Goal: Task Accomplishment & Management: Manage account settings

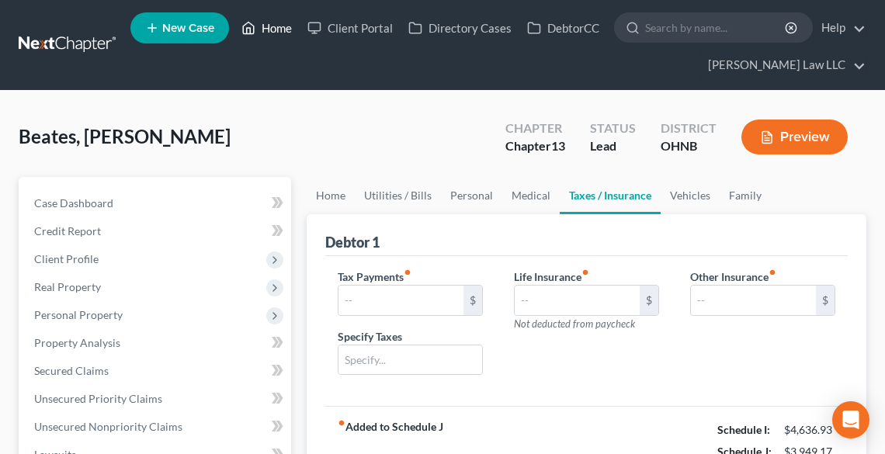
click at [273, 28] on link "Home" at bounding box center [267, 28] width 66 height 28
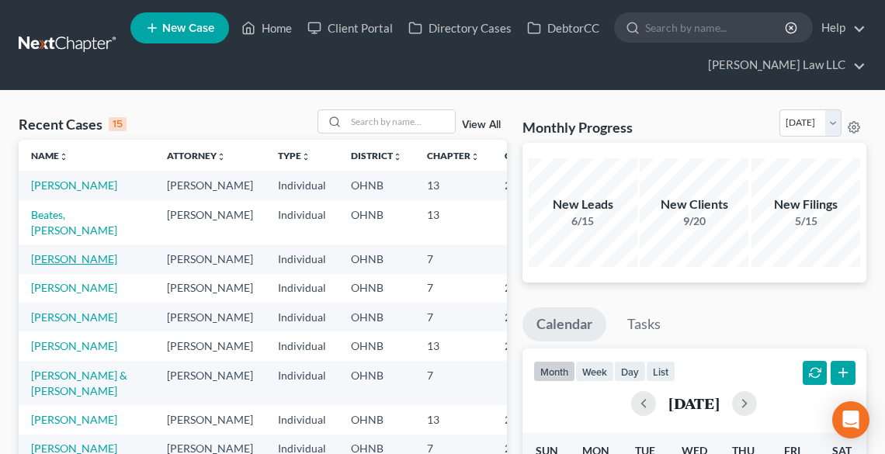
click at [57, 266] on link "[PERSON_NAME]" at bounding box center [74, 258] width 86 height 13
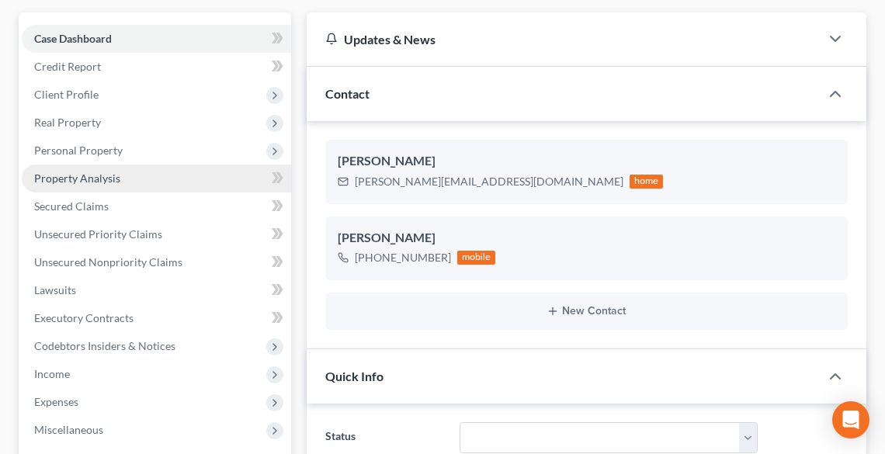
scroll to position [186, 0]
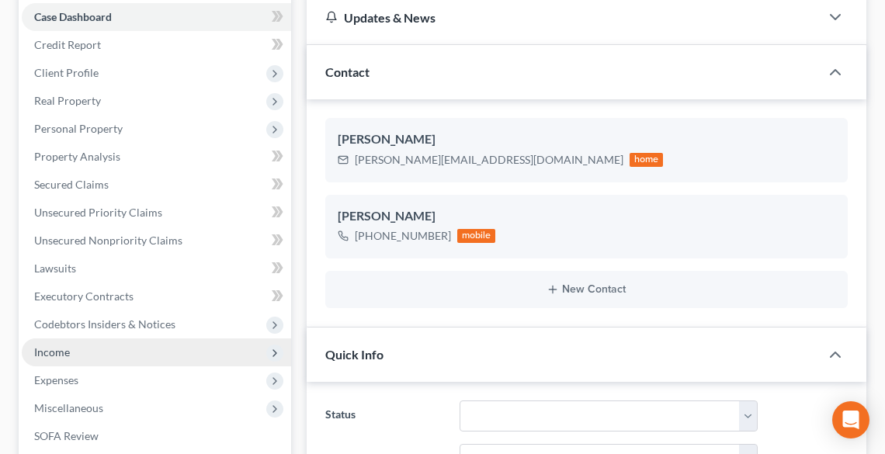
click at [66, 354] on span "Income" at bounding box center [52, 352] width 36 height 13
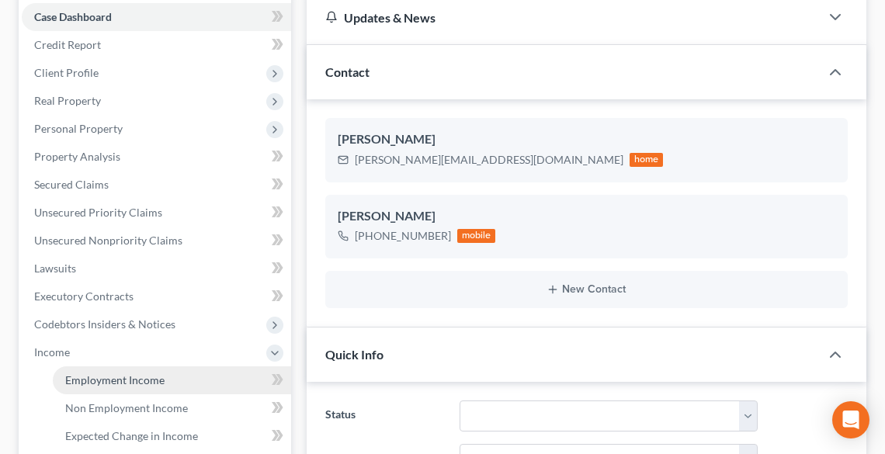
click at [88, 377] on span "Employment Income" at bounding box center [114, 380] width 99 height 13
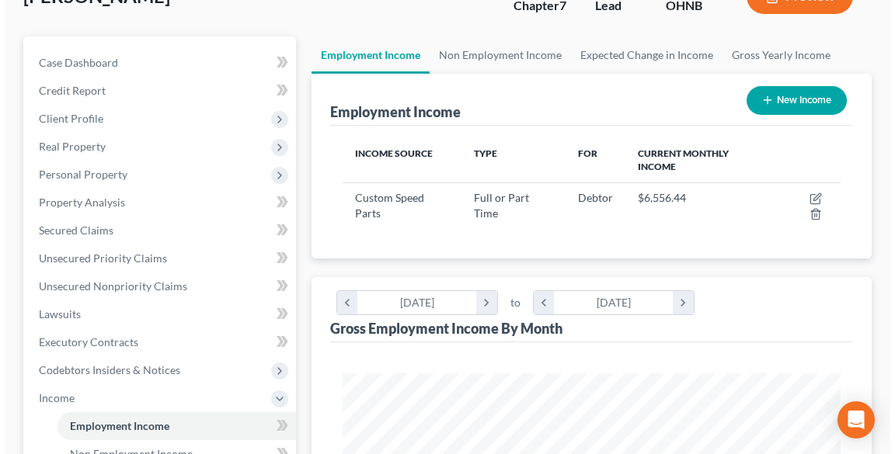
scroll to position [124, 0]
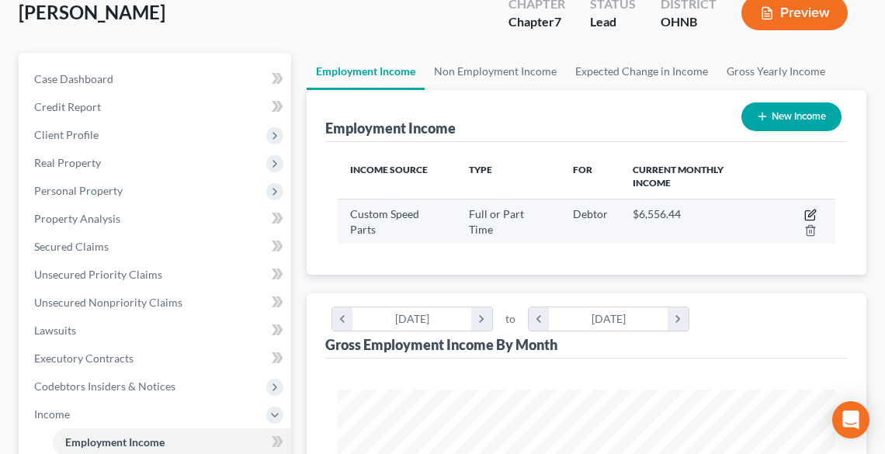
click at [814, 214] on icon "button" at bounding box center [811, 215] width 12 height 12
select select "0"
select select "36"
select select "3"
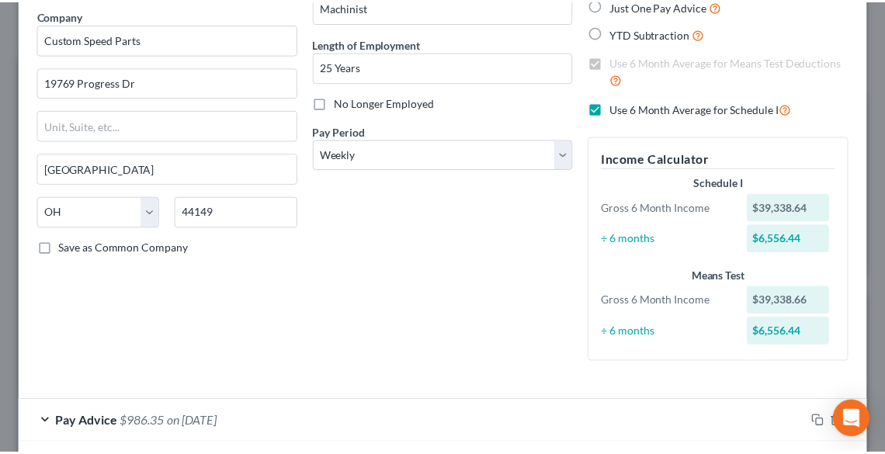
scroll to position [0, 0]
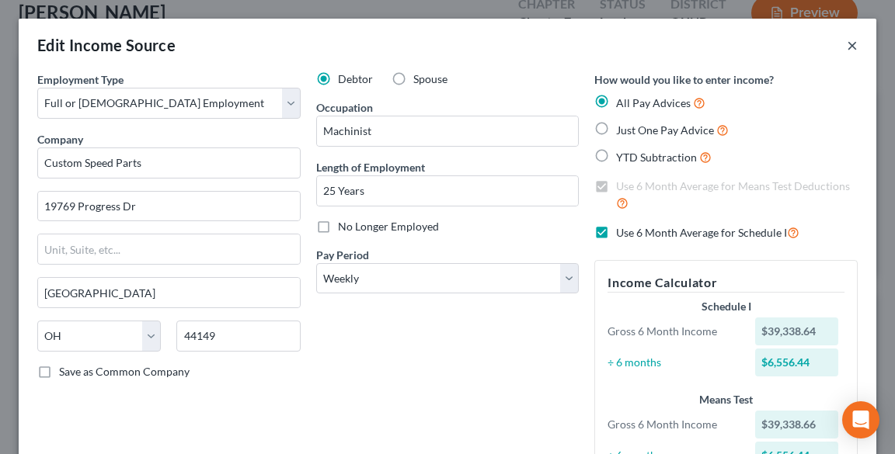
click at [847, 47] on button "×" at bounding box center [852, 45] width 11 height 19
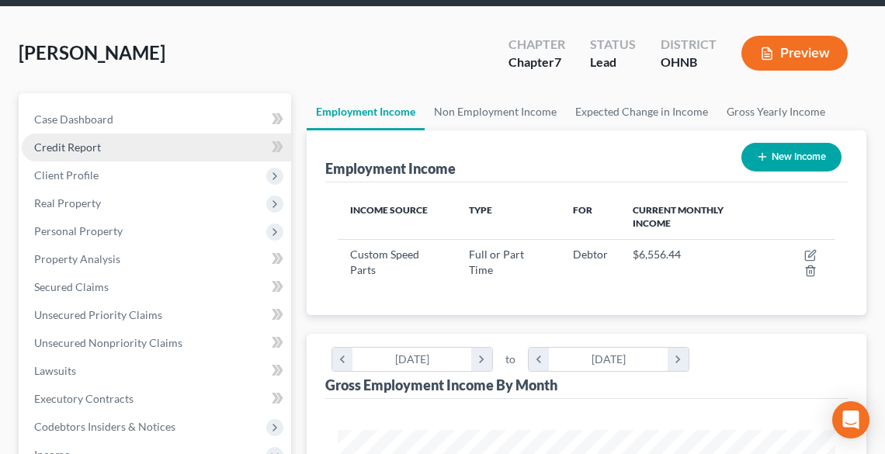
scroll to position [62, 0]
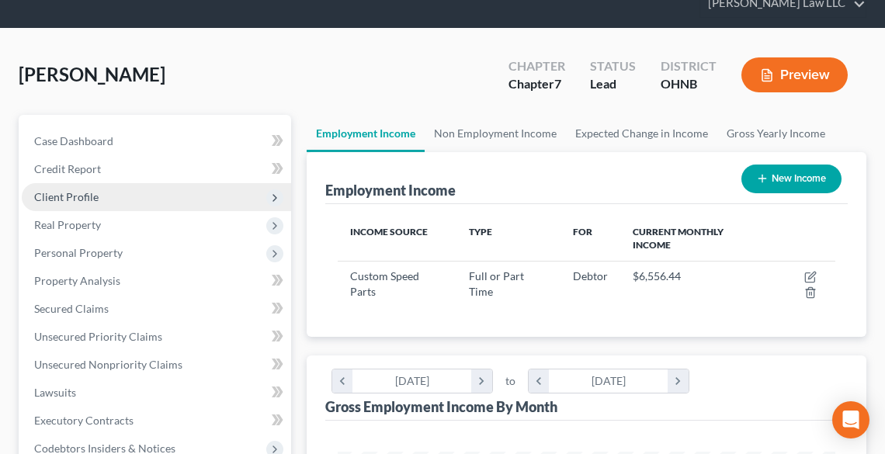
click at [88, 197] on span "Client Profile" at bounding box center [66, 196] width 64 height 13
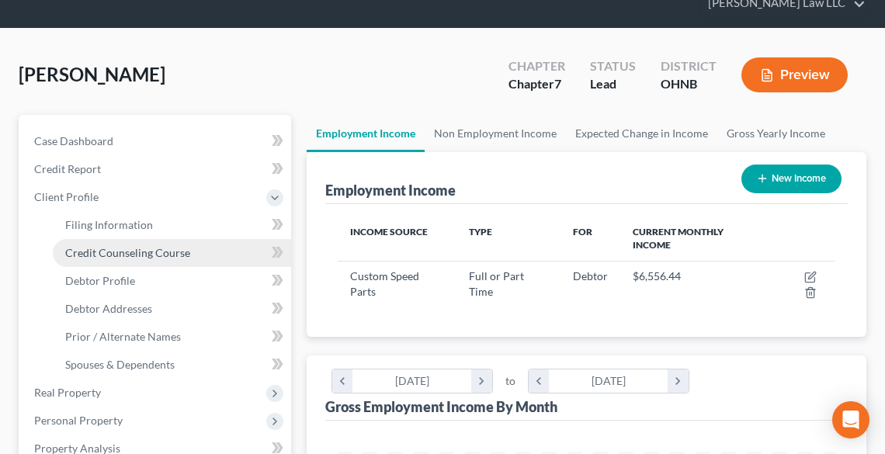
click at [117, 257] on span "Credit Counseling Course" at bounding box center [127, 252] width 125 height 13
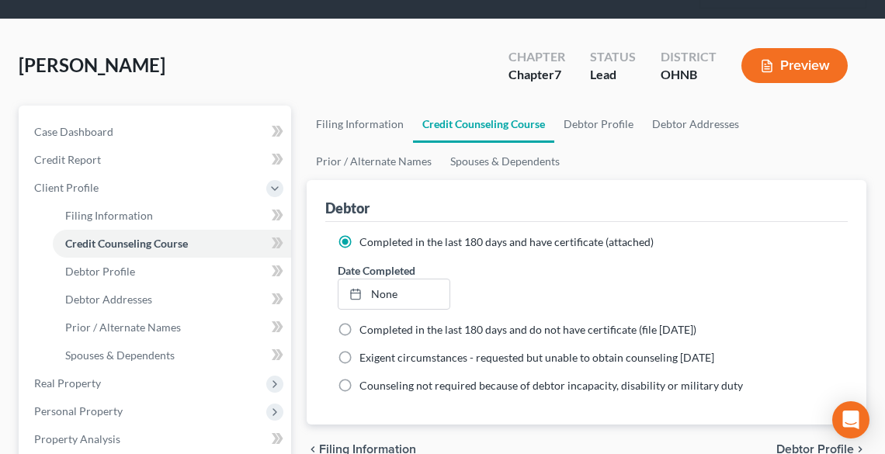
scroll to position [186, 0]
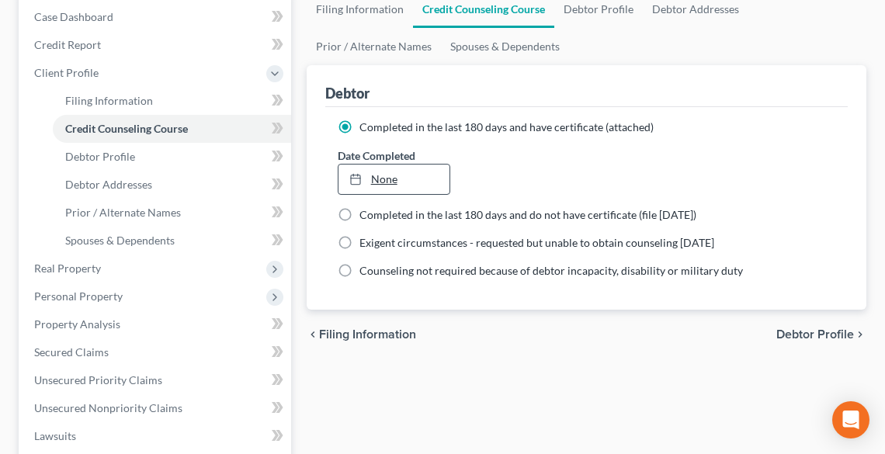
click at [379, 175] on link "None" at bounding box center [394, 180] width 111 height 30
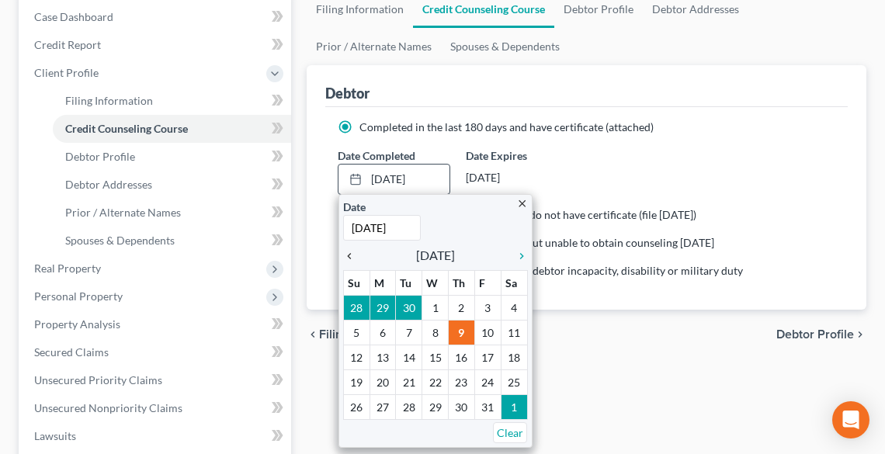
click at [350, 254] on icon "chevron_left" at bounding box center [353, 256] width 20 height 12
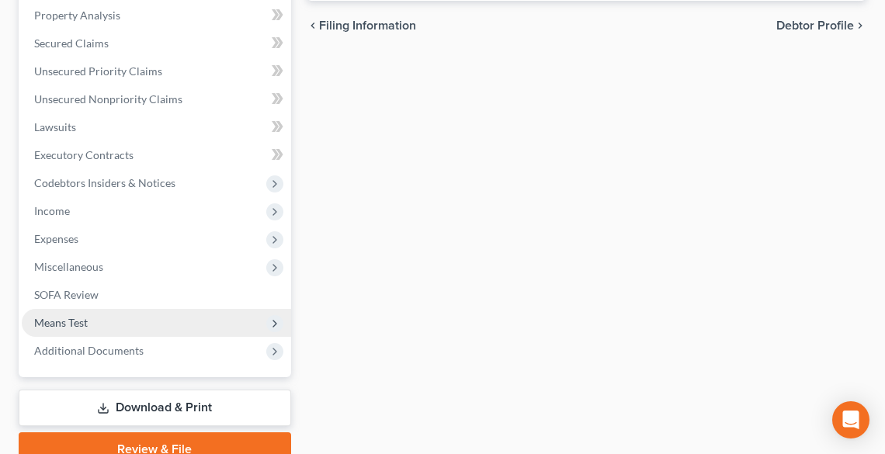
scroll to position [497, 0]
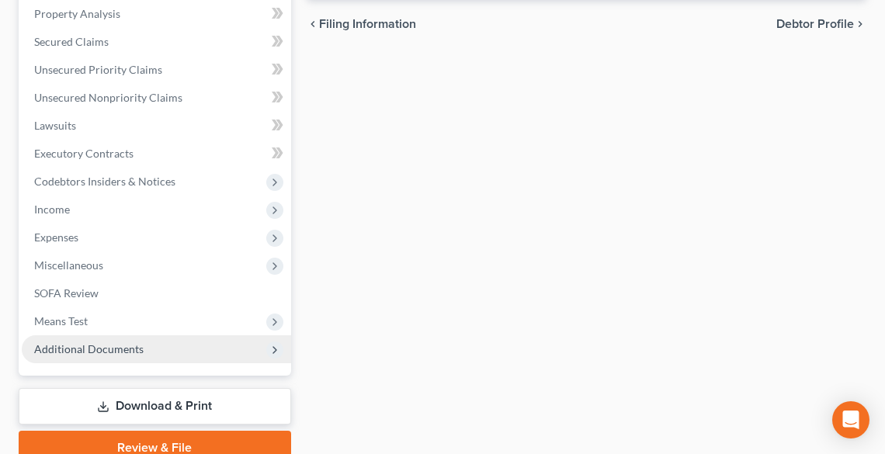
click at [99, 348] on span "Additional Documents" at bounding box center [89, 349] width 110 height 13
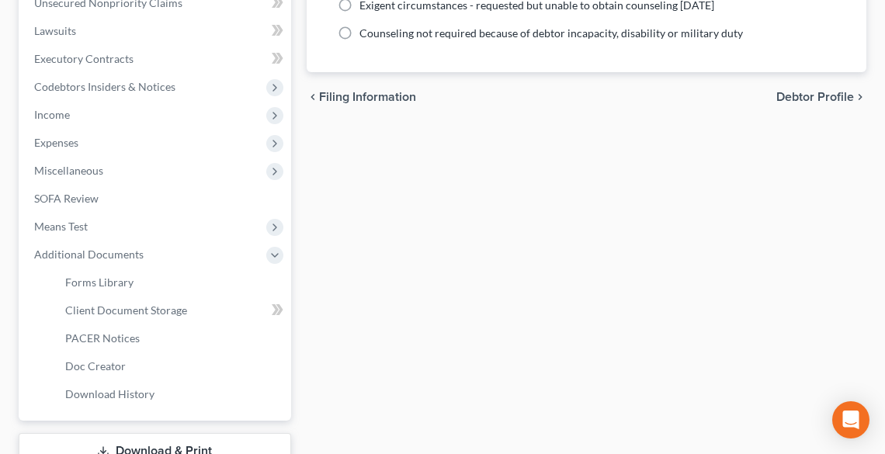
scroll to position [537, 0]
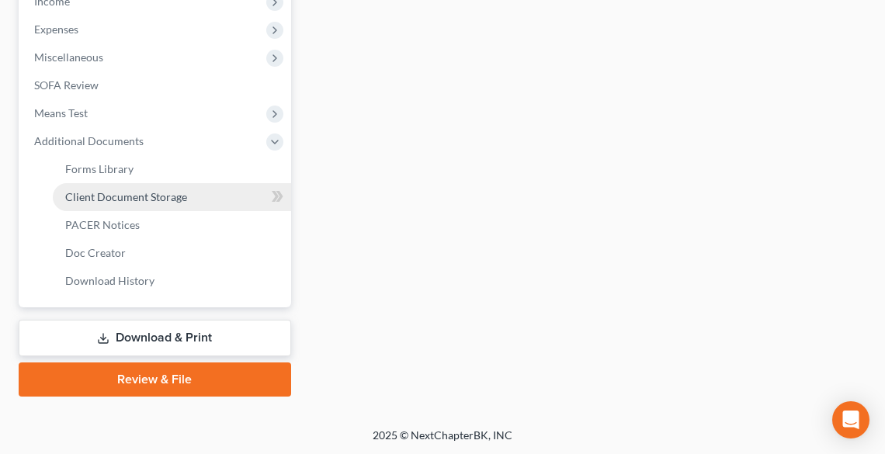
click at [113, 199] on span "Client Document Storage" at bounding box center [126, 196] width 122 height 13
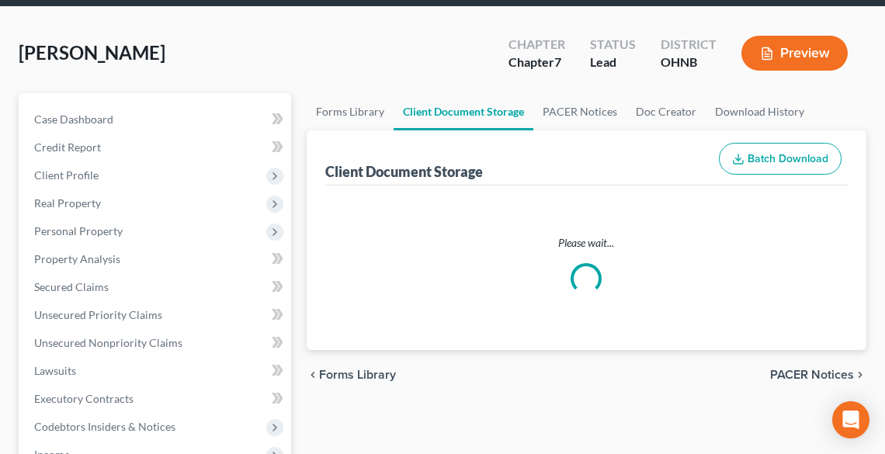
select select "20"
select select "5"
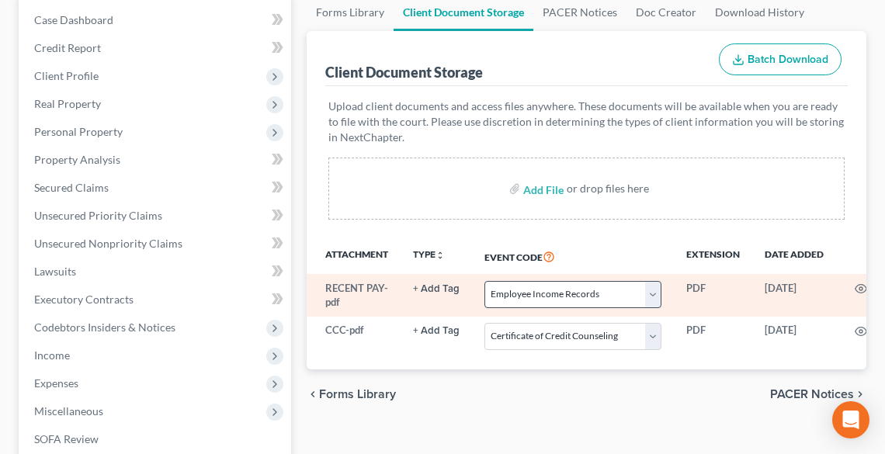
scroll to position [186, 0]
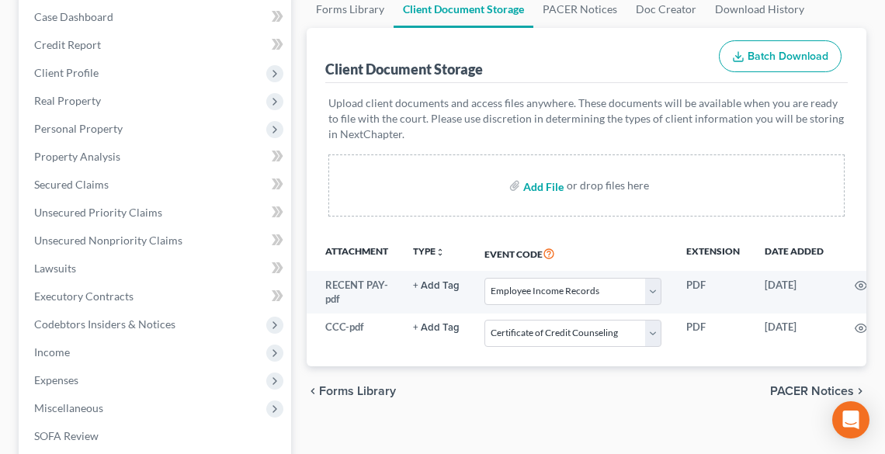
click at [544, 183] on input "file" at bounding box center [541, 186] width 37 height 28
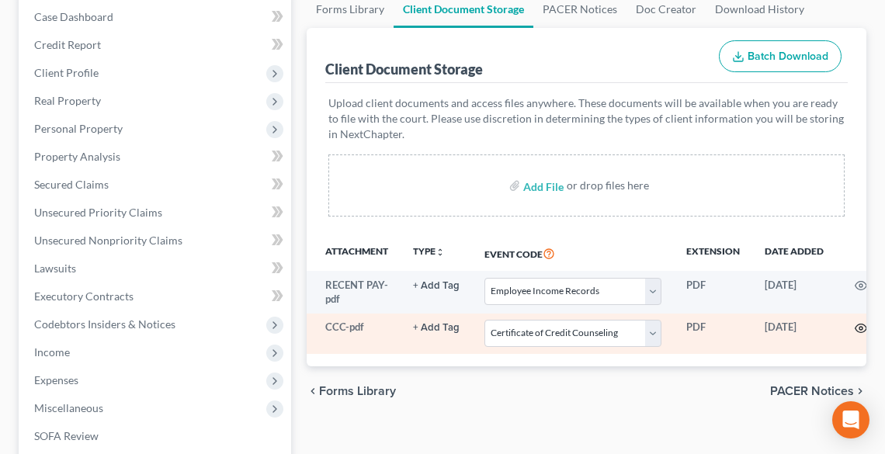
click at [860, 324] on icon "button" at bounding box center [861, 328] width 12 height 12
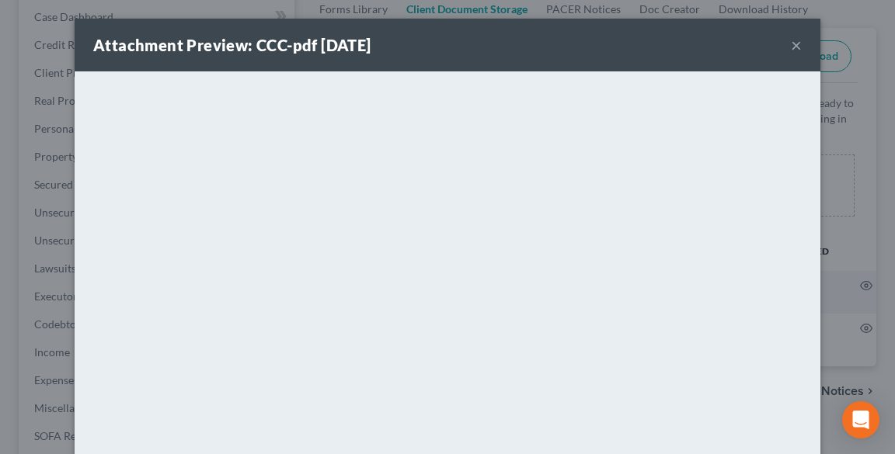
click at [791, 47] on button "×" at bounding box center [796, 45] width 11 height 19
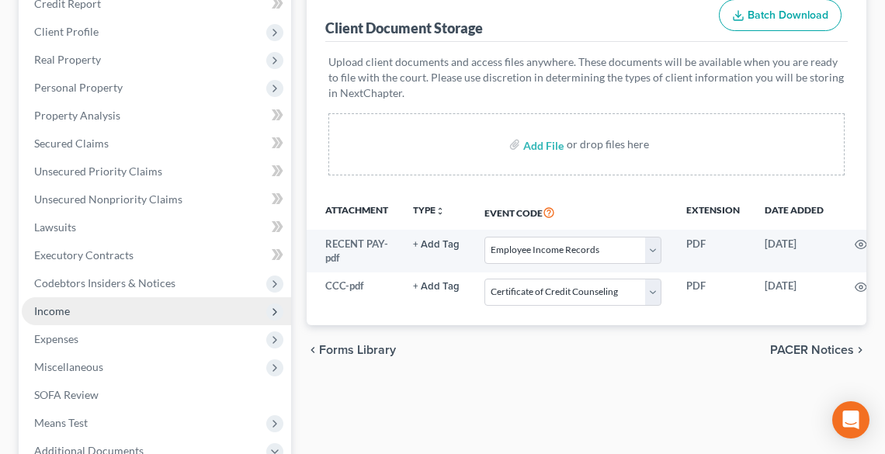
scroll to position [249, 0]
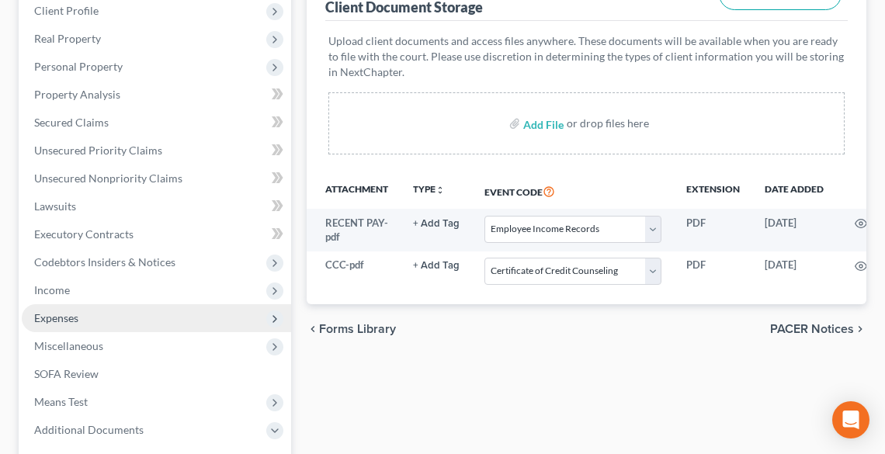
click at [75, 321] on span "Expenses" at bounding box center [56, 317] width 44 height 13
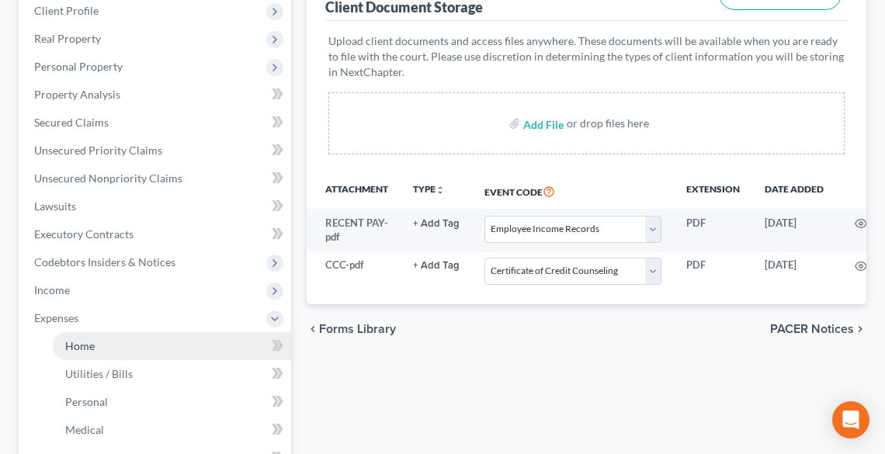
click at [87, 344] on span "Home" at bounding box center [80, 345] width 30 height 13
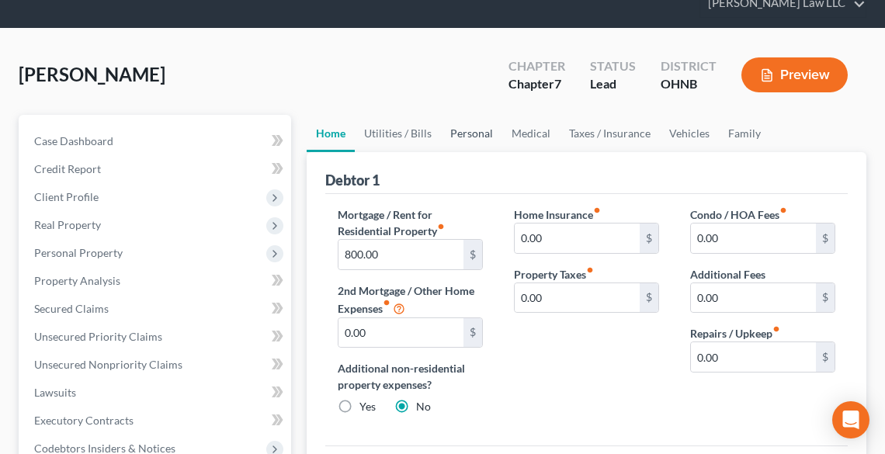
scroll to position [62, 0]
click at [381, 133] on link "Utilities / Bills" at bounding box center [398, 133] width 86 height 37
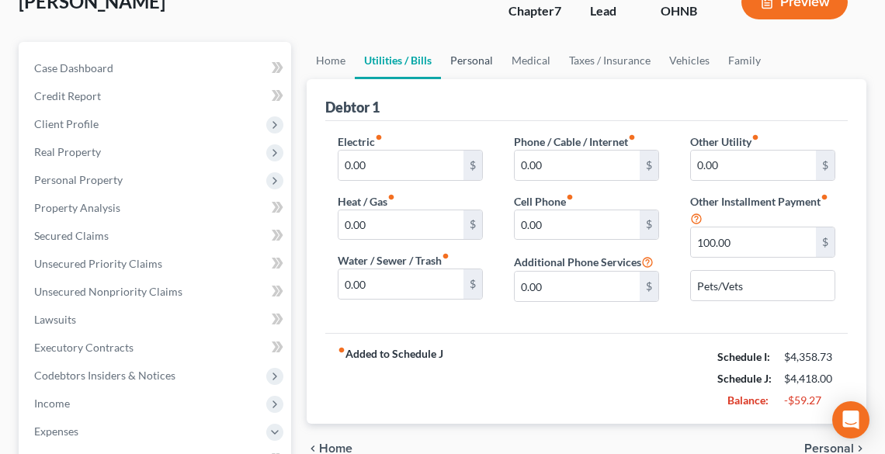
scroll to position [186, 0]
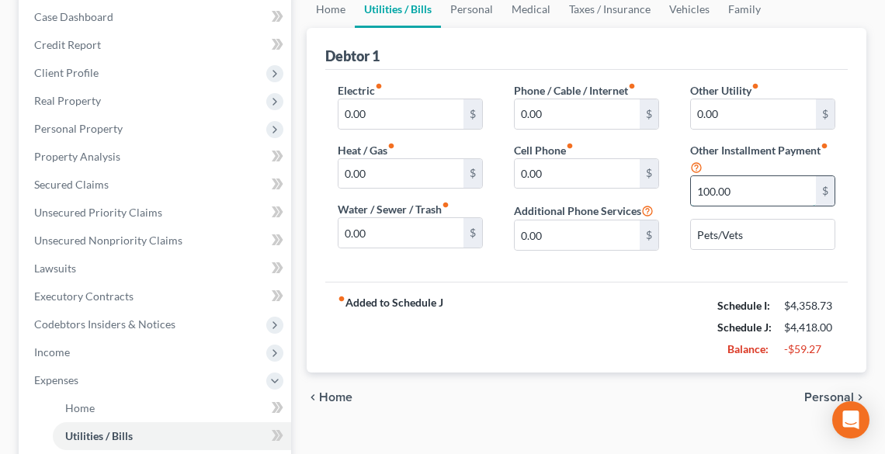
click at [753, 193] on input "100.00" at bounding box center [753, 191] width 125 height 30
type input "5"
type input "40.00"
click at [466, 16] on link "Personal" at bounding box center [471, 9] width 61 height 37
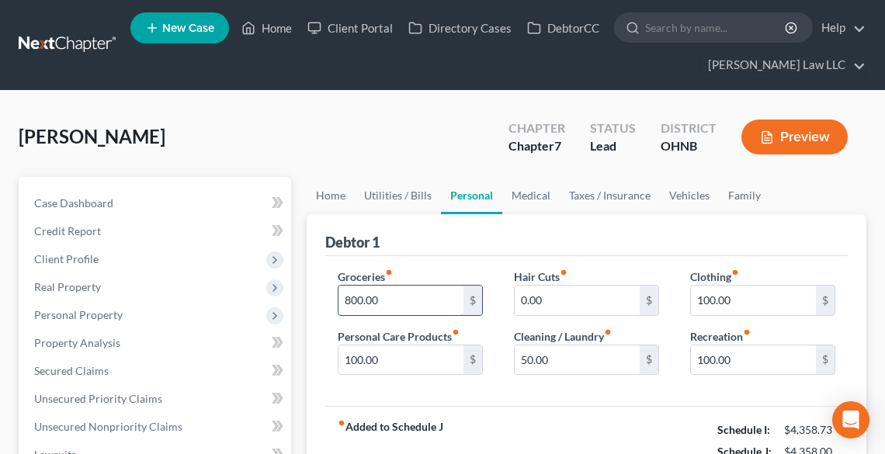
click at [429, 297] on input "800.00" at bounding box center [401, 301] width 125 height 30
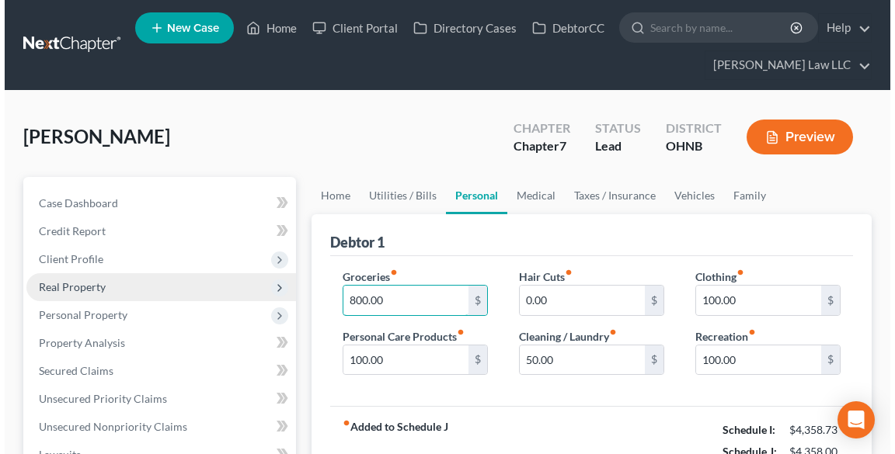
scroll to position [62, 0]
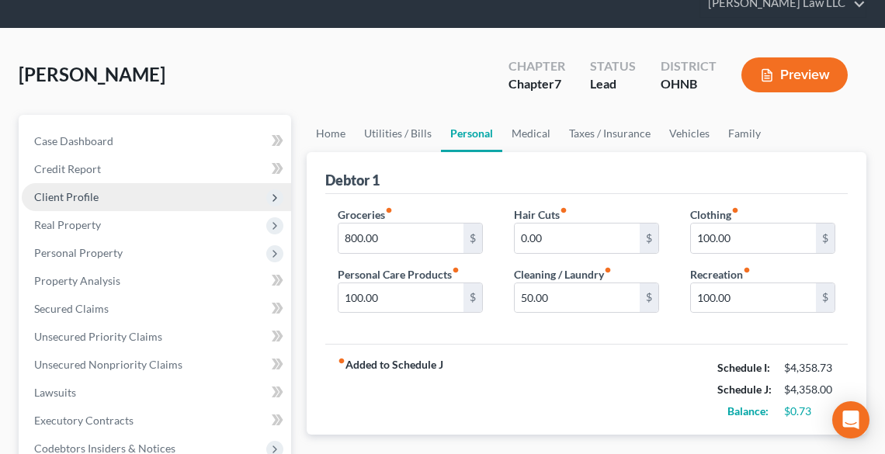
click at [76, 193] on span "Client Profile" at bounding box center [66, 196] width 64 height 13
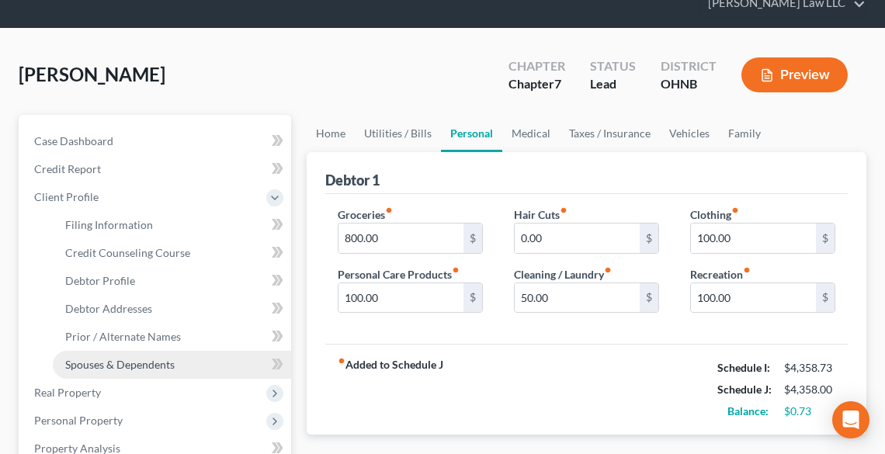
click at [131, 366] on span "Spouses & Dependents" at bounding box center [120, 364] width 110 height 13
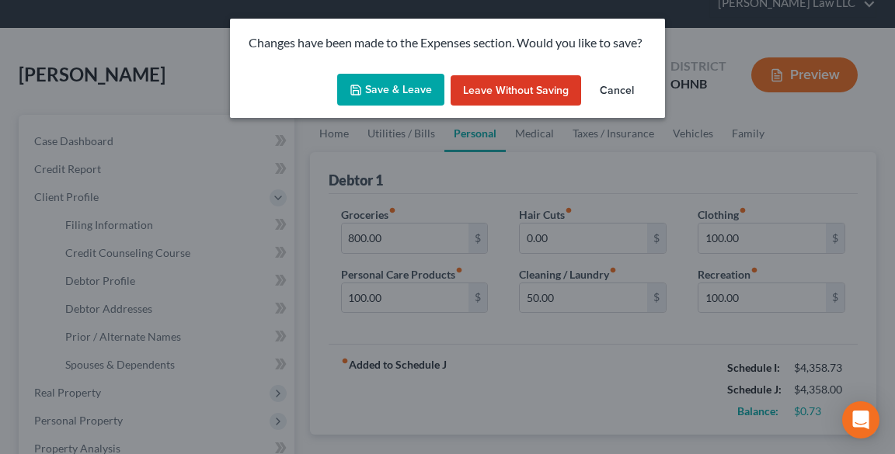
click at [369, 90] on button "Save & Leave" at bounding box center [390, 90] width 107 height 33
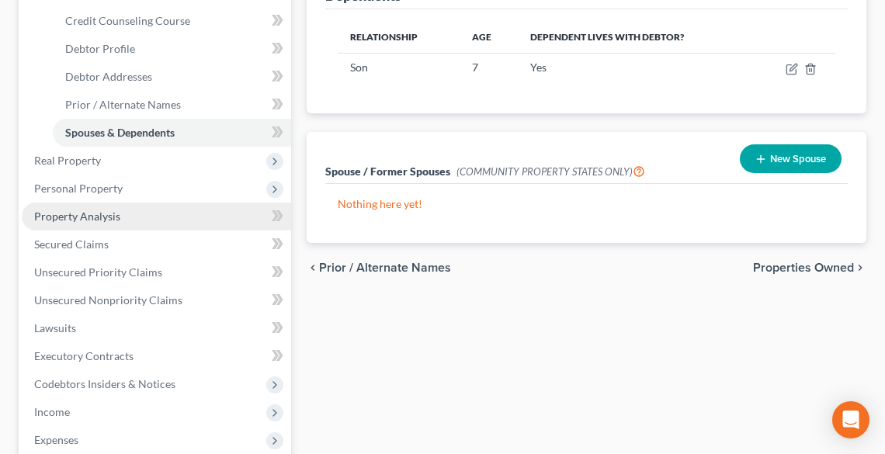
scroll to position [311, 0]
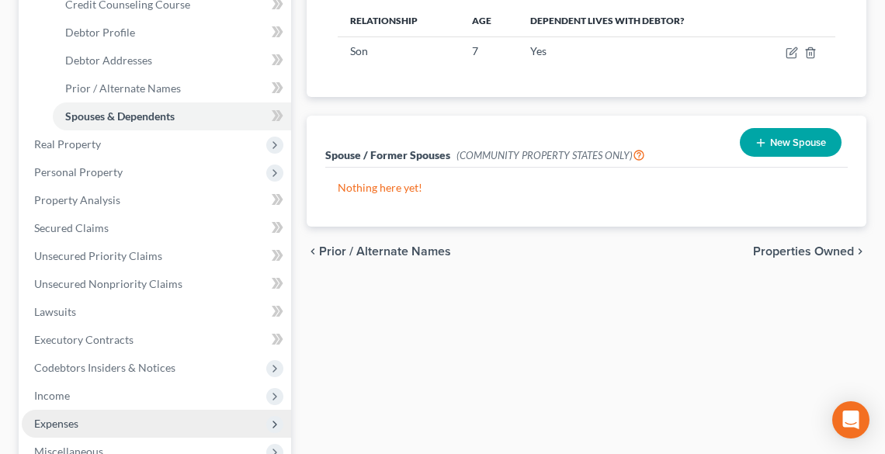
click at [62, 421] on span "Expenses" at bounding box center [56, 423] width 44 height 13
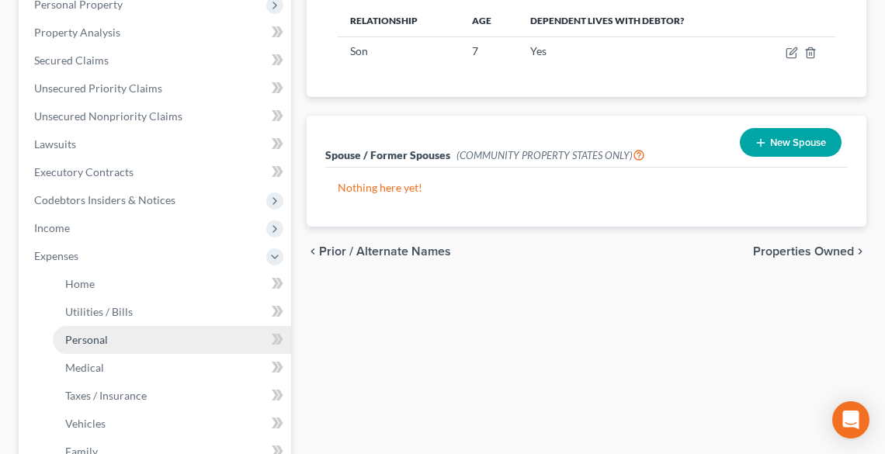
click at [90, 337] on span "Personal" at bounding box center [86, 339] width 43 height 13
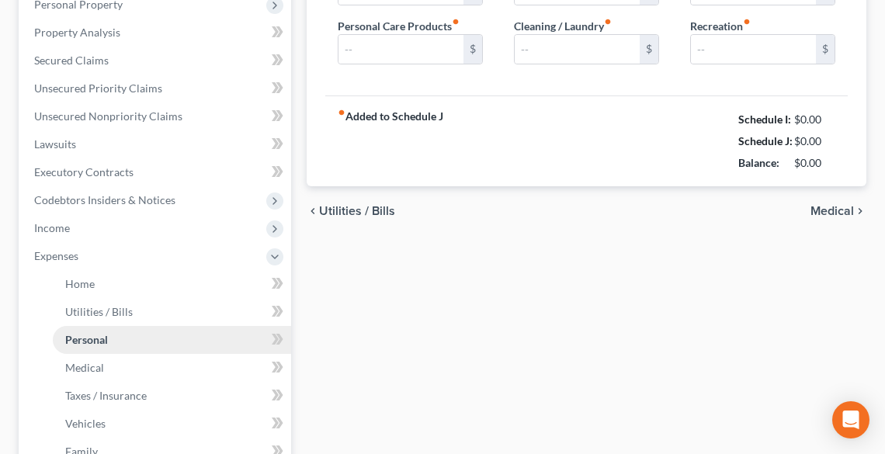
type input "800.00"
type input "100.00"
type input "0.00"
type input "50.00"
type input "100.00"
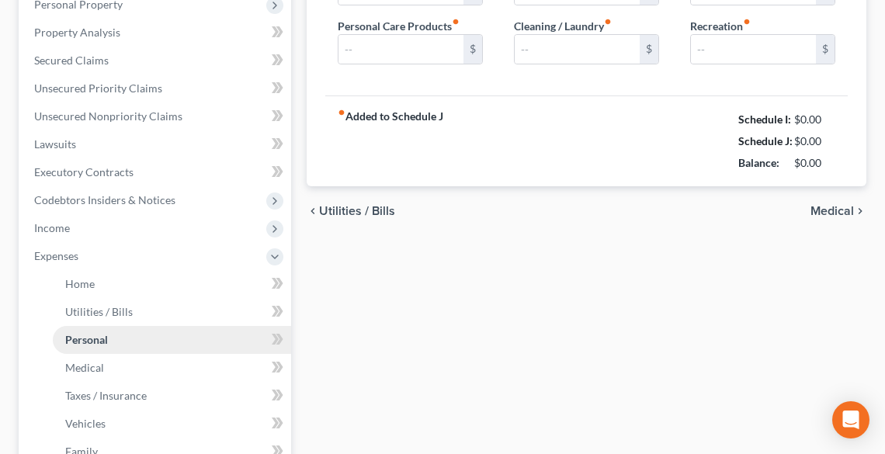
type input "100.00"
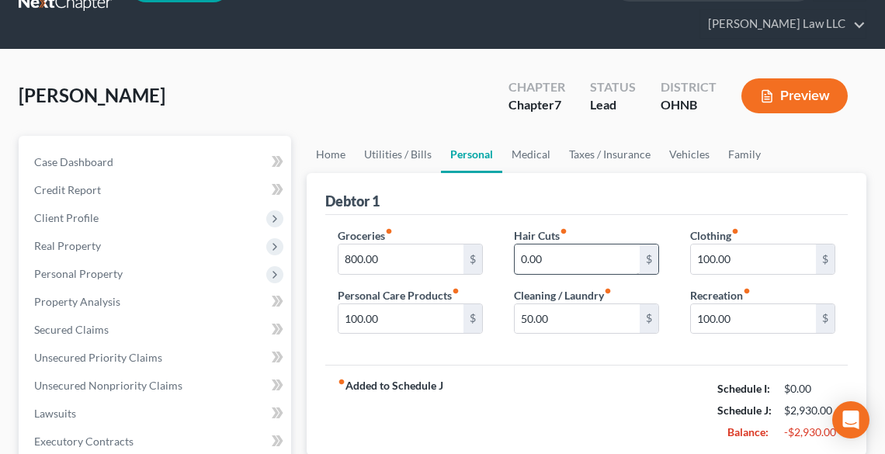
scroll to position [62, 0]
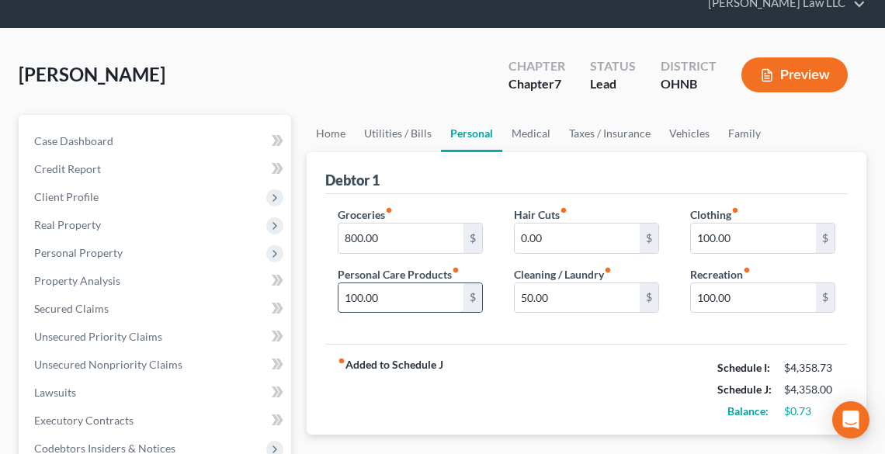
click at [437, 303] on input "100.00" at bounding box center [401, 298] width 125 height 30
type input "20.00"
type input "10.00"
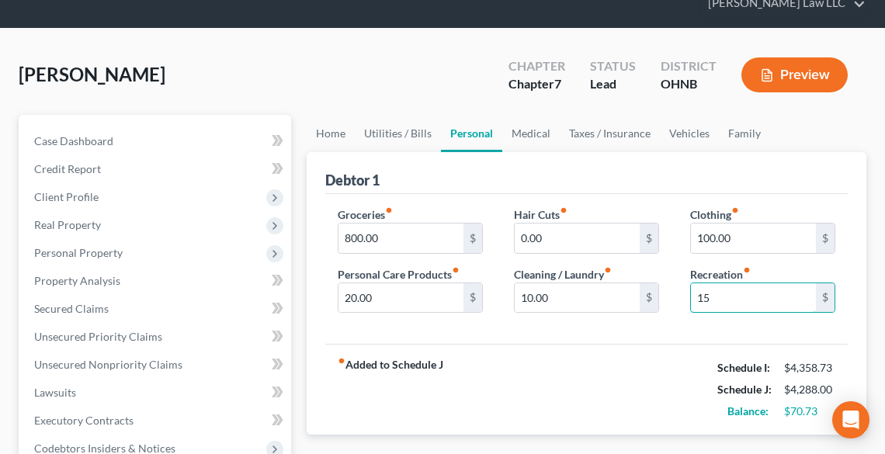
type input "1"
type input "175.00"
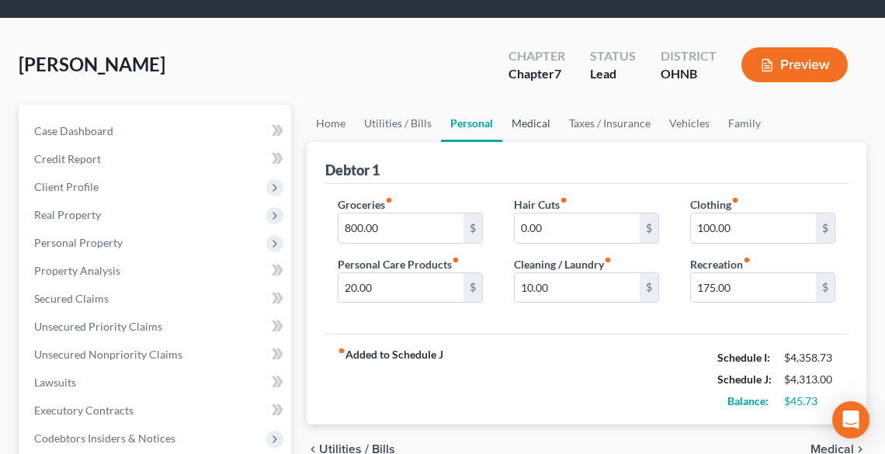
click at [524, 120] on link "Medical" at bounding box center [531, 123] width 57 height 37
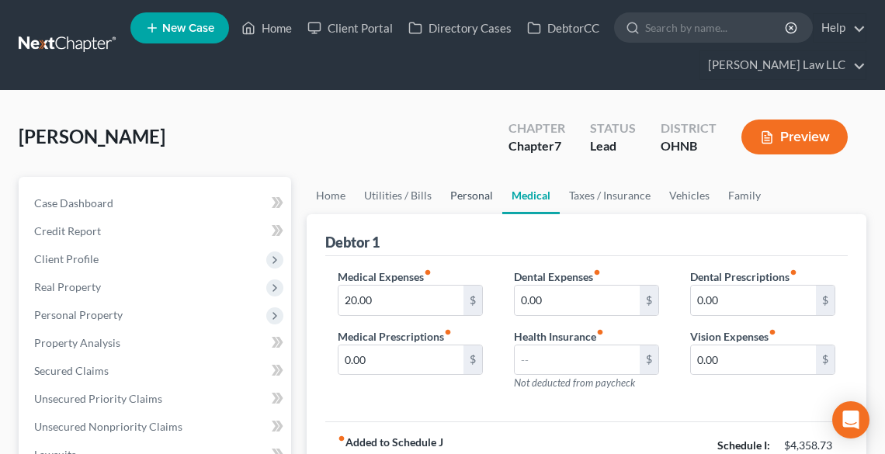
click at [467, 197] on link "Personal" at bounding box center [471, 195] width 61 height 37
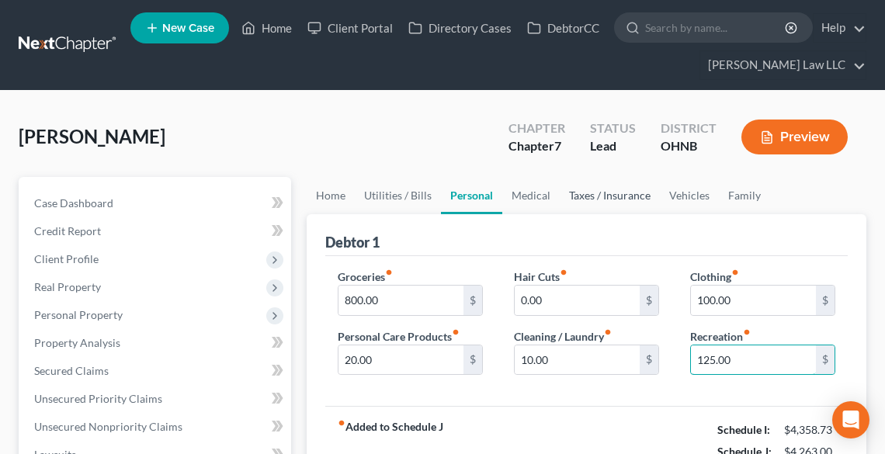
type input "125.00"
click at [604, 197] on link "Taxes / Insurance" at bounding box center [610, 195] width 100 height 37
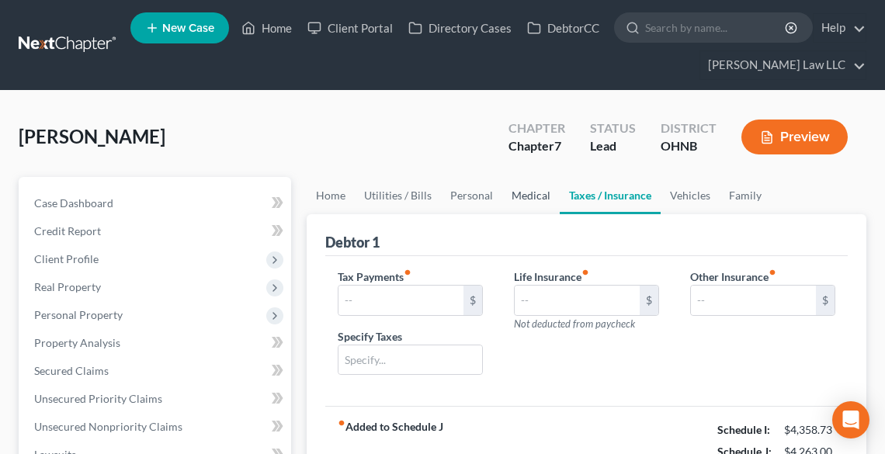
click at [526, 197] on link "Medical" at bounding box center [531, 195] width 57 height 37
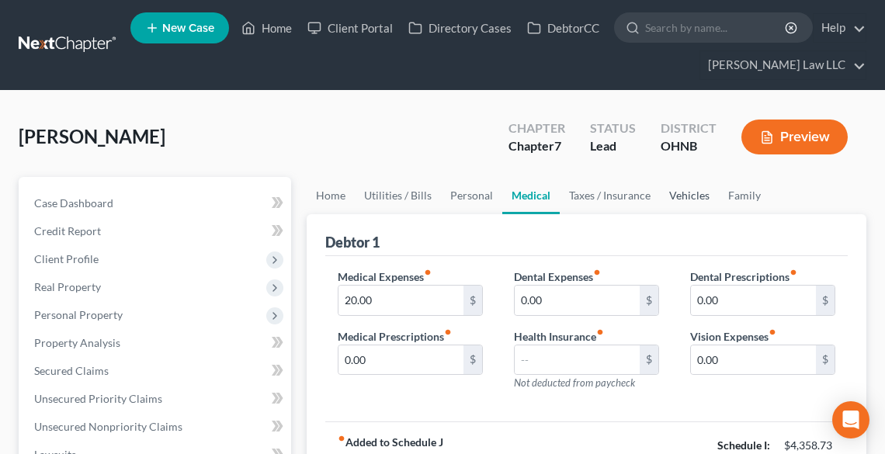
click at [680, 196] on link "Vehicles" at bounding box center [689, 195] width 59 height 37
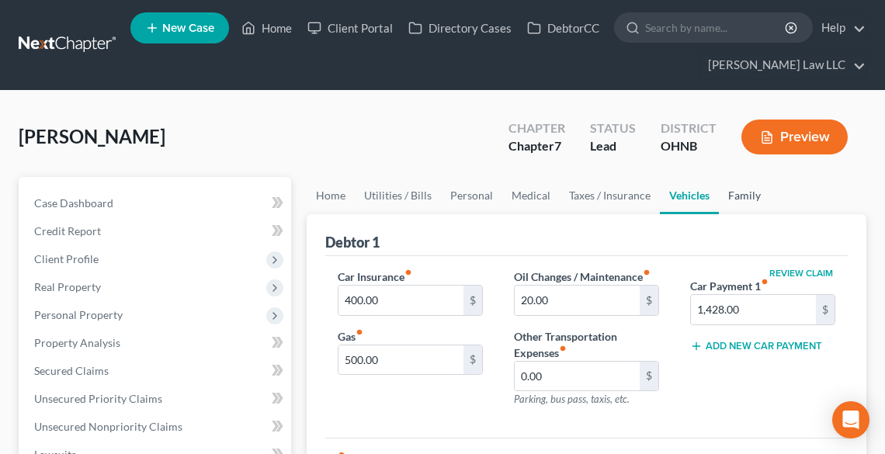
click at [729, 191] on link "Family" at bounding box center [744, 195] width 51 height 37
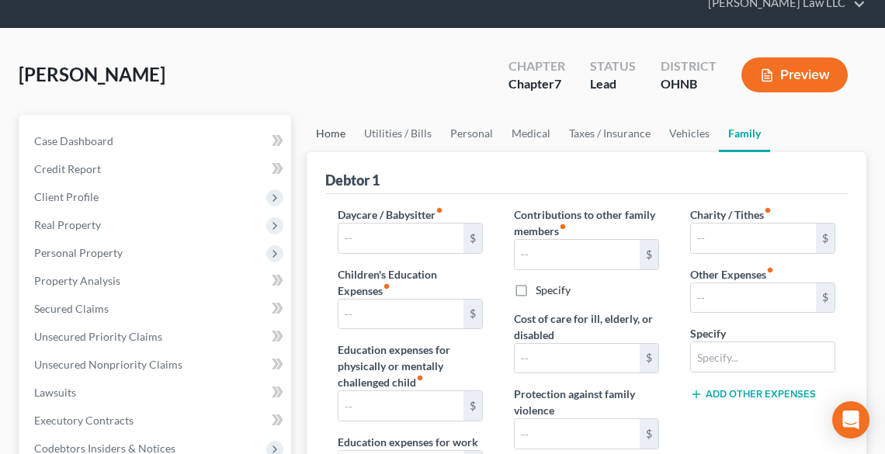
click at [345, 140] on link "Home" at bounding box center [331, 133] width 48 height 37
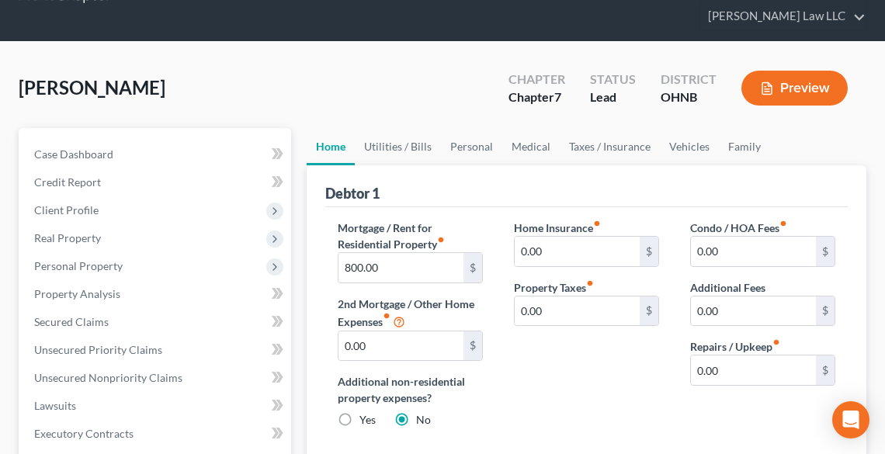
scroll to position [124, 0]
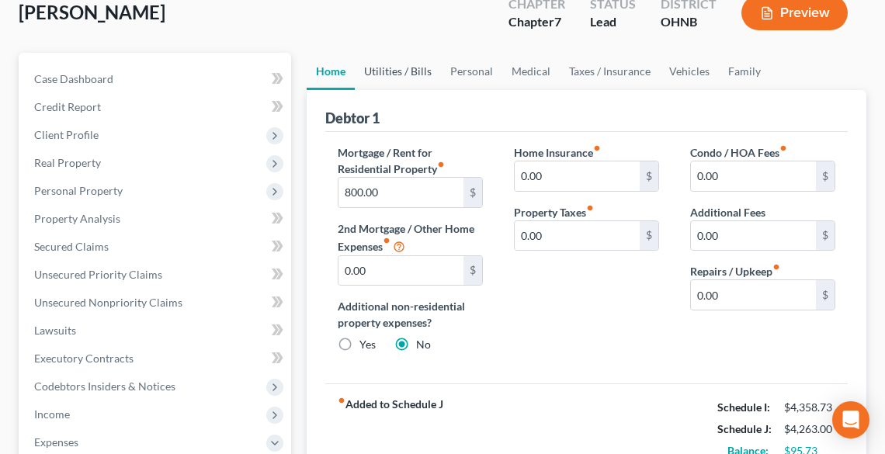
click at [395, 71] on link "Utilities / Bills" at bounding box center [398, 71] width 86 height 37
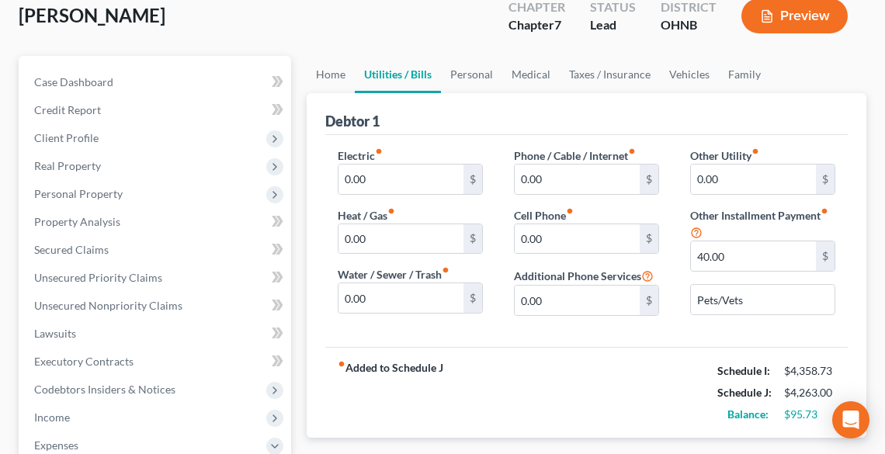
scroll to position [124, 0]
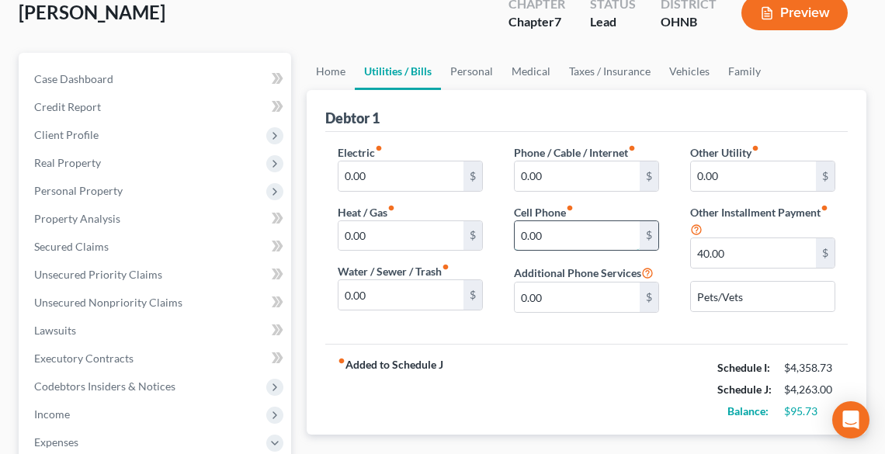
click at [558, 233] on input "0.00" at bounding box center [577, 236] width 125 height 30
type input "5"
type input "75.00"
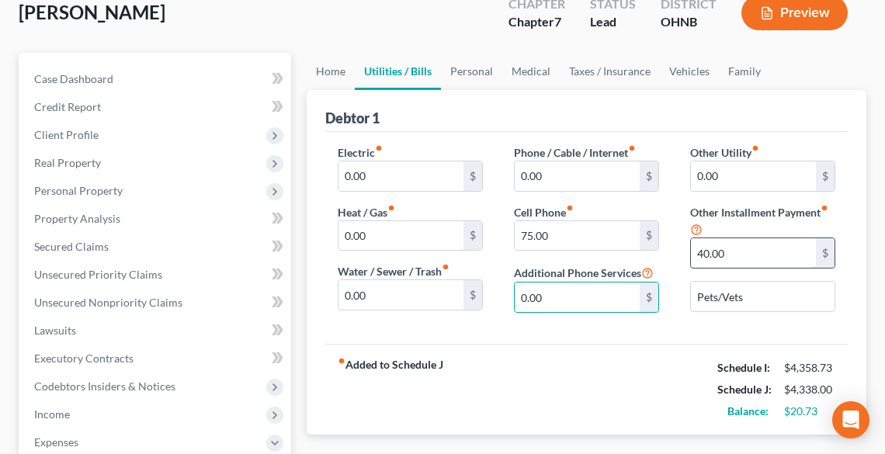
click at [751, 252] on input "40.00" at bounding box center [753, 253] width 125 height 30
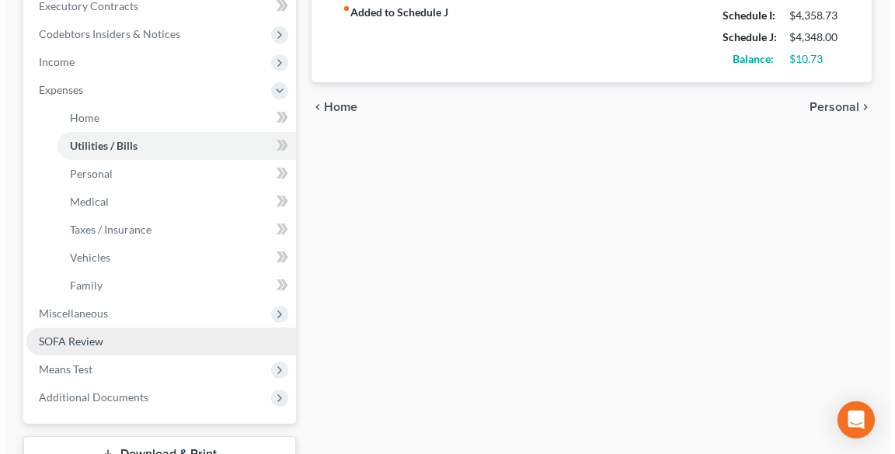
scroll to position [497, 0]
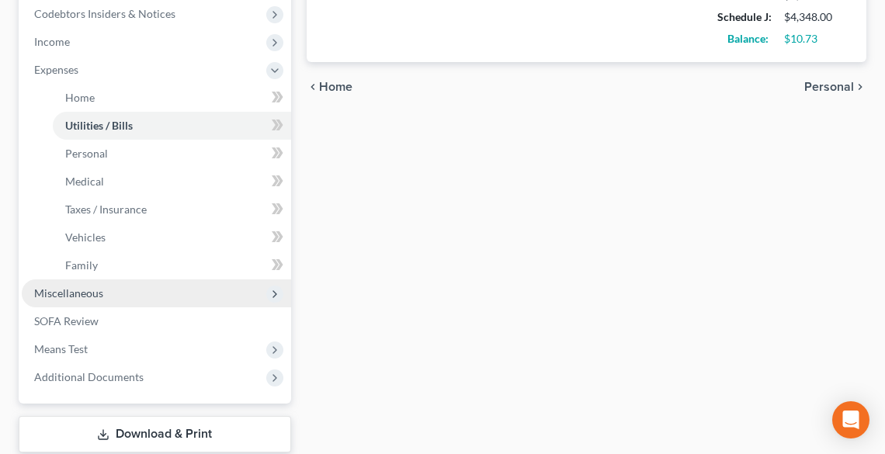
type input "50.00"
click at [86, 292] on span "Miscellaneous" at bounding box center [68, 293] width 69 height 13
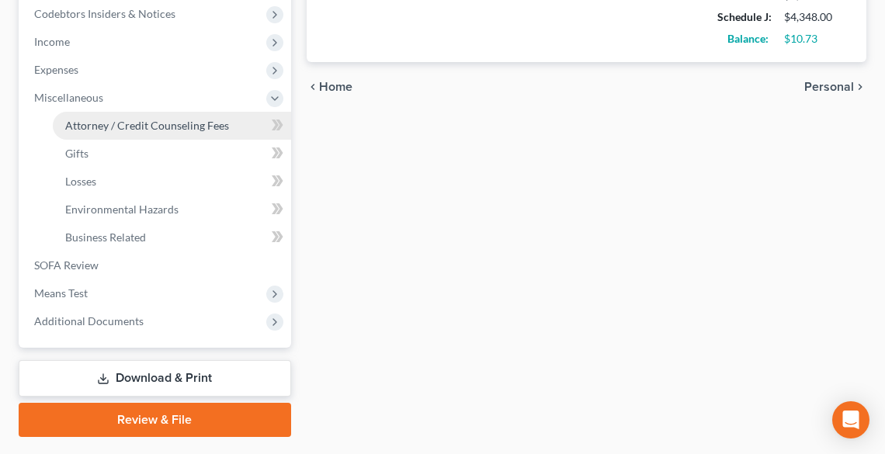
click at [103, 121] on span "Attorney / Credit Counseling Fees" at bounding box center [147, 125] width 164 height 13
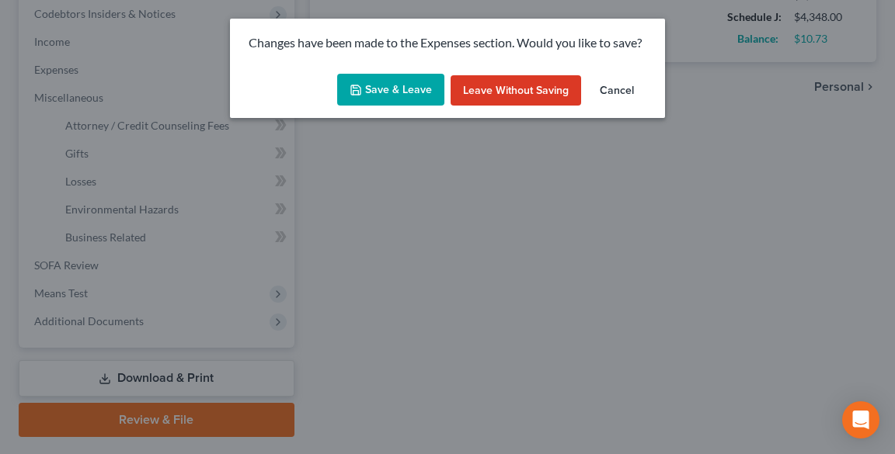
click at [379, 93] on button "Save & Leave" at bounding box center [390, 90] width 107 height 33
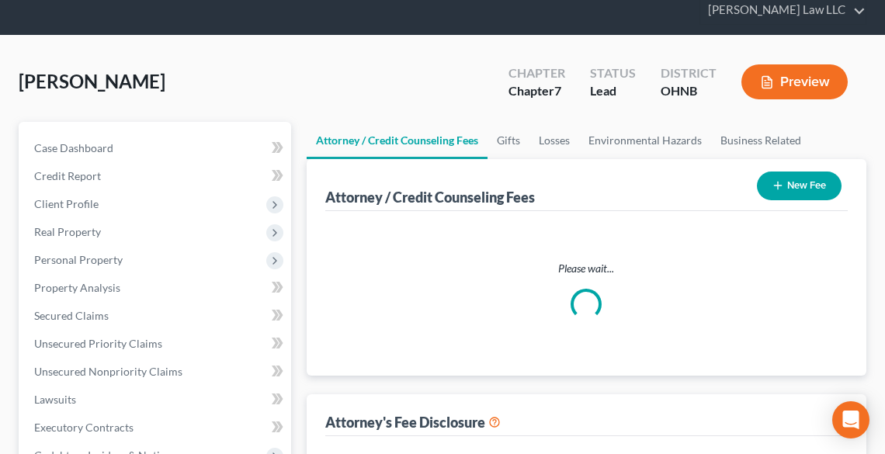
select select "0"
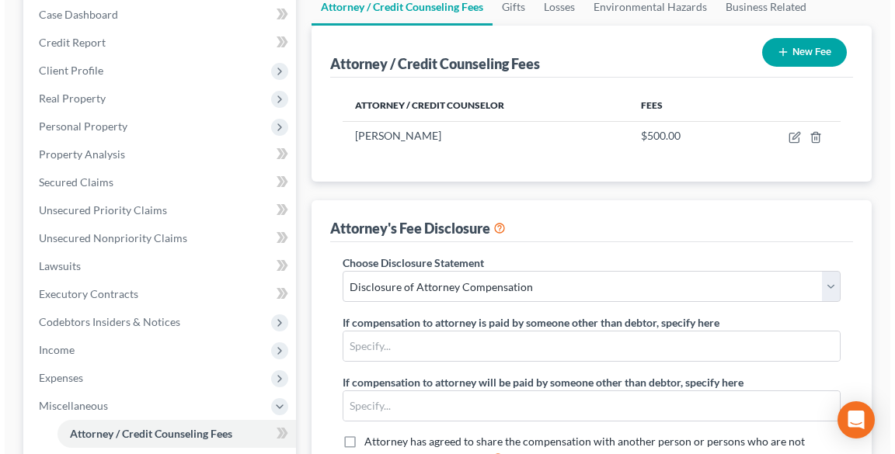
scroll to position [165, 0]
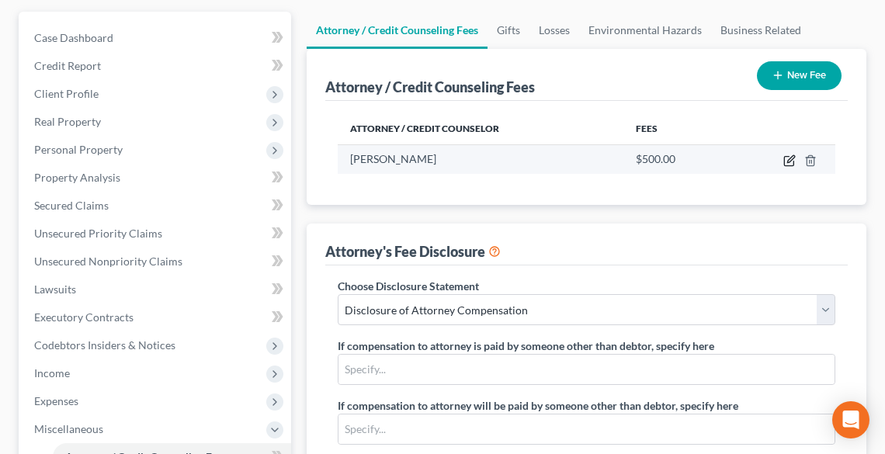
click at [788, 159] on icon "button" at bounding box center [790, 161] width 12 height 12
select select "36"
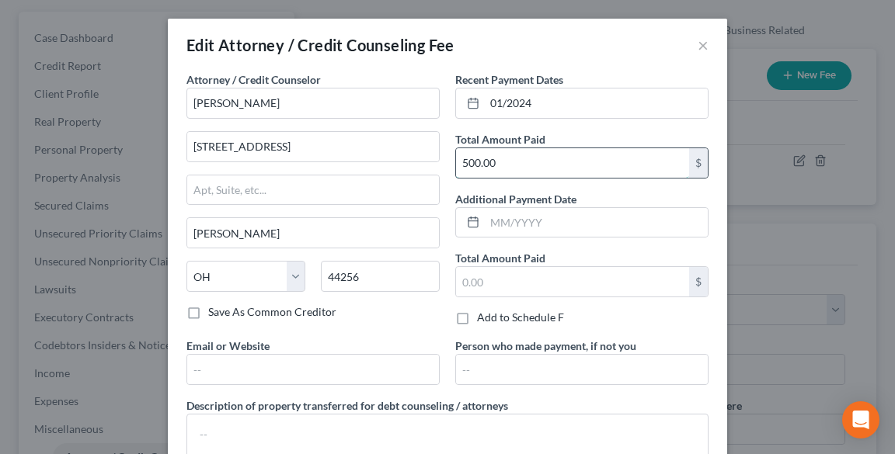
click at [607, 158] on input "500.00" at bounding box center [572, 163] width 233 height 30
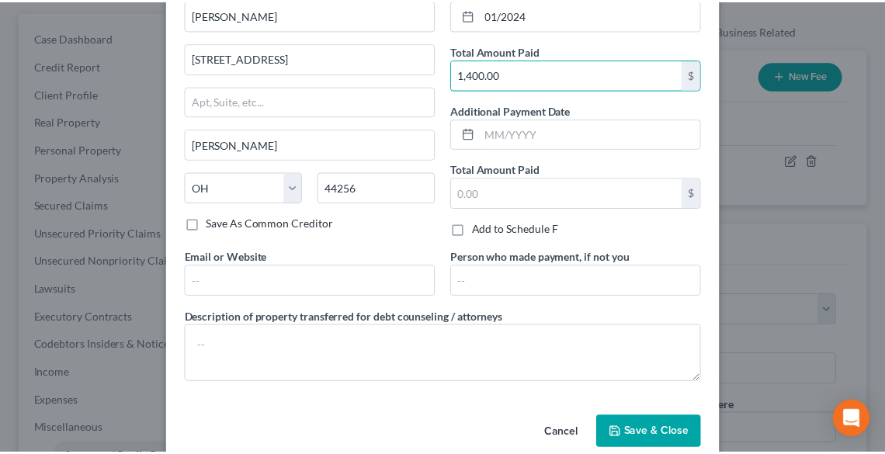
scroll to position [113, 0]
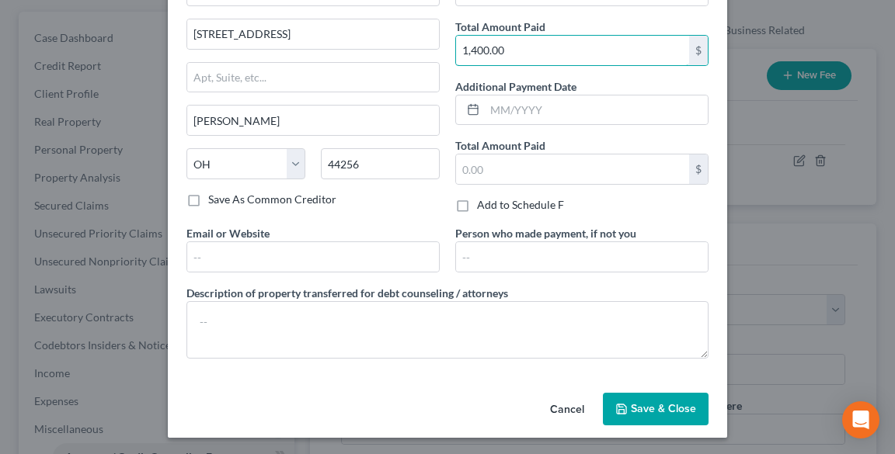
type input "1,400.00"
click at [658, 404] on span "Save & Close" at bounding box center [663, 408] width 65 height 13
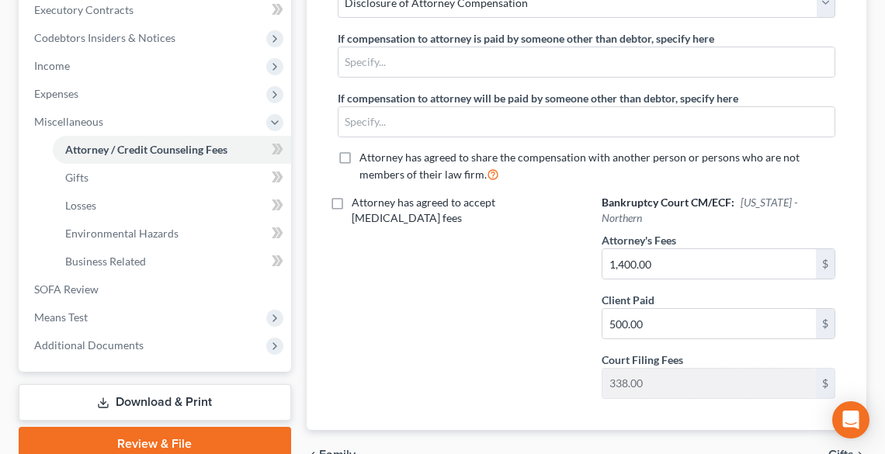
scroll to position [476, 0]
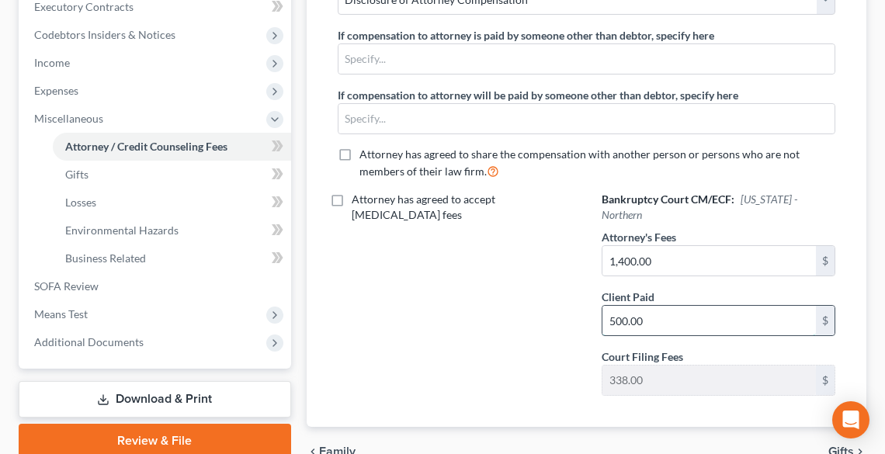
click at [716, 308] on input "500.00" at bounding box center [710, 321] width 214 height 30
type input "1,400.00"
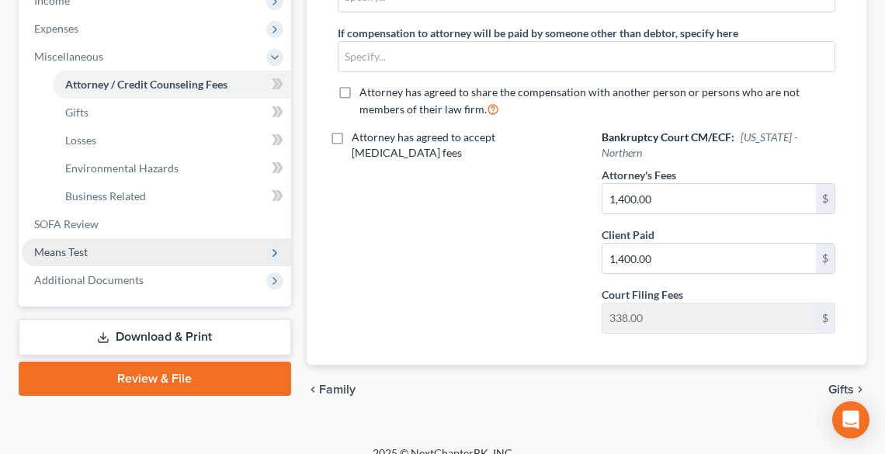
click at [149, 242] on span "Means Test" at bounding box center [157, 252] width 270 height 28
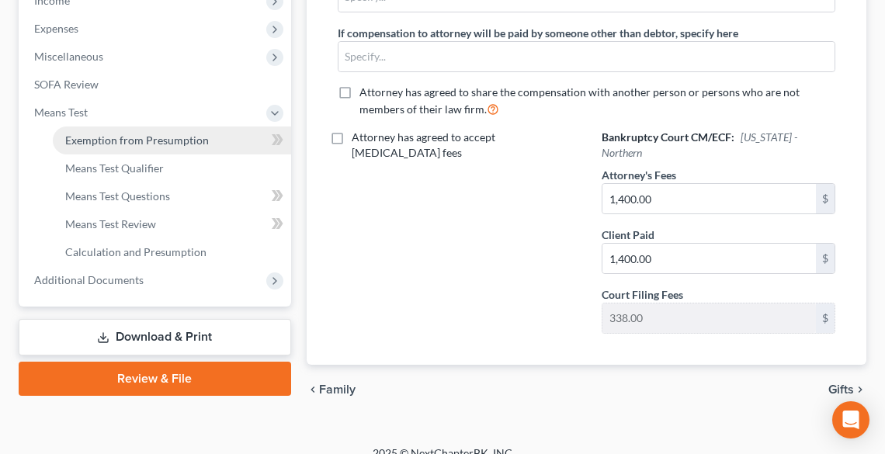
click at [139, 134] on span "Exemption from Presumption" at bounding box center [137, 140] width 144 height 13
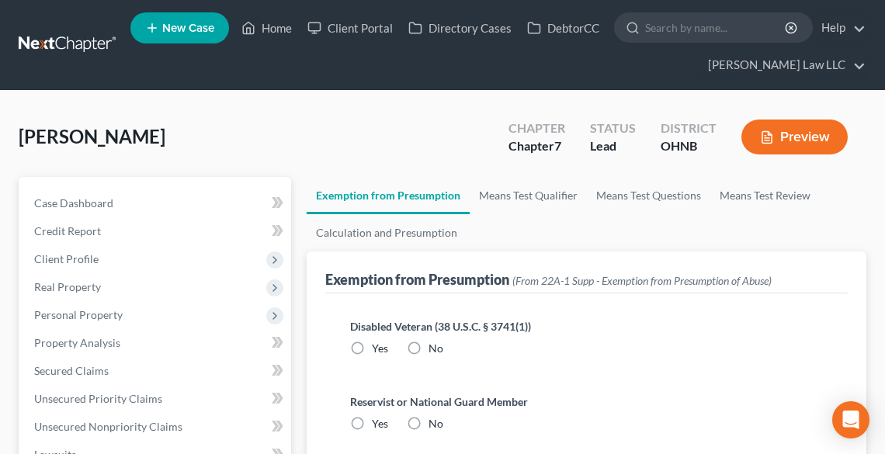
click at [429, 343] on label "No" at bounding box center [436, 349] width 15 height 16
click at [435, 343] on input "No" at bounding box center [440, 346] width 10 height 10
radio input "true"
click at [429, 422] on label "No" at bounding box center [436, 424] width 15 height 16
click at [435, 422] on input "No" at bounding box center [440, 421] width 10 height 10
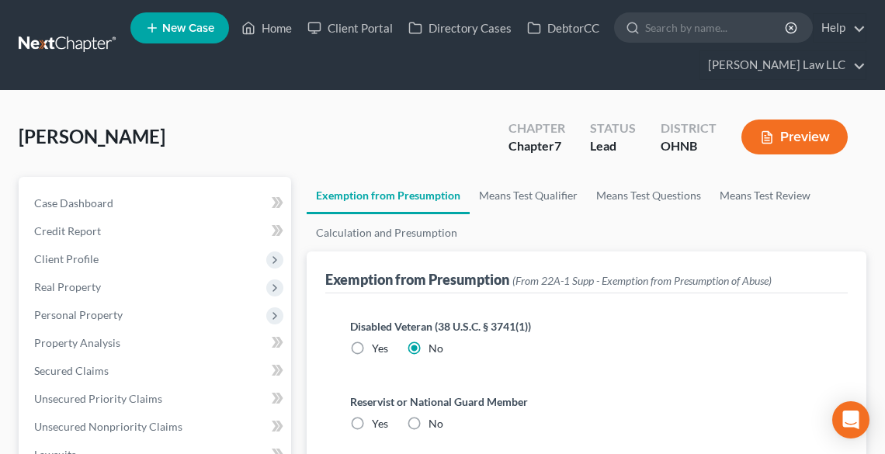
radio input "true"
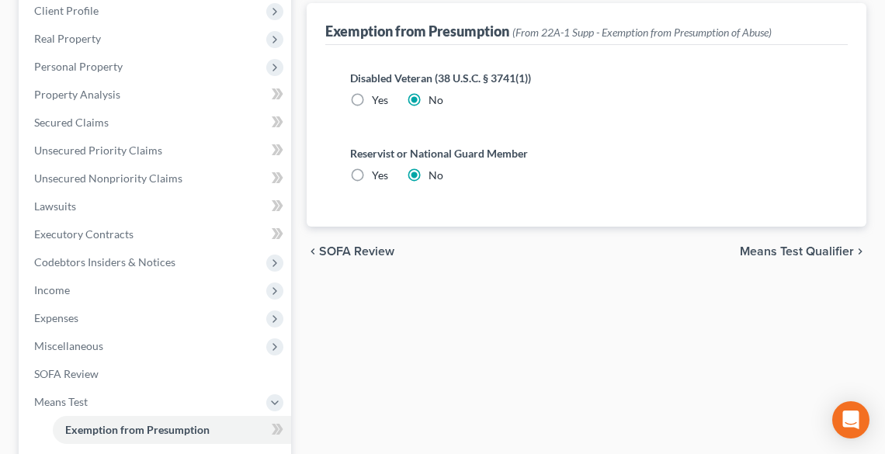
click at [784, 245] on span "Means Test Qualifier" at bounding box center [797, 251] width 114 height 12
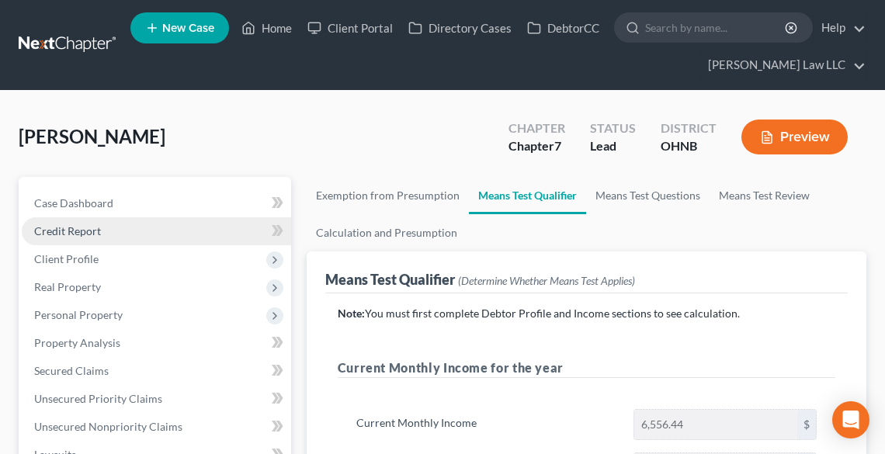
click at [90, 231] on span "Credit Report" at bounding box center [67, 230] width 67 height 13
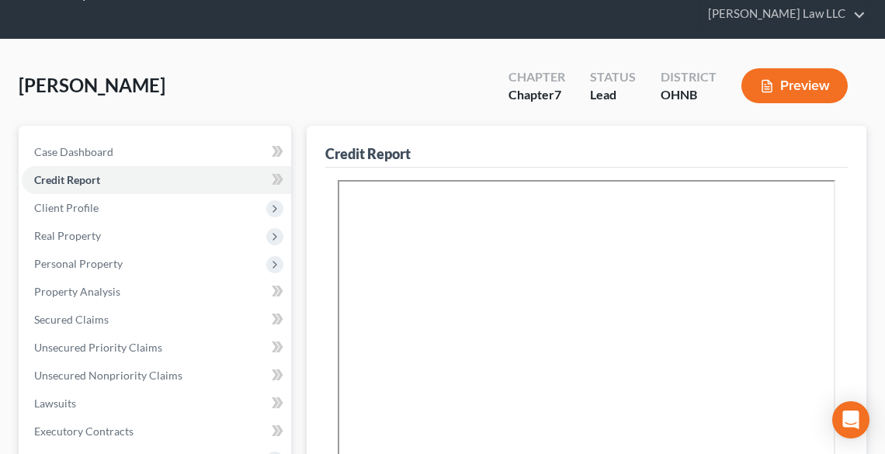
scroll to position [249, 0]
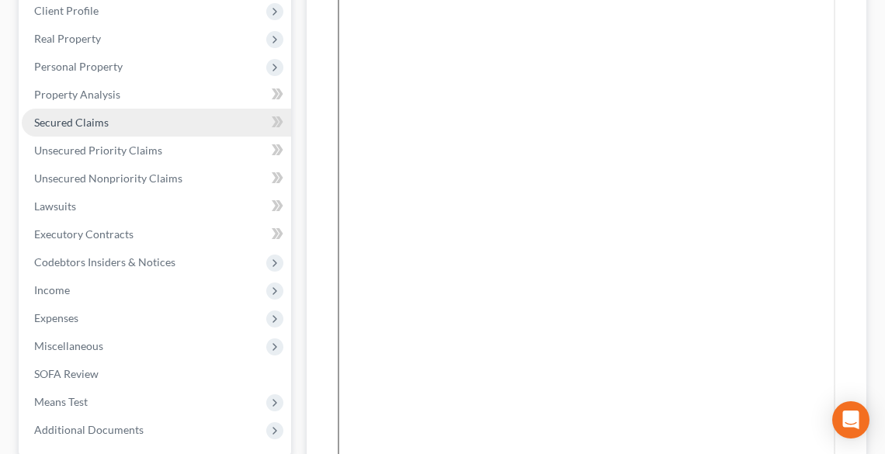
click at [78, 118] on span "Secured Claims" at bounding box center [71, 122] width 75 height 13
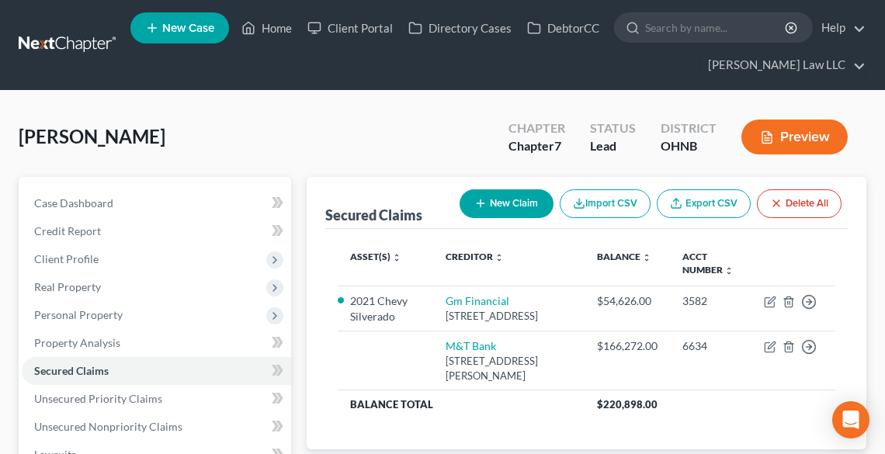
click at [794, 142] on button "Preview" at bounding box center [795, 137] width 106 height 35
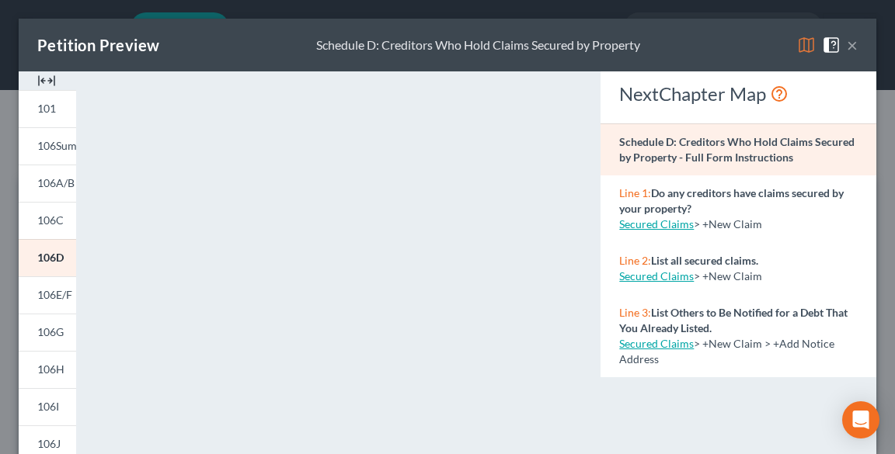
click at [847, 41] on button "×" at bounding box center [852, 45] width 11 height 19
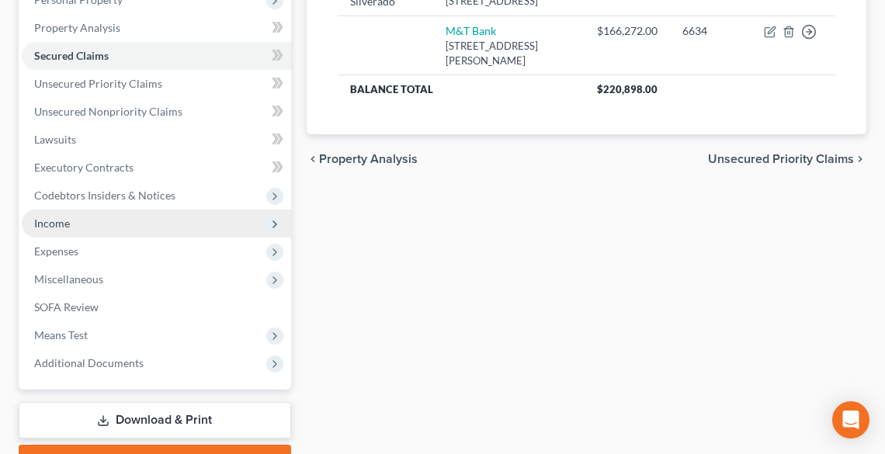
scroll to position [398, 0]
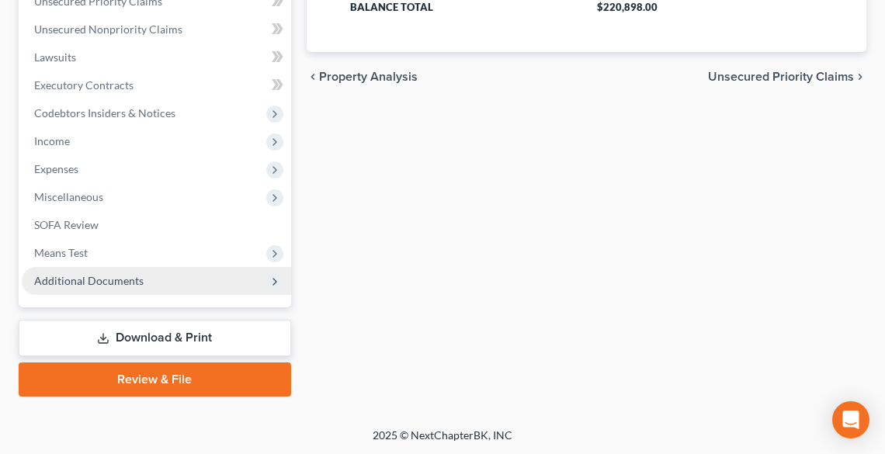
click at [106, 283] on span "Additional Documents" at bounding box center [89, 280] width 110 height 13
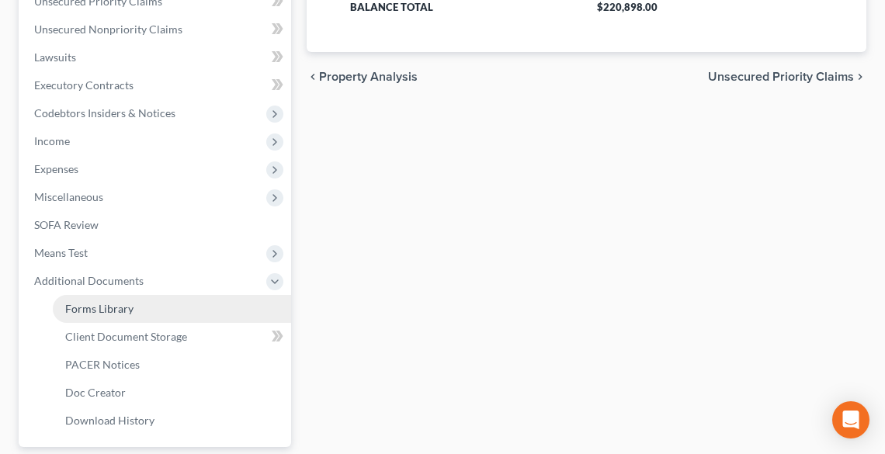
click at [120, 306] on span "Forms Library" at bounding box center [99, 308] width 68 height 13
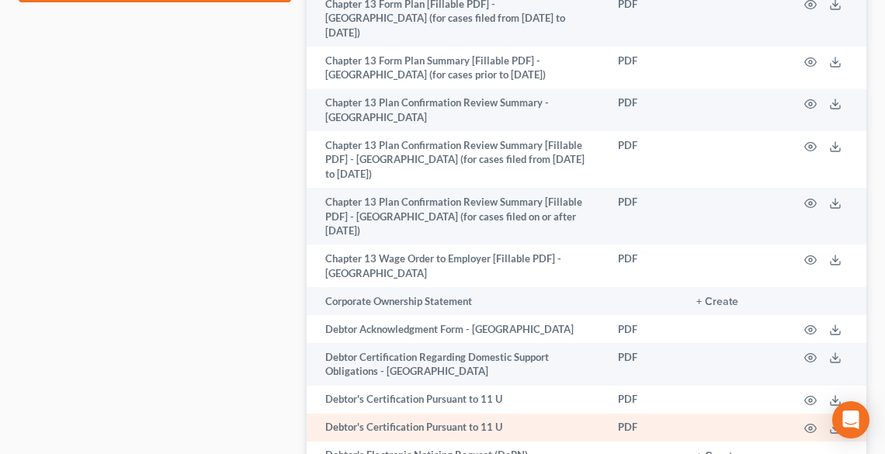
scroll to position [994, 0]
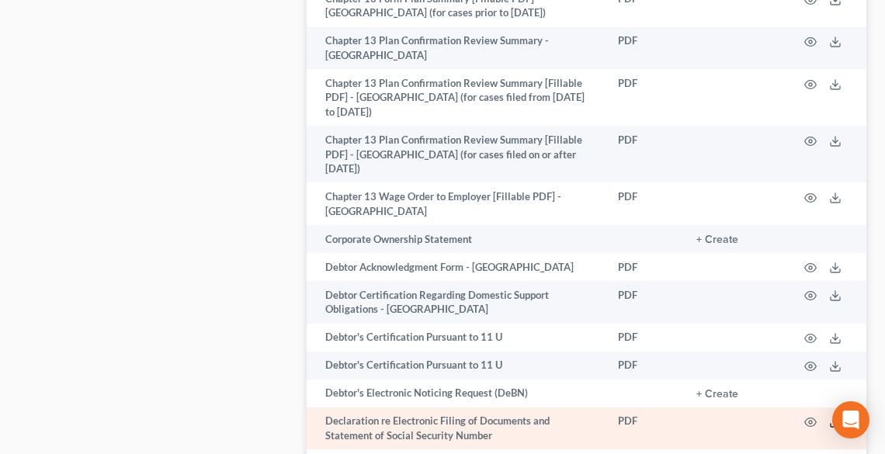
click at [831, 416] on icon at bounding box center [836, 422] width 12 height 12
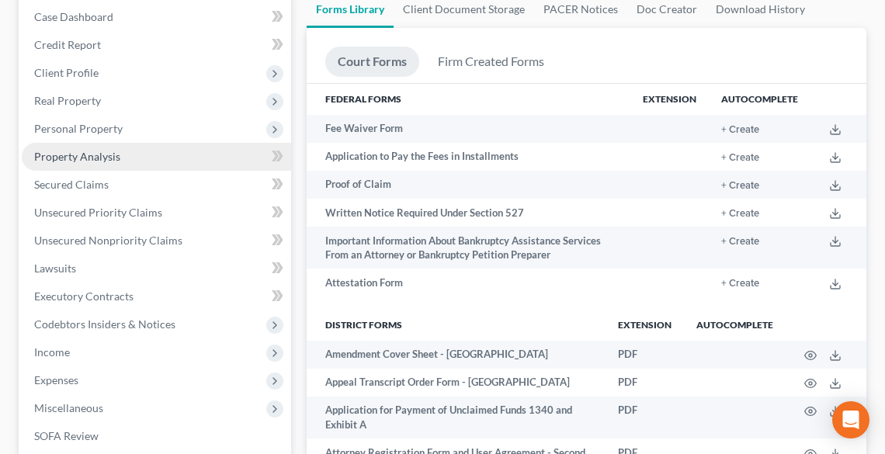
scroll to position [0, 0]
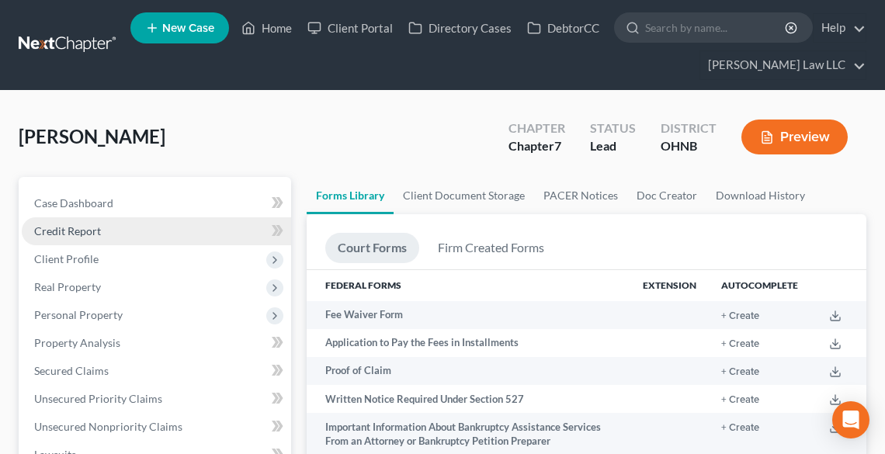
click at [71, 231] on span "Credit Report" at bounding box center [67, 230] width 67 height 13
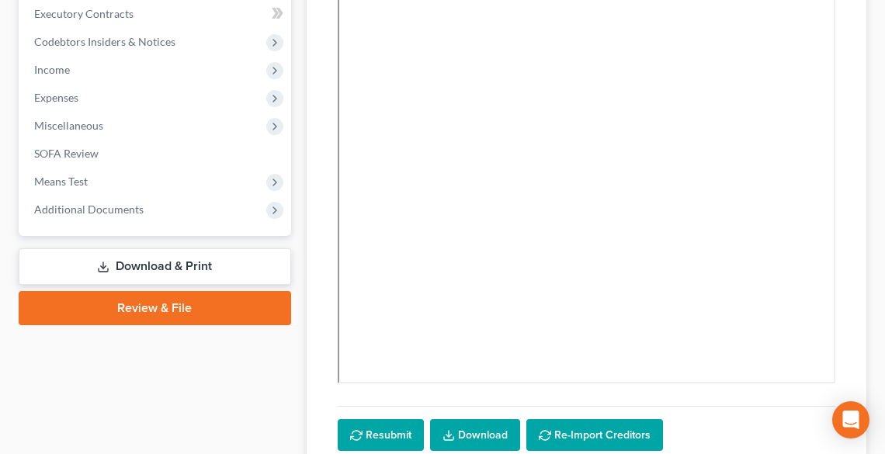
scroll to position [497, 0]
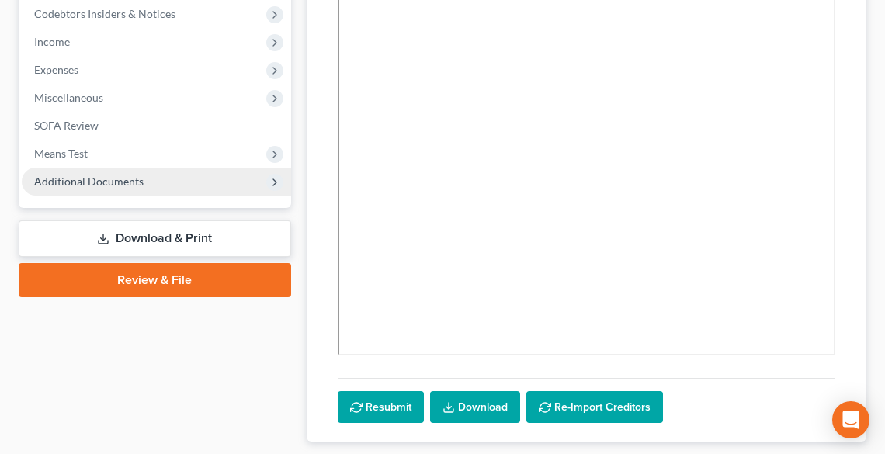
click at [76, 186] on span "Additional Documents" at bounding box center [89, 181] width 110 height 13
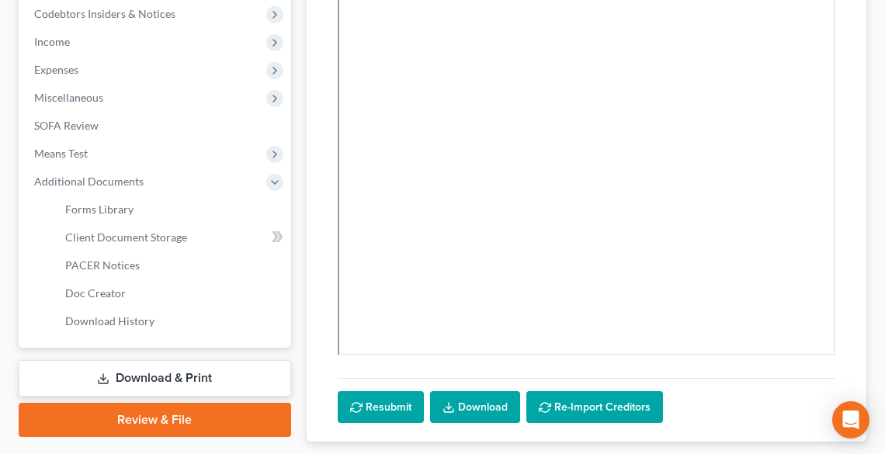
click at [164, 368] on link "Download & Print" at bounding box center [155, 378] width 273 height 37
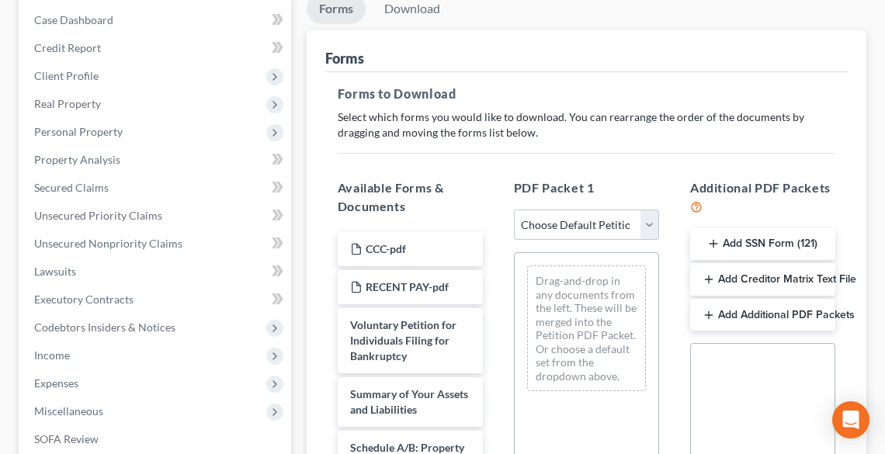
scroll to position [186, 0]
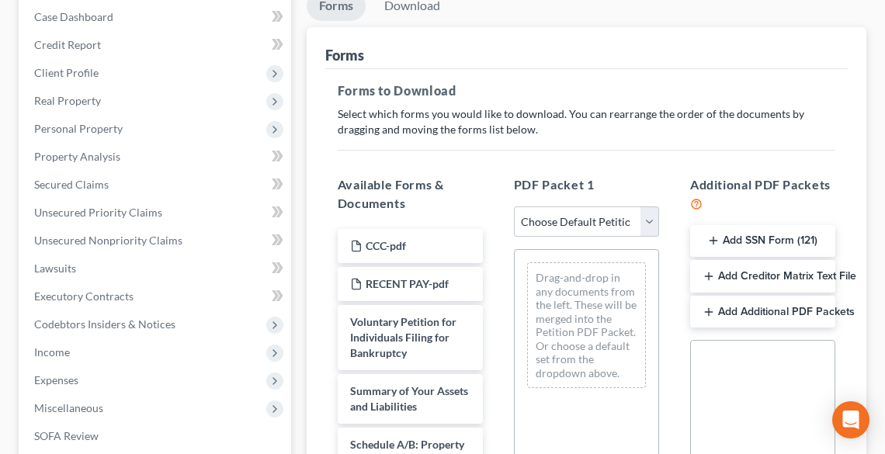
click at [743, 239] on button "Add SSN Form (121)" at bounding box center [762, 241] width 145 height 33
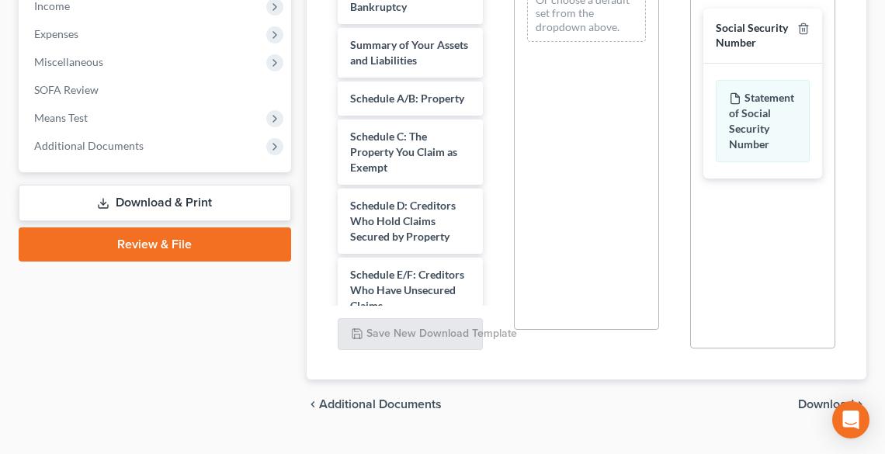
scroll to position [565, 0]
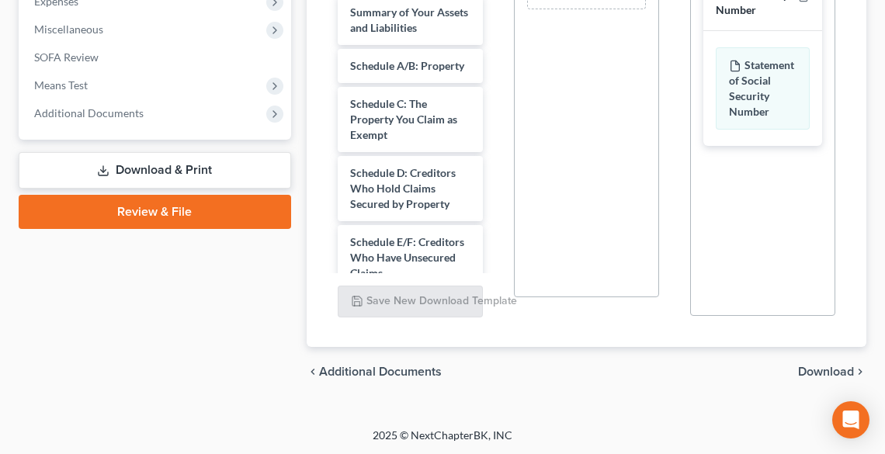
click at [829, 371] on span "Download" at bounding box center [826, 372] width 56 height 12
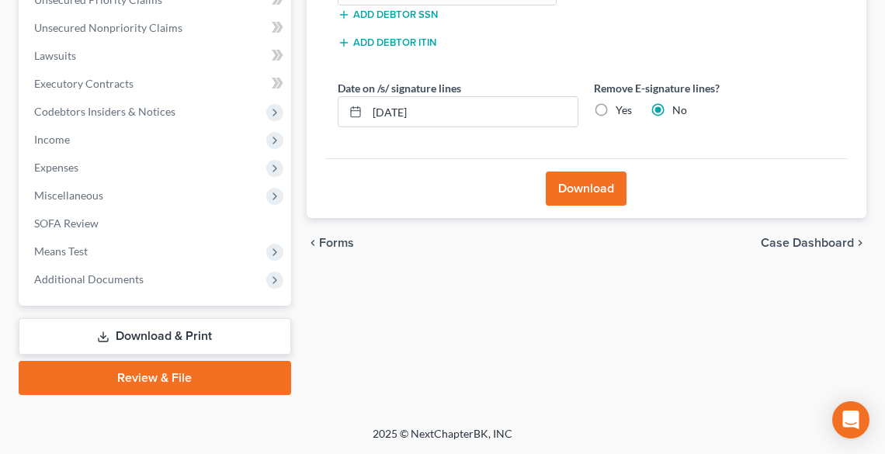
scroll to position [398, 0]
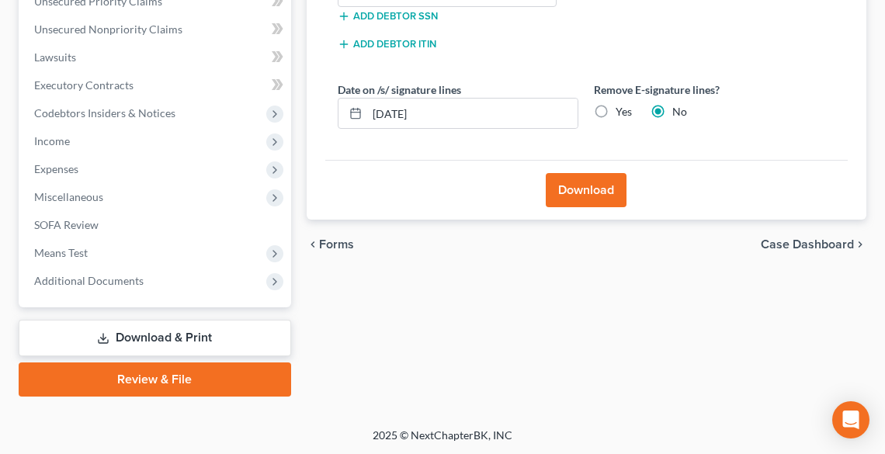
click at [579, 186] on button "Download" at bounding box center [586, 190] width 81 height 34
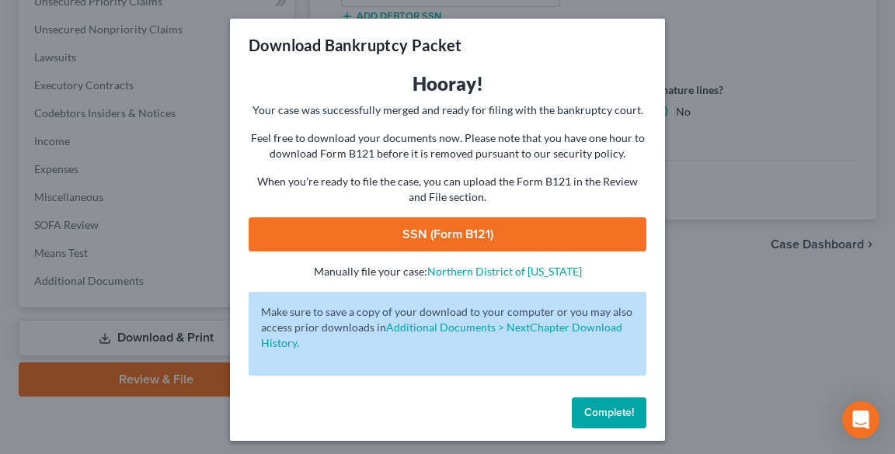
click at [478, 227] on link "SSN (Form B121)" at bounding box center [448, 234] width 398 height 34
click at [715, 172] on div "Download Bankruptcy Packet Hooray! Your case was successfully merged and ready …" at bounding box center [447, 227] width 895 height 454
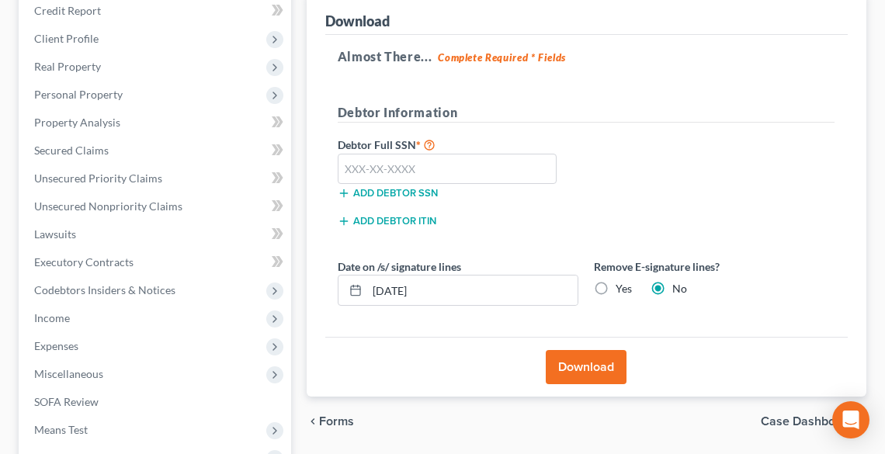
scroll to position [211, 0]
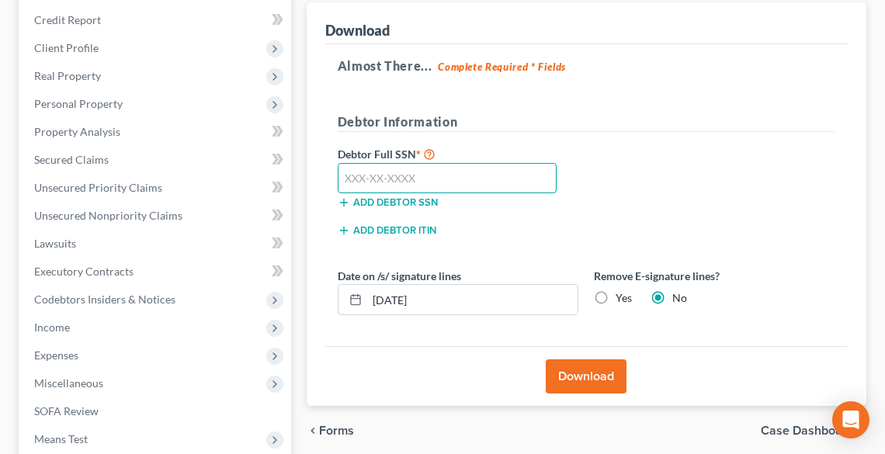
click at [488, 175] on input "text" at bounding box center [448, 178] width 220 height 31
paste input "301-86-9538"
type input "301-86-9538"
click at [616, 295] on label "Yes" at bounding box center [624, 298] width 16 height 16
click at [622, 295] on input "Yes" at bounding box center [627, 295] width 10 height 10
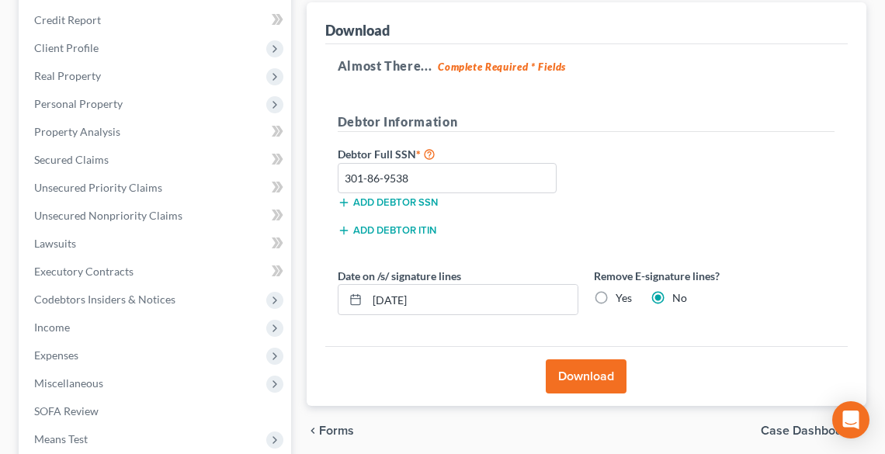
radio input "true"
click at [610, 369] on button "Download" at bounding box center [586, 377] width 81 height 34
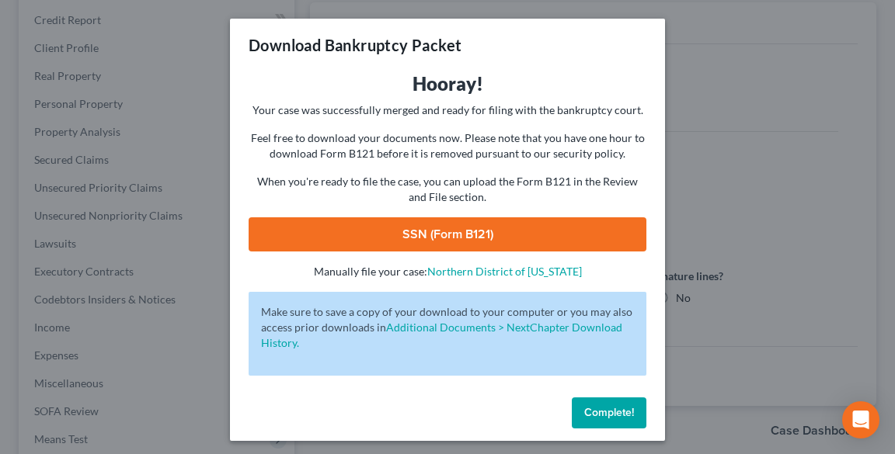
click at [433, 234] on link "SSN (Form B121)" at bounding box center [448, 234] width 398 height 34
click at [603, 414] on span "Complete!" at bounding box center [609, 412] width 50 height 13
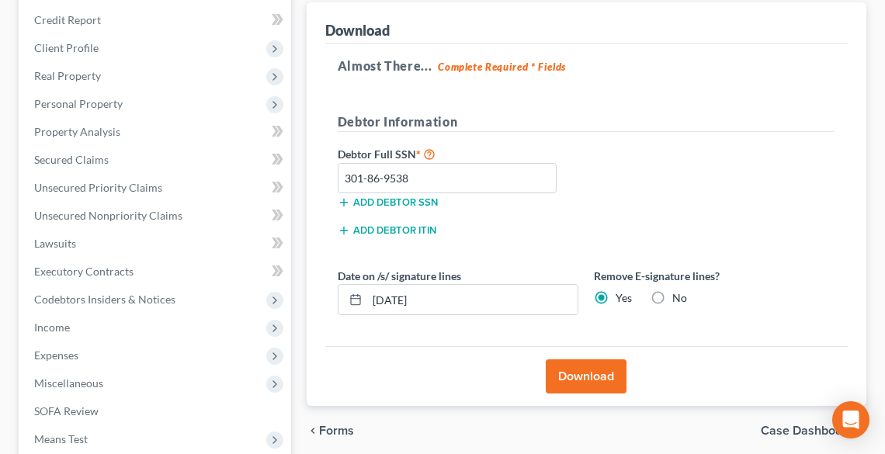
click at [673, 297] on label "No" at bounding box center [680, 298] width 15 height 16
click at [679, 297] on input "No" at bounding box center [684, 295] width 10 height 10
radio input "true"
radio input "false"
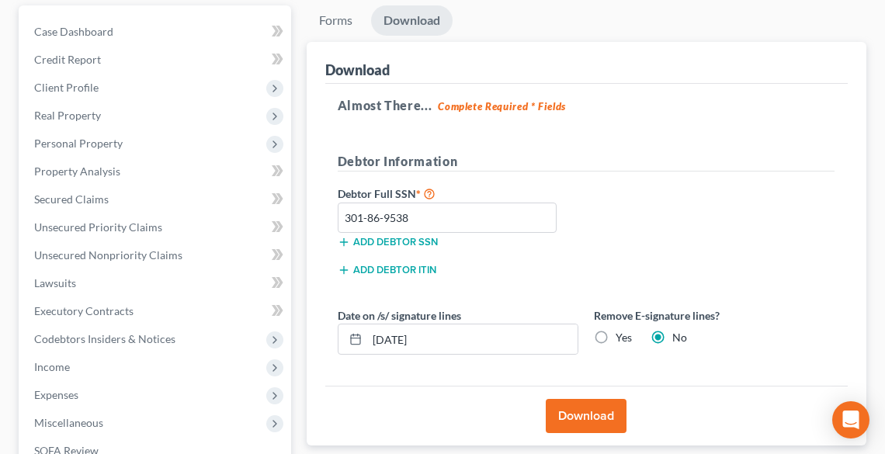
scroll to position [87, 0]
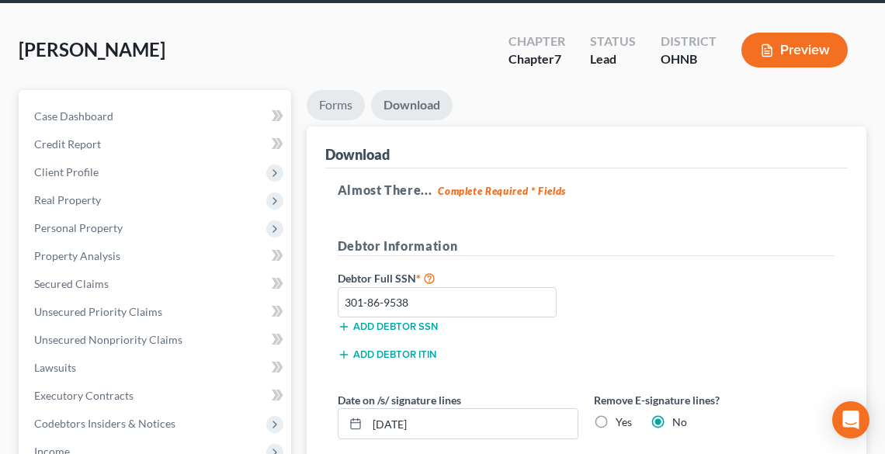
click at [332, 106] on link "Forms" at bounding box center [336, 105] width 58 height 30
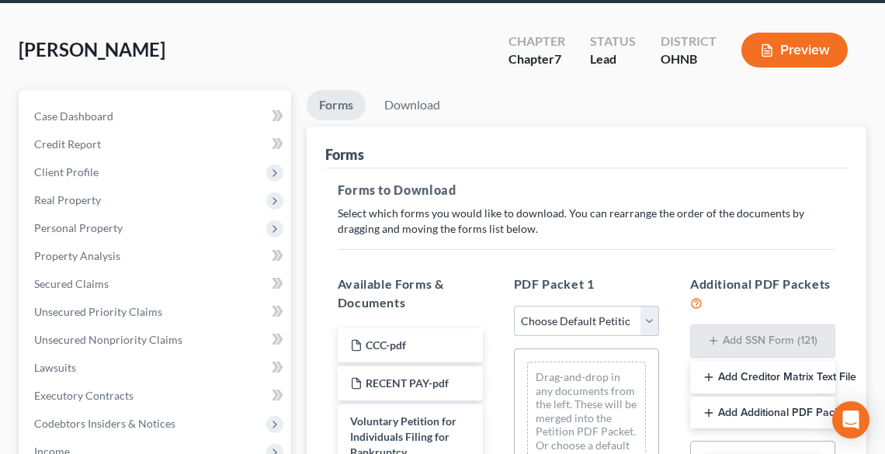
click at [595, 323] on select "Choose Default Petition PDF Packet Complete Bankruptcy Petition (all forms and …" at bounding box center [586, 321] width 145 height 31
select select "0"
click at [514, 306] on select "Choose Default Petition PDF Packet Complete Bankruptcy Petition (all forms and …" at bounding box center [586, 321] width 145 height 31
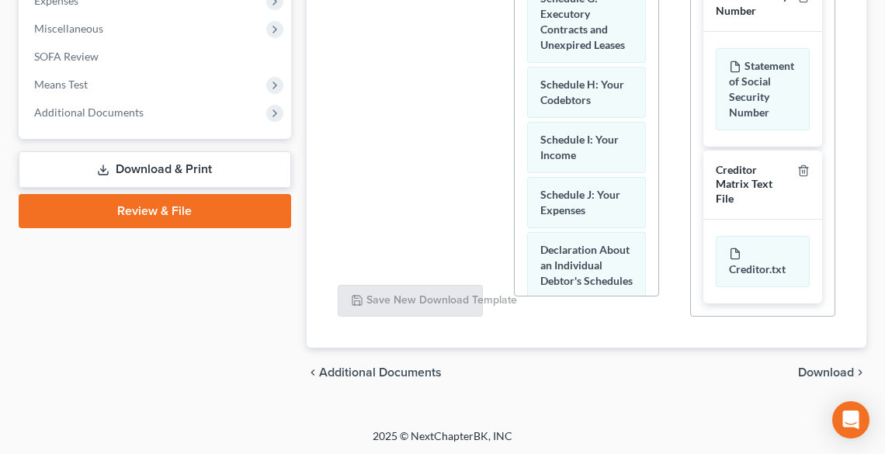
scroll to position [567, 0]
click at [846, 369] on span "Download" at bounding box center [826, 372] width 56 height 12
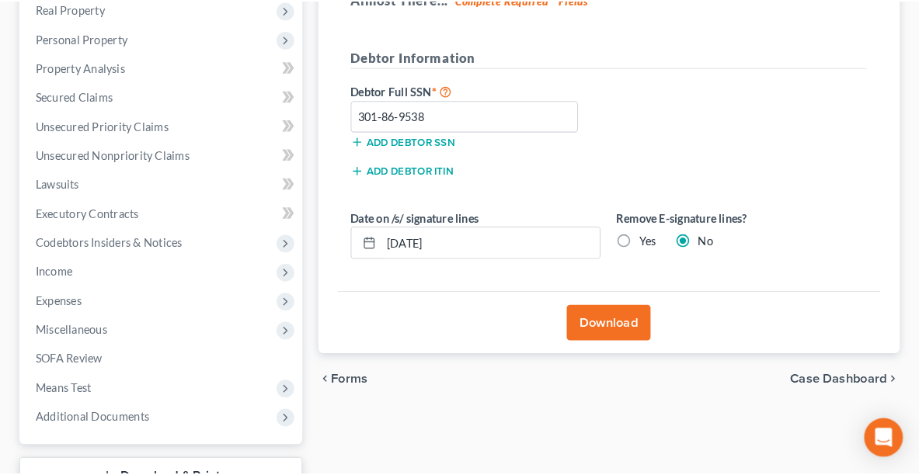
scroll to position [273, 0]
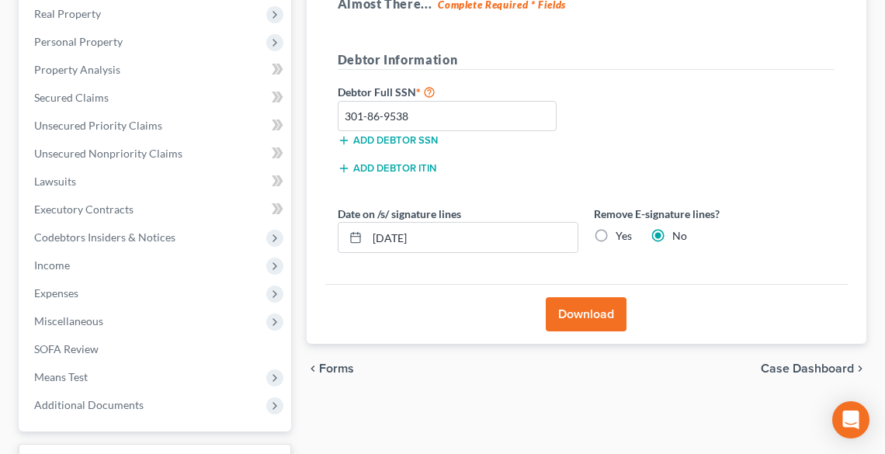
click at [609, 304] on button "Download" at bounding box center [586, 314] width 81 height 34
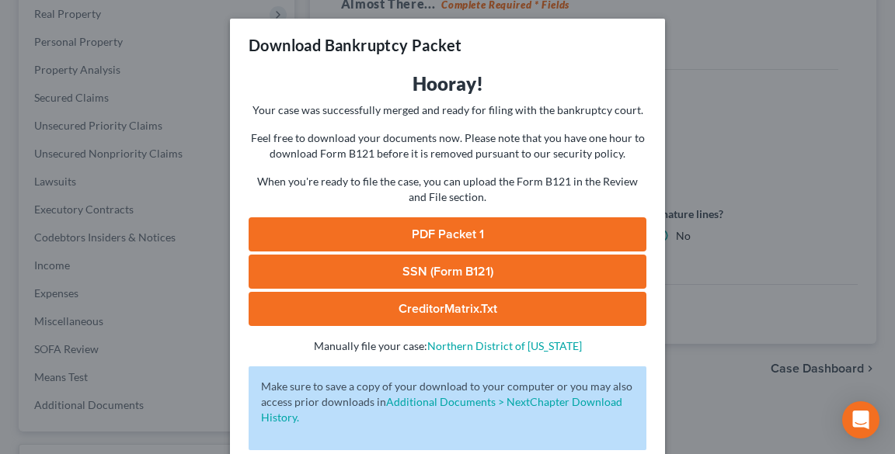
click at [415, 230] on link "PDF Packet 1" at bounding box center [448, 234] width 398 height 34
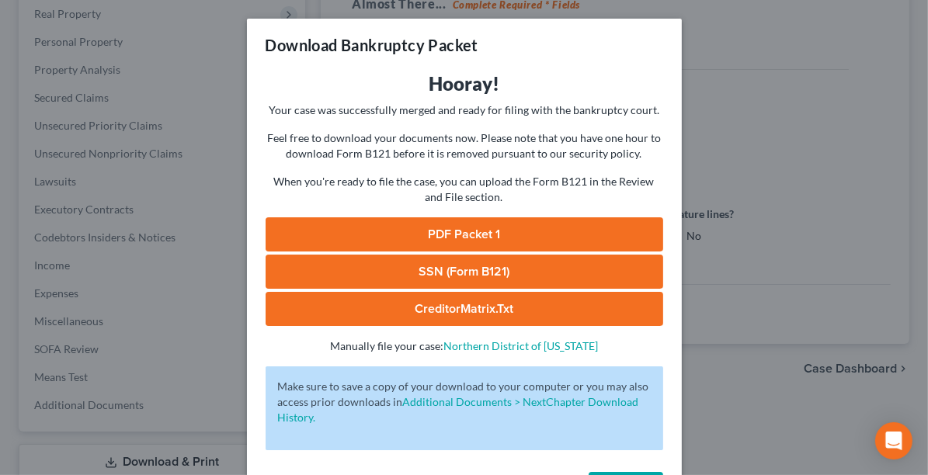
click at [777, 82] on div "Download Bankruptcy Packet Hooray! Your case was successfully merged and ready …" at bounding box center [464, 237] width 928 height 475
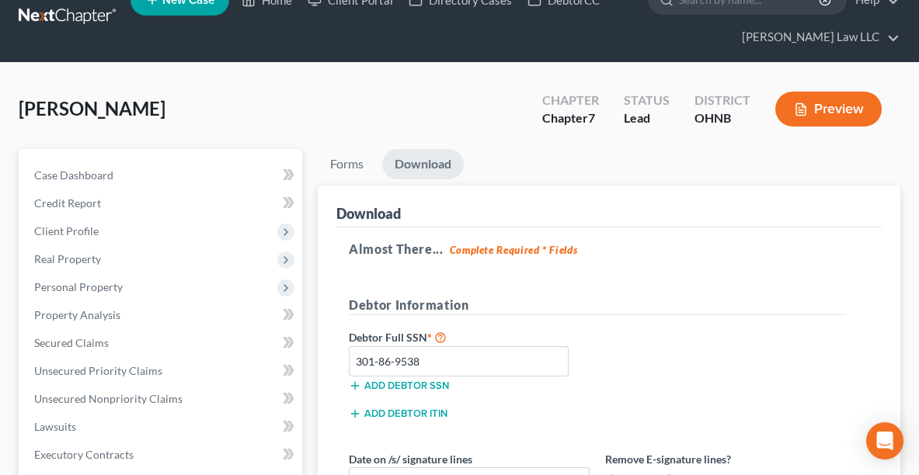
scroll to position [0, 0]
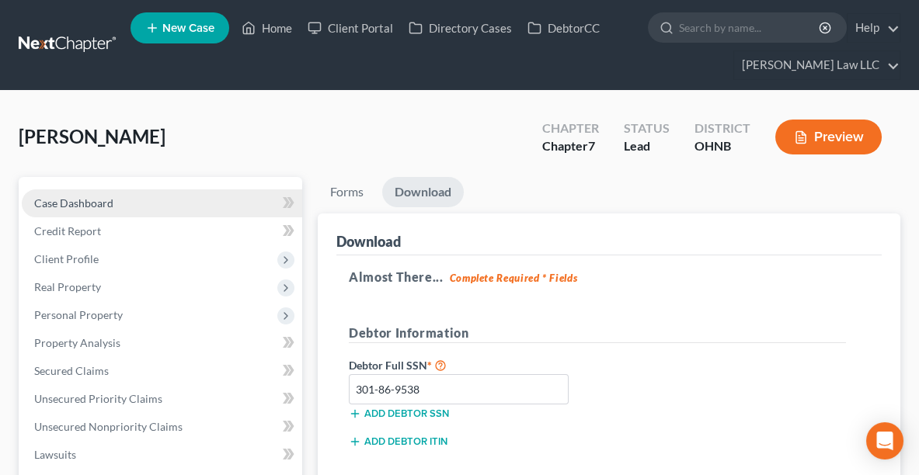
click at [66, 199] on span "Case Dashboard" at bounding box center [73, 203] width 79 height 13
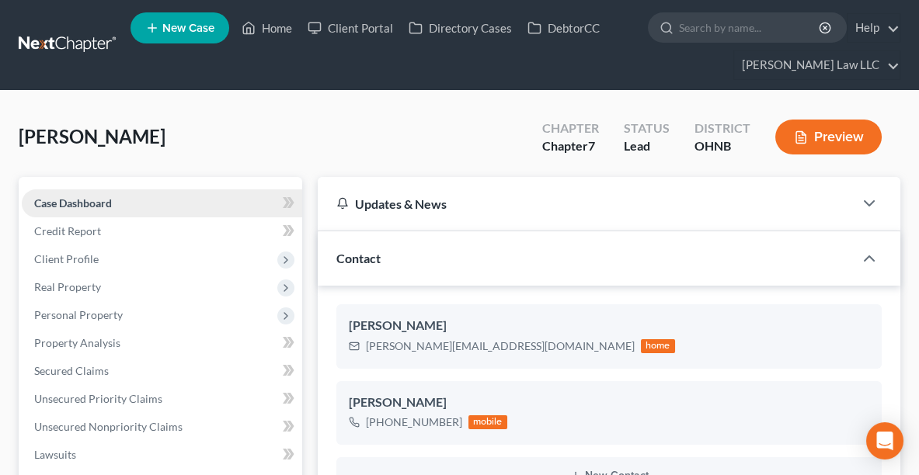
scroll to position [321, 0]
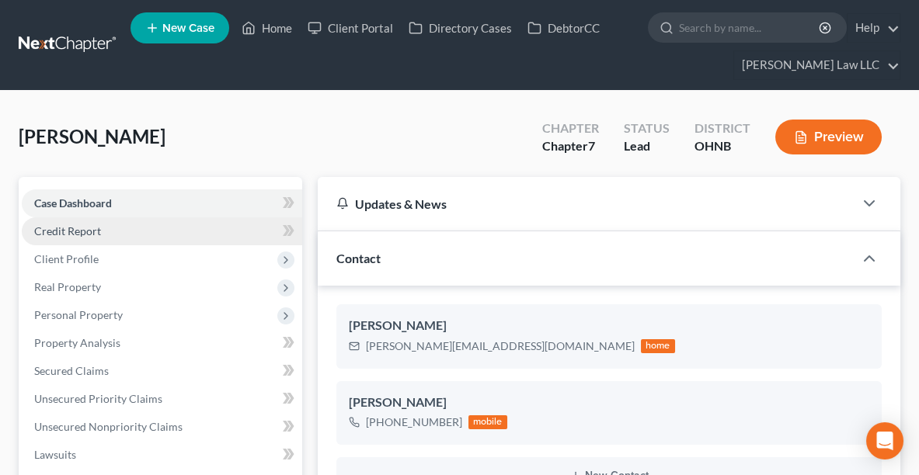
click at [63, 225] on span "Credit Report" at bounding box center [67, 230] width 67 height 13
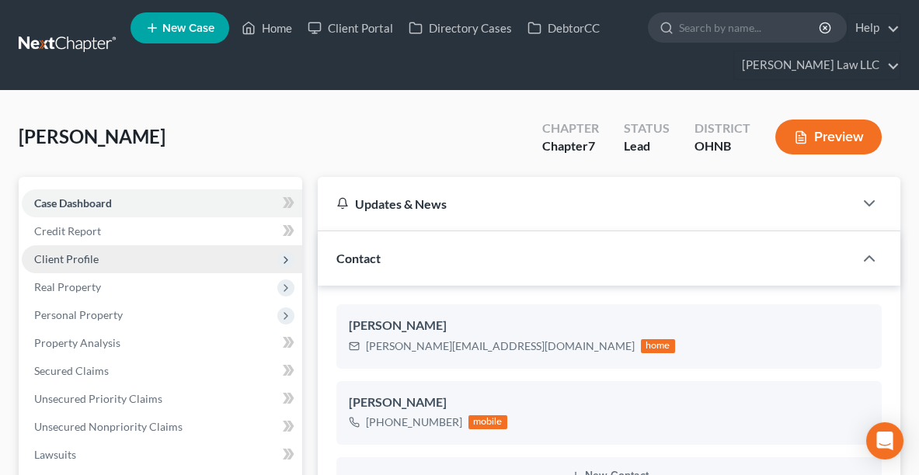
click at [71, 258] on span "Client Profile" at bounding box center [66, 258] width 64 height 13
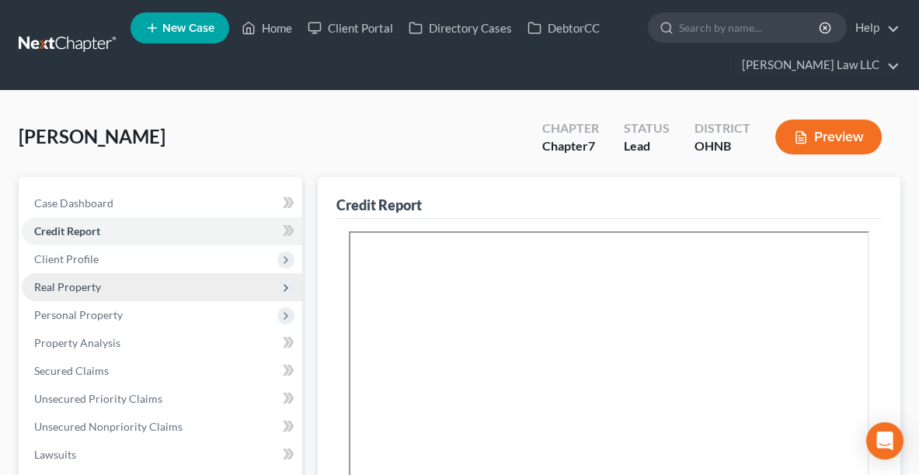
click at [70, 290] on span "Real Property" at bounding box center [67, 286] width 67 height 13
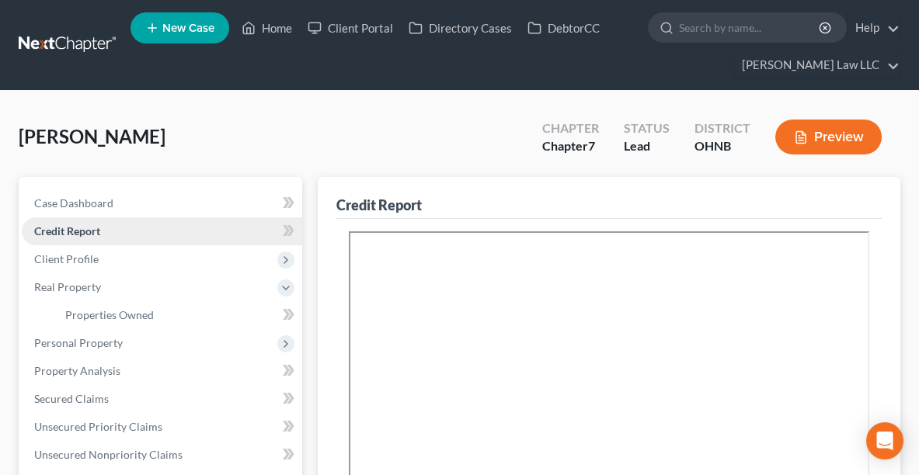
click at [53, 226] on span "Credit Report" at bounding box center [67, 230] width 66 height 13
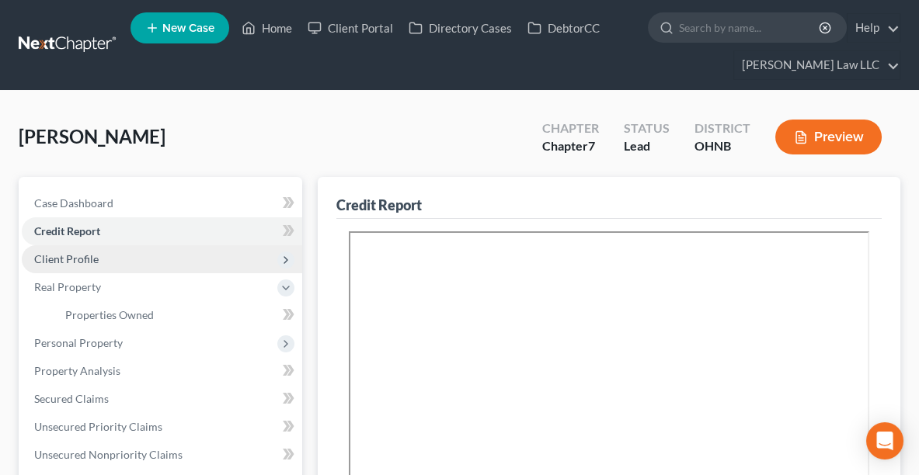
click at [44, 267] on span "Client Profile" at bounding box center [162, 259] width 280 height 28
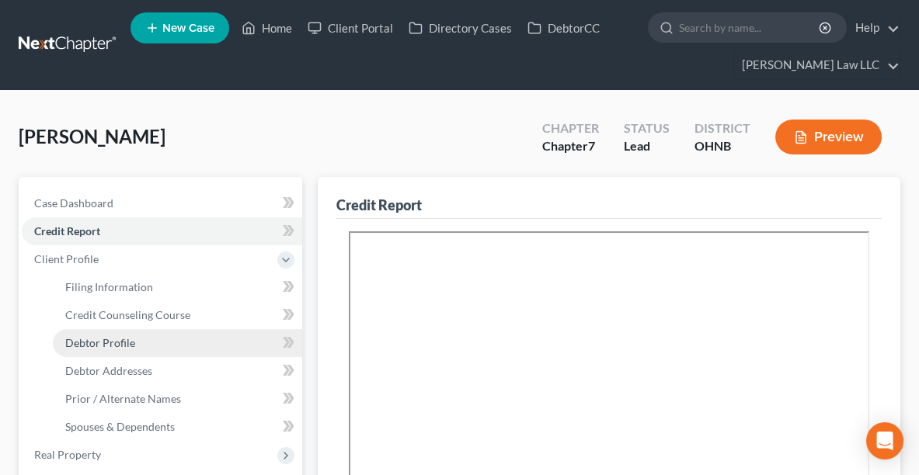
click at [115, 341] on span "Debtor Profile" at bounding box center [100, 342] width 70 height 13
select select "3"
select select "1"
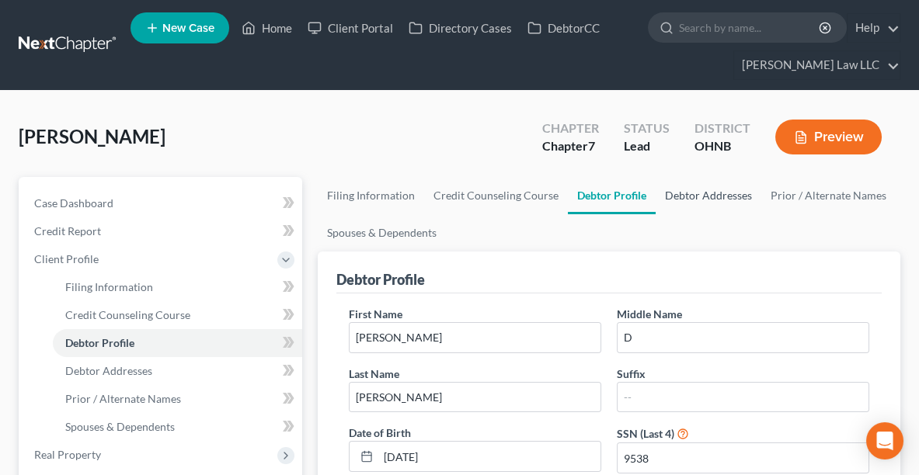
click at [673, 194] on link "Debtor Addresses" at bounding box center [709, 195] width 106 height 37
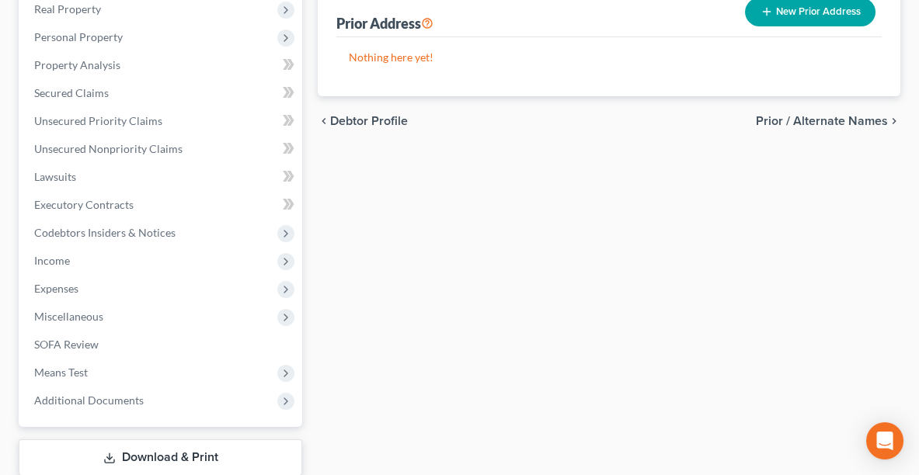
scroll to position [457, 0]
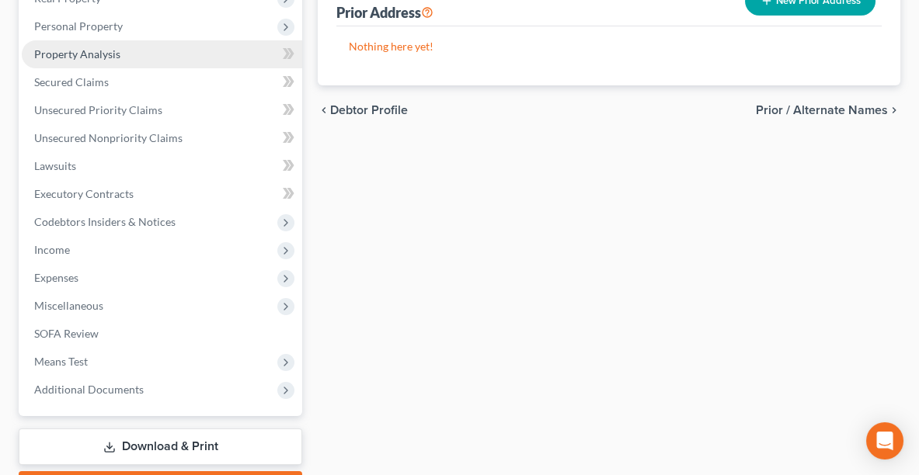
click at [103, 51] on span "Property Analysis" at bounding box center [77, 53] width 86 height 13
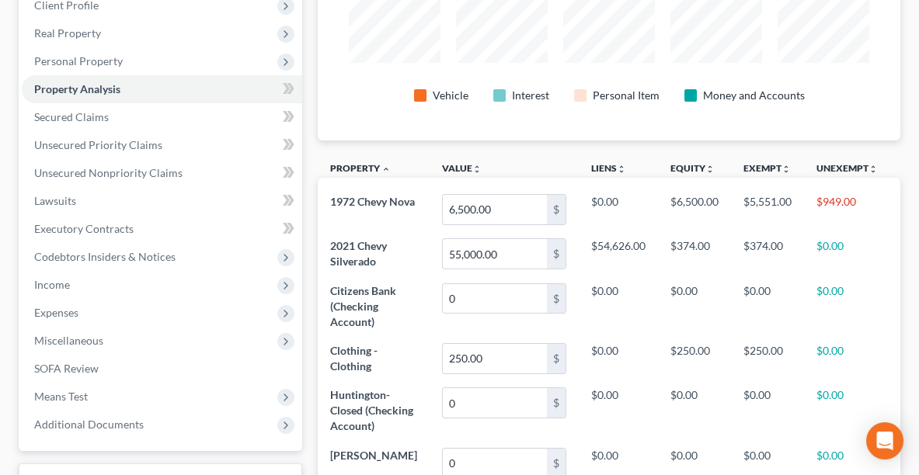
scroll to position [255, 0]
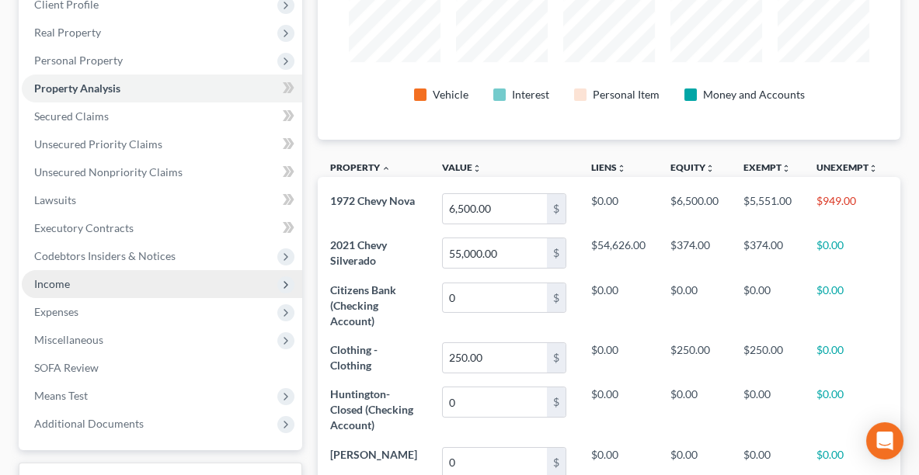
click at [54, 280] on span "Income" at bounding box center [52, 283] width 36 height 13
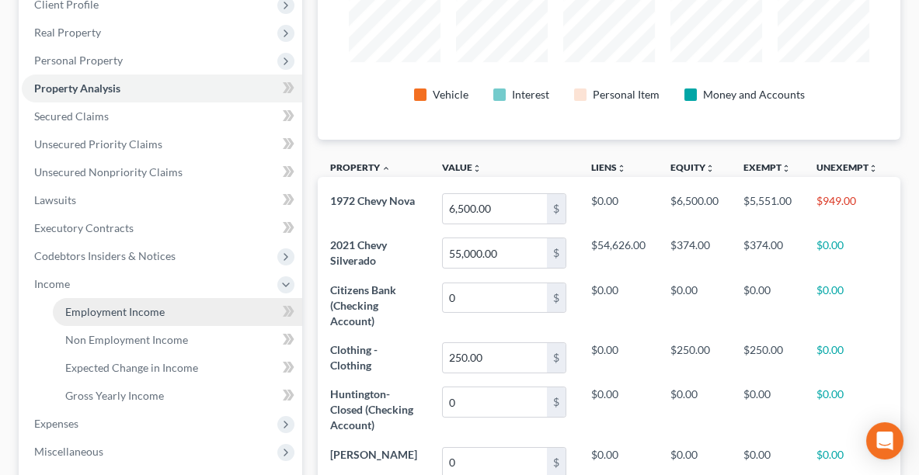
click at [69, 318] on link "Employment Income" at bounding box center [177, 312] width 249 height 28
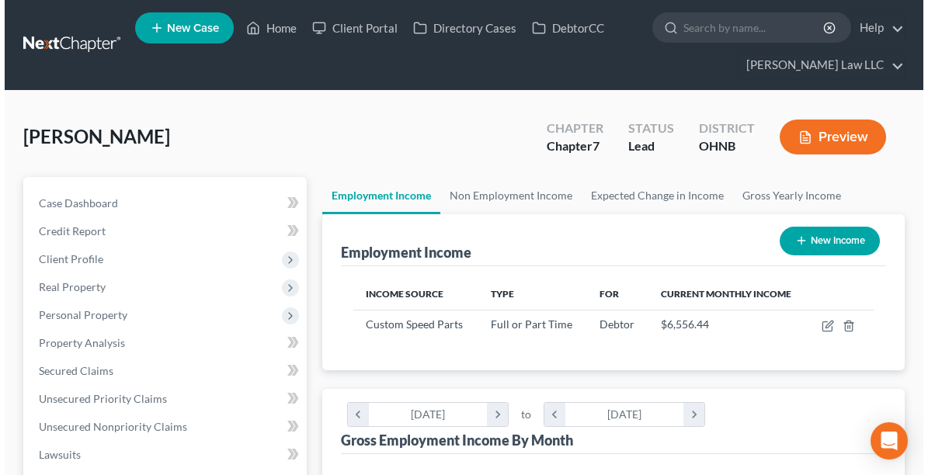
scroll to position [259, 551]
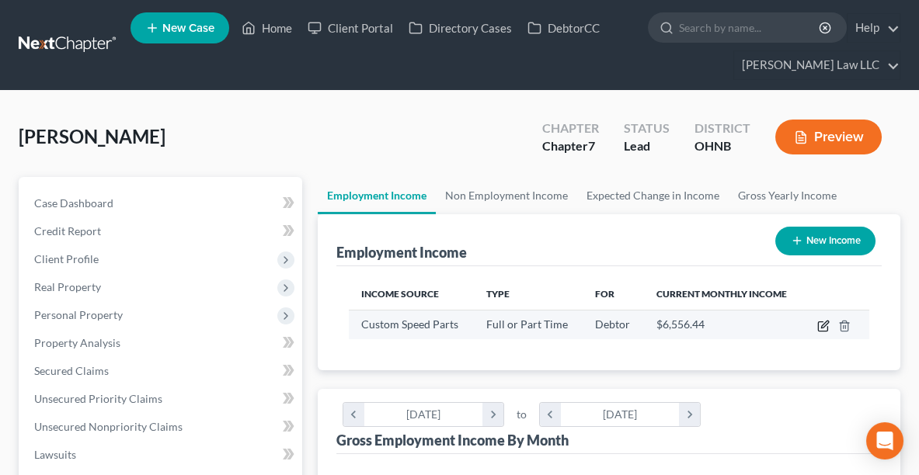
click at [827, 324] on icon "button" at bounding box center [822, 326] width 9 height 9
select select "0"
select select "36"
select select "3"
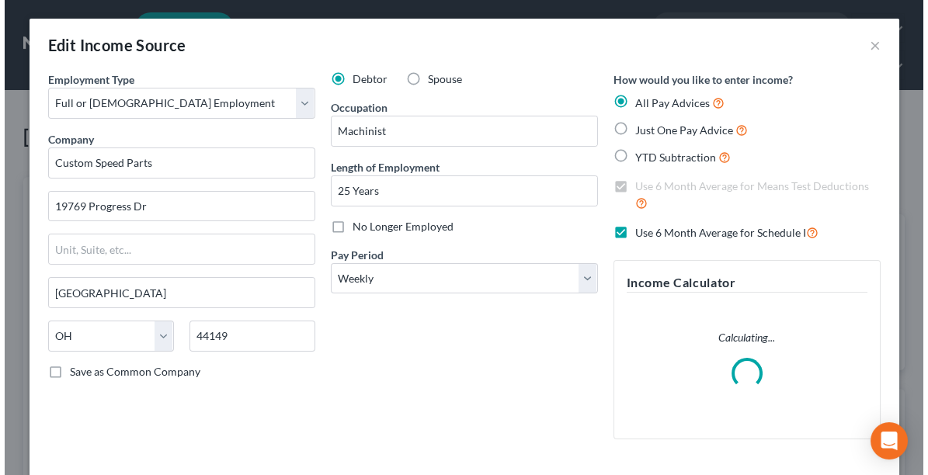
scroll to position [263, 557]
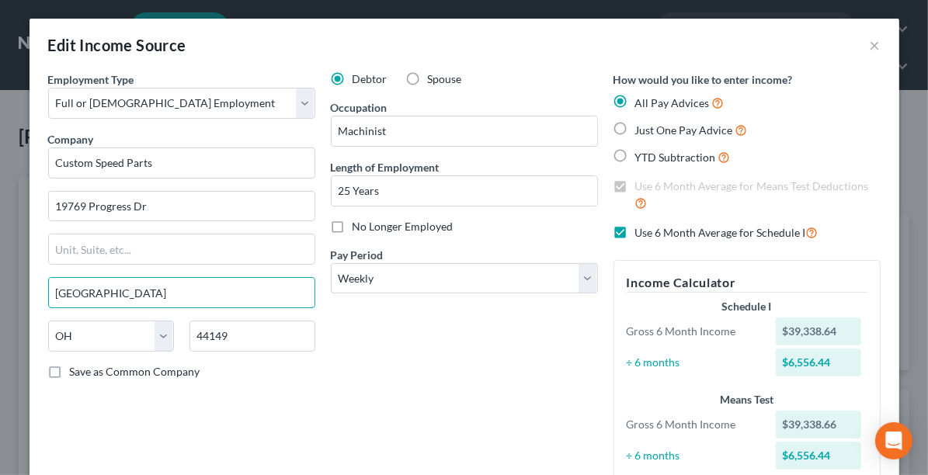
drag, startPoint x: 145, startPoint y: 286, endPoint x: 0, endPoint y: 304, distance: 146.4
click at [0, 304] on div "Edit Income Source × Employment Type * Select Full or [DEMOGRAPHIC_DATA] Employ…" at bounding box center [464, 237] width 928 height 475
type input "[GEOGRAPHIC_DATA]"
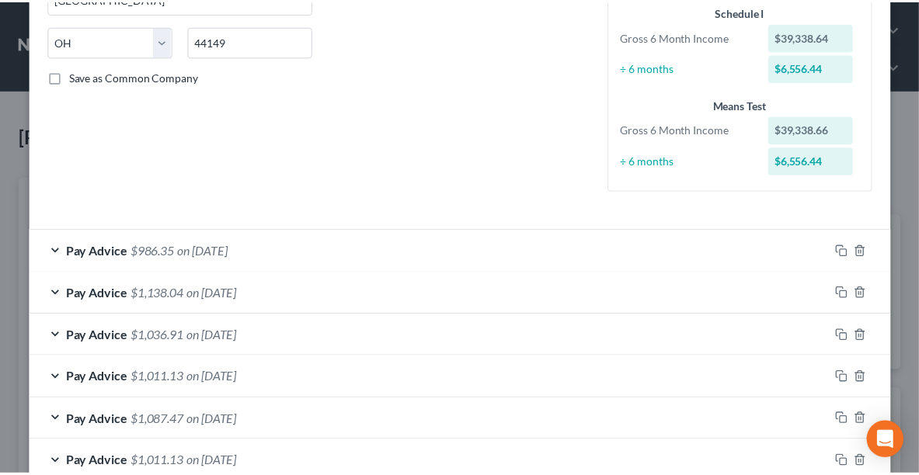
scroll to position [0, 0]
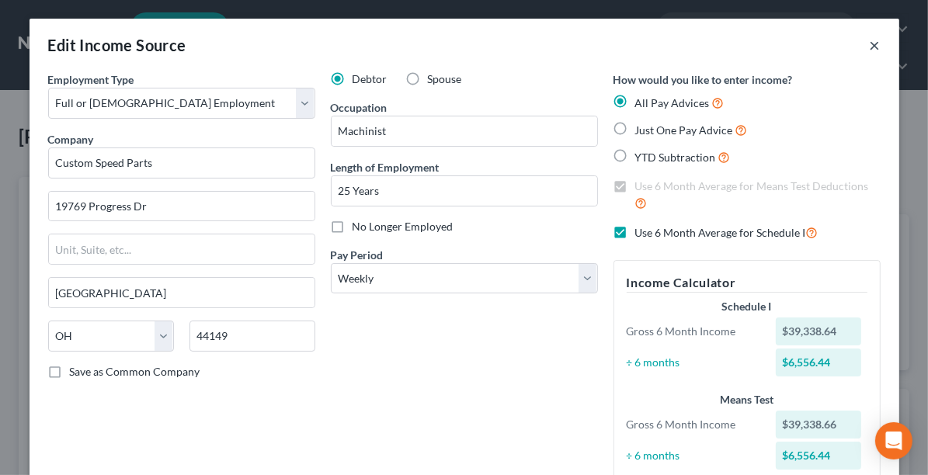
click at [870, 49] on button "×" at bounding box center [875, 45] width 11 height 19
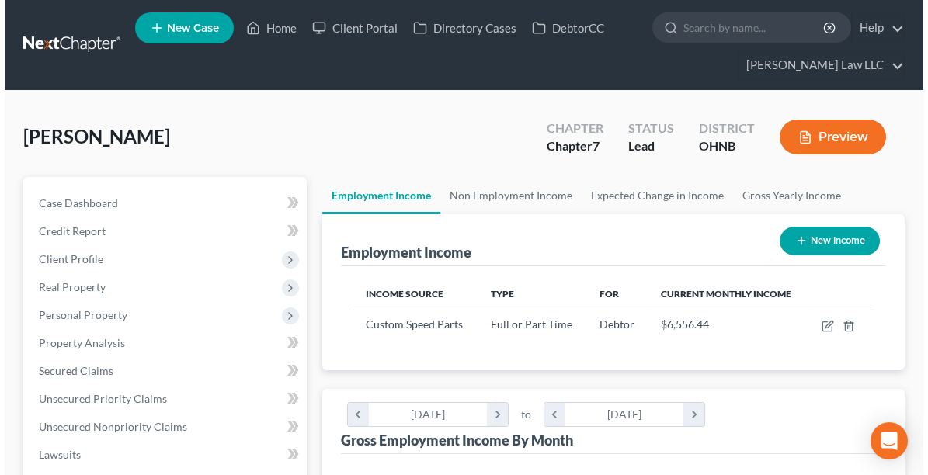
scroll to position [776430, 776139]
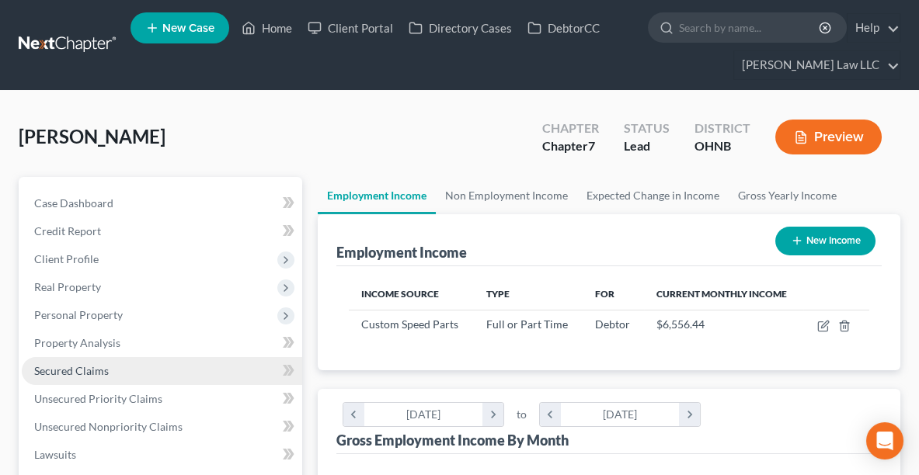
click at [78, 367] on span "Secured Claims" at bounding box center [71, 370] width 75 height 13
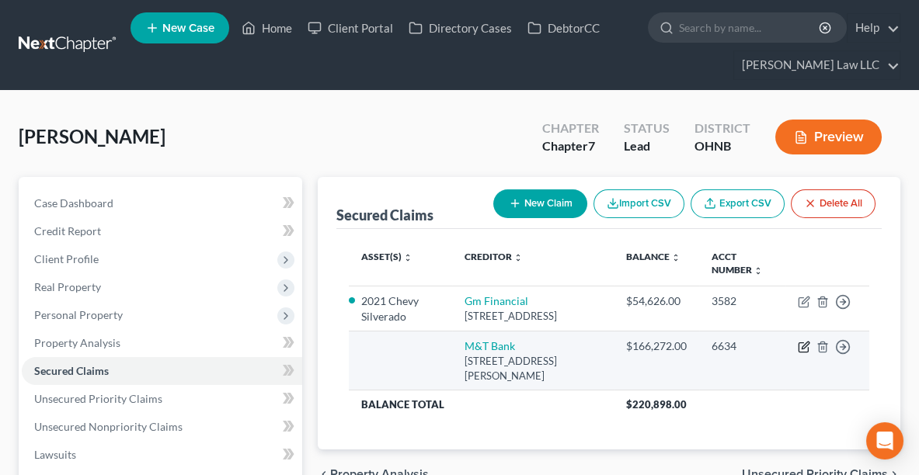
click at [807, 353] on icon "button" at bounding box center [804, 347] width 12 height 12
select select "35"
select select "2"
select select "0"
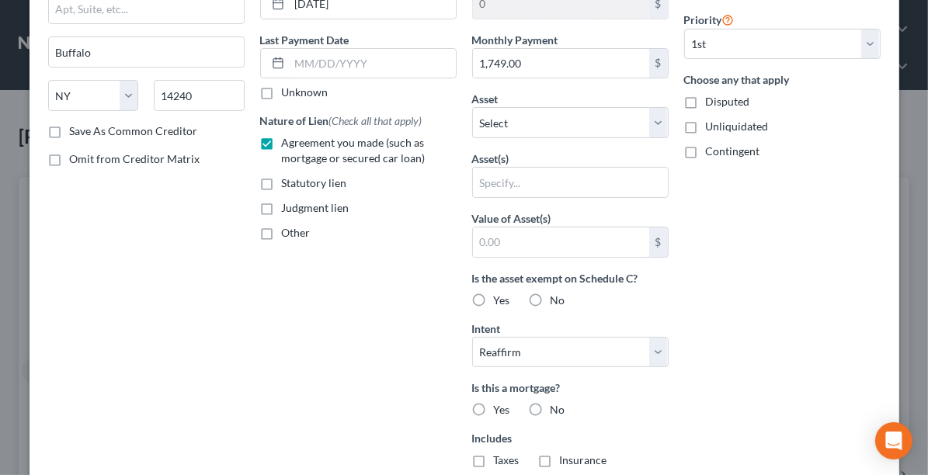
scroll to position [197, 0]
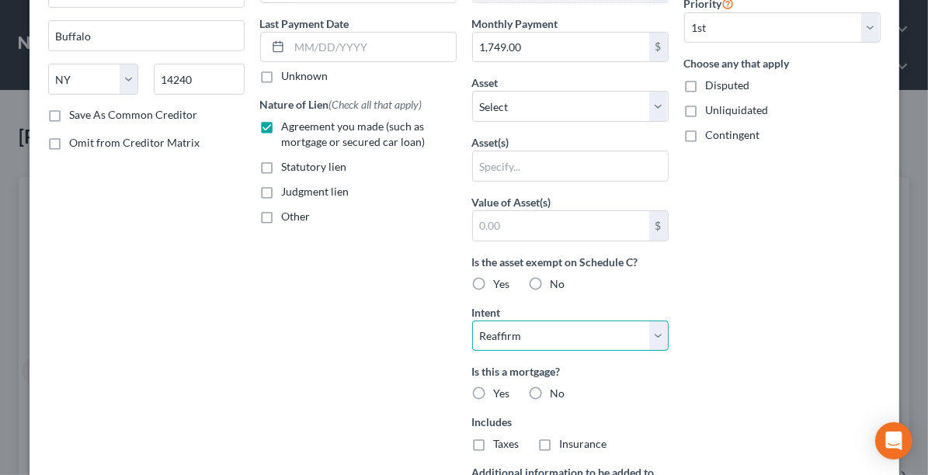
click at [542, 329] on select "Select Surrender Redeem Reaffirm Avoid Other" at bounding box center [570, 336] width 197 height 31
select select "0"
click at [472, 321] on select "Select Surrender Redeem Reaffirm Avoid Other" at bounding box center [570, 336] width 197 height 31
click at [494, 390] on label "Yes" at bounding box center [502, 394] width 16 height 16
click at [500, 390] on input "Yes" at bounding box center [505, 391] width 10 height 10
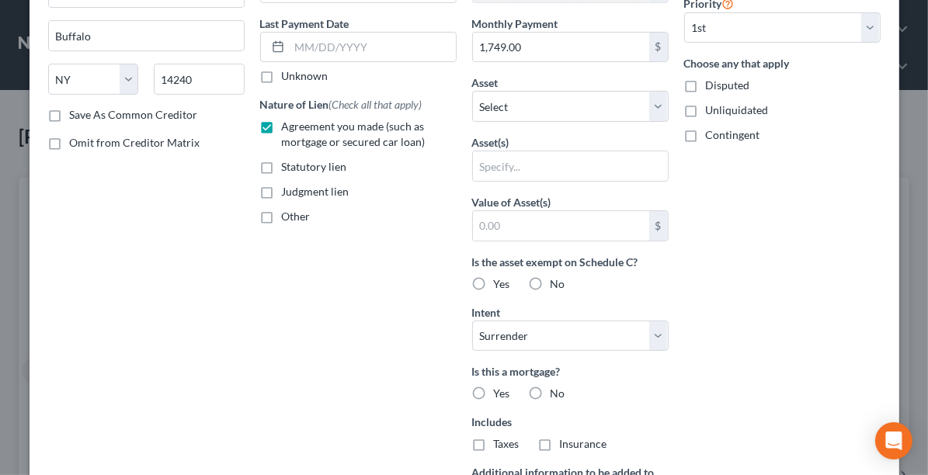
radio input "true"
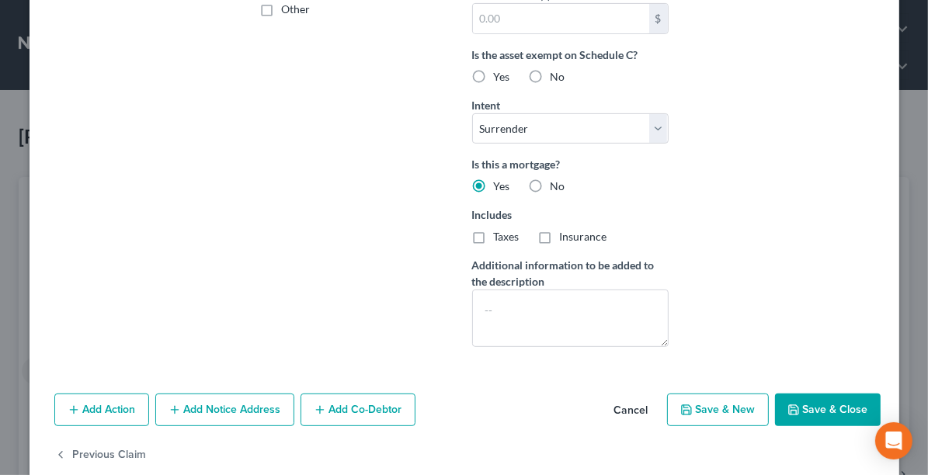
scroll to position [411, 0]
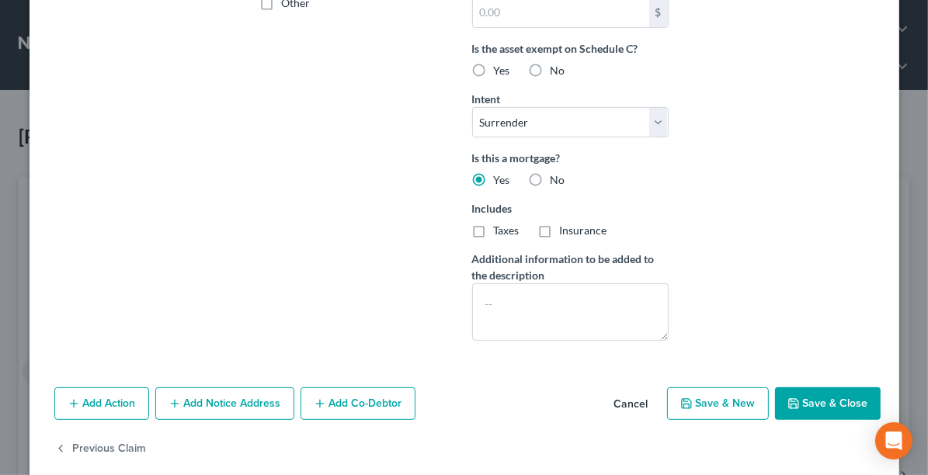
click at [831, 392] on button "Save & Close" at bounding box center [828, 404] width 106 height 33
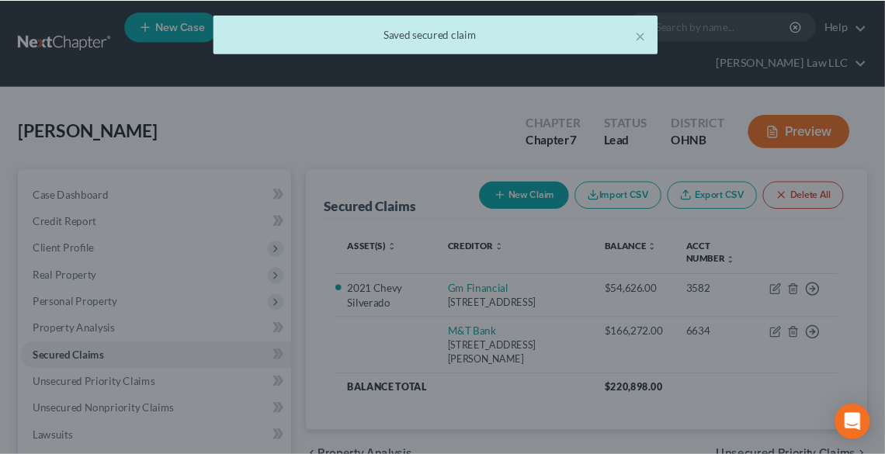
scroll to position [0, 0]
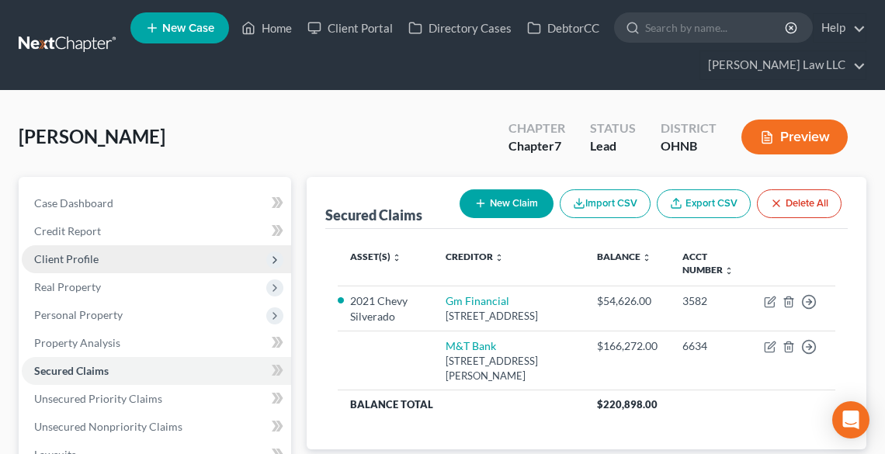
click at [77, 257] on span "Client Profile" at bounding box center [66, 258] width 64 height 13
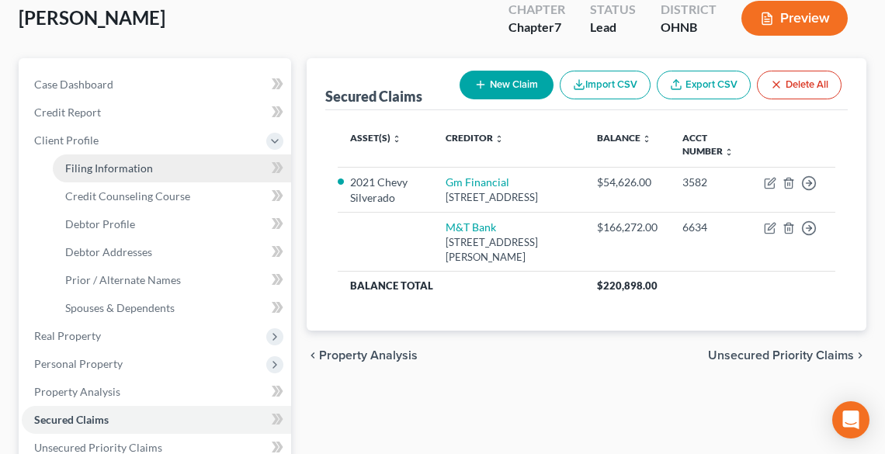
scroll to position [124, 0]
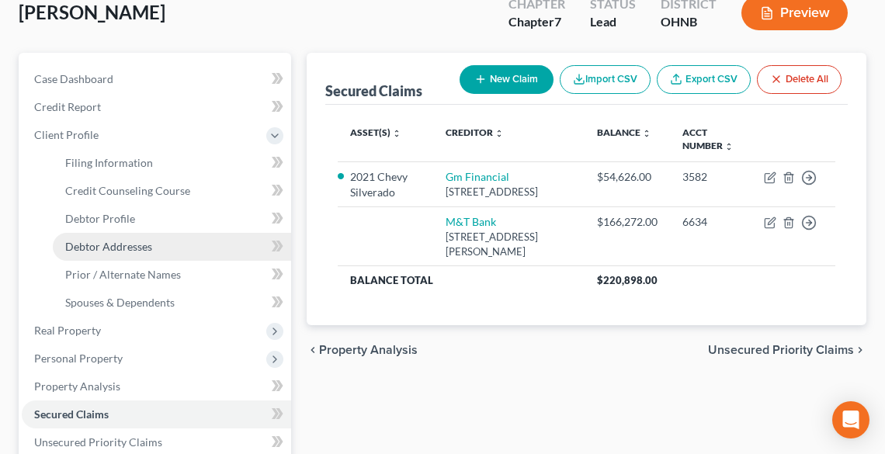
click at [124, 245] on span "Debtor Addresses" at bounding box center [108, 246] width 87 height 13
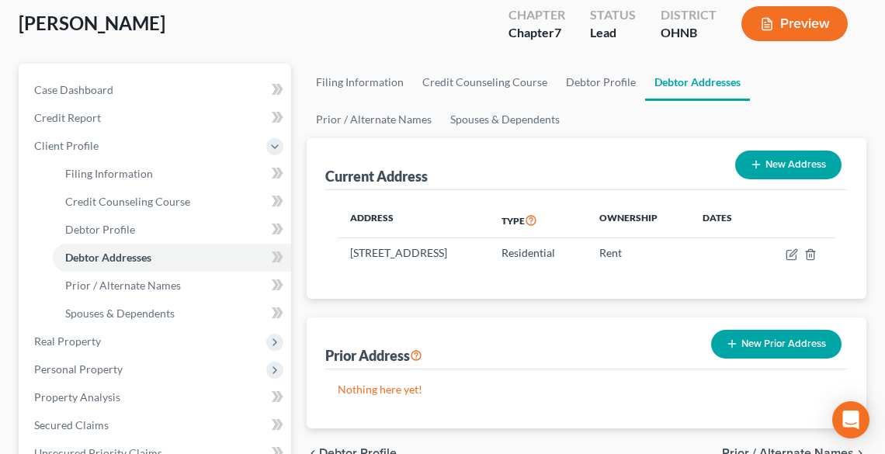
scroll to position [124, 0]
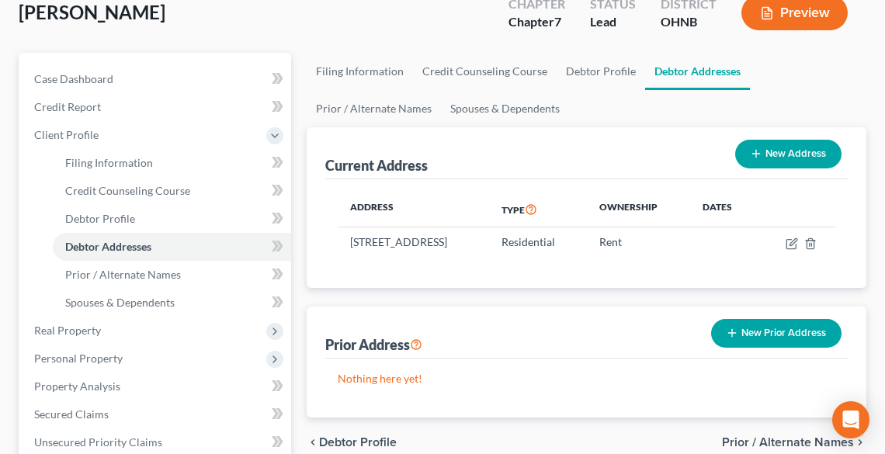
click at [775, 155] on button "New Address" at bounding box center [789, 154] width 106 height 29
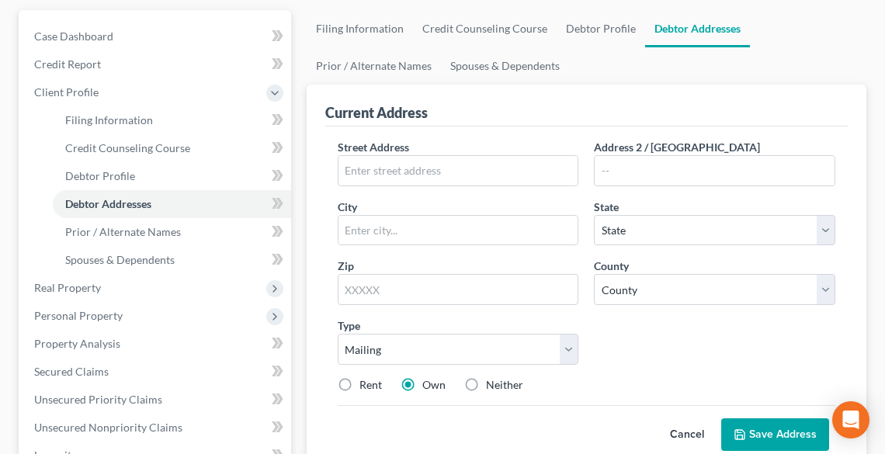
scroll to position [186, 0]
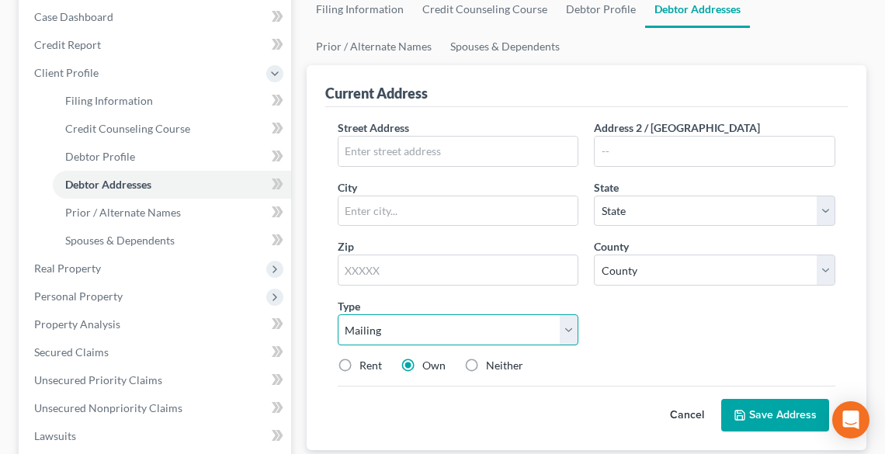
click at [543, 334] on select "Select Mailing Rental Business" at bounding box center [459, 330] width 242 height 31
select select "1"
click at [338, 315] on select "Select Mailing Rental Business" at bounding box center [459, 330] width 242 height 31
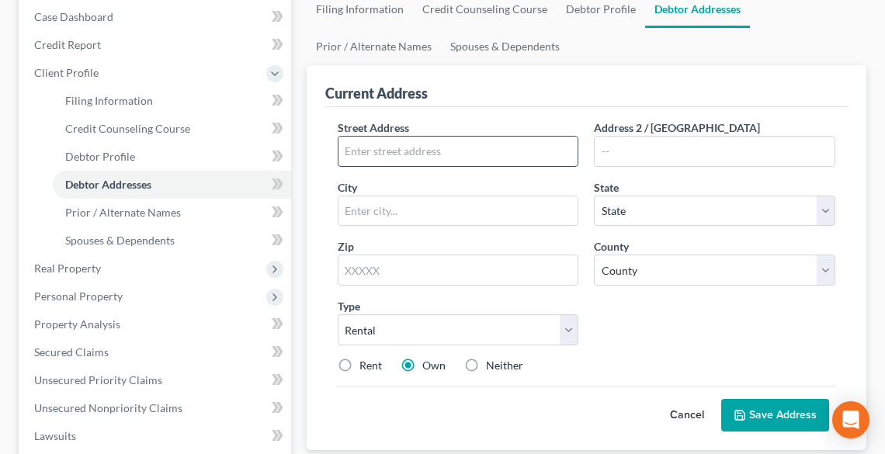
click at [409, 152] on input "text" at bounding box center [459, 152] width 240 height 30
type input "[STREET_ADDRESS]"
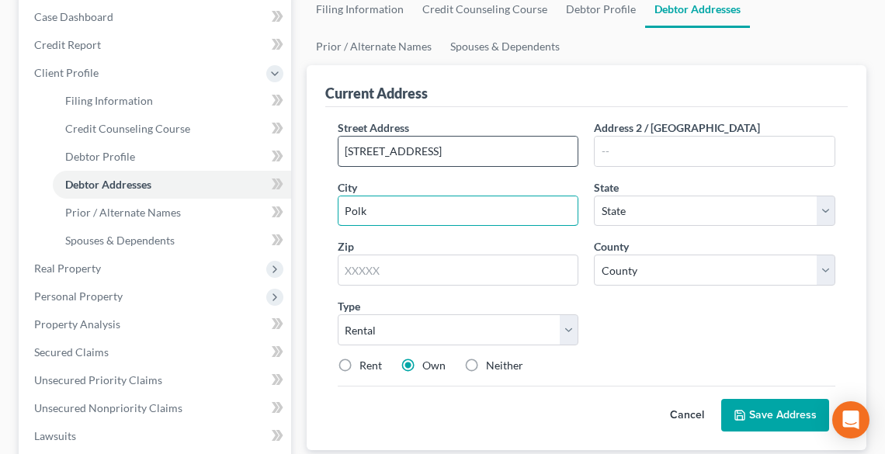
type input "Polk"
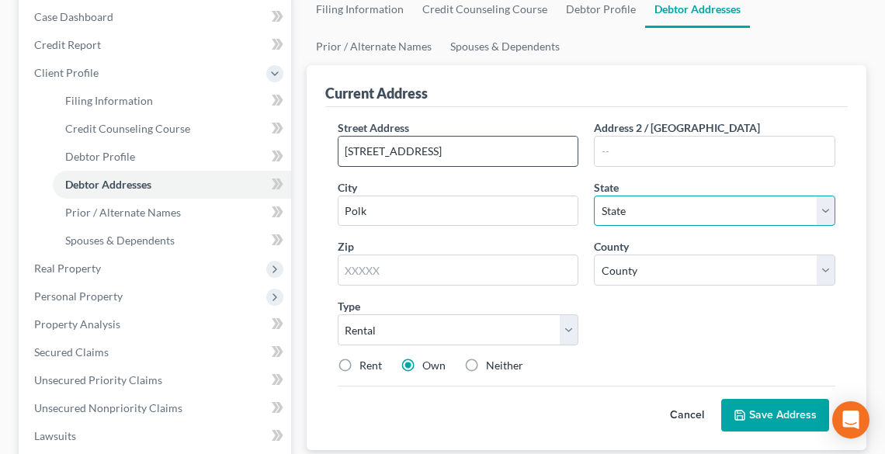
select select "36"
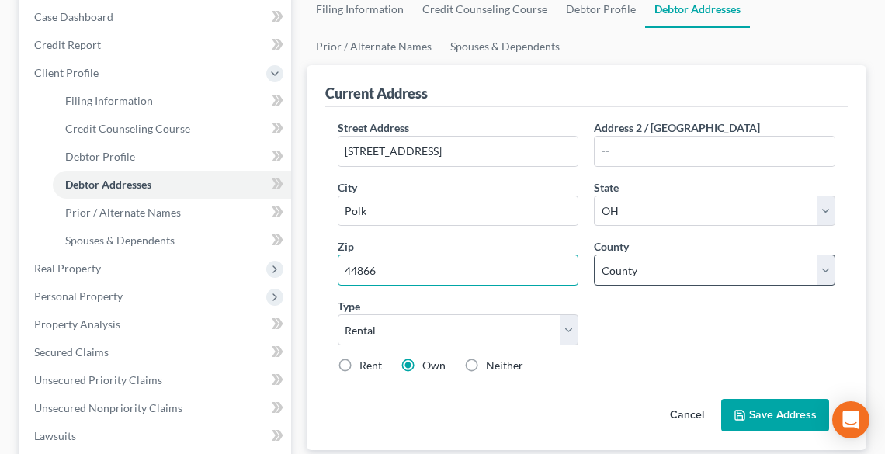
type input "44866"
click at [698, 264] on select "County [GEOGRAPHIC_DATA] [GEOGRAPHIC_DATA] [GEOGRAPHIC_DATA] [GEOGRAPHIC_DATA] …" at bounding box center [715, 270] width 242 height 31
select select "2"
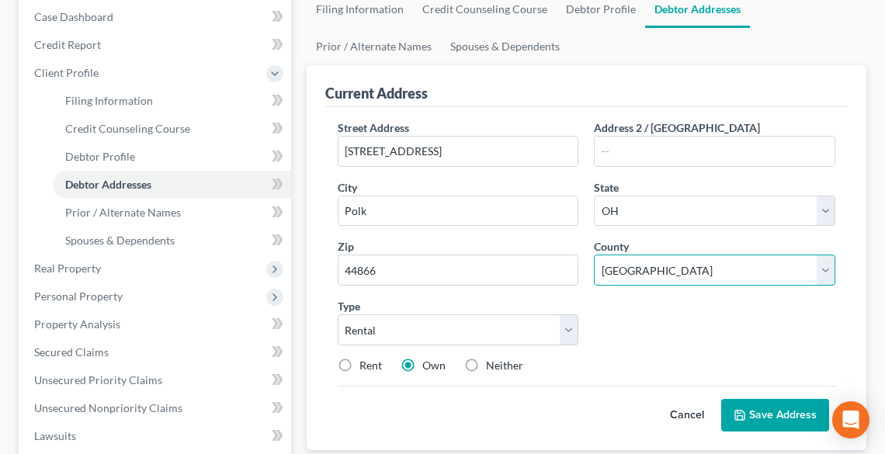
click at [594, 255] on select "County [GEOGRAPHIC_DATA] [GEOGRAPHIC_DATA] [GEOGRAPHIC_DATA] [GEOGRAPHIC_DATA] …" at bounding box center [715, 270] width 242 height 31
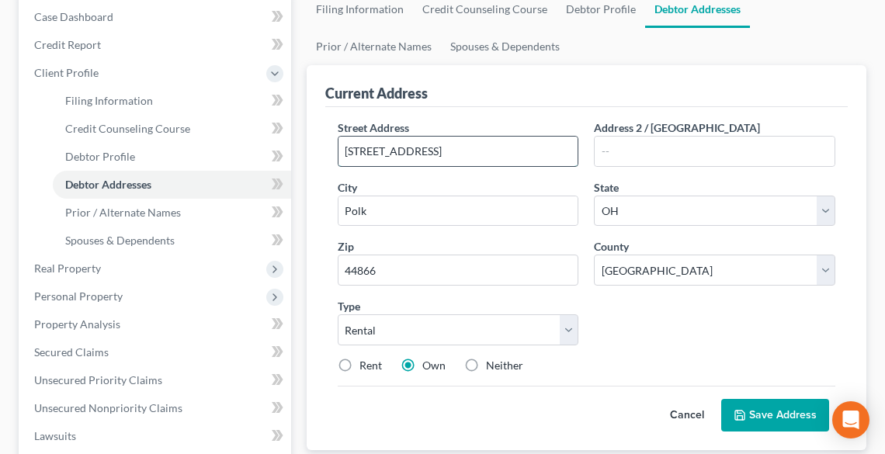
drag, startPoint x: 454, startPoint y: 149, endPoint x: 343, endPoint y: 162, distance: 111.0
click at [343, 162] on input "[STREET_ADDRESS]" at bounding box center [459, 152] width 240 height 30
click at [360, 358] on label "Rent" at bounding box center [371, 366] width 23 height 16
click at [366, 358] on input "Rent" at bounding box center [371, 363] width 10 height 10
radio input "true"
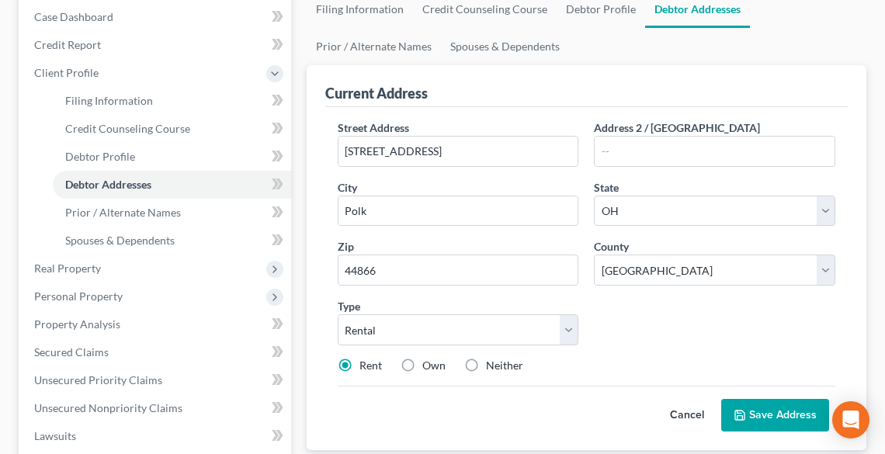
click at [757, 413] on button "Save Address" at bounding box center [776, 415] width 108 height 33
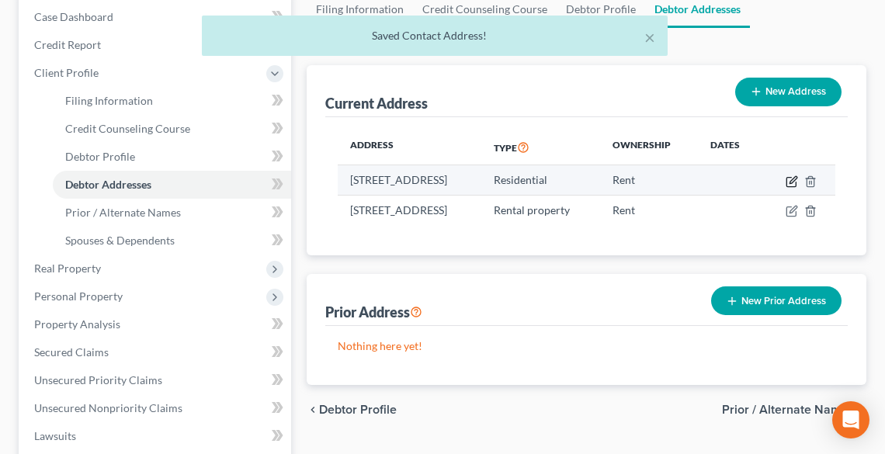
click at [798, 181] on icon "button" at bounding box center [792, 182] width 12 height 12
select select "36"
select select "17"
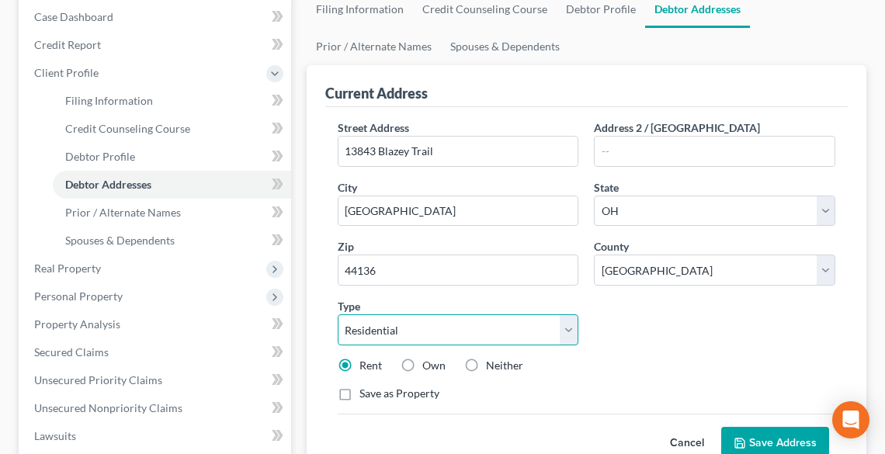
click at [388, 329] on select "Select Residential Mailing Rental Business" at bounding box center [459, 330] width 242 height 31
select select "1"
click at [338, 315] on select "Select Residential Mailing Rental Business" at bounding box center [459, 330] width 242 height 31
click at [486, 361] on label "Neither" at bounding box center [504, 366] width 37 height 16
click at [492, 361] on input "Neither" at bounding box center [497, 363] width 10 height 10
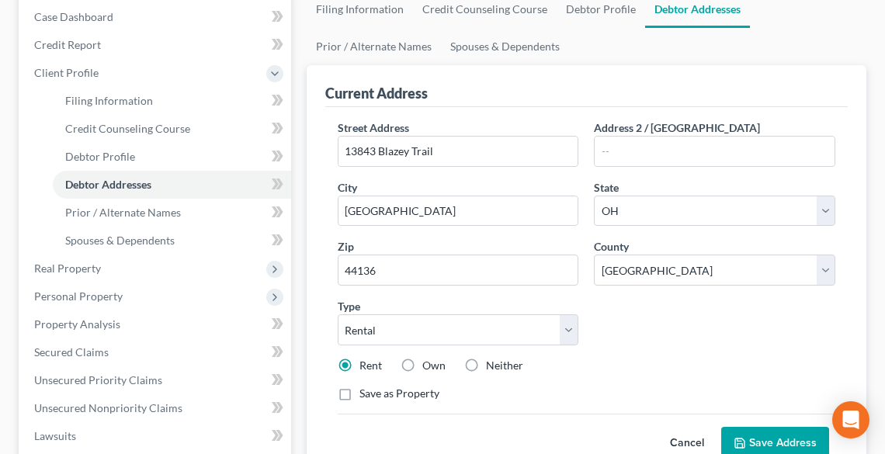
radio input "true"
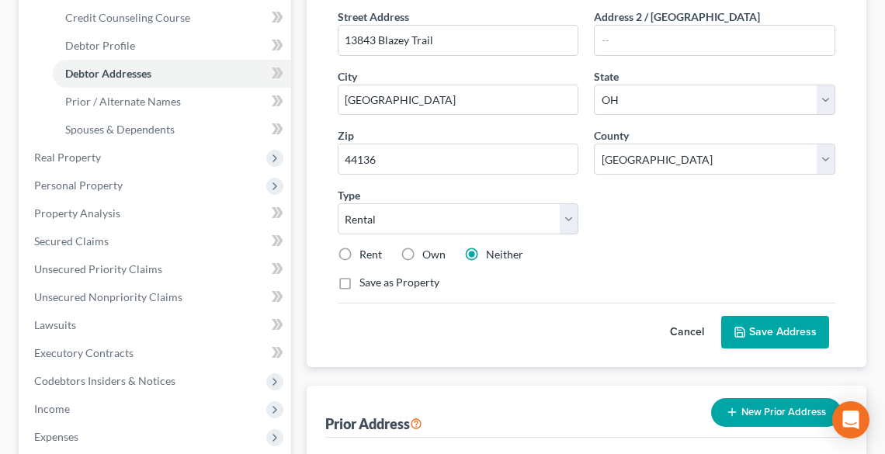
scroll to position [311, 0]
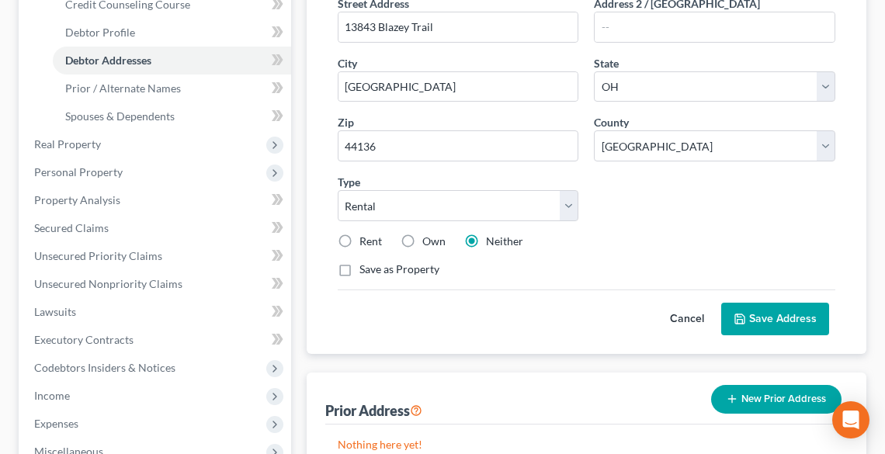
click at [763, 318] on button "Save Address" at bounding box center [776, 319] width 108 height 33
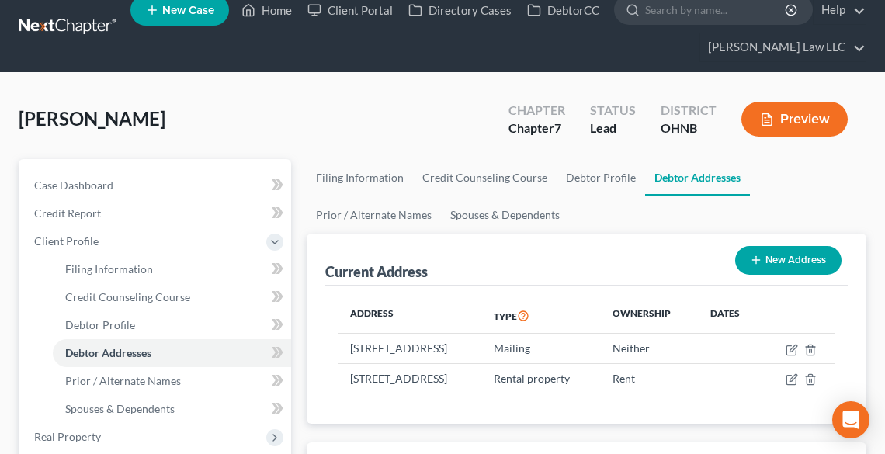
scroll to position [0, 0]
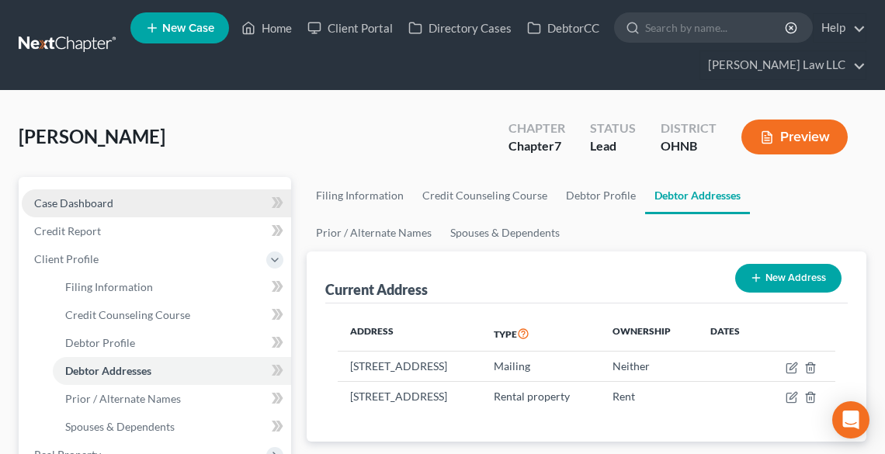
click at [70, 194] on link "Case Dashboard" at bounding box center [157, 204] width 270 height 28
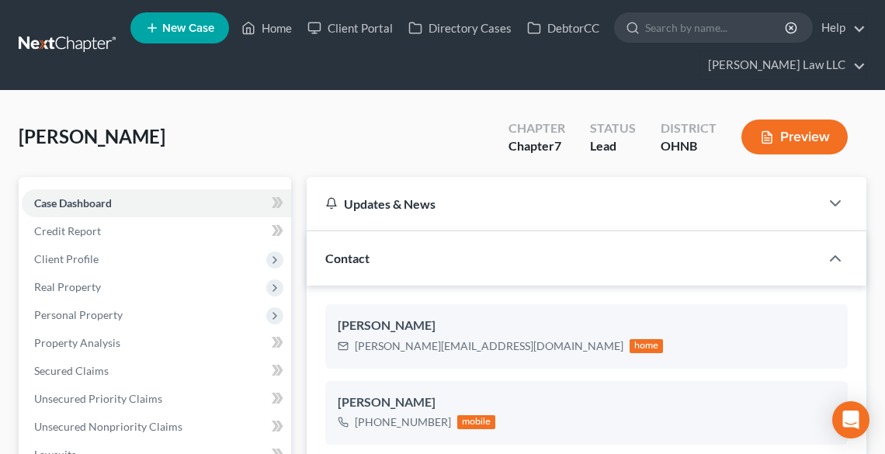
scroll to position [323, 0]
drag, startPoint x: 280, startPoint y: 25, endPoint x: 352, endPoint y: 41, distance: 74.1
click at [280, 25] on link "Home" at bounding box center [267, 28] width 66 height 28
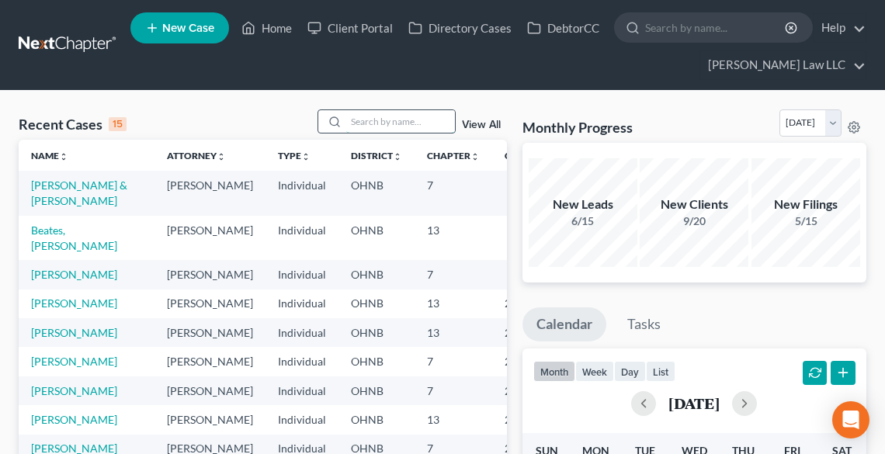
click at [374, 123] on input "search" at bounding box center [400, 121] width 109 height 23
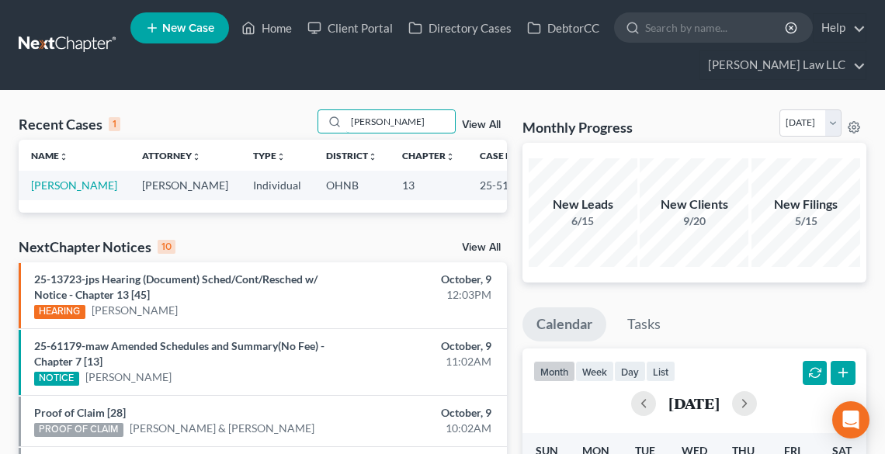
type input "[PERSON_NAME]"
click at [277, 25] on link "Home" at bounding box center [267, 28] width 66 height 28
click at [277, 22] on link "Home" at bounding box center [267, 28] width 66 height 28
drag, startPoint x: 383, startPoint y: 127, endPoint x: 323, endPoint y: 127, distance: 59.8
click at [323, 127] on div "[PERSON_NAME]" at bounding box center [387, 122] width 138 height 24
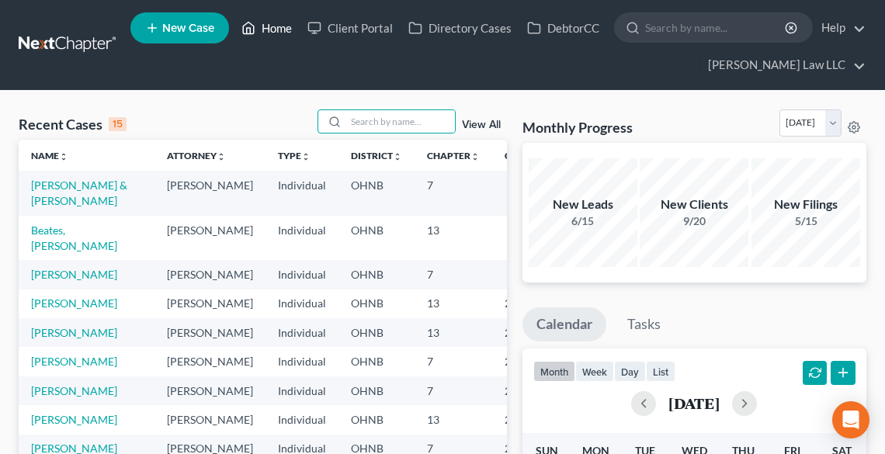
click at [269, 25] on link "Home" at bounding box center [267, 28] width 66 height 28
click at [51, 281] on link "[PERSON_NAME]" at bounding box center [74, 274] width 86 height 13
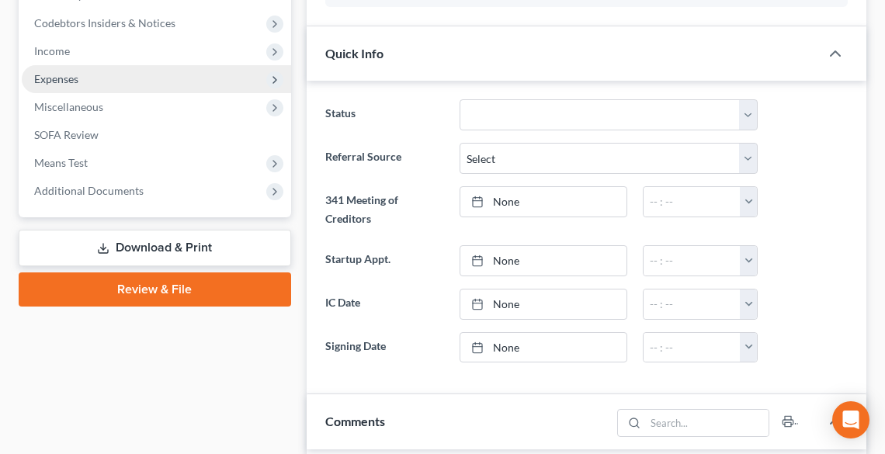
scroll to position [497, 0]
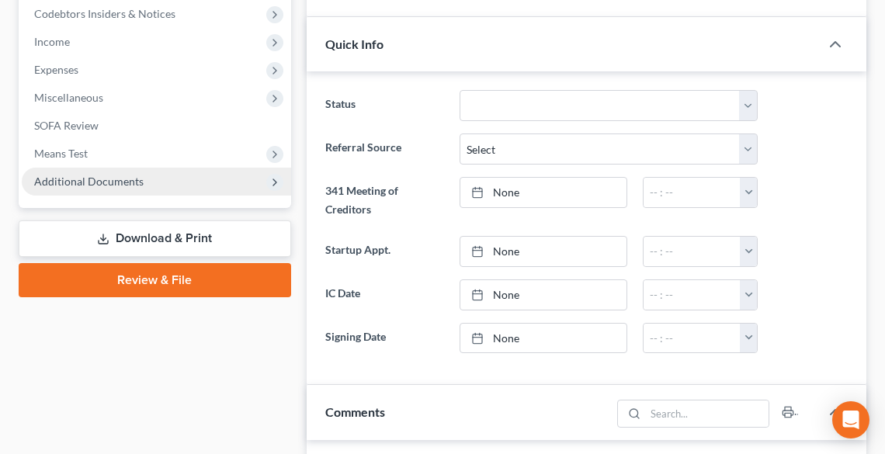
click at [75, 185] on span "Additional Documents" at bounding box center [89, 181] width 110 height 13
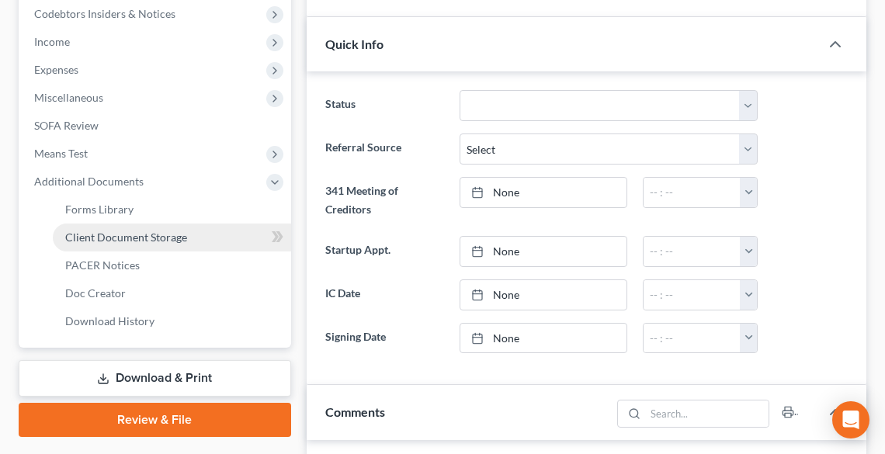
click at [103, 236] on span "Client Document Storage" at bounding box center [126, 237] width 122 height 13
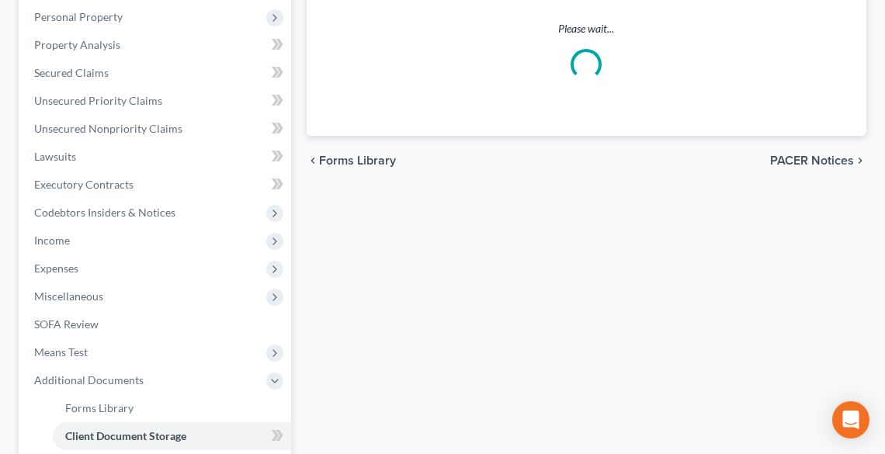
select select "20"
select select "5"
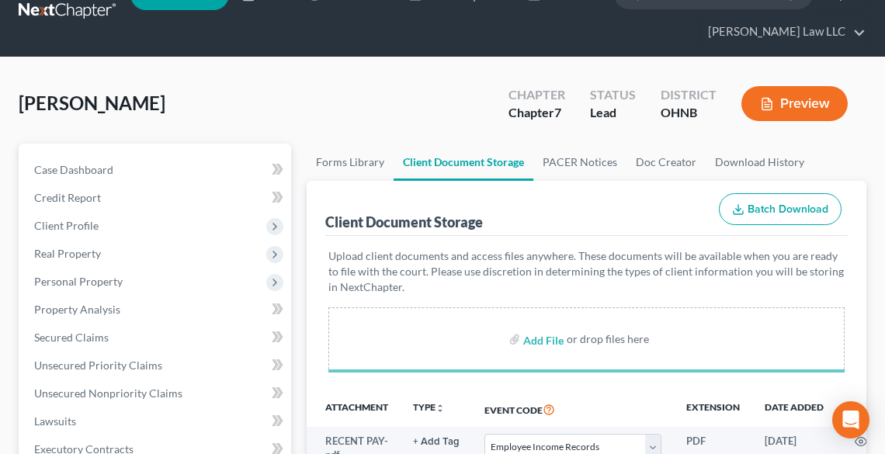
scroll to position [249, 0]
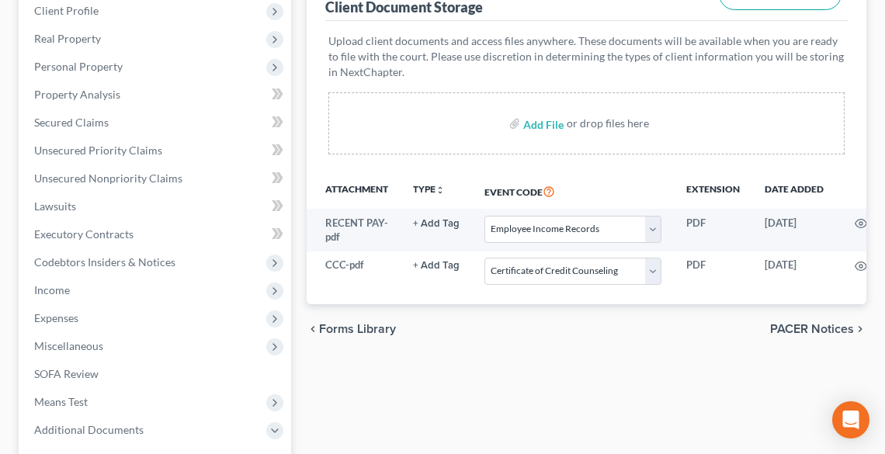
select select "20"
select select "5"
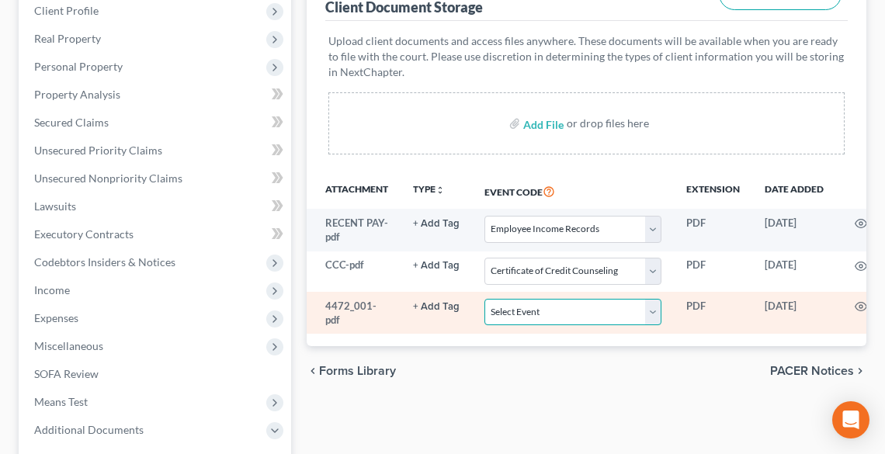
click at [573, 314] on select "Select Event 20 Largest Unsecured Creditors Amended List of Creditors (Fee) Ame…" at bounding box center [573, 312] width 177 height 27
select select "16"
click at [485, 299] on select "Select Event 20 Largest Unsecured Creditors Amended List of Creditors (Fee) Ame…" at bounding box center [573, 312] width 177 height 27
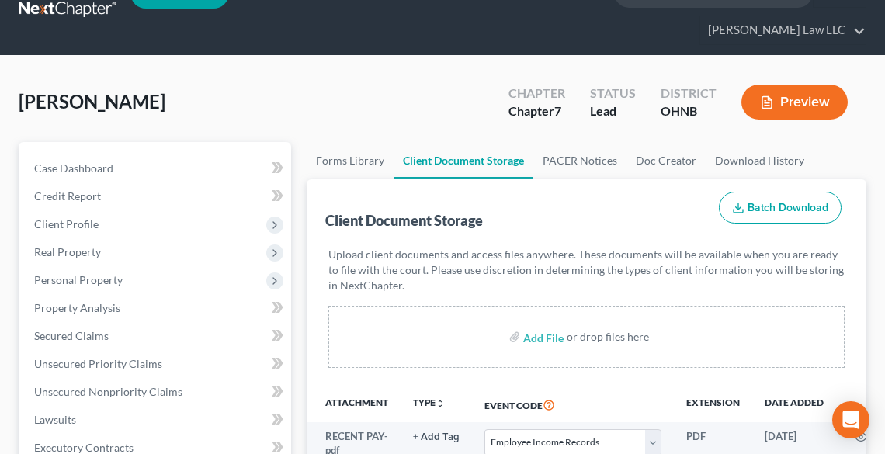
scroll to position [0, 0]
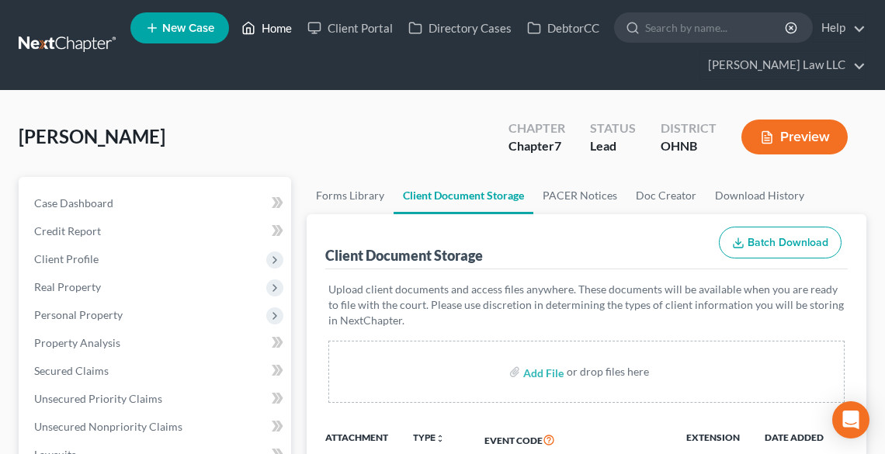
click at [270, 29] on link "Home" at bounding box center [267, 28] width 66 height 28
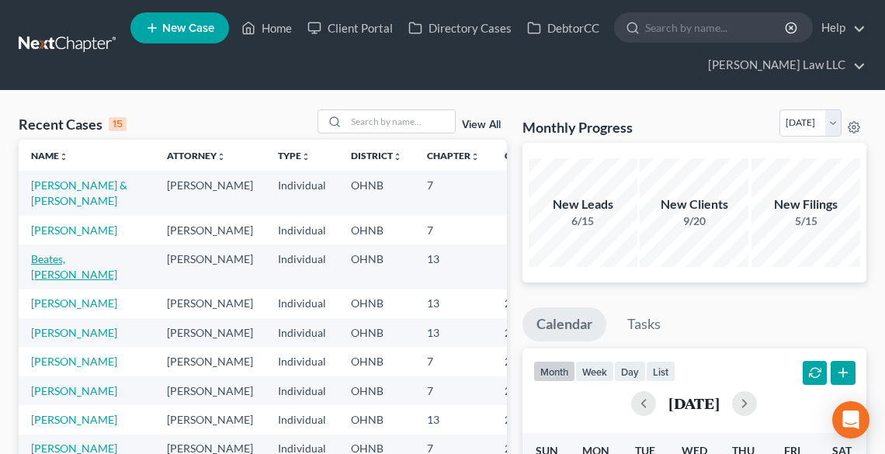
click at [72, 281] on link "Beates, [PERSON_NAME]" at bounding box center [74, 266] width 86 height 29
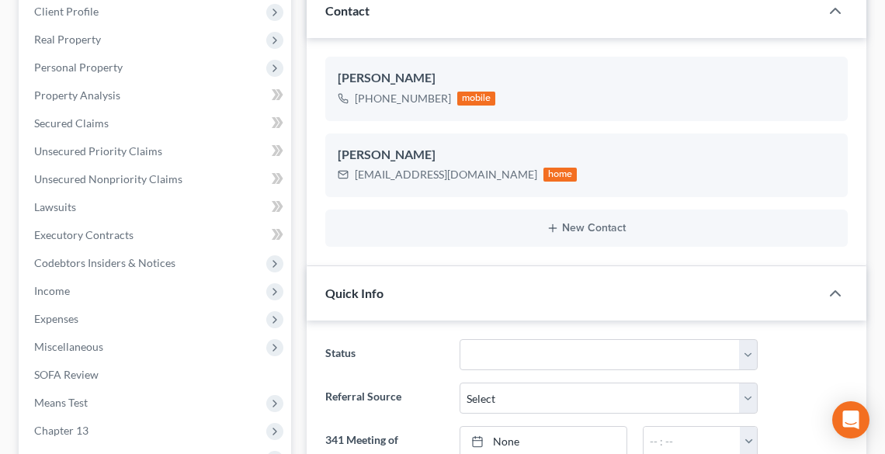
scroll to position [249, 0]
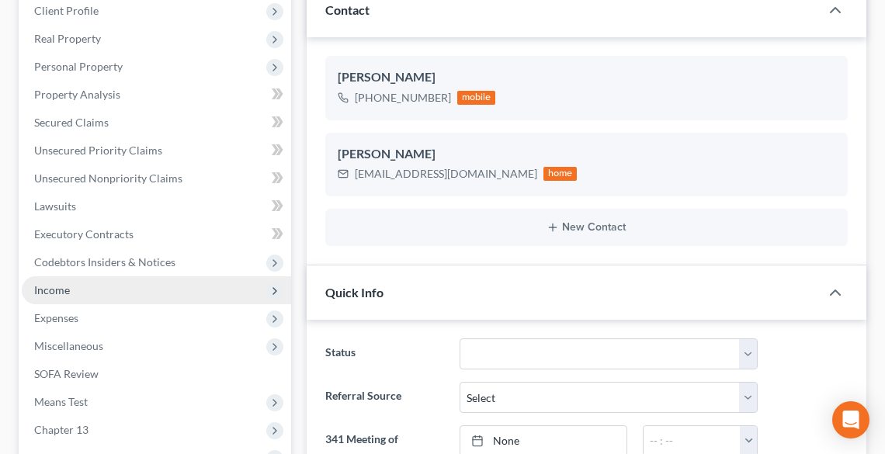
click at [72, 297] on span "Income" at bounding box center [157, 291] width 270 height 28
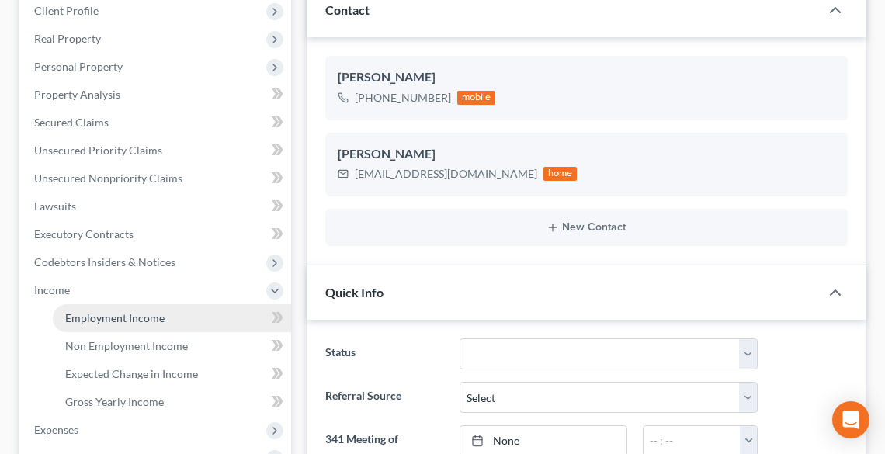
click at [92, 314] on span "Employment Income" at bounding box center [114, 317] width 99 height 13
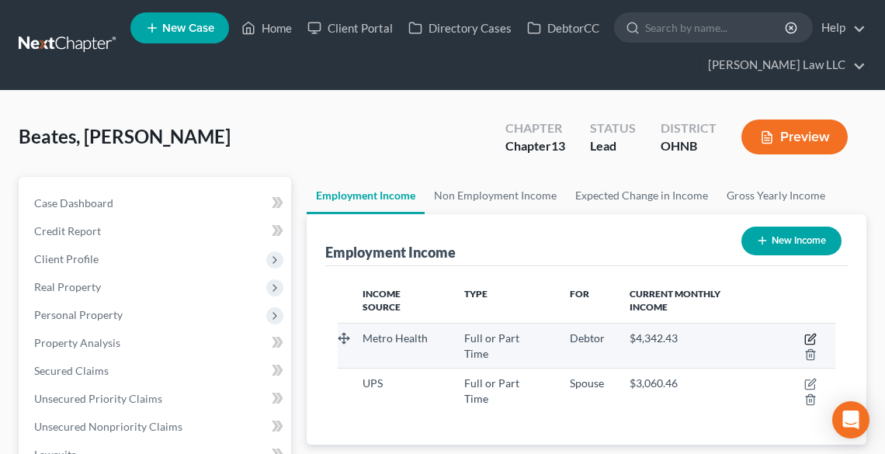
click at [805, 333] on icon "button" at bounding box center [811, 339] width 12 height 12
select select "0"
select select "36"
select select "2"
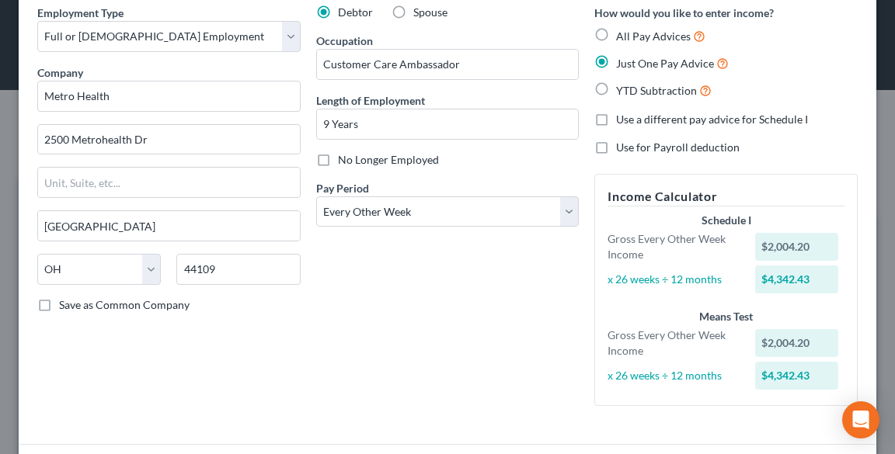
scroll to position [183, 0]
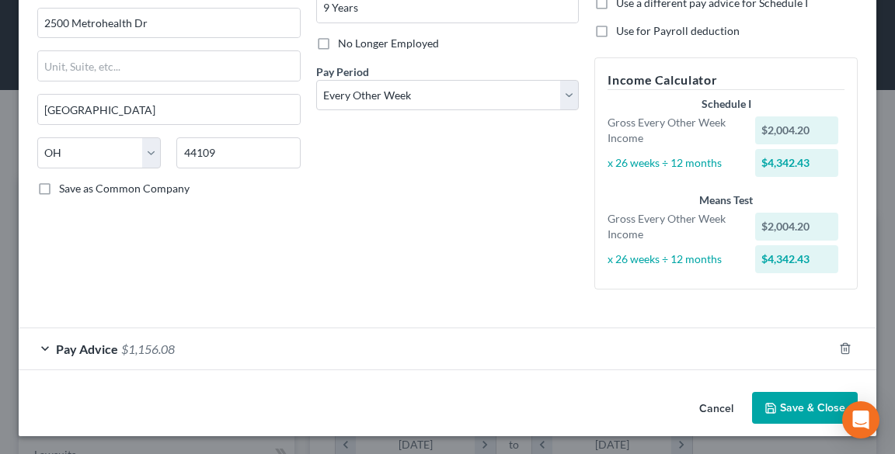
click at [62, 346] on span "Pay Advice" at bounding box center [87, 349] width 62 height 15
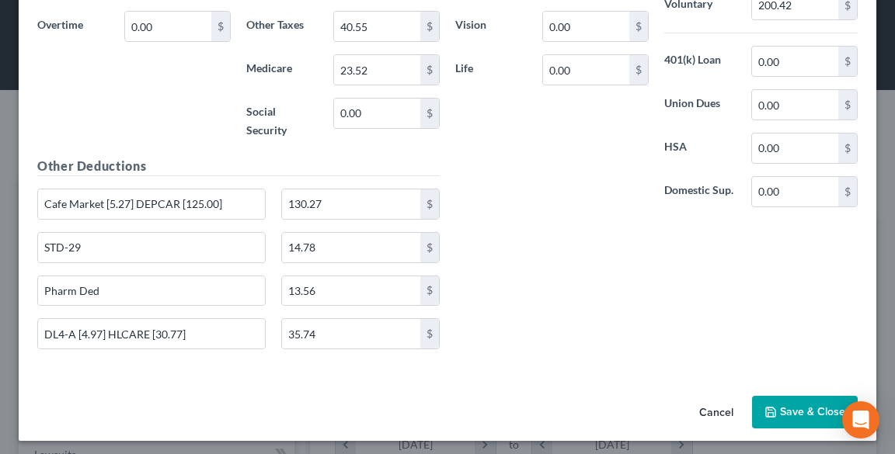
scroll to position [680, 0]
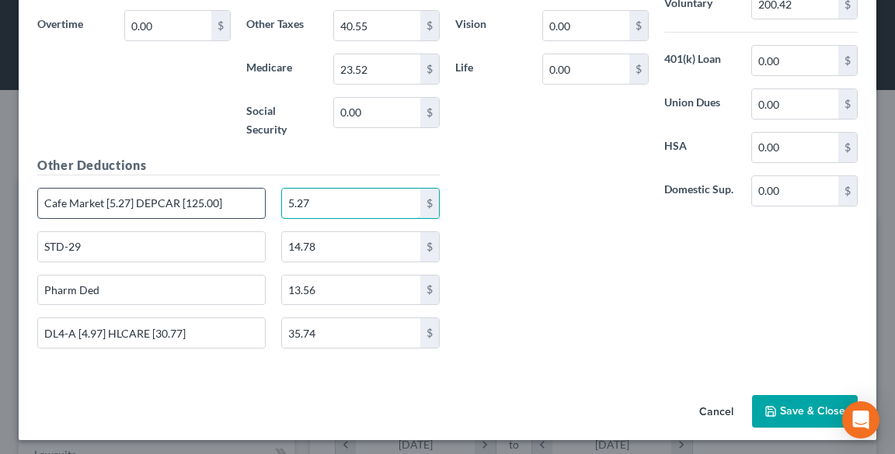
type input "5.27"
drag, startPoint x: 227, startPoint y: 201, endPoint x: 159, endPoint y: 209, distance: 68.0
click at [159, 209] on input "Cafe Market [5.27] DEPCAR [125.00]" at bounding box center [151, 204] width 227 height 30
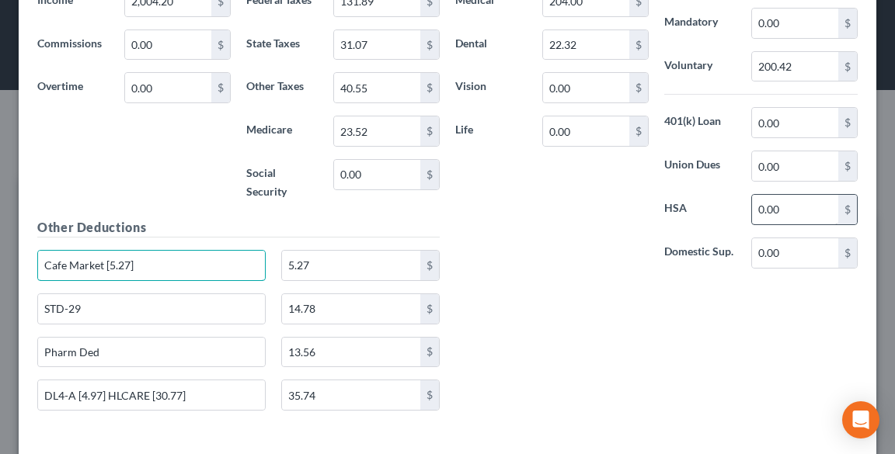
type input "Cafe Market [5.27]"
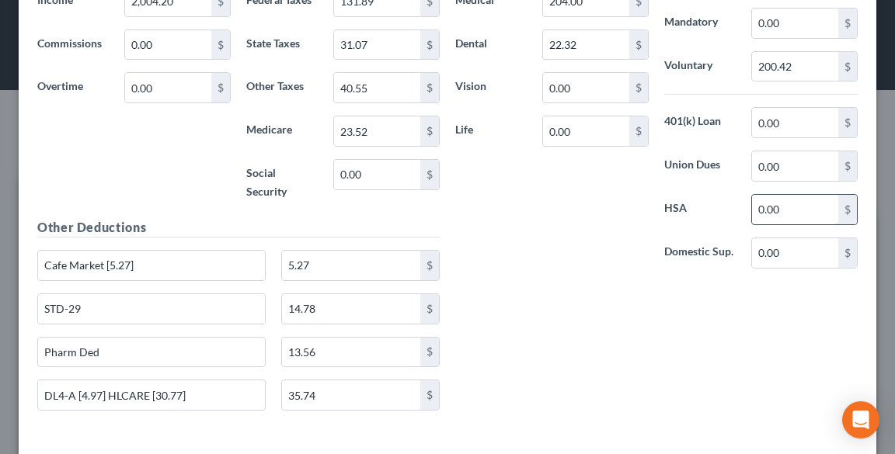
click at [792, 205] on input "0.00" at bounding box center [795, 210] width 86 height 30
type input "155.77"
click at [323, 390] on input "35.74" at bounding box center [351, 396] width 138 height 30
type input "4.97"
click at [208, 383] on input "DL4-A [4.97] HLCARE [30.77]" at bounding box center [151, 396] width 227 height 30
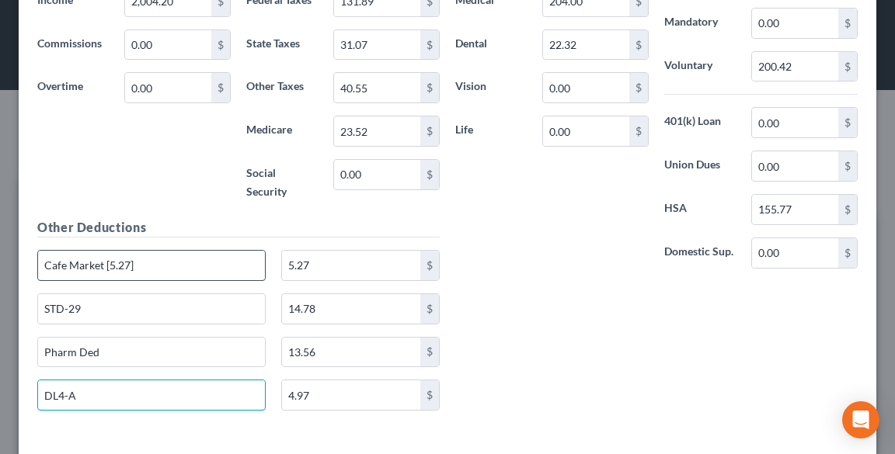
type input "DL4-A"
click at [152, 258] on input "Cafe Market [5.27]" at bounding box center [151, 266] width 227 height 30
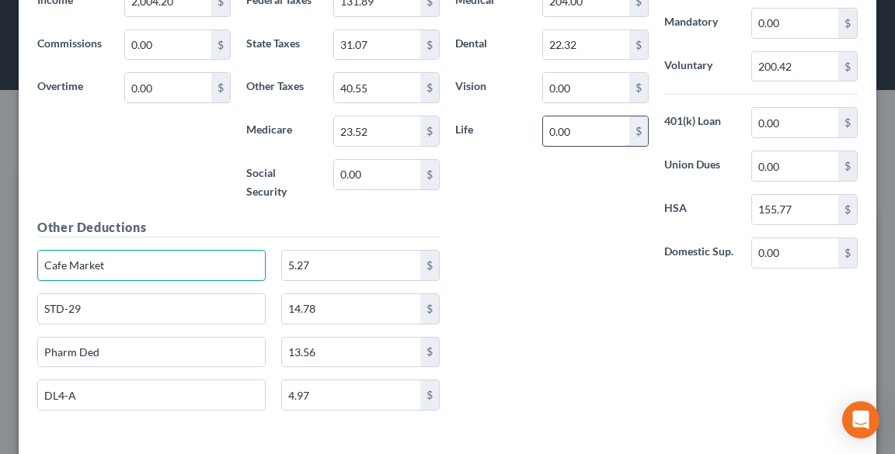
type input "Cafe Market"
click at [576, 124] on input "0.00" at bounding box center [586, 132] width 86 height 30
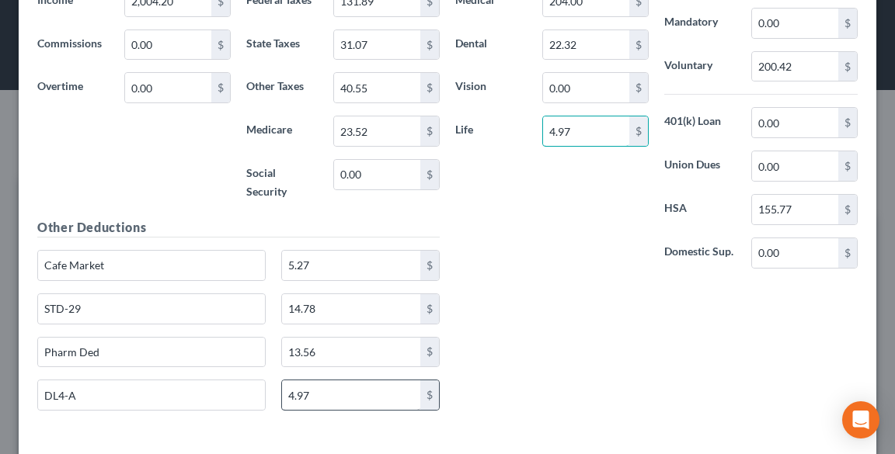
type input "4.97"
click at [357, 384] on input "4.97" at bounding box center [351, 396] width 138 height 30
click at [207, 388] on input "DL4-A" at bounding box center [151, 396] width 227 height 30
type input "D"
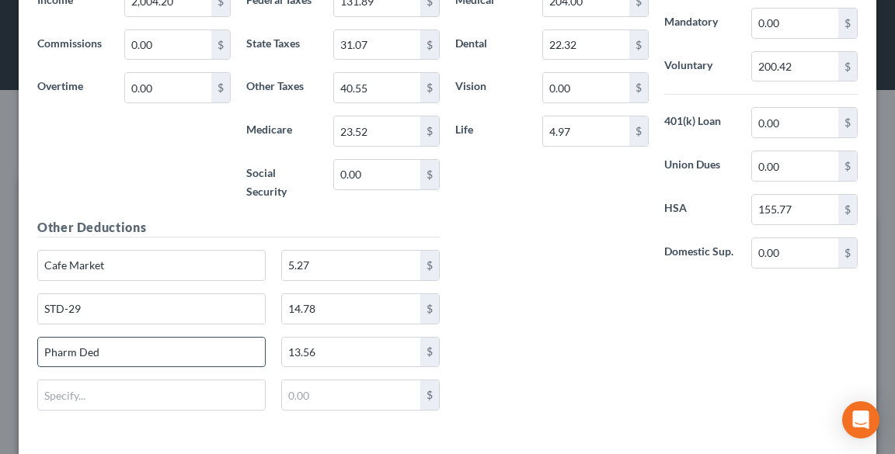
click at [183, 346] on input "Pharm Ded" at bounding box center [151, 353] width 227 height 30
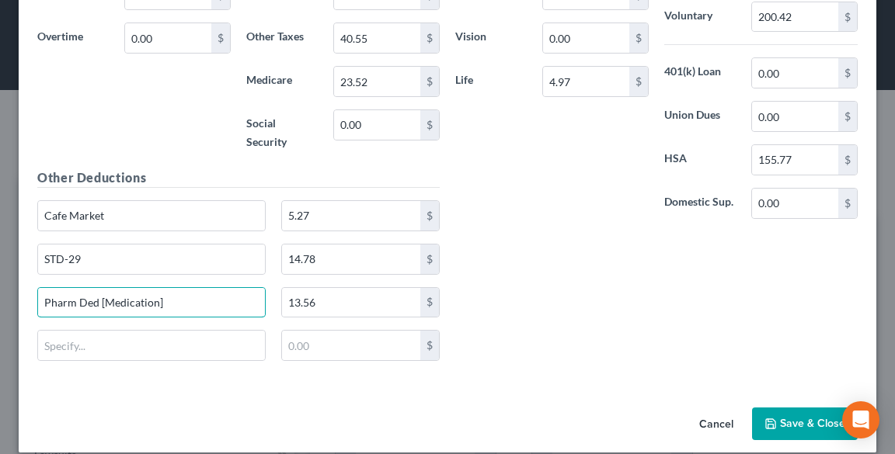
scroll to position [681, 0]
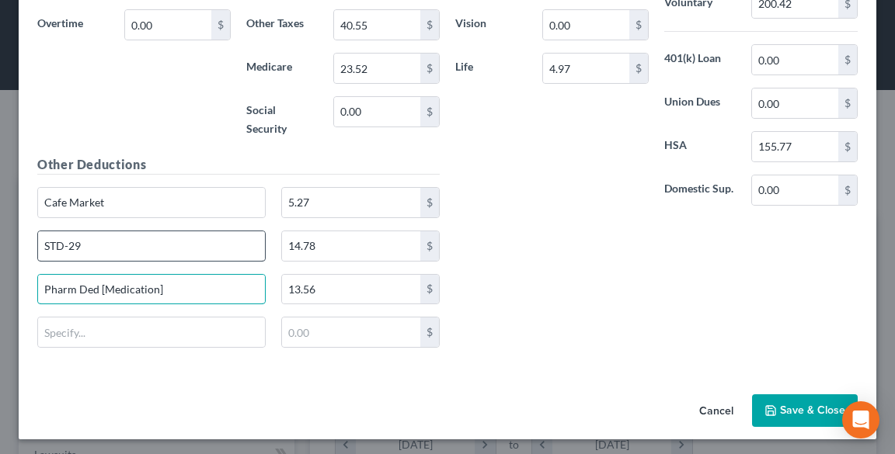
type input "Pharm Ded [Medication]"
drag, startPoint x: 115, startPoint y: 247, endPoint x: 13, endPoint y: 253, distance: 101.9
click at [13, 252] on div "Edit Income Source × Employment Type * Select Full or [DEMOGRAPHIC_DATA] Employ…" at bounding box center [447, 227] width 895 height 454
type input "Short Term Disability"
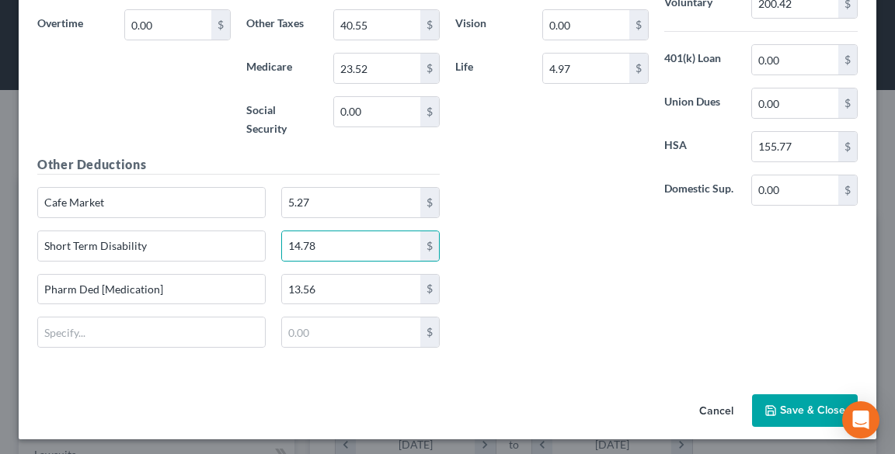
click at [809, 404] on button "Save & Close" at bounding box center [805, 411] width 106 height 33
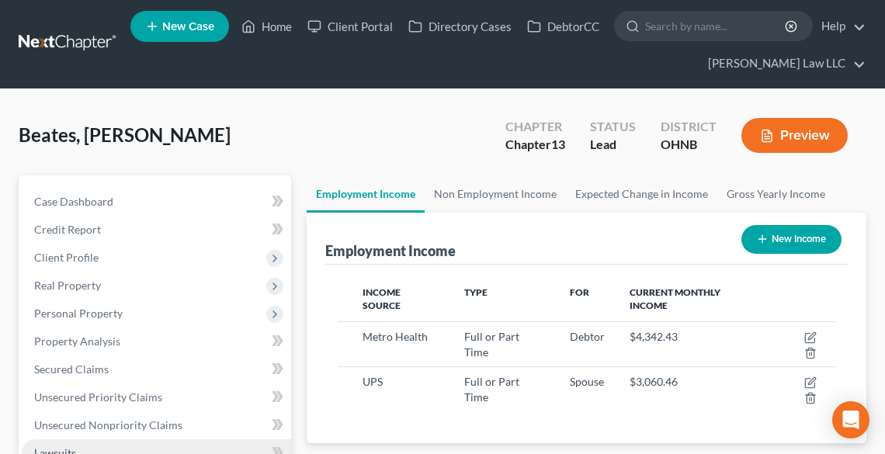
scroll to position [0, 0]
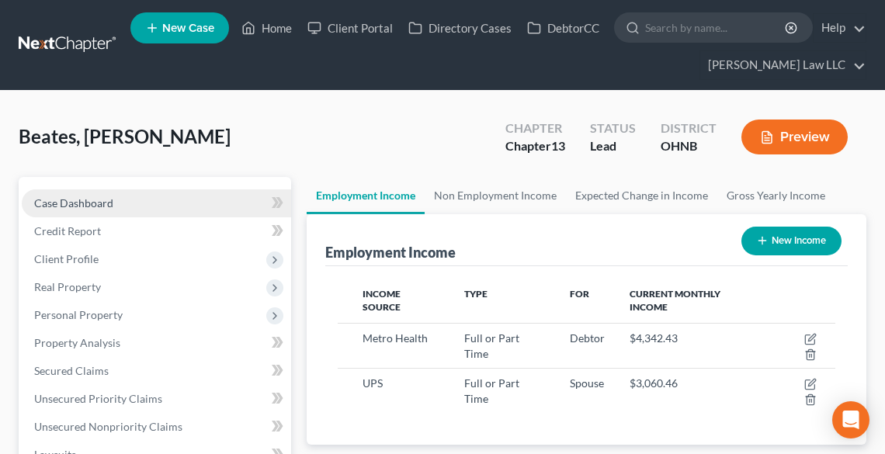
click at [70, 200] on span "Case Dashboard" at bounding box center [73, 203] width 79 height 13
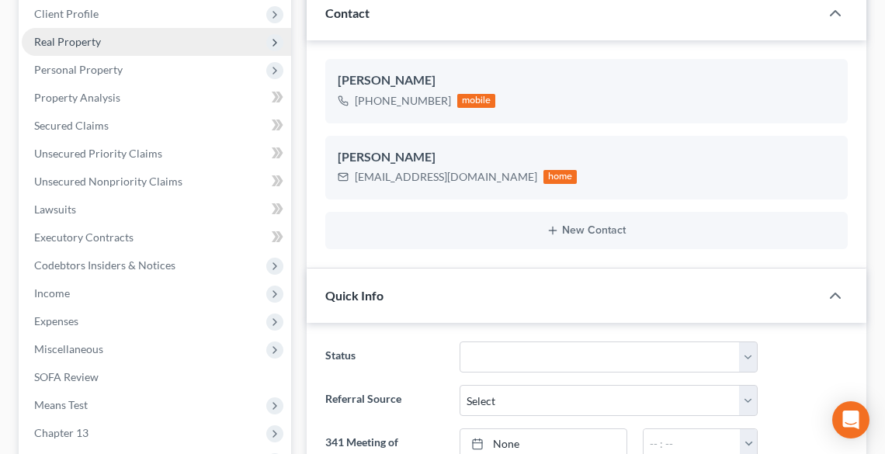
scroll to position [124, 0]
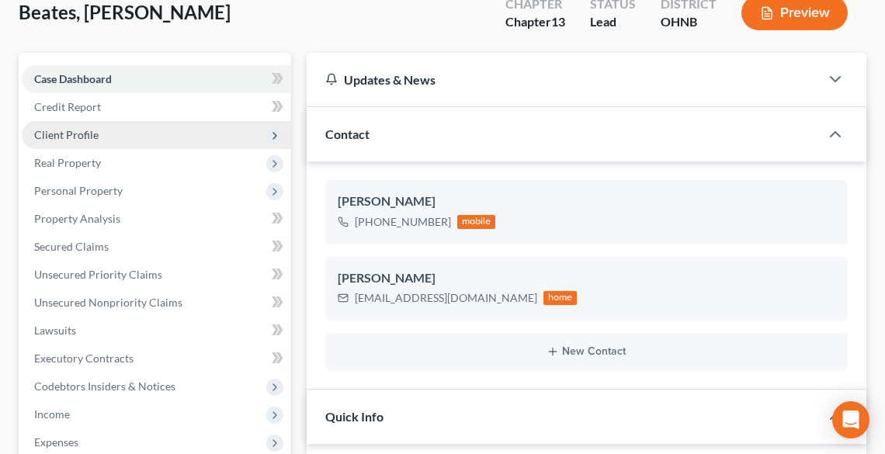
click at [64, 132] on span "Client Profile" at bounding box center [66, 134] width 64 height 13
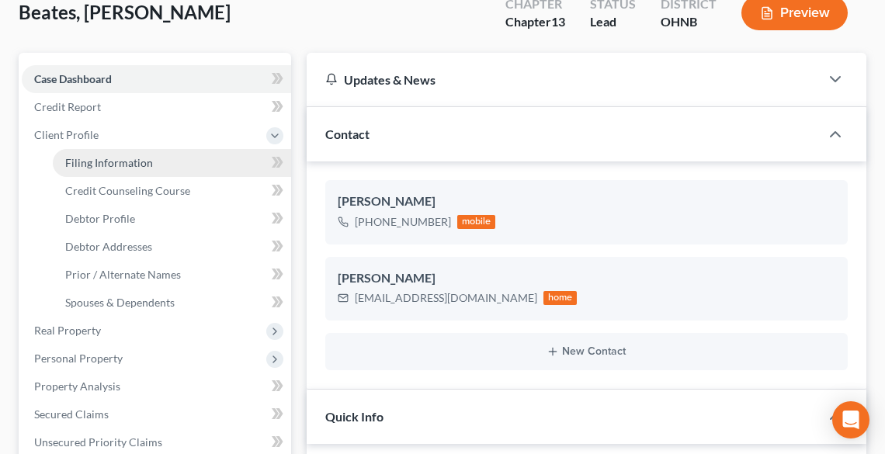
click at [82, 158] on span "Filing Information" at bounding box center [109, 162] width 88 height 13
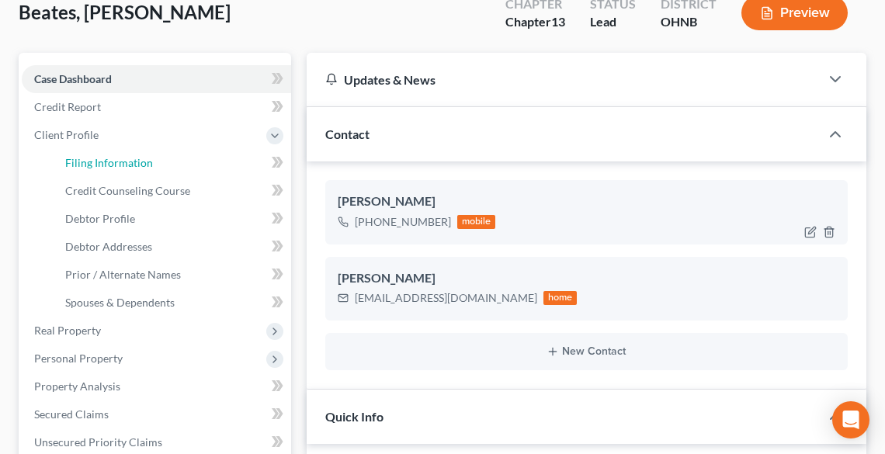
select select "1"
select select "0"
select select "3"
select select "36"
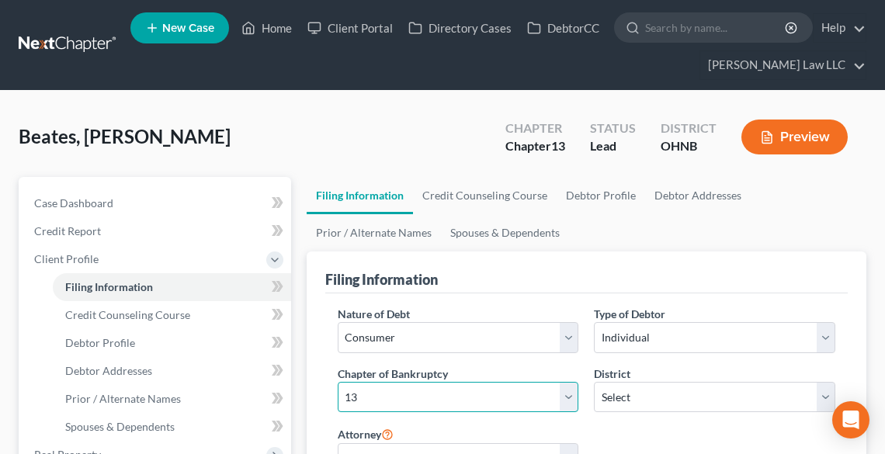
click at [463, 398] on select "Select 7 11 12 13" at bounding box center [459, 397] width 242 height 31
select select "0"
click at [338, 382] on select "Select 7 11 12 13" at bounding box center [459, 397] width 242 height 31
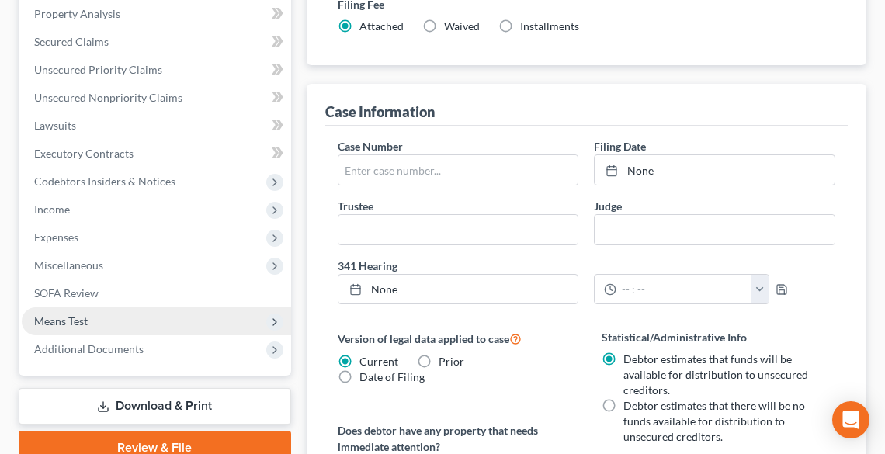
click at [43, 318] on span "Means Test" at bounding box center [61, 321] width 54 height 13
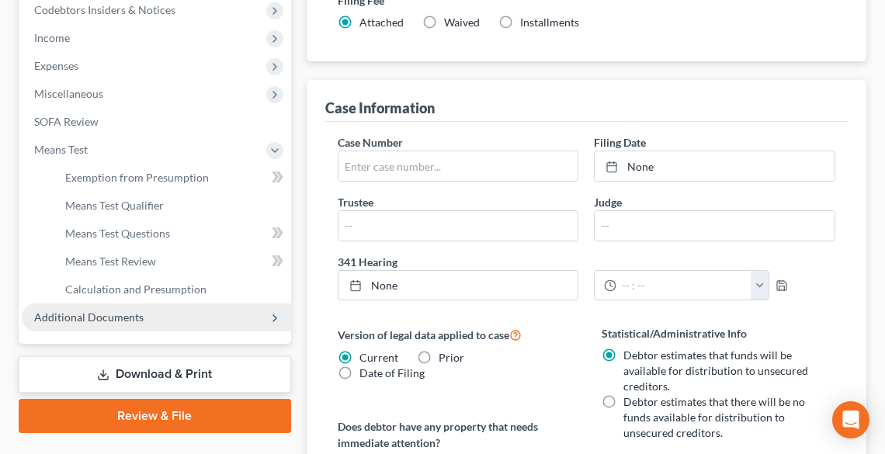
scroll to position [329, 0]
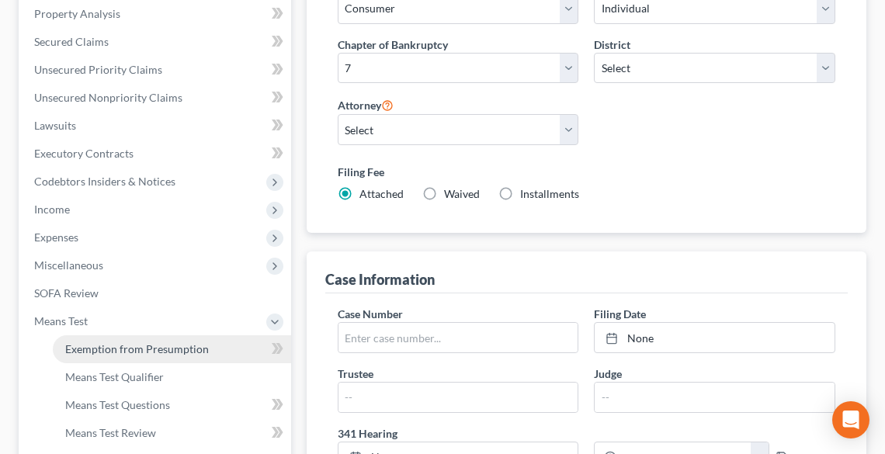
click at [137, 345] on span "Exemption from Presumption" at bounding box center [137, 349] width 144 height 13
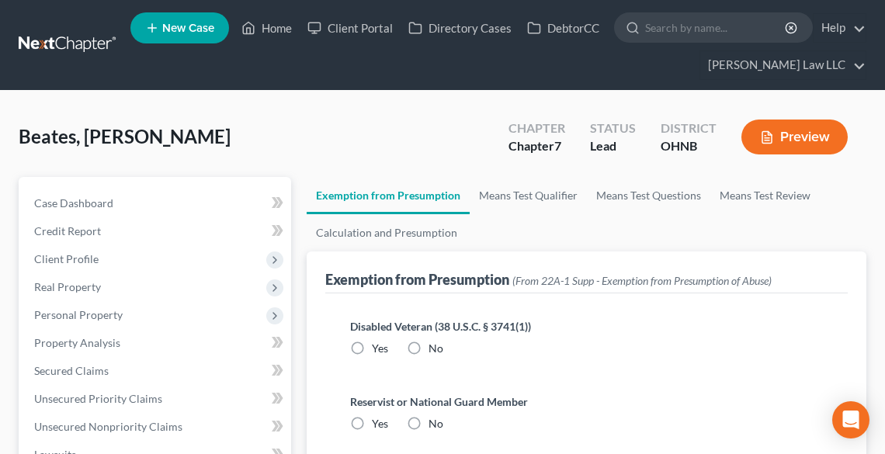
drag, startPoint x: 413, startPoint y: 342, endPoint x: 412, endPoint y: 391, distance: 49.7
click at [429, 346] on label "No" at bounding box center [436, 349] width 15 height 16
click at [435, 346] on input "No" at bounding box center [440, 346] width 10 height 10
radio input "true"
click at [429, 418] on label "No" at bounding box center [436, 424] width 15 height 16
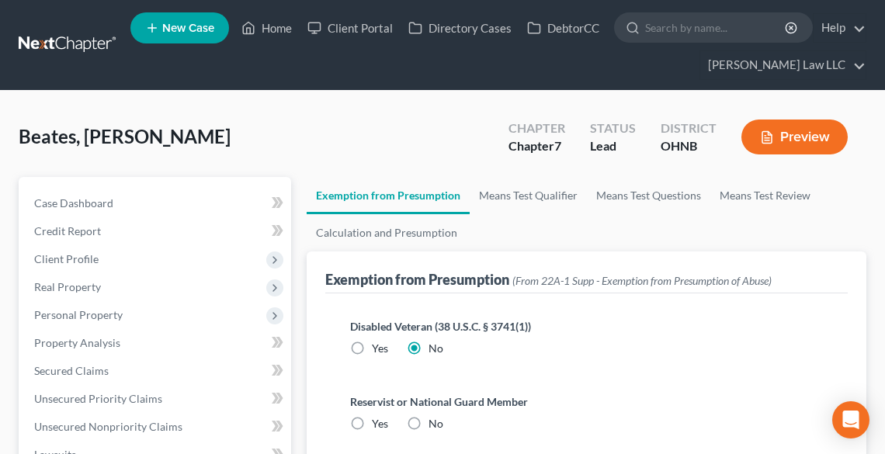
click at [435, 418] on input "No" at bounding box center [440, 421] width 10 height 10
radio input "true"
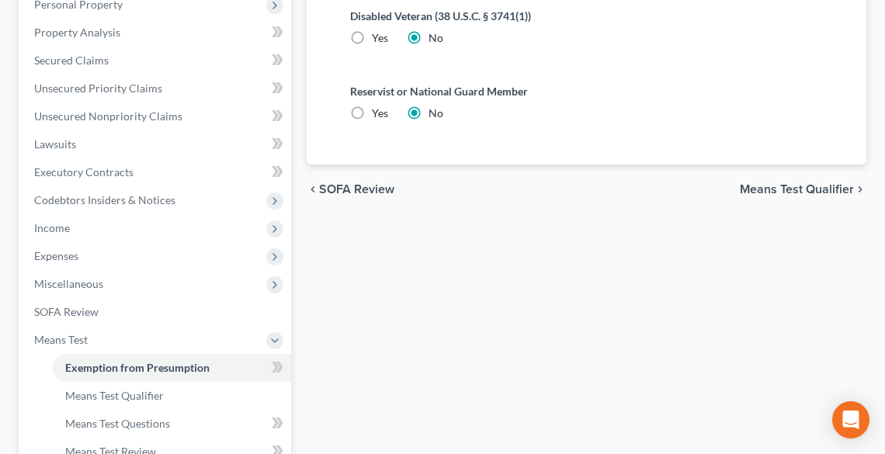
click at [770, 185] on span "Means Test Qualifier" at bounding box center [797, 189] width 114 height 12
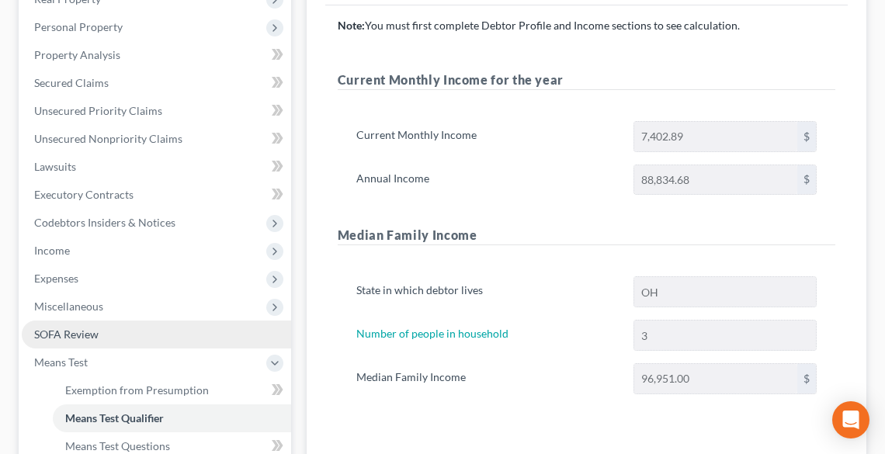
scroll to position [227, 0]
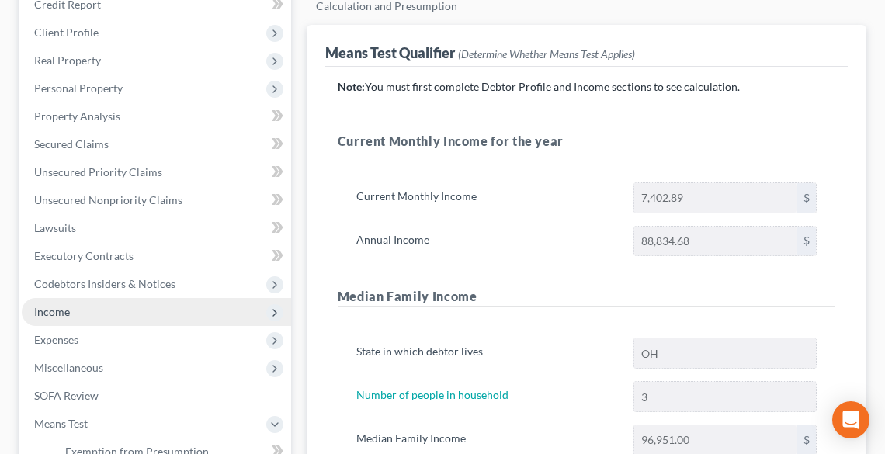
click at [70, 313] on span "Income" at bounding box center [157, 312] width 270 height 28
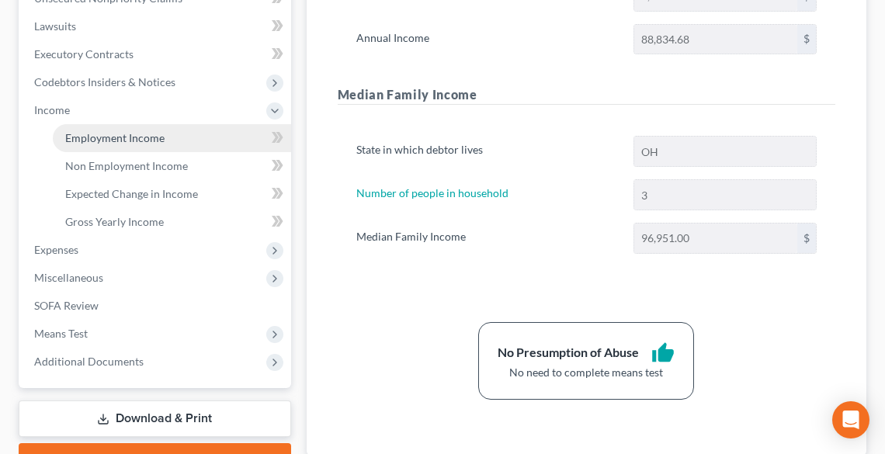
scroll to position [475, 0]
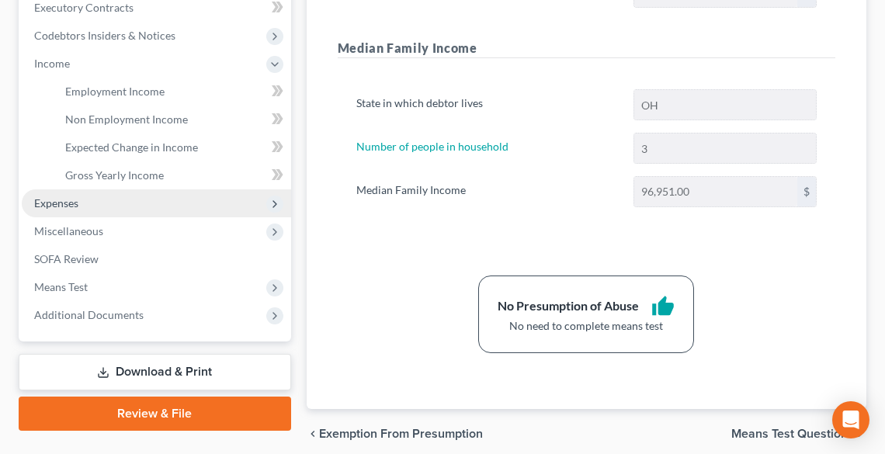
click at [42, 197] on span "Expenses" at bounding box center [56, 203] width 44 height 13
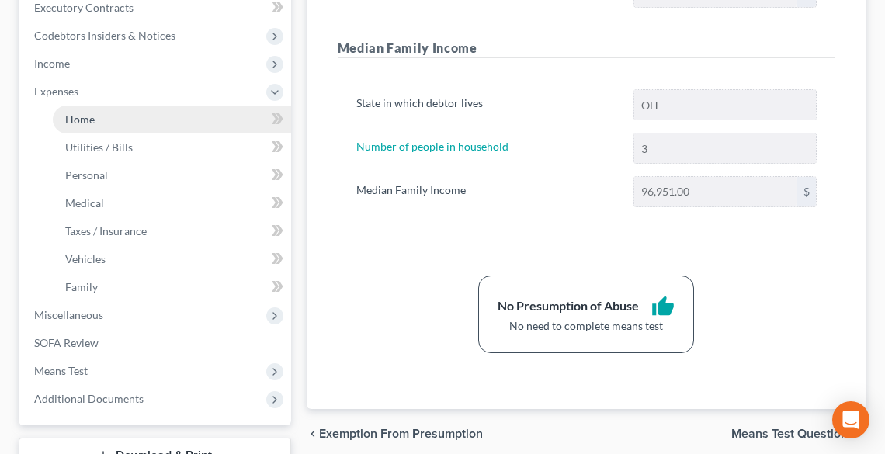
click at [71, 110] on link "Home" at bounding box center [172, 120] width 238 height 28
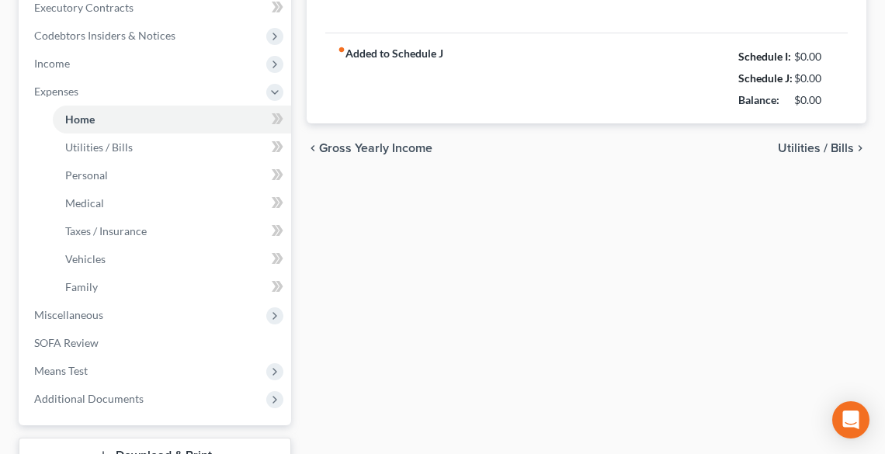
type input "1,250.00"
type input "0.00"
radio input "true"
type input "14.17"
type input "0.00"
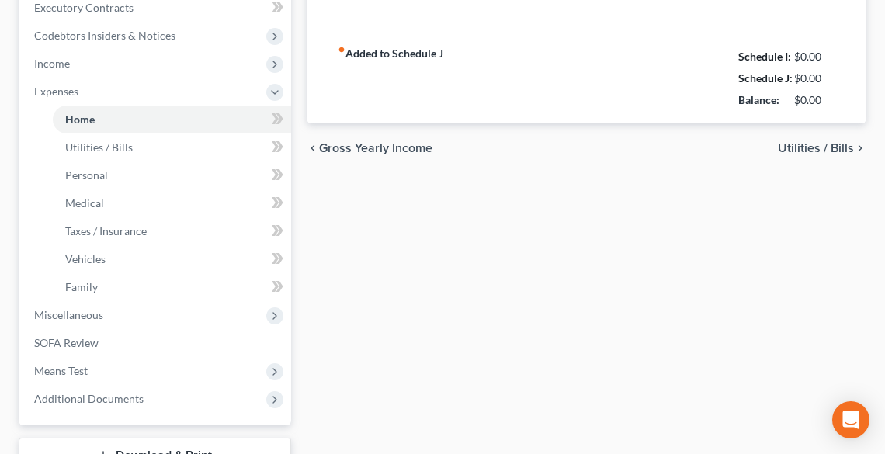
type input "0.00"
type input "165.00"
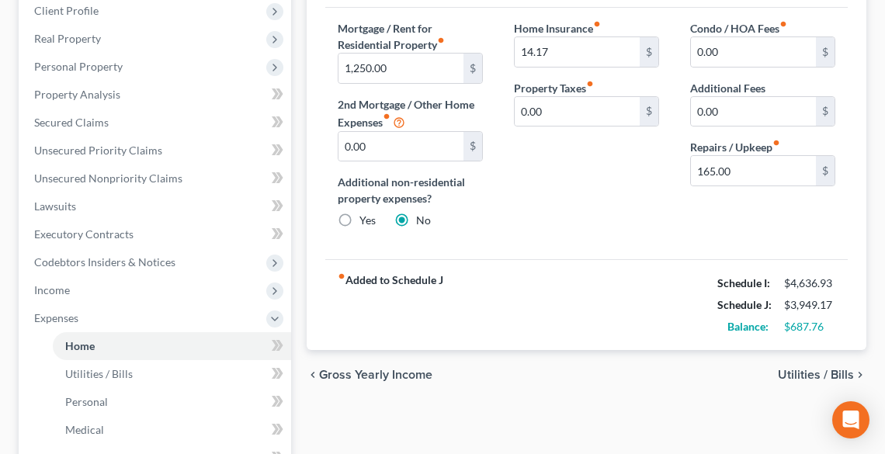
scroll to position [124, 0]
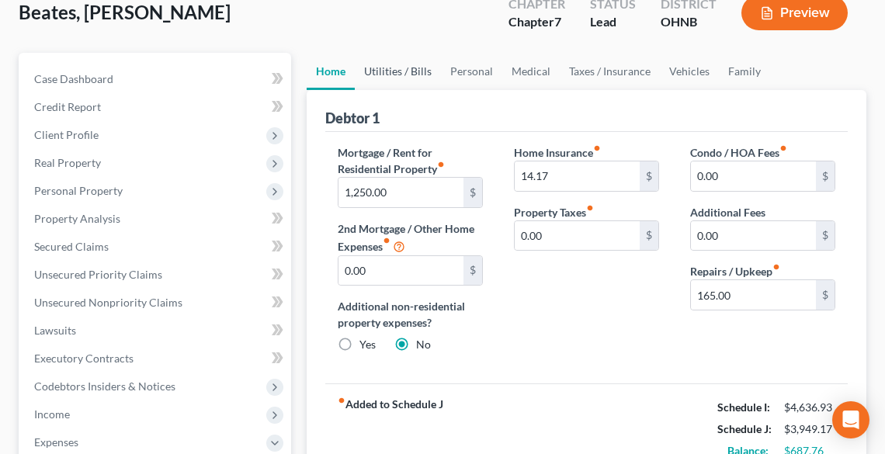
click at [391, 71] on link "Utilities / Bills" at bounding box center [398, 71] width 86 height 37
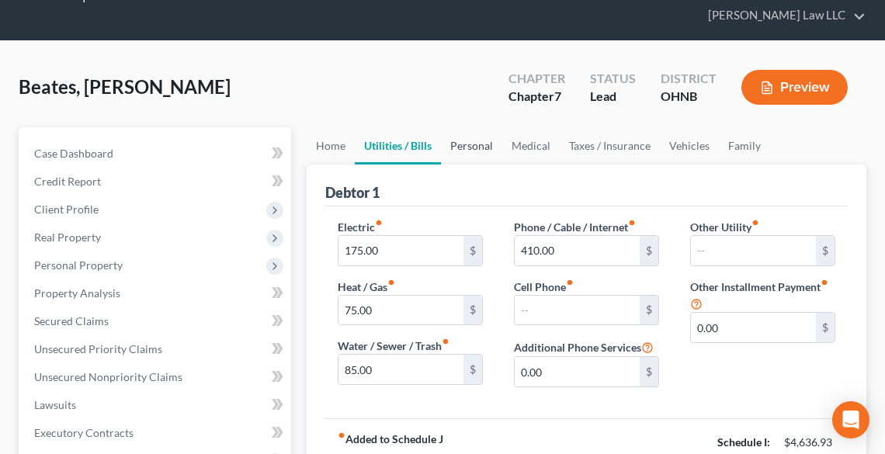
scroll to position [124, 0]
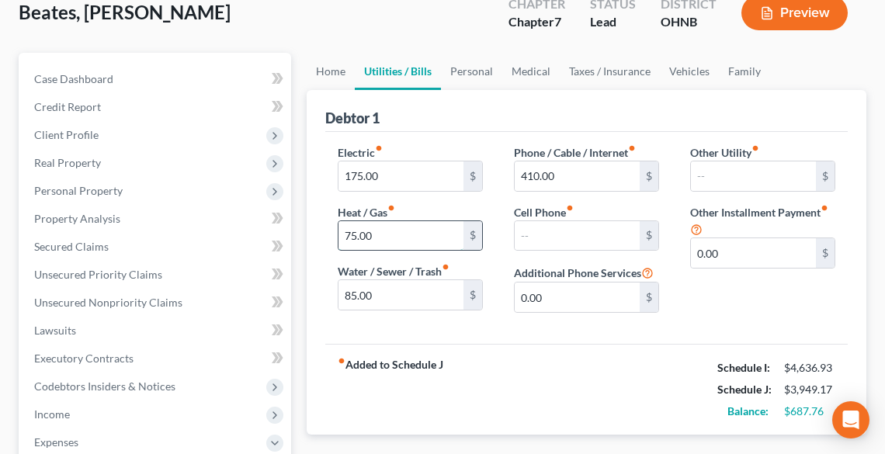
click at [423, 234] on input "75.00" at bounding box center [401, 236] width 125 height 30
type input "1"
type input "75.00"
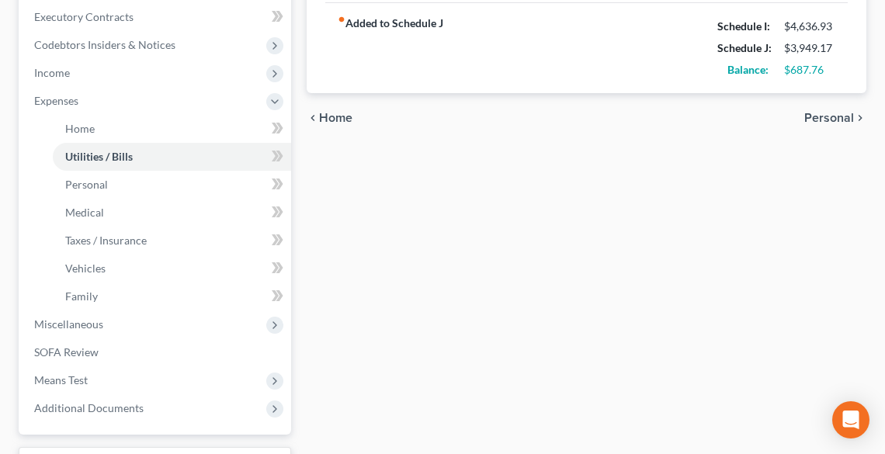
scroll to position [593, 0]
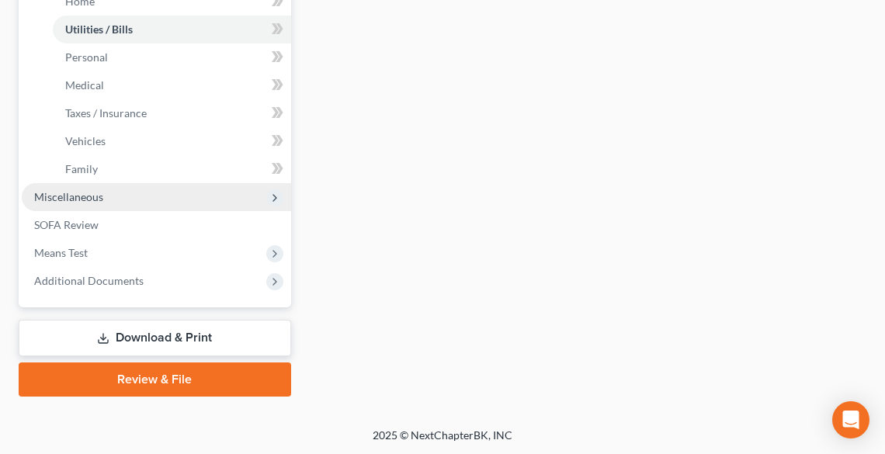
click at [76, 195] on span "Miscellaneous" at bounding box center [68, 196] width 69 height 13
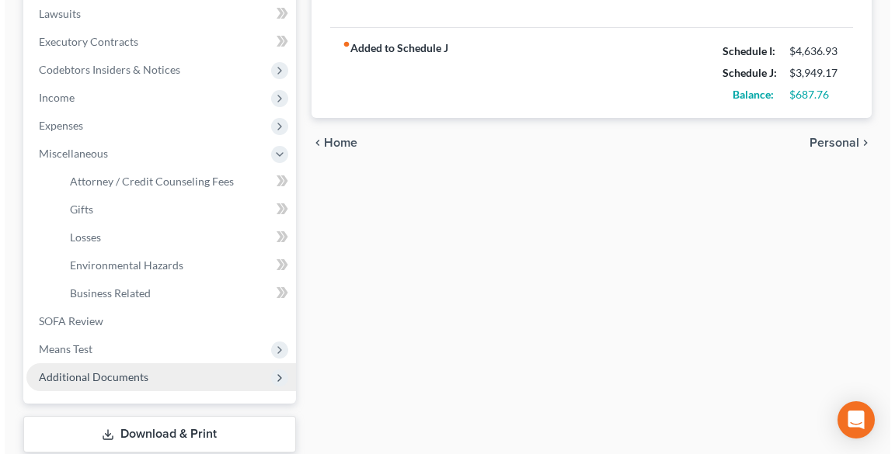
scroll to position [537, 0]
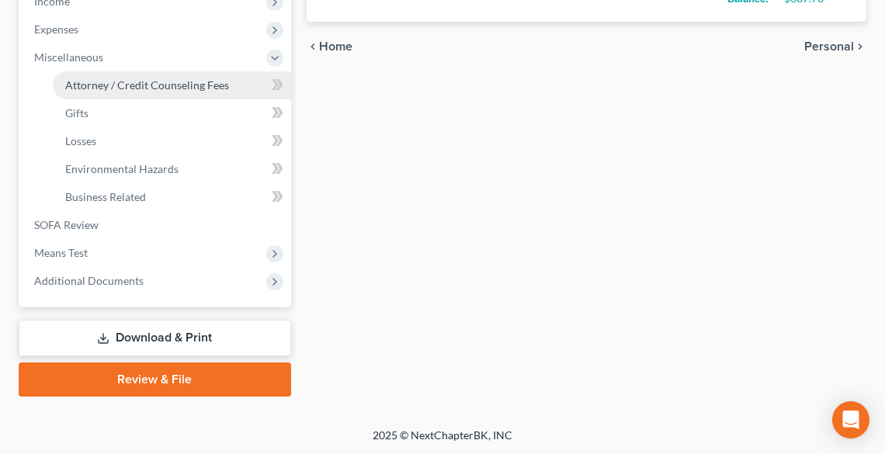
click at [113, 90] on span "Attorney / Credit Counseling Fees" at bounding box center [147, 84] width 164 height 13
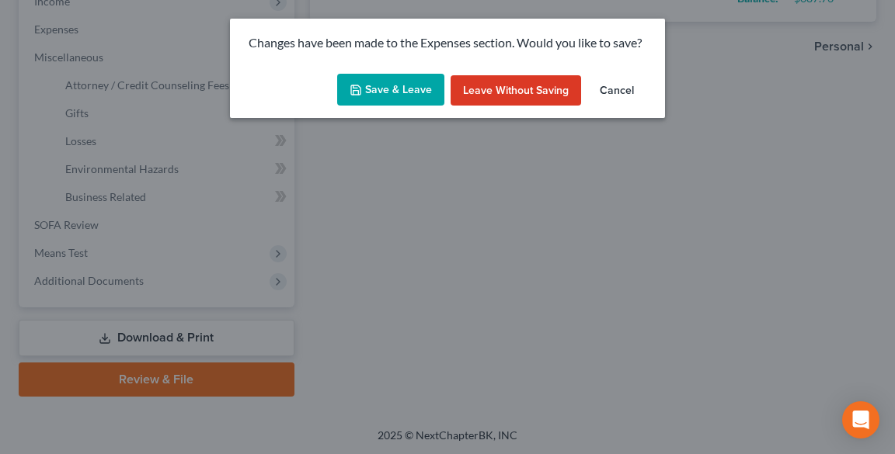
click at [392, 87] on button "Save & Leave" at bounding box center [390, 90] width 107 height 33
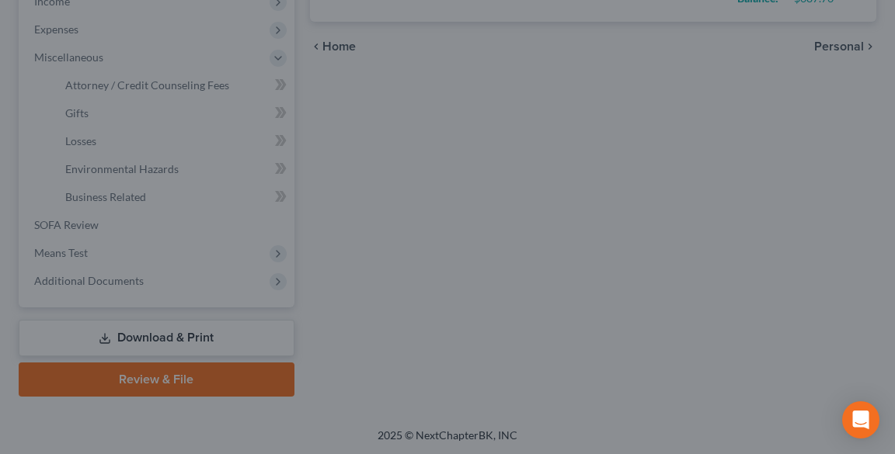
select select "0"
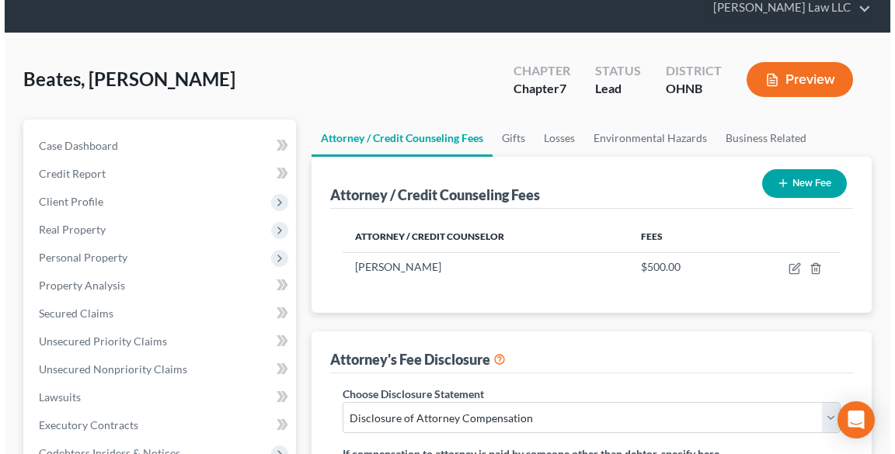
scroll to position [124, 0]
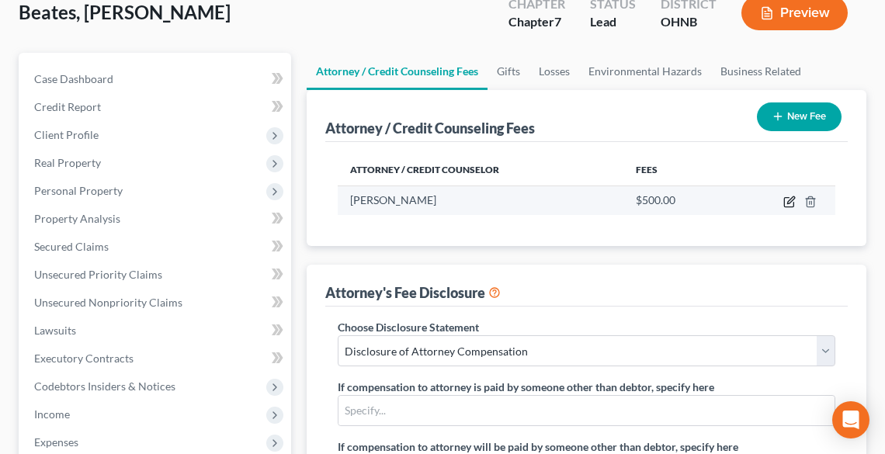
click at [788, 198] on icon "button" at bounding box center [788, 202] width 9 height 9
select select "36"
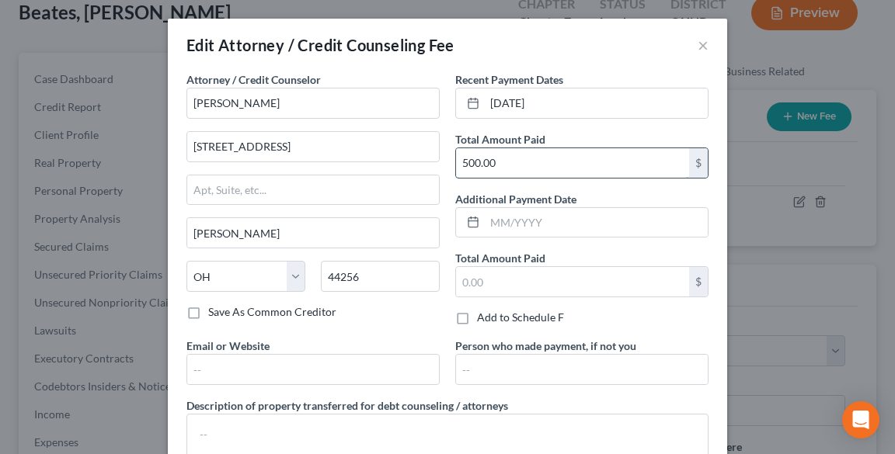
click at [516, 160] on input "500.00" at bounding box center [572, 163] width 233 height 30
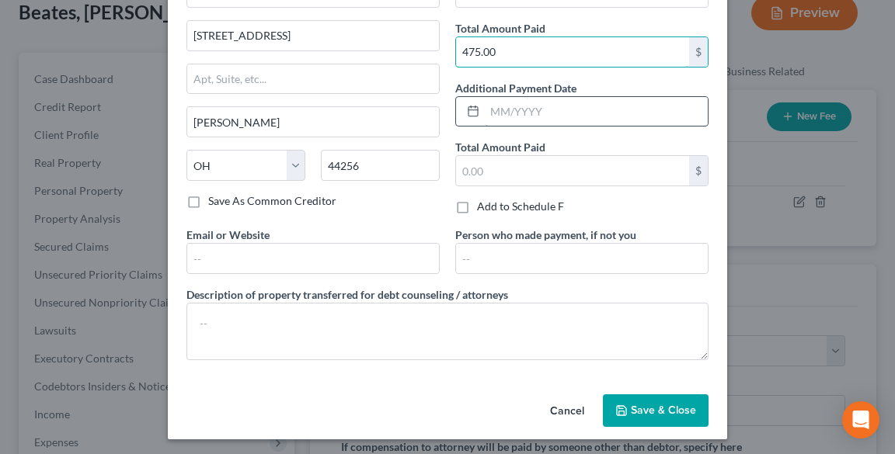
scroll to position [113, 0]
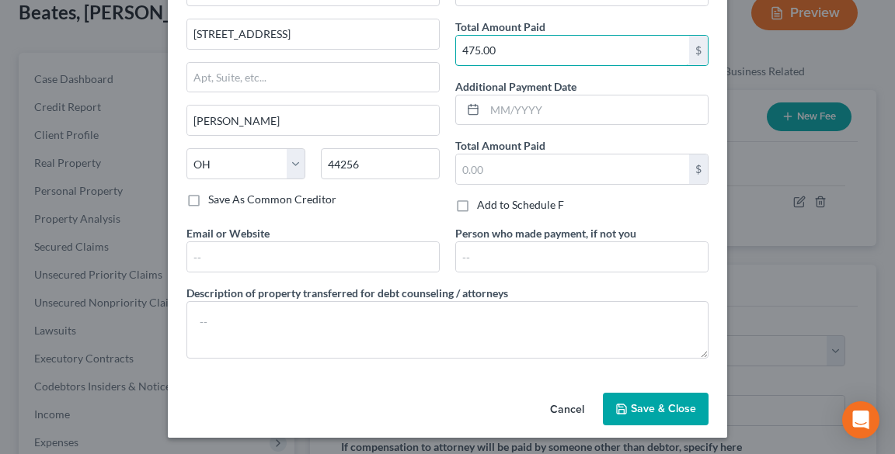
type input "475.00"
click at [661, 413] on button "Save & Close" at bounding box center [656, 409] width 106 height 33
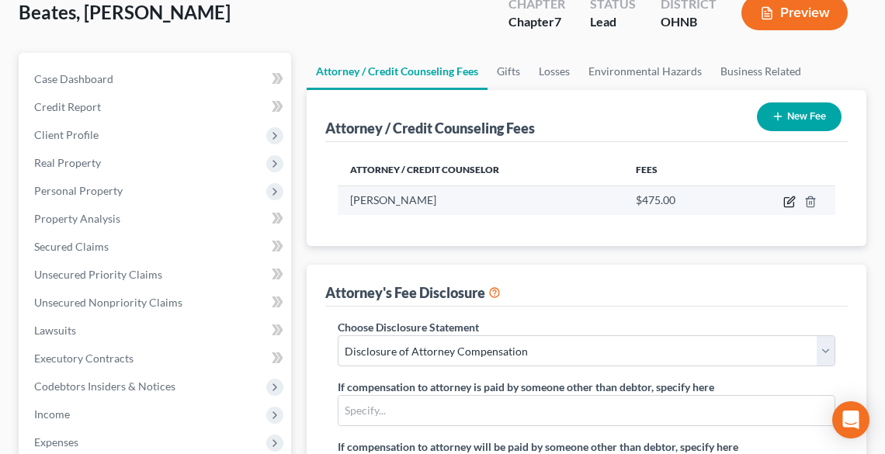
click at [789, 197] on icon "button" at bounding box center [790, 202] width 12 height 12
select select "36"
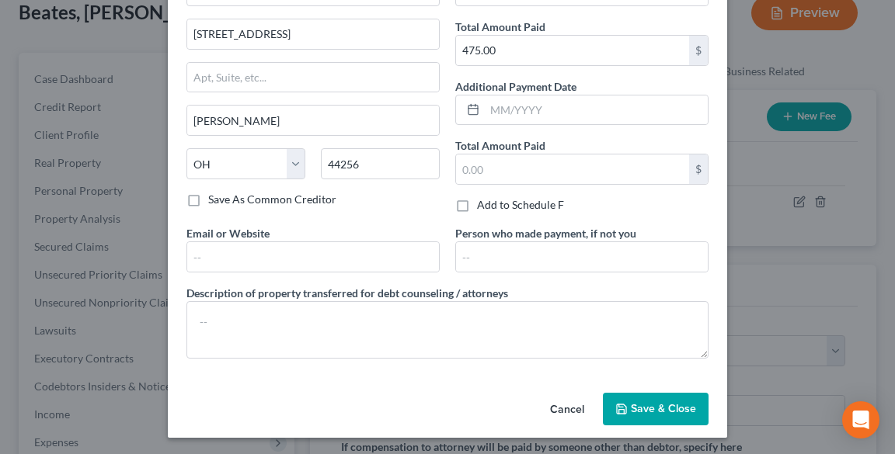
click at [642, 404] on span "Save & Close" at bounding box center [663, 408] width 65 height 13
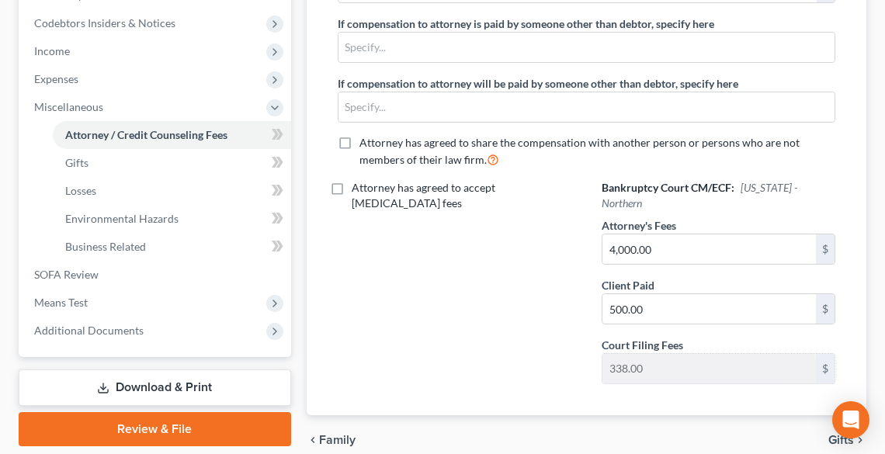
scroll to position [538, 0]
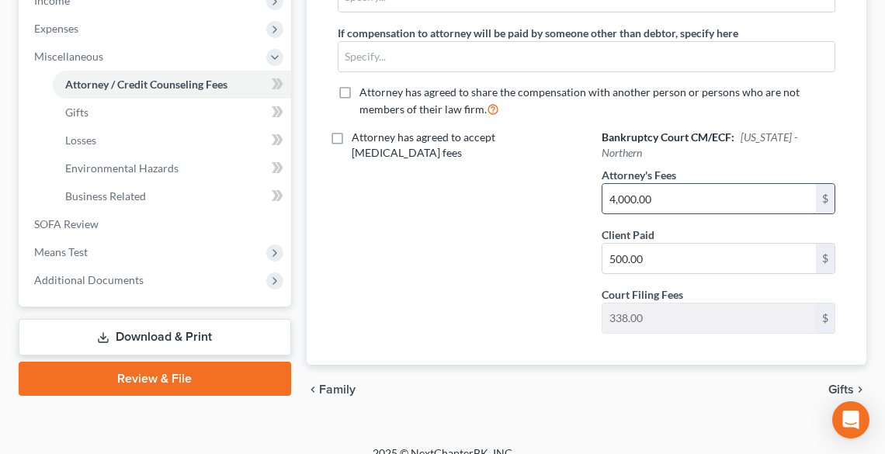
click at [692, 185] on input "4,000.00" at bounding box center [710, 199] width 214 height 30
type input "1,500.00"
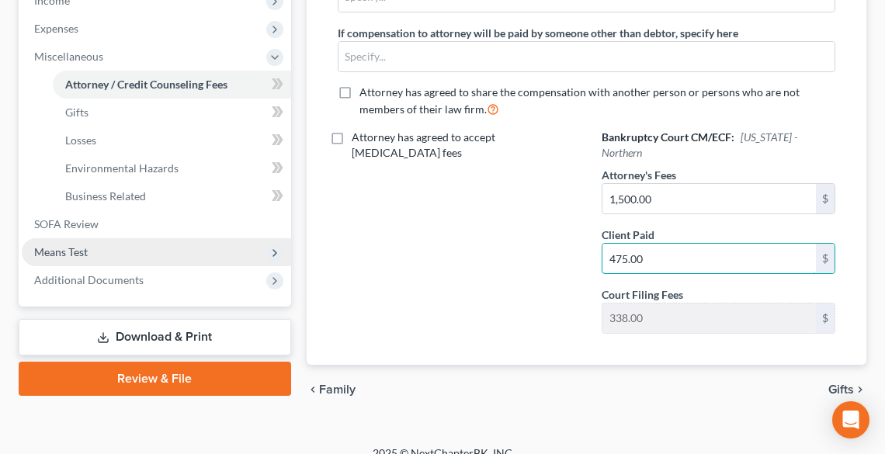
type input "475.00"
click at [92, 250] on span "Means Test" at bounding box center [157, 252] width 270 height 28
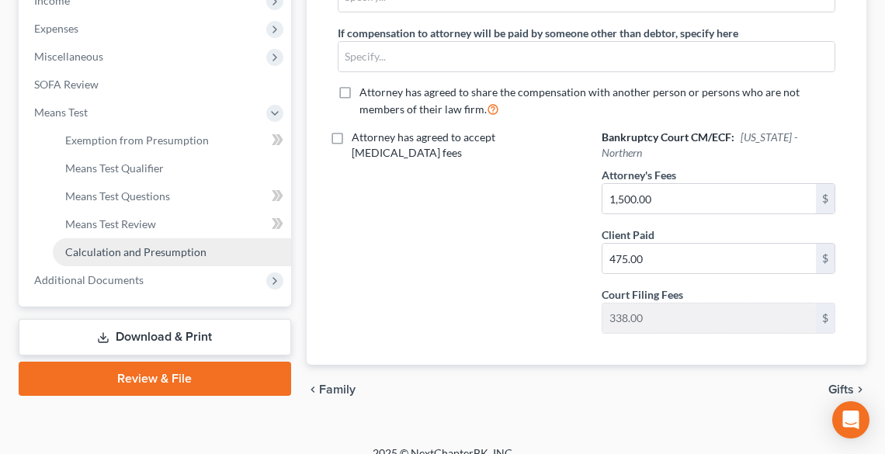
click at [108, 246] on span "Calculation and Presumption" at bounding box center [135, 251] width 141 height 13
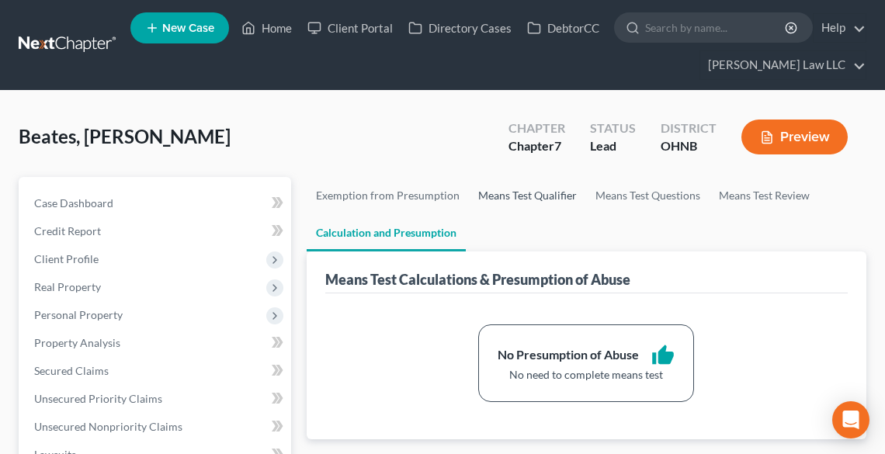
click at [520, 193] on link "Means Test Qualifier" at bounding box center [527, 195] width 117 height 37
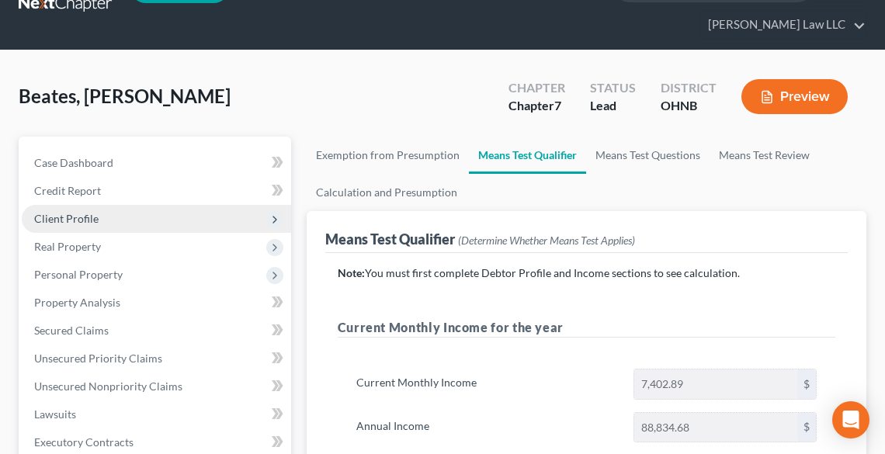
scroll to position [62, 0]
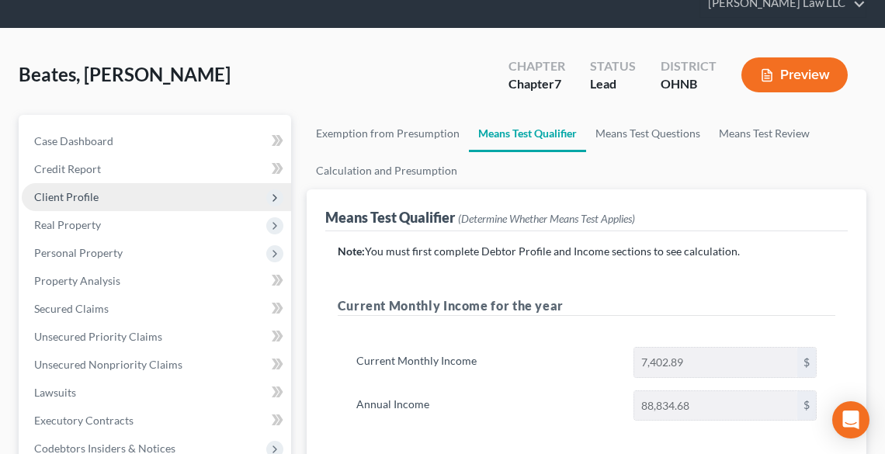
click at [87, 189] on span "Client Profile" at bounding box center [157, 197] width 270 height 28
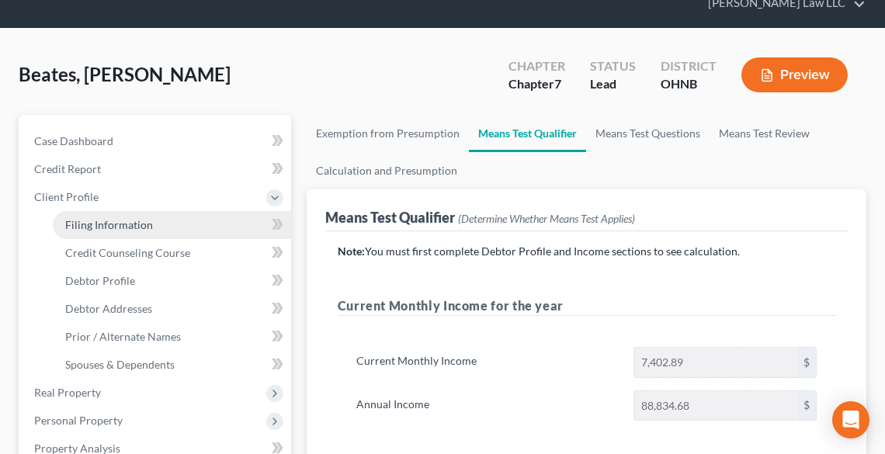
drag, startPoint x: 107, startPoint y: 220, endPoint x: 253, endPoint y: 236, distance: 146.9
click at [107, 219] on span "Filing Information" at bounding box center [109, 224] width 88 height 13
select select "1"
select select "0"
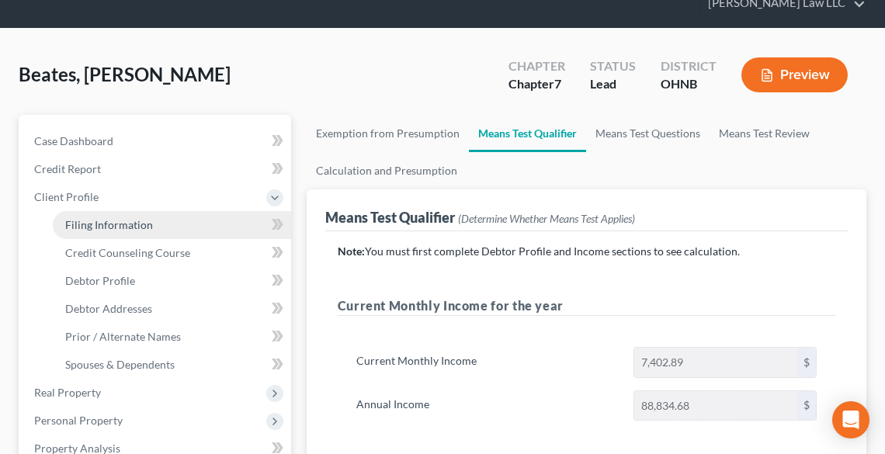
select select "61"
select select "0"
select select "36"
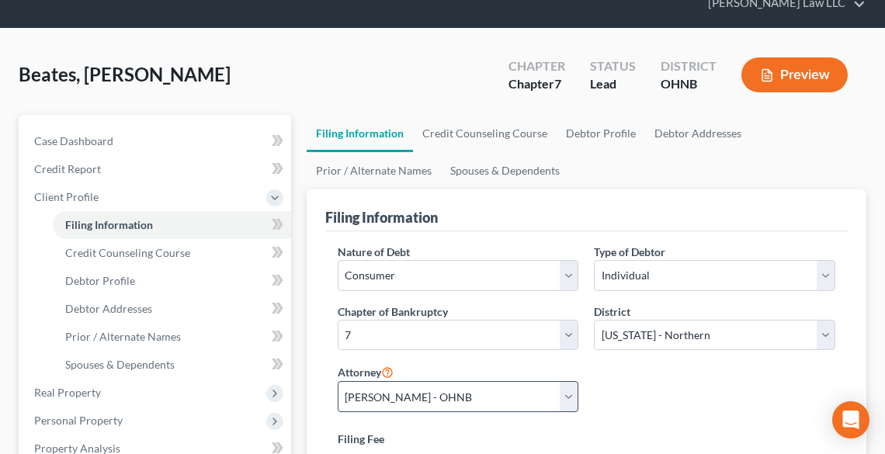
scroll to position [186, 0]
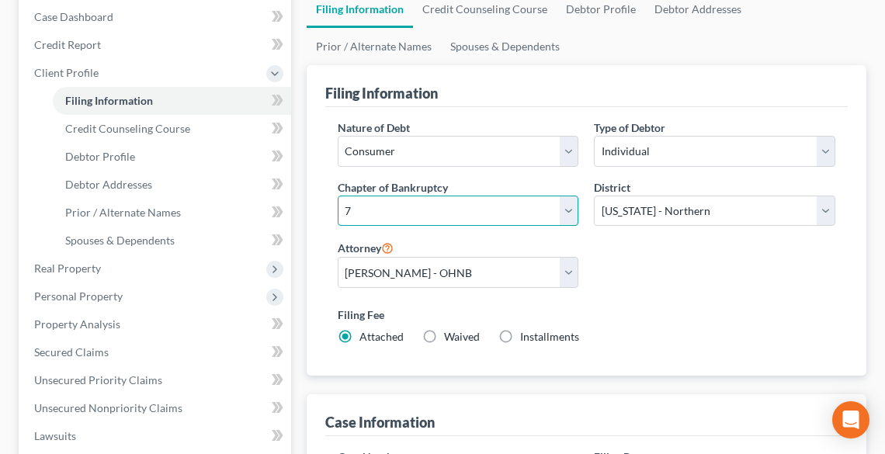
click at [375, 208] on select "Select 7 11 12 13" at bounding box center [459, 211] width 242 height 31
select select "3"
click at [338, 196] on select "Select 7 11 12 13" at bounding box center [459, 211] width 242 height 31
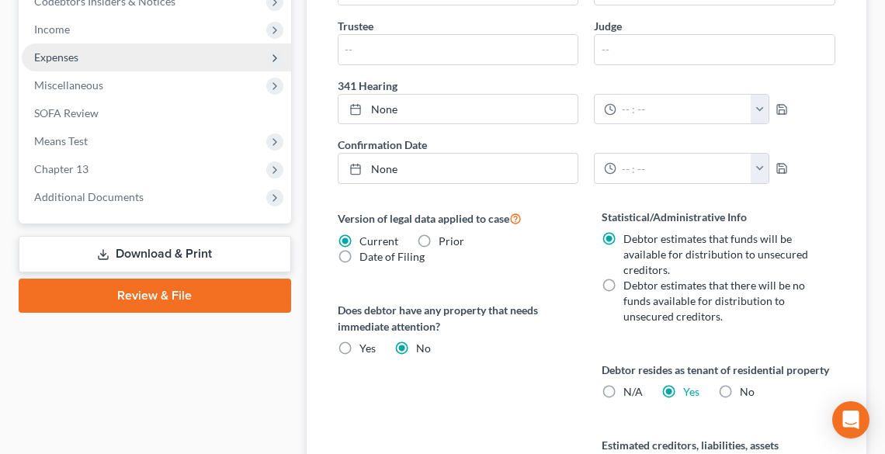
scroll to position [683, 0]
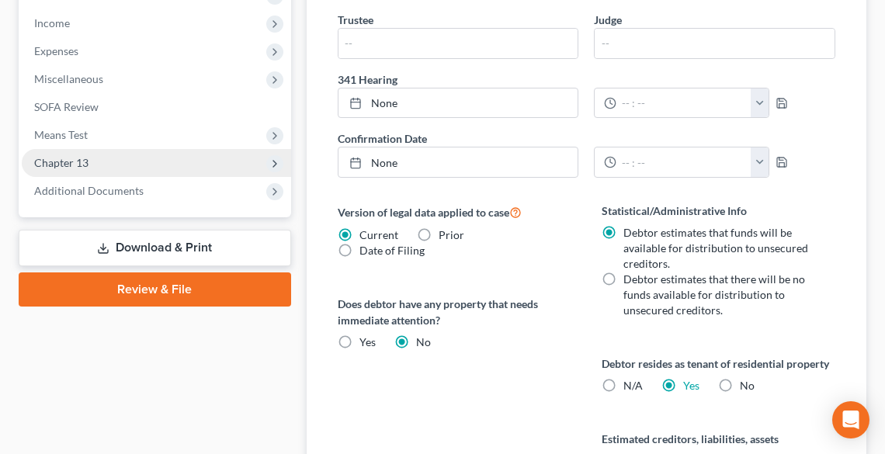
click at [114, 159] on span "Chapter 13" at bounding box center [157, 163] width 270 height 28
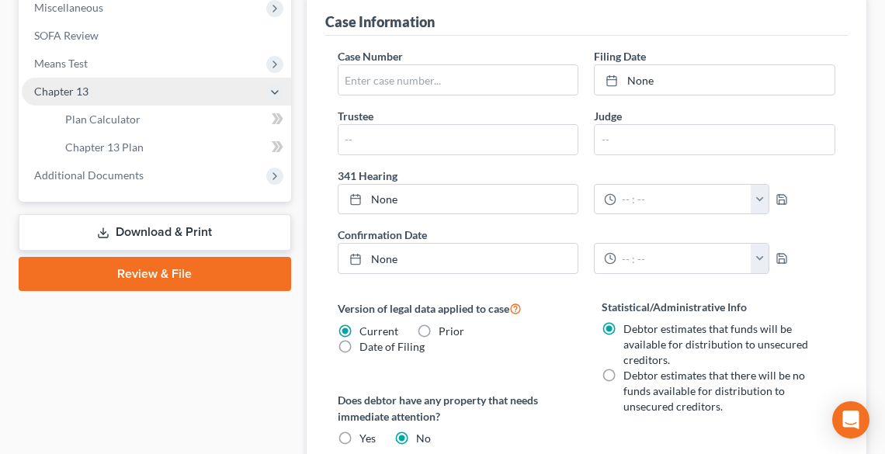
scroll to position [516, 0]
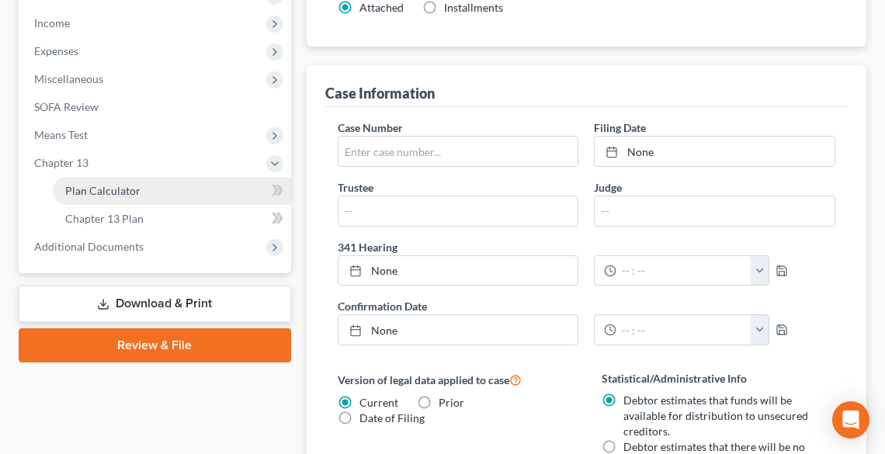
click at [121, 184] on span "Plan Calculator" at bounding box center [102, 190] width 75 height 13
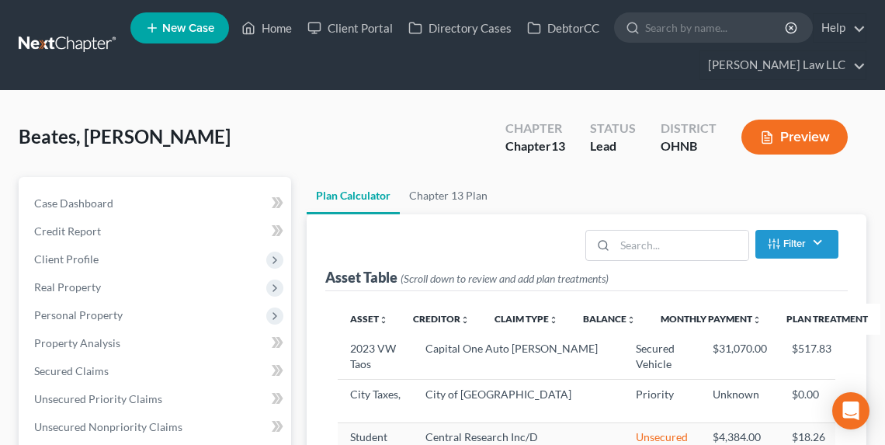
select select "59"
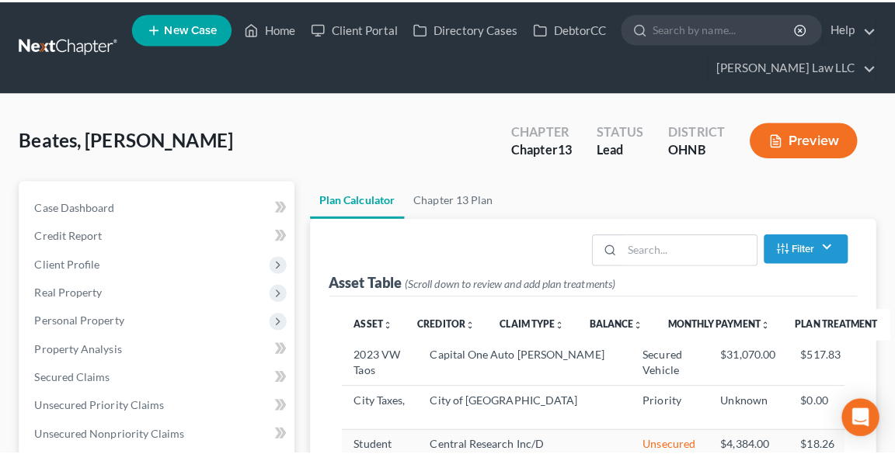
scroll to position [124, 0]
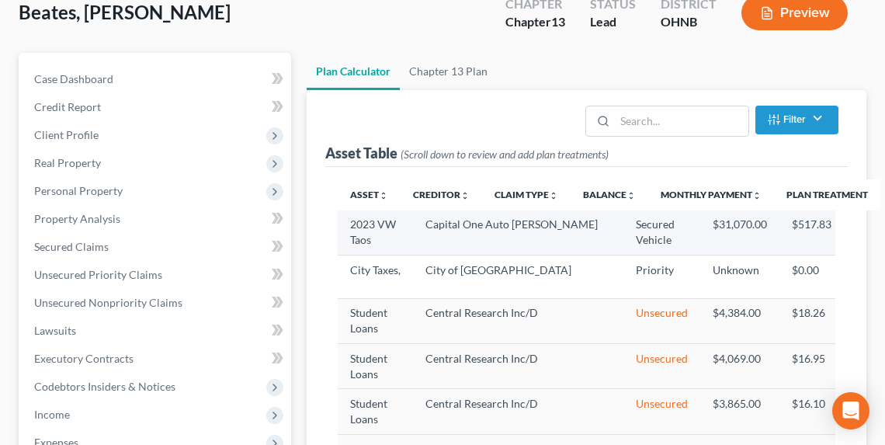
click at [869, 227] on icon "button" at bounding box center [875, 231] width 12 height 12
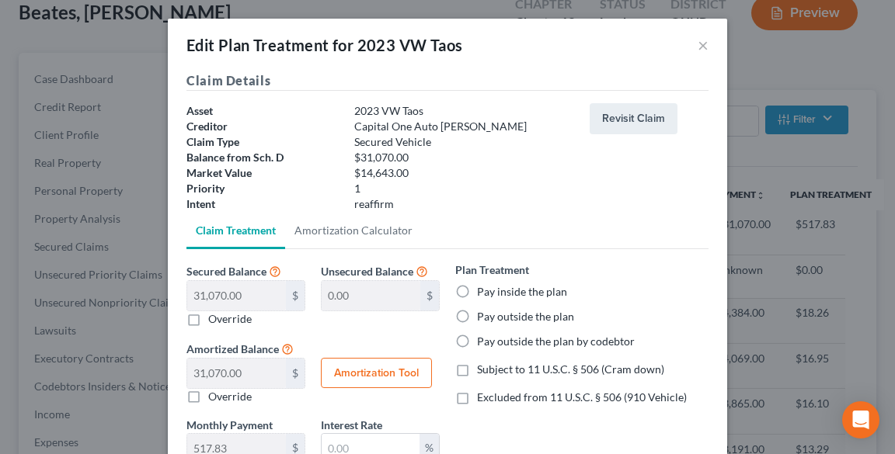
click at [513, 292] on label "Pay inside the plan" at bounding box center [522, 292] width 90 height 16
click at [493, 292] on input "Pay inside the plan" at bounding box center [488, 289] width 10 height 10
radio input "true"
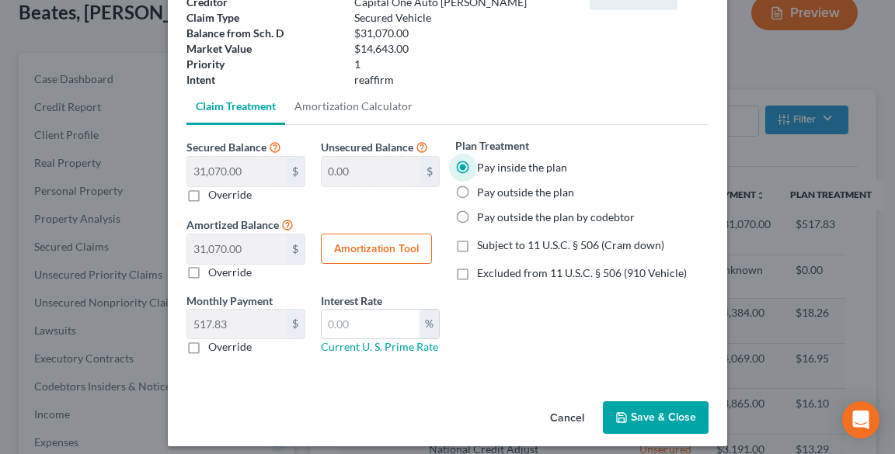
click at [508, 249] on span "Subject to 11 U.S.C. § 506 (Cram down)" at bounding box center [570, 244] width 187 height 13
click at [493, 248] on input "Subject to 11 U.S.C. § 506 (Cram down)" at bounding box center [488, 243] width 10 height 10
checkbox input "true"
click at [214, 193] on label "Override" at bounding box center [229, 195] width 43 height 16
click at [214, 193] on input "Override" at bounding box center [219, 192] width 10 height 10
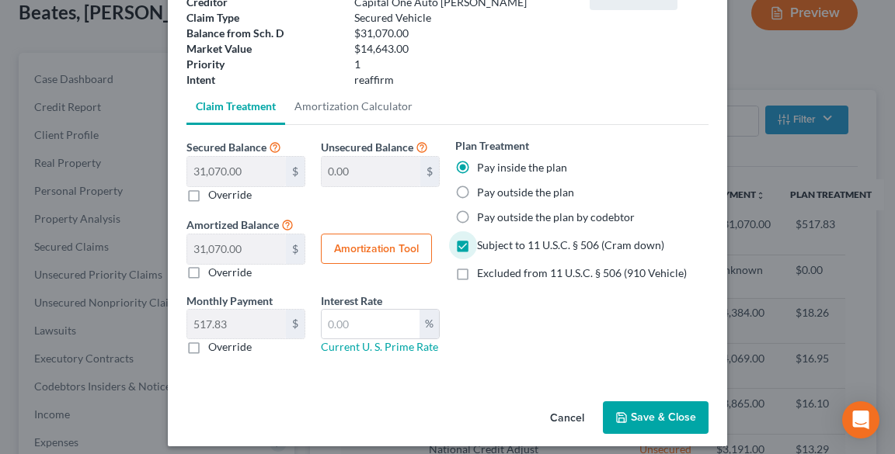
checkbox input "true"
click at [217, 168] on input "text" at bounding box center [236, 172] width 99 height 30
type input "1"
type input "31,069.00"
type input "1.00"
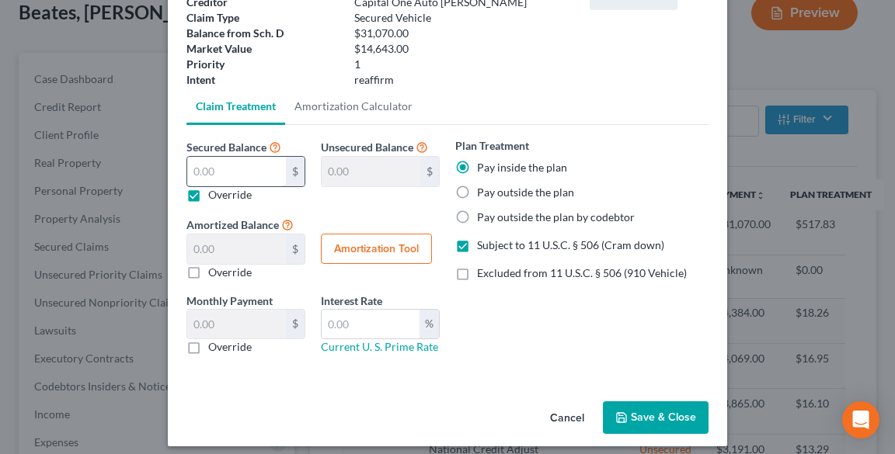
type input "0.01"
type input "14"
type input "31,056.00"
type input "14.00"
type input "0.23"
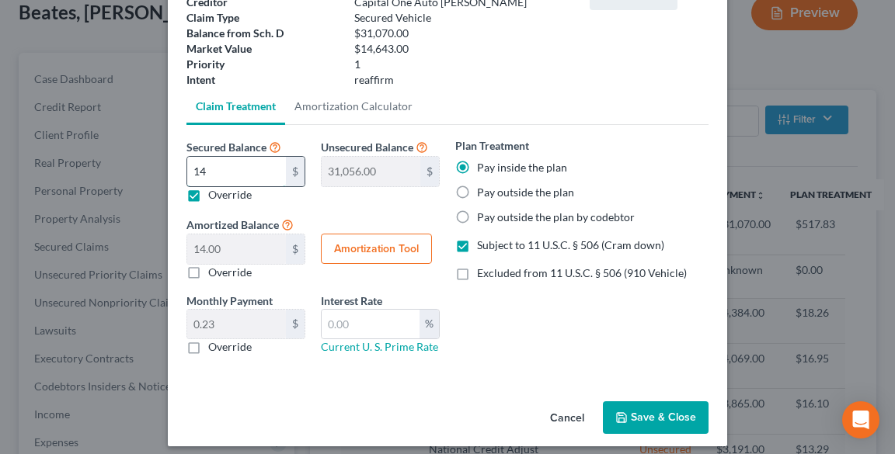
type input "146"
type input "30,924.00"
type input "146.00"
type input "2.43"
type input "1464"
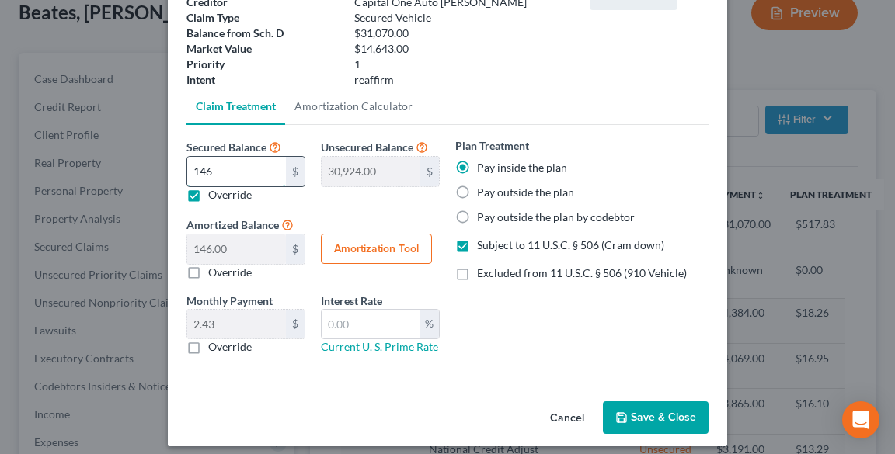
type input "29,606.00"
type input "1,464.00"
type input "24.40"
type input "1,4643"
type input "16,427.00"
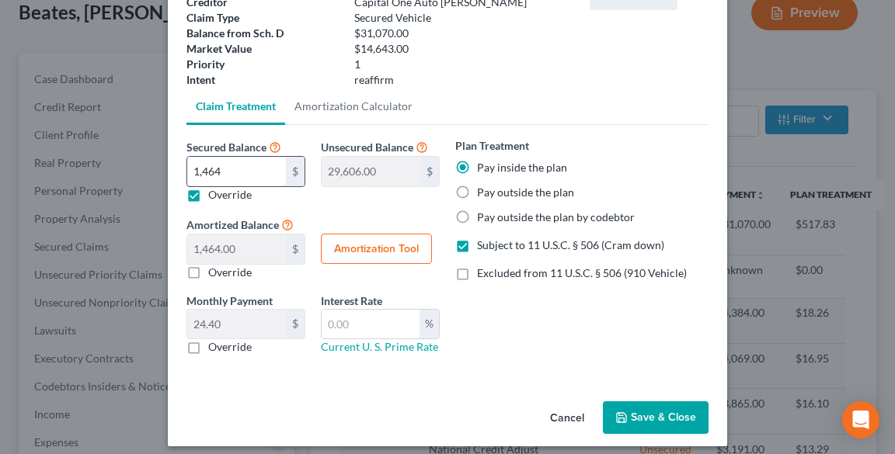
type input "14,643.00"
type input "244.05"
type input "14,643.00"
click at [354, 242] on button "Amortization Tool" at bounding box center [376, 249] width 111 height 31
type input "14,643.00"
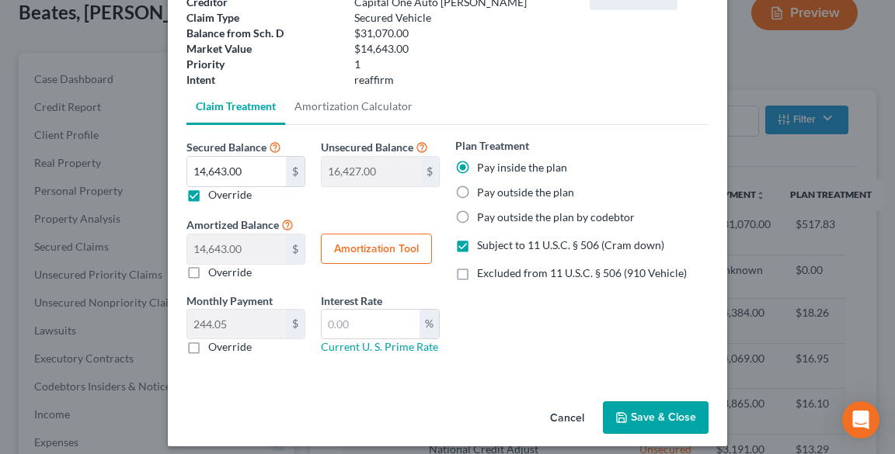
type input "60"
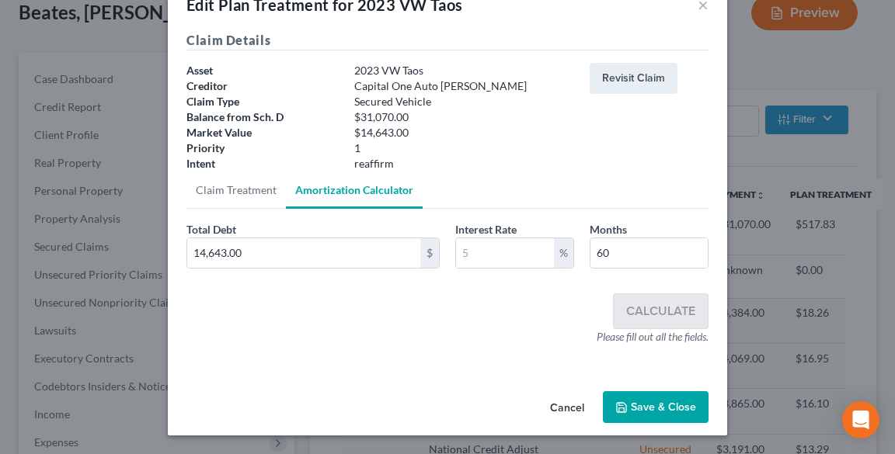
scroll to position [40, 0]
click at [483, 255] on input "text" at bounding box center [505, 253] width 98 height 30
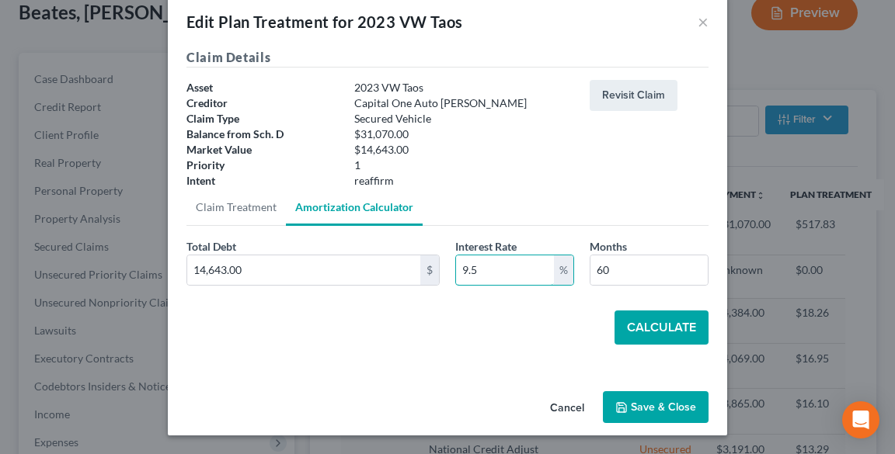
type input "9.5"
click at [648, 327] on button "Calculate" at bounding box center [661, 328] width 94 height 34
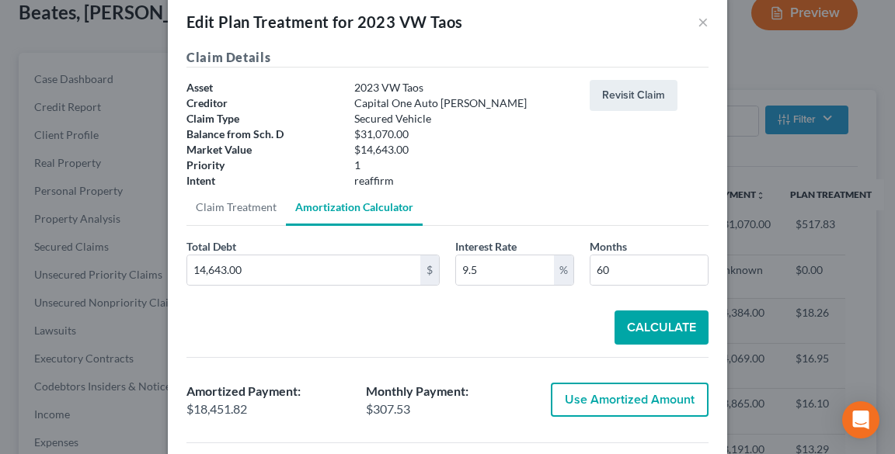
click at [635, 392] on button "Use Amortized Amount" at bounding box center [630, 400] width 158 height 34
type input "18,451.81"
checkbox input "true"
type input "307.53"
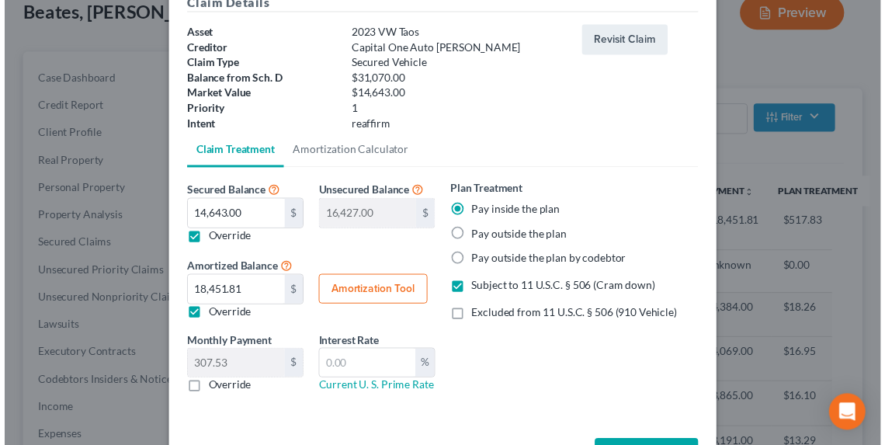
scroll to position [134, 0]
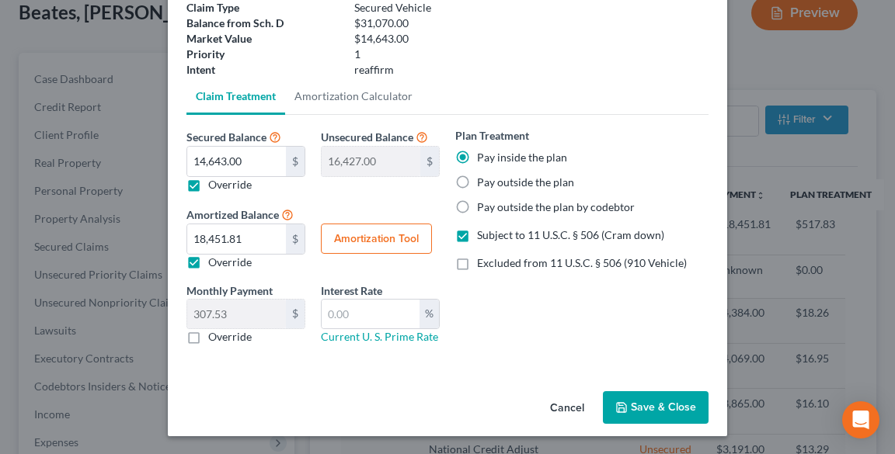
click at [654, 403] on button "Save & Close" at bounding box center [656, 407] width 106 height 33
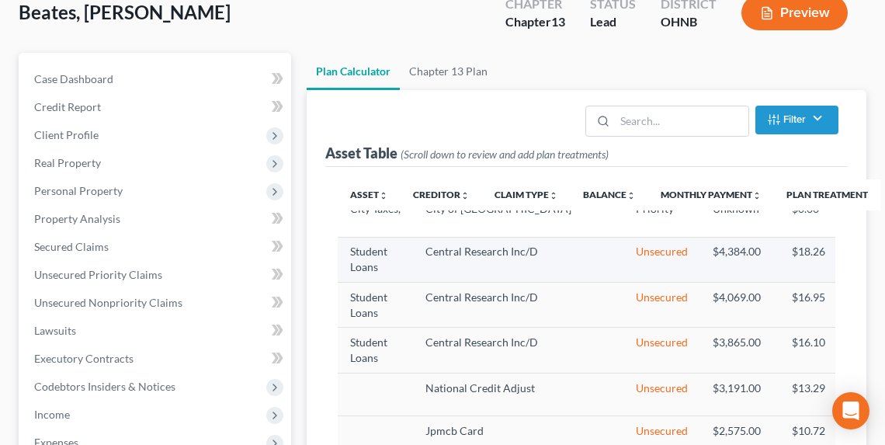
select select "59"
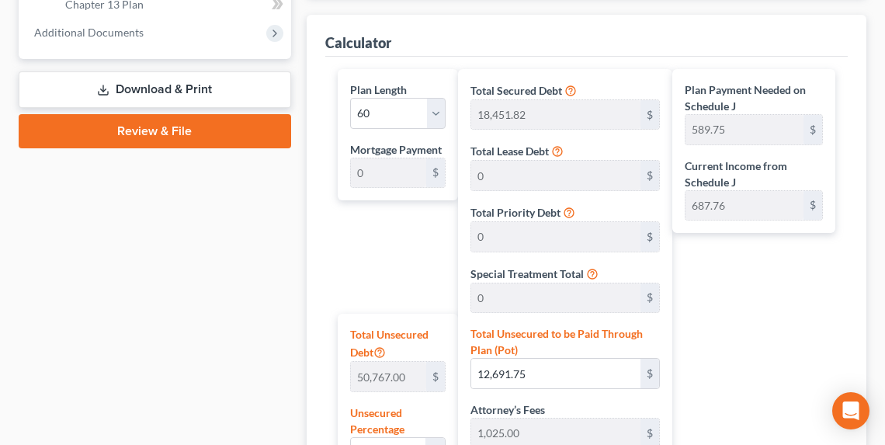
scroll to position [706, 0]
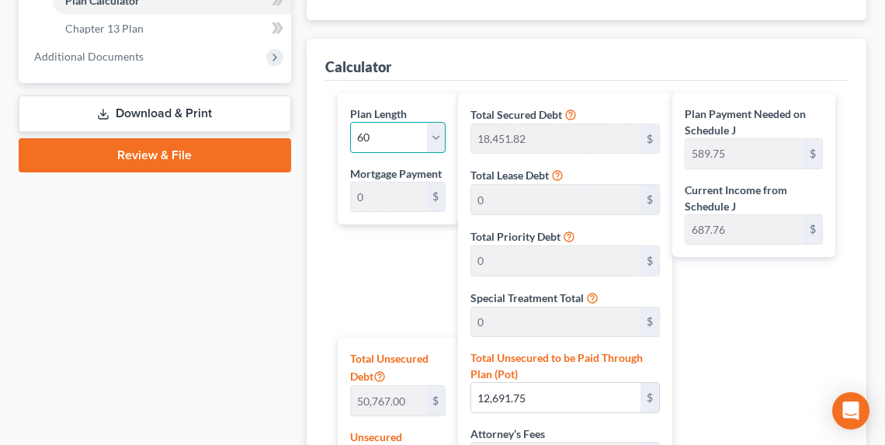
click at [424, 126] on select "1 2 3 4 5 6 7 8 9 10 11 12 13 14 15 16 17 18 19 20 21 22 23 24 25 26 27 28 29 3…" at bounding box center [398, 137] width 96 height 31
select select "35"
click at [350, 122] on select "1 2 3 4 5 6 7 8 9 10 11 12 13 14 15 16 17 18 19 20 21 22 23 24 25 26 27 28 29 3…" at bounding box center [398, 137] width 96 height 31
type input "982.92"
select select "35"
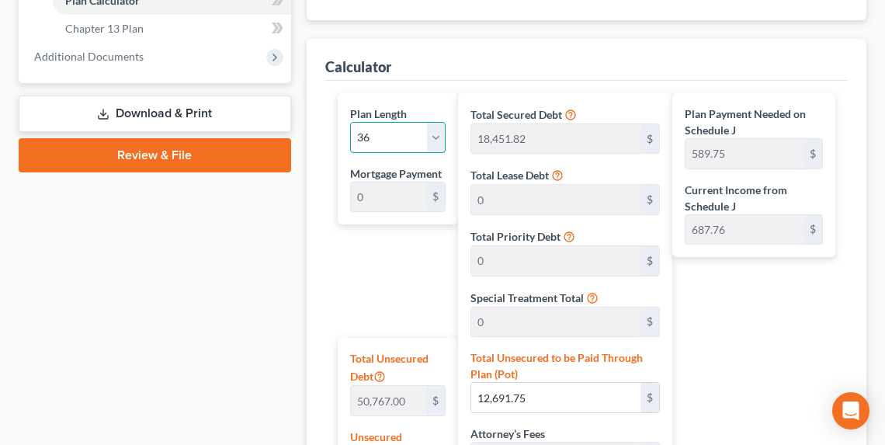
type input "982.92"
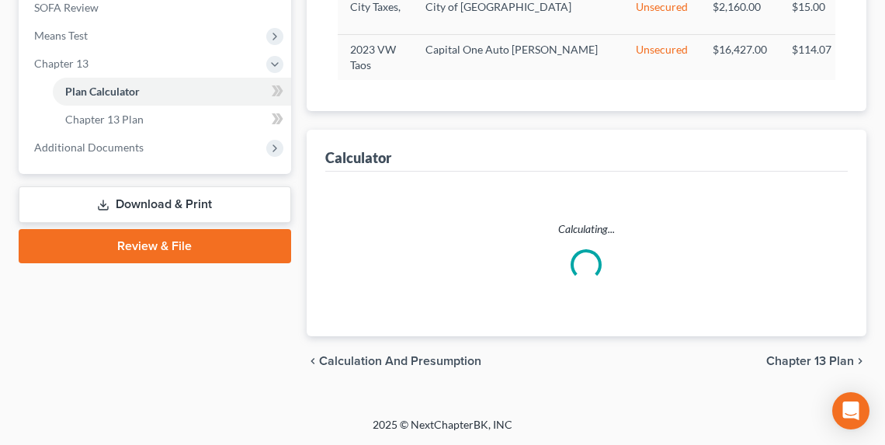
scroll to position [614, 0]
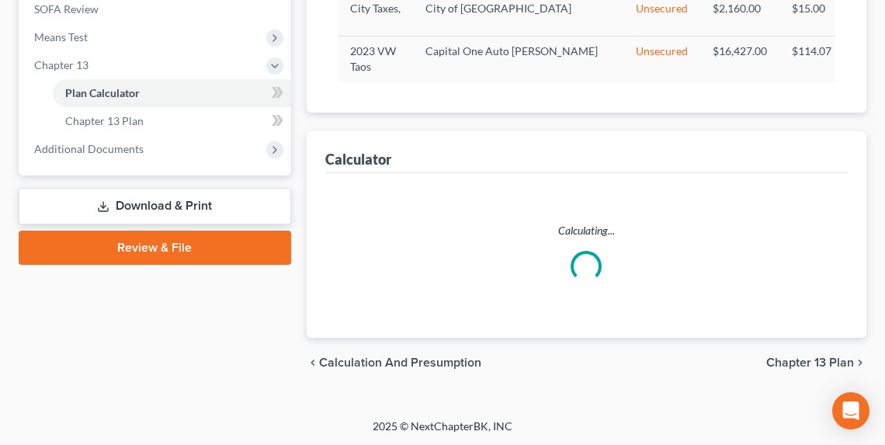
select select "35"
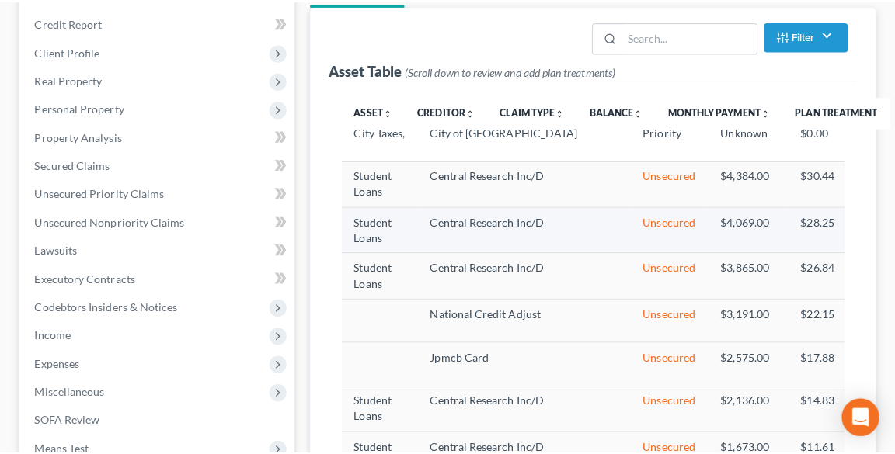
scroll to position [0, 0]
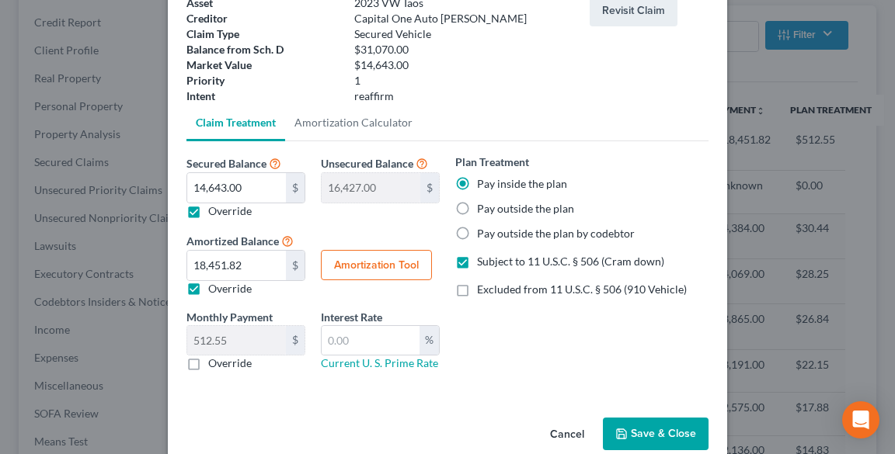
scroll to position [124, 0]
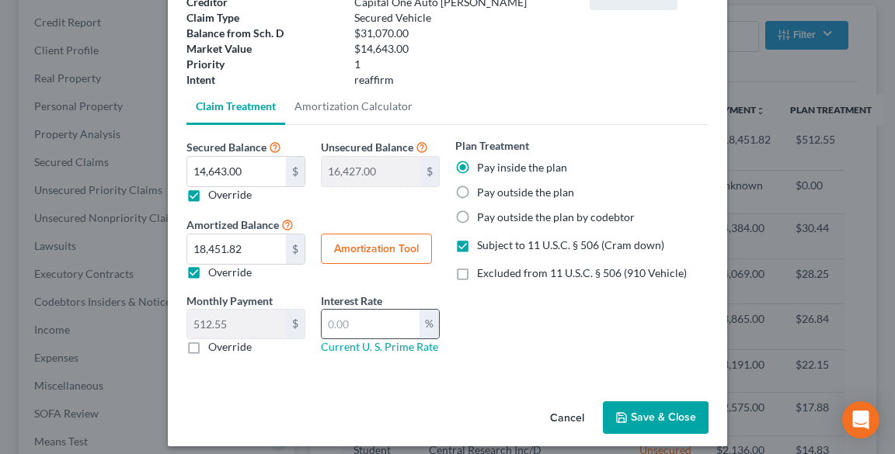
click at [370, 312] on input "text" at bounding box center [371, 325] width 98 height 30
type input "9.5"
click at [353, 251] on button "Amortization Tool" at bounding box center [376, 249] width 111 height 31
type input "14,643.00"
type input "9.5"
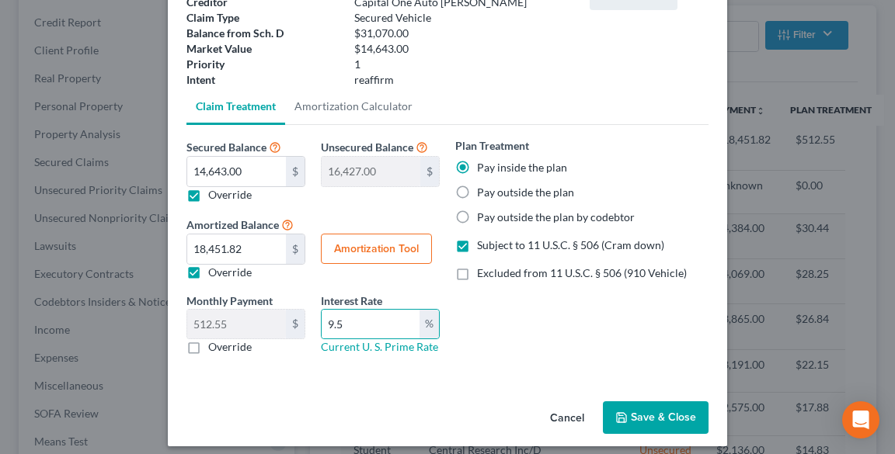
type input "36"
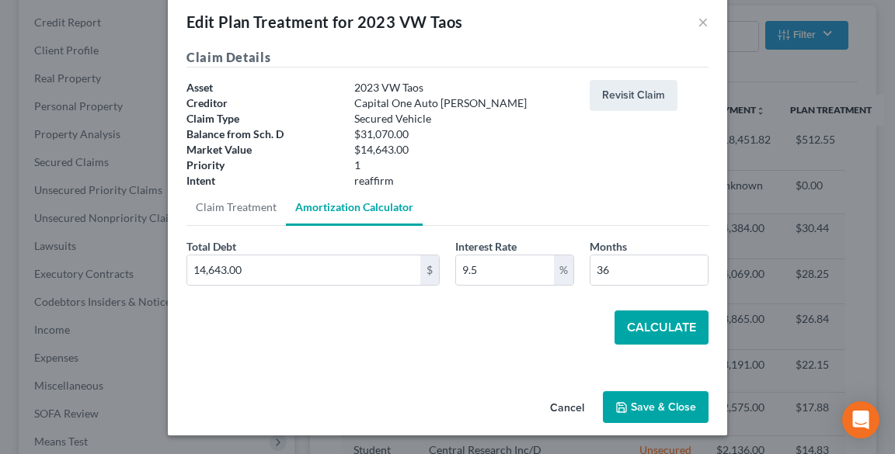
scroll to position [23, 0]
click at [490, 267] on input "9.5" at bounding box center [505, 271] width 98 height 30
type input "9.25"
click at [656, 319] on button "Calculate" at bounding box center [661, 328] width 94 height 34
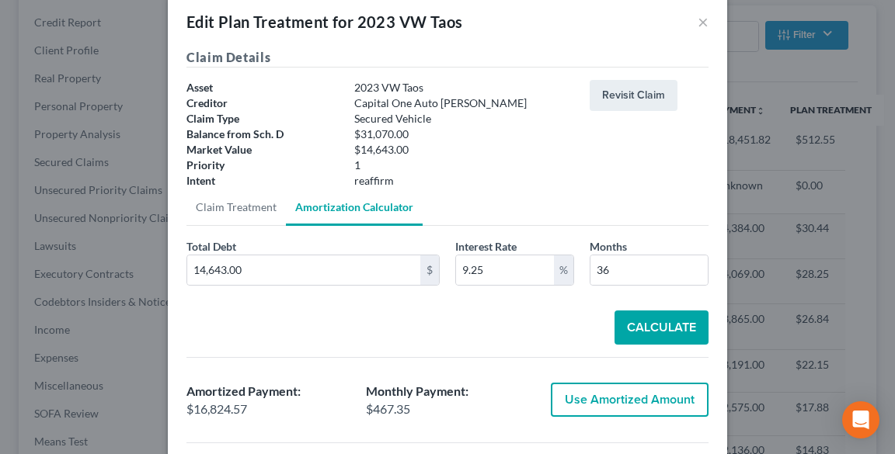
click at [665, 391] on button "Use Amortized Amount" at bounding box center [630, 400] width 158 height 34
type input "16,824.56"
type input "467.34"
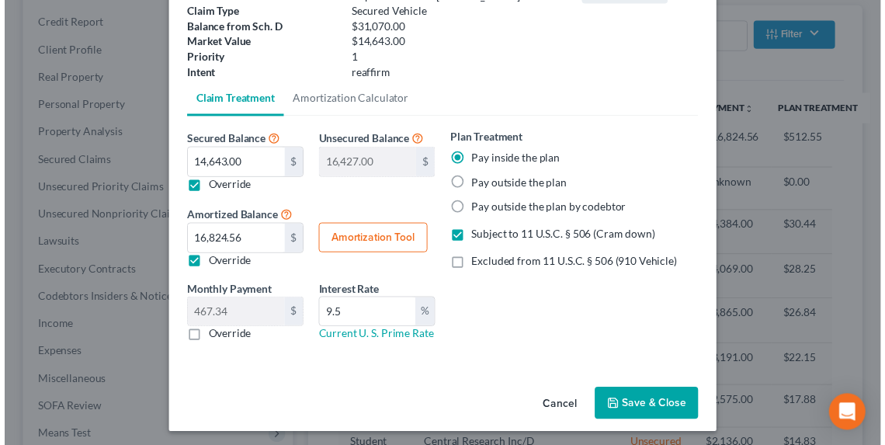
scroll to position [134, 0]
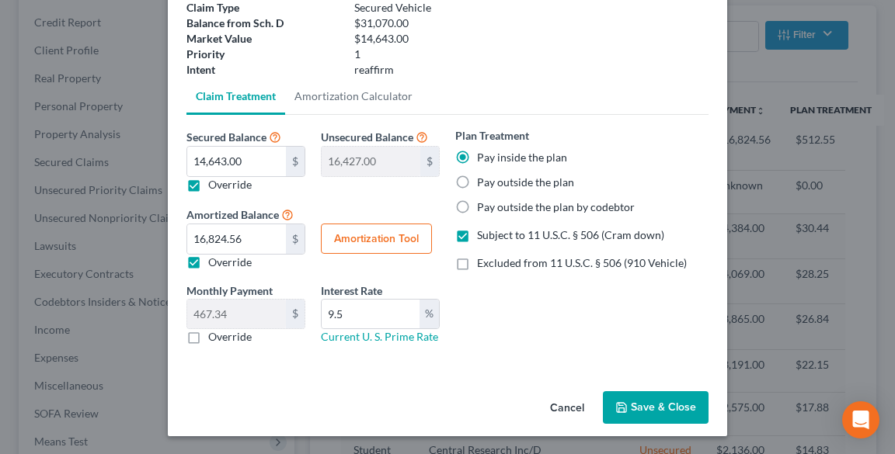
click at [662, 394] on button "Save & Close" at bounding box center [656, 407] width 106 height 33
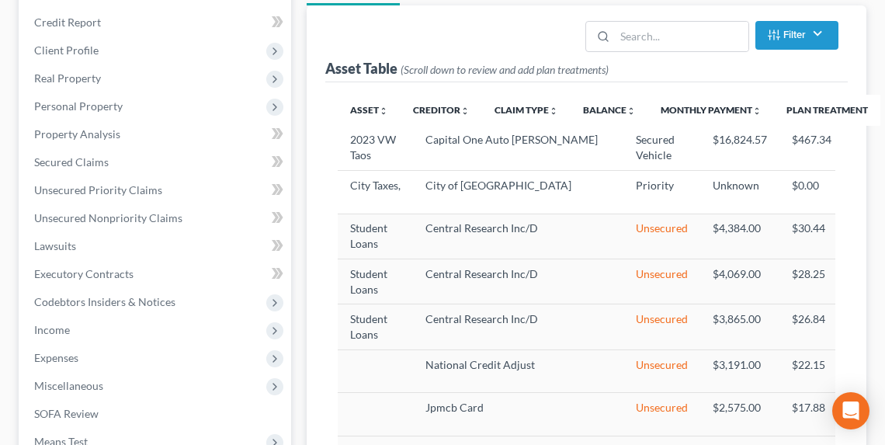
select select "35"
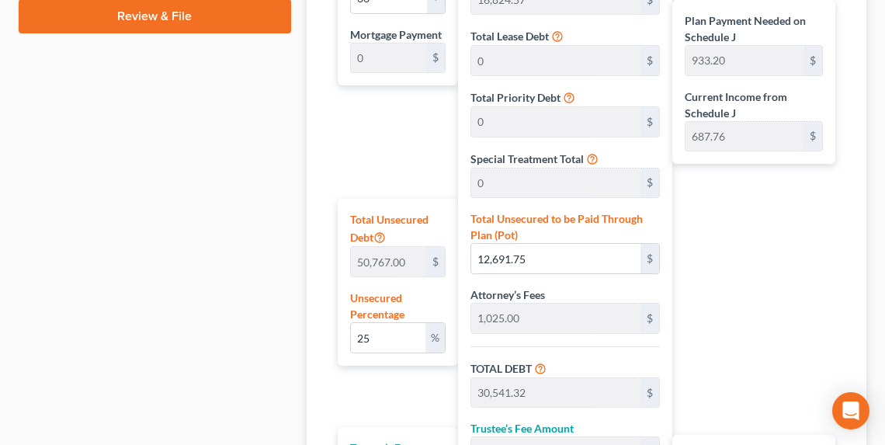
scroll to position [1141, 0]
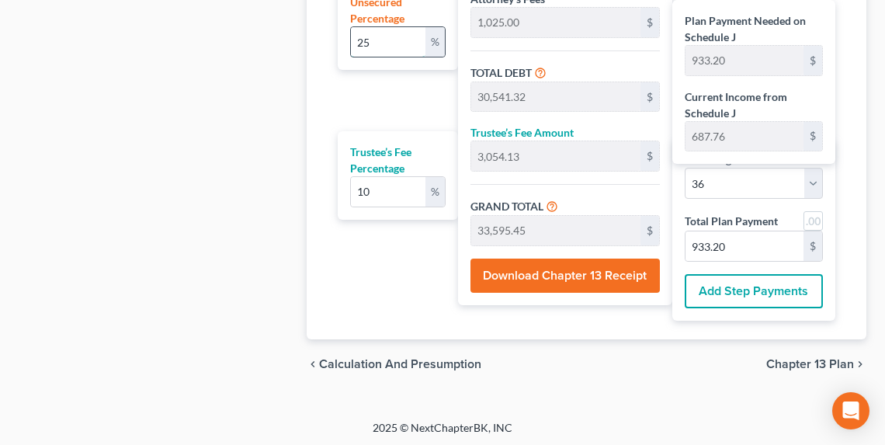
click at [401, 47] on input "25" at bounding box center [388, 42] width 75 height 30
type input "2"
type input "1,015.34"
type input "18,864.91"
type input "1,886.49"
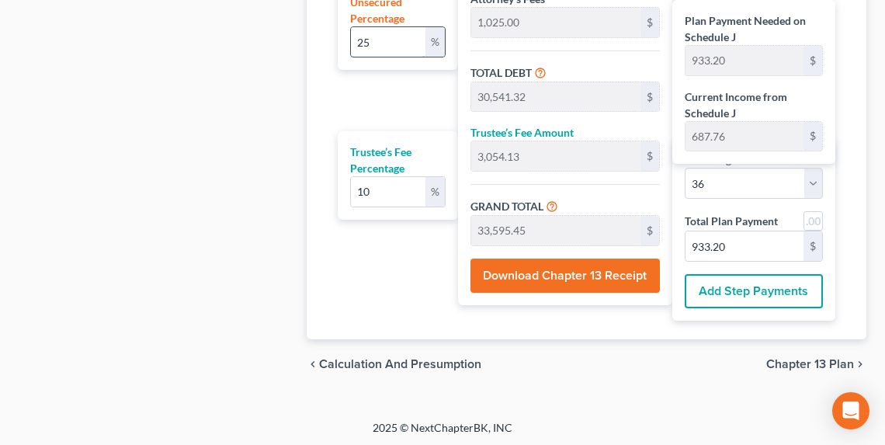
type input "20,751.40"
type input "576.42"
type input "17,849.57"
type input "1,784.95"
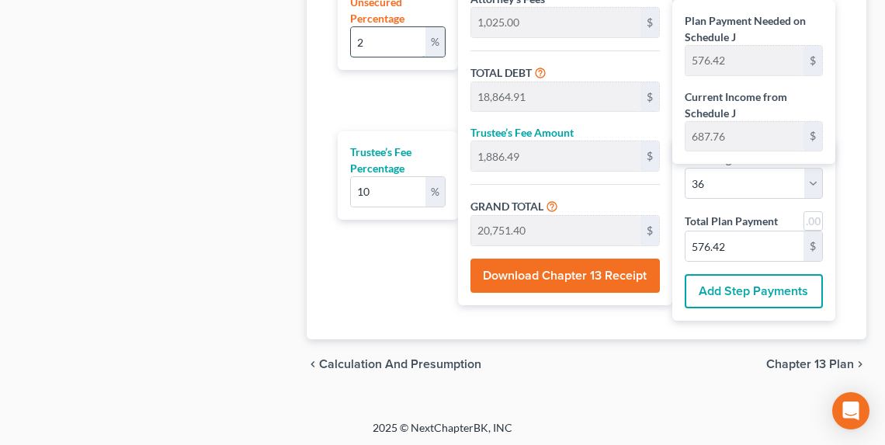
type input "19,634.52"
type input "545.40"
type input "5"
type input "2,538.35"
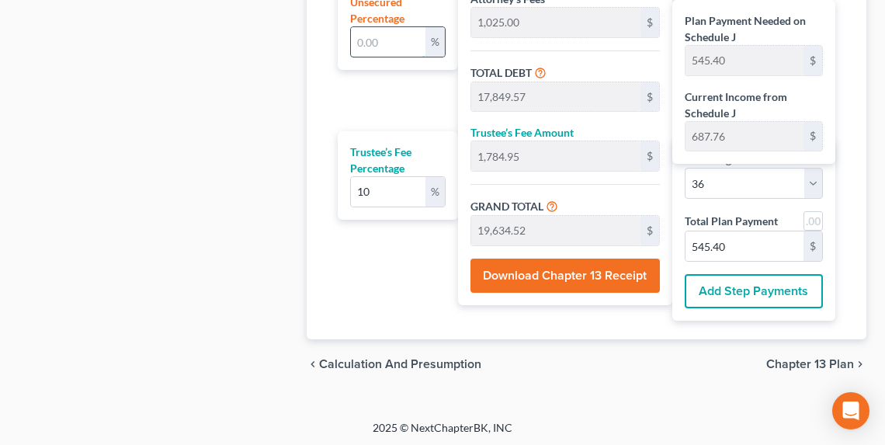
type input "20,387.92"
type input "2,038.79"
type input "22,426.71"
type input "622.96"
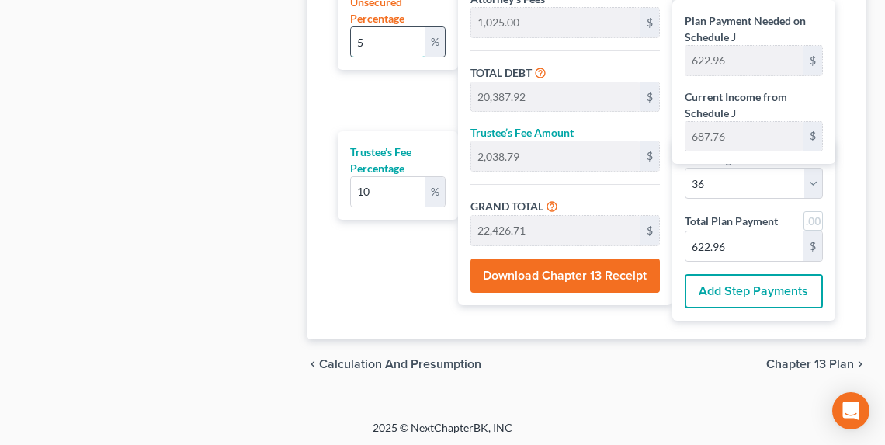
type input "5"
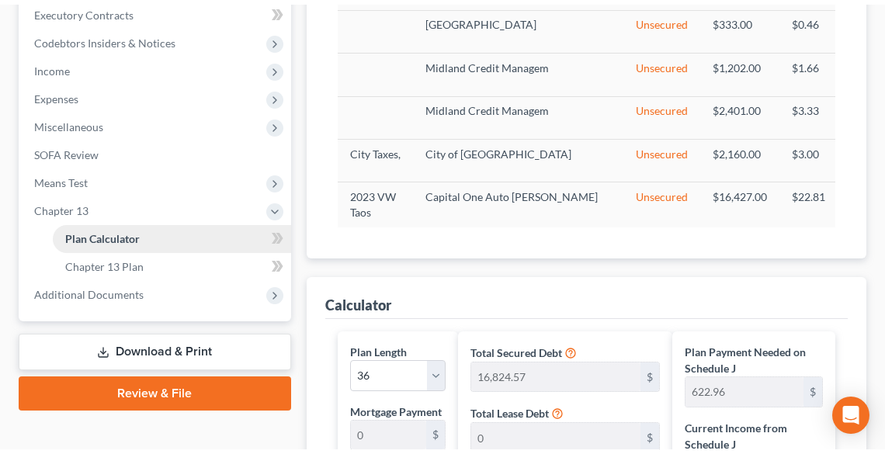
scroll to position [457, 0]
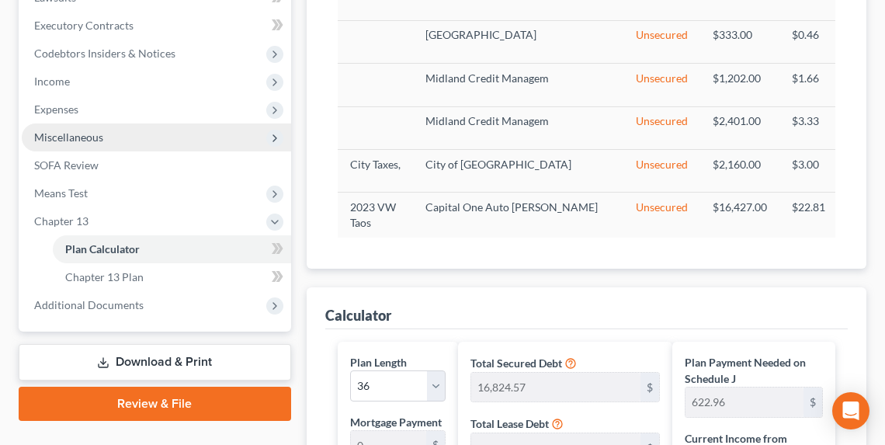
click at [83, 135] on span "Miscellaneous" at bounding box center [68, 136] width 69 height 13
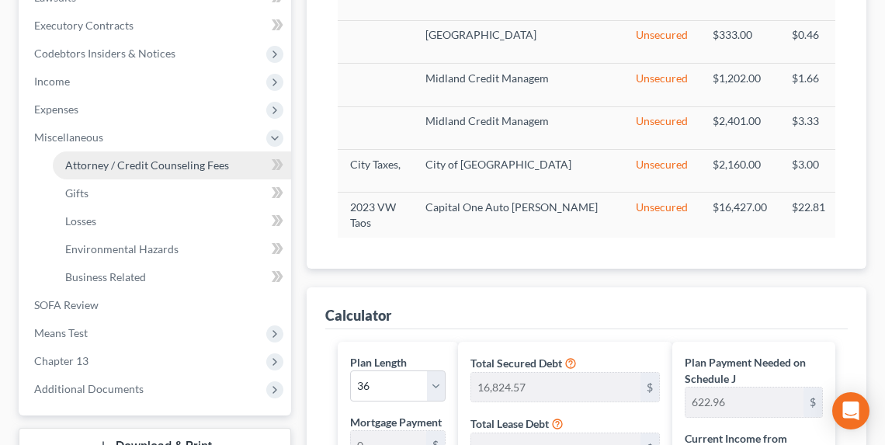
click at [169, 166] on span "Attorney / Credit Counseling Fees" at bounding box center [147, 164] width 164 height 13
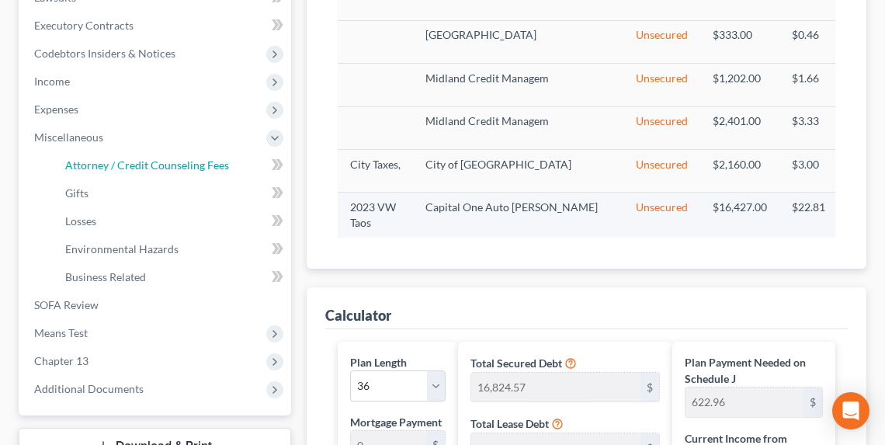
select select "0"
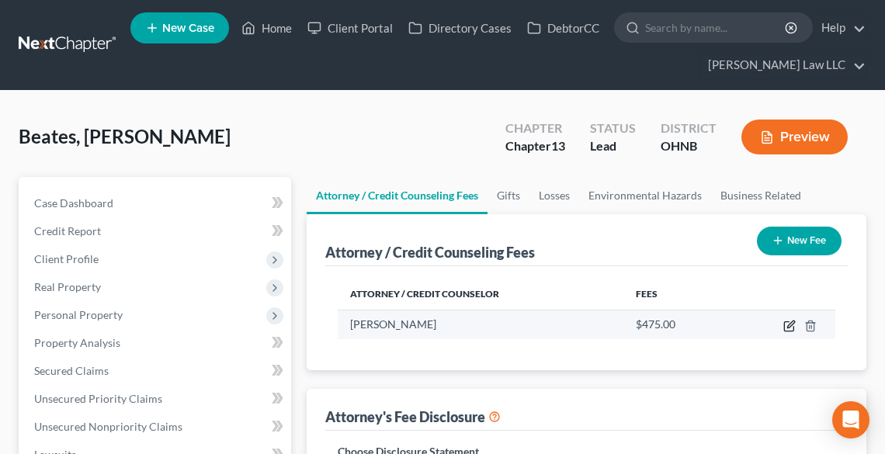
click at [788, 322] on icon "button" at bounding box center [788, 326] width 9 height 9
select select "36"
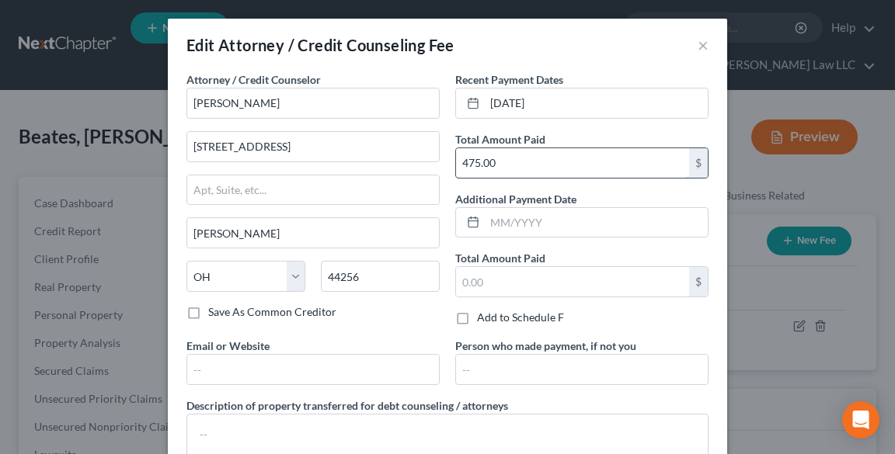
click at [540, 159] on input "475.00" at bounding box center [572, 163] width 233 height 30
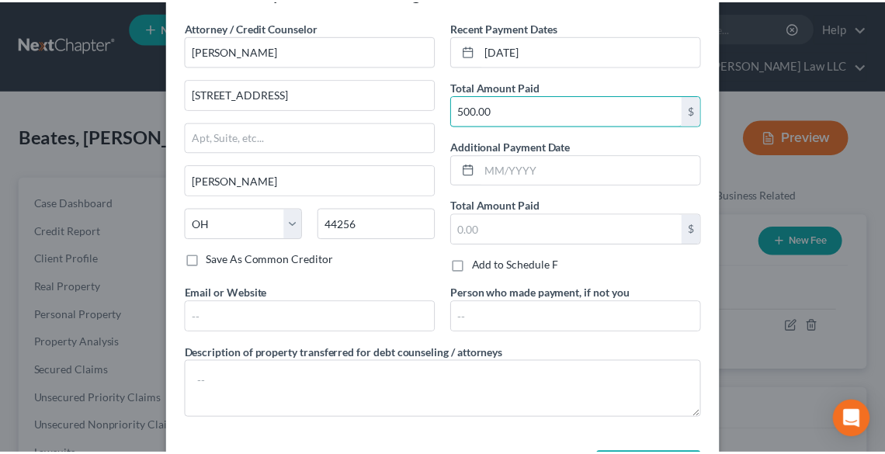
scroll to position [113, 0]
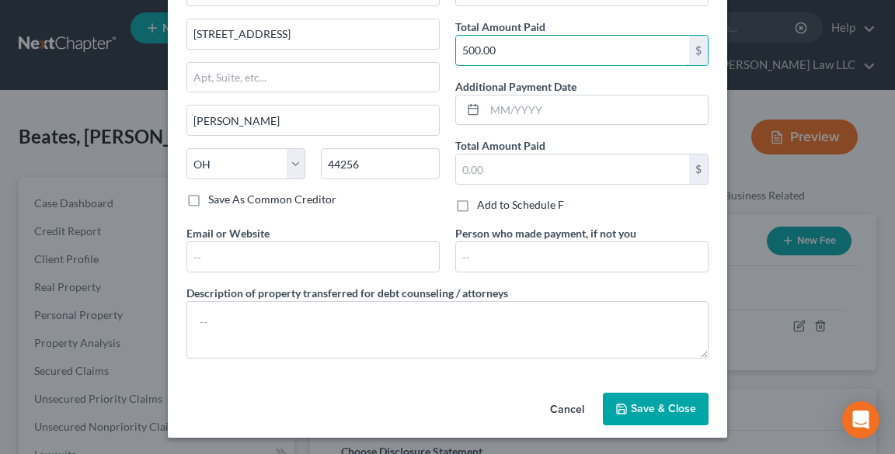
type input "500.00"
click at [630, 419] on button "Save & Close" at bounding box center [656, 409] width 106 height 33
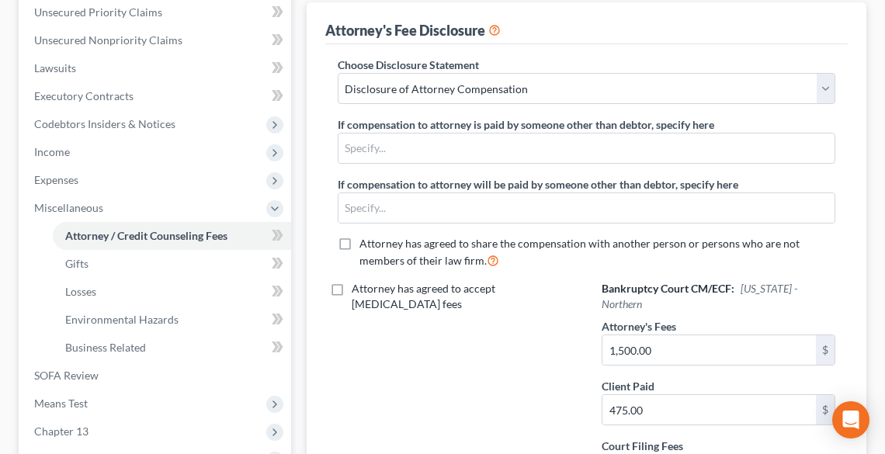
scroll to position [497, 0]
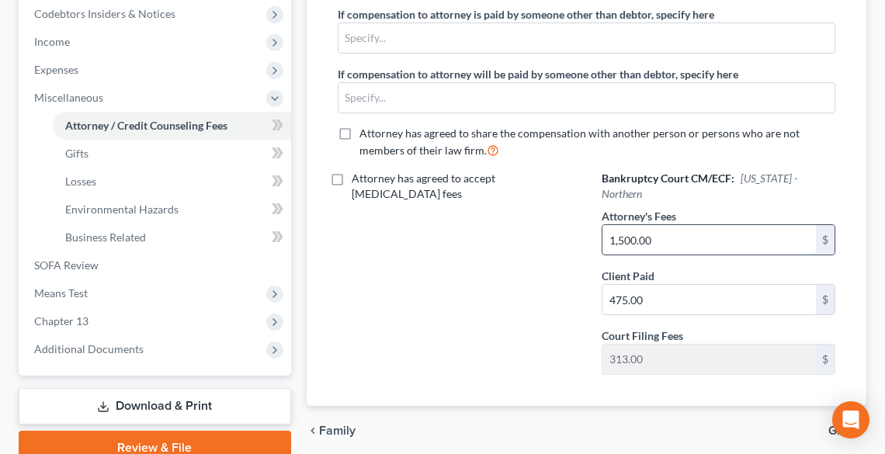
click at [683, 225] on input "1,500.00" at bounding box center [710, 240] width 214 height 30
type input "4,000.00"
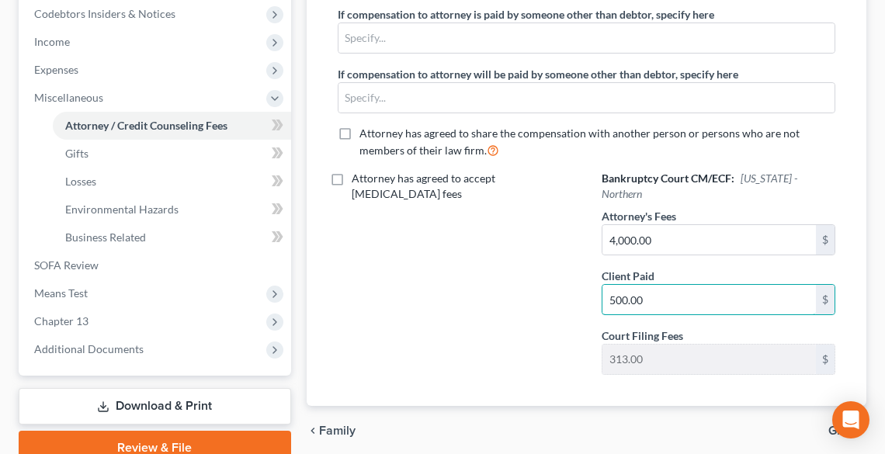
scroll to position [565, 0]
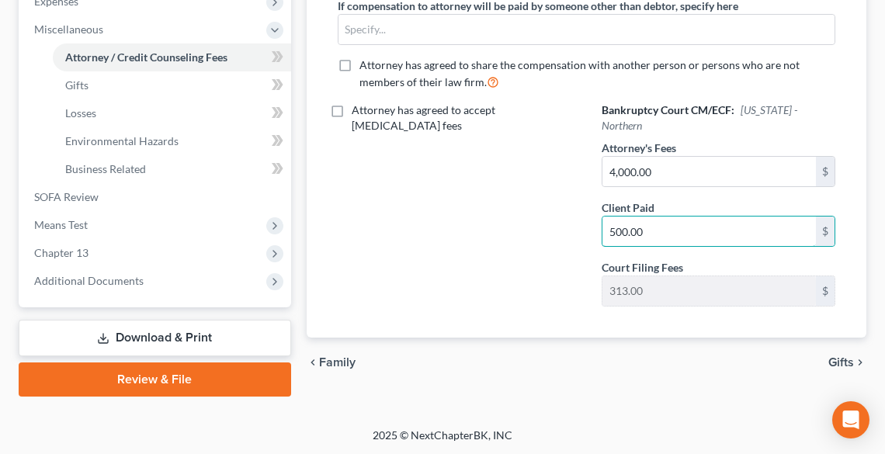
type input "500.00"
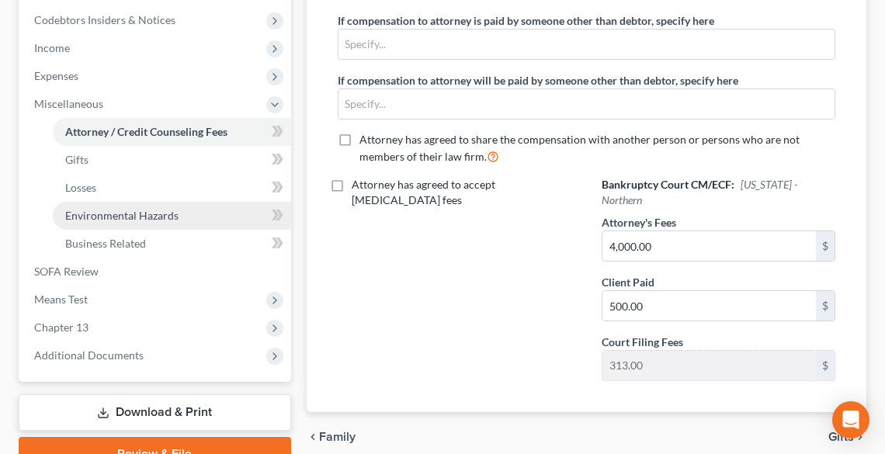
scroll to position [379, 0]
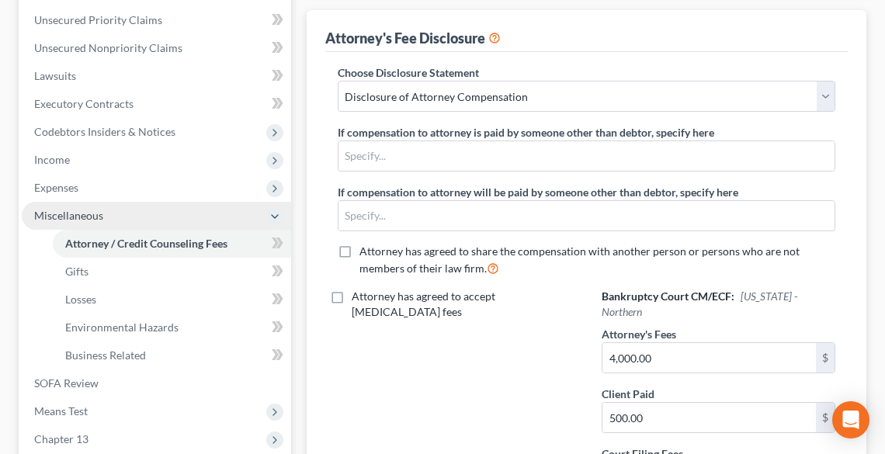
click at [71, 202] on span "Miscellaneous" at bounding box center [157, 216] width 270 height 28
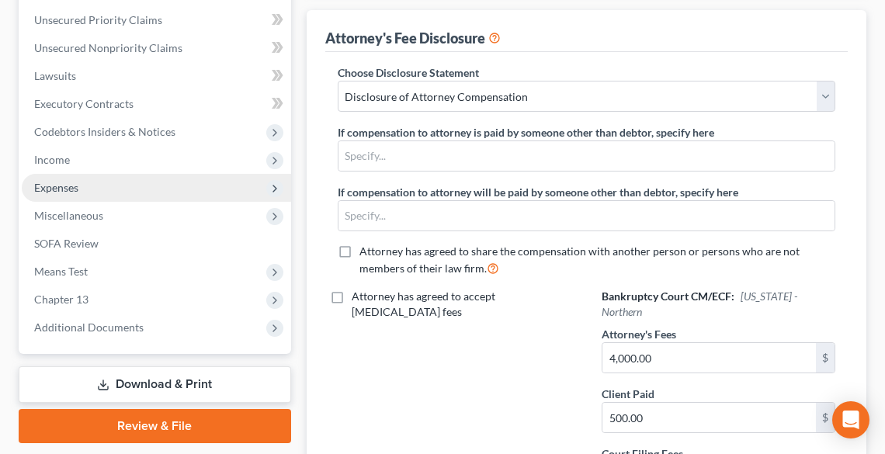
click at [68, 190] on span "Expenses" at bounding box center [56, 187] width 44 height 13
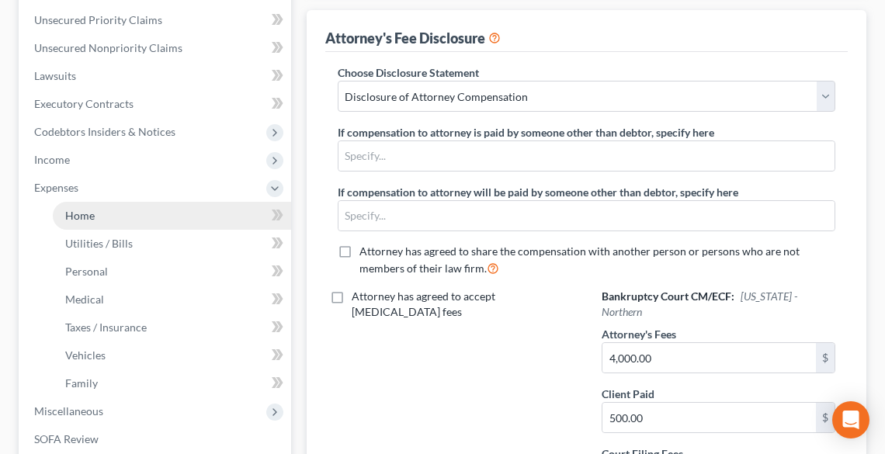
click at [90, 217] on span "Home" at bounding box center [80, 215] width 30 height 13
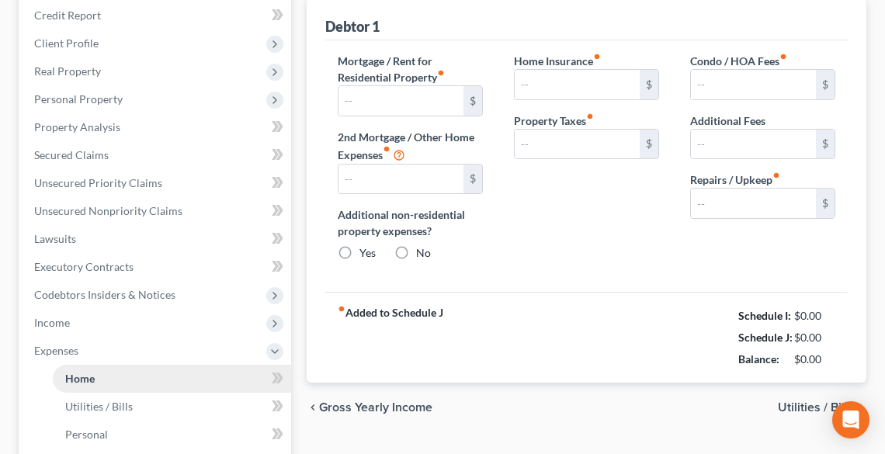
type input "1,250.00"
type input "0.00"
radio input "true"
type input "14.17"
type input "0.00"
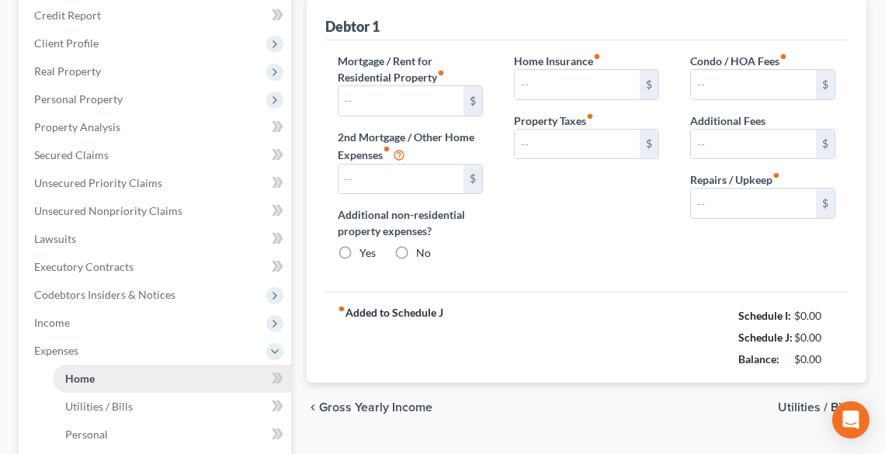
type input "0.00"
type input "165.00"
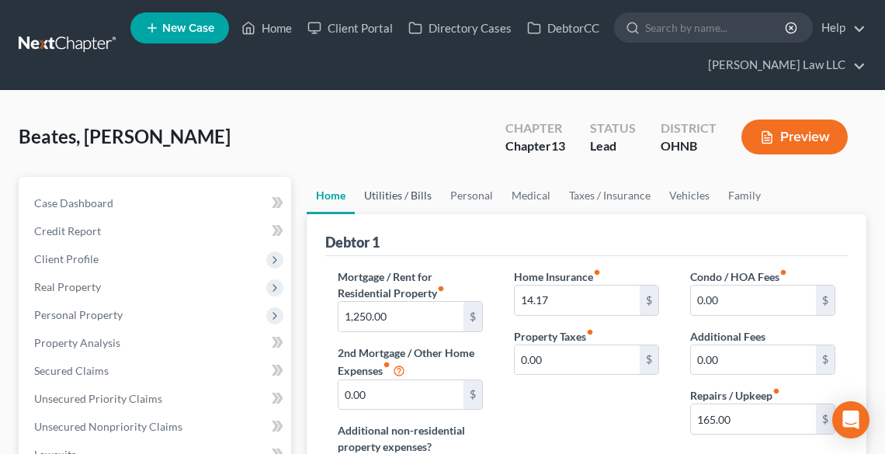
click at [394, 197] on link "Utilities / Bills" at bounding box center [398, 195] width 86 height 37
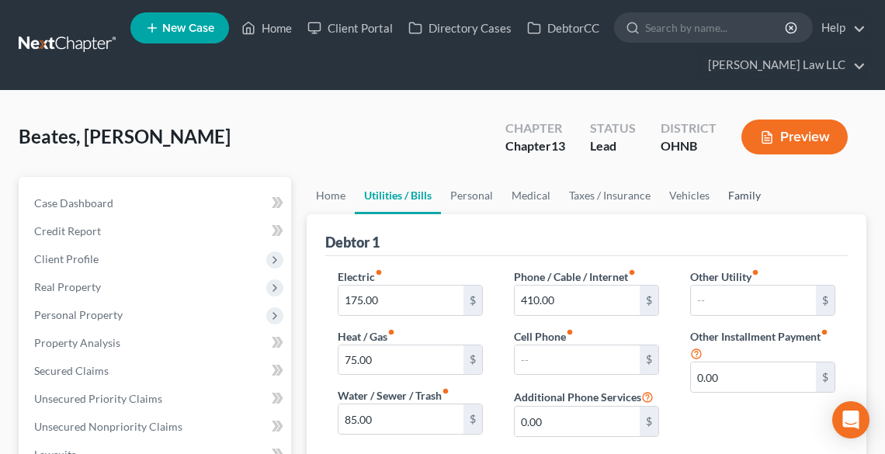
click at [728, 195] on link "Family" at bounding box center [744, 195] width 51 height 37
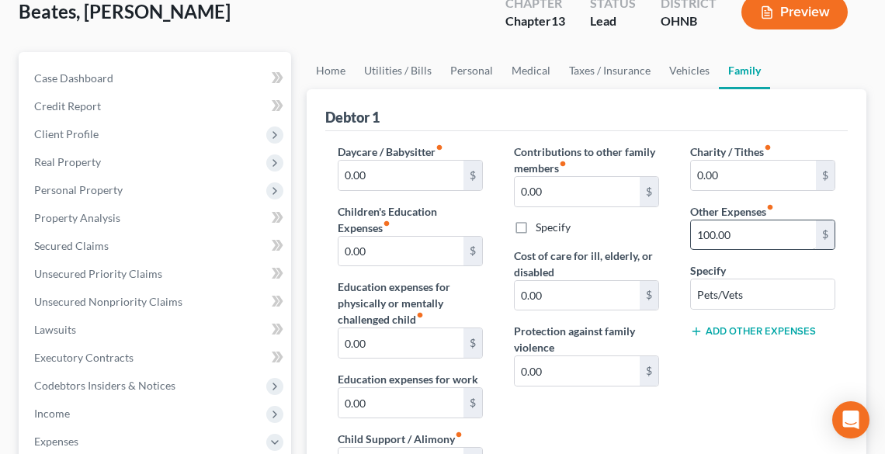
scroll to position [311, 0]
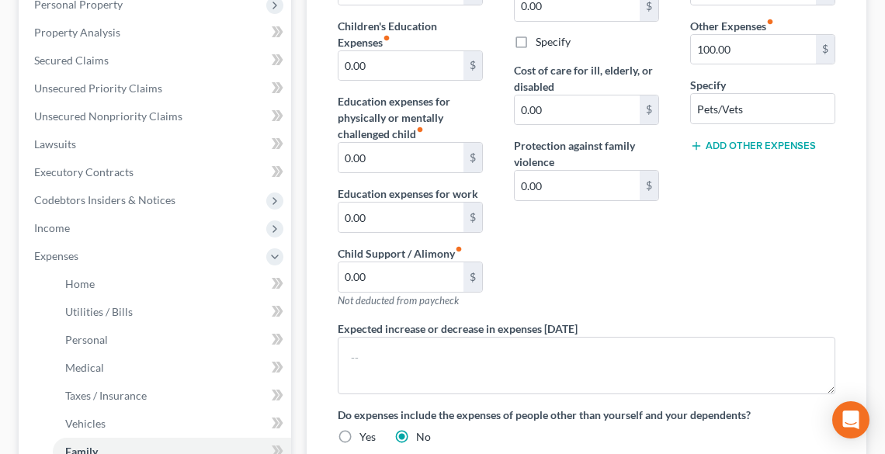
click at [729, 148] on button "Add Other Expenses" at bounding box center [753, 146] width 126 height 12
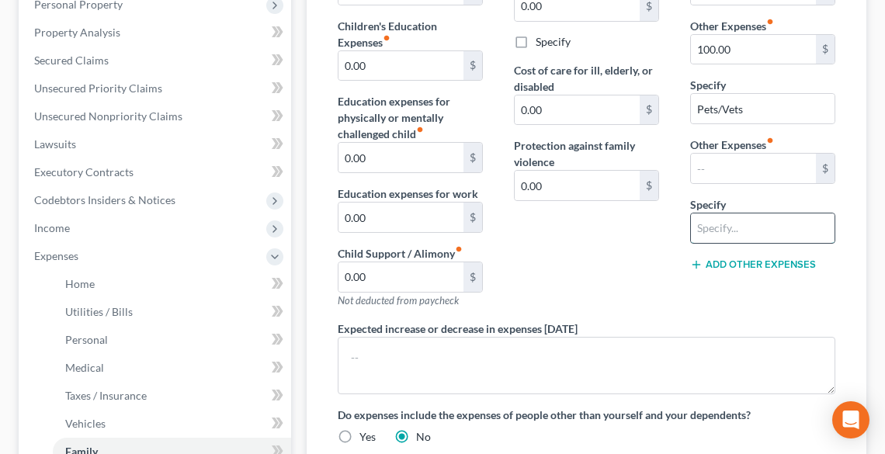
click at [727, 230] on input "text" at bounding box center [763, 229] width 144 height 30
type input "Husband Expenses"
click at [721, 165] on input "text" at bounding box center [753, 169] width 125 height 30
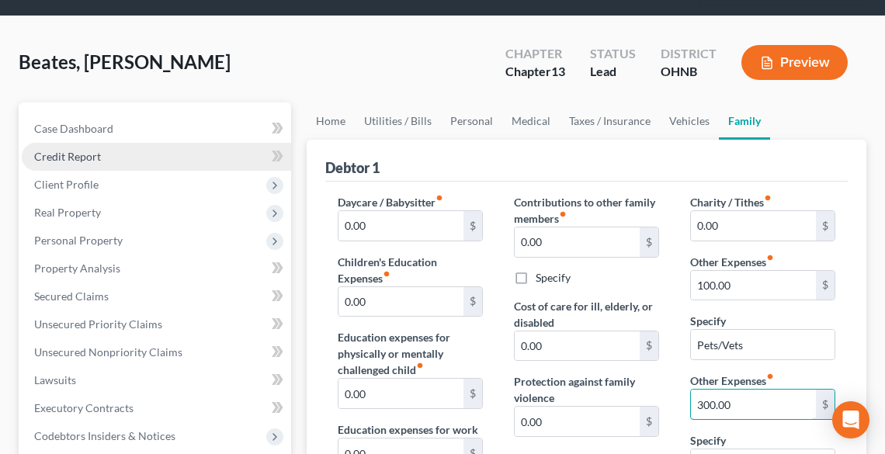
scroll to position [62, 0]
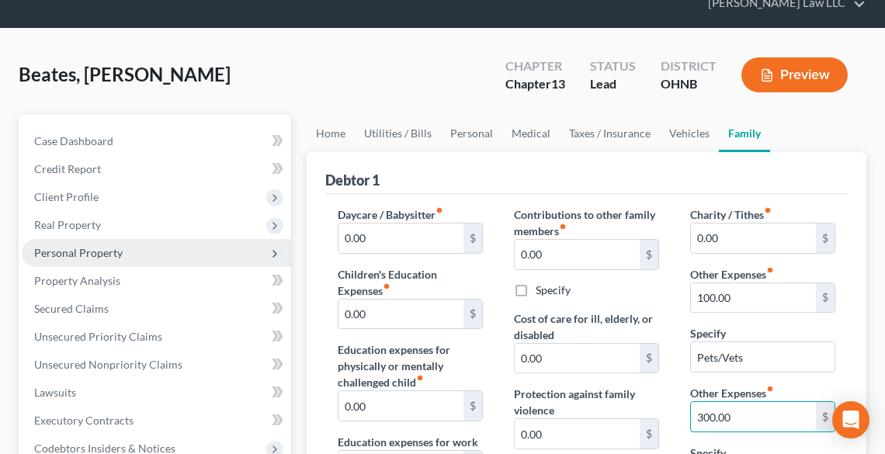
type input "300.00"
click at [91, 256] on span "Personal Property" at bounding box center [78, 252] width 89 height 13
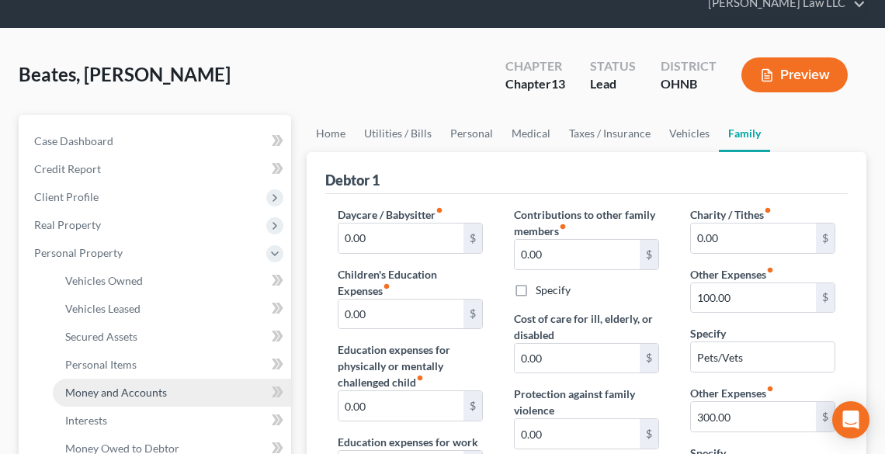
click at [137, 398] on link "Money and Accounts" at bounding box center [172, 393] width 238 height 28
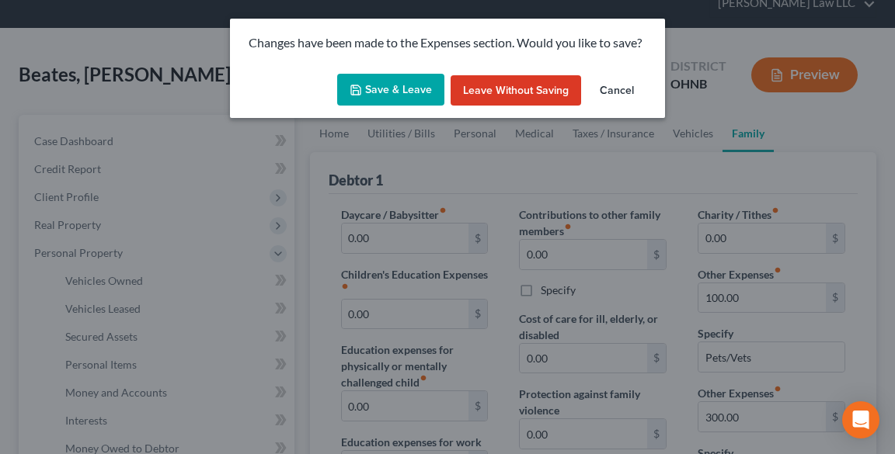
click at [377, 81] on button "Save & Leave" at bounding box center [390, 90] width 107 height 33
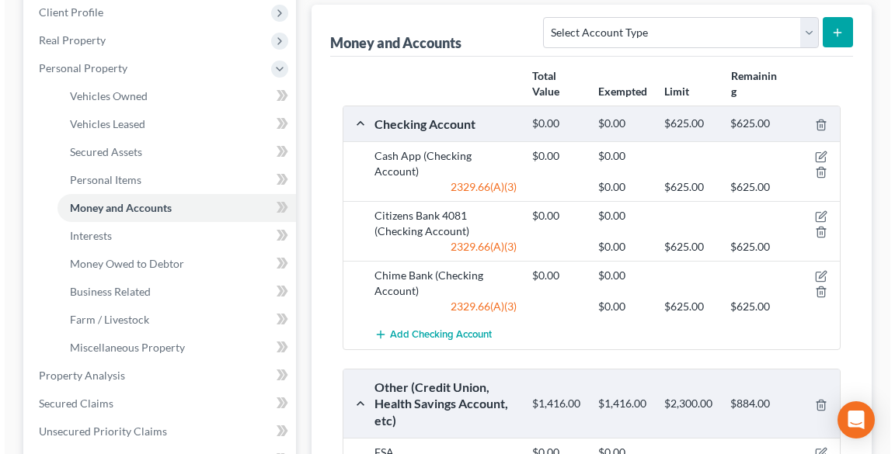
scroll to position [435, 0]
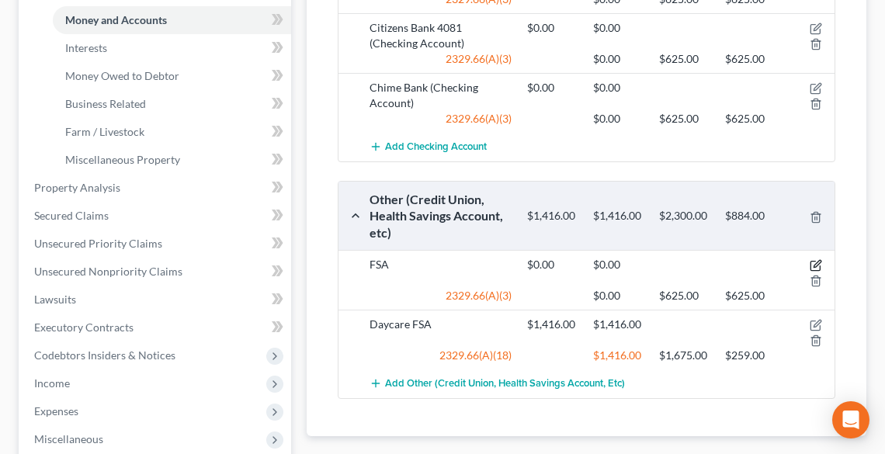
click at [813, 264] on icon "button" at bounding box center [816, 265] width 12 height 12
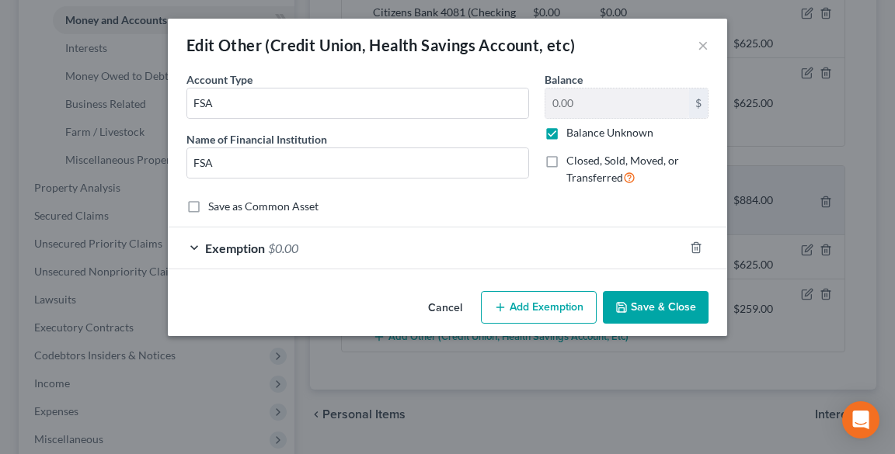
click at [634, 135] on label "Balance Unknown" at bounding box center [609, 133] width 87 height 16
click at [583, 135] on input "Balance Unknown" at bounding box center [577, 130] width 10 height 10
checkbox input "false"
click at [589, 106] on input "0.00" at bounding box center [617, 104] width 144 height 30
type input "800.00"
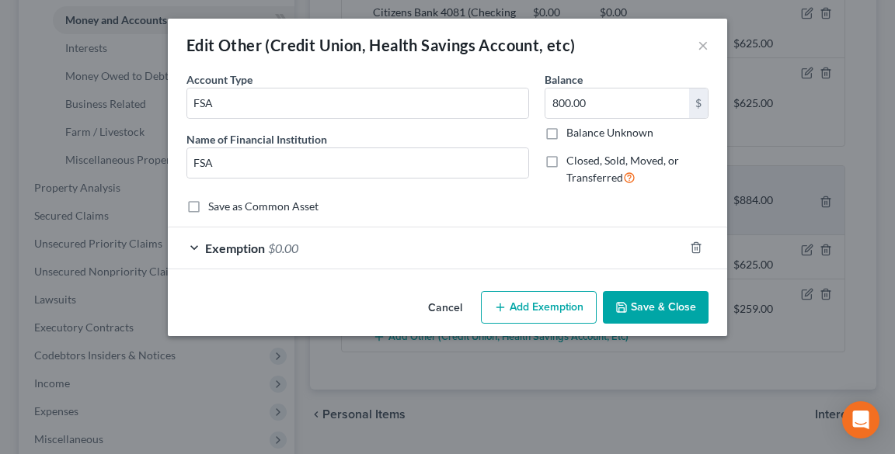
click at [621, 252] on div "Exemption $0.00" at bounding box center [426, 248] width 516 height 41
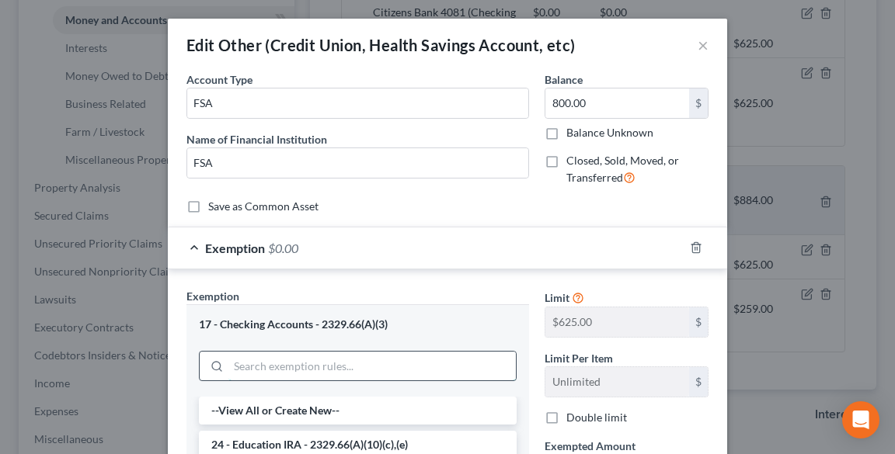
click at [321, 363] on input "search" at bounding box center [371, 367] width 287 height 30
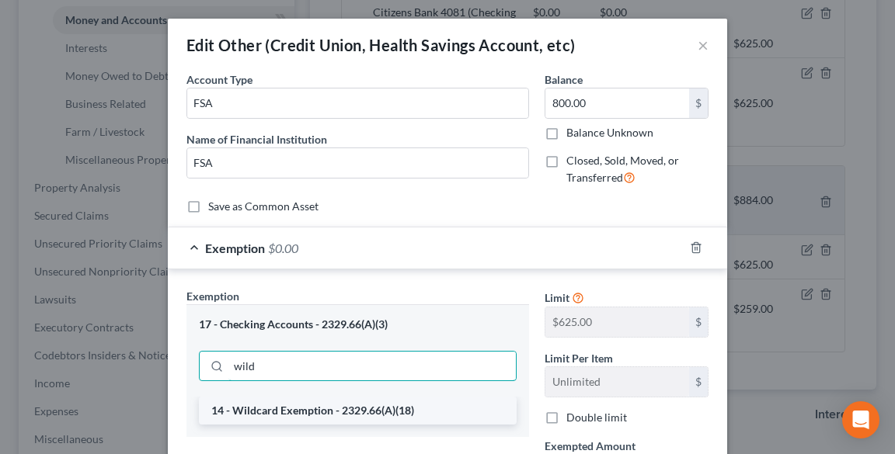
type input "wild"
click at [374, 414] on li "14 - Wildcard Exemption - 2329.66(A)(18)" at bounding box center [358, 411] width 318 height 28
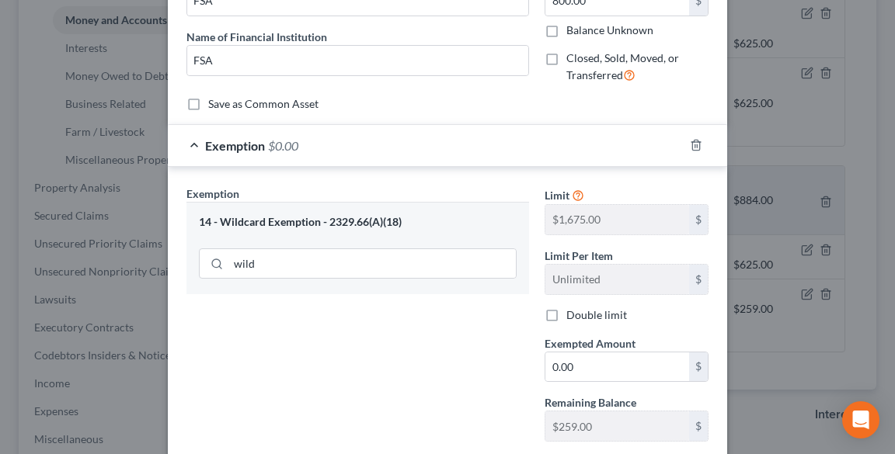
scroll to position [124, 0]
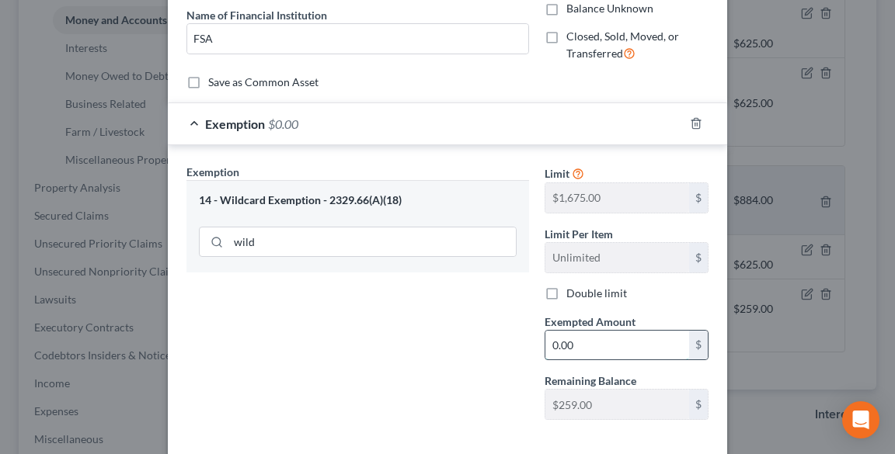
click at [594, 342] on input "0.00" at bounding box center [617, 346] width 144 height 30
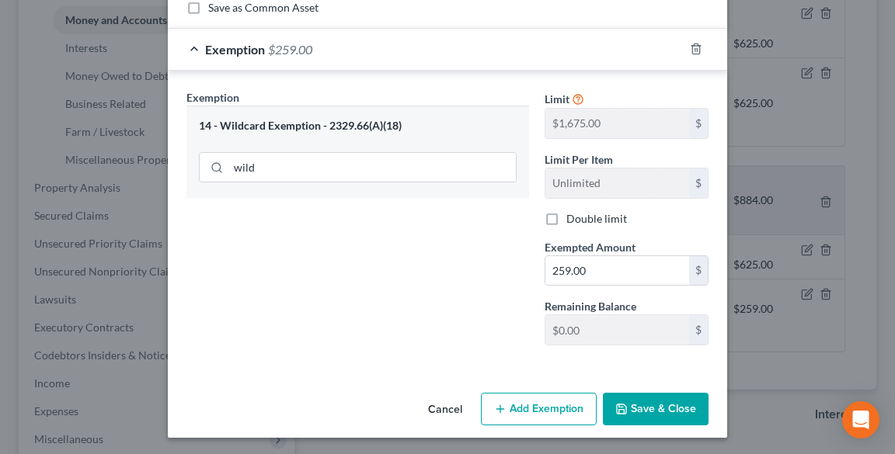
click at [634, 396] on button "Save & Close" at bounding box center [656, 409] width 106 height 33
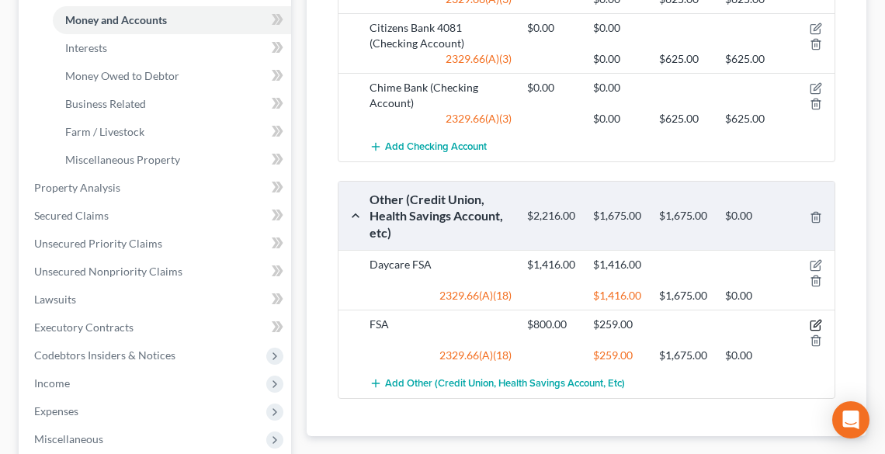
click at [820, 320] on icon "button" at bounding box center [816, 325] width 12 height 12
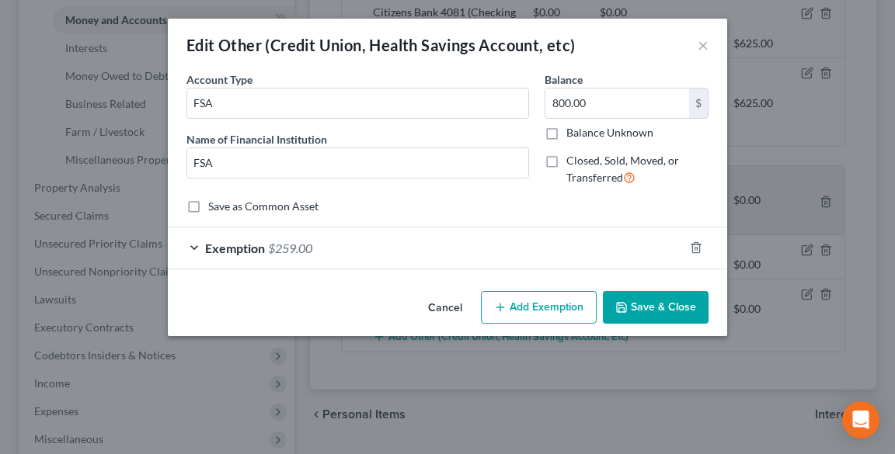
click at [677, 308] on button "Save & Close" at bounding box center [656, 307] width 106 height 33
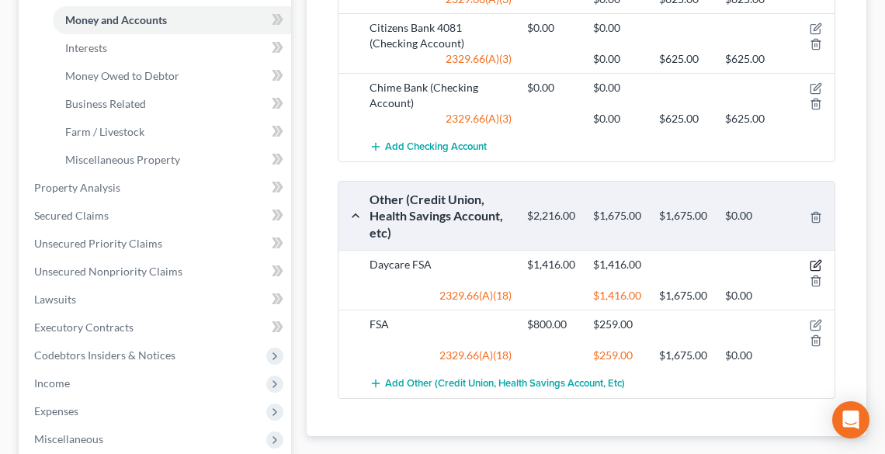
click at [819, 259] on icon "button" at bounding box center [816, 265] width 12 height 12
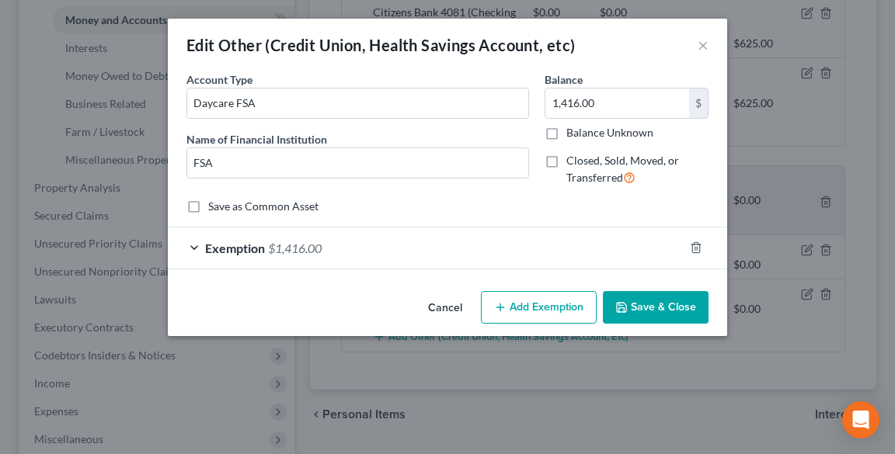
click at [208, 246] on span "Exemption" at bounding box center [235, 248] width 60 height 15
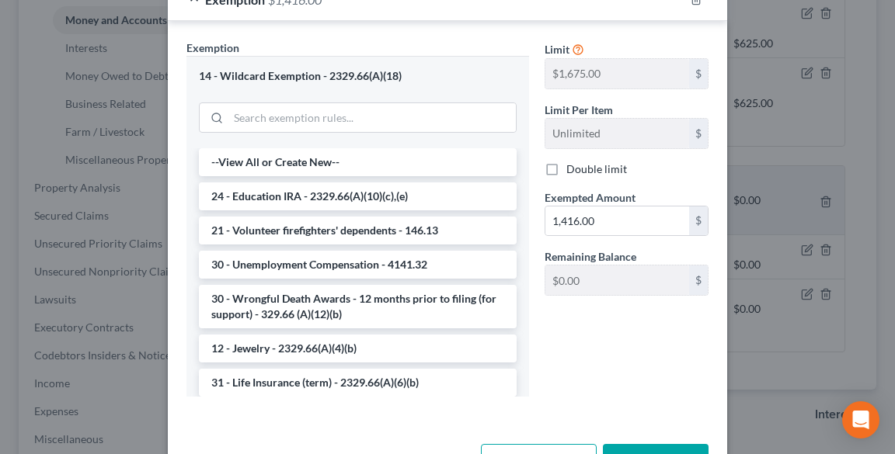
scroll to position [301, 0]
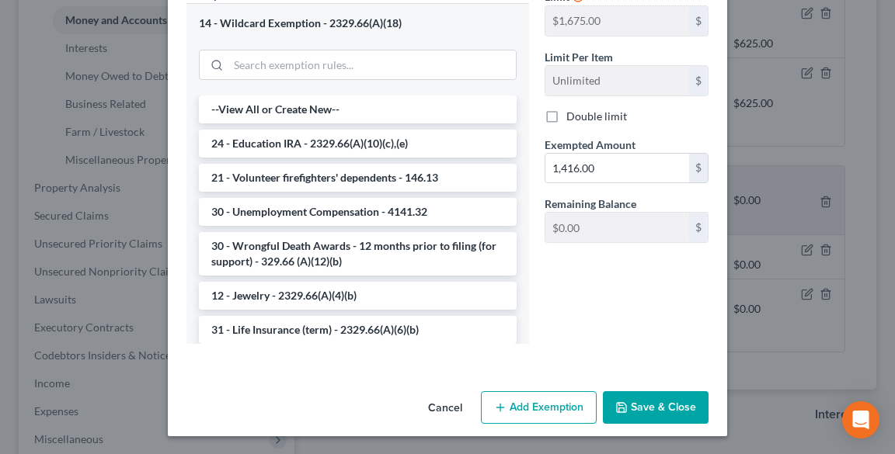
click at [642, 401] on button "Save & Close" at bounding box center [656, 407] width 106 height 33
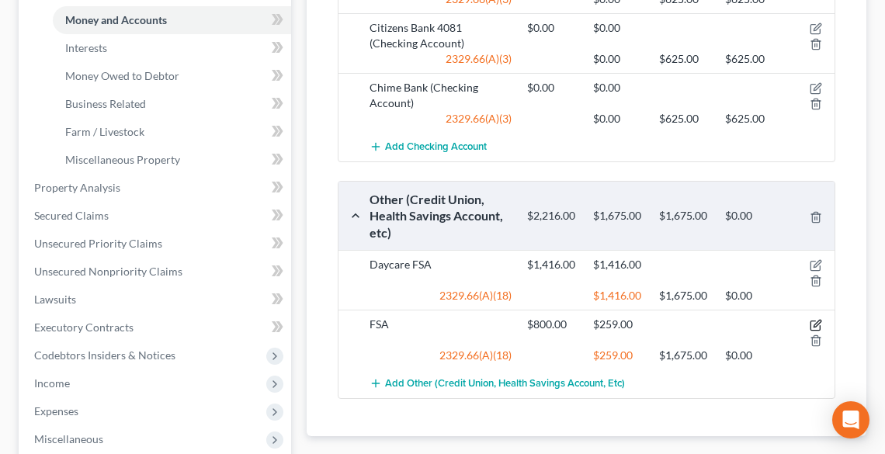
click at [816, 321] on icon "button" at bounding box center [817, 324] width 7 height 7
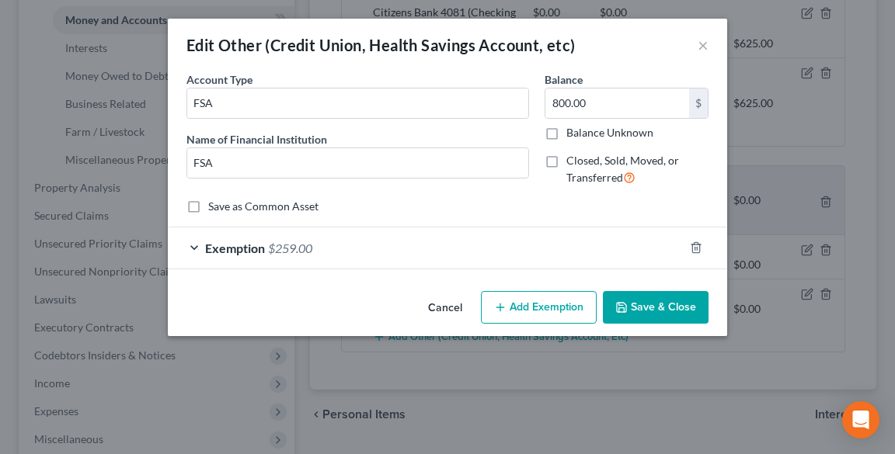
click at [513, 302] on button "Add Exemption" at bounding box center [539, 307] width 116 height 33
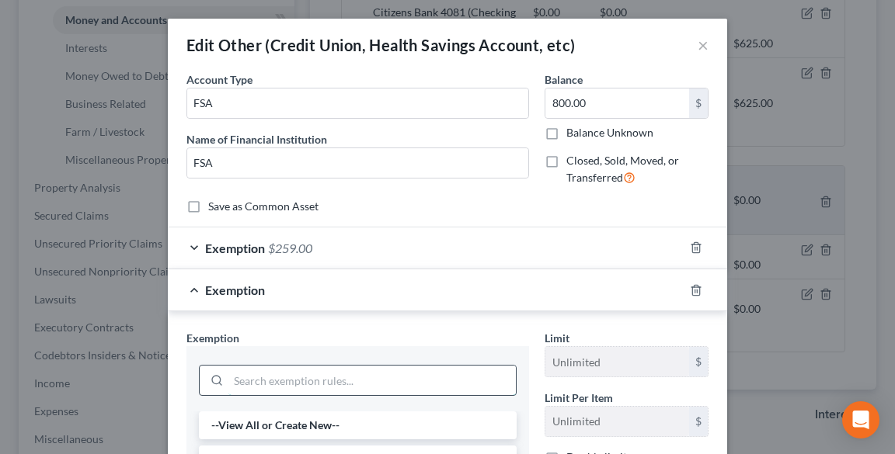
click at [317, 385] on input "search" at bounding box center [371, 381] width 287 height 30
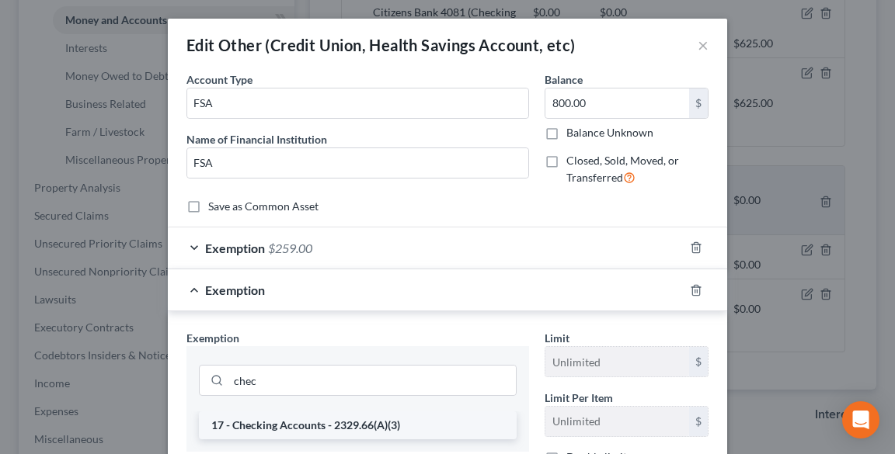
click at [356, 416] on li "17 - Checking Accounts - 2329.66(A)(3)" at bounding box center [358, 426] width 318 height 28
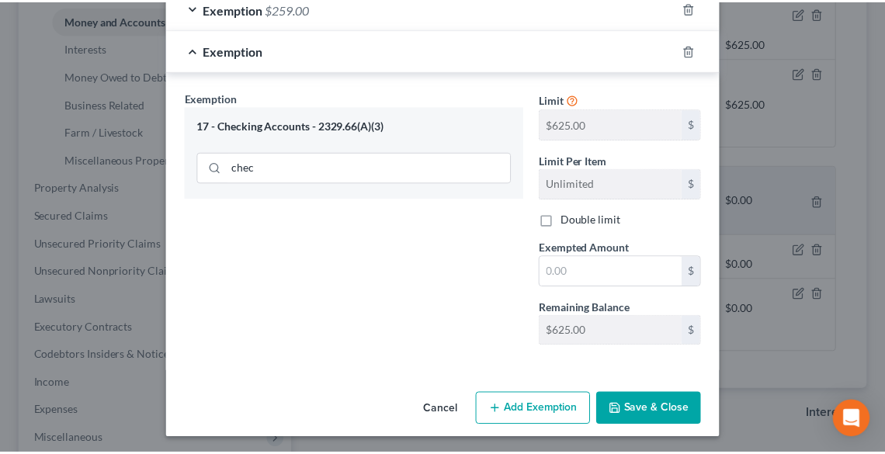
scroll to position [242, 0]
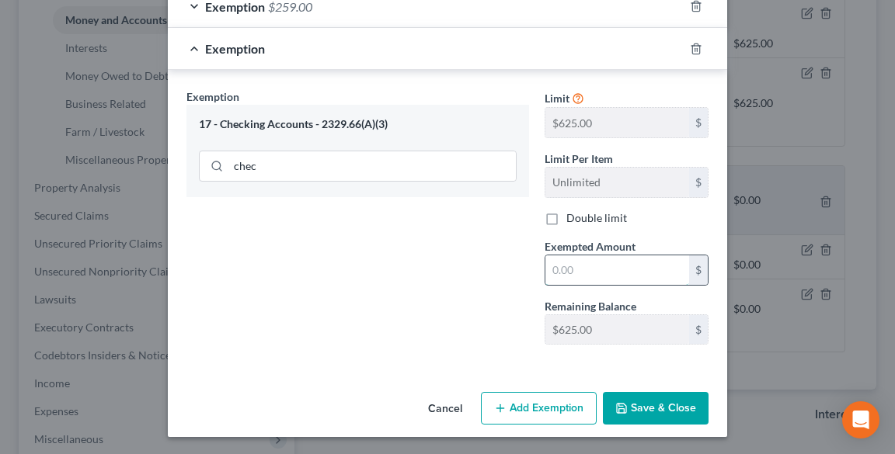
click at [615, 265] on input "text" at bounding box center [617, 271] width 144 height 30
click at [663, 404] on button "Save & Close" at bounding box center [656, 408] width 106 height 33
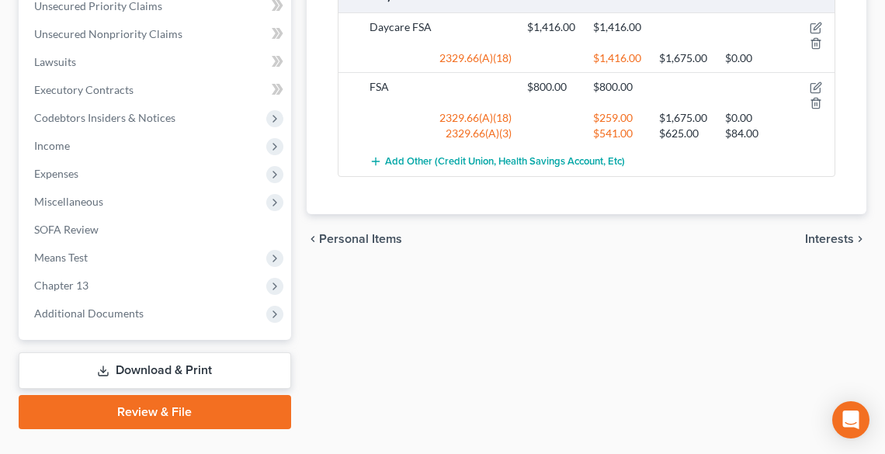
scroll to position [697, 0]
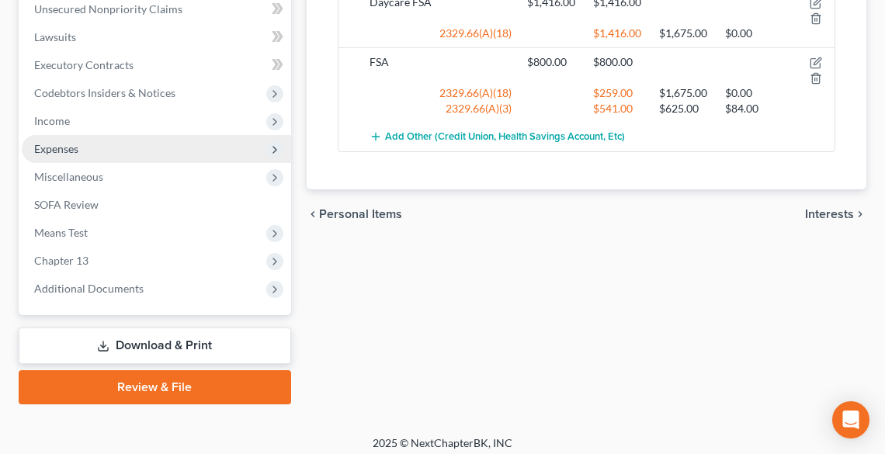
click at [96, 151] on span "Expenses" at bounding box center [157, 149] width 270 height 28
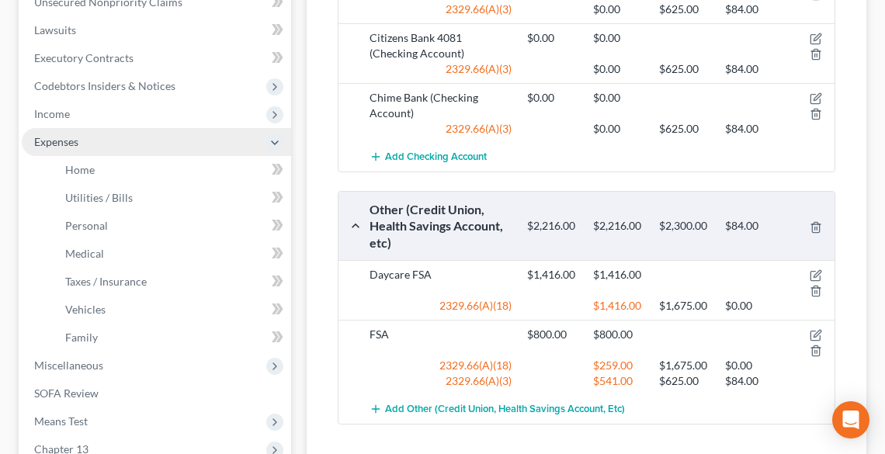
scroll to position [418, 0]
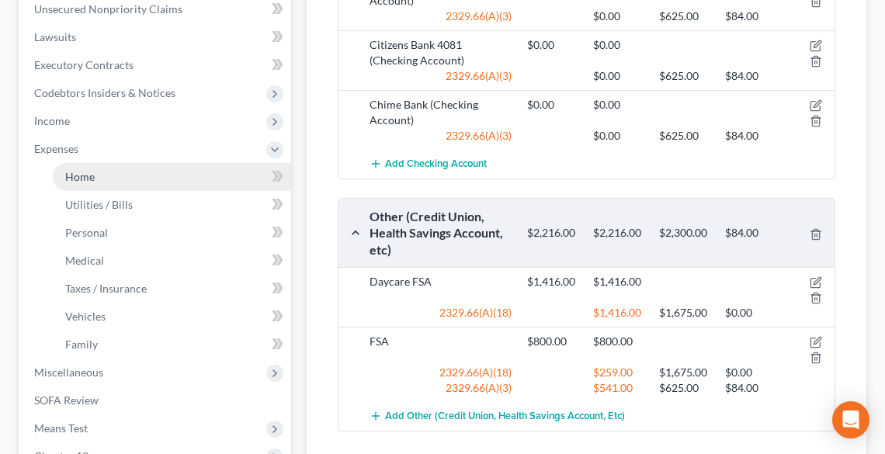
click at [106, 177] on link "Home" at bounding box center [172, 177] width 238 height 28
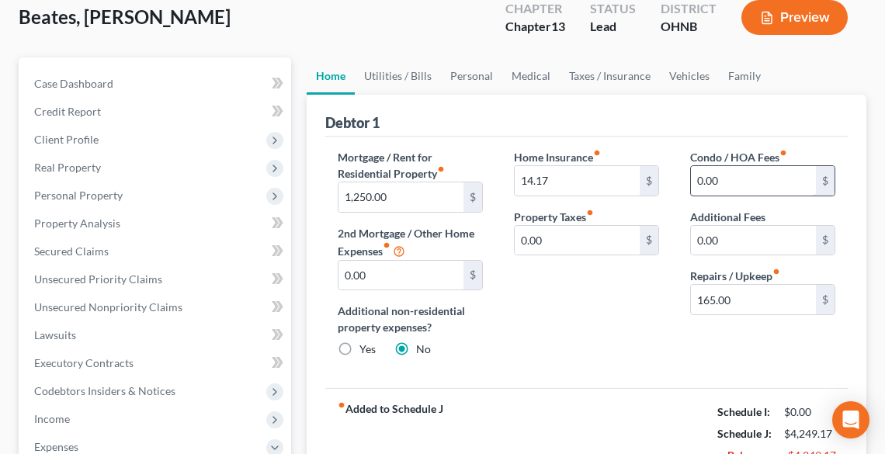
scroll to position [124, 0]
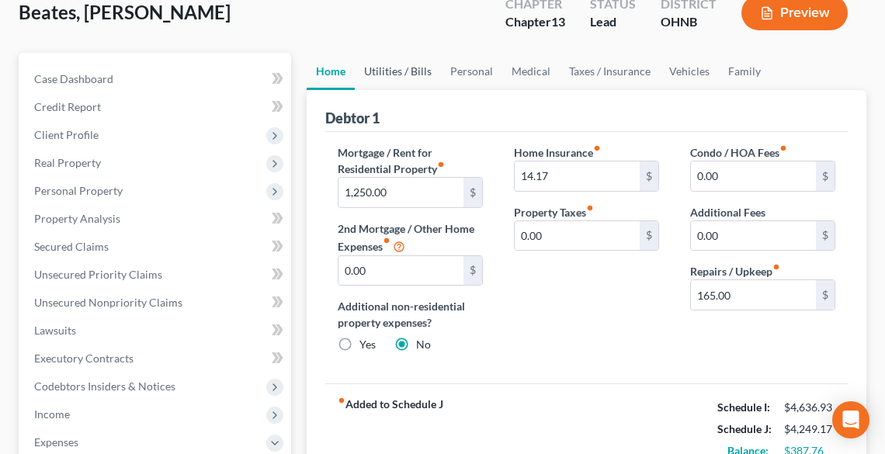
click at [405, 66] on link "Utilities / Bills" at bounding box center [398, 71] width 86 height 37
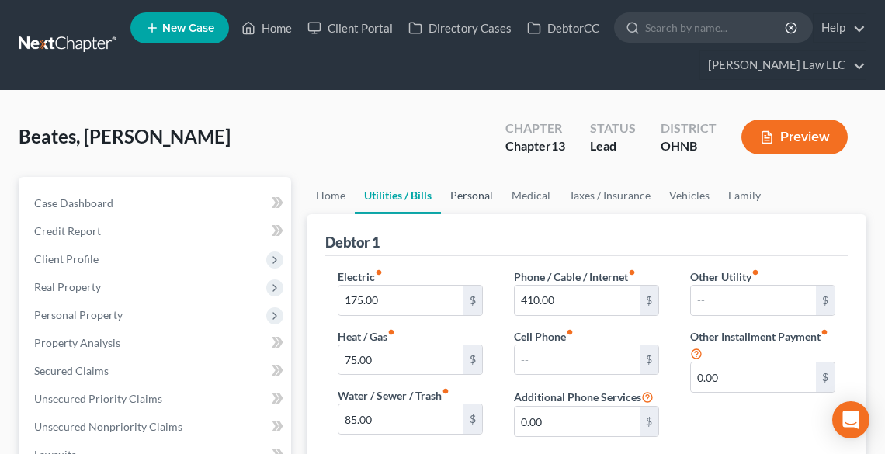
click at [472, 196] on link "Personal" at bounding box center [471, 195] width 61 height 37
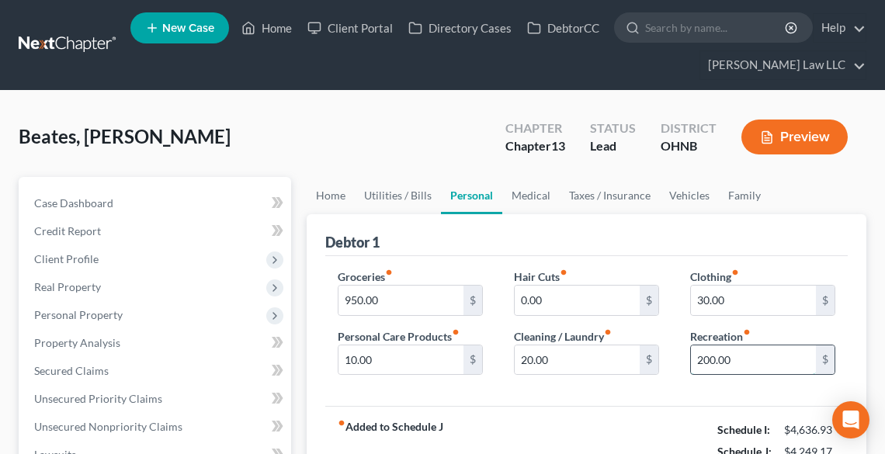
click at [779, 354] on input "200.00" at bounding box center [753, 361] width 125 height 30
click at [536, 193] on link "Medical" at bounding box center [531, 195] width 57 height 37
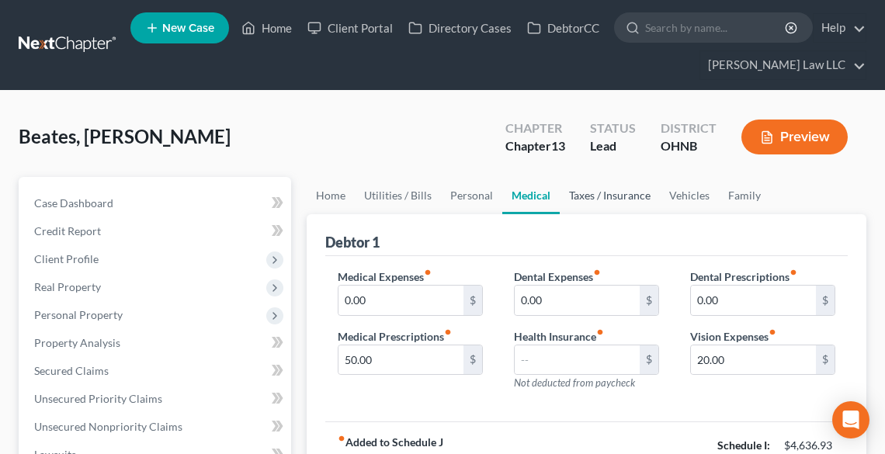
click at [600, 194] on link "Taxes / Insurance" at bounding box center [610, 195] width 100 height 37
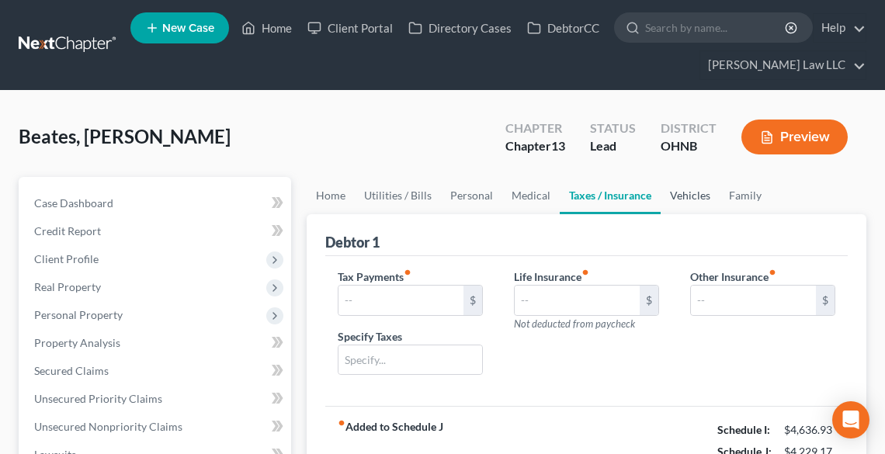
click at [676, 190] on link "Vehicles" at bounding box center [690, 195] width 59 height 37
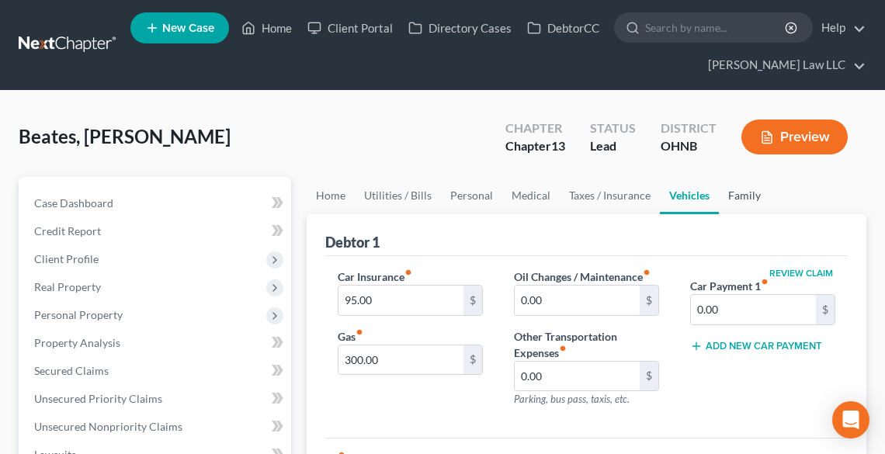
click at [729, 196] on link "Family" at bounding box center [744, 195] width 51 height 37
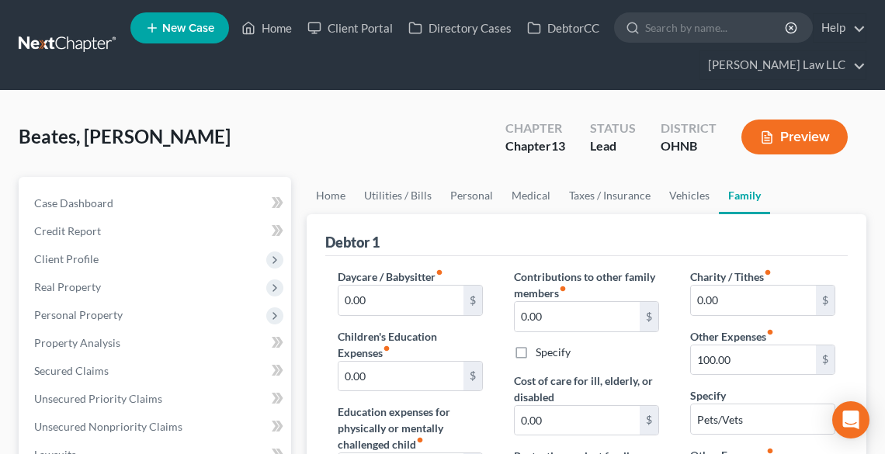
scroll to position [186, 0]
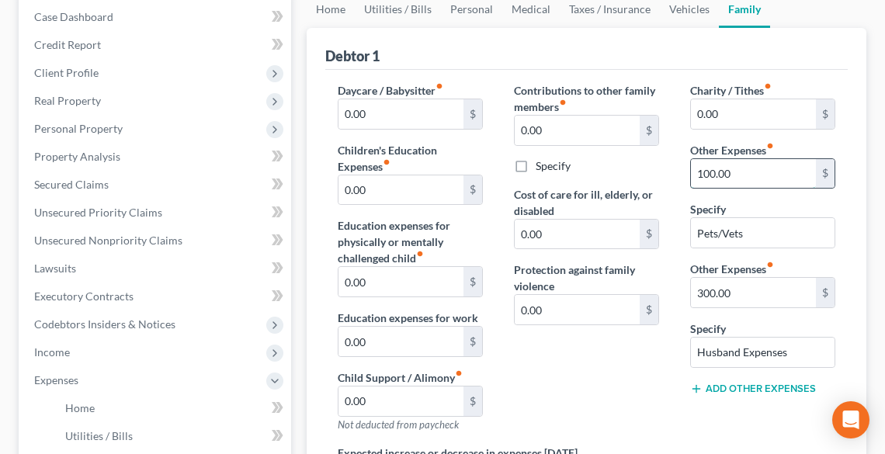
click at [738, 172] on input "100.00" at bounding box center [753, 174] width 125 height 30
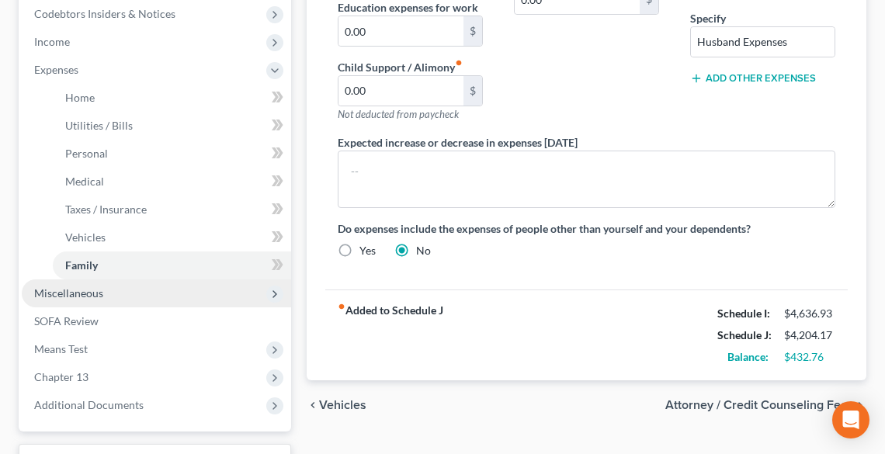
scroll to position [621, 0]
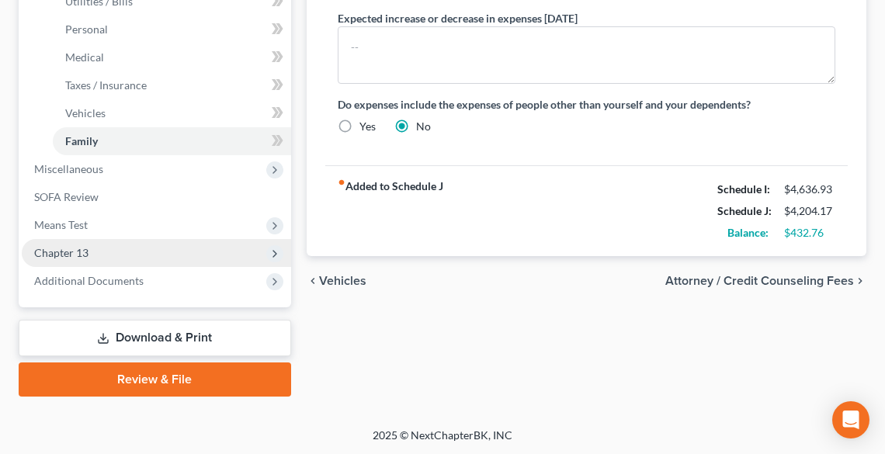
click at [130, 249] on span "Chapter 13" at bounding box center [157, 253] width 270 height 28
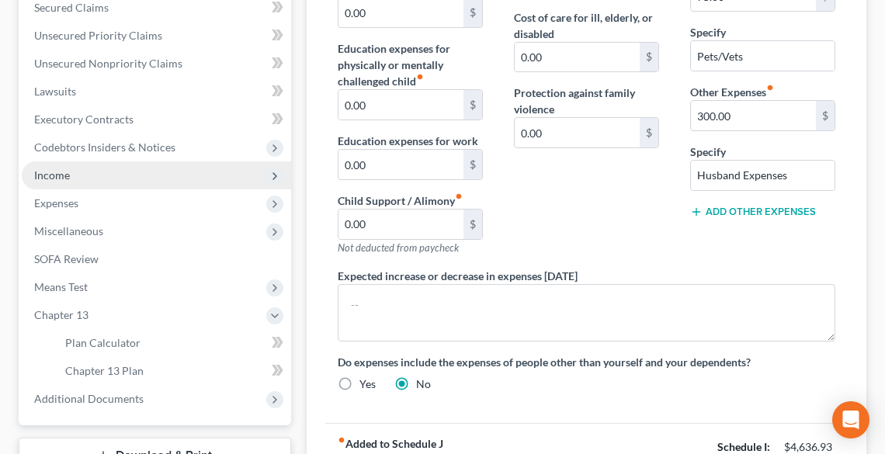
scroll to position [342, 0]
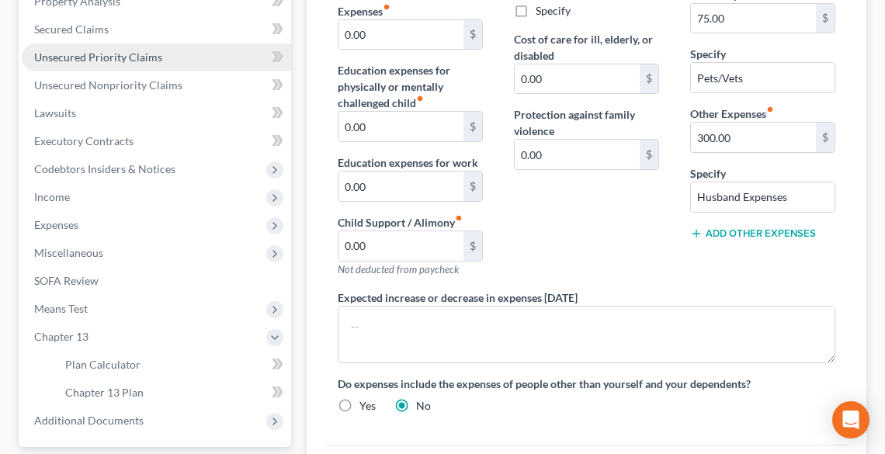
click at [89, 51] on span "Unsecured Priority Claims" at bounding box center [98, 56] width 128 height 13
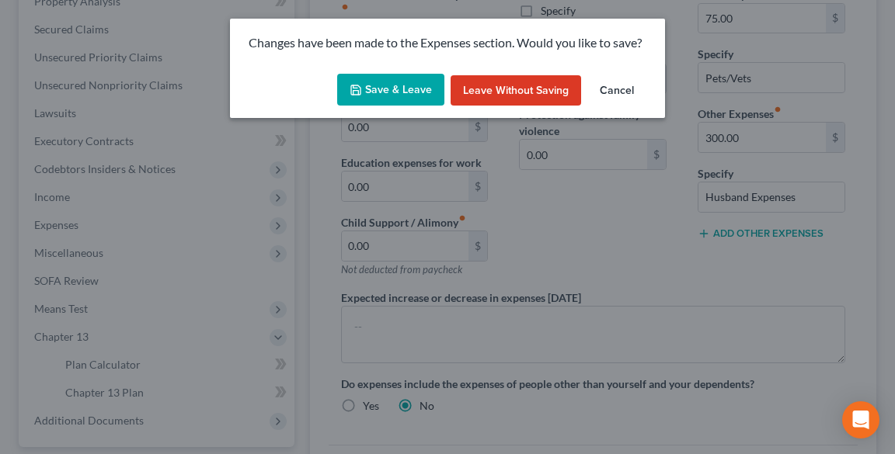
click at [395, 89] on button "Save & Leave" at bounding box center [390, 90] width 107 height 33
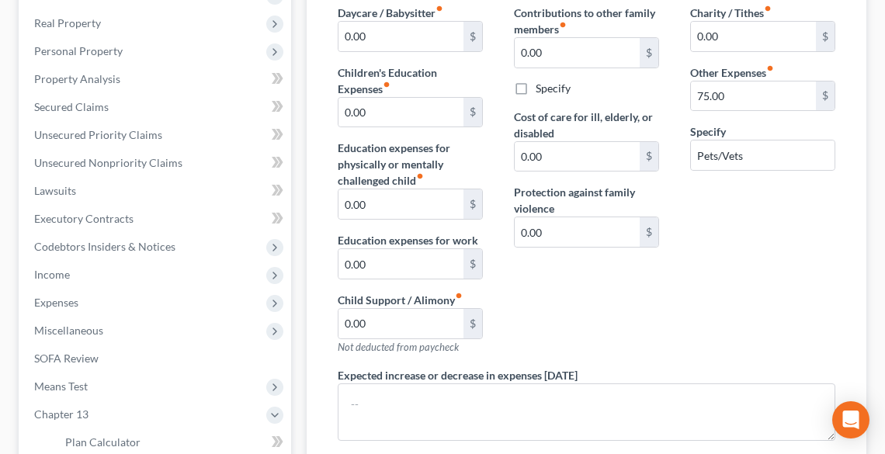
scroll to position [102, 0]
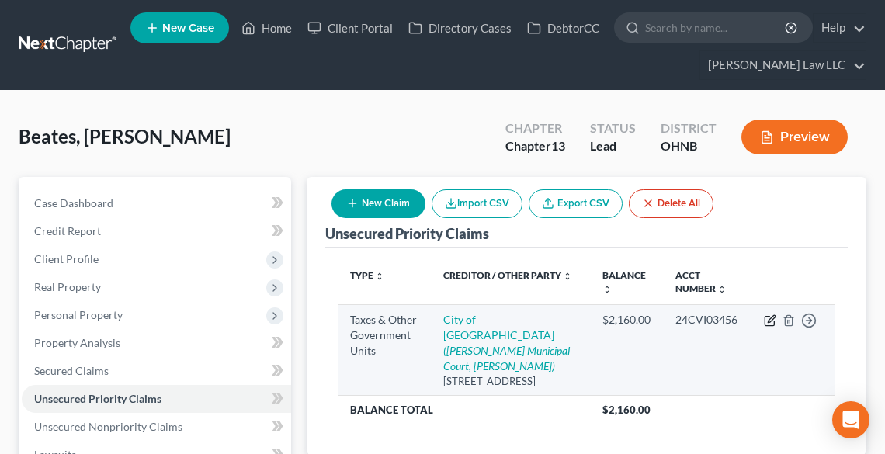
click at [768, 318] on icon "button" at bounding box center [770, 321] width 12 height 12
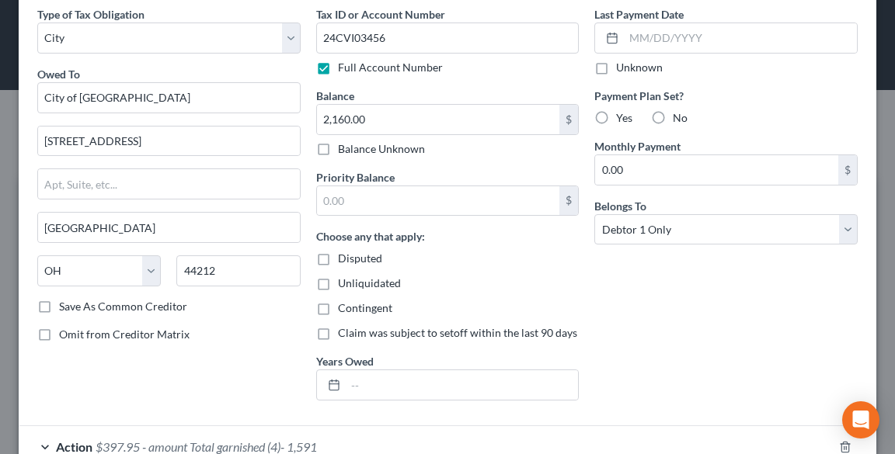
scroll to position [62, 0]
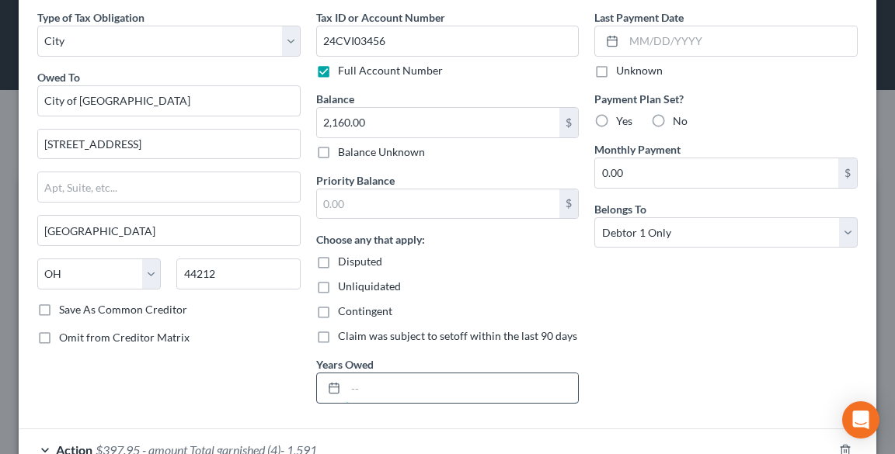
click at [413, 378] on input "text" at bounding box center [462, 389] width 233 height 30
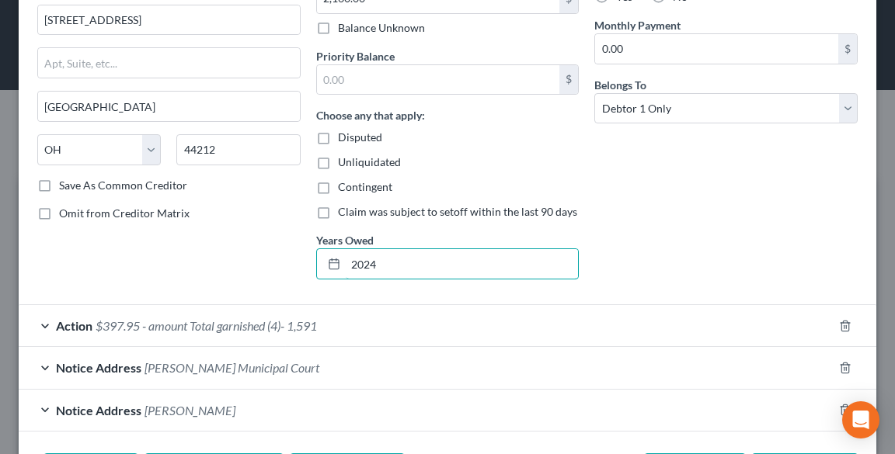
scroll to position [259, 0]
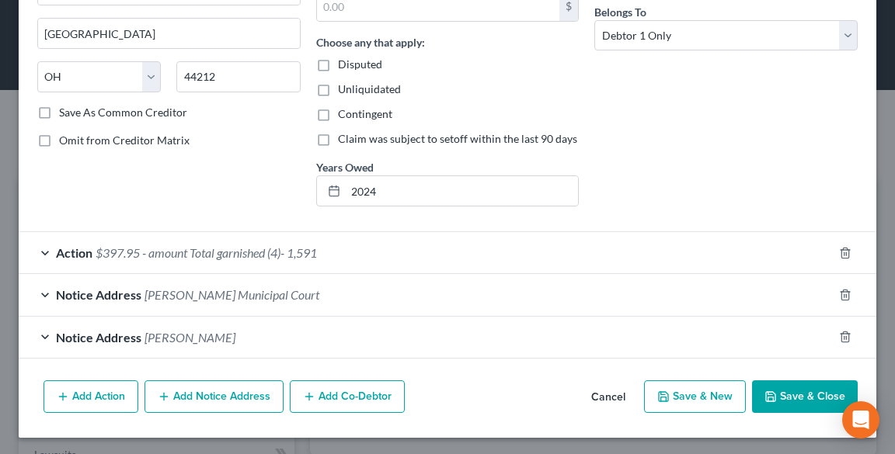
click at [798, 391] on button "Save & Close" at bounding box center [805, 397] width 106 height 33
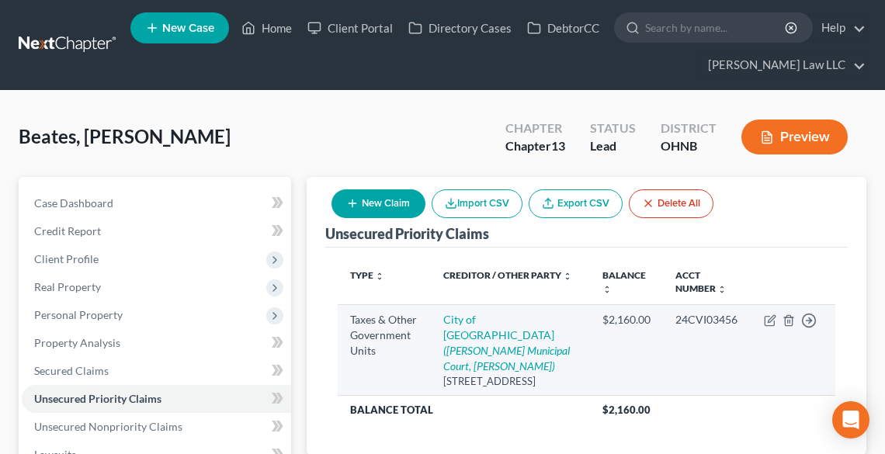
click at [769, 311] on td "Move to D Move to F Move to G Move to Notice Only" at bounding box center [794, 349] width 84 height 91
click at [769, 320] on icon "button" at bounding box center [770, 321] width 12 height 12
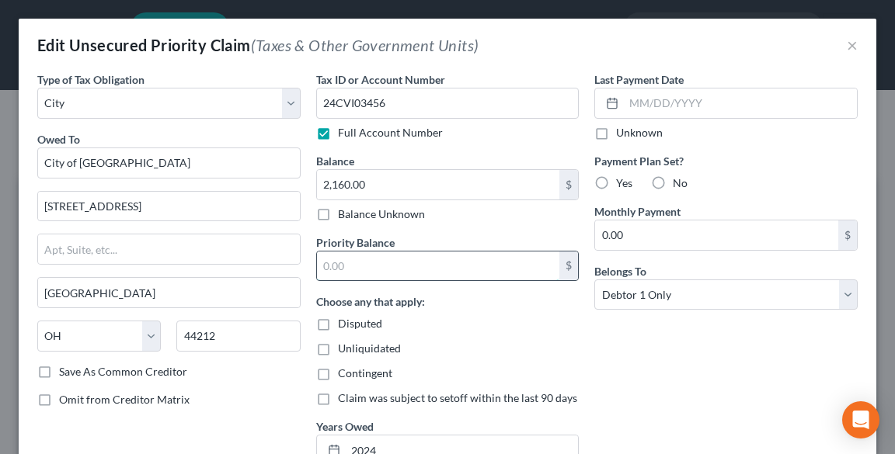
click at [464, 265] on input "text" at bounding box center [438, 267] width 243 height 30
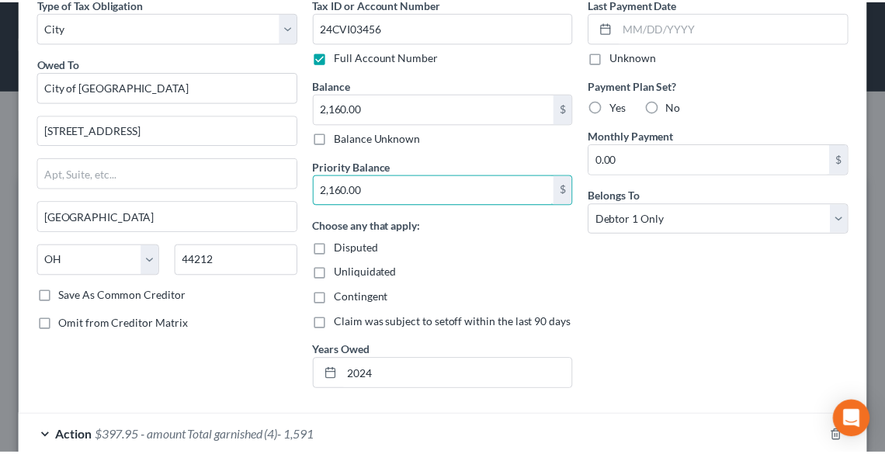
scroll to position [249, 0]
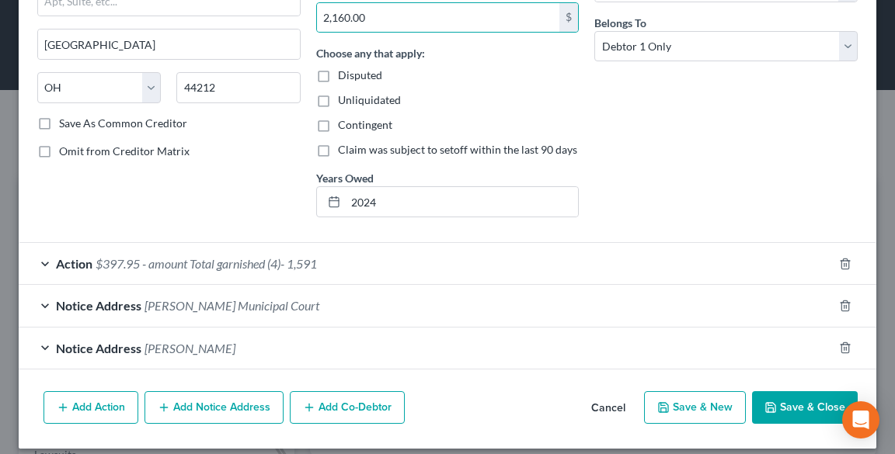
click at [796, 405] on button "Save & Close" at bounding box center [805, 407] width 106 height 33
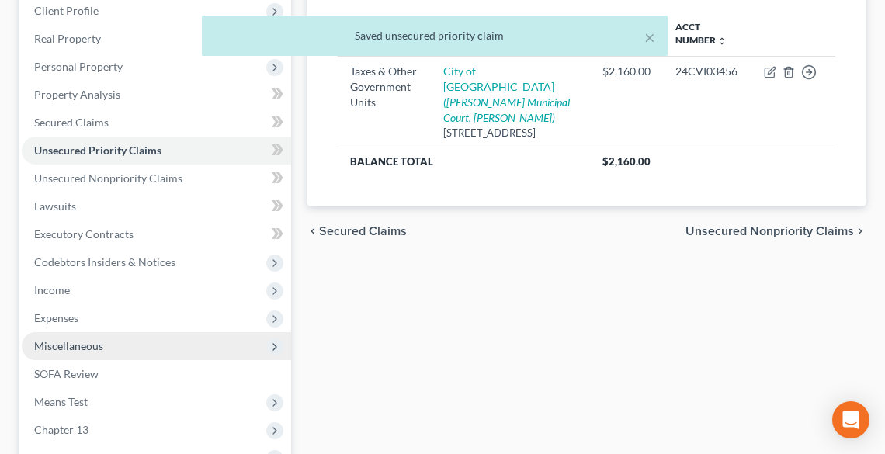
scroll to position [426, 0]
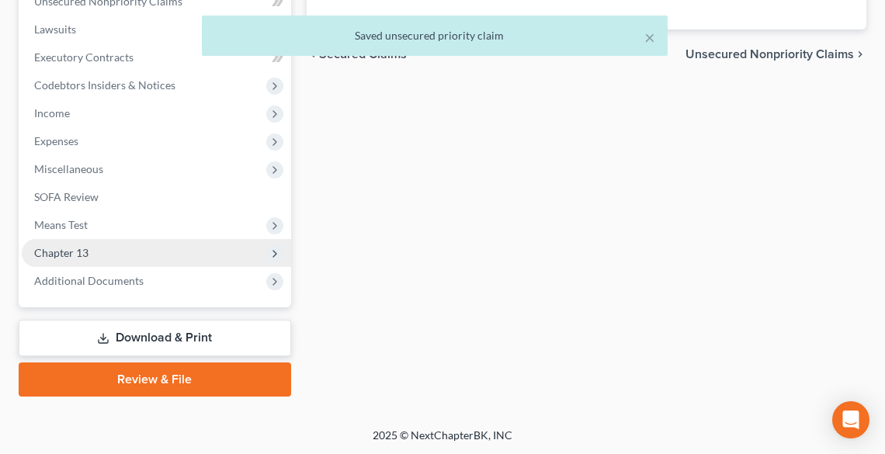
click at [76, 255] on span "Chapter 13" at bounding box center [61, 252] width 54 height 13
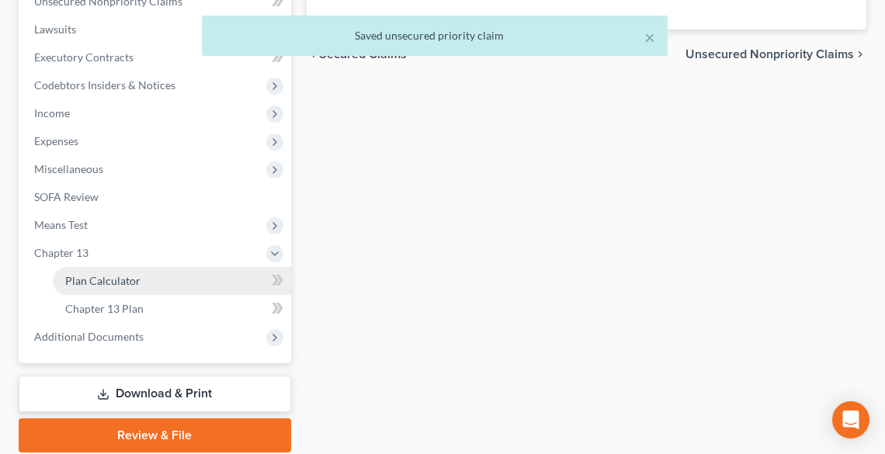
click at [109, 287] on link "Plan Calculator" at bounding box center [172, 281] width 238 height 28
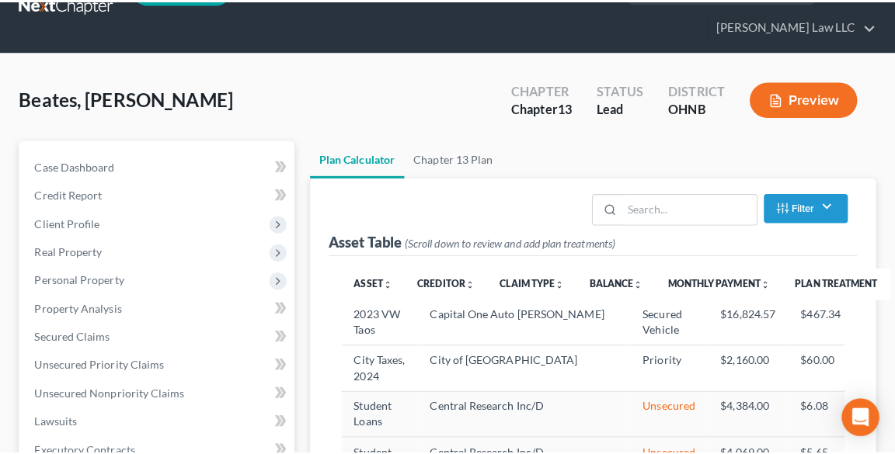
scroll to position [124, 0]
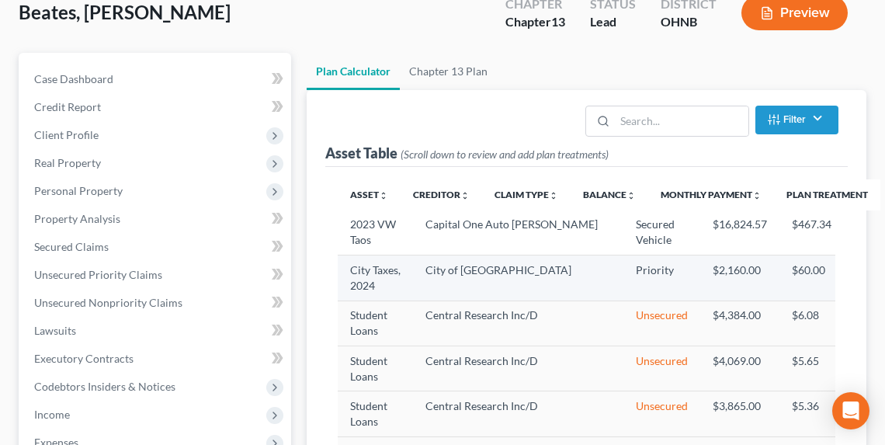
click at [869, 273] on icon "button" at bounding box center [875, 276] width 12 height 12
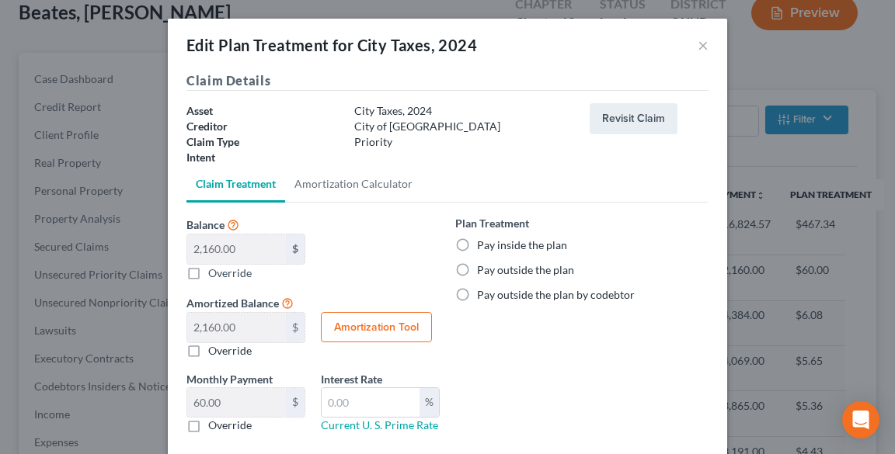
click at [492, 239] on label "Pay inside the plan" at bounding box center [522, 246] width 90 height 16
click at [492, 239] on input "Pay inside the plan" at bounding box center [488, 243] width 10 height 10
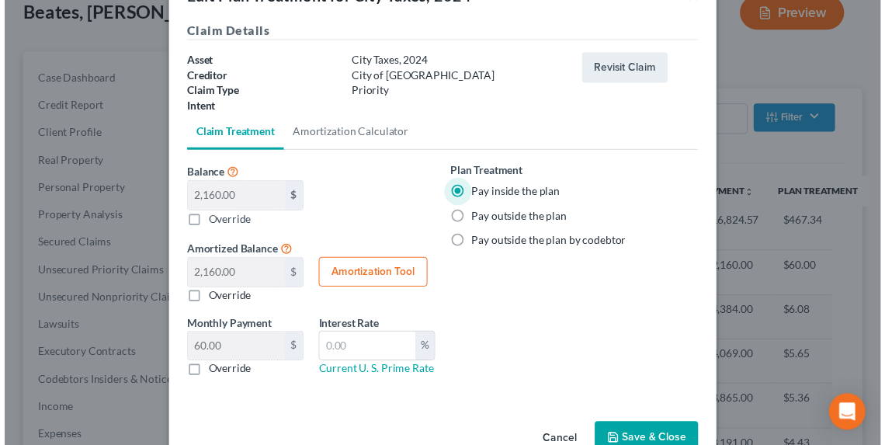
scroll to position [89, 0]
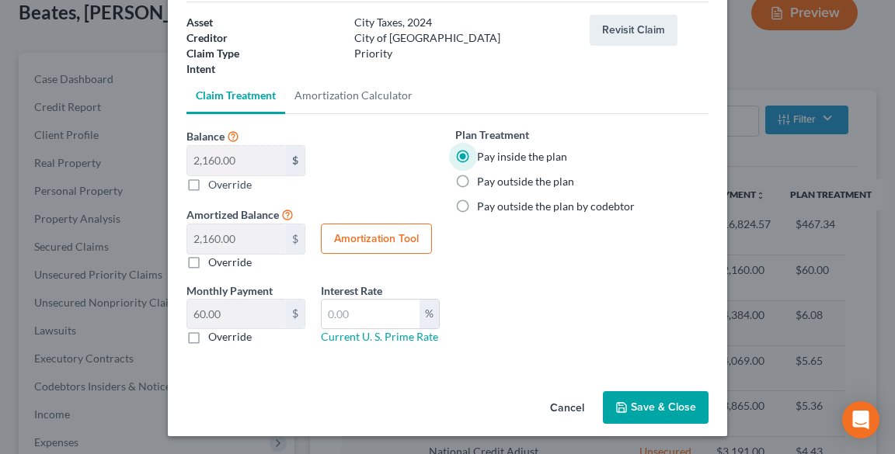
click at [663, 401] on button "Save & Close" at bounding box center [656, 407] width 106 height 33
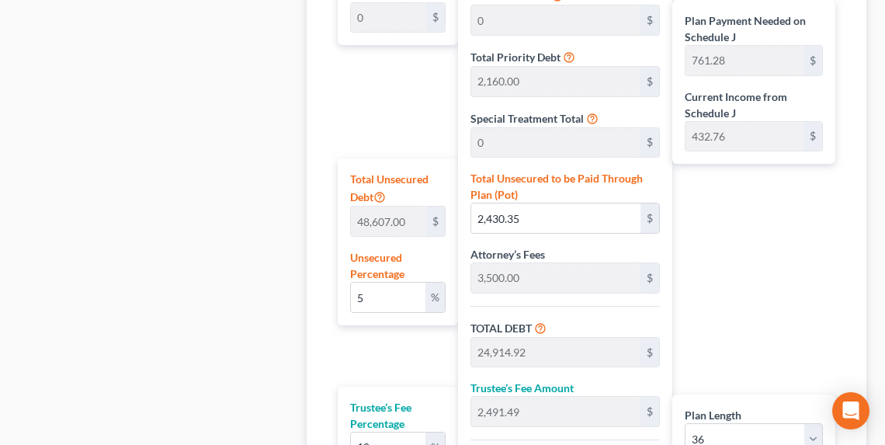
scroll to position [885, 0]
click at [385, 295] on input "5" at bounding box center [388, 298] width 75 height 30
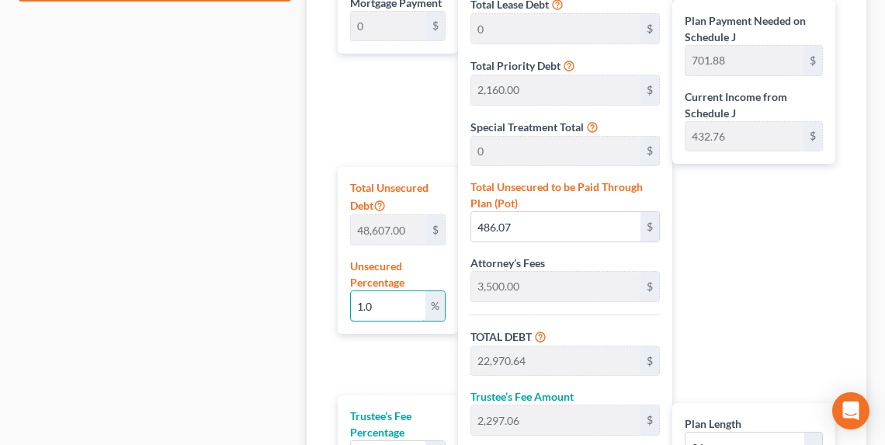
scroll to position [761, 0]
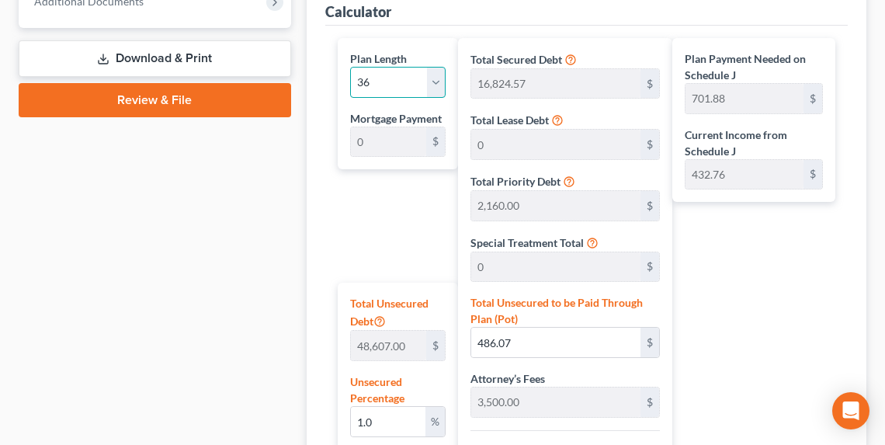
click at [410, 89] on select "1 2 3 4 5 6 7 8 9 10 11 12 13 14 15 16 17 18 19 20 21 22 23 24 25 26 27 28 29 3…" at bounding box center [398, 82] width 96 height 31
click at [350, 67] on select "1 2 3 4 5 6 7 8 9 10 11 12 13 14 15 16 17 18 19 20 21 22 23 24 25 26 27 28 29 3…" at bounding box center [398, 82] width 96 height 31
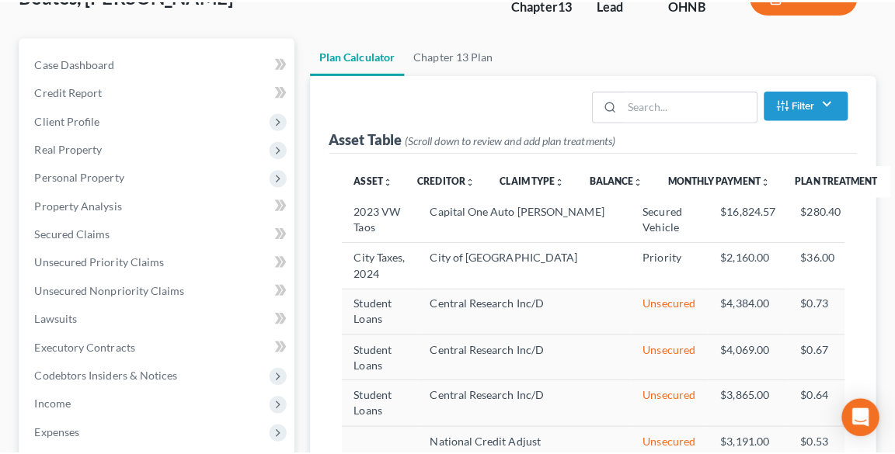
scroll to position [140, 0]
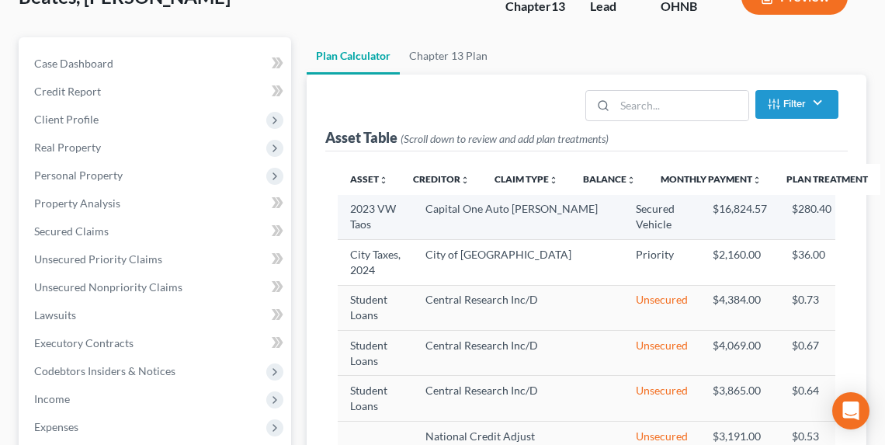
click at [870, 214] on img "button" at bounding box center [876, 216] width 13 height 13
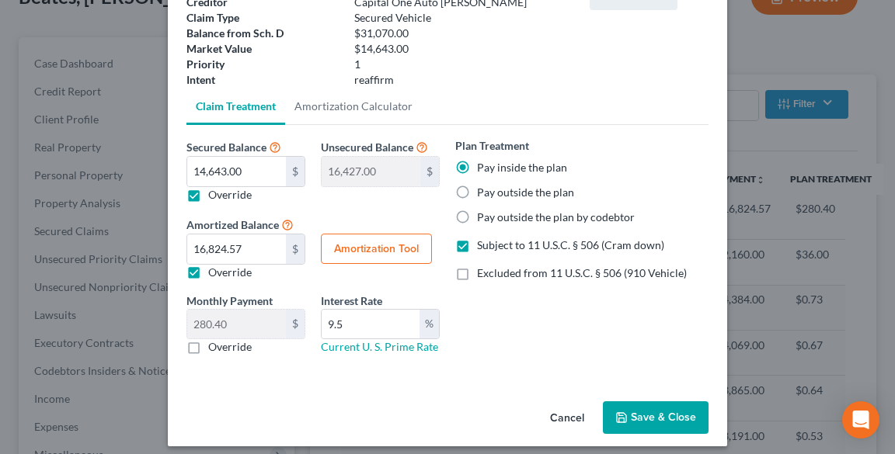
scroll to position [134, 0]
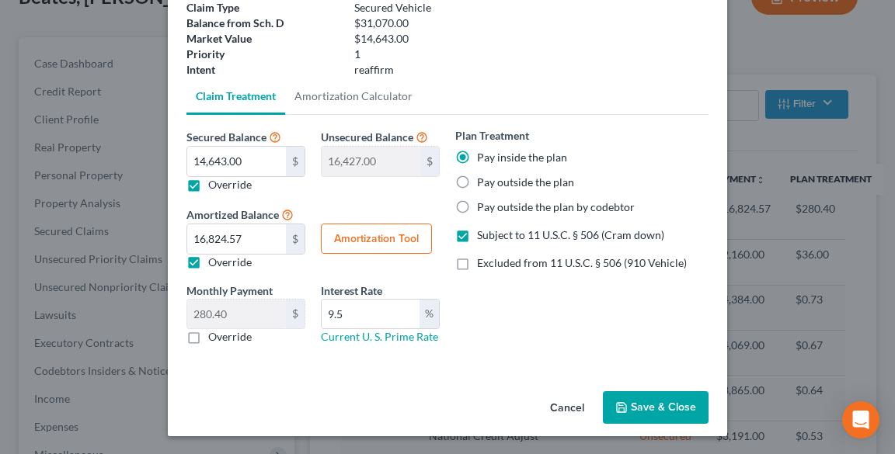
click at [366, 242] on button "Amortization Tool" at bounding box center [376, 239] width 111 height 31
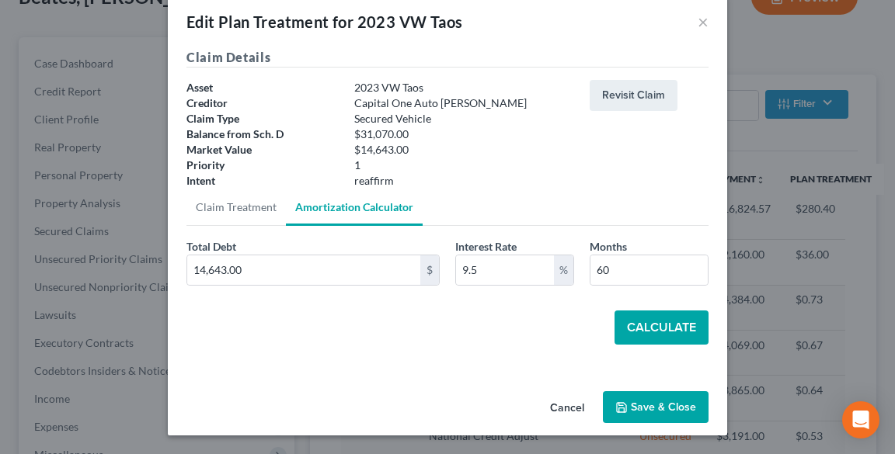
scroll to position [23, 0]
click at [643, 318] on button "Calculate" at bounding box center [661, 328] width 94 height 34
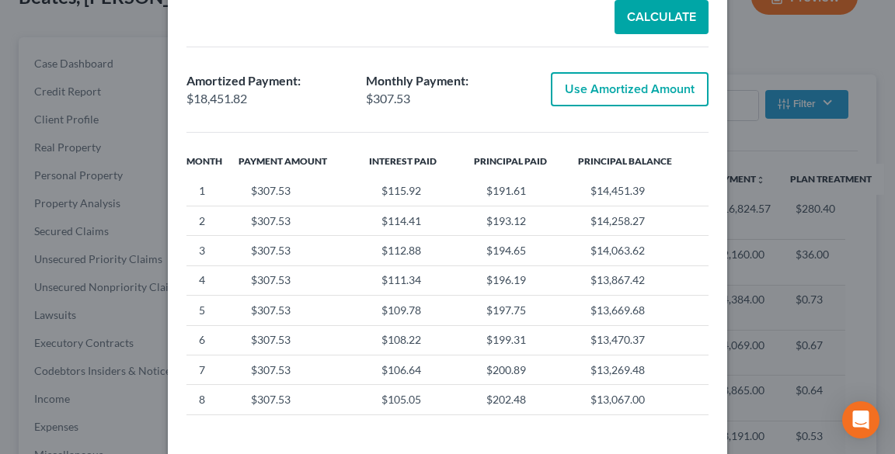
scroll to position [148, 0]
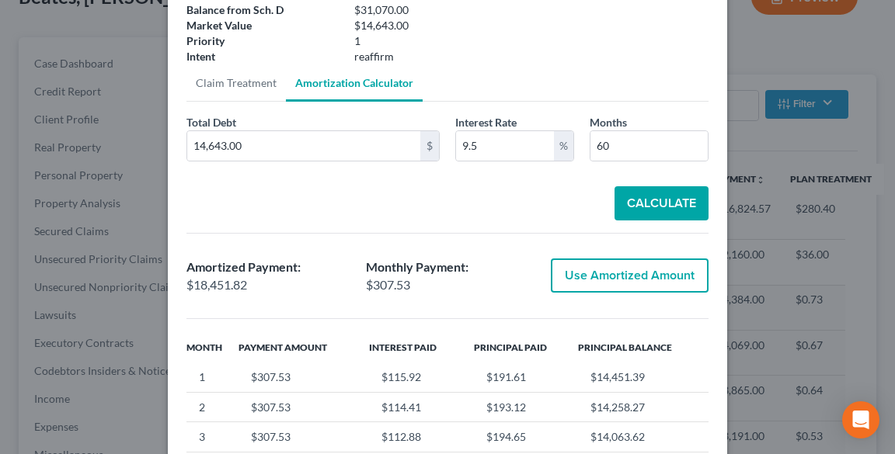
click at [638, 196] on button "Calculate" at bounding box center [661, 203] width 94 height 34
click at [646, 199] on button "Calculate" at bounding box center [661, 203] width 94 height 34
click at [658, 273] on button "Use Amortized Amount" at bounding box center [630, 276] width 158 height 34
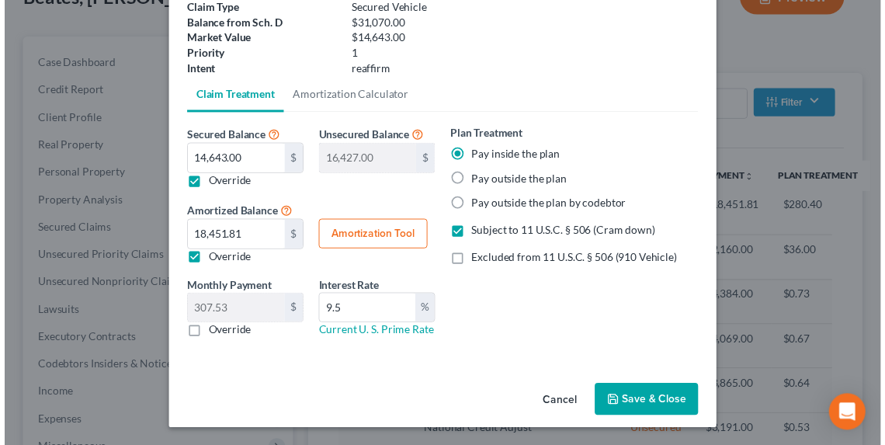
scroll to position [134, 0]
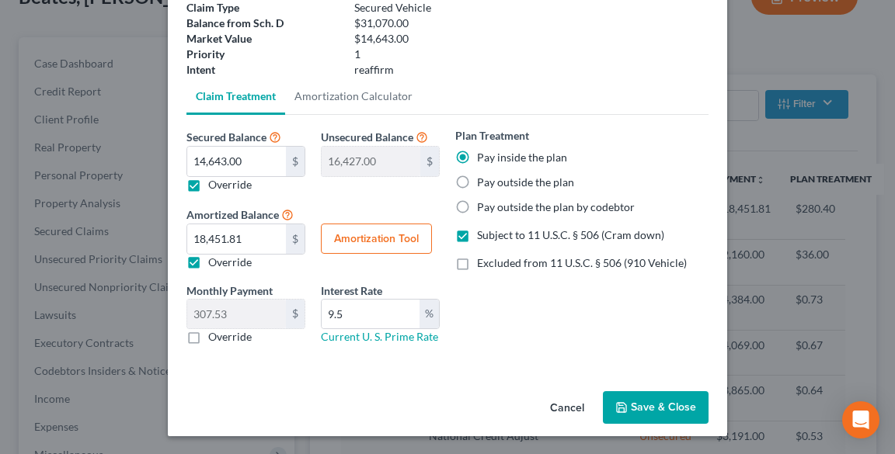
click at [668, 398] on button "Save & Close" at bounding box center [656, 407] width 106 height 33
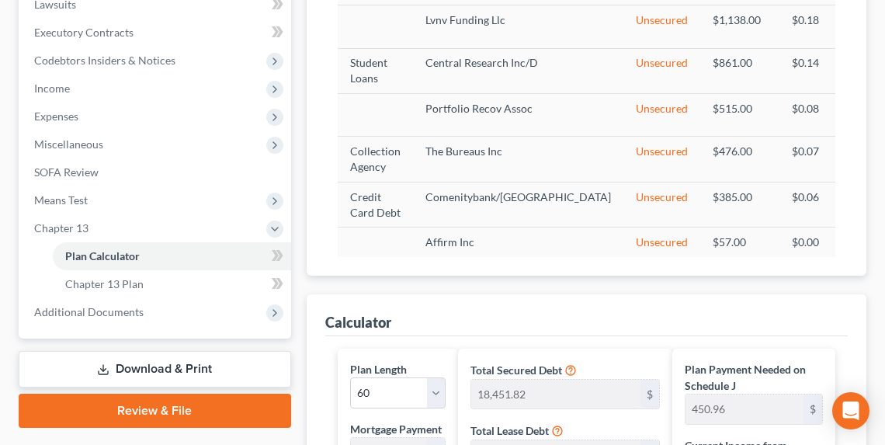
scroll to position [388, 0]
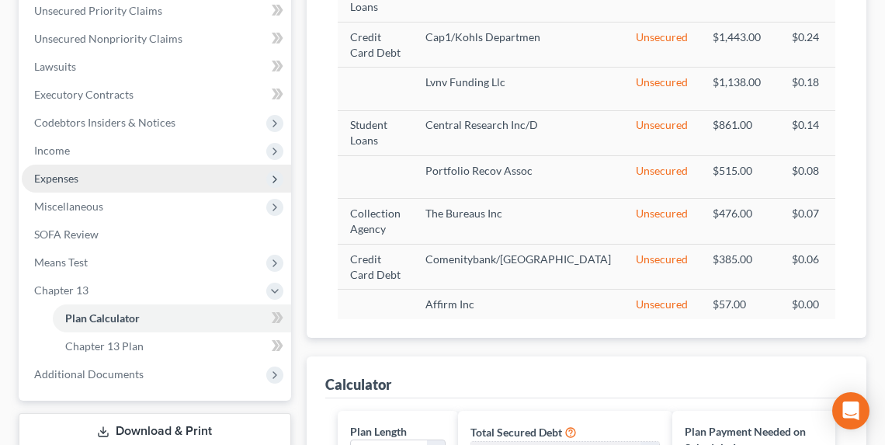
click at [82, 175] on span "Expenses" at bounding box center [157, 179] width 270 height 28
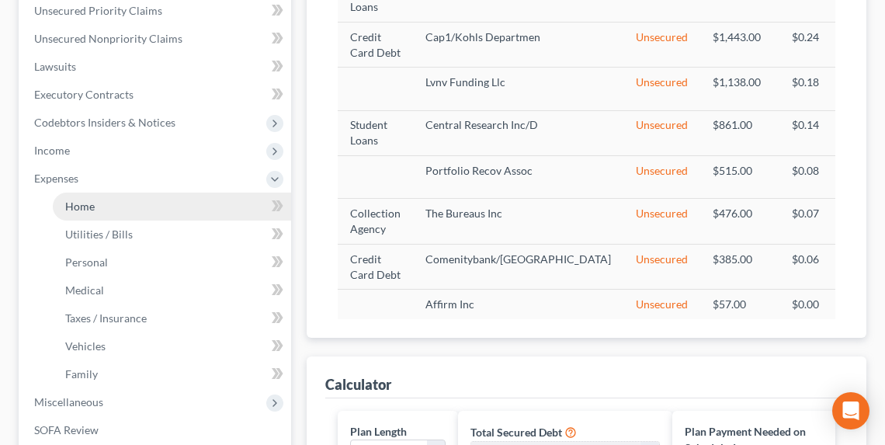
click at [126, 207] on link "Home" at bounding box center [172, 207] width 238 height 28
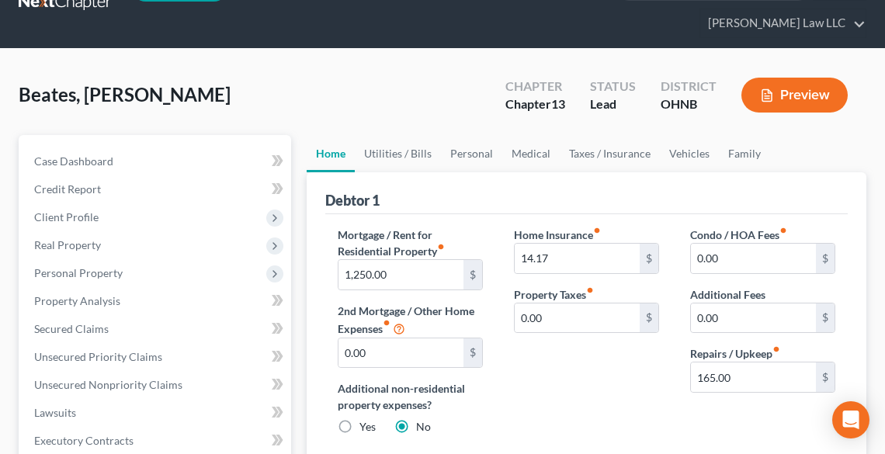
scroll to position [62, 0]
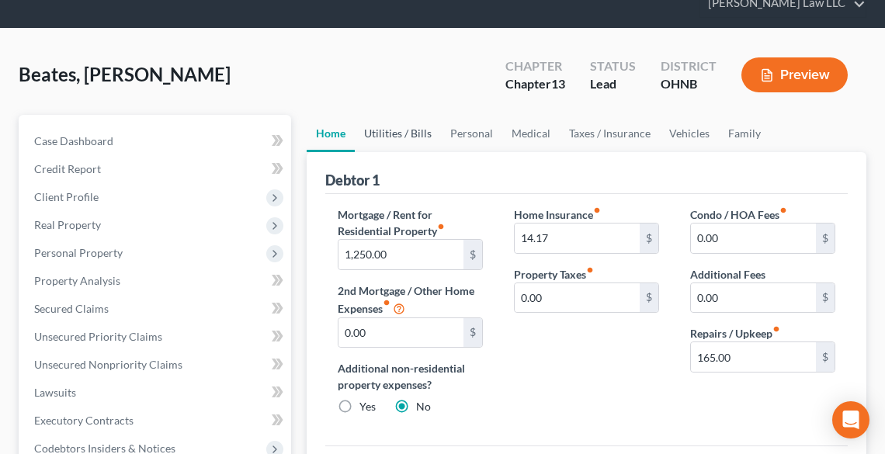
click at [395, 137] on link "Utilities / Bills" at bounding box center [398, 133] width 86 height 37
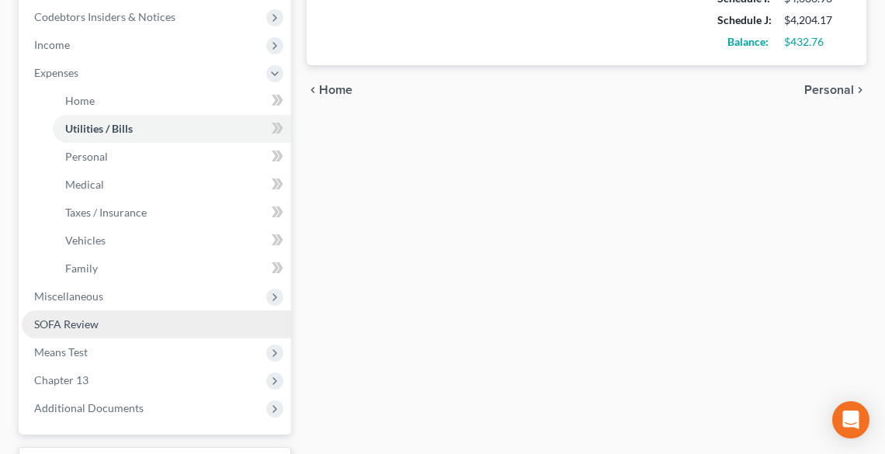
scroll to position [497, 0]
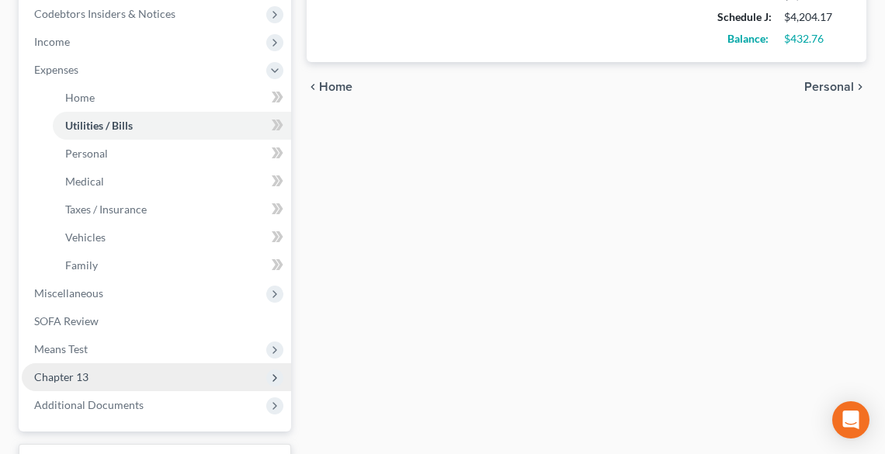
click at [104, 372] on span "Chapter 13" at bounding box center [157, 377] width 270 height 28
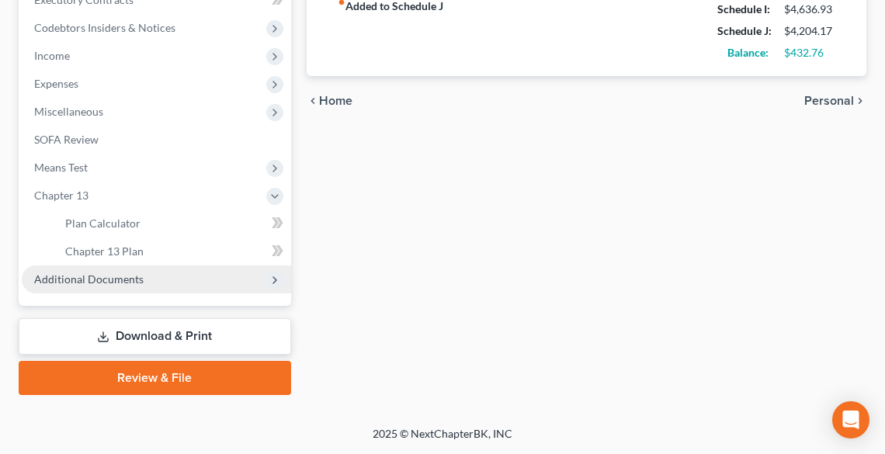
scroll to position [482, 0]
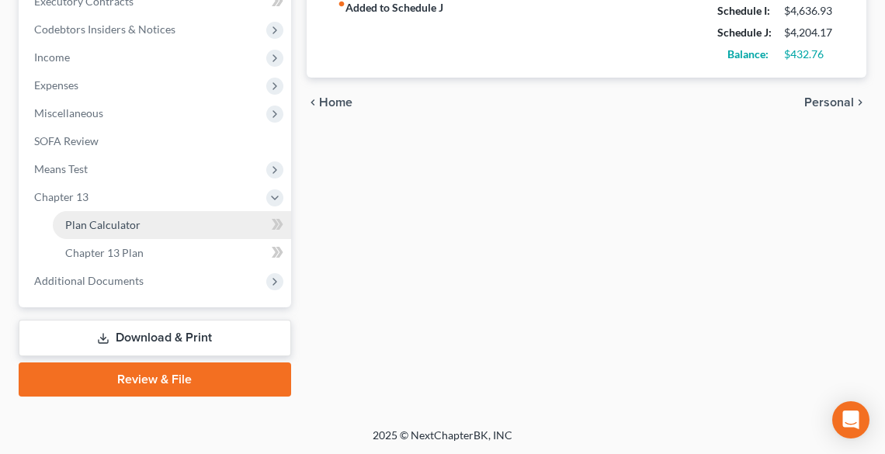
click at [112, 220] on span "Plan Calculator" at bounding box center [102, 224] width 75 height 13
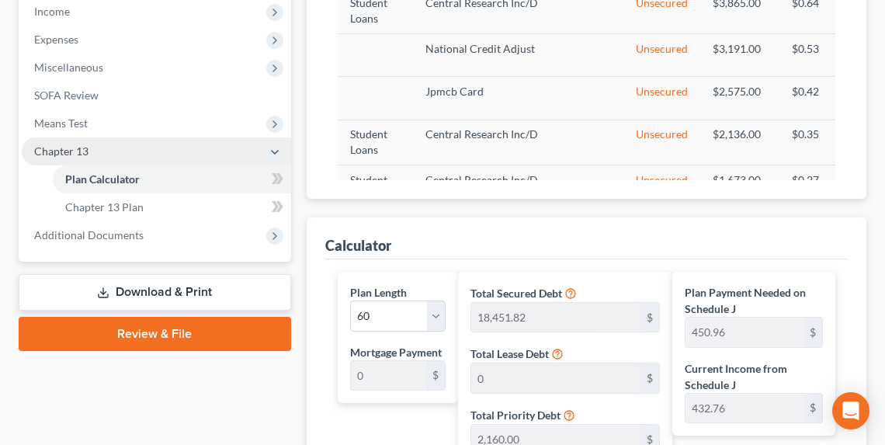
scroll to position [520, 0]
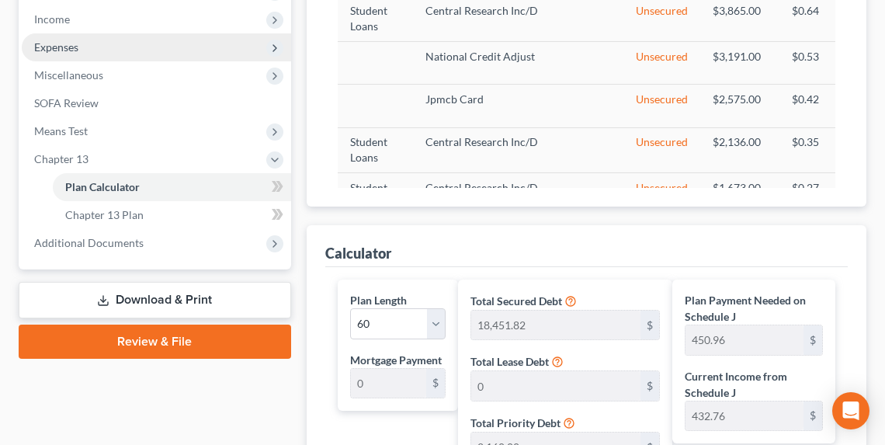
click at [75, 44] on span "Expenses" at bounding box center [56, 46] width 44 height 13
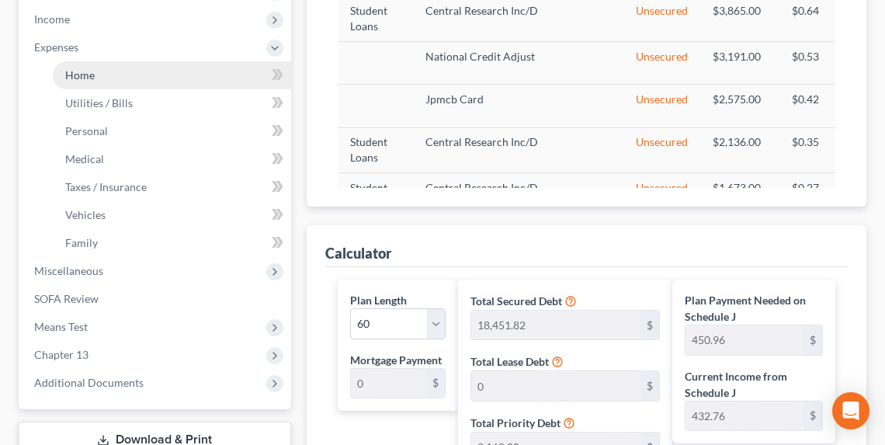
click at [91, 80] on span "Home" at bounding box center [80, 74] width 30 height 13
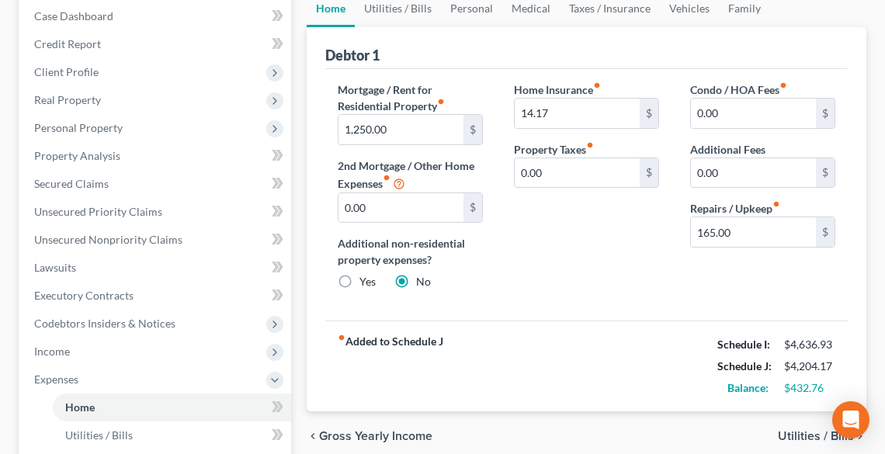
scroll to position [186, 0]
click at [384, 1] on link "Utilities / Bills" at bounding box center [398, 9] width 86 height 37
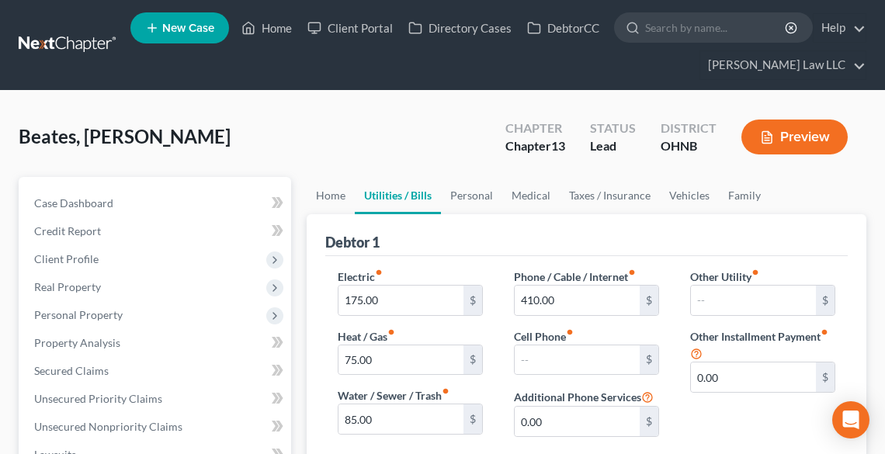
scroll to position [124, 0]
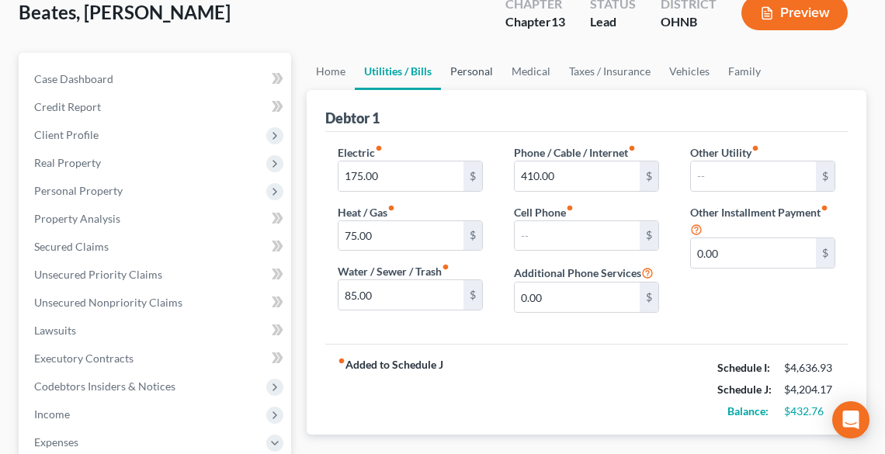
click at [467, 71] on link "Personal" at bounding box center [471, 71] width 61 height 37
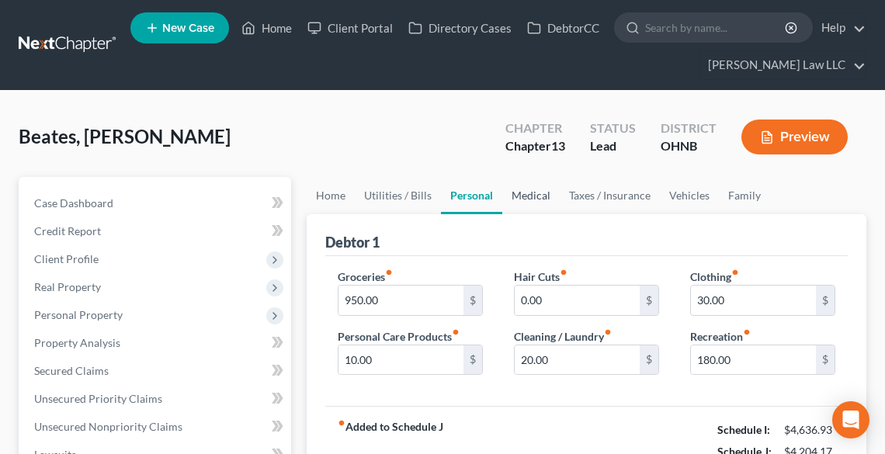
click at [533, 189] on link "Medical" at bounding box center [531, 195] width 57 height 37
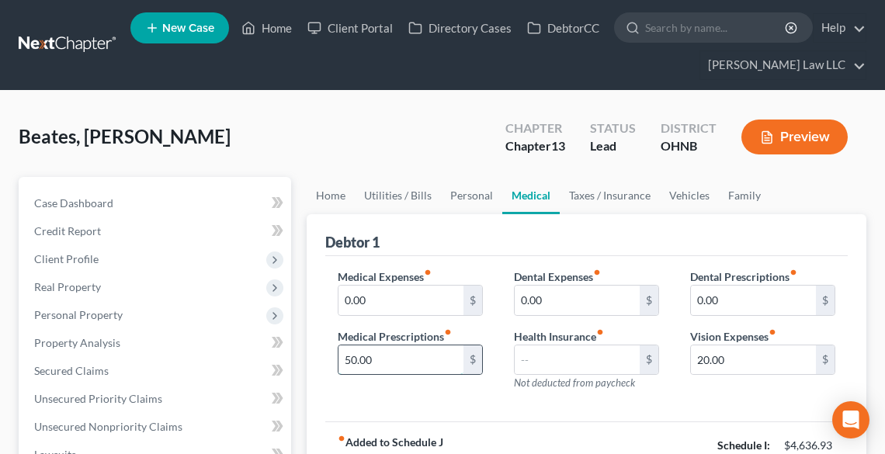
click at [395, 363] on input "50.00" at bounding box center [401, 361] width 125 height 30
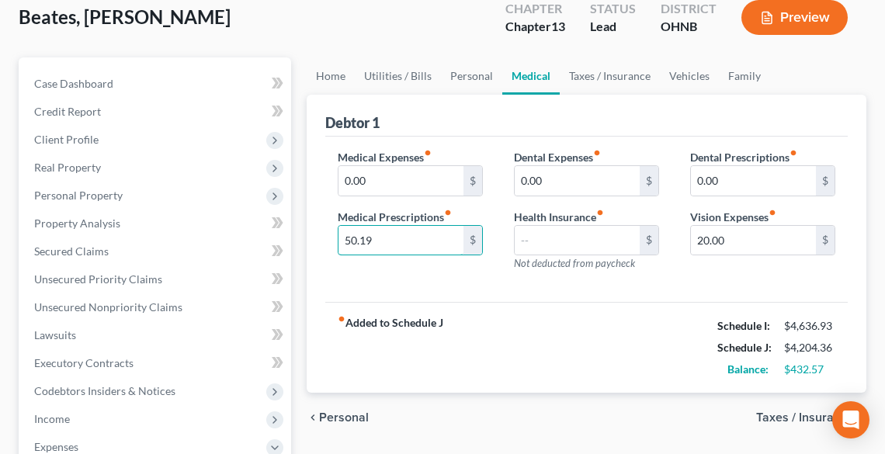
scroll to position [124, 0]
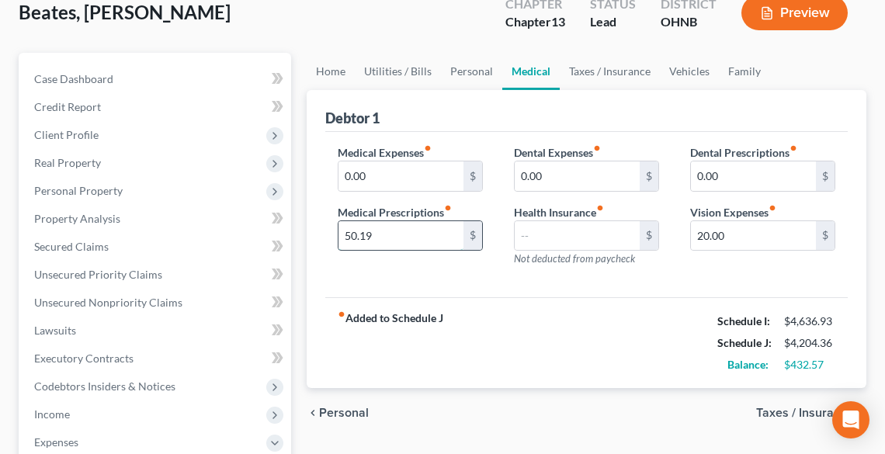
click at [410, 229] on input "50.19" at bounding box center [401, 236] width 125 height 30
drag, startPoint x: 406, startPoint y: 230, endPoint x: 391, endPoint y: 236, distance: 16.0
click at [406, 230] on input "50.19" at bounding box center [401, 236] width 125 height 30
click at [395, 238] on input "49.62" at bounding box center [401, 236] width 125 height 30
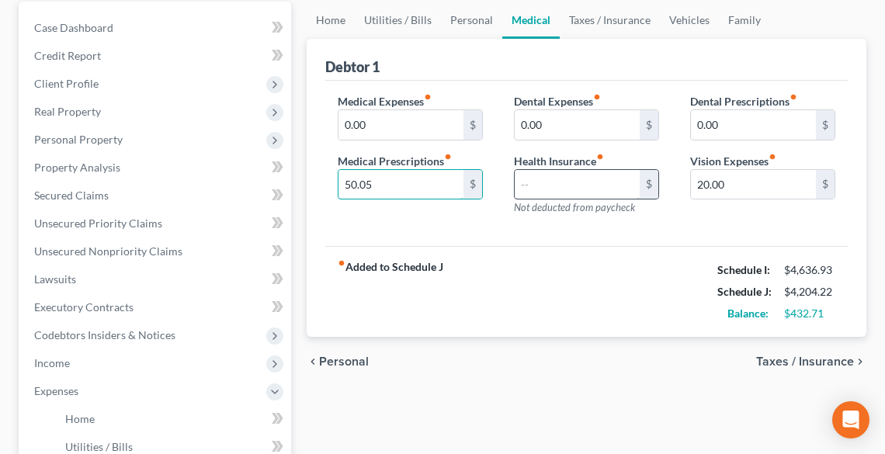
scroll to position [249, 0]
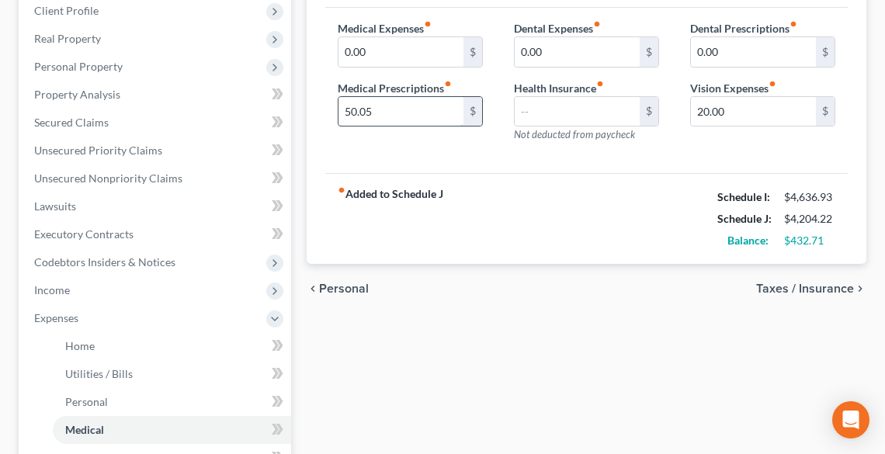
click at [390, 108] on input "50.05" at bounding box center [401, 112] width 125 height 30
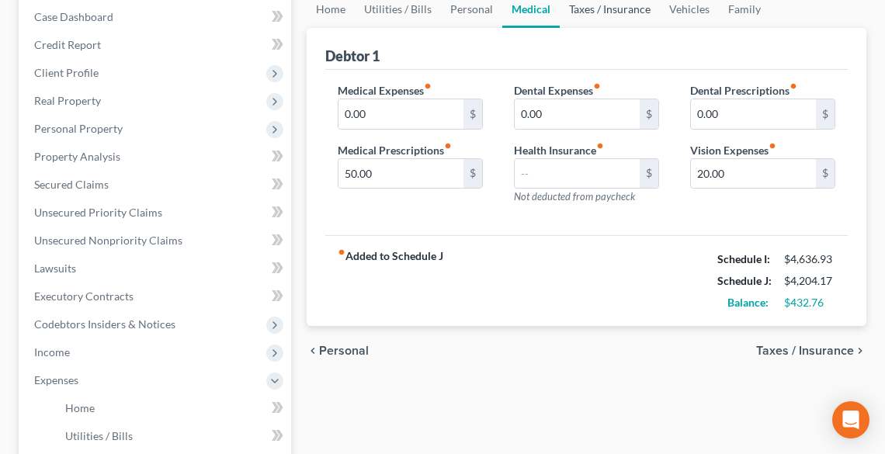
click at [603, 11] on link "Taxes / Insurance" at bounding box center [610, 9] width 100 height 37
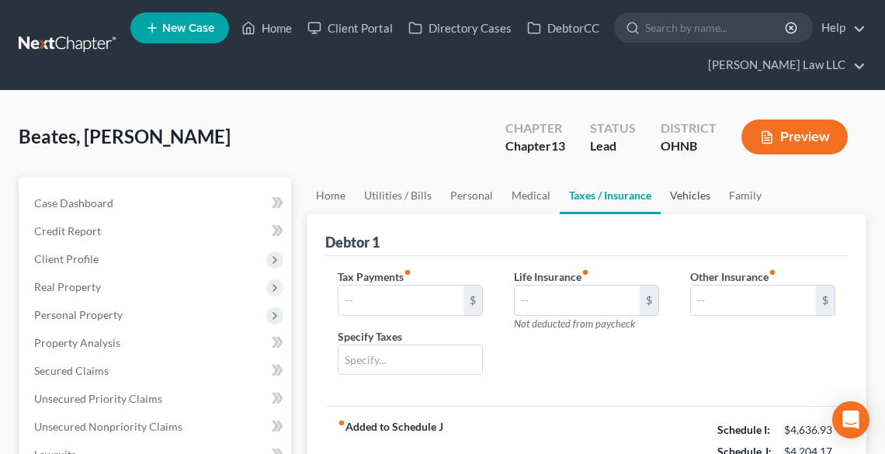
click at [693, 193] on link "Vehicles" at bounding box center [690, 195] width 59 height 37
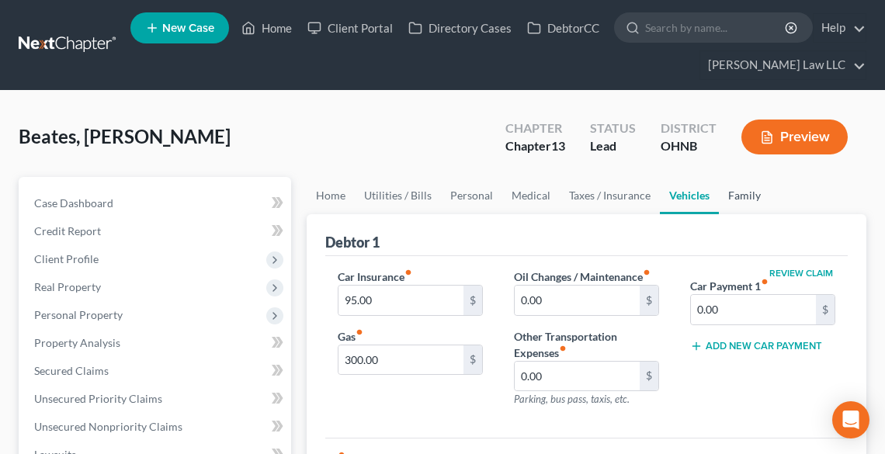
click at [739, 193] on link "Family" at bounding box center [744, 195] width 51 height 37
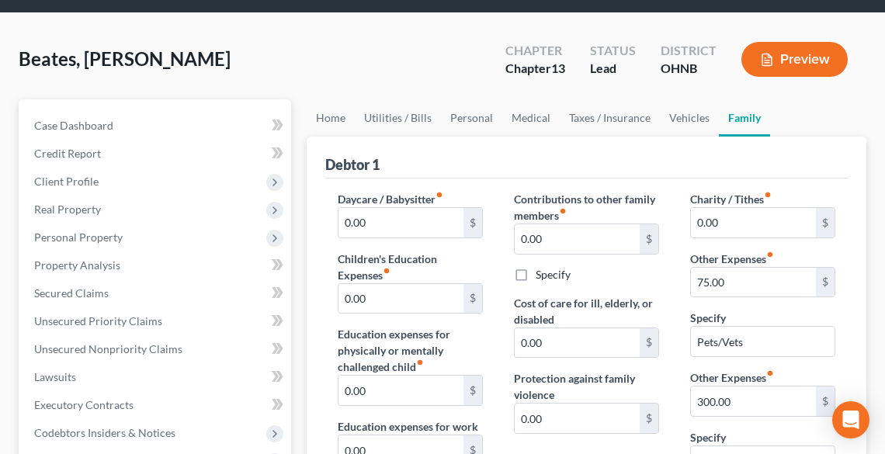
scroll to position [186, 0]
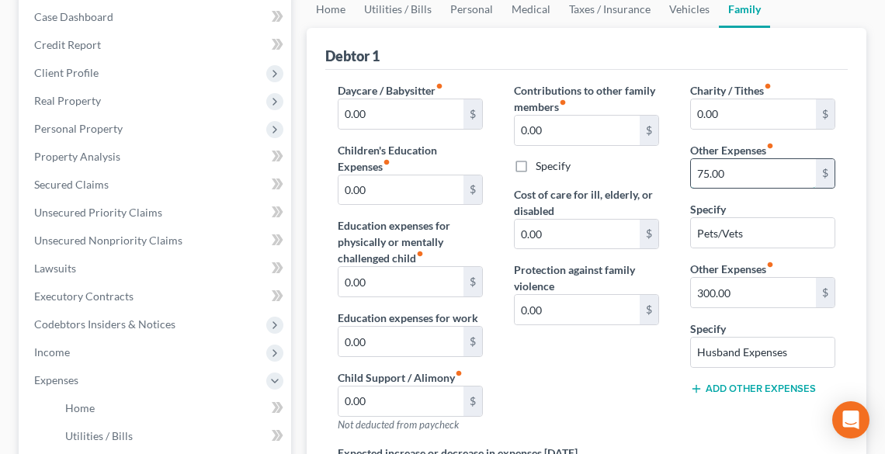
click at [739, 172] on input "75.00" at bounding box center [753, 174] width 125 height 30
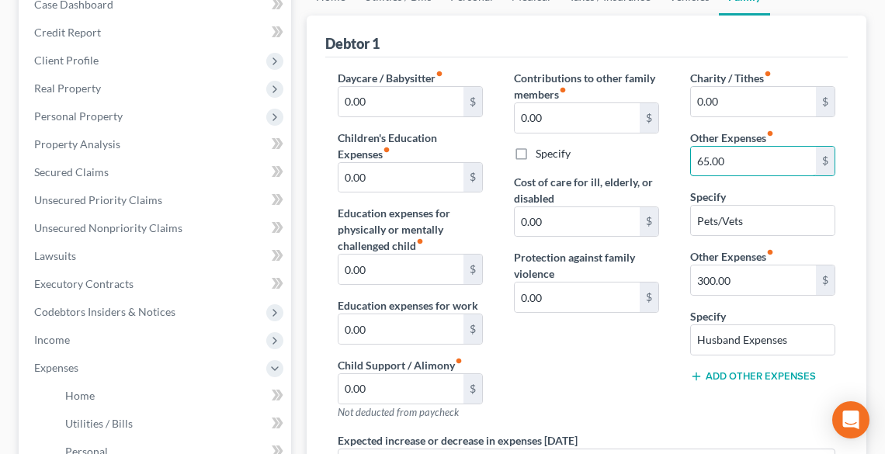
scroll to position [124, 0]
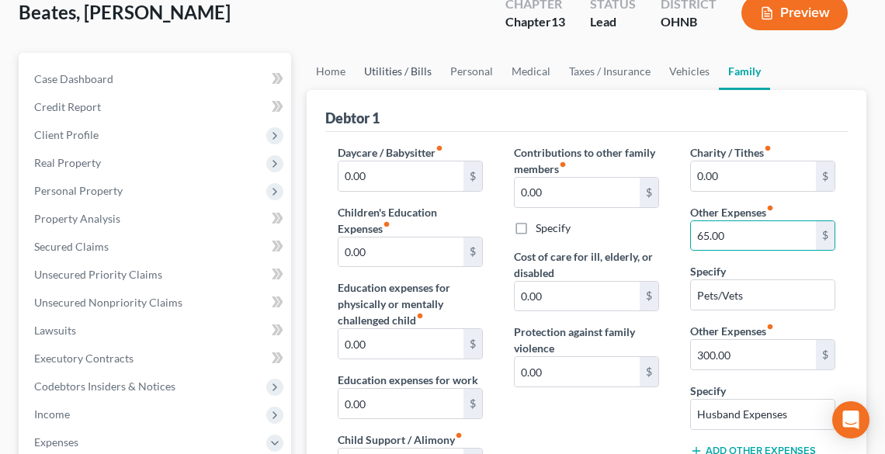
click at [405, 68] on link "Utilities / Bills" at bounding box center [398, 71] width 86 height 37
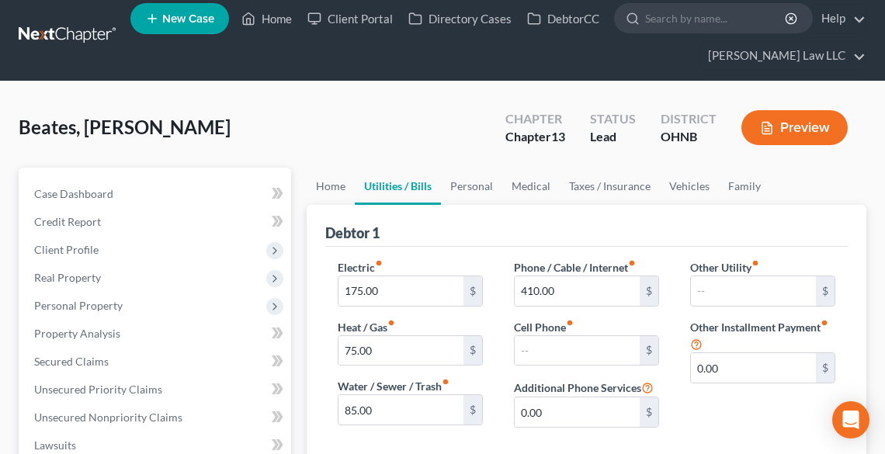
scroll to position [186, 0]
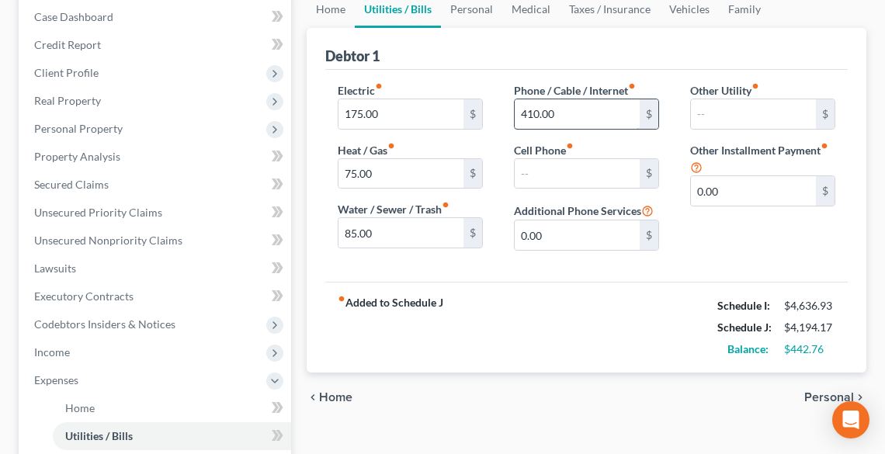
click at [556, 112] on input "410.00" at bounding box center [577, 114] width 125 height 30
click at [600, 317] on div "fiber_manual_record Added to Schedule J Schedule I: $4,636.93 Schedule J: $4,18…" at bounding box center [586, 327] width 523 height 91
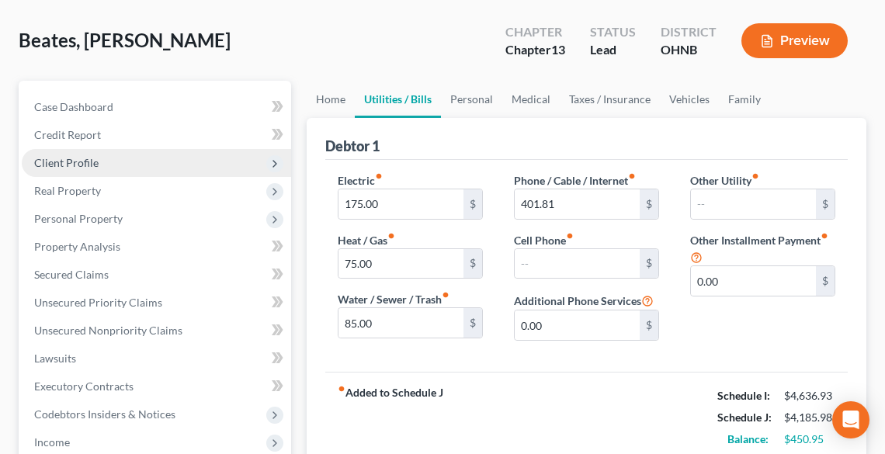
scroll to position [0, 0]
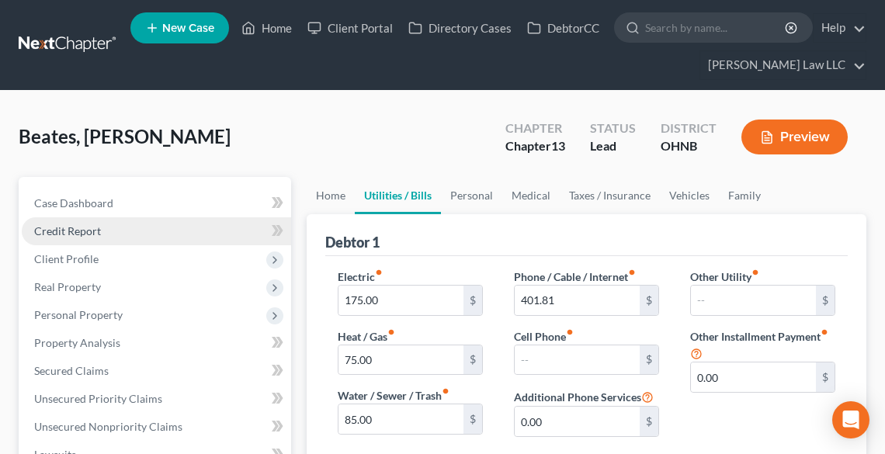
click at [58, 227] on span "Credit Report" at bounding box center [67, 230] width 67 height 13
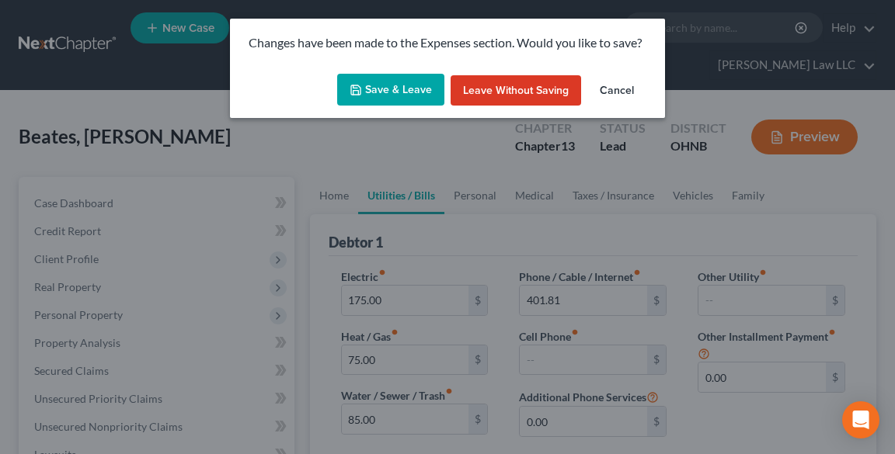
click at [392, 91] on button "Save & Leave" at bounding box center [390, 90] width 107 height 33
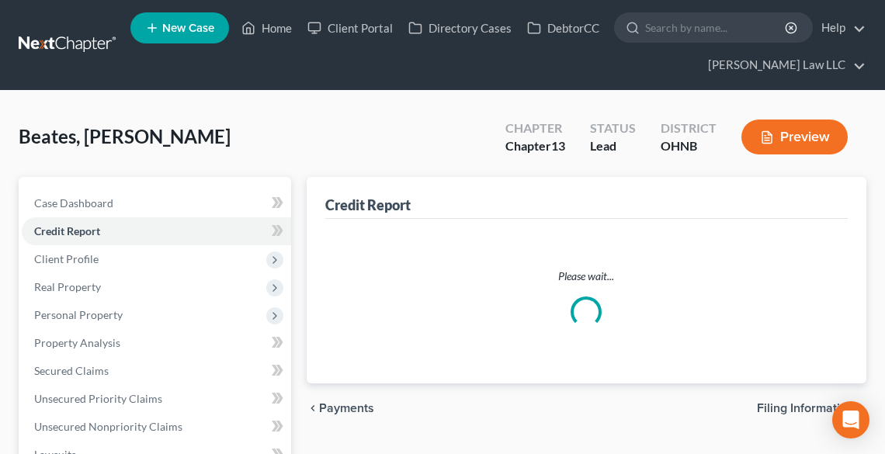
click at [78, 231] on span "Credit Report" at bounding box center [67, 230] width 66 height 13
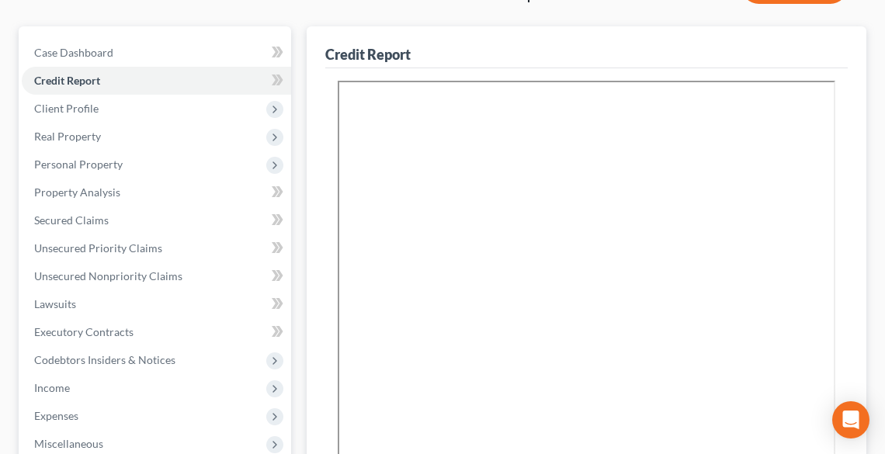
scroll to position [373, 0]
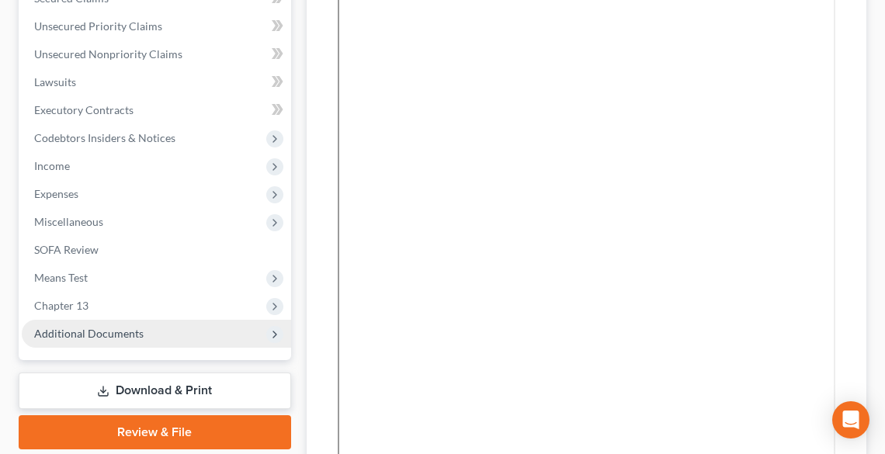
click at [93, 331] on span "Additional Documents" at bounding box center [89, 333] width 110 height 13
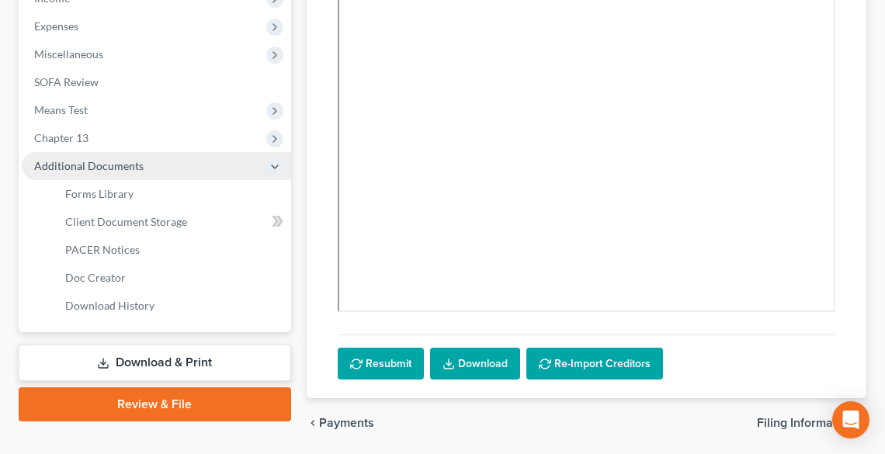
scroll to position [559, 0]
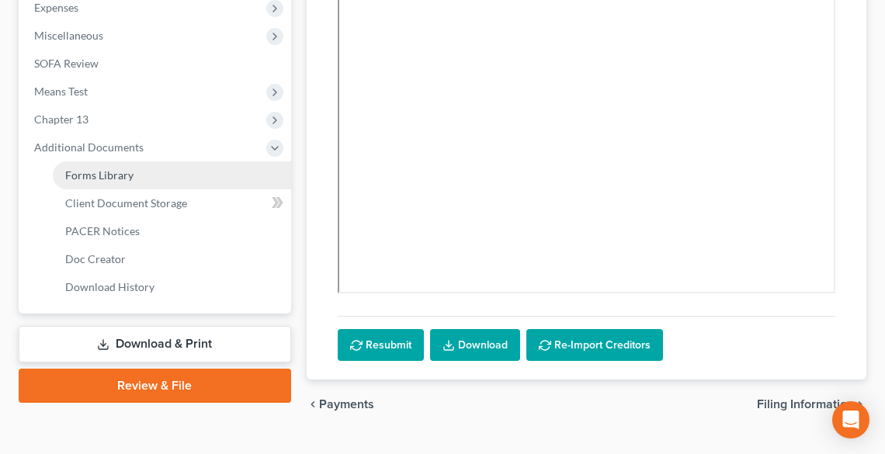
click at [87, 170] on span "Forms Library" at bounding box center [99, 175] width 68 height 13
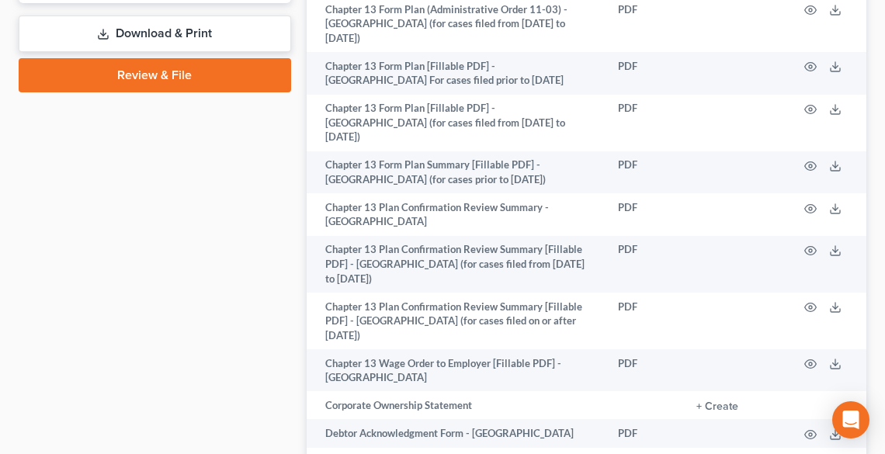
scroll to position [1056, 0]
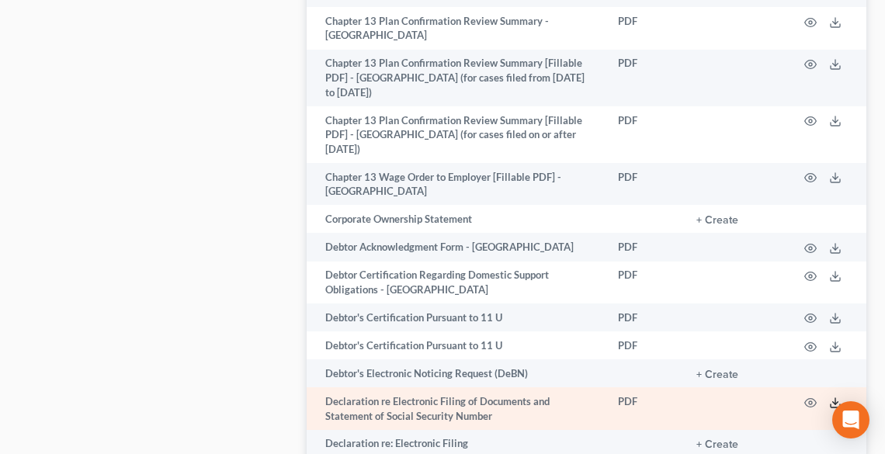
click at [836, 397] on icon at bounding box center [836, 403] width 12 height 12
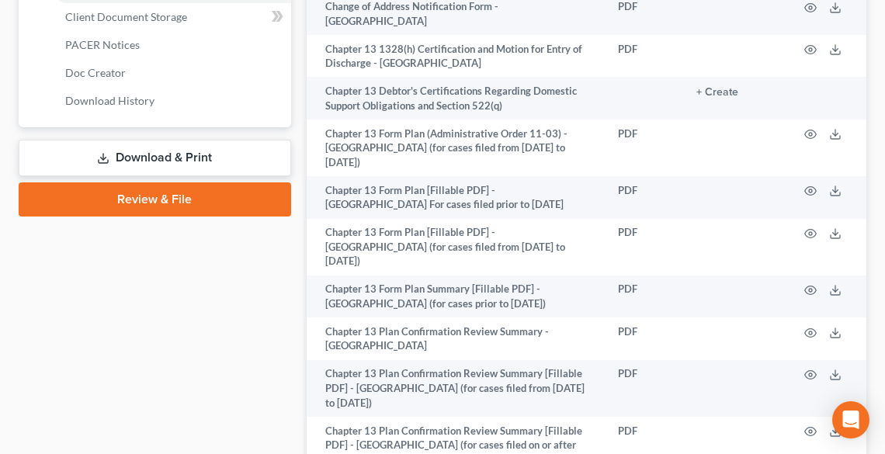
scroll to position [621, 0]
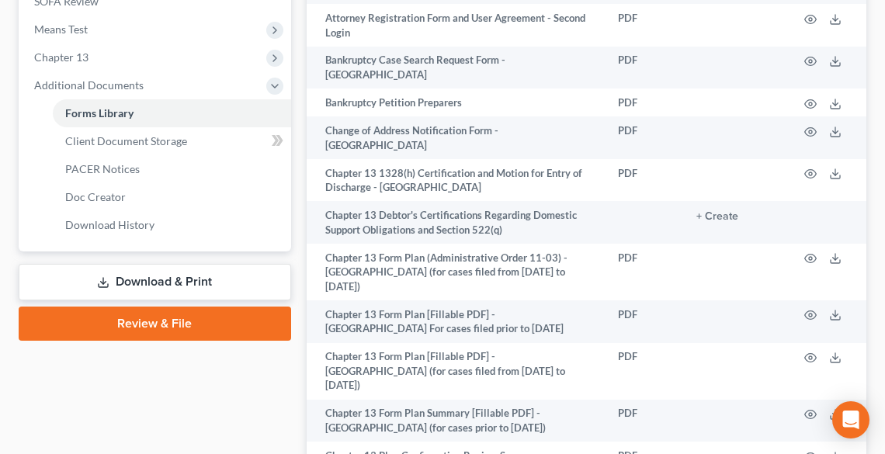
click at [176, 273] on link "Download & Print" at bounding box center [155, 282] width 273 height 37
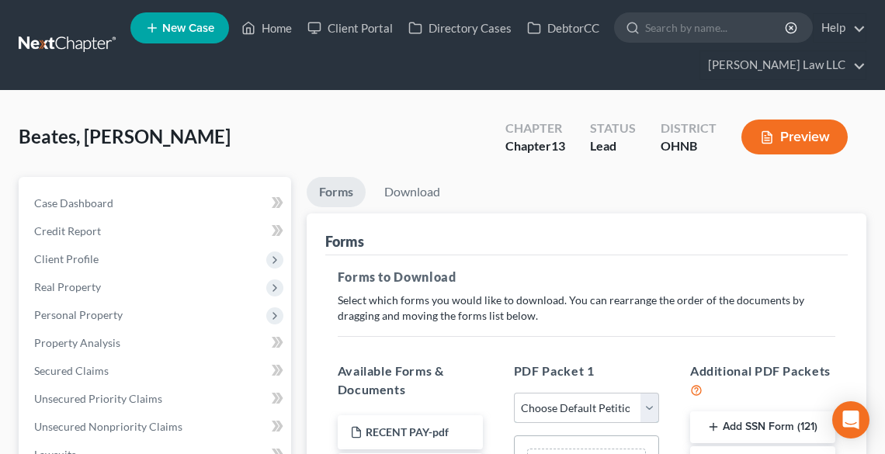
click at [555, 400] on select "Choose Default Petition PDF Packet Complete Bankruptcy Petition (all forms and …" at bounding box center [586, 408] width 145 height 31
click at [514, 393] on select "Choose Default Petition PDF Packet Complete Bankruptcy Petition (all forms and …" at bounding box center [586, 408] width 145 height 31
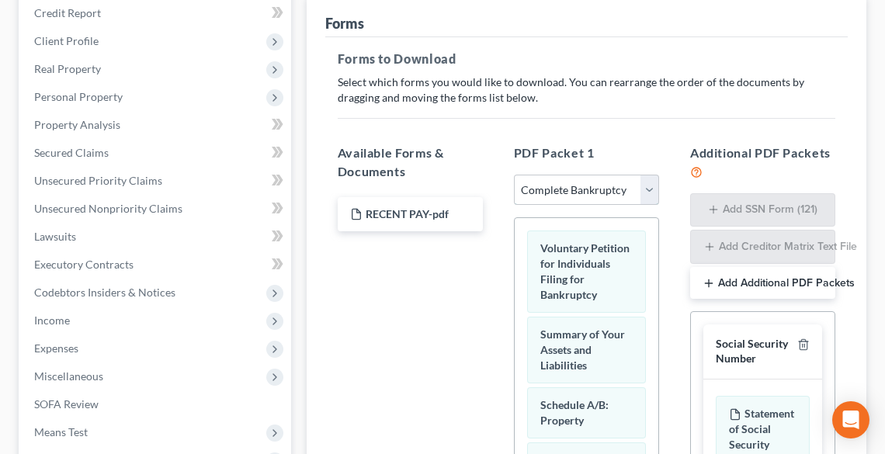
scroll to position [62, 0]
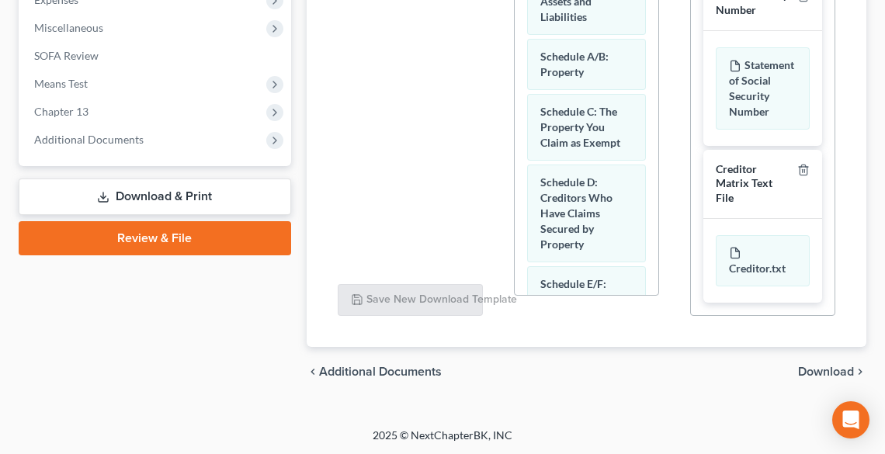
click at [823, 366] on span "Download" at bounding box center [826, 372] width 56 height 12
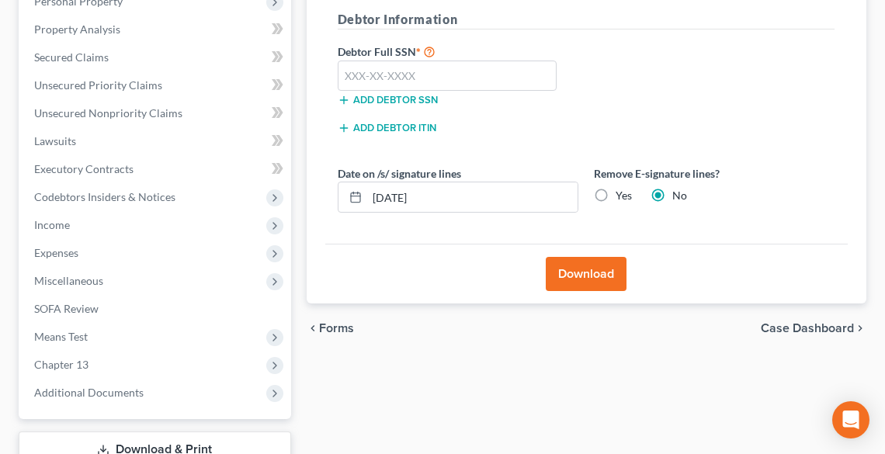
scroll to position [301, 0]
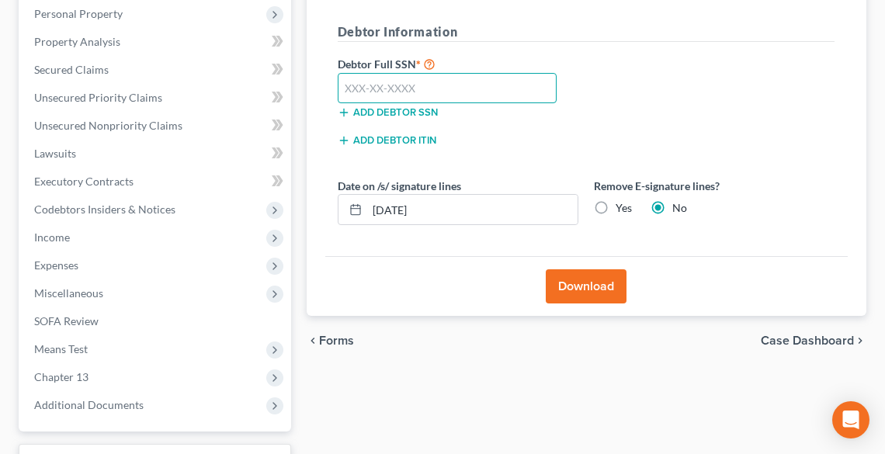
click at [439, 81] on input "text" at bounding box center [448, 88] width 220 height 31
paste input "284-98-8275"
click at [616, 204] on label "Yes" at bounding box center [624, 208] width 16 height 16
click at [622, 204] on input "Yes" at bounding box center [627, 205] width 10 height 10
click at [673, 208] on label "No" at bounding box center [680, 208] width 15 height 16
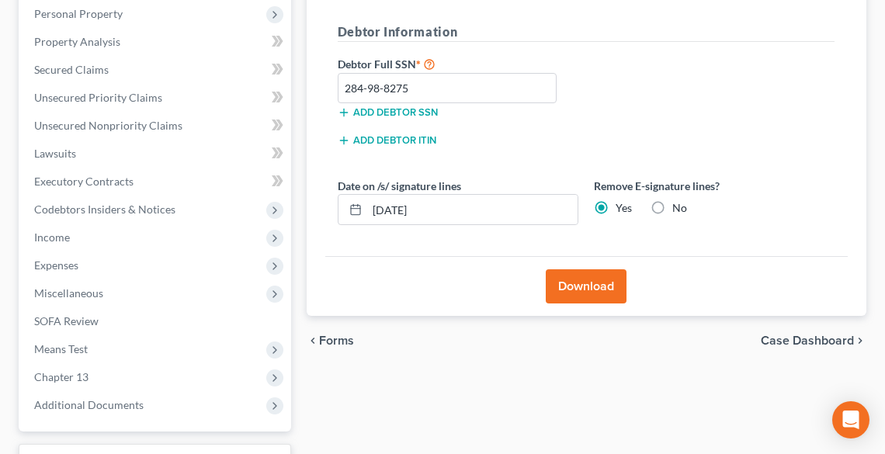
click at [679, 208] on input "No" at bounding box center [684, 205] width 10 height 10
click at [583, 280] on button "Download" at bounding box center [586, 287] width 81 height 34
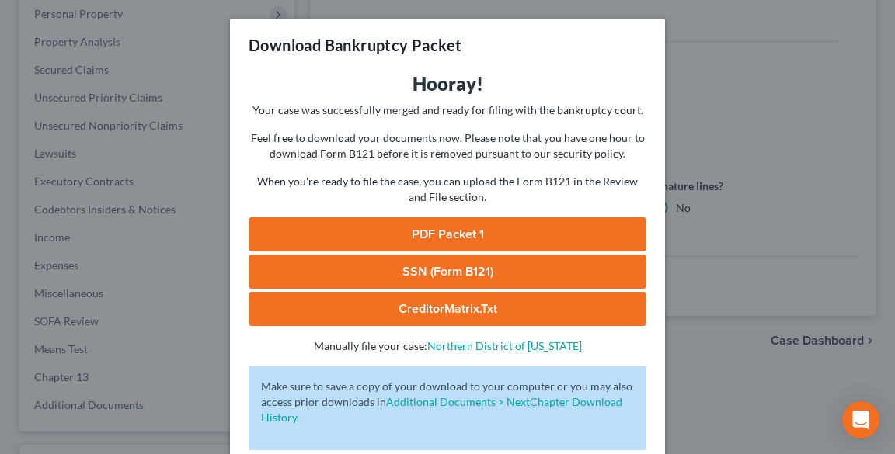
click at [493, 231] on link "PDF Packet 1" at bounding box center [448, 234] width 398 height 34
click at [752, 103] on div "Download Bankruptcy Packet Hooray! Your case was successfully merged and ready …" at bounding box center [447, 227] width 895 height 454
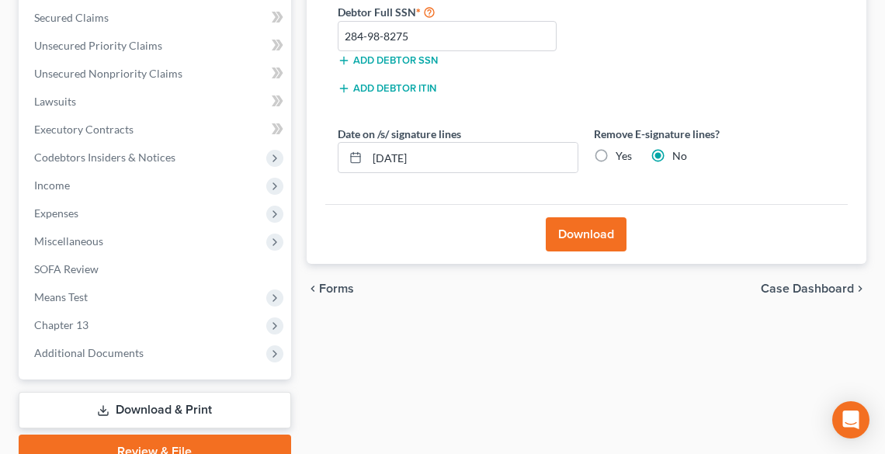
scroll to position [426, 0]
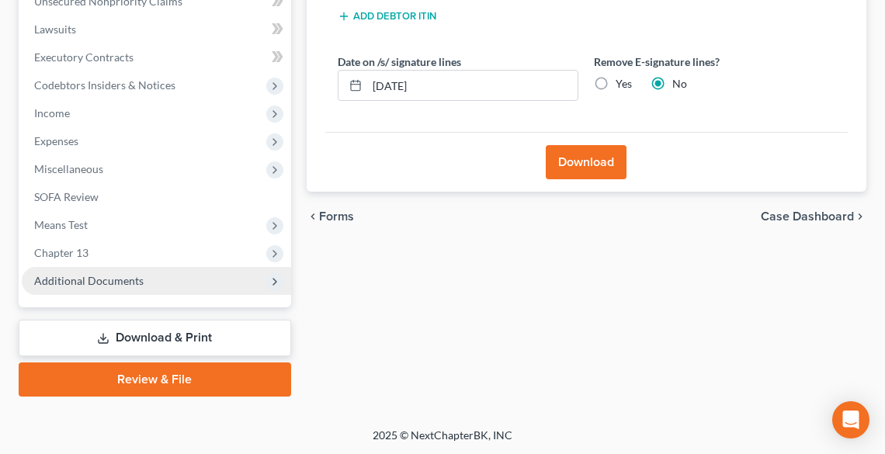
click at [145, 280] on span "Additional Documents" at bounding box center [157, 281] width 270 height 28
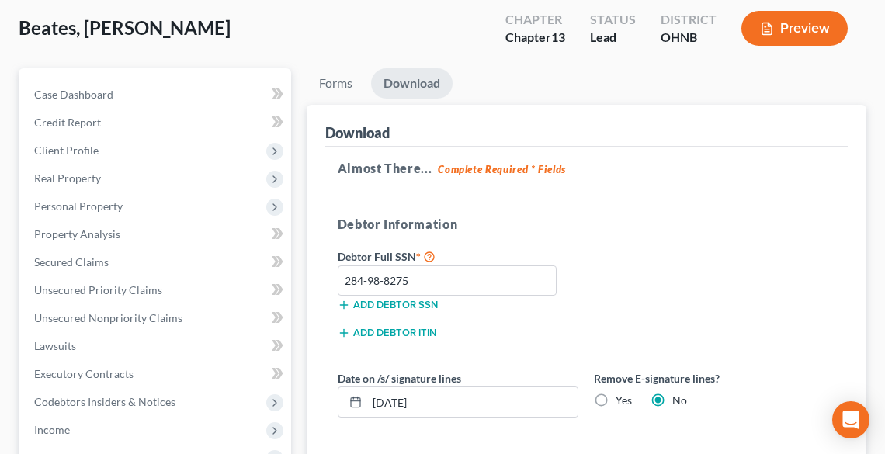
scroll to position [0, 0]
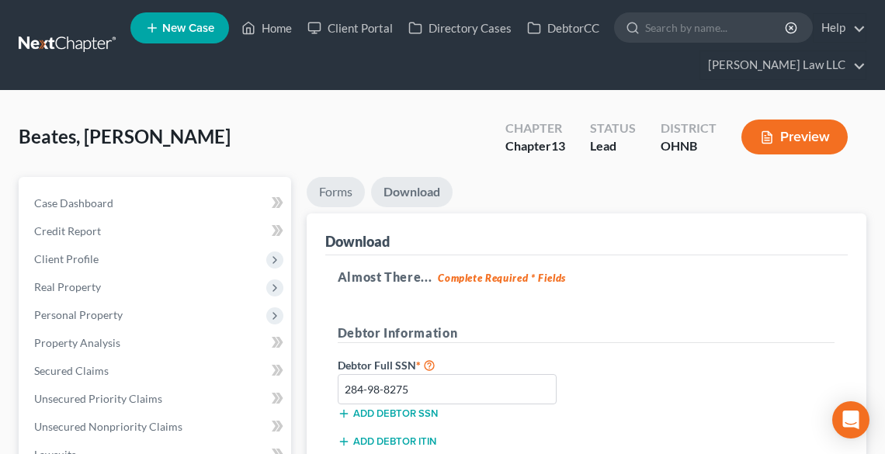
click at [337, 198] on link "Forms" at bounding box center [336, 192] width 58 height 30
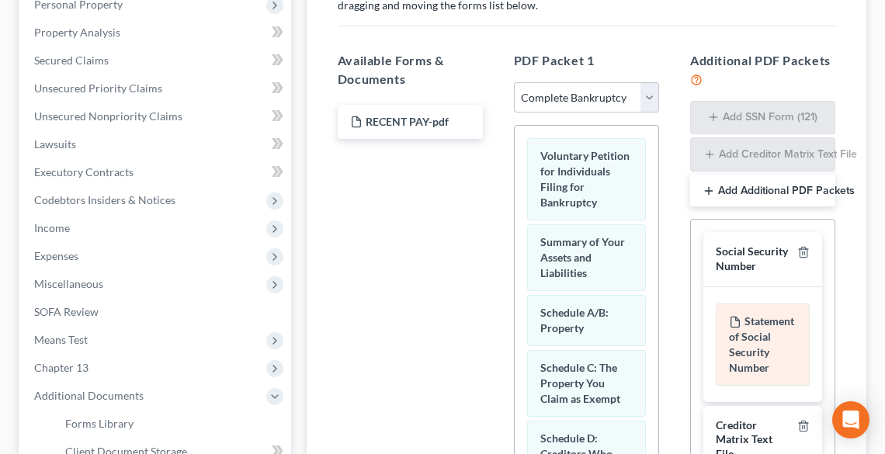
scroll to position [497, 0]
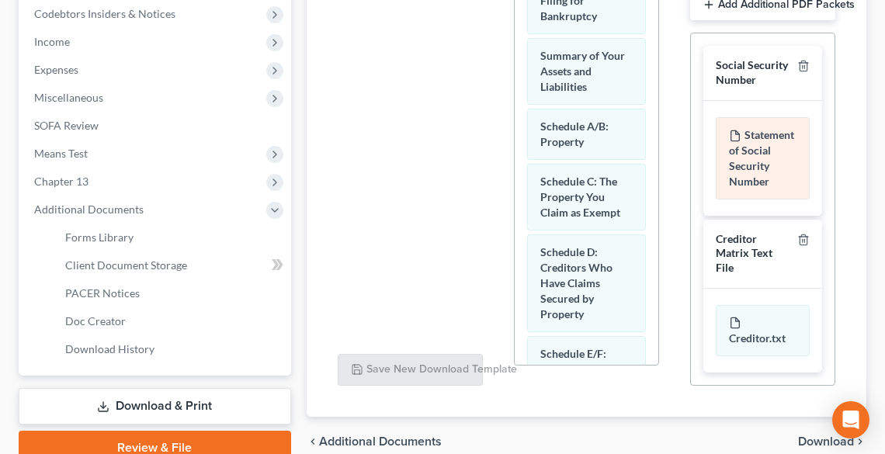
click at [765, 141] on div "Statement of Social Security Number" at bounding box center [763, 158] width 94 height 82
click at [758, 143] on div "Statement of Social Security Number" at bounding box center [763, 158] width 94 height 82
click at [755, 151] on div "Statement of Social Security Number" at bounding box center [763, 158] width 94 height 82
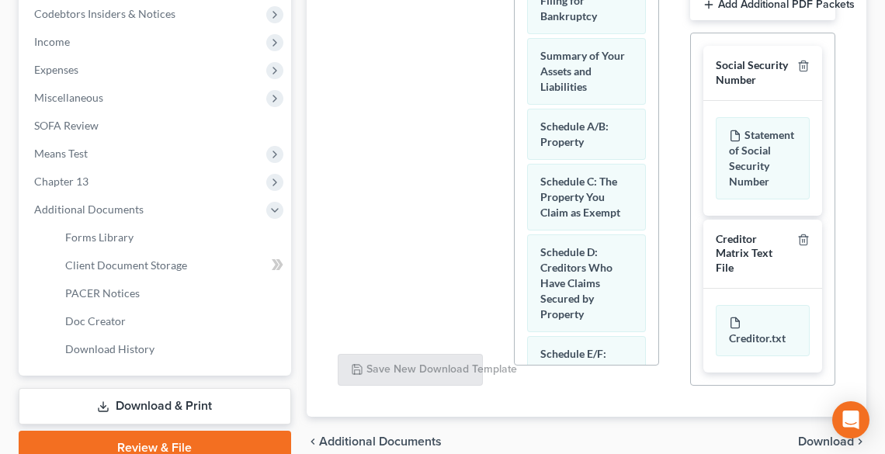
click at [740, 70] on div "Social Security Number" at bounding box center [753, 72] width 75 height 29
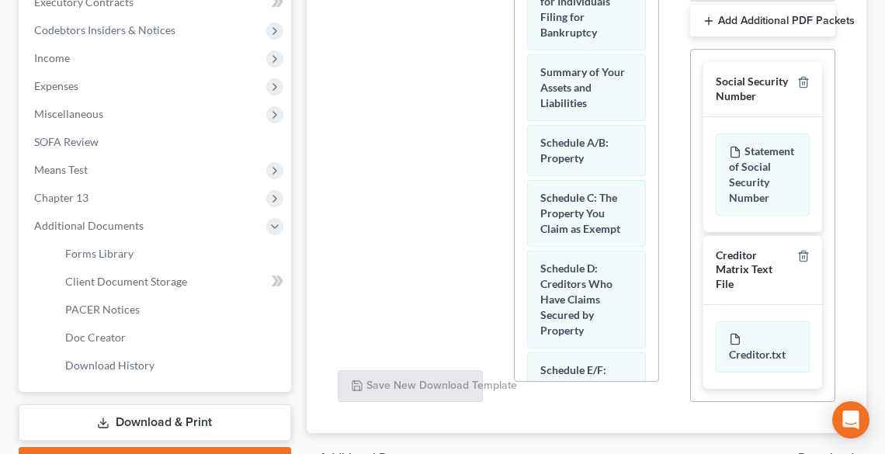
scroll to position [318, 0]
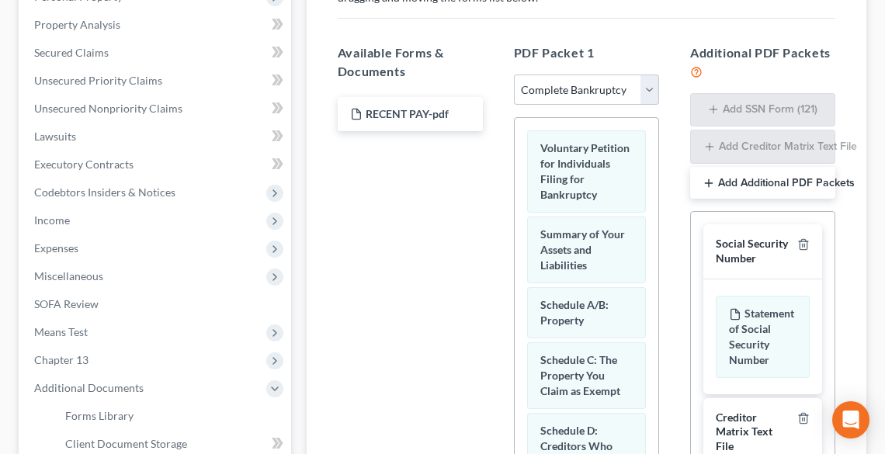
drag, startPoint x: 81, startPoint y: 191, endPoint x: 388, endPoint y: 207, distance: 308.0
click at [81, 191] on span "Codebtors Insiders & Notices" at bounding box center [104, 192] width 141 height 13
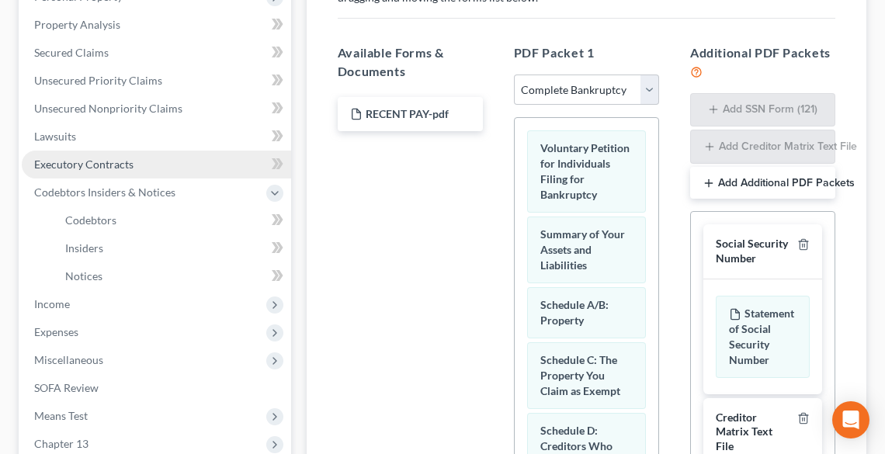
click at [92, 160] on span "Executory Contracts" at bounding box center [83, 164] width 99 height 13
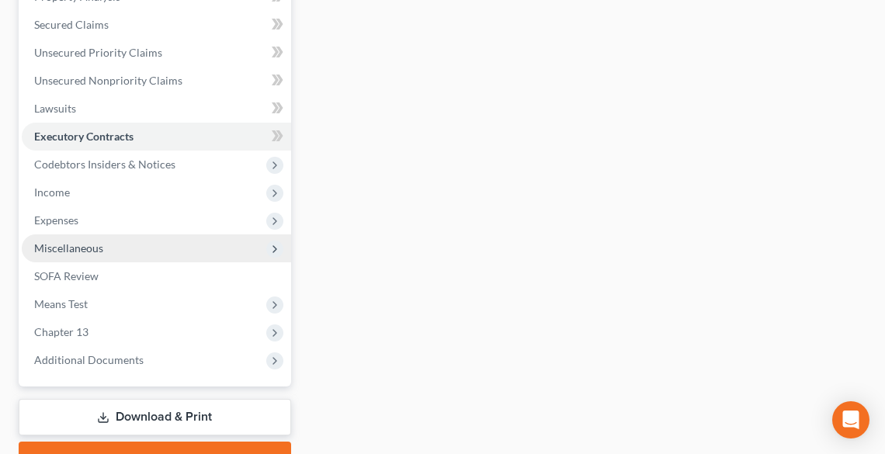
scroll to position [426, 0]
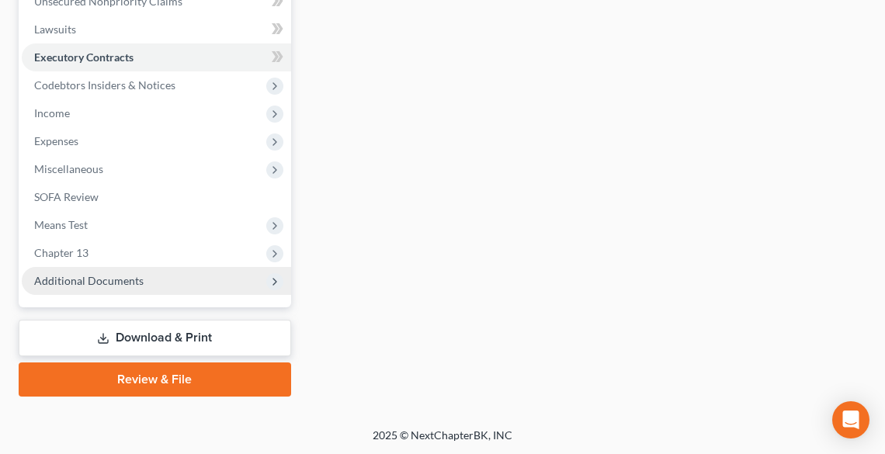
click at [93, 274] on span "Additional Documents" at bounding box center [89, 280] width 110 height 13
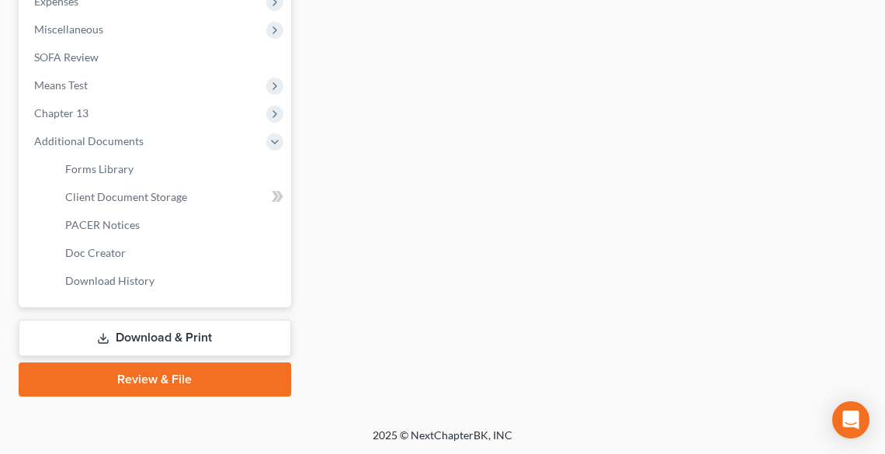
click at [127, 335] on link "Download & Print" at bounding box center [155, 338] width 273 height 37
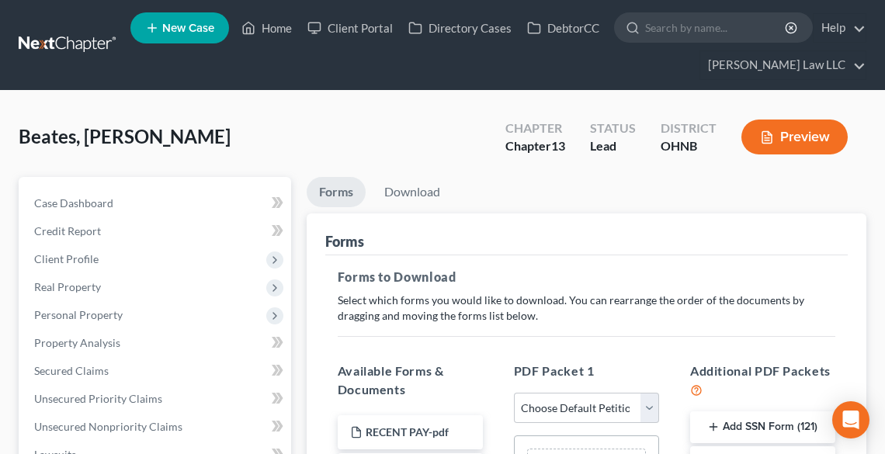
scroll to position [249, 0]
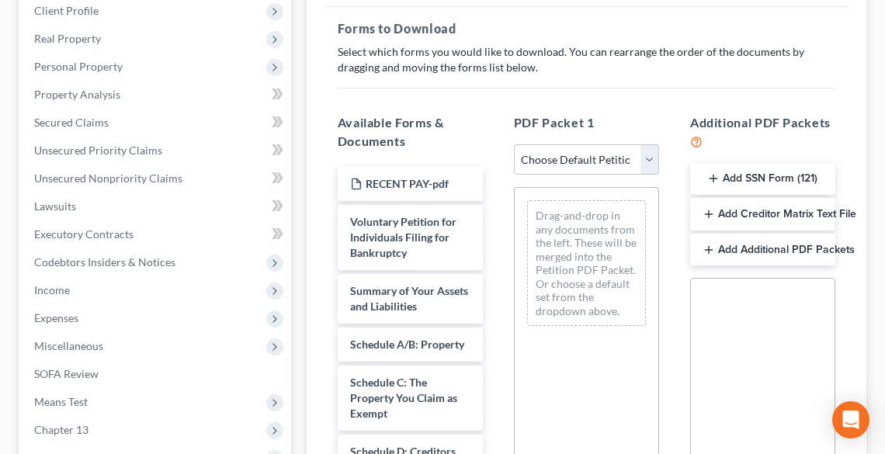
click at [743, 182] on button "Add SSN Form (121)" at bounding box center [762, 179] width 145 height 33
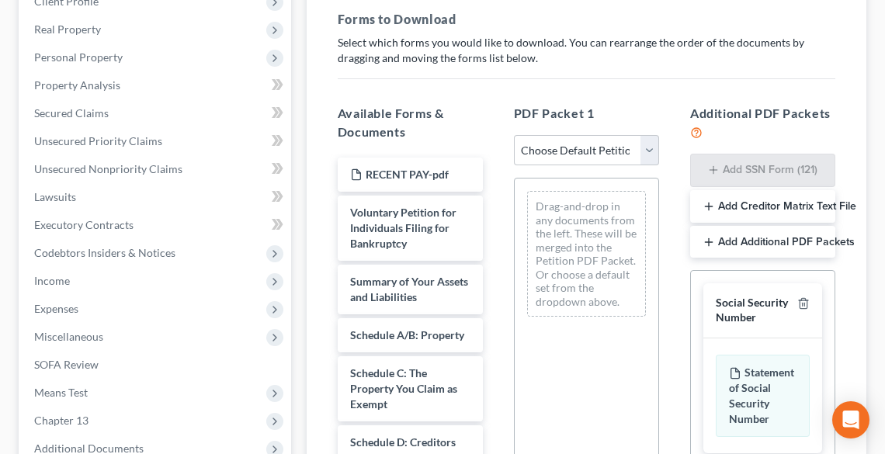
scroll to position [565, 0]
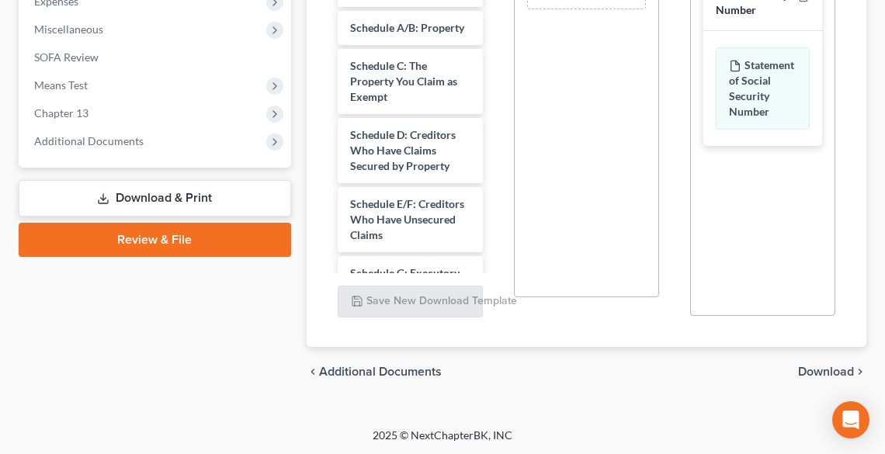
click at [818, 366] on span "Download" at bounding box center [826, 372] width 56 height 12
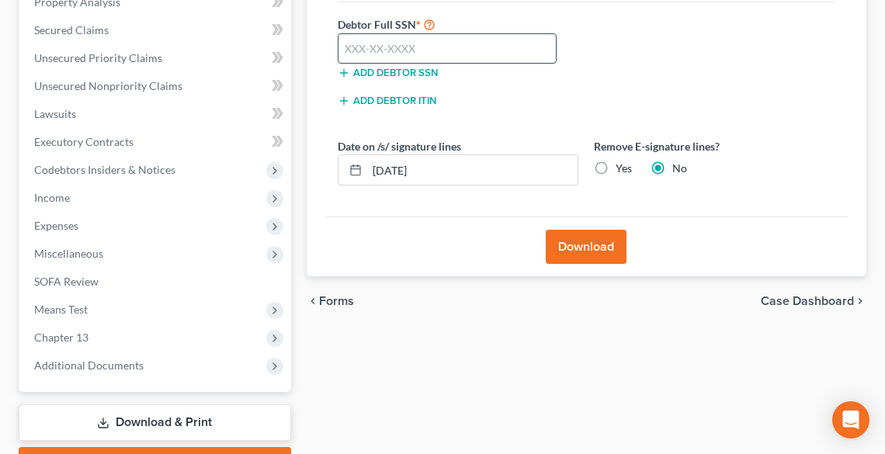
scroll to position [239, 0]
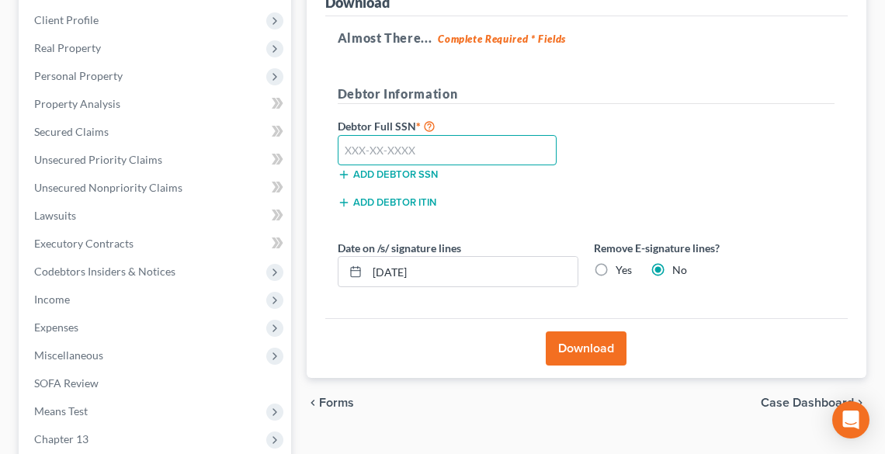
click at [390, 151] on input "text" at bounding box center [448, 150] width 220 height 31
paste input "284-98-8275"
drag, startPoint x: 597, startPoint y: 269, endPoint x: 602, endPoint y: 335, distance: 66.2
click at [616, 268] on label "Yes" at bounding box center [624, 271] width 16 height 16
click at [622, 268] on input "Yes" at bounding box center [627, 268] width 10 height 10
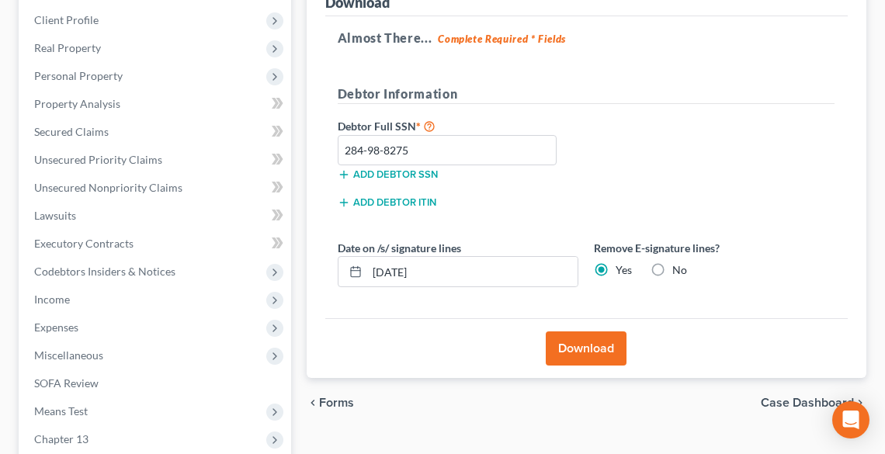
click at [596, 346] on button "Download" at bounding box center [586, 349] width 81 height 34
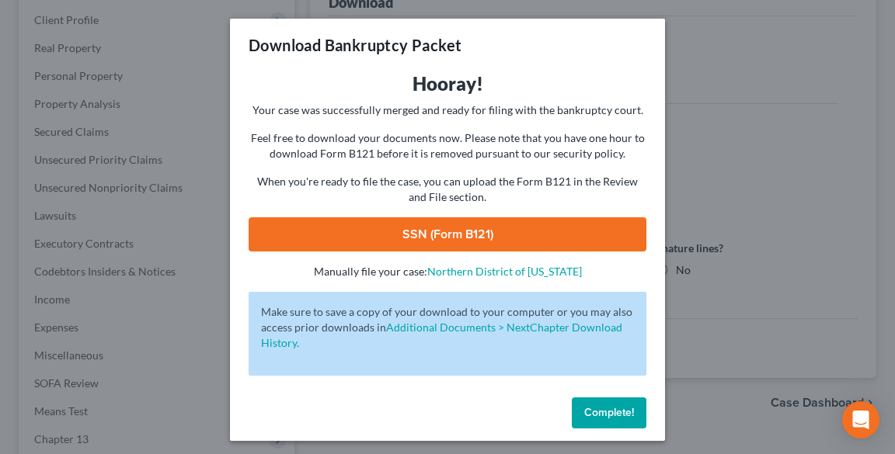
click at [424, 238] on link "SSN (Form B121)" at bounding box center [448, 234] width 398 height 34
drag, startPoint x: 601, startPoint y: 412, endPoint x: 263, endPoint y: 220, distance: 389.6
click at [601, 412] on span "Complete!" at bounding box center [609, 412] width 50 height 13
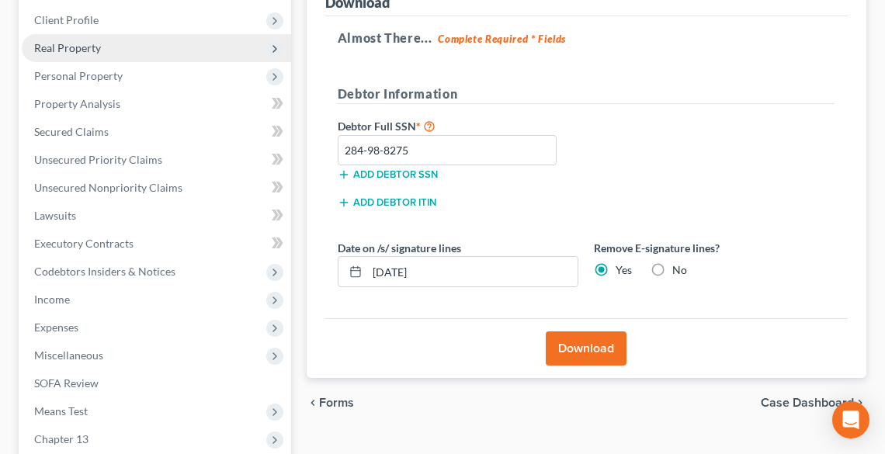
click at [80, 52] on span "Real Property" at bounding box center [67, 47] width 67 height 13
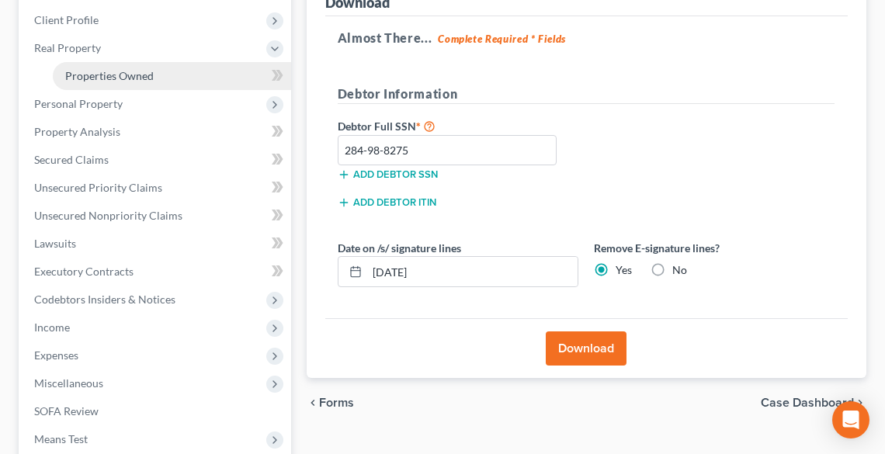
click at [96, 70] on span "Properties Owned" at bounding box center [109, 75] width 89 height 13
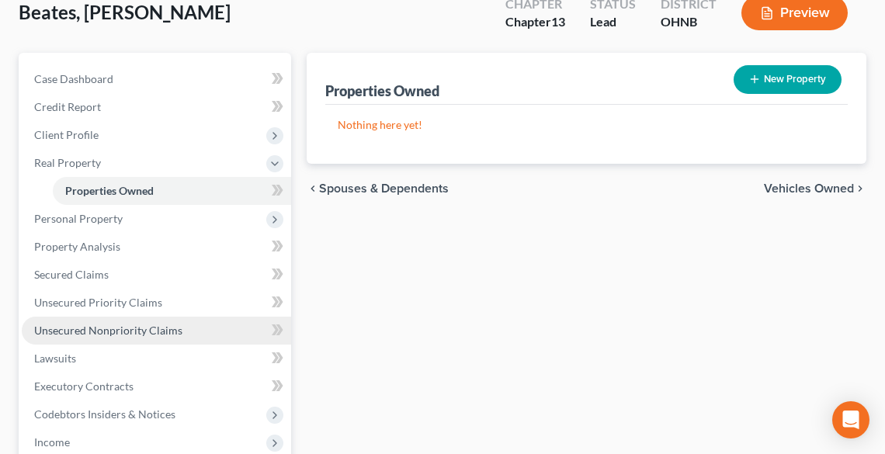
click at [82, 324] on span "Unsecured Nonpriority Claims" at bounding box center [108, 330] width 148 height 13
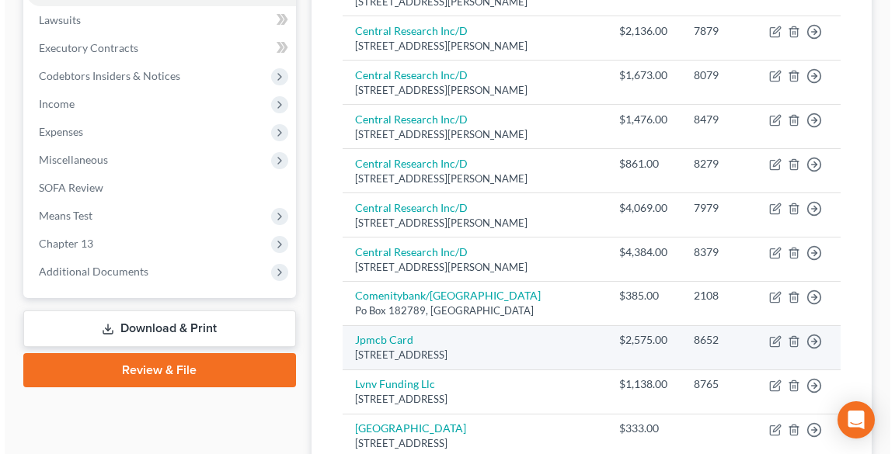
scroll to position [683, 0]
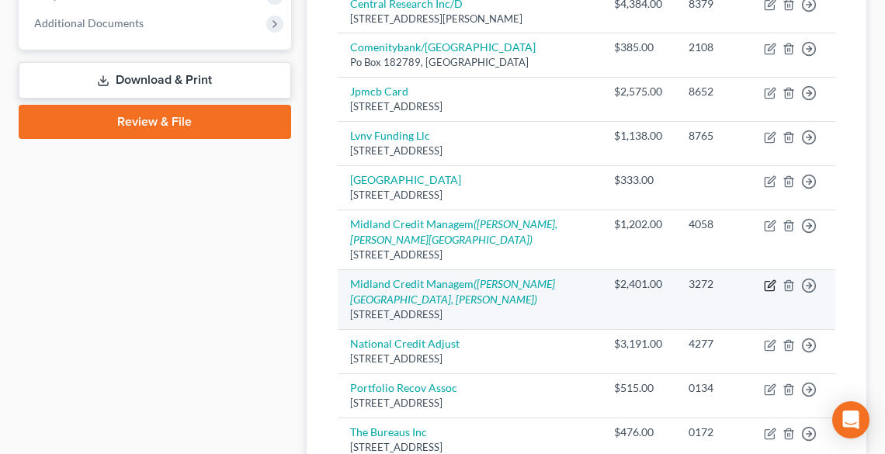
click at [768, 280] on icon "button" at bounding box center [770, 286] width 12 height 12
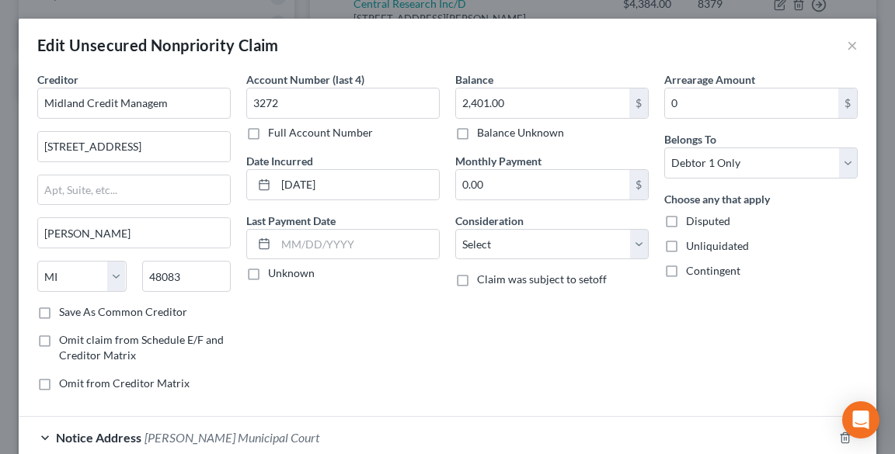
click at [284, 129] on label "Full Account Number" at bounding box center [320, 133] width 105 height 16
click at [284, 129] on input "Full Account Number" at bounding box center [279, 130] width 10 height 10
drag, startPoint x: 357, startPoint y: 106, endPoint x: 304, endPoint y: 125, distance: 56.3
click at [217, 115] on div "Creditor * Midland Credit Managem [STREET_ADDRESS][GEOGRAPHIC_DATA][PERSON_NAME…" at bounding box center [448, 237] width 836 height 332
paste input "24CVF00900"
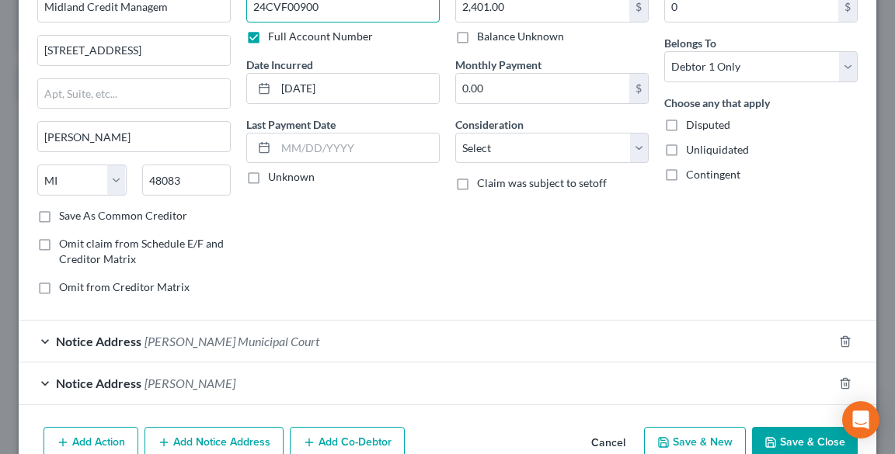
scroll to position [175, 0]
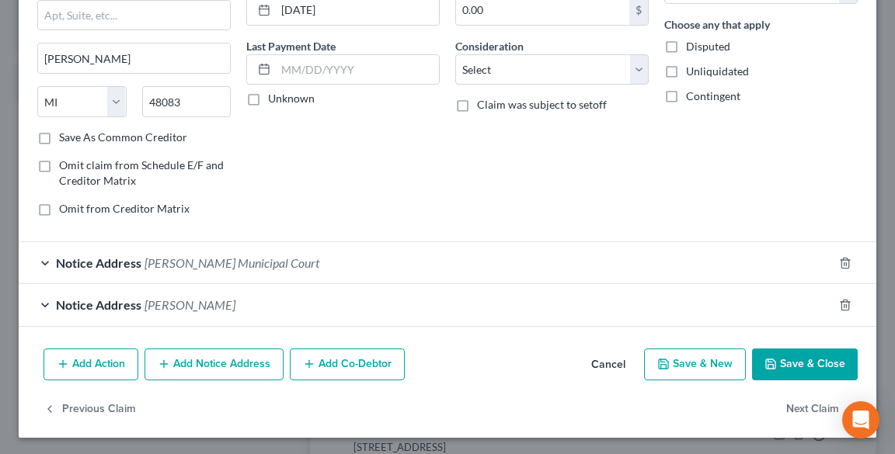
click at [112, 259] on span "Notice Address" at bounding box center [98, 263] width 85 height 15
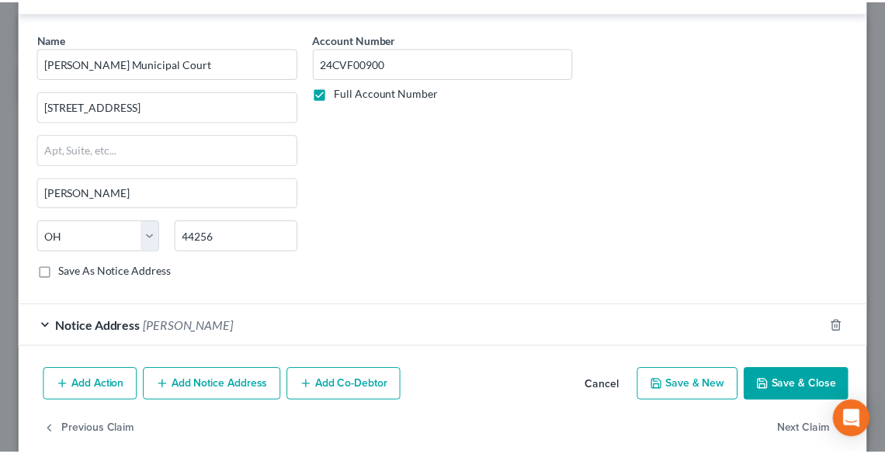
scroll to position [466, 0]
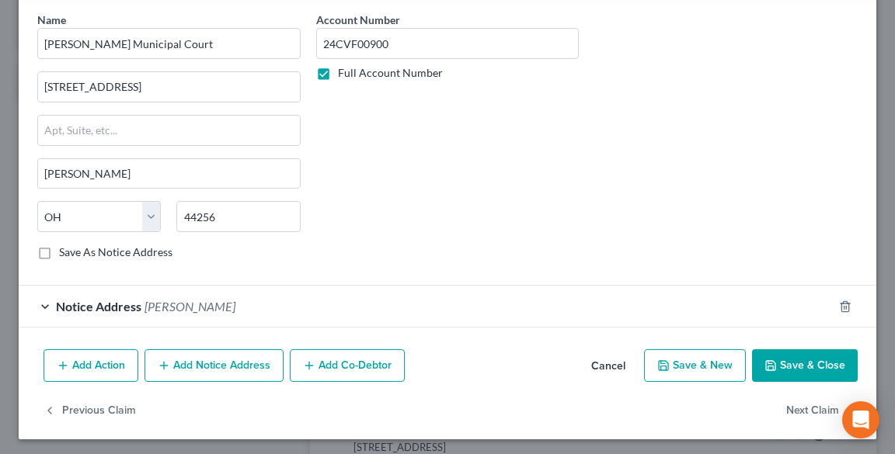
click at [811, 355] on button "Save & Close" at bounding box center [805, 366] width 106 height 33
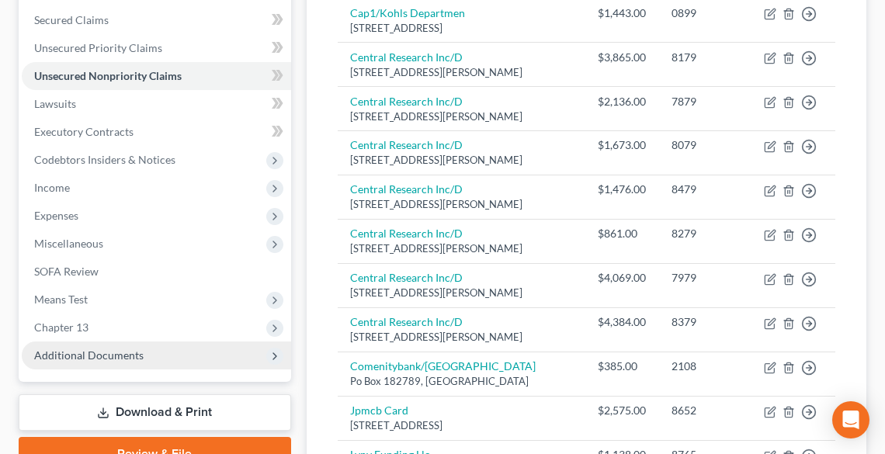
scroll to position [345, 0]
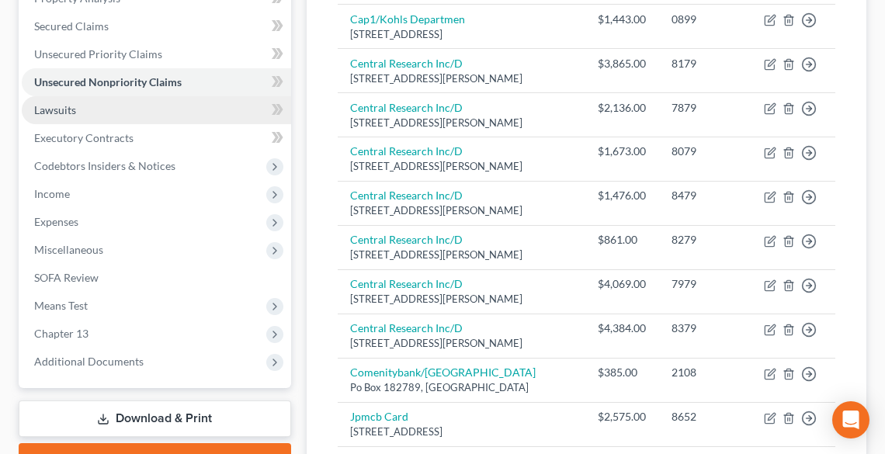
click at [81, 107] on link "Lawsuits" at bounding box center [157, 110] width 270 height 28
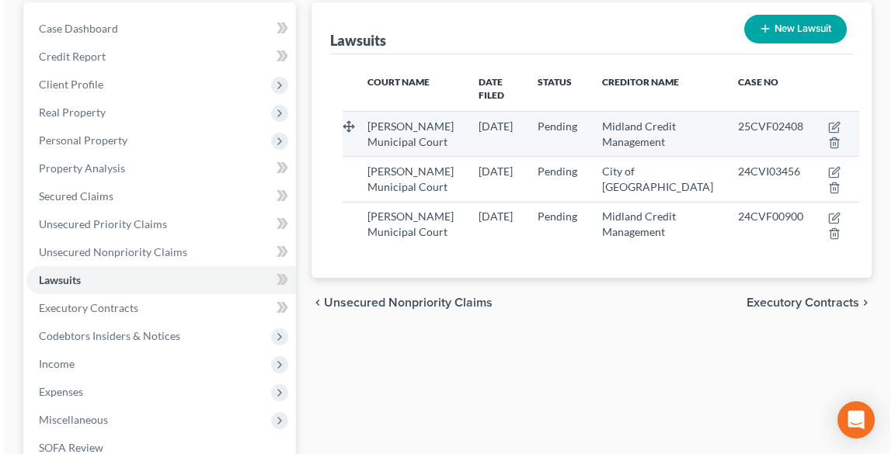
scroll to position [186, 0]
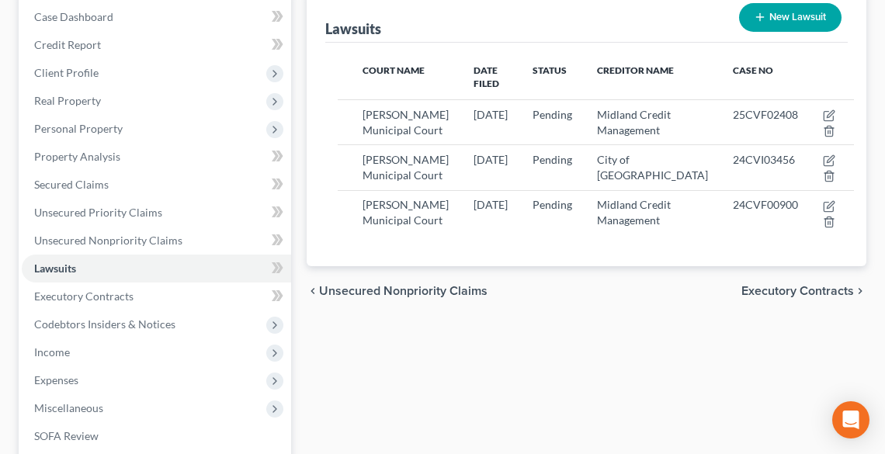
click at [766, 11] on icon "button" at bounding box center [760, 17] width 12 height 12
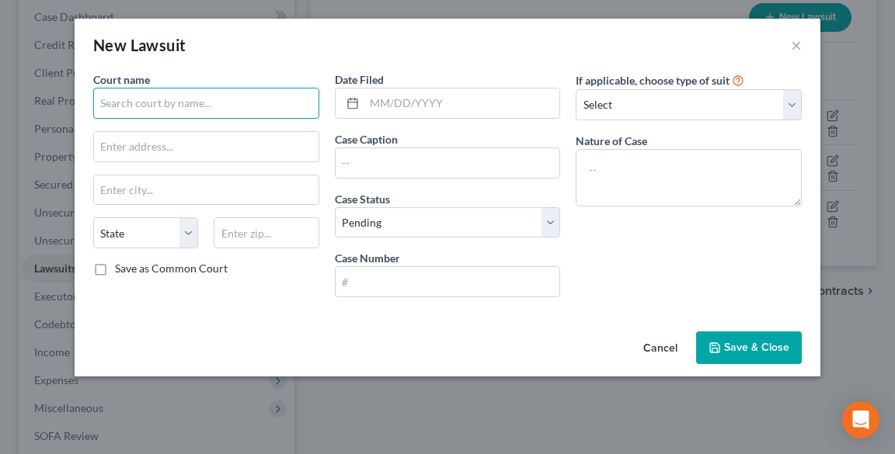
drag, startPoint x: 214, startPoint y: 106, endPoint x: 242, endPoint y: 104, distance: 28.8
click at [214, 106] on input "text" at bounding box center [206, 103] width 226 height 31
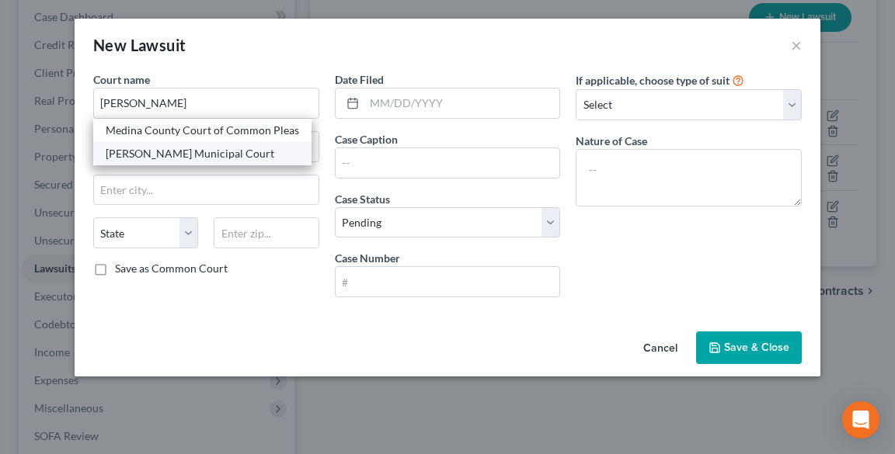
click at [197, 149] on div "[PERSON_NAME] Municipal Court" at bounding box center [202, 154] width 193 height 16
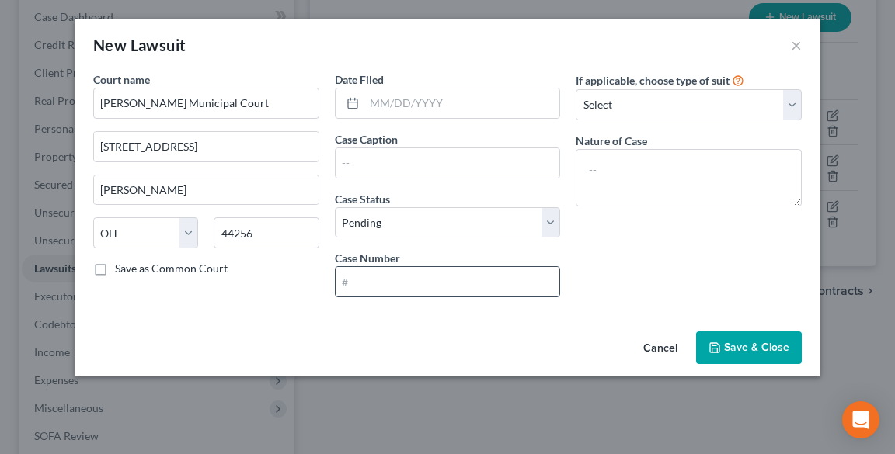
click at [446, 272] on input "text" at bounding box center [448, 282] width 224 height 30
paste input "25CVF02867"
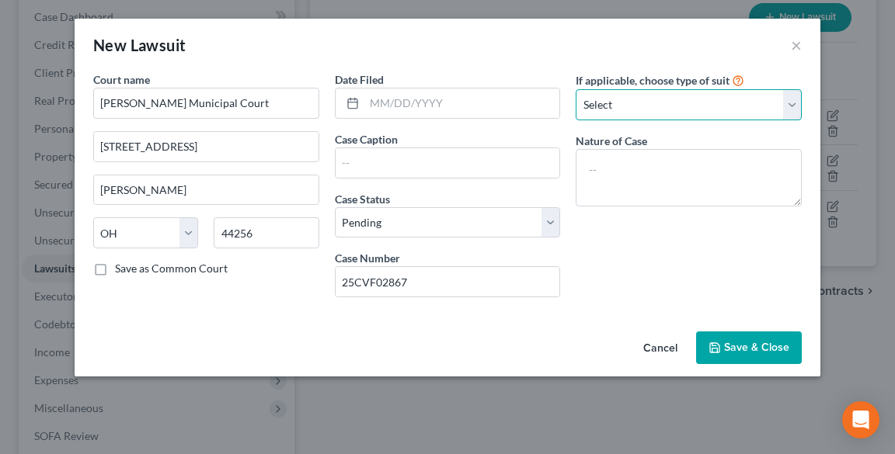
click at [618, 106] on select "Select Repossession Garnishment Foreclosure Attached, Seized, Or Levied Other" at bounding box center [689, 104] width 226 height 31
click at [576, 89] on select "Select Repossession Garnishment Foreclosure Attached, Seized, Or Levied Other" at bounding box center [689, 104] width 226 height 31
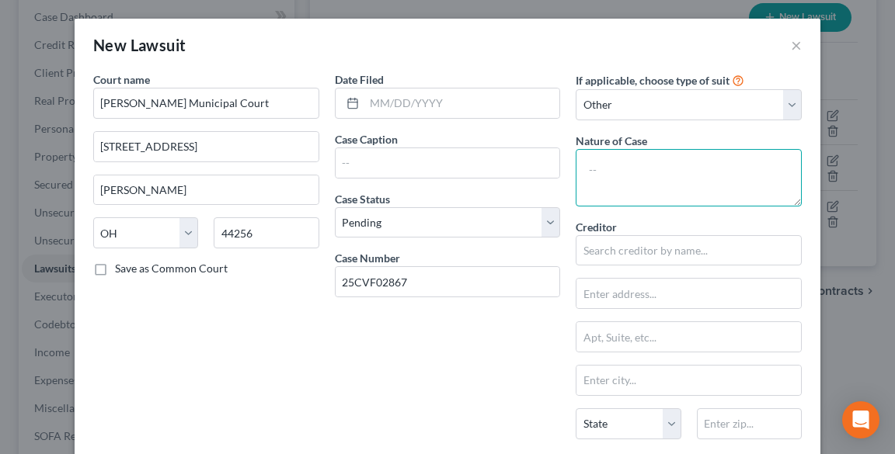
click at [630, 177] on textarea at bounding box center [689, 177] width 226 height 57
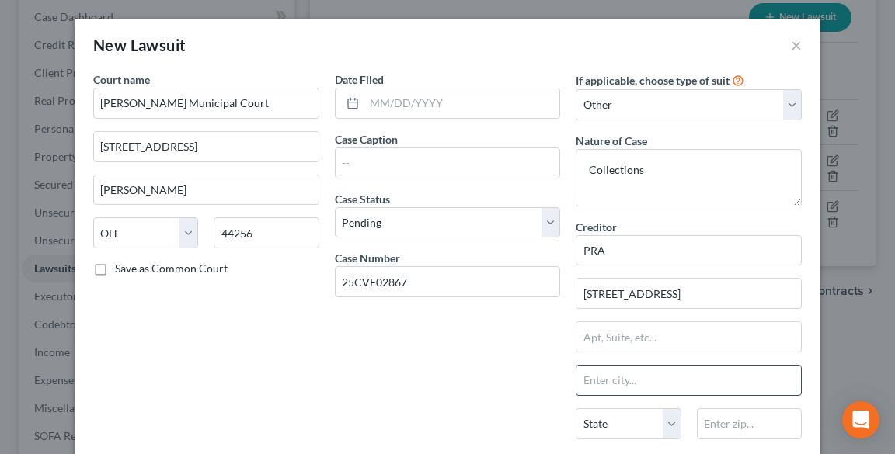
click at [638, 378] on input "text" at bounding box center [688, 381] width 224 height 30
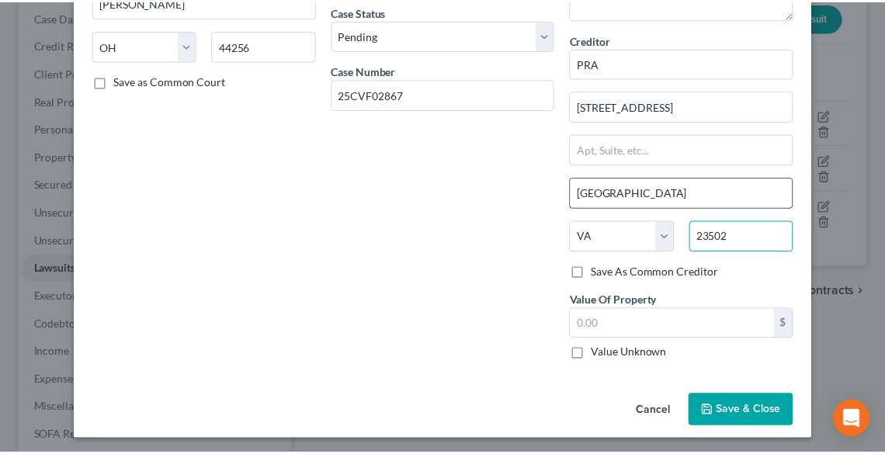
scroll to position [190, 0]
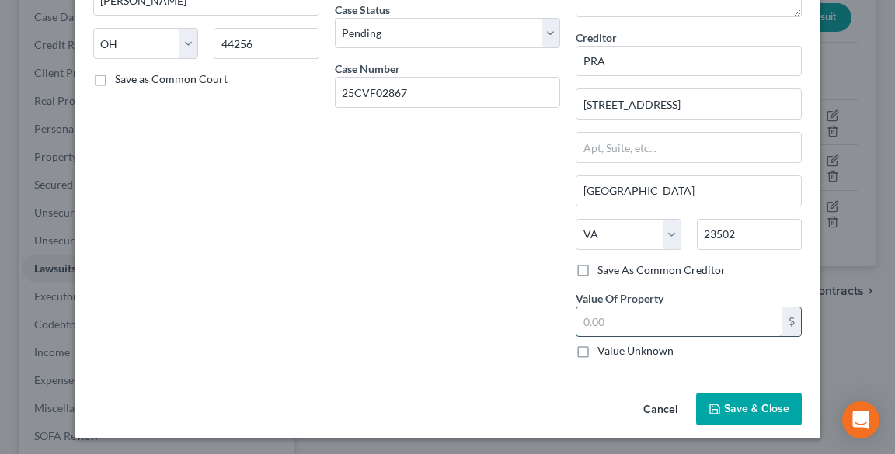
click at [642, 332] on input "text" at bounding box center [679, 323] width 206 height 30
click at [768, 395] on button "Save & Close" at bounding box center [749, 409] width 106 height 33
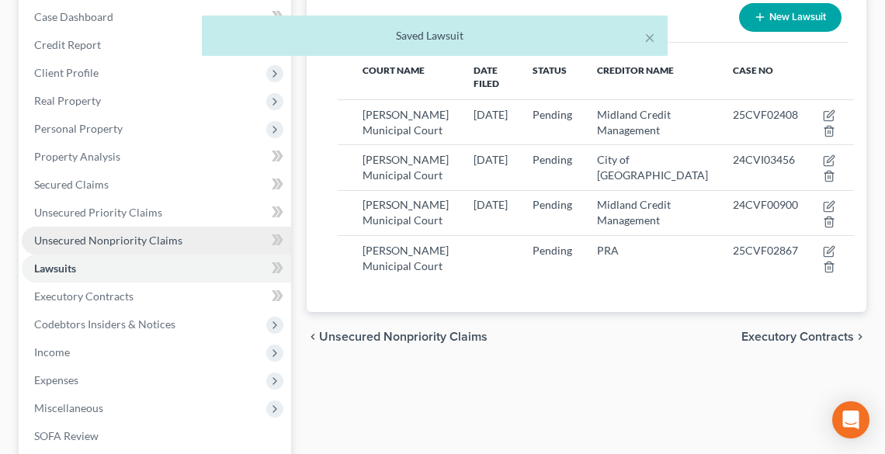
click at [146, 236] on span "Unsecured Nonpriority Claims" at bounding box center [108, 240] width 148 height 13
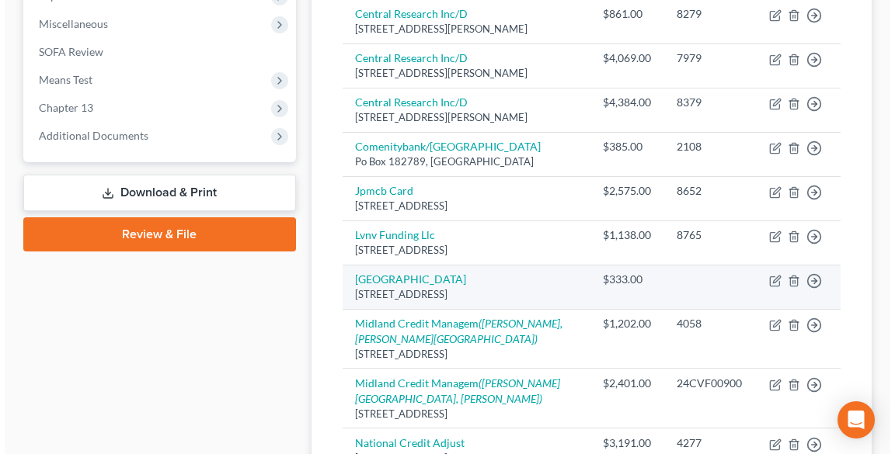
scroll to position [842, 0]
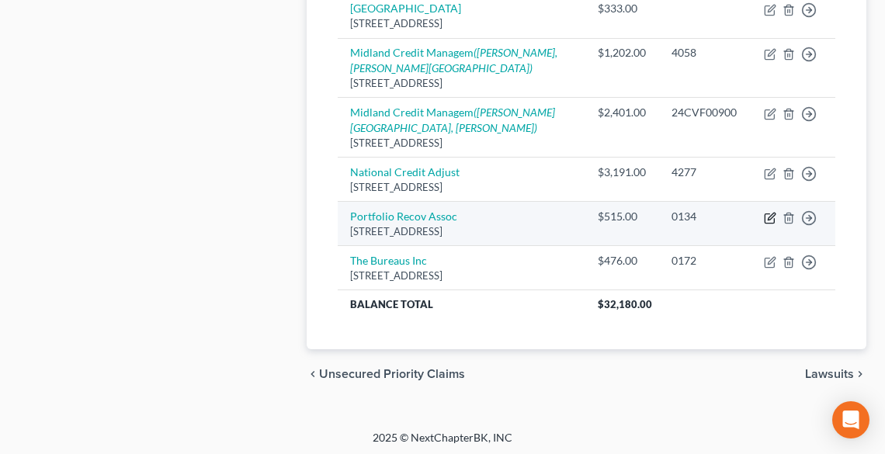
click at [766, 215] on icon "button" at bounding box center [770, 218] width 12 height 12
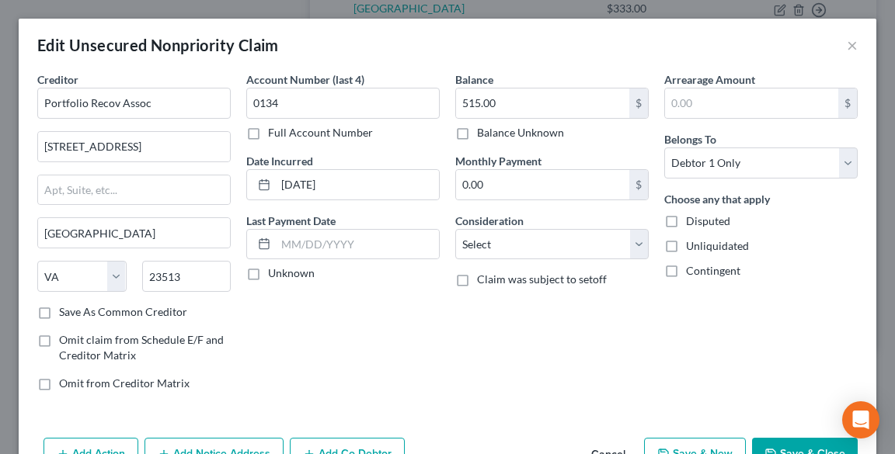
click at [268, 134] on label "Full Account Number" at bounding box center [320, 133] width 105 height 16
click at [274, 134] on input "Full Account Number" at bounding box center [279, 130] width 10 height 10
drag, startPoint x: 285, startPoint y: 105, endPoint x: 235, endPoint y: 109, distance: 49.9
click at [231, 103] on div "Creditor * Portfolio Recov Assoc [GEOGRAPHIC_DATA][US_STATE] [GEOGRAPHIC_DATA] …" at bounding box center [448, 237] width 836 height 332
paste input "25CVF02867"
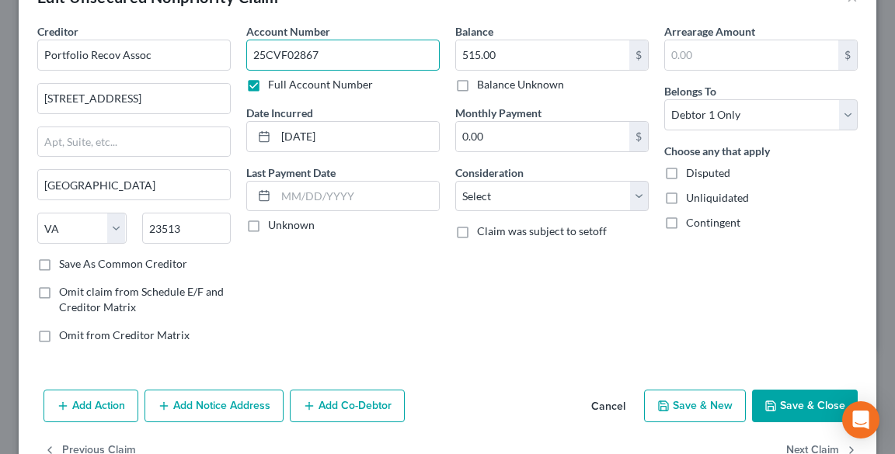
scroll to position [90, 0]
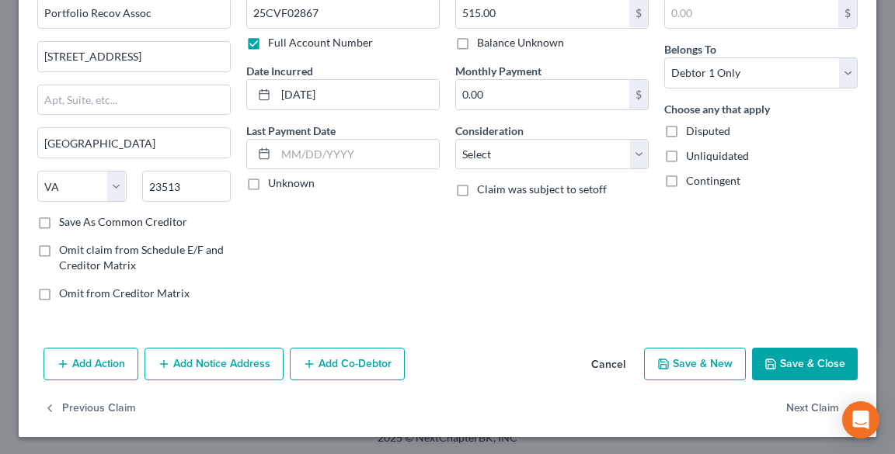
drag, startPoint x: 89, startPoint y: 363, endPoint x: 296, endPoint y: 301, distance: 215.7
click at [90, 363] on button "Add Action" at bounding box center [90, 364] width 95 height 33
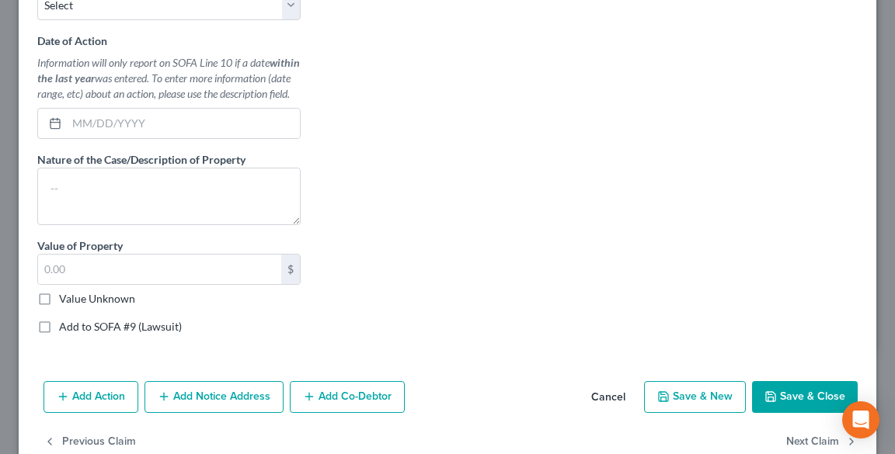
scroll to position [568, 0]
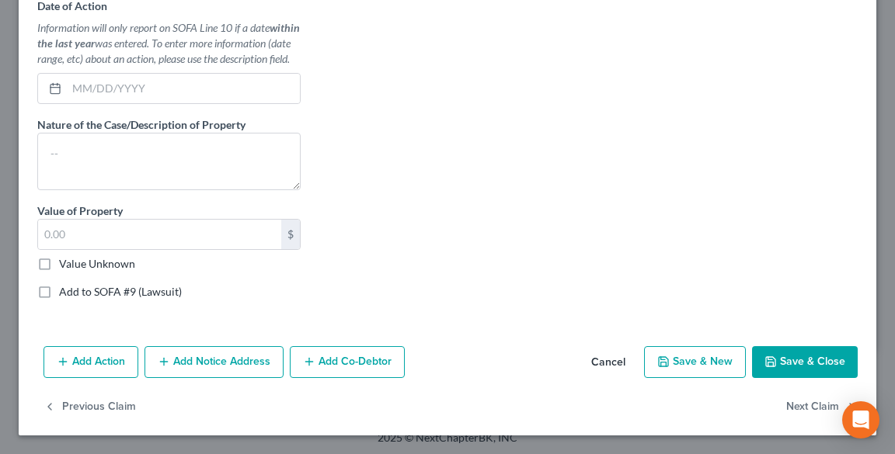
click at [228, 355] on button "Add Notice Address" at bounding box center [213, 362] width 139 height 33
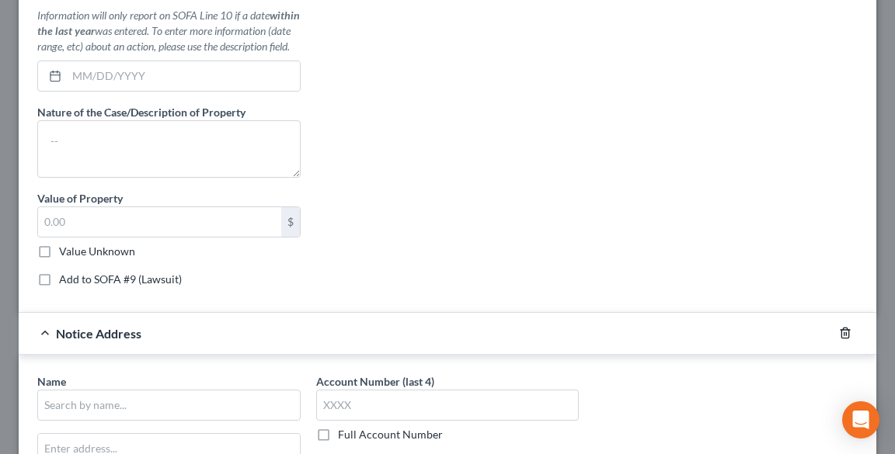
click at [841, 339] on icon "button" at bounding box center [844, 334] width 7 height 10
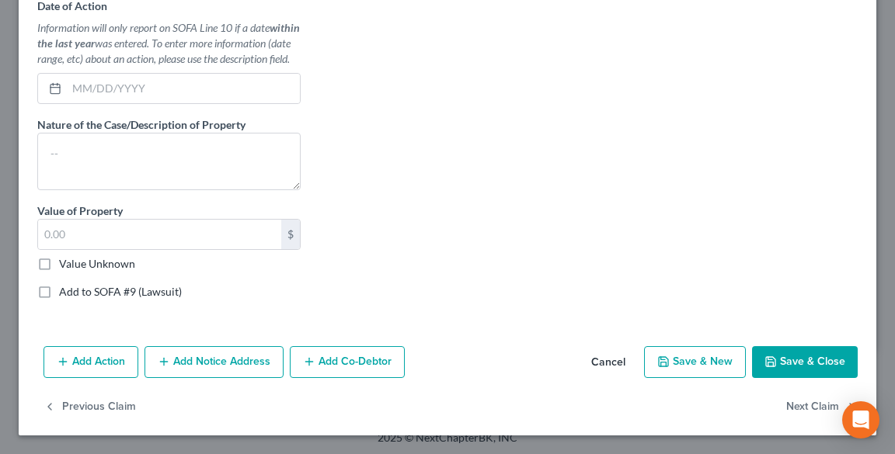
click at [603, 356] on button "Cancel" at bounding box center [608, 363] width 59 height 31
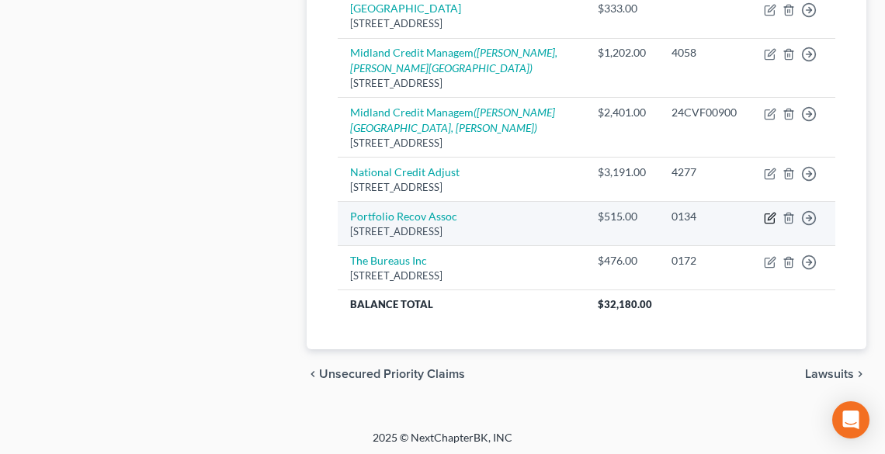
click at [766, 212] on icon "button" at bounding box center [770, 218] width 12 height 12
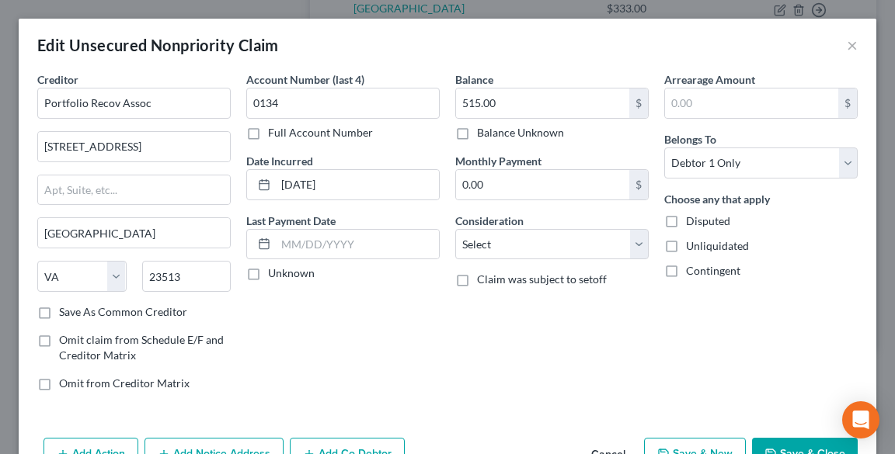
click at [277, 131] on label "Full Account Number" at bounding box center [320, 133] width 105 height 16
click at [277, 131] on input "Full Account Number" at bounding box center [279, 130] width 10 height 10
click at [283, 105] on input "0134" at bounding box center [342, 103] width 193 height 31
drag, startPoint x: 283, startPoint y: 105, endPoint x: 248, endPoint y: 103, distance: 35.8
click at [248, 103] on input "0134" at bounding box center [342, 103] width 193 height 31
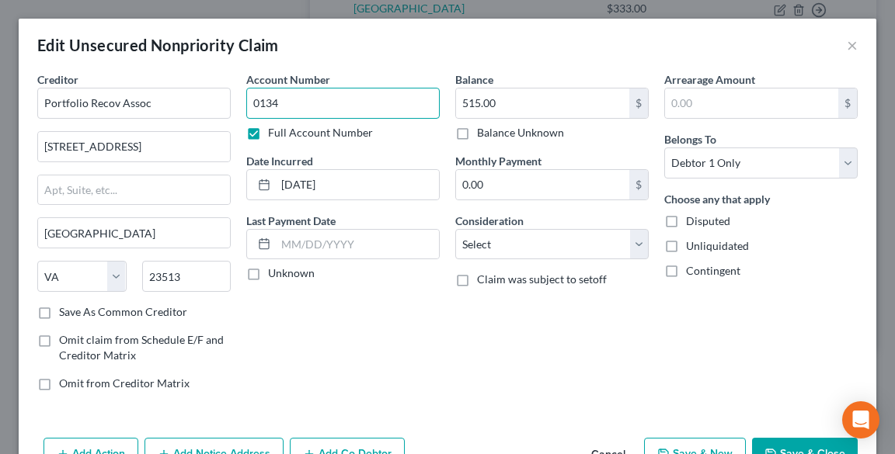
paste input "25CVF02867"
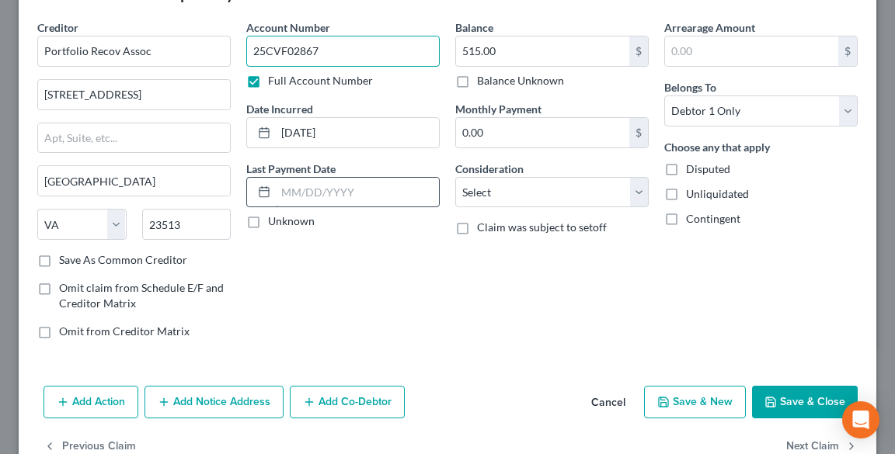
scroll to position [90, 0]
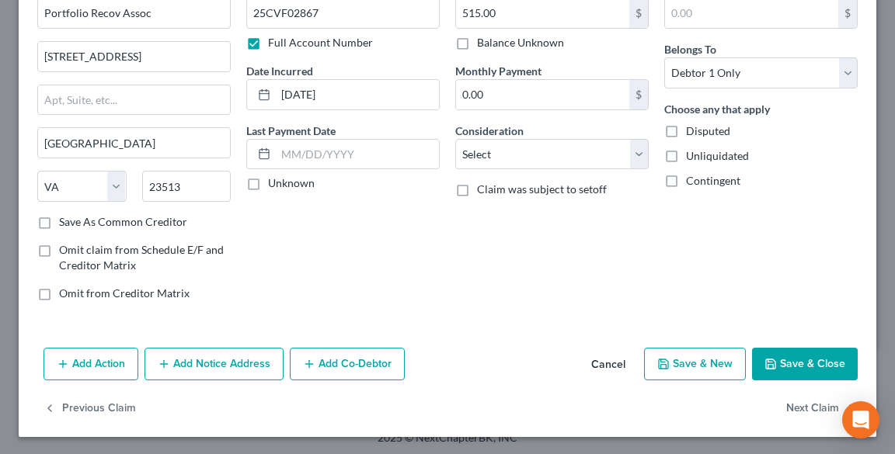
click at [245, 359] on button "Add Notice Address" at bounding box center [213, 364] width 139 height 33
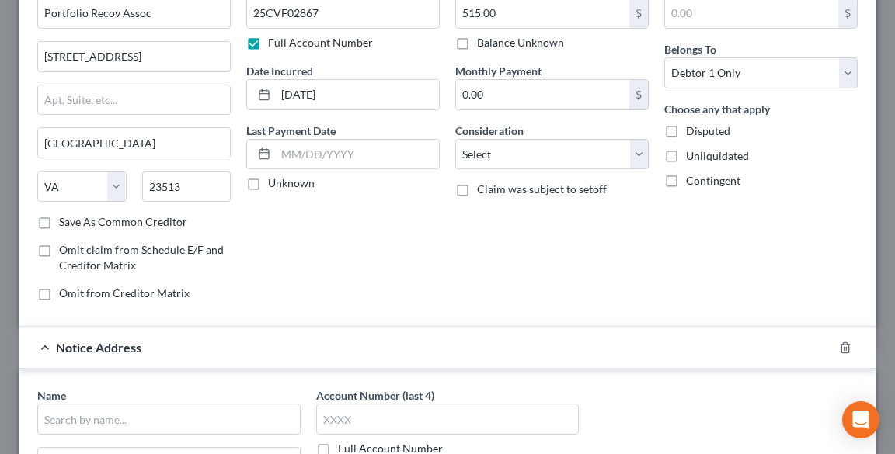
scroll to position [277, 0]
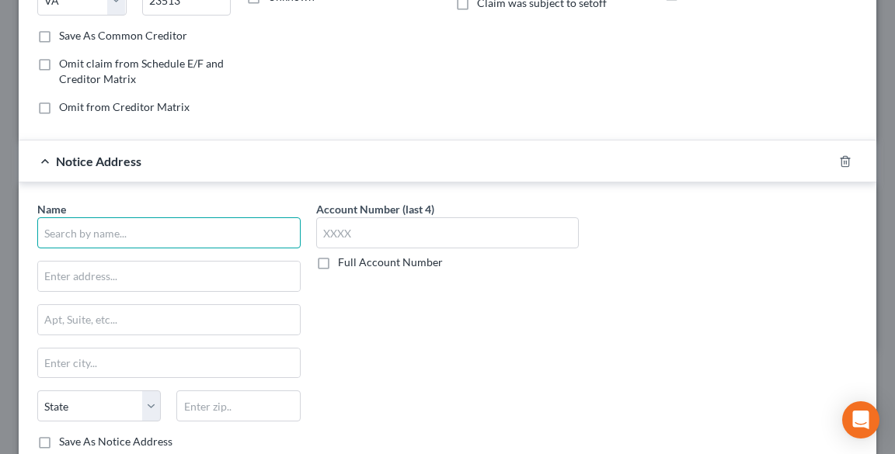
drag, startPoint x: 115, startPoint y: 230, endPoint x: 140, endPoint y: 203, distance: 36.3
click at [115, 229] on input "text" at bounding box center [168, 232] width 263 height 31
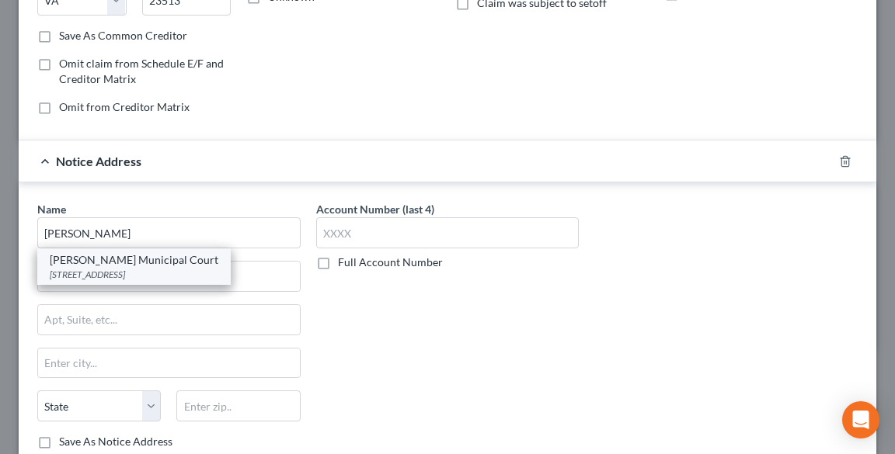
click at [87, 270] on div "[STREET_ADDRESS]" at bounding box center [134, 274] width 169 height 13
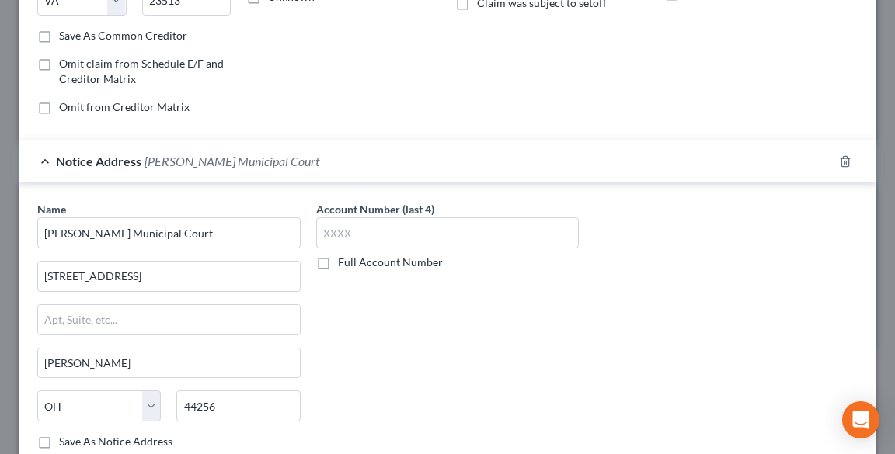
click at [338, 261] on label "Full Account Number" at bounding box center [390, 263] width 105 height 16
click at [344, 261] on input "Full Account Number" at bounding box center [349, 260] width 10 height 10
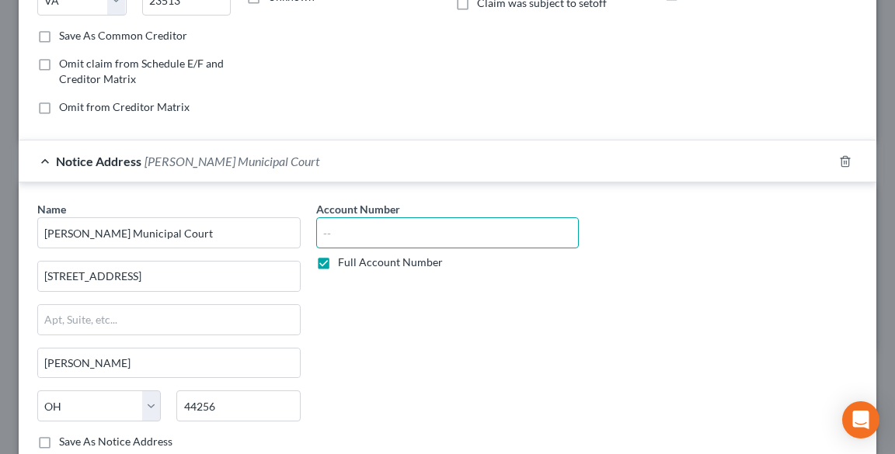
click at [356, 233] on input "text" at bounding box center [447, 232] width 263 height 31
paste input "25CVF02867"
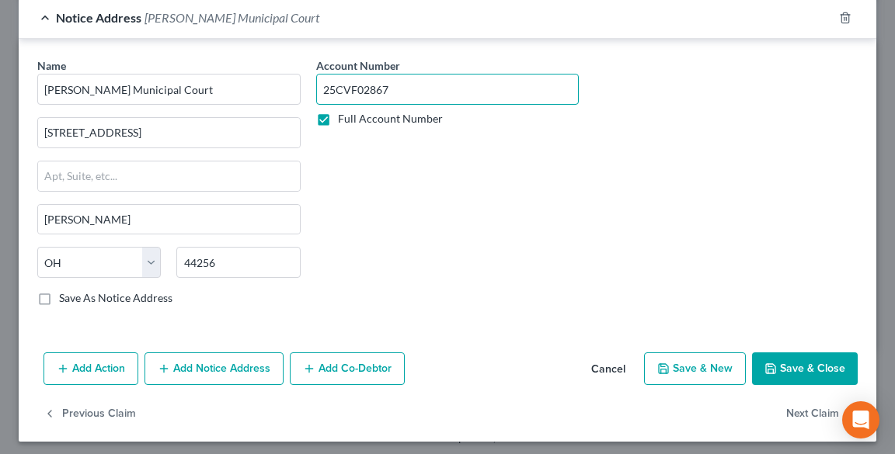
scroll to position [423, 0]
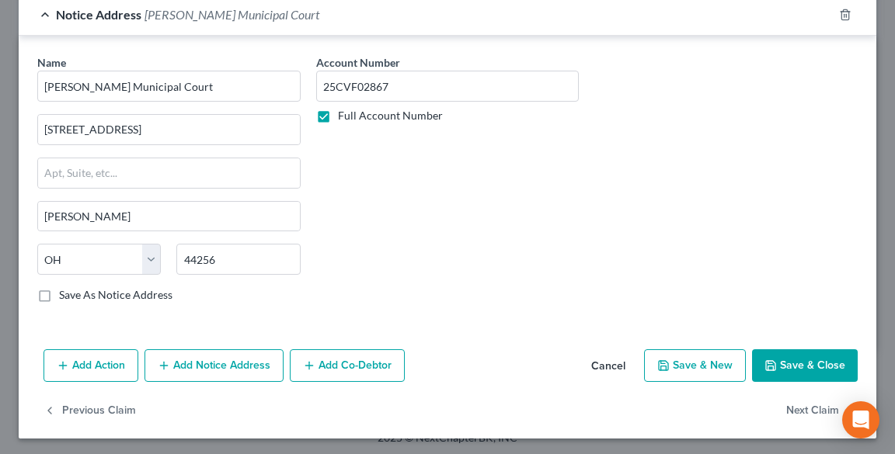
drag, startPoint x: 236, startPoint y: 361, endPoint x: 883, endPoint y: 273, distance: 652.9
click at [238, 361] on button "Add Notice Address" at bounding box center [213, 366] width 139 height 33
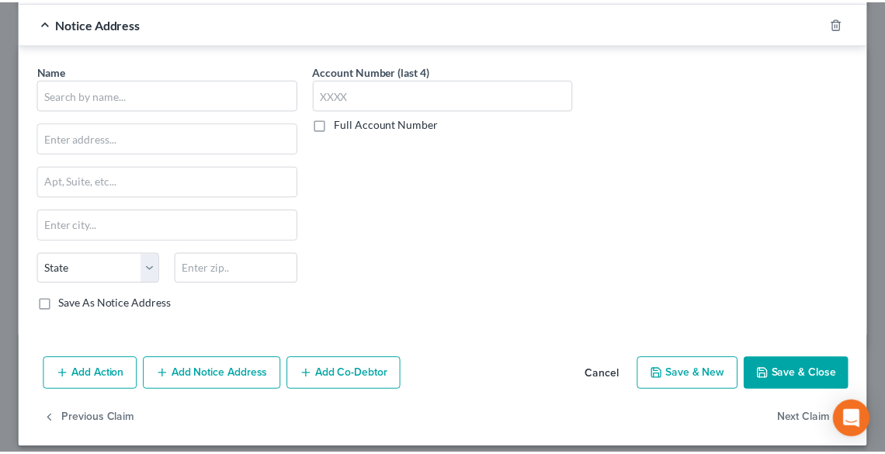
scroll to position [756, 0]
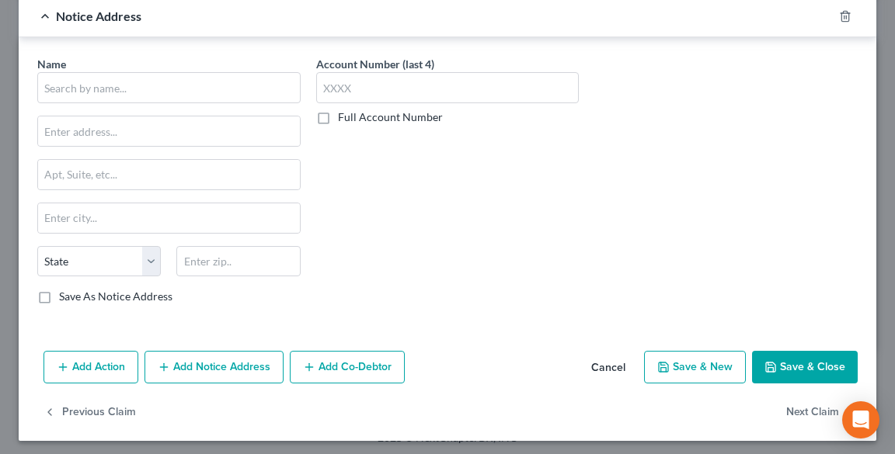
click at [603, 357] on button "Cancel" at bounding box center [608, 368] width 59 height 31
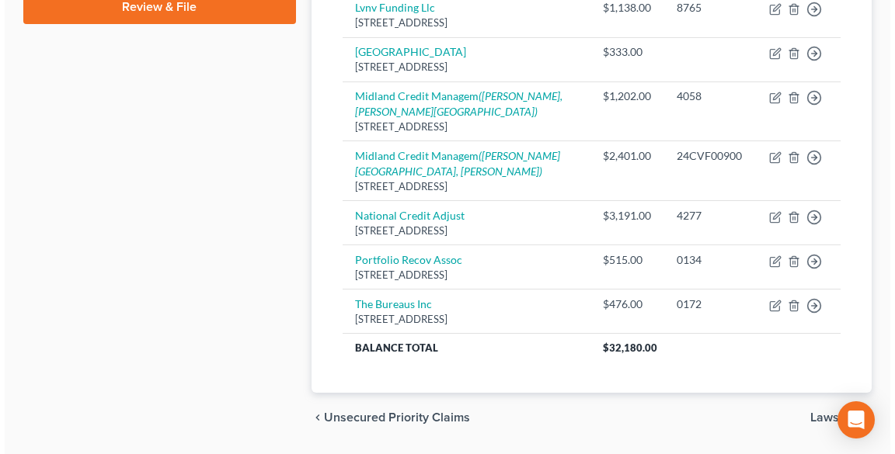
scroll to position [780, 0]
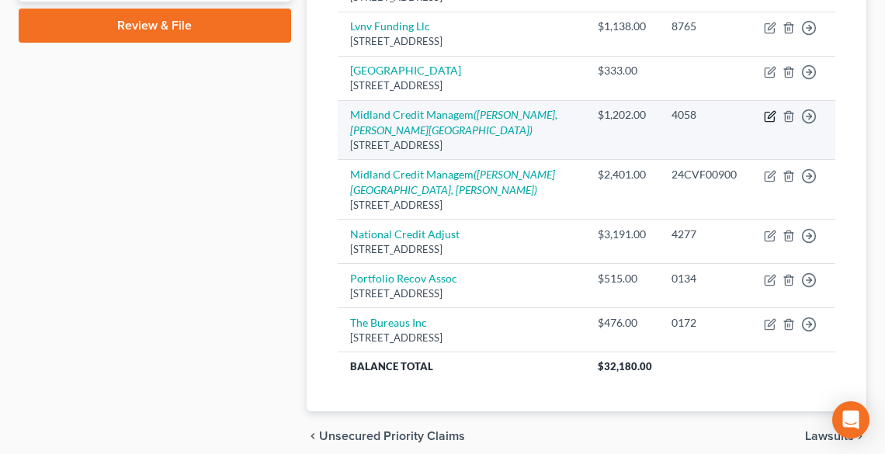
click at [767, 110] on icon "button" at bounding box center [770, 116] width 12 height 12
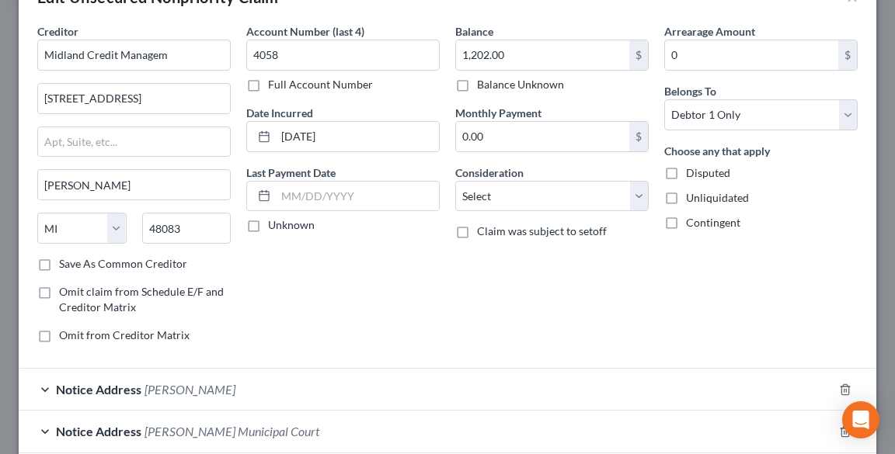
scroll to position [124, 0]
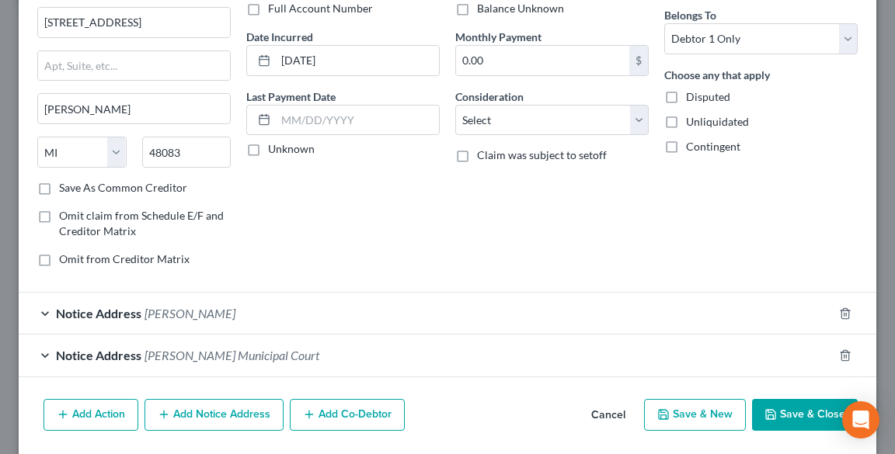
click at [197, 311] on span "[PERSON_NAME]" at bounding box center [189, 313] width 91 height 15
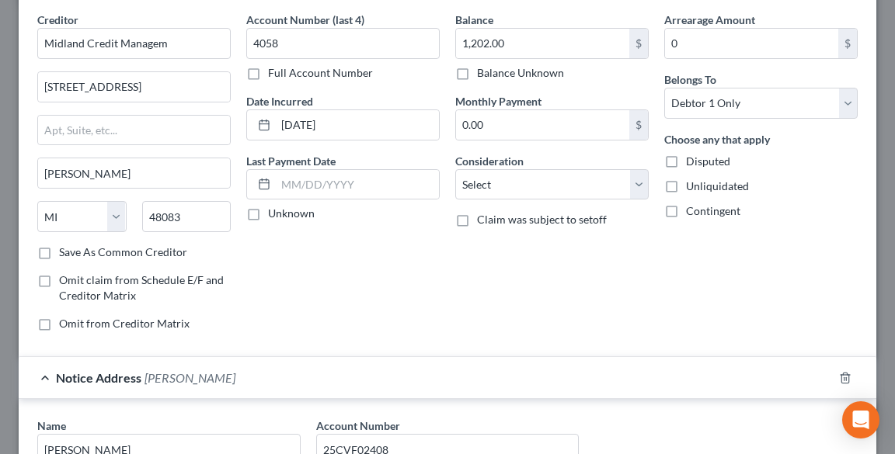
scroll to position [0, 0]
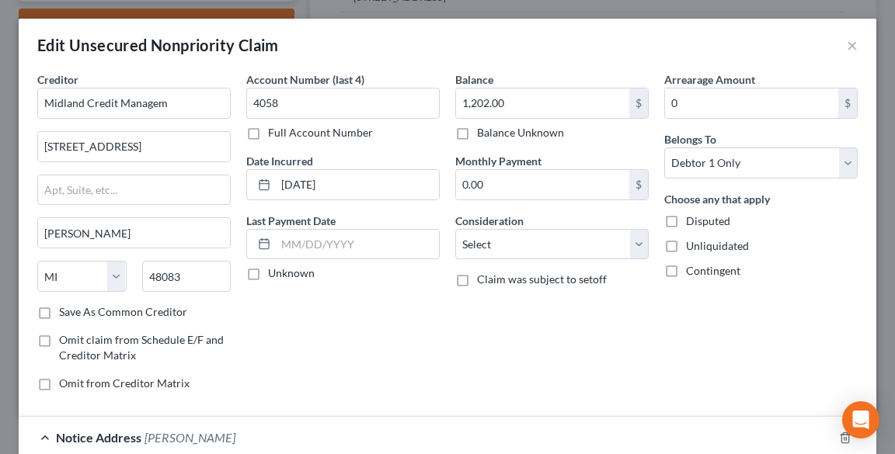
click at [268, 128] on label "Full Account Number" at bounding box center [320, 133] width 105 height 16
click at [274, 128] on input "Full Account Number" at bounding box center [279, 130] width 10 height 10
drag, startPoint x: 292, startPoint y: 106, endPoint x: 301, endPoint y: 140, distance: 35.4
click at [246, 109] on input "4058" at bounding box center [342, 103] width 193 height 31
paste input "25CVF02408"
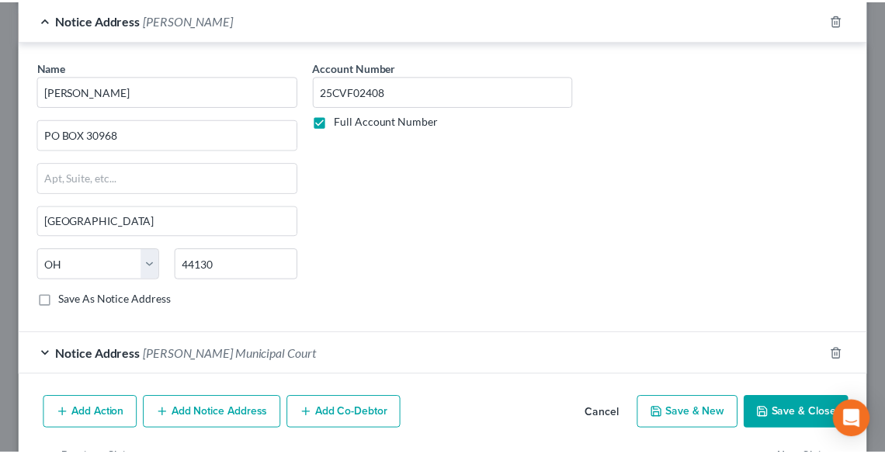
scroll to position [466, 0]
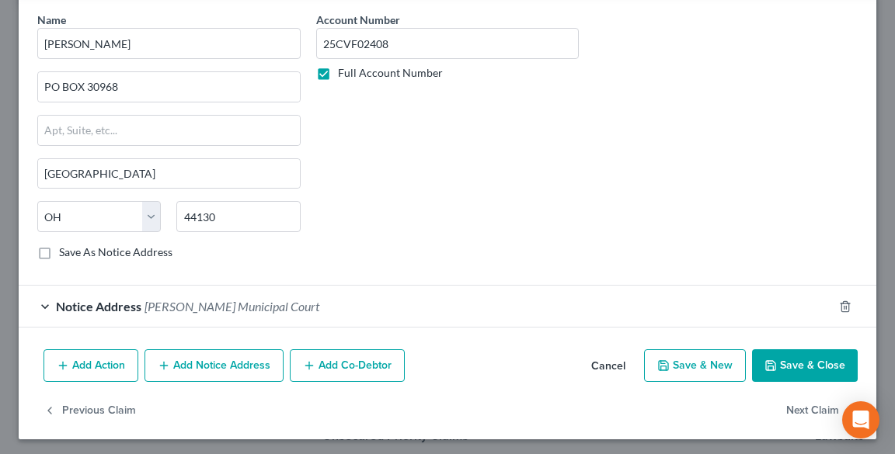
click at [787, 360] on button "Save & Close" at bounding box center [805, 366] width 106 height 33
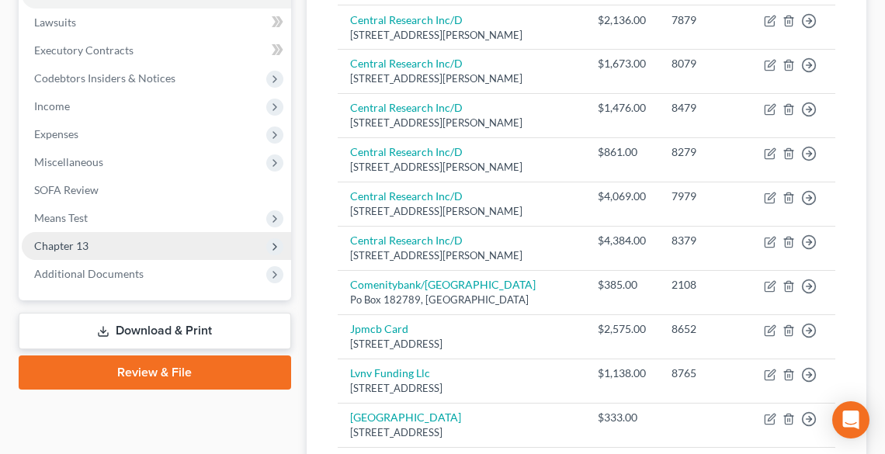
scroll to position [345, 0]
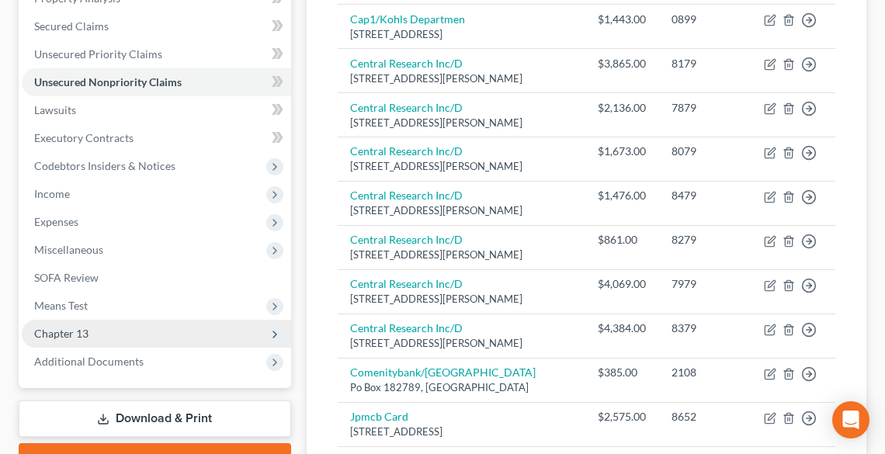
click at [99, 331] on span "Chapter 13" at bounding box center [157, 334] width 270 height 28
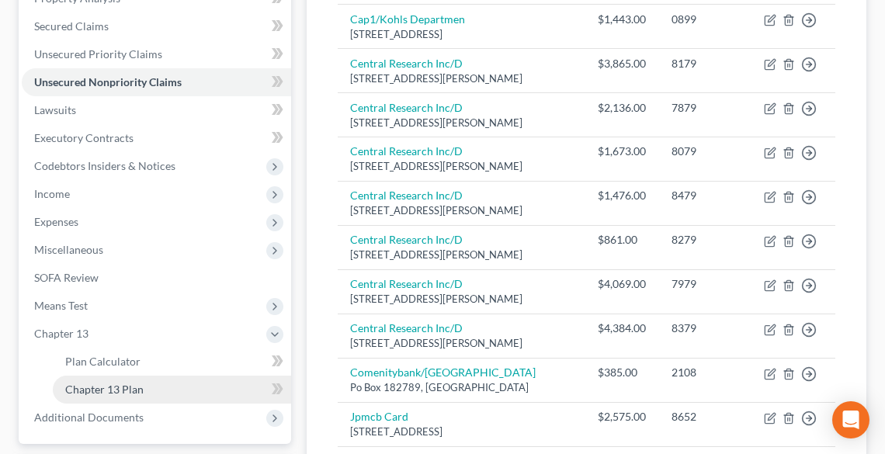
click at [126, 383] on span "Chapter 13 Plan" at bounding box center [104, 389] width 78 height 13
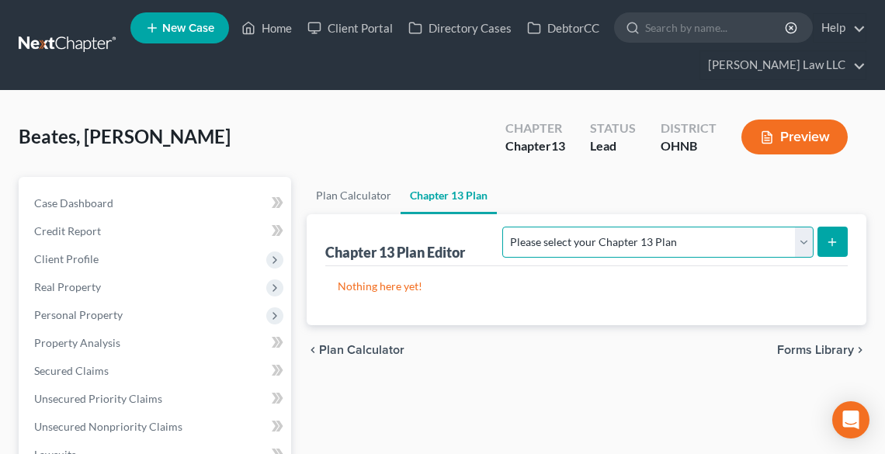
click at [655, 236] on select "Please select your Chapter 13 Plan National Form Plan - Official Form 113 North…" at bounding box center [658, 242] width 311 height 31
click at [594, 227] on select "Please select your Chapter 13 Plan National Form Plan - Official Form 113 North…" at bounding box center [658, 242] width 311 height 31
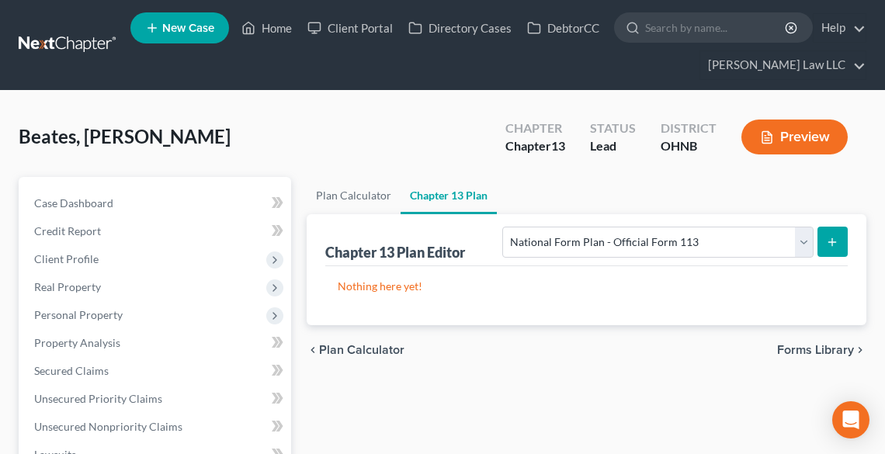
click at [832, 242] on line "submit" at bounding box center [833, 242] width 7 height 0
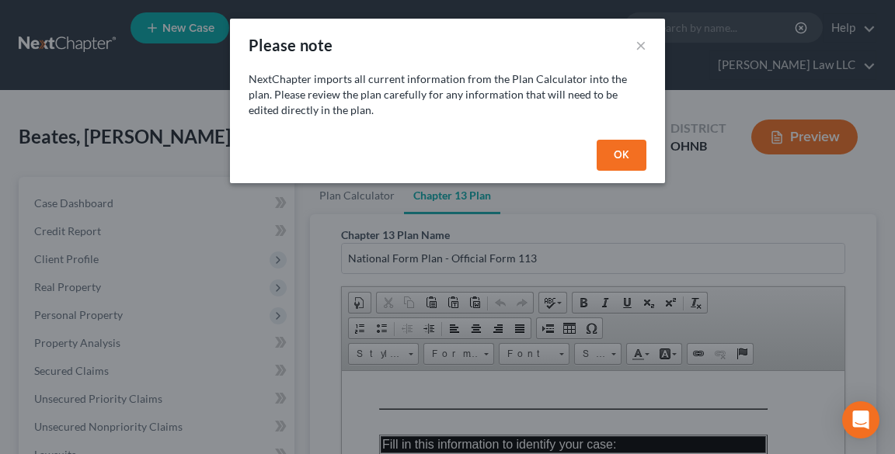
click at [612, 154] on button "OK" at bounding box center [621, 155] width 50 height 31
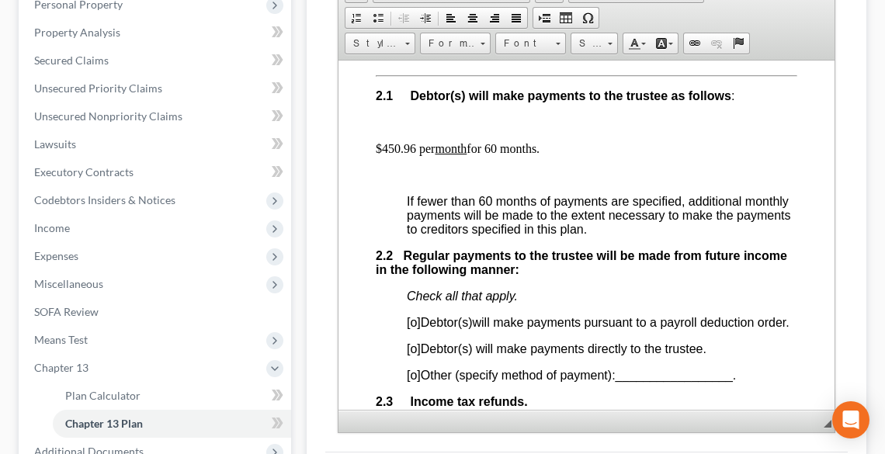
scroll to position [1118, 0]
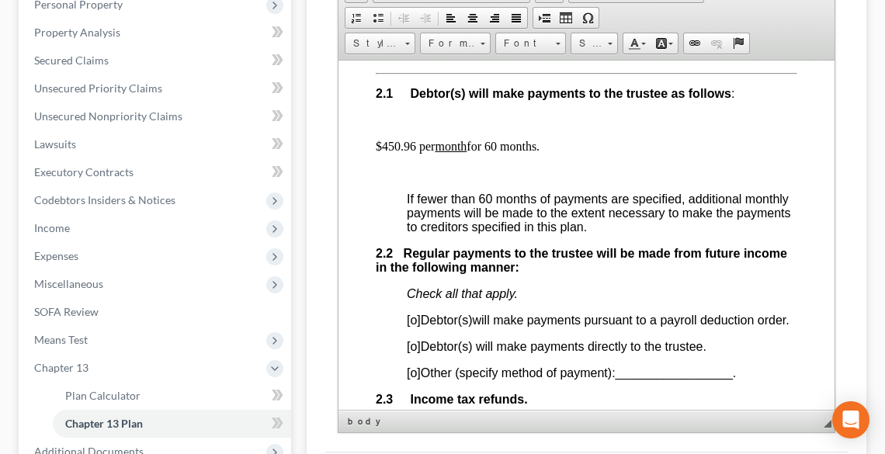
click at [495, 141] on p "$450.96 per month for 60 months." at bounding box center [586, 146] width 422 height 14
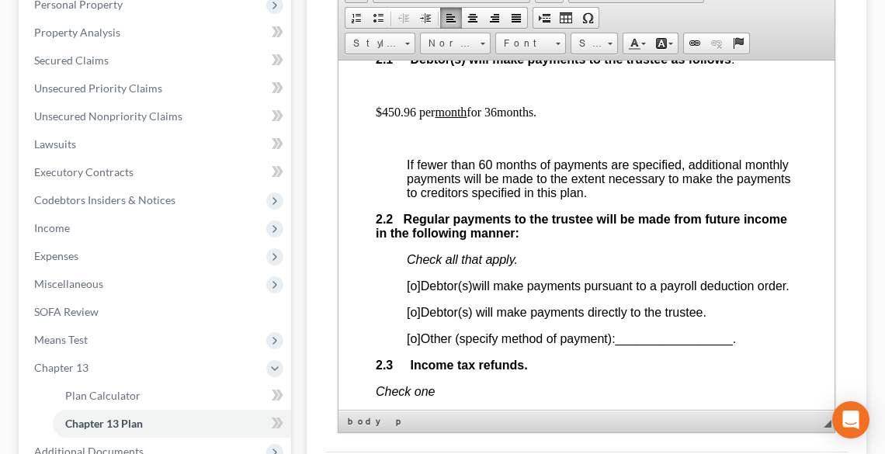
scroll to position [1181, 0]
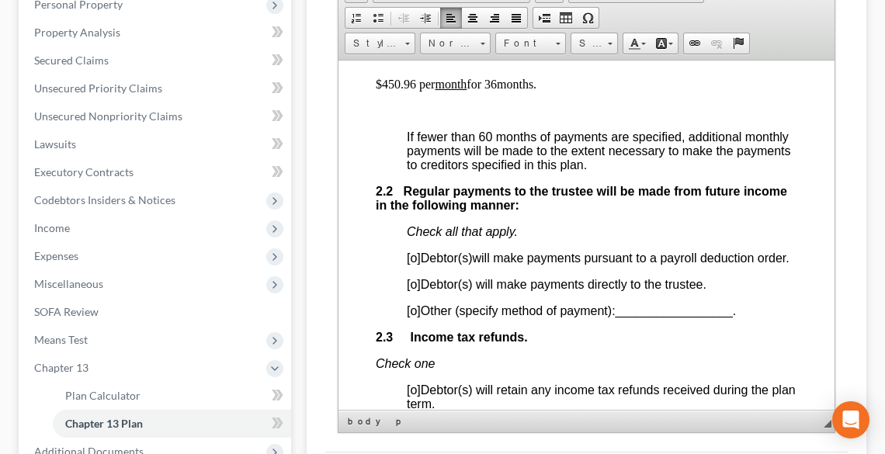
click at [419, 256] on span "[o]" at bounding box center [413, 257] width 14 height 13
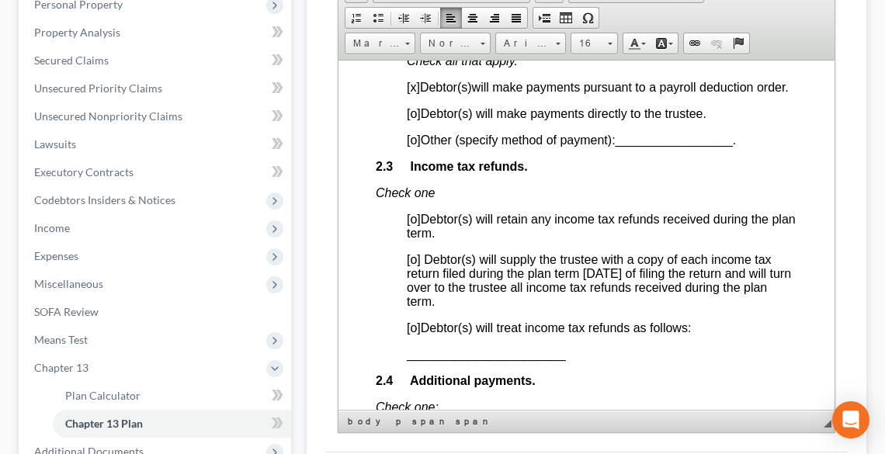
scroll to position [1429, 0]
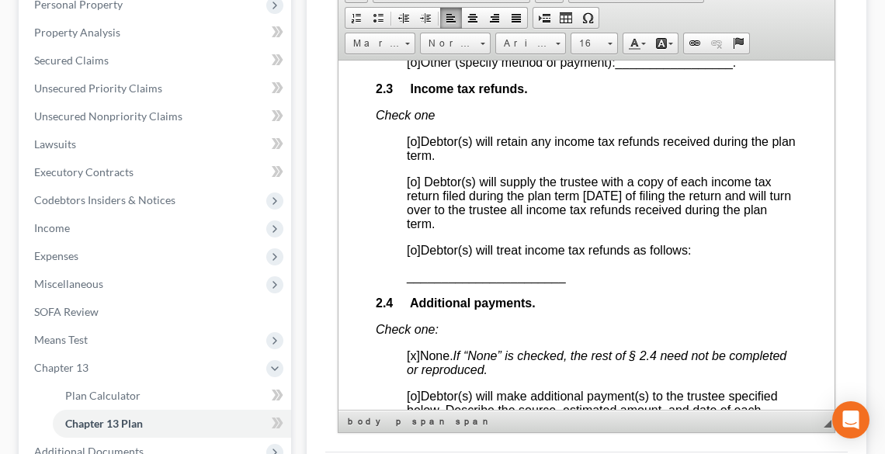
click at [415, 256] on span "[o]" at bounding box center [413, 249] width 14 height 13
click at [406, 283] on span "_______________________" at bounding box center [485, 276] width 159 height 13
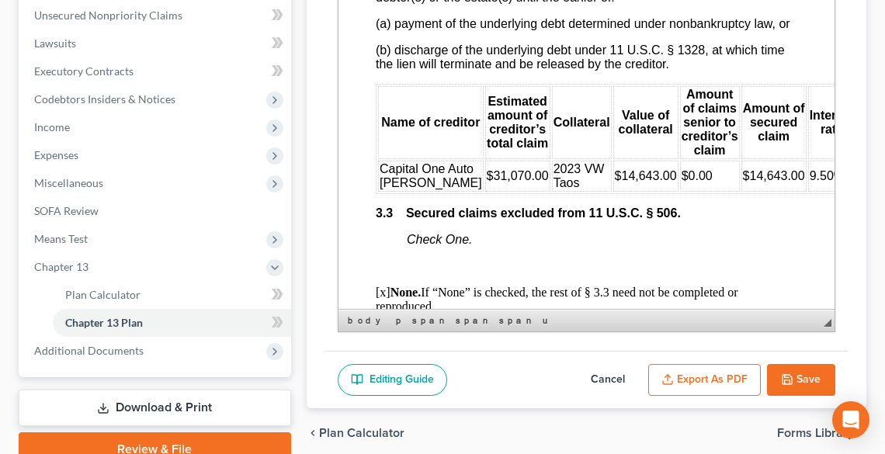
scroll to position [482, 0]
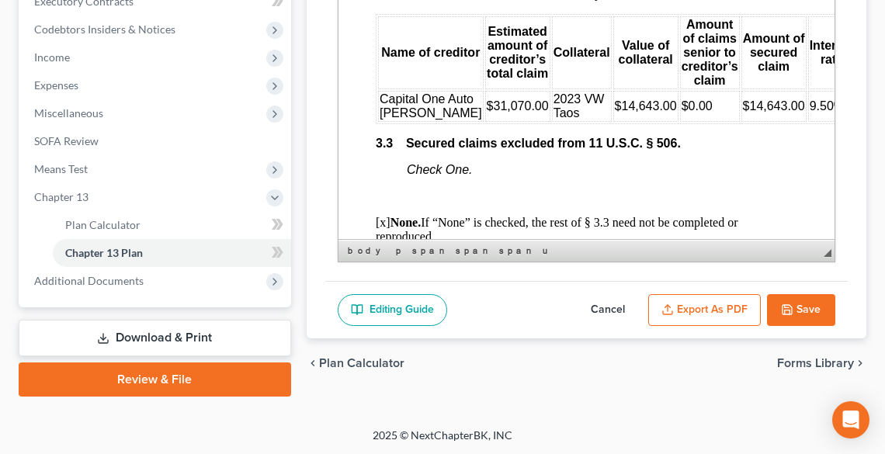
drag, startPoint x: 614, startPoint y: 297, endPoint x: 640, endPoint y: 303, distance: 26.4
click at [614, 297] on button "Cancel" at bounding box center [608, 310] width 68 height 33
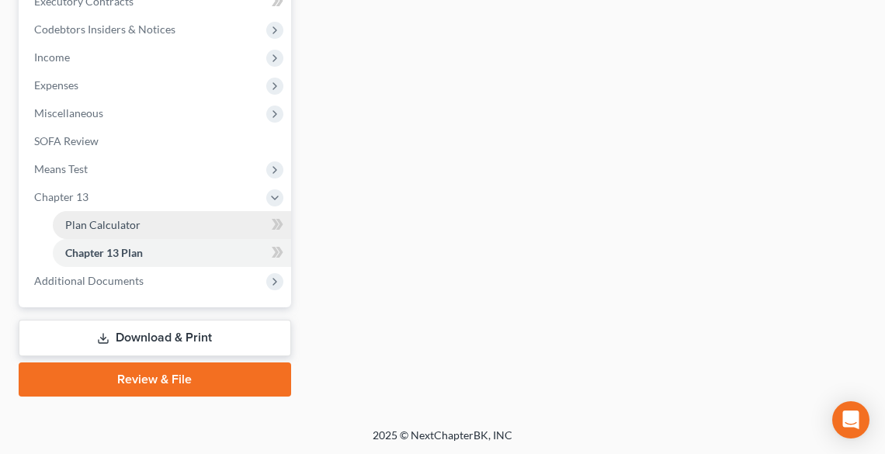
click at [91, 237] on link "Plan Calculator" at bounding box center [172, 225] width 238 height 28
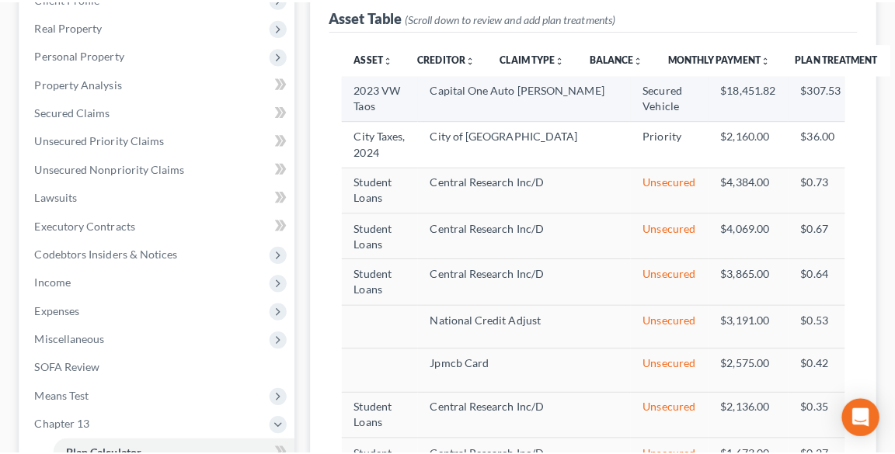
scroll to position [249, 0]
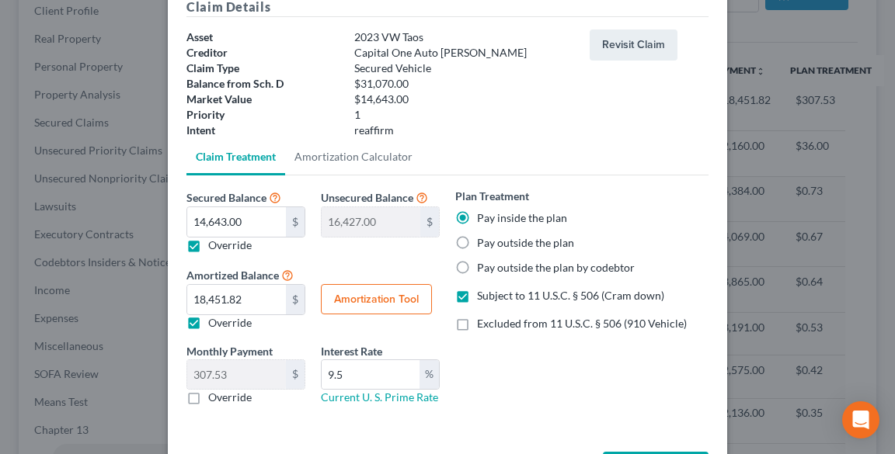
scroll to position [134, 0]
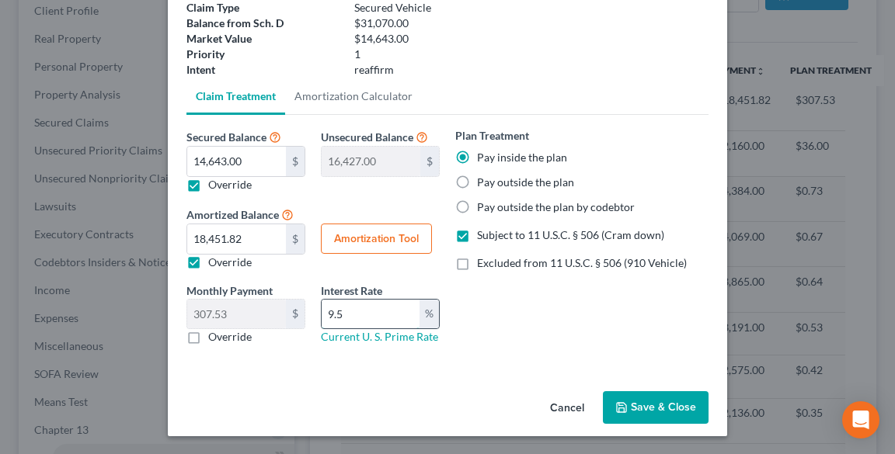
click at [400, 302] on input "9.5" at bounding box center [371, 315] width 98 height 30
click at [388, 232] on button "Amortization Tool" at bounding box center [376, 239] width 111 height 31
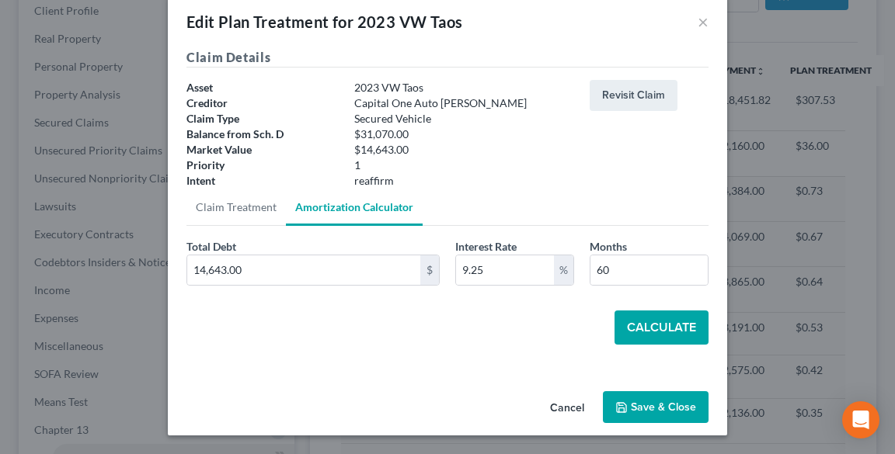
scroll to position [23, 0]
click at [659, 323] on button "Calculate" at bounding box center [661, 328] width 94 height 34
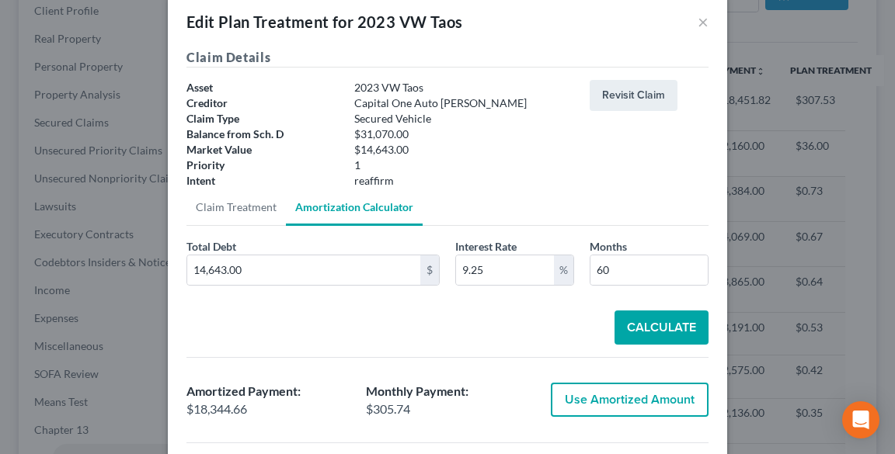
scroll to position [85, 0]
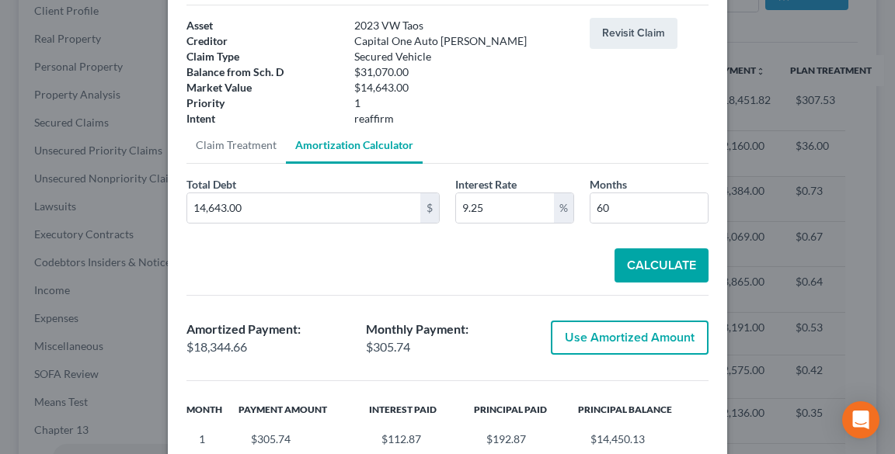
click at [621, 336] on button "Use Amortized Amount" at bounding box center [630, 338] width 158 height 34
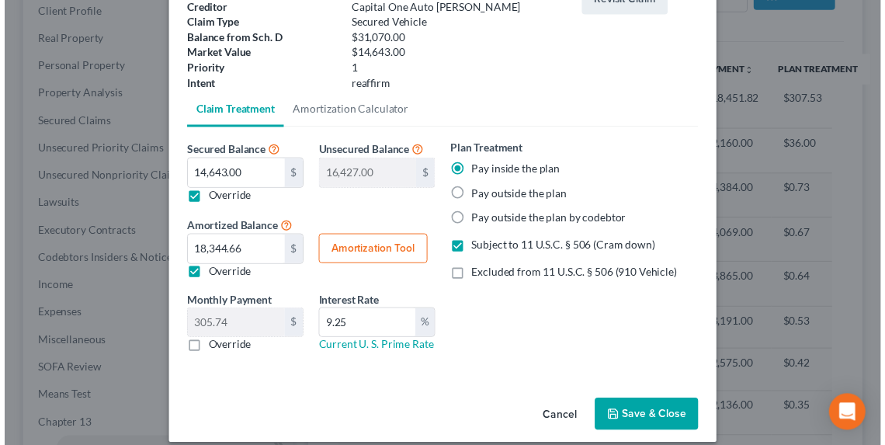
scroll to position [134, 0]
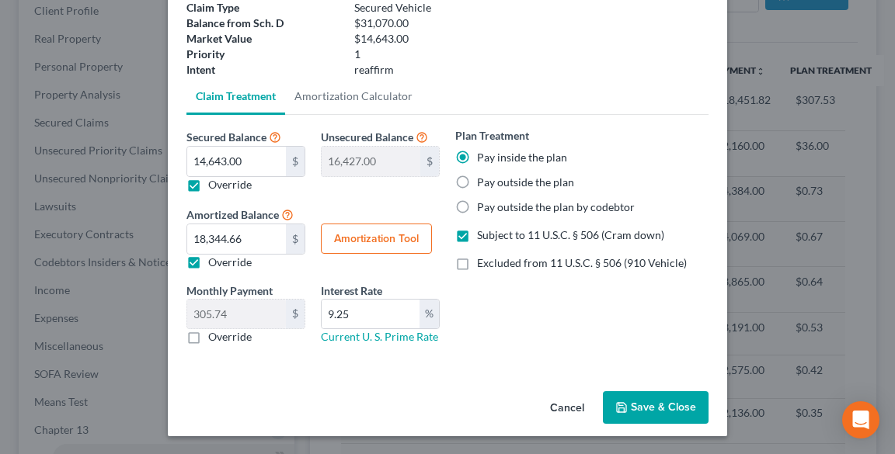
click at [656, 401] on button "Save & Close" at bounding box center [656, 407] width 106 height 33
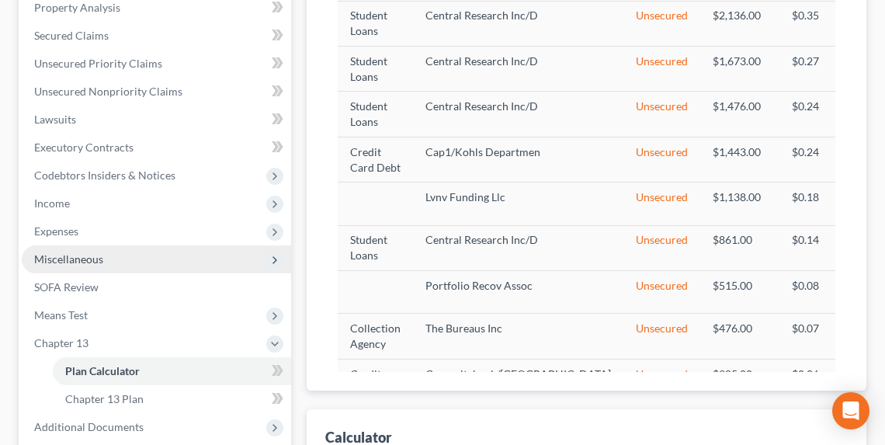
scroll to position [333, 0]
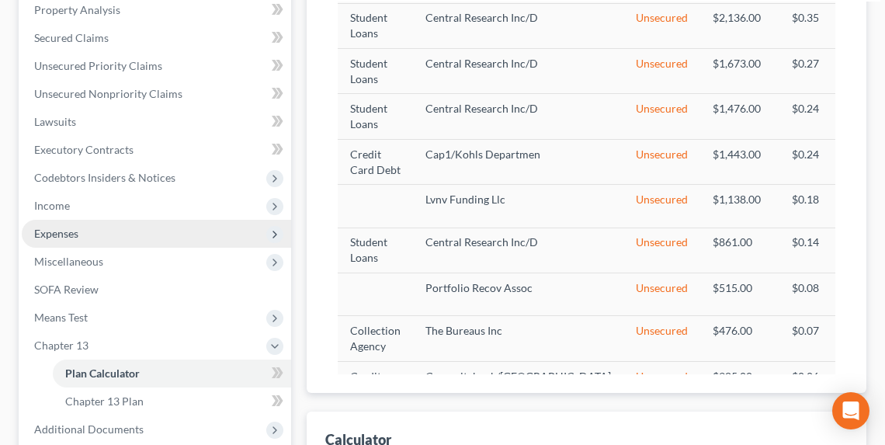
click at [78, 228] on span "Expenses" at bounding box center [157, 234] width 270 height 28
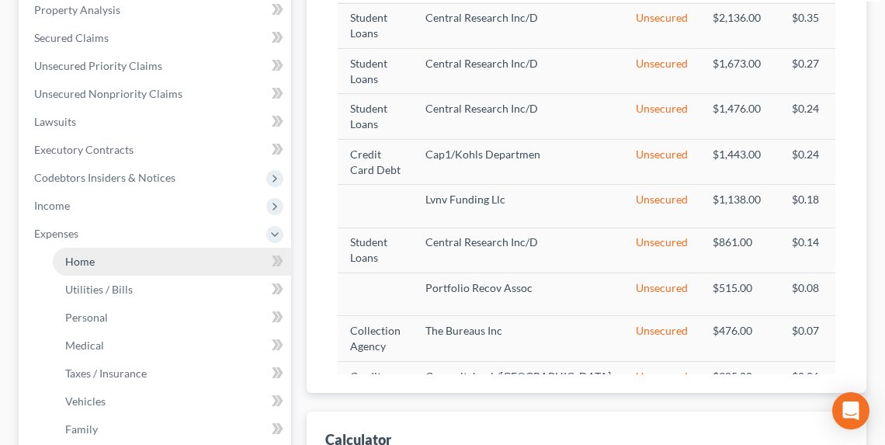
click at [92, 263] on span "Home" at bounding box center [80, 261] width 30 height 13
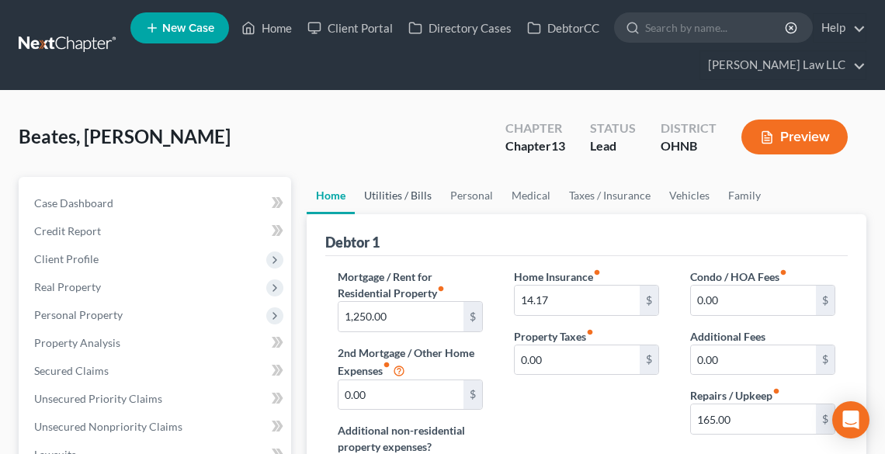
click at [404, 202] on link "Utilities / Bills" at bounding box center [398, 195] width 86 height 37
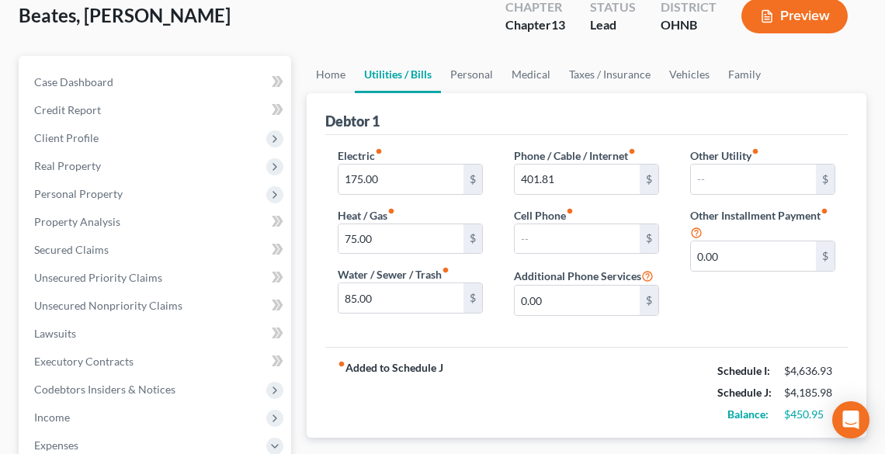
scroll to position [124, 0]
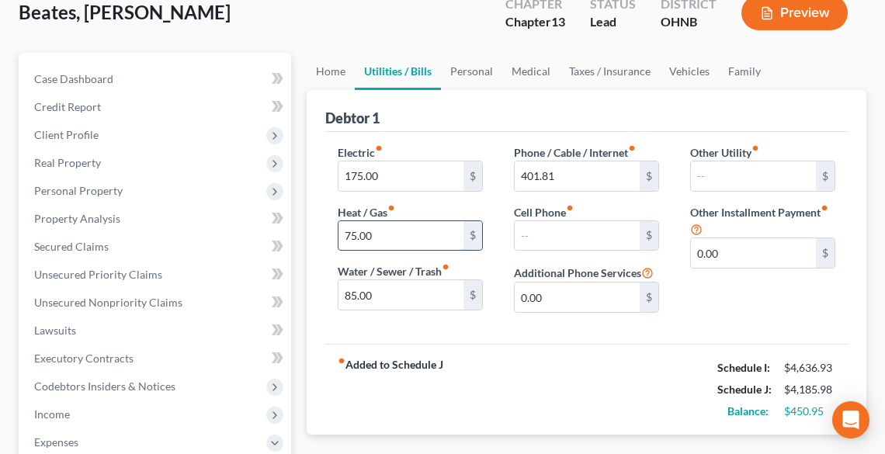
click at [398, 231] on input "75.00" at bounding box center [401, 236] width 125 height 30
click at [467, 75] on link "Personal" at bounding box center [471, 71] width 61 height 37
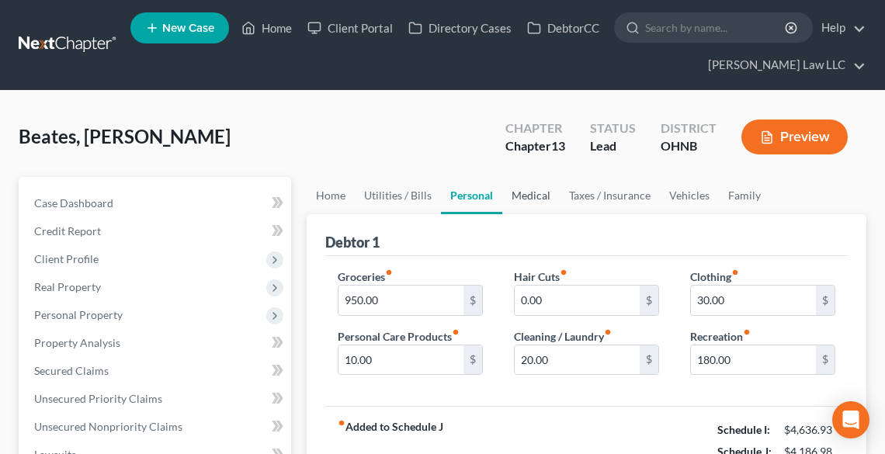
click at [525, 203] on link "Medical" at bounding box center [531, 195] width 57 height 37
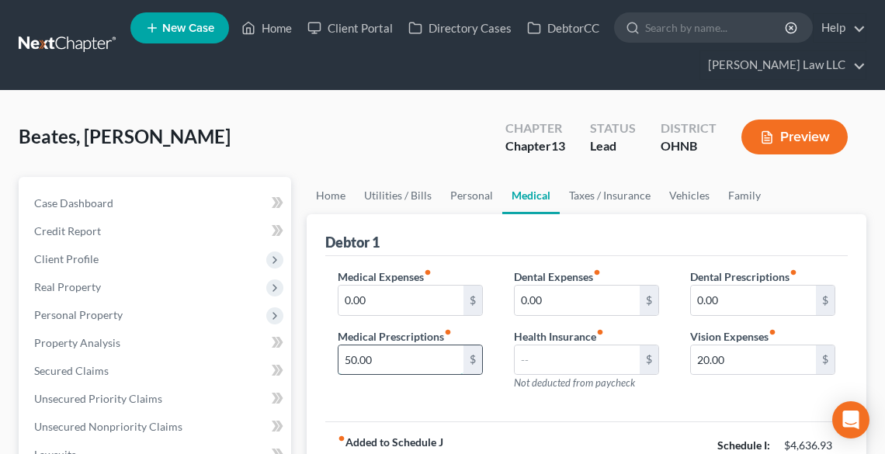
click at [385, 357] on input "50.00" at bounding box center [401, 361] width 125 height 30
click at [386, 357] on input "50.00" at bounding box center [401, 361] width 125 height 30
click at [395, 360] on input "50.00" at bounding box center [401, 361] width 125 height 30
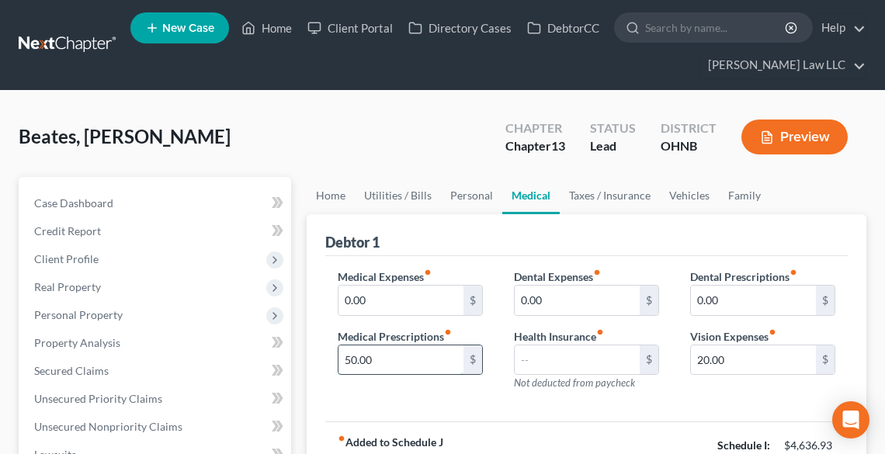
click at [395, 360] on input "50.00" at bounding box center [401, 361] width 125 height 30
click at [395, 346] on input "50.00" at bounding box center [401, 361] width 125 height 30
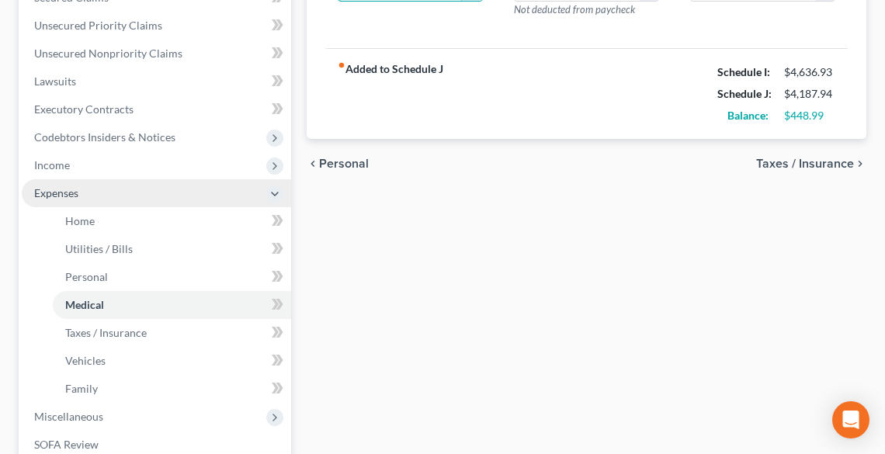
scroll to position [497, 0]
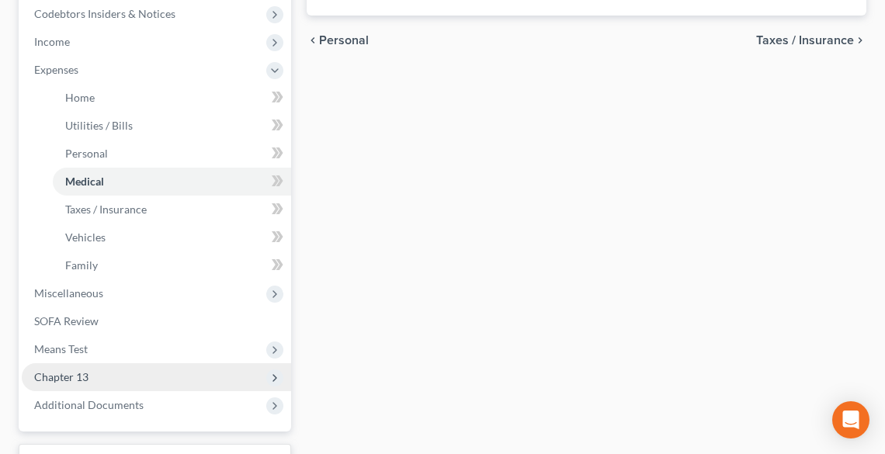
click at [85, 376] on span "Chapter 13" at bounding box center [61, 376] width 54 height 13
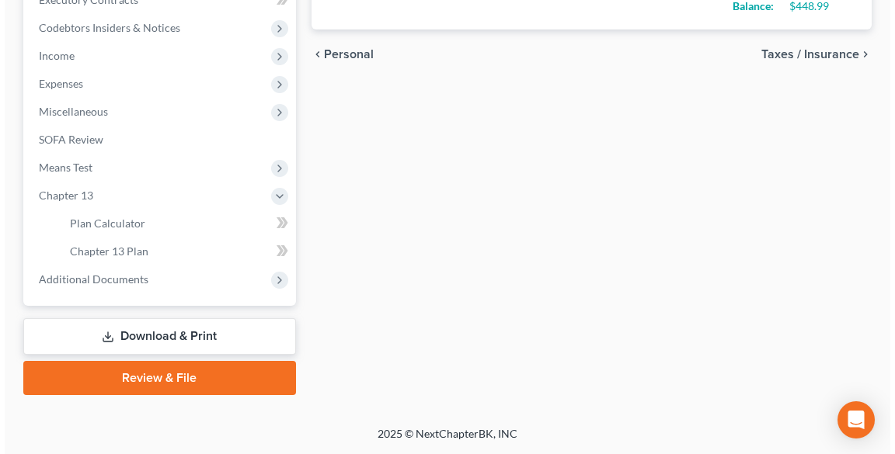
scroll to position [482, 0]
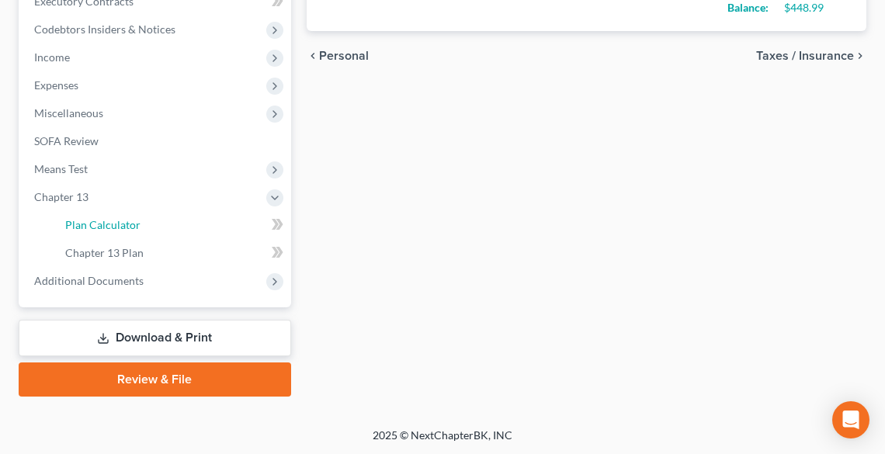
click at [126, 218] on span "Plan Calculator" at bounding box center [102, 224] width 75 height 13
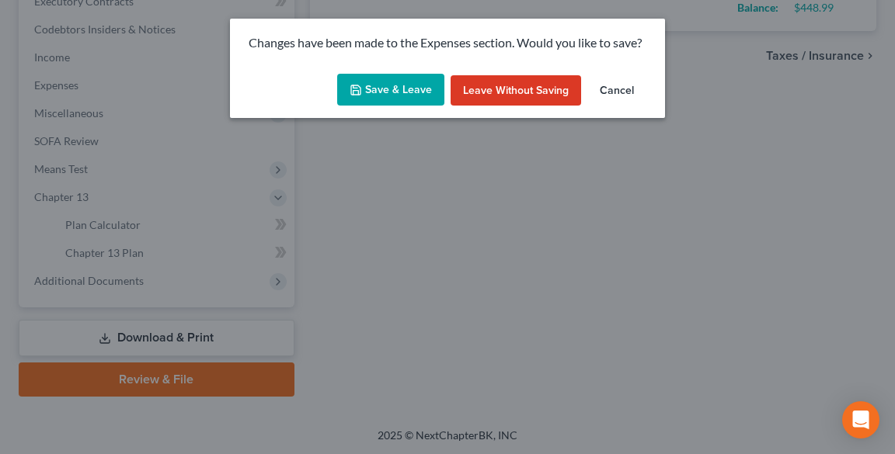
click at [385, 92] on button "Save & Leave" at bounding box center [390, 90] width 107 height 33
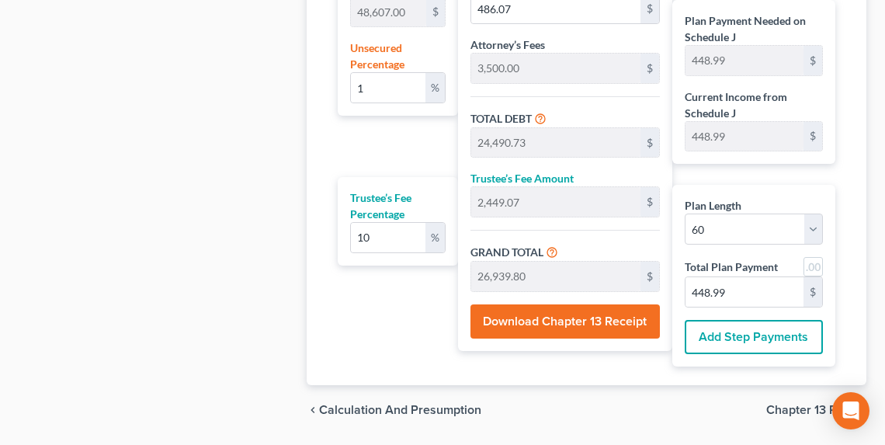
scroll to position [1141, 0]
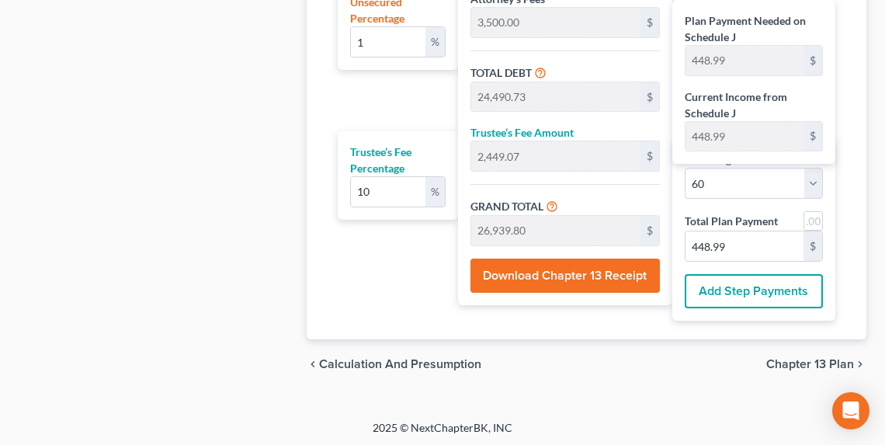
click at [807, 358] on span "Chapter 13 Plan" at bounding box center [811, 364] width 88 height 12
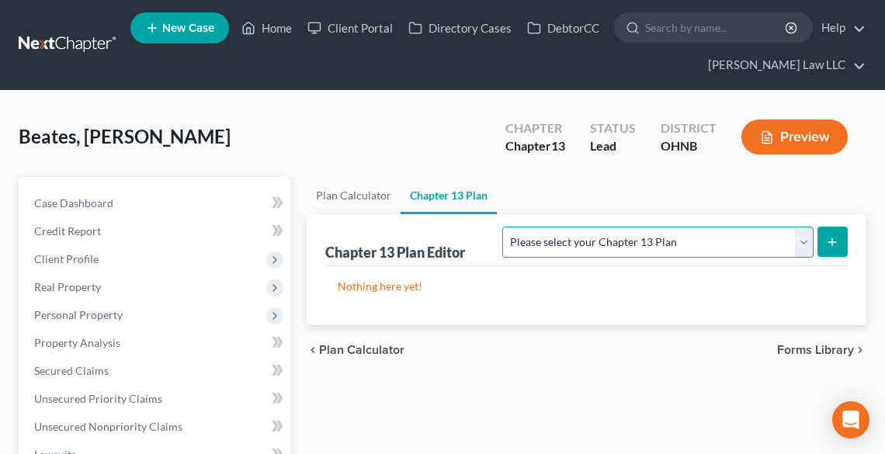
click at [734, 247] on select "Please select your Chapter 13 Plan National Form Plan - Official Form 113 North…" at bounding box center [658, 242] width 311 height 31
click at [594, 227] on select "Please select your Chapter 13 Plan National Form Plan - Official Form 113 North…" at bounding box center [658, 242] width 311 height 31
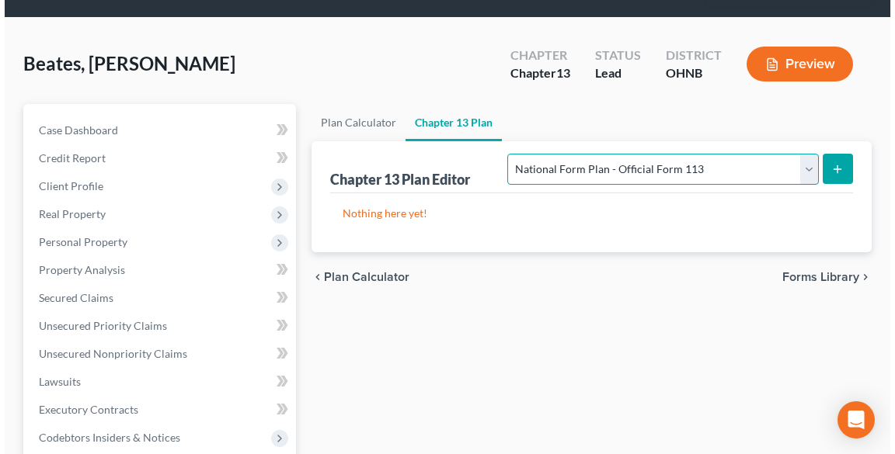
scroll to position [186, 0]
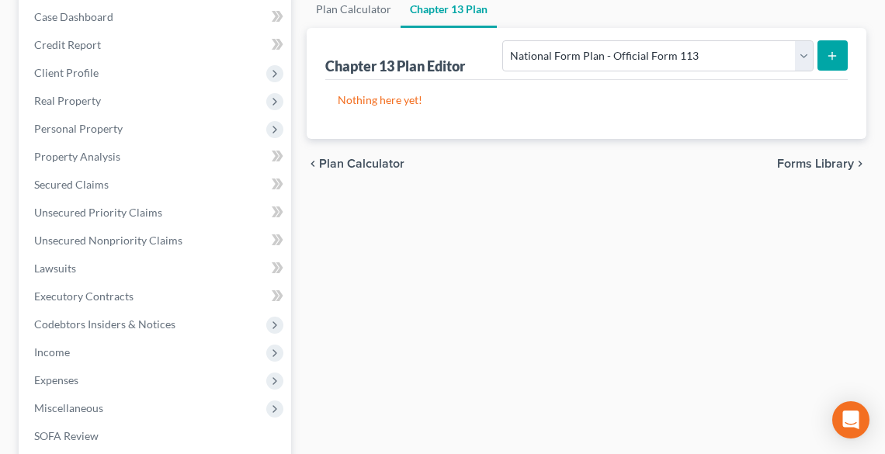
click at [836, 50] on icon "submit" at bounding box center [832, 56] width 12 height 12
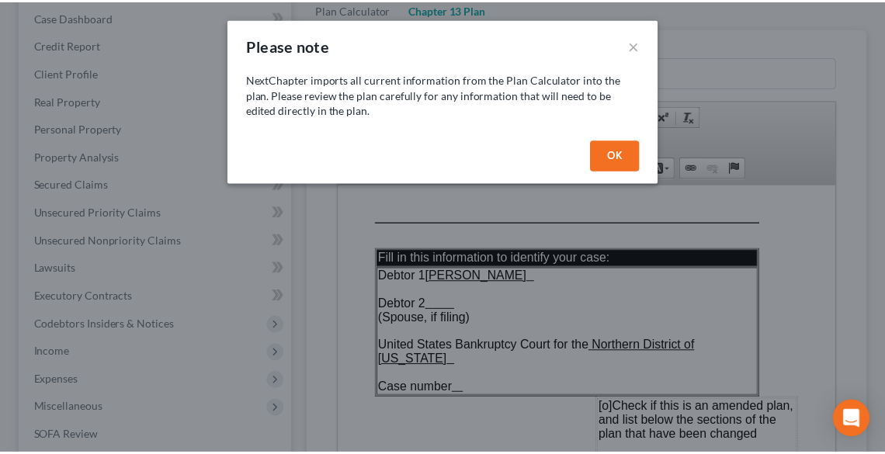
scroll to position [0, 0]
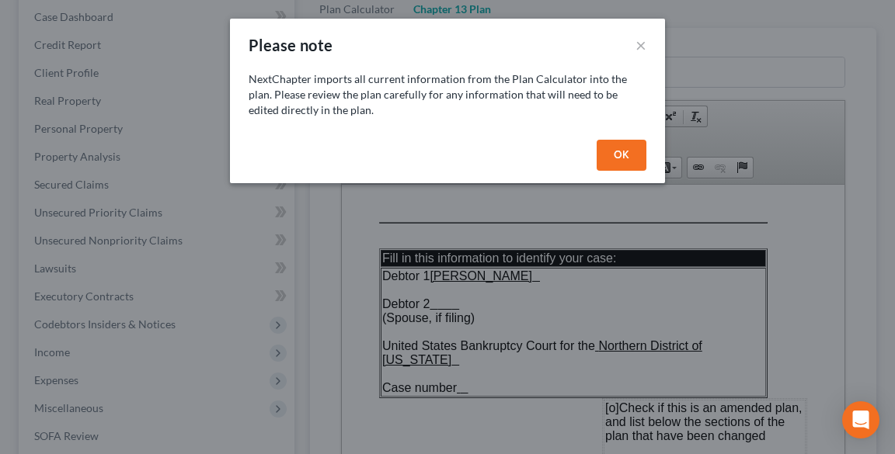
click at [613, 149] on button "OK" at bounding box center [621, 155] width 50 height 31
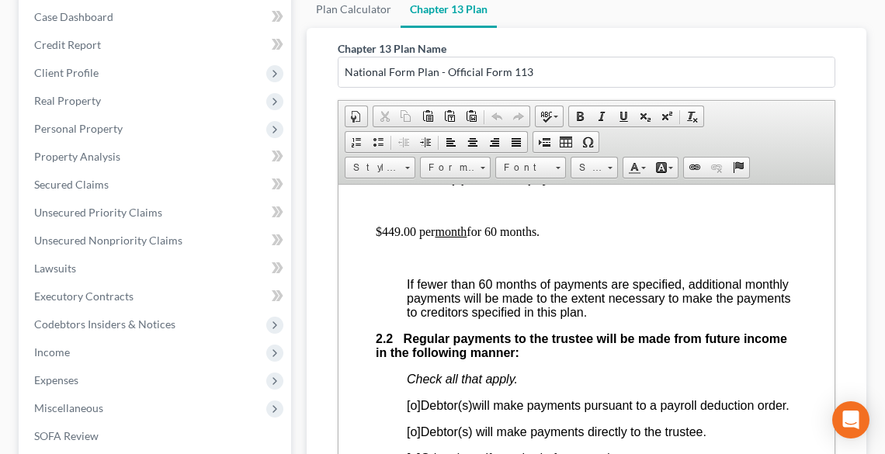
scroll to position [1118, 0]
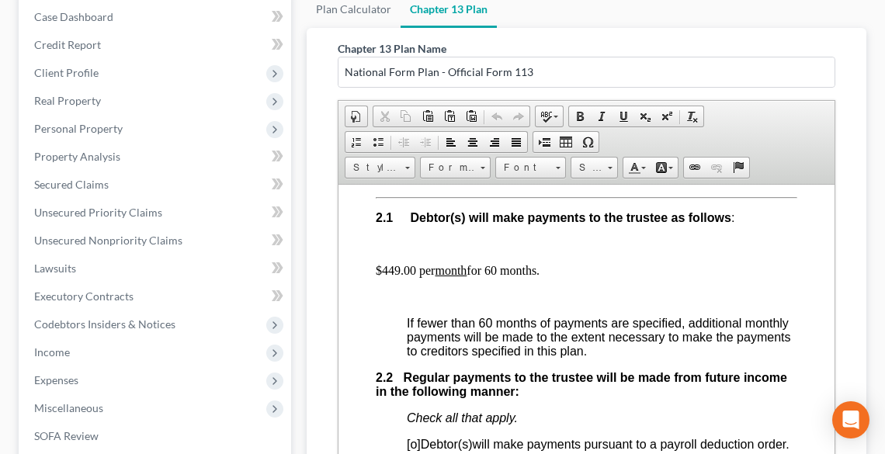
click at [497, 267] on p "$449.00 per month for 60 months." at bounding box center [586, 270] width 422 height 14
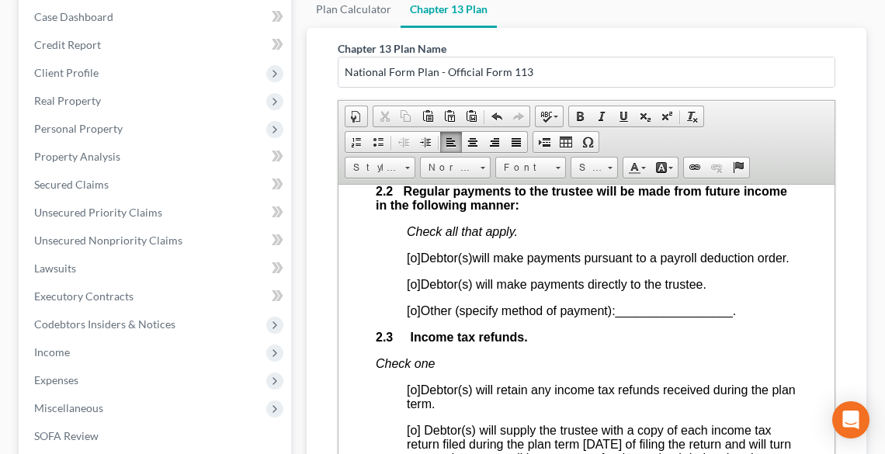
click at [416, 256] on span "[o]" at bounding box center [413, 257] width 14 height 13
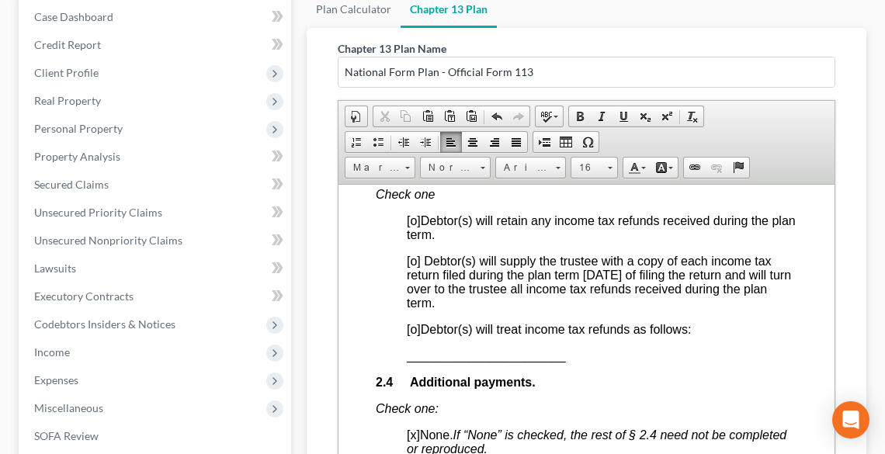
scroll to position [1491, 0]
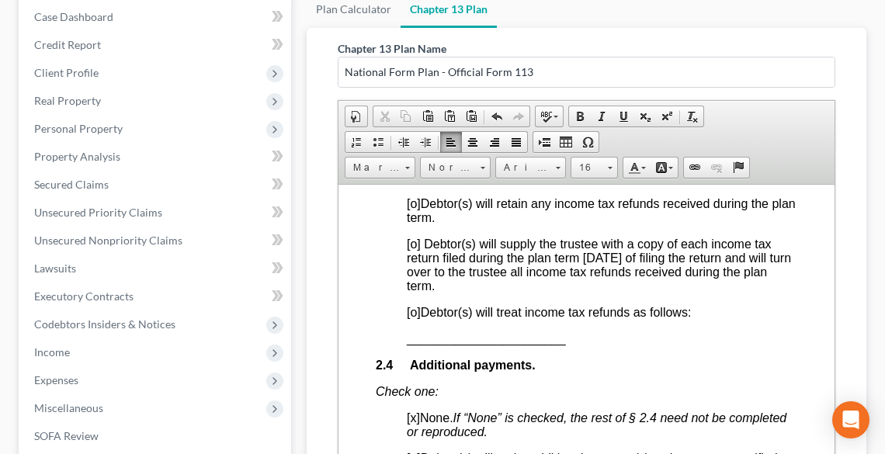
click at [412, 318] on span "[o]" at bounding box center [413, 311] width 14 height 13
click at [406, 345] on span "_______________________" at bounding box center [485, 338] width 159 height 13
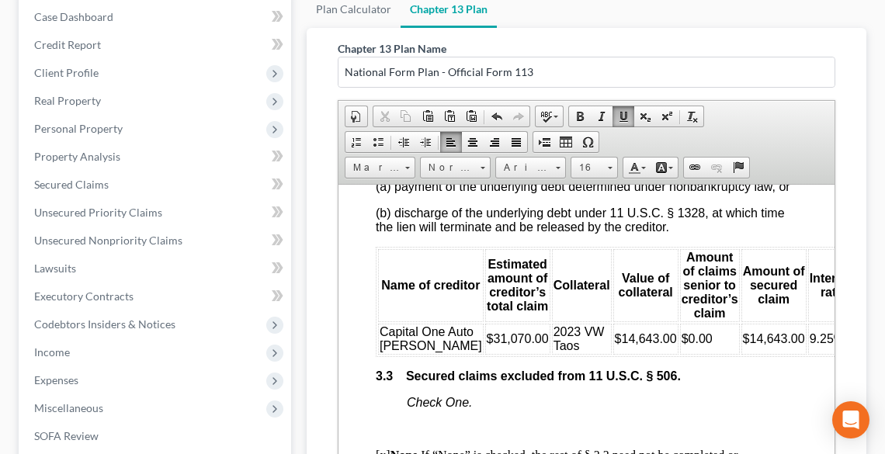
scroll to position [2610, 0]
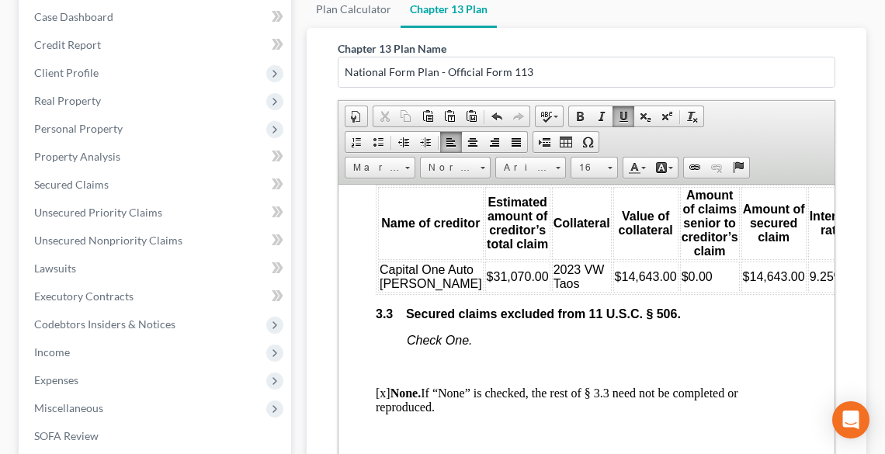
click at [415, 292] on td "Capital One Auto [PERSON_NAME]" at bounding box center [430, 276] width 106 height 31
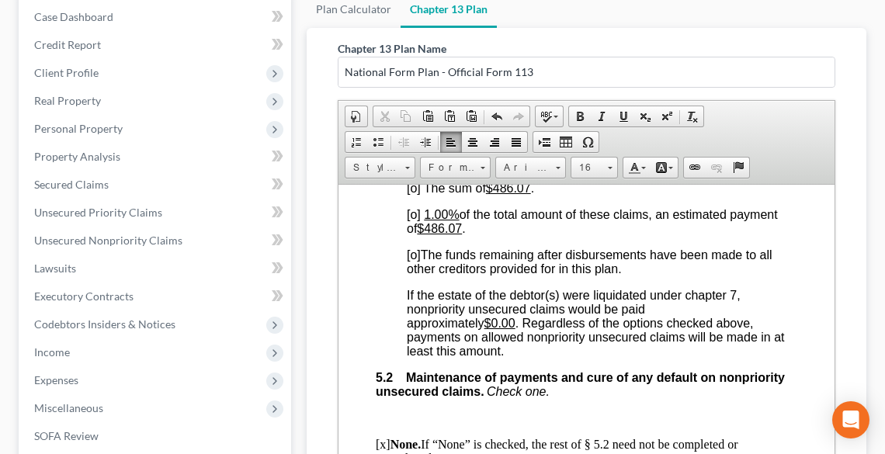
scroll to position [4163, 0]
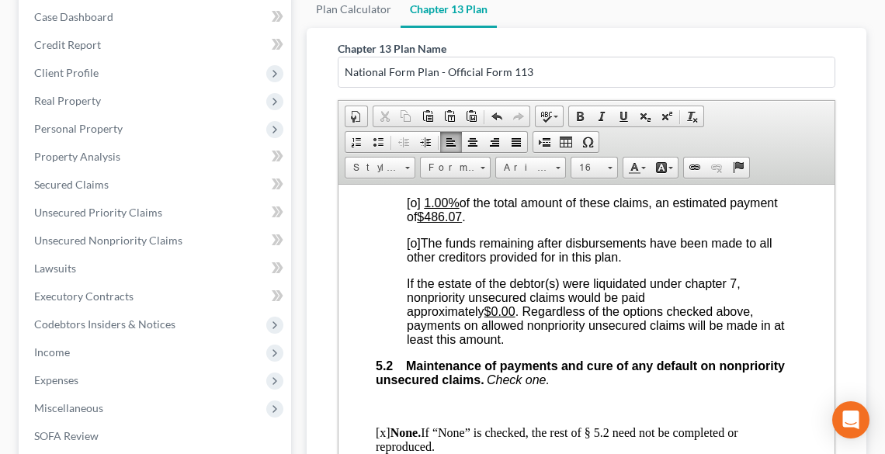
click at [414, 249] on span "[o]" at bounding box center [413, 242] width 14 height 13
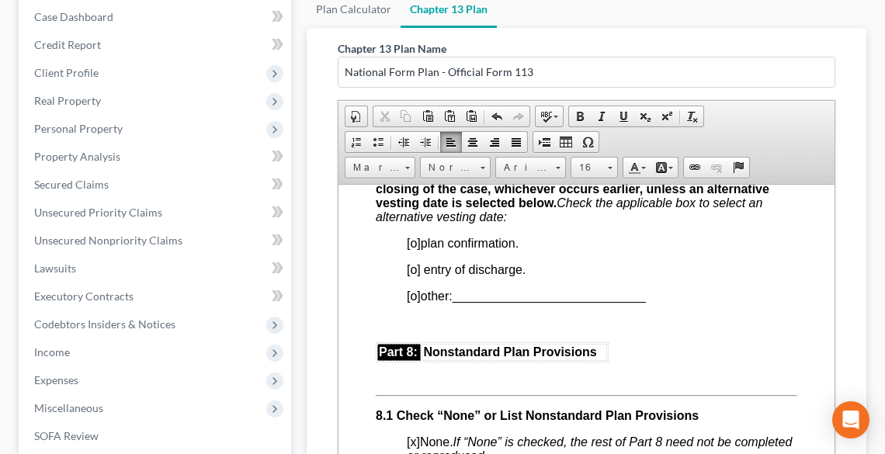
scroll to position [4971, 0]
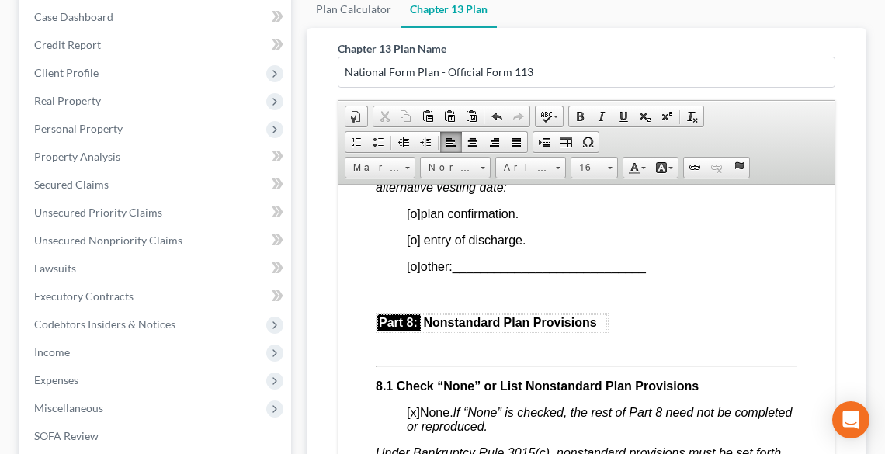
click at [415, 220] on span "[o]" at bounding box center [413, 213] width 14 height 13
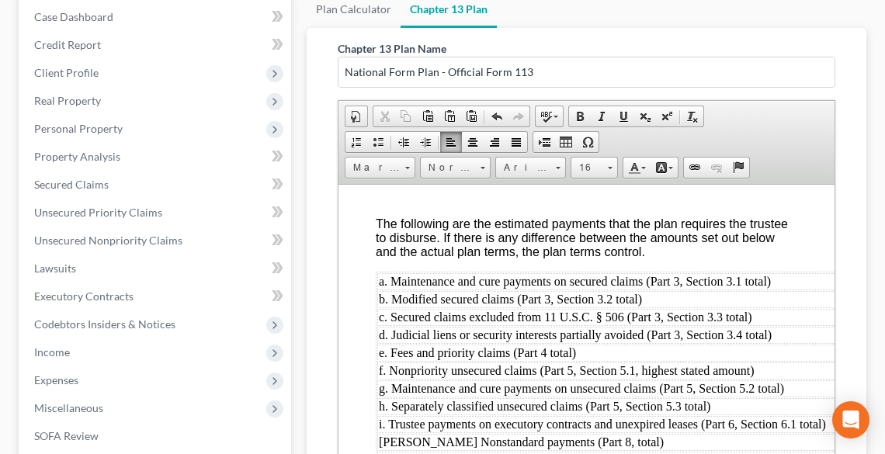
scroll to position [482, 0]
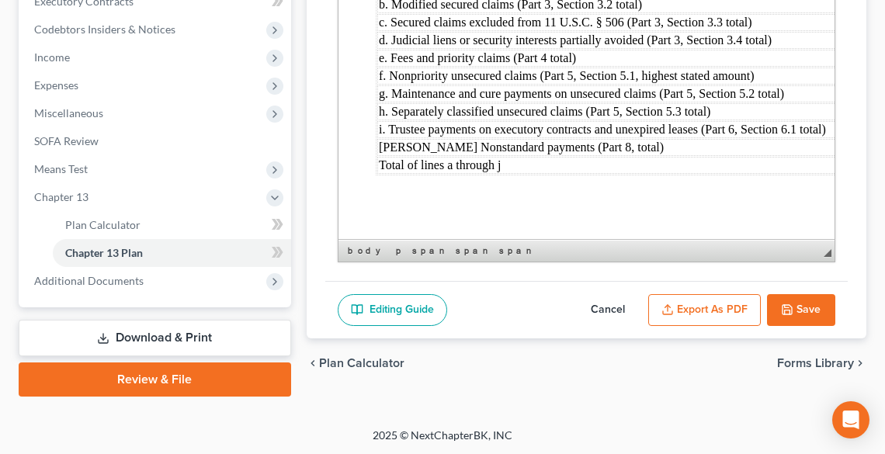
click at [716, 301] on button "Export as PDF" at bounding box center [705, 310] width 113 height 33
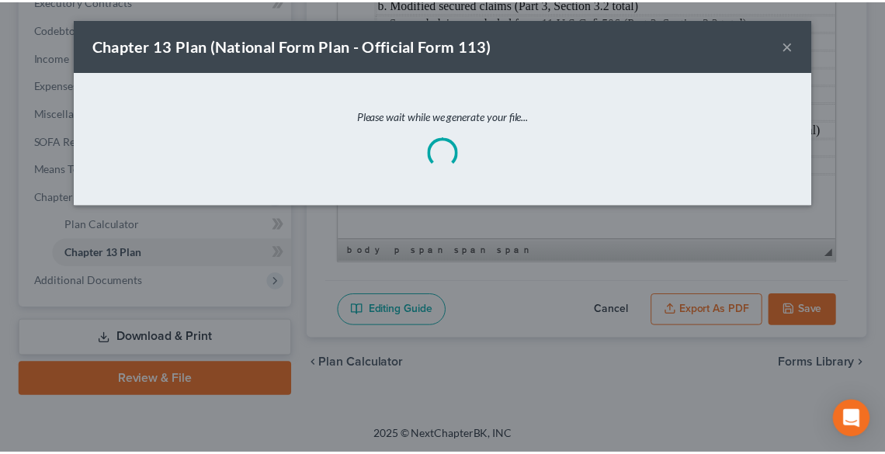
scroll to position [6061, 0]
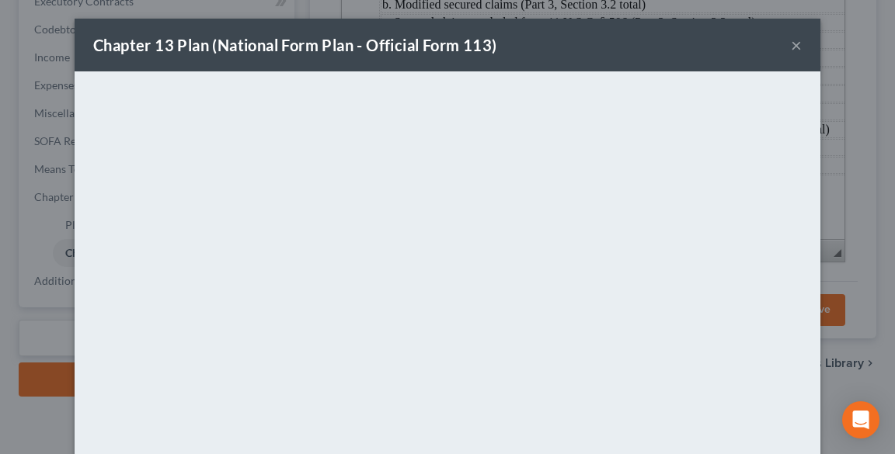
drag, startPoint x: 558, startPoint y: 57, endPoint x: 689, endPoint y: 43, distance: 131.9
click at [558, 57] on div "Chapter 13 Plan (National Form Plan - Official Form 113) ×" at bounding box center [448, 45] width 746 height 53
click at [791, 48] on button "×" at bounding box center [796, 45] width 11 height 19
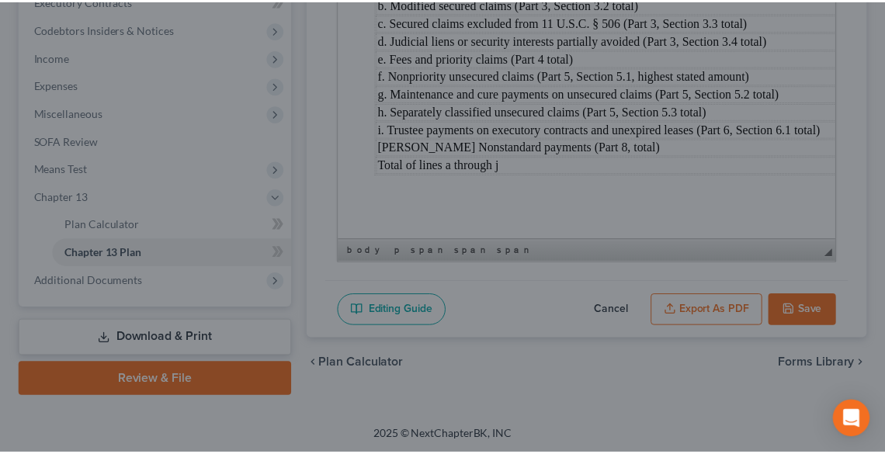
scroll to position [6104, 0]
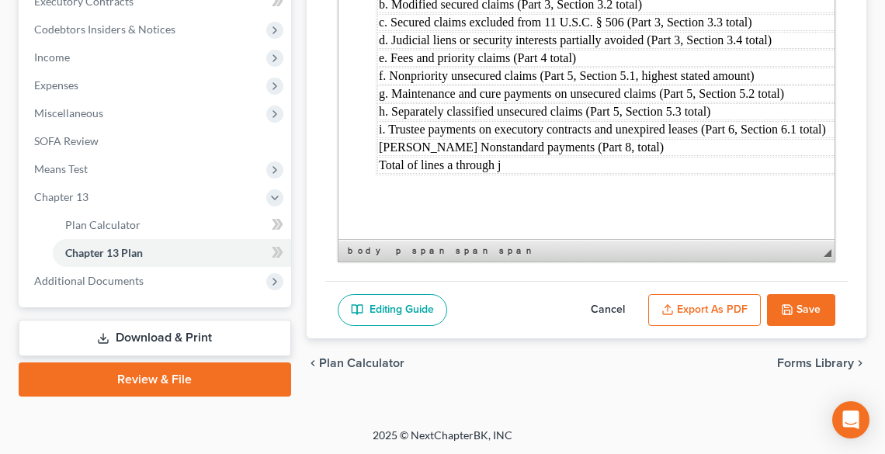
click at [809, 309] on button "Save" at bounding box center [801, 310] width 68 height 33
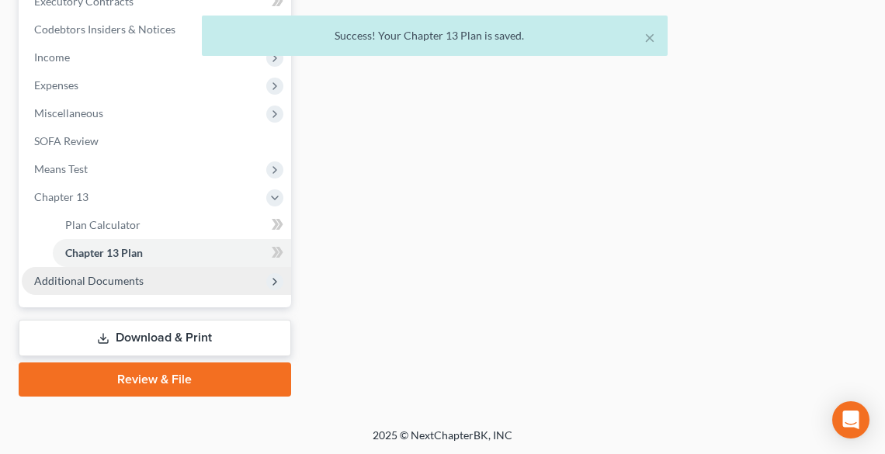
click at [127, 282] on span "Additional Documents" at bounding box center [89, 280] width 110 height 13
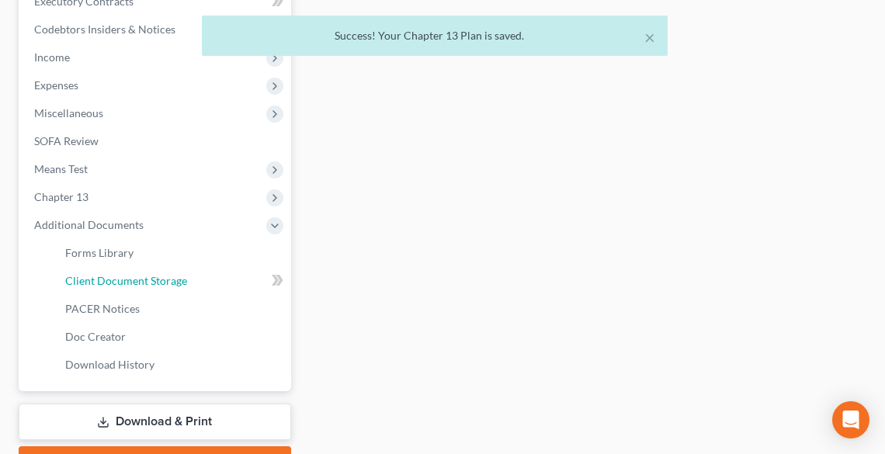
click at [127, 275] on span "Client Document Storage" at bounding box center [126, 280] width 122 height 13
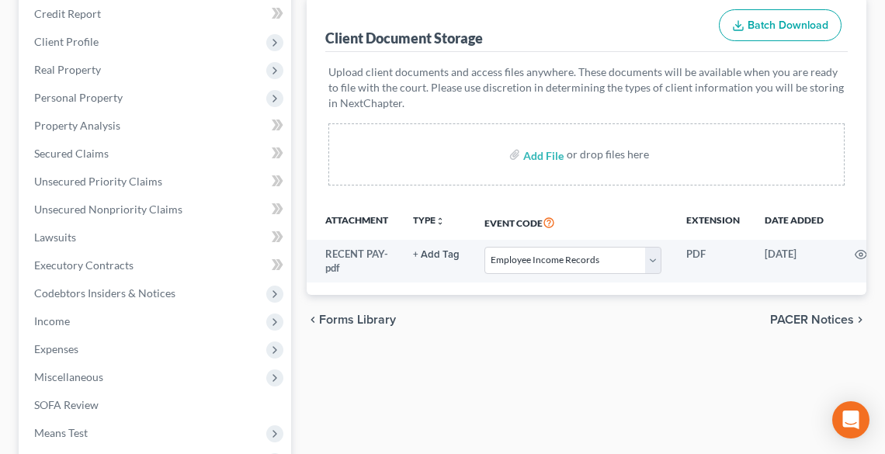
scroll to position [249, 0]
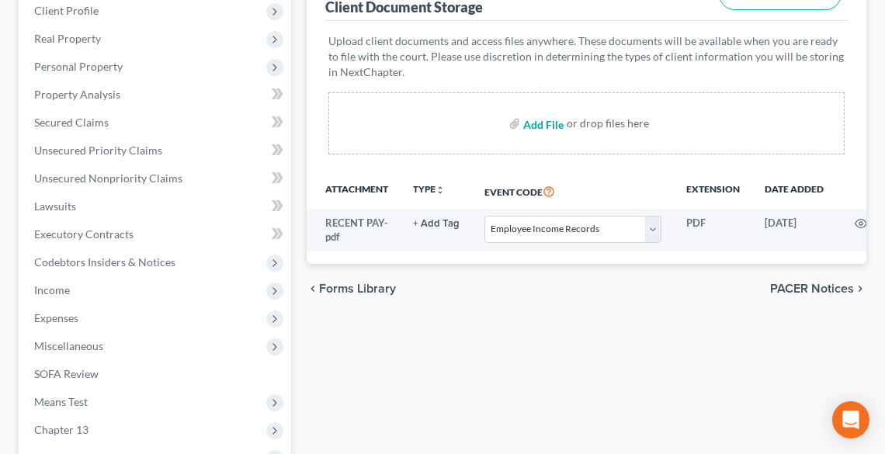
click at [527, 120] on input "file" at bounding box center [541, 124] width 37 height 28
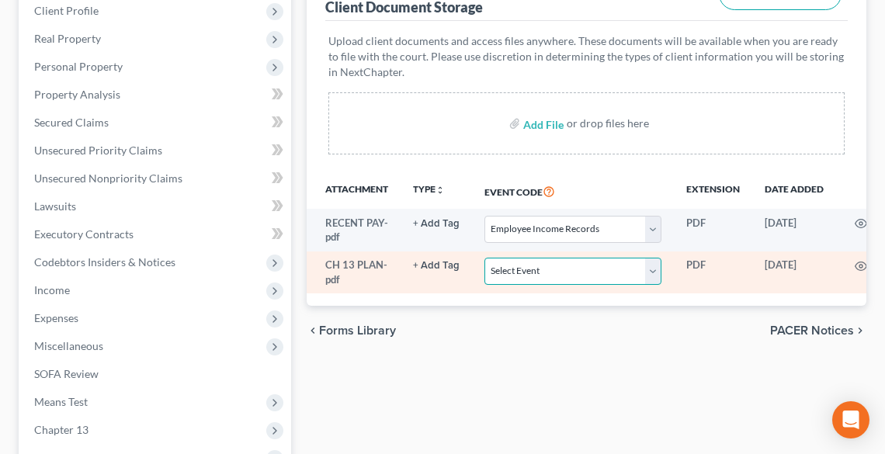
click at [552, 277] on select "Select Event 20 Largest Unsecured Creditors Amended List of Creditors (Fee) Ame…" at bounding box center [573, 271] width 177 height 27
click at [485, 258] on select "Select Event 20 Largest Unsecured Creditors Amended List of Creditors (Fee) Ame…" at bounding box center [573, 271] width 177 height 27
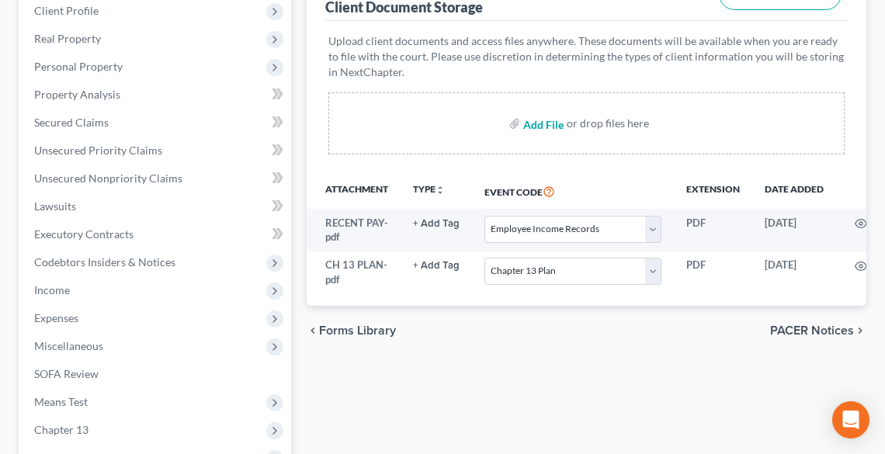
click at [528, 117] on input "file" at bounding box center [541, 124] width 37 height 28
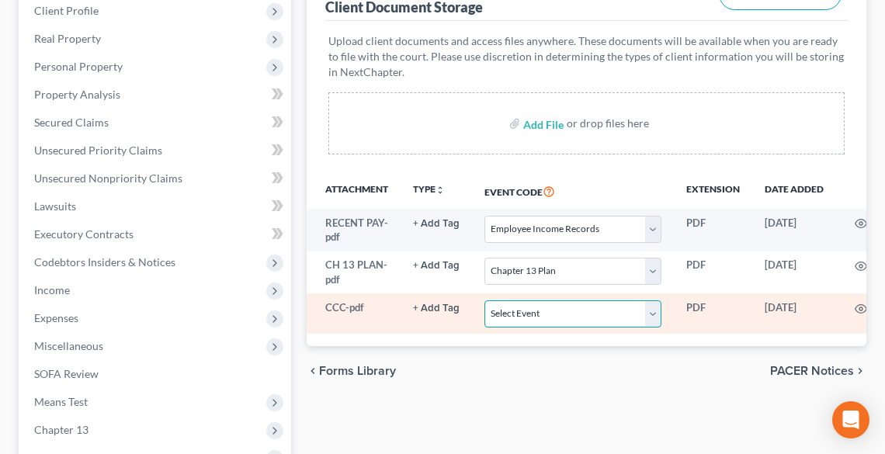
click at [547, 306] on select "Select Event 20 Largest Unsecured Creditors Amended List of Creditors (Fee) Ame…" at bounding box center [573, 314] width 177 height 27
click at [485, 301] on select "Select Event 20 Largest Unsecured Creditors Amended List of Creditors (Fee) Ame…" at bounding box center [573, 314] width 177 height 27
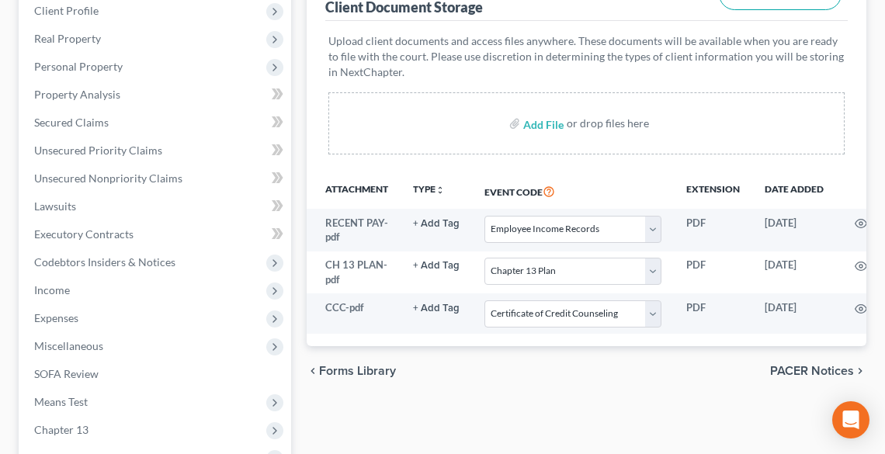
click at [603, 423] on div "Forms Library Client Document Storage PACER Notices Doc Creator Download Histor…" at bounding box center [587, 321] width 576 height 785
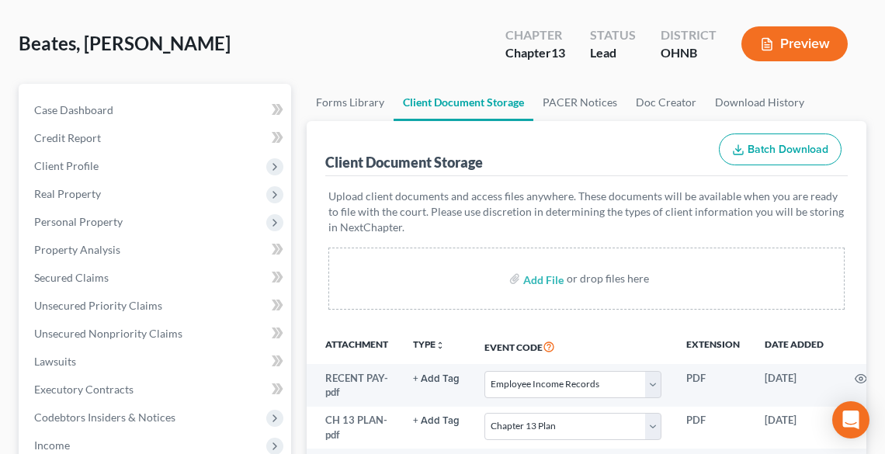
scroll to position [0, 0]
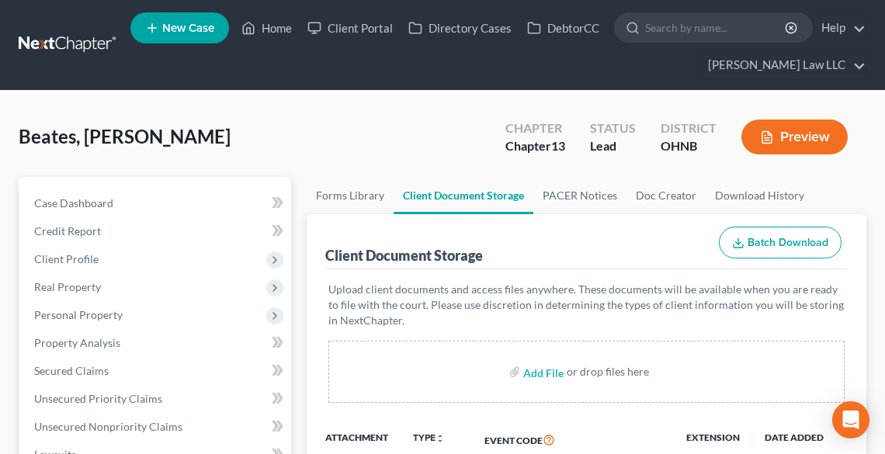
click at [156, 28] on icon at bounding box center [152, 28] width 14 height 19
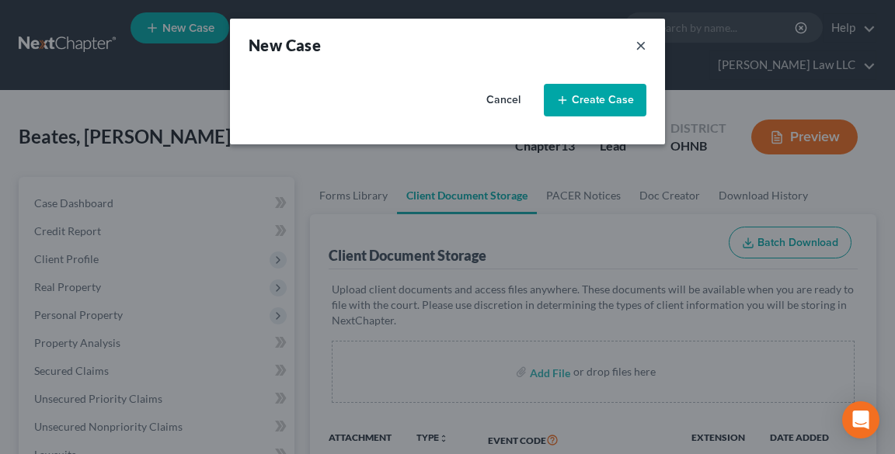
click at [636, 47] on button "×" at bounding box center [640, 45] width 11 height 22
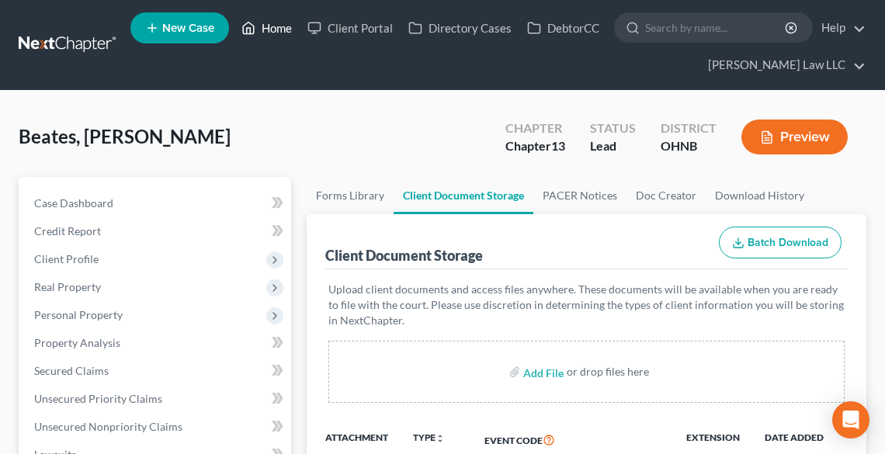
click at [273, 41] on link "Home" at bounding box center [267, 28] width 66 height 28
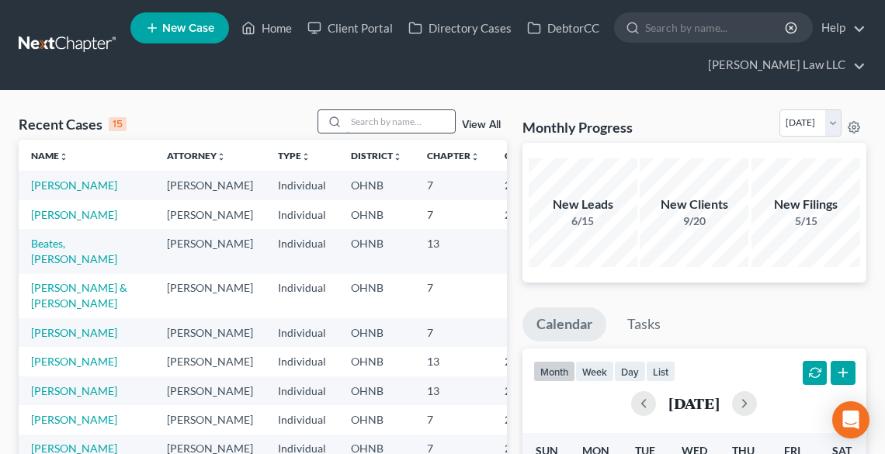
click at [381, 125] on input "search" at bounding box center [400, 121] width 109 height 23
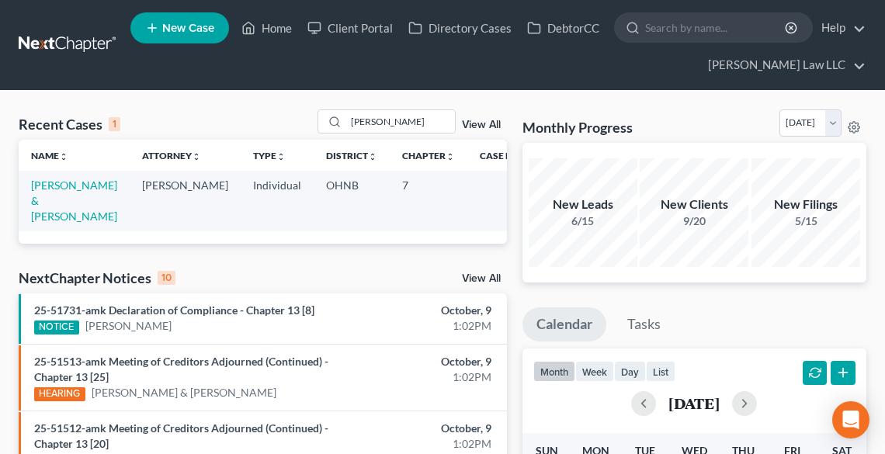
click at [61, 193] on td "[PERSON_NAME] & [PERSON_NAME]" at bounding box center [74, 201] width 111 height 60
click at [46, 188] on link "[PERSON_NAME] & [PERSON_NAME]" at bounding box center [74, 201] width 86 height 44
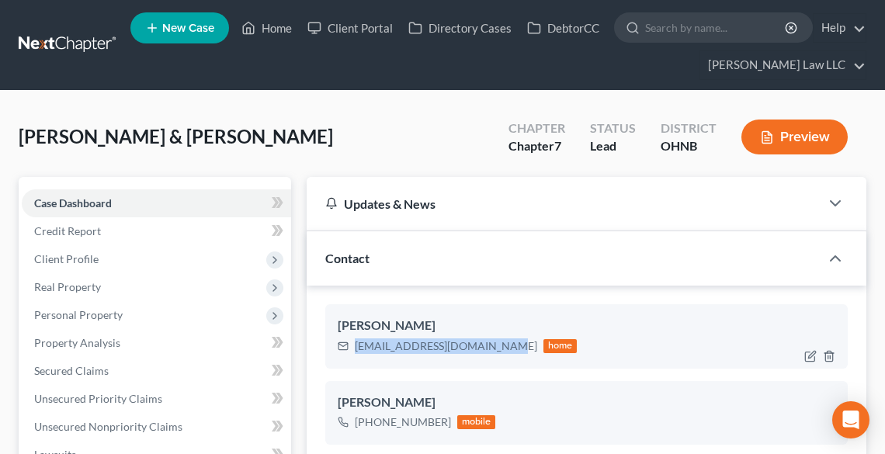
drag, startPoint x: 494, startPoint y: 348, endPoint x: 357, endPoint y: 354, distance: 137.6
click at [357, 354] on div "[EMAIL_ADDRESS][DOMAIN_NAME] home" at bounding box center [458, 346] width 240 height 20
copy div "[EMAIL_ADDRESS][DOMAIN_NAME]"
click at [80, 205] on span "Case Dashboard" at bounding box center [73, 203] width 78 height 13
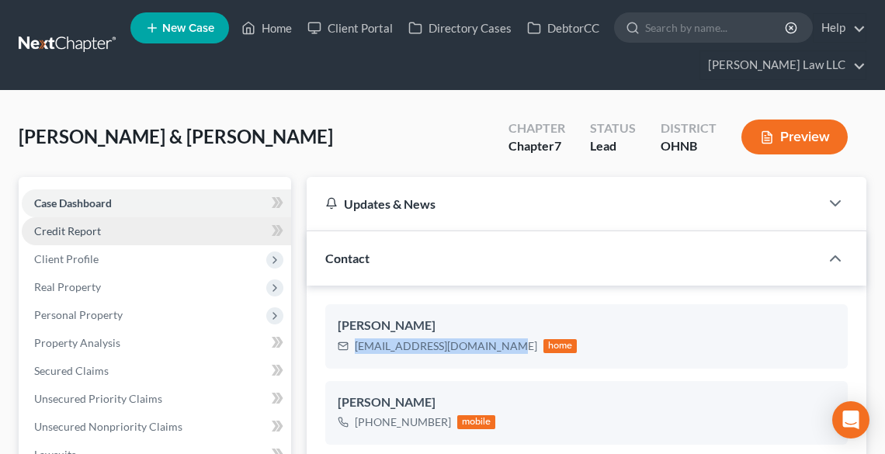
click at [86, 232] on span "Credit Report" at bounding box center [67, 230] width 67 height 13
click at [72, 203] on span "Case Dashboard" at bounding box center [73, 203] width 78 height 13
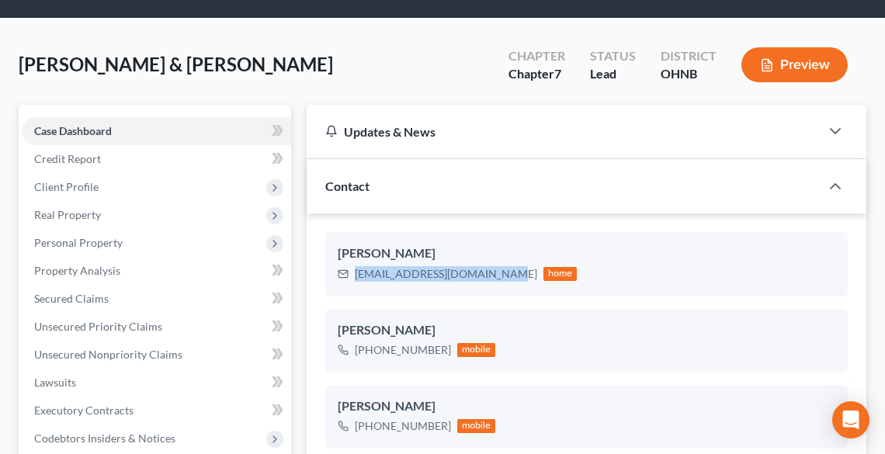
scroll to position [62, 0]
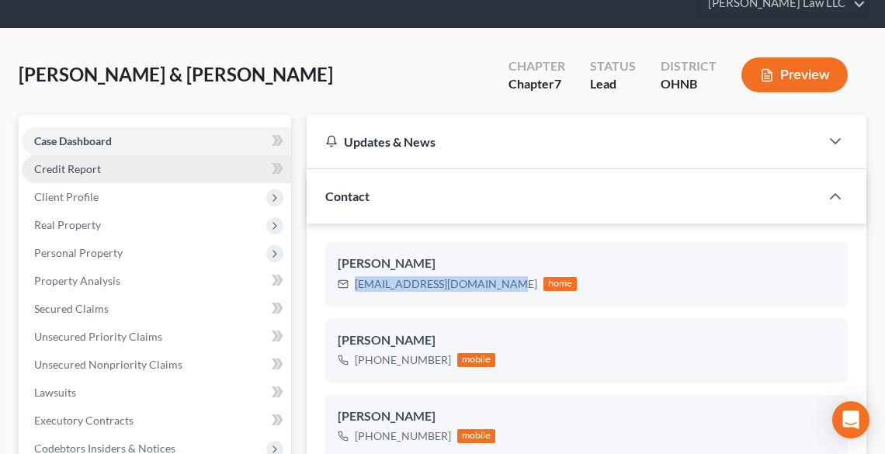
click at [94, 168] on span "Credit Report" at bounding box center [67, 168] width 67 height 13
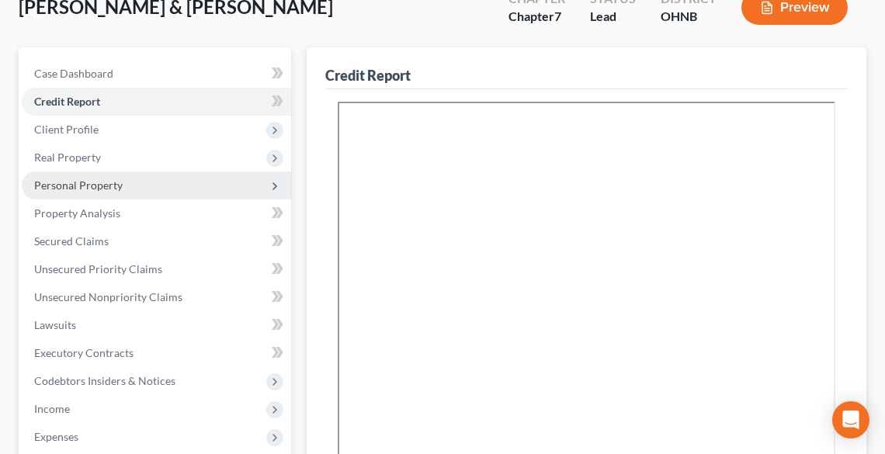
scroll to position [124, 0]
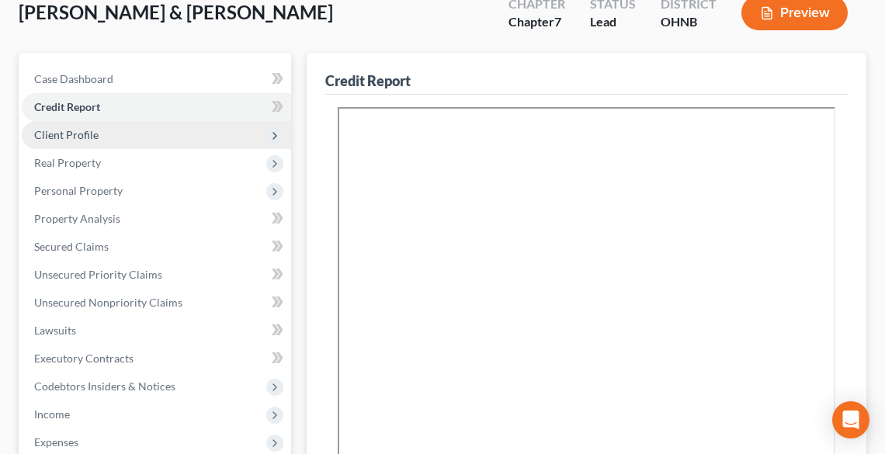
click at [99, 145] on span "Client Profile" at bounding box center [157, 135] width 270 height 28
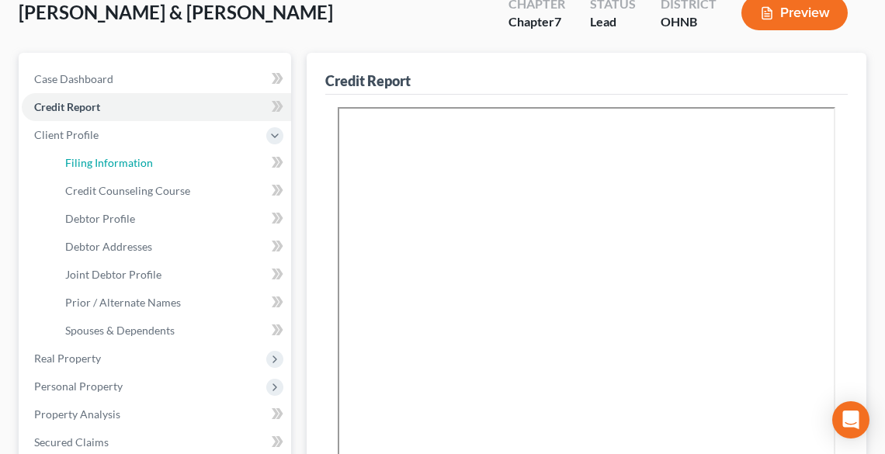
drag, startPoint x: 114, startPoint y: 163, endPoint x: 277, endPoint y: 202, distance: 167.7
click at [115, 163] on span "Filing Information" at bounding box center [109, 162] width 88 height 13
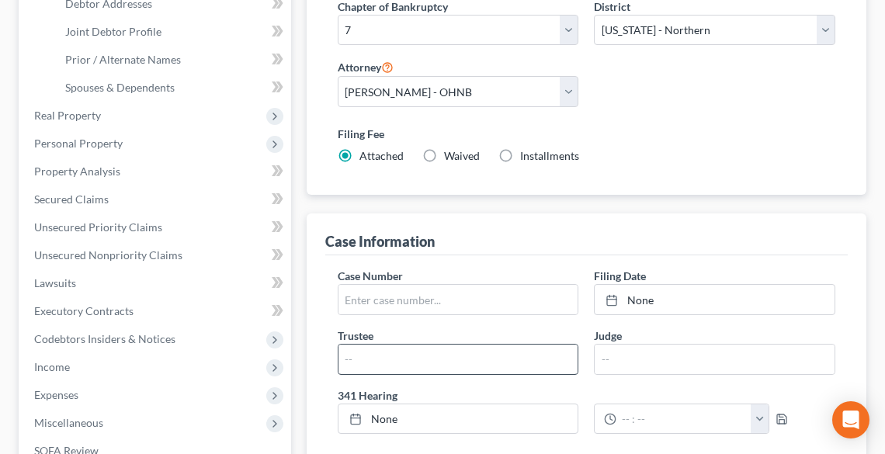
scroll to position [373, 0]
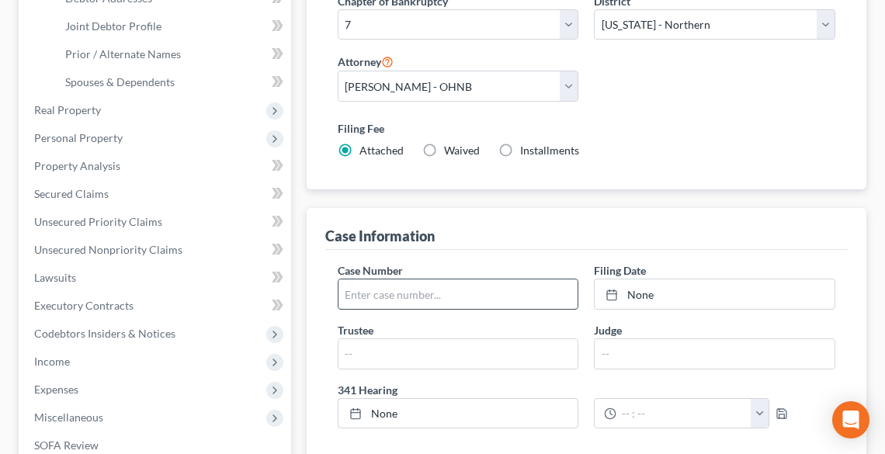
click at [420, 281] on input "text" at bounding box center [459, 295] width 240 height 30
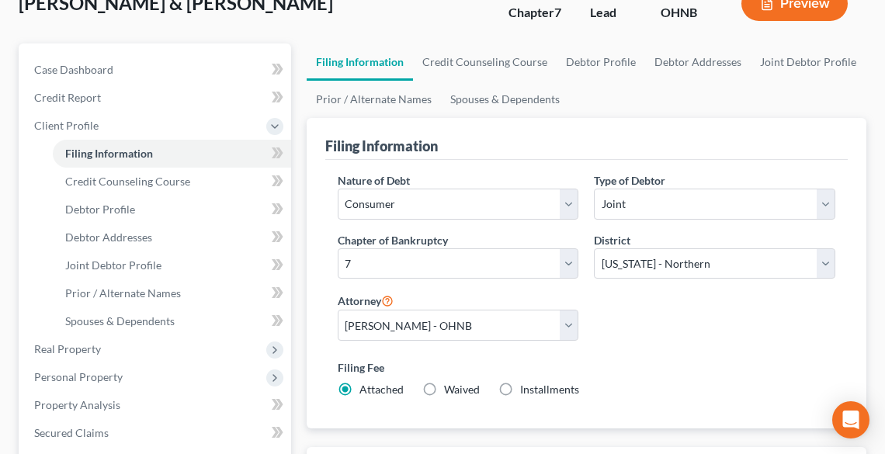
scroll to position [311, 0]
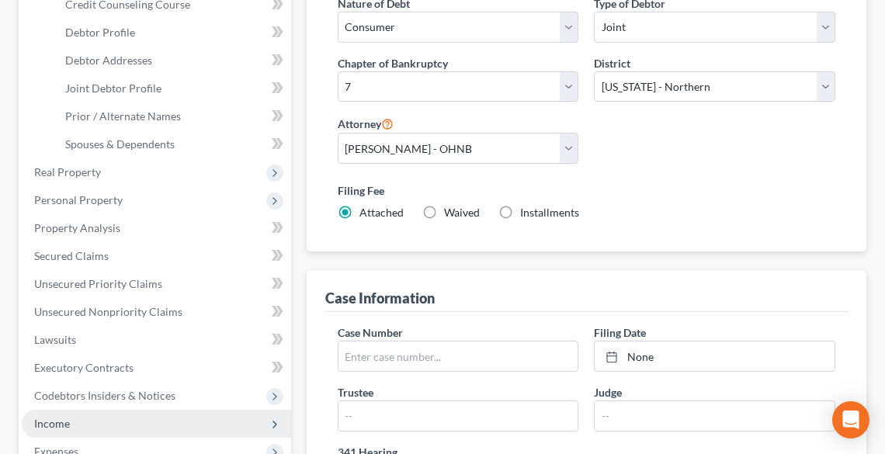
click at [85, 415] on span "Income" at bounding box center [157, 424] width 270 height 28
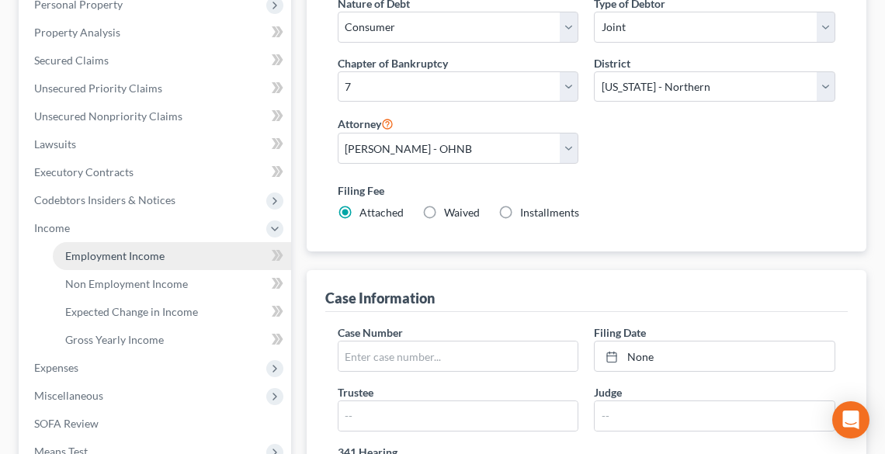
click at [96, 251] on span "Employment Income" at bounding box center [114, 255] width 99 height 13
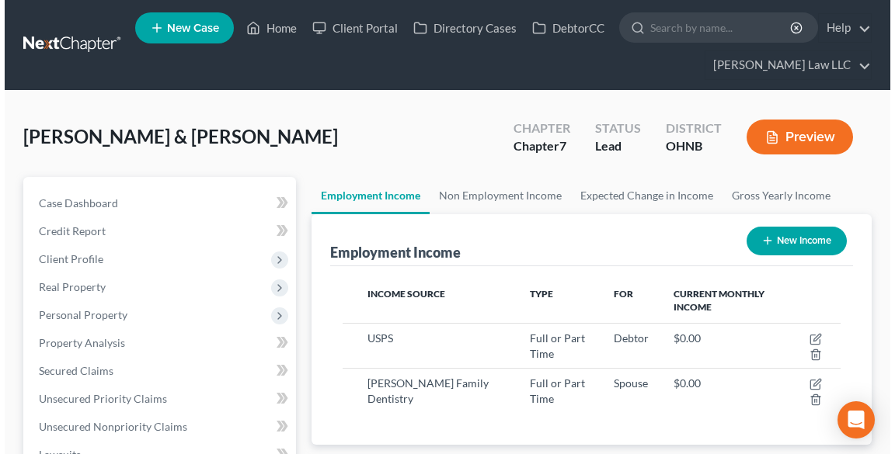
scroll to position [249, 528]
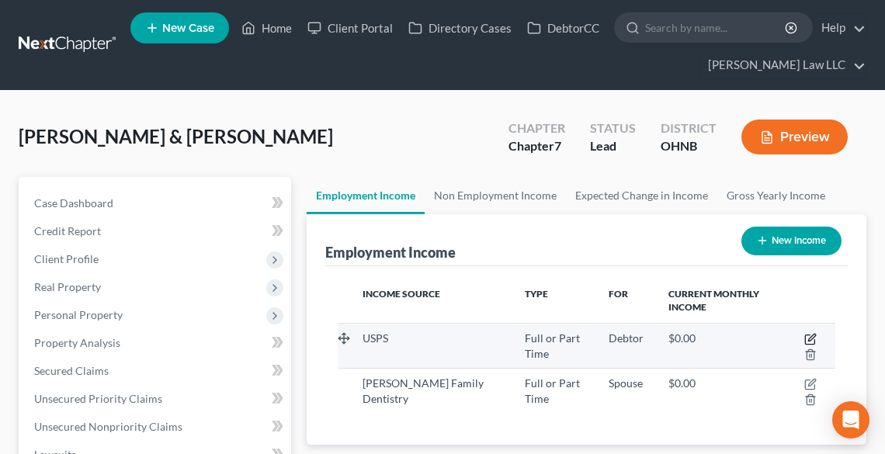
click at [815, 341] on icon "button" at bounding box center [809, 340] width 9 height 9
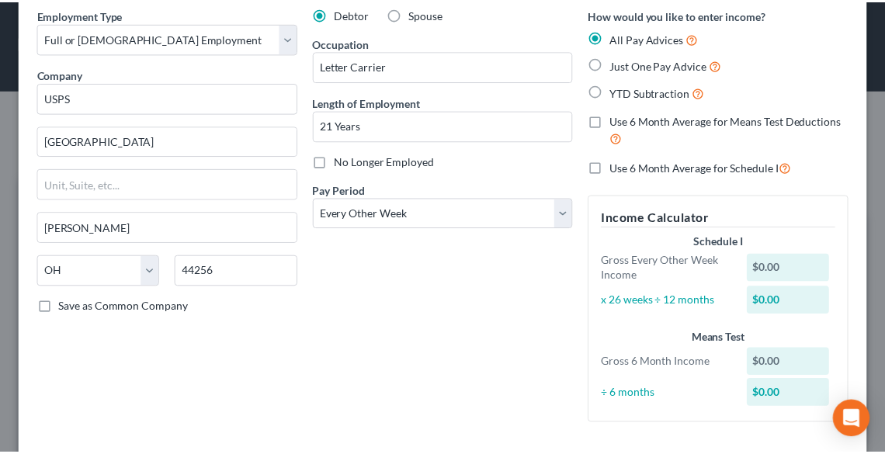
scroll to position [158, 0]
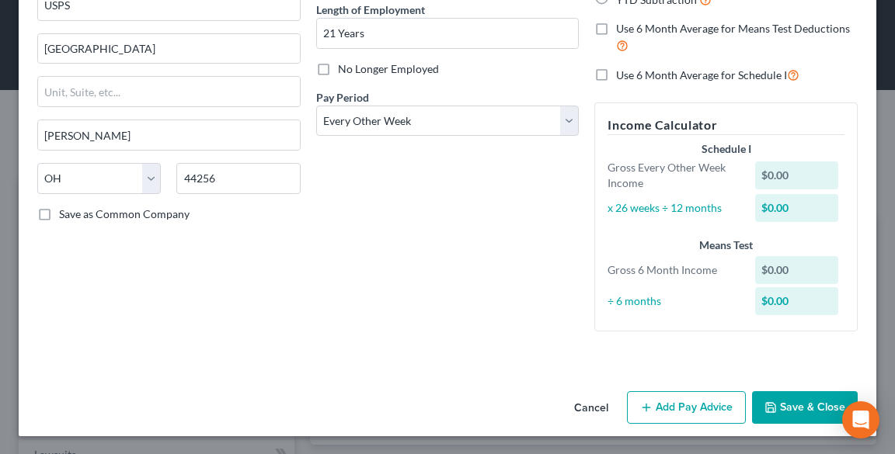
click at [780, 402] on button "Save & Close" at bounding box center [805, 407] width 106 height 33
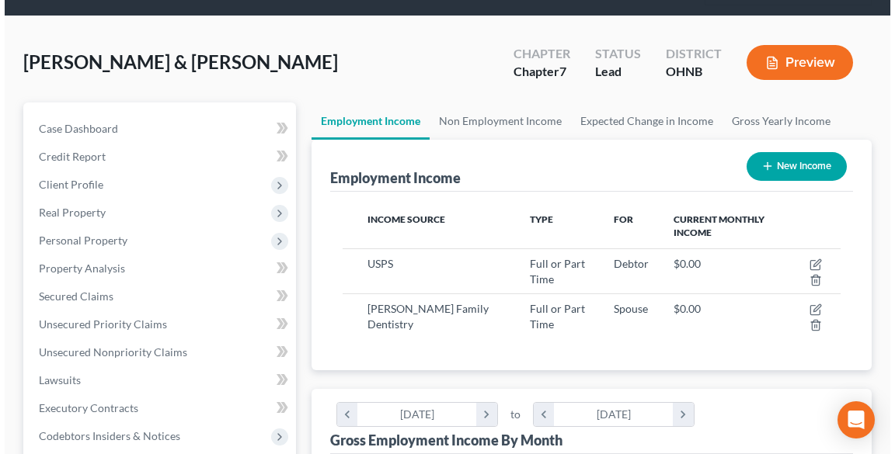
scroll to position [186, 0]
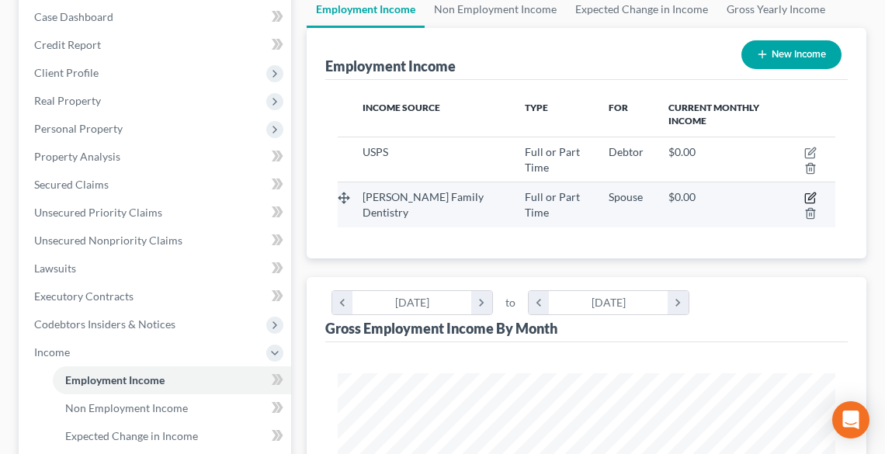
click at [816, 192] on icon "button" at bounding box center [811, 198] width 12 height 12
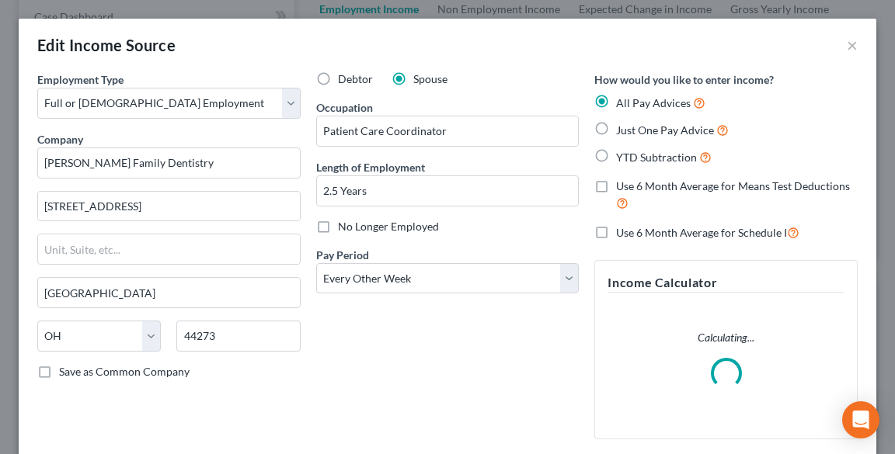
scroll to position [252, 534]
click at [616, 129] on span "Just One Pay Advice" at bounding box center [665, 129] width 98 height 13
click at [622, 129] on input "Just One Pay Advice" at bounding box center [627, 126] width 10 height 10
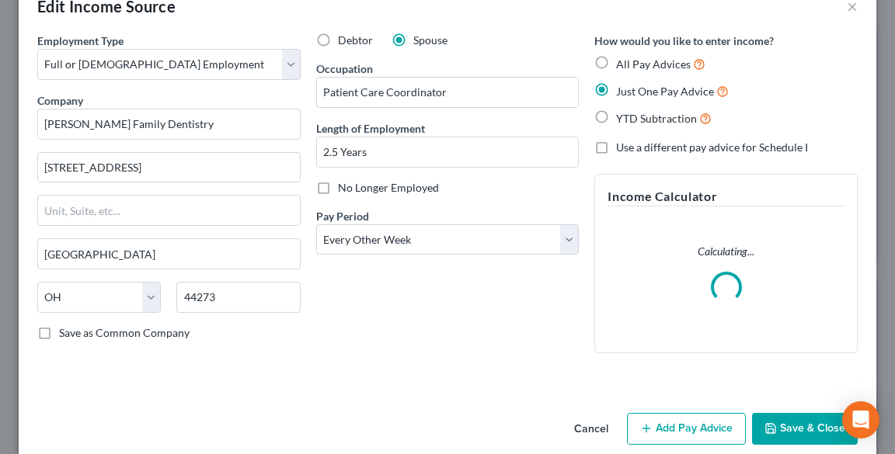
scroll to position [60, 0]
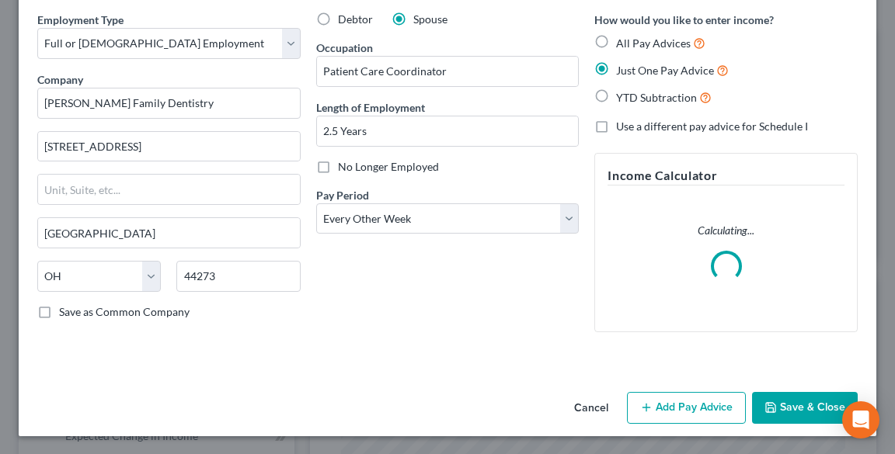
click at [680, 399] on button "Add Pay Advice" at bounding box center [686, 408] width 119 height 33
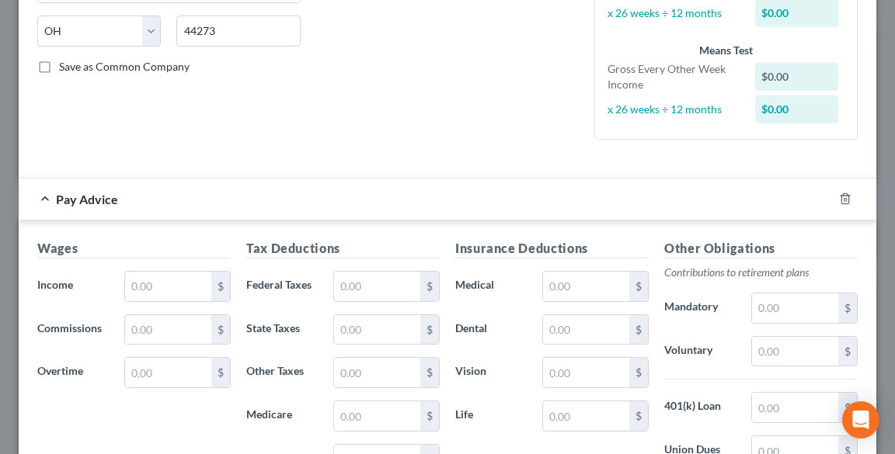
scroll to position [246, 0]
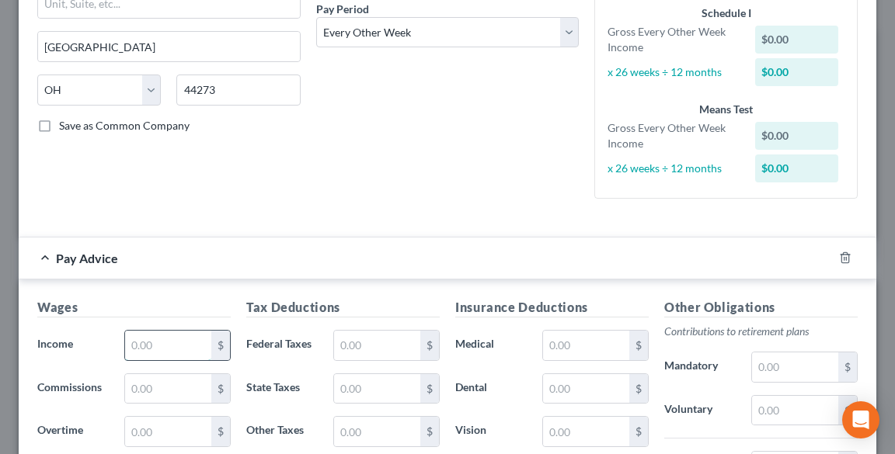
click at [137, 343] on input "text" at bounding box center [168, 346] width 86 height 30
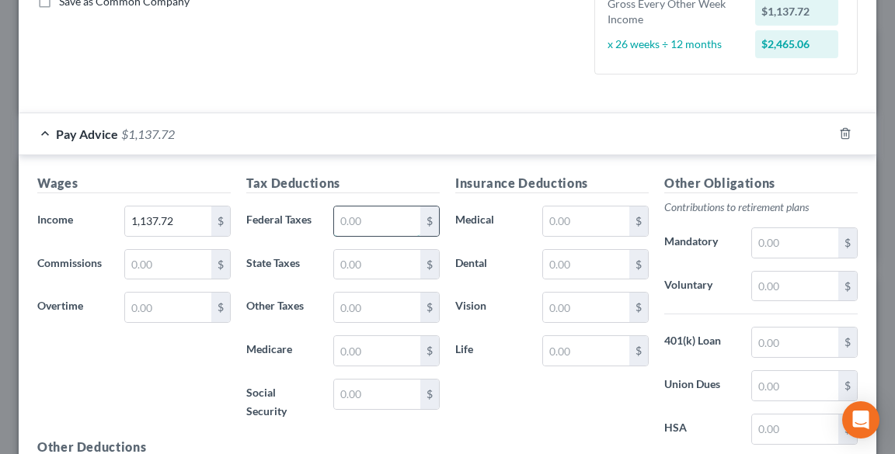
click at [384, 217] on input "text" at bounding box center [377, 222] width 86 height 30
click at [348, 351] on input "text" at bounding box center [377, 351] width 86 height 30
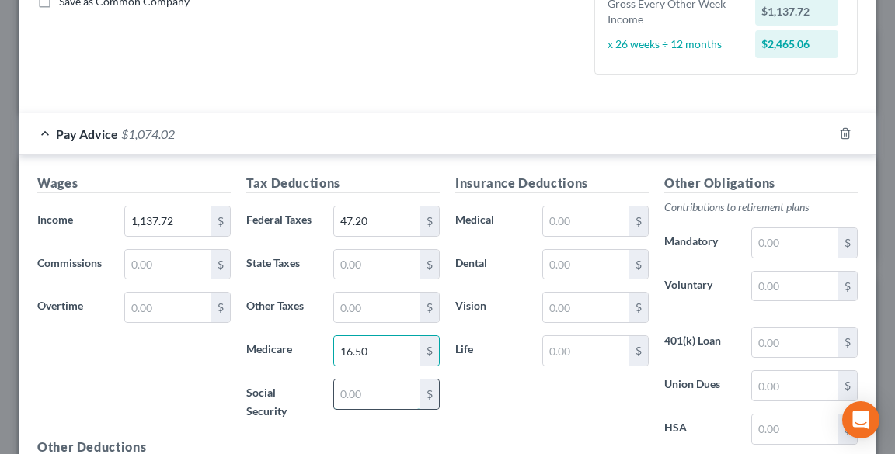
click at [357, 392] on input "text" at bounding box center [377, 395] width 86 height 30
click at [350, 263] on input "text" at bounding box center [377, 265] width 86 height 30
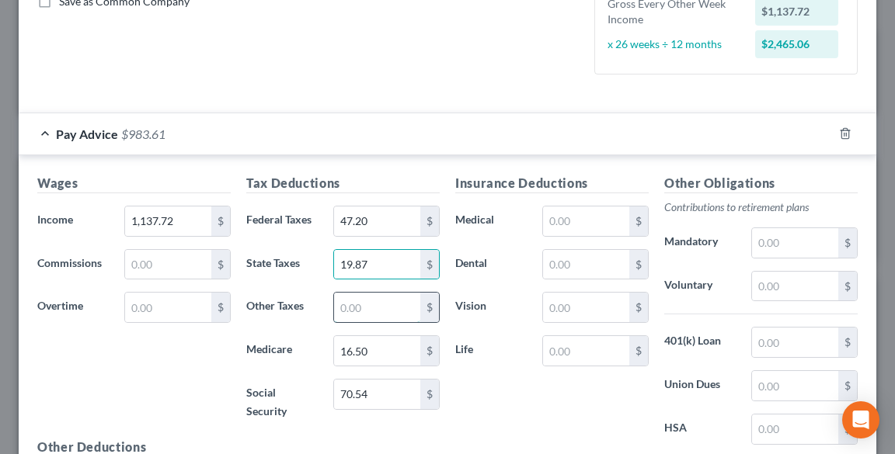
click at [357, 304] on input "text" at bounding box center [377, 308] width 86 height 30
drag, startPoint x: 780, startPoint y: 270, endPoint x: 784, endPoint y: 277, distance: 8.4
click at [780, 272] on input "text" at bounding box center [795, 287] width 86 height 30
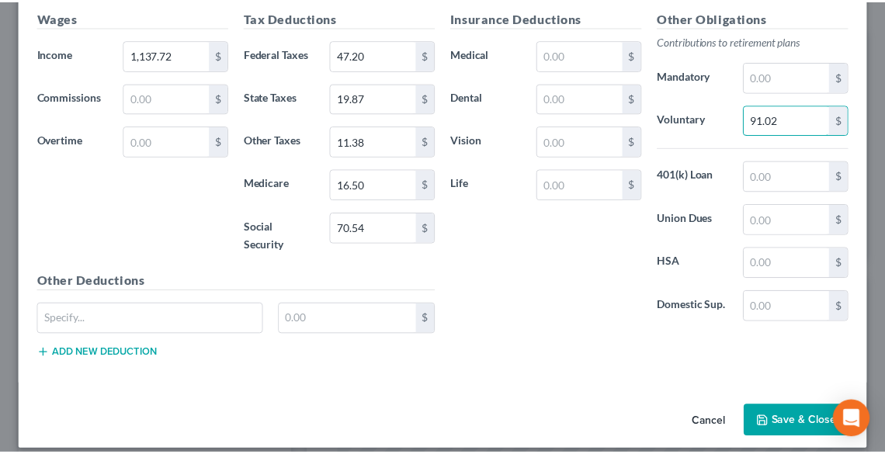
scroll to position [549, 0]
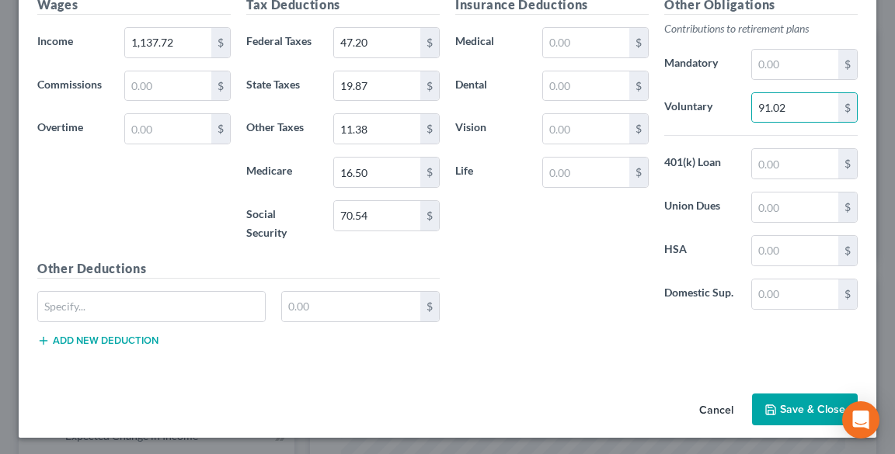
click at [789, 406] on button "Save & Close" at bounding box center [805, 410] width 106 height 33
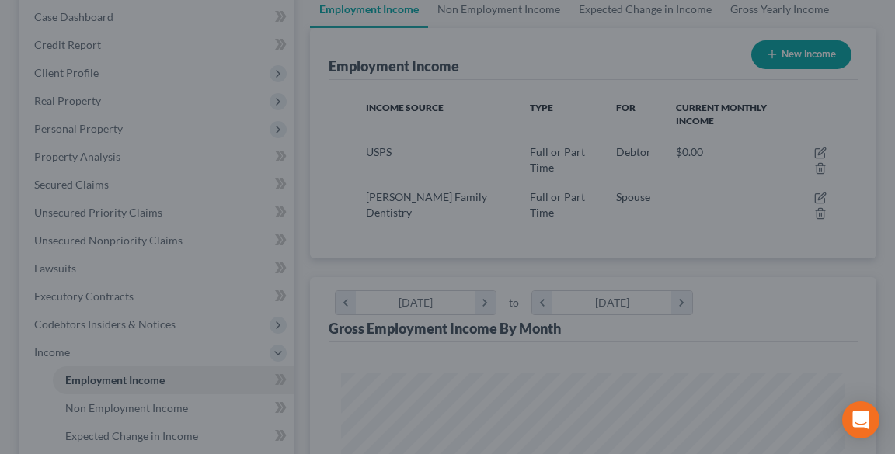
scroll to position [776442, 776161]
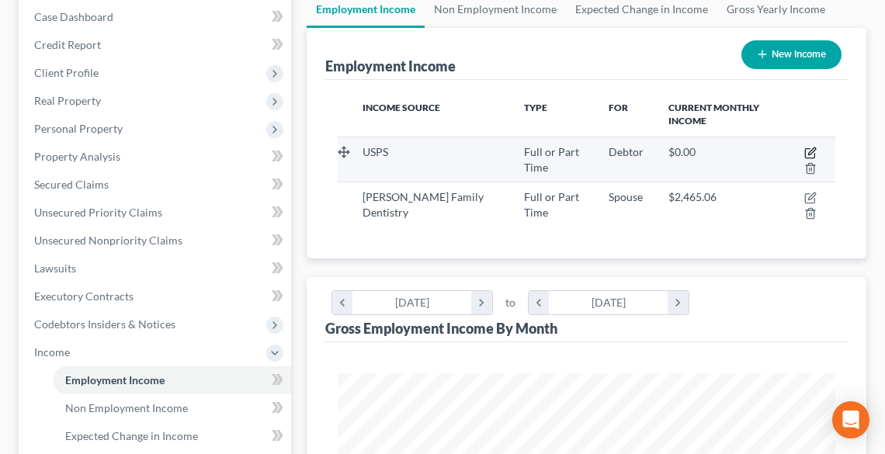
click at [811, 153] on icon "button" at bounding box center [812, 151] width 7 height 7
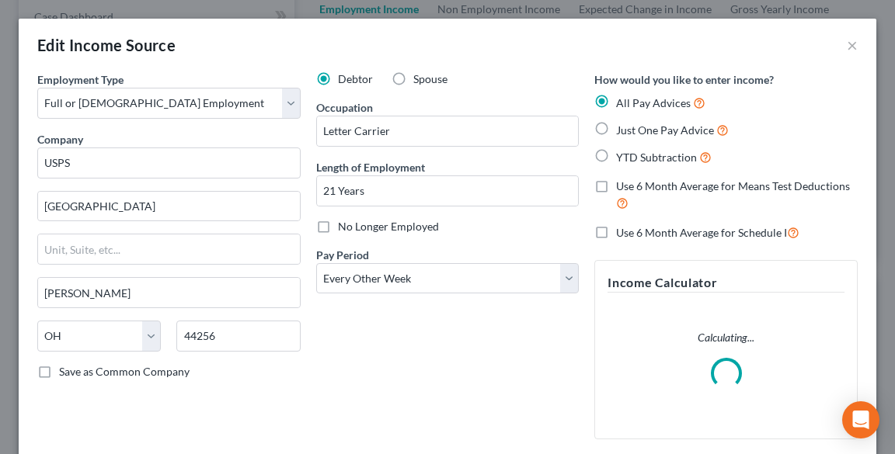
scroll to position [252, 534]
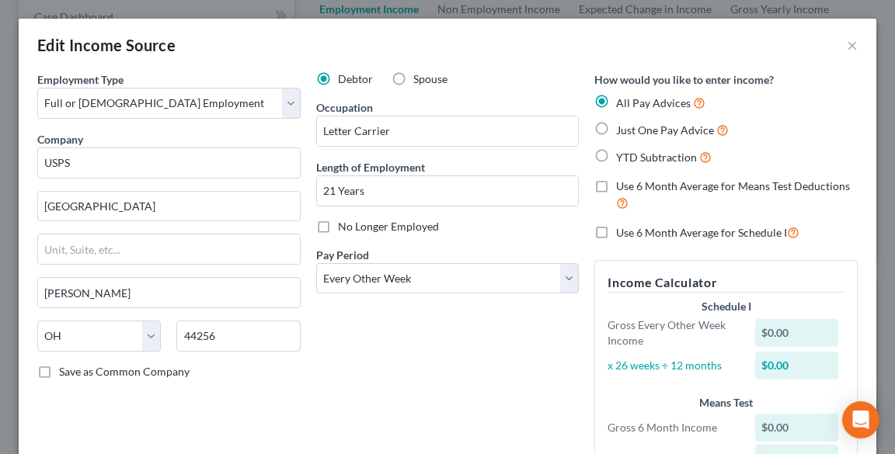
click at [643, 127] on span "Just One Pay Advice" at bounding box center [665, 129] width 98 height 13
click at [632, 127] on input "Just One Pay Advice" at bounding box center [627, 126] width 10 height 10
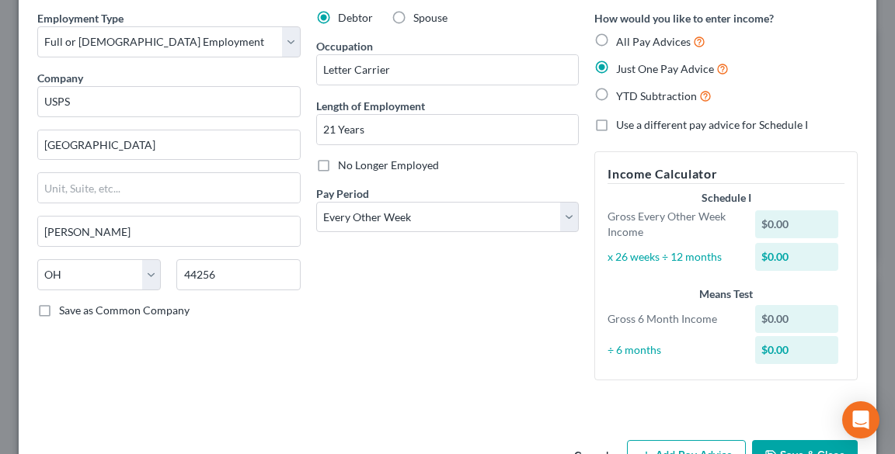
scroll to position [110, 0]
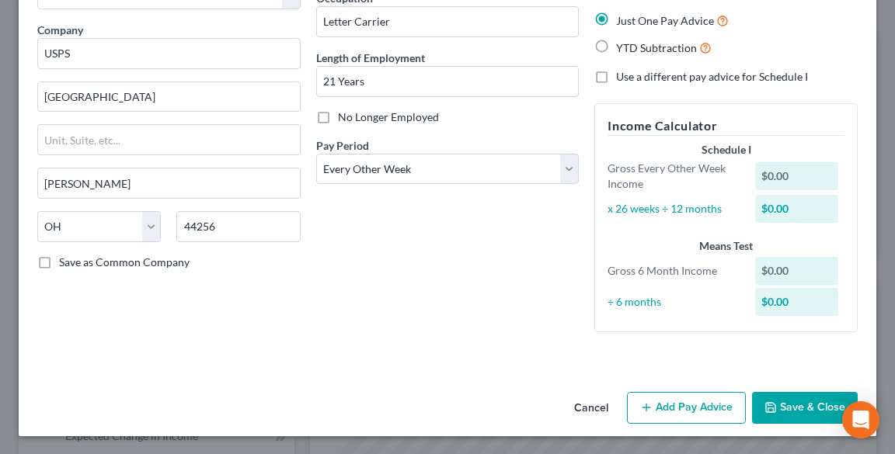
click at [651, 402] on button "Add Pay Advice" at bounding box center [686, 408] width 119 height 33
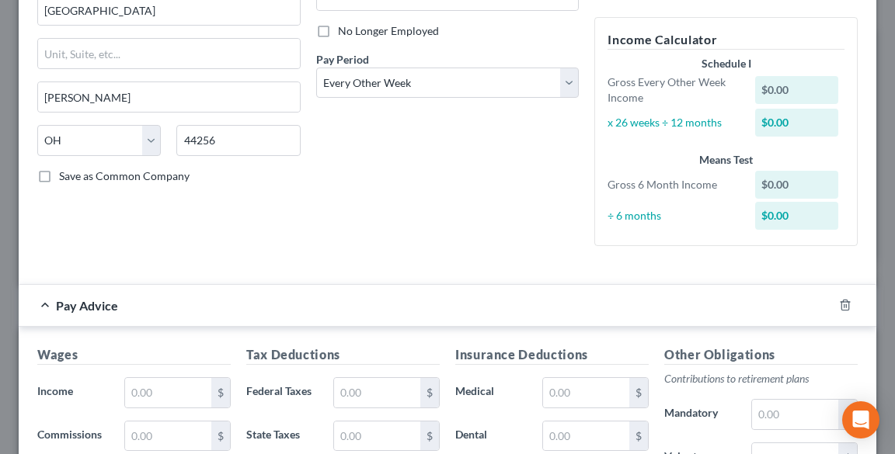
scroll to position [358, 0]
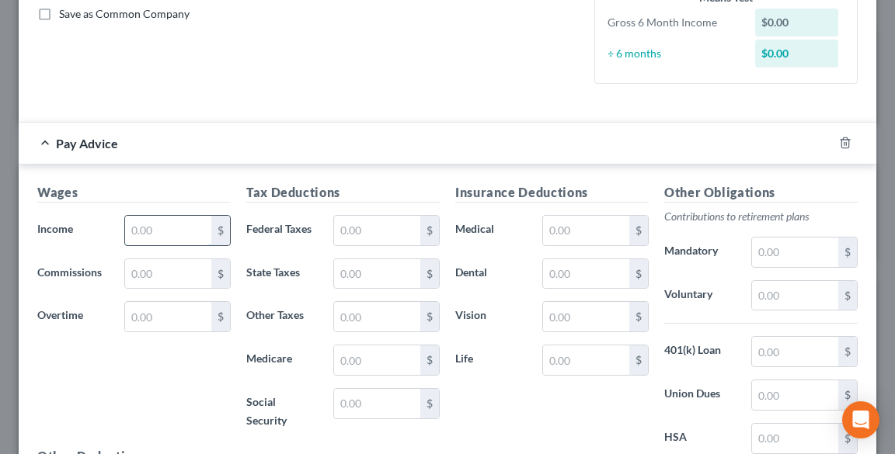
click at [193, 231] on input "text" at bounding box center [168, 231] width 86 height 30
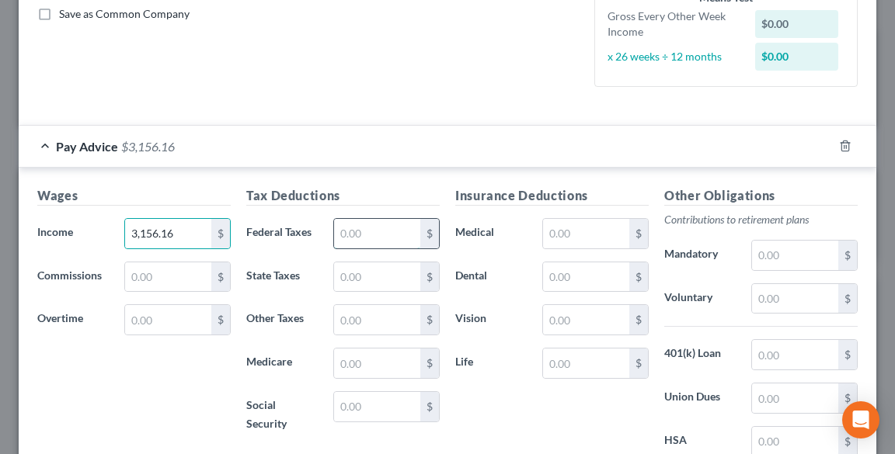
click at [363, 230] on input "text" at bounding box center [377, 234] width 86 height 30
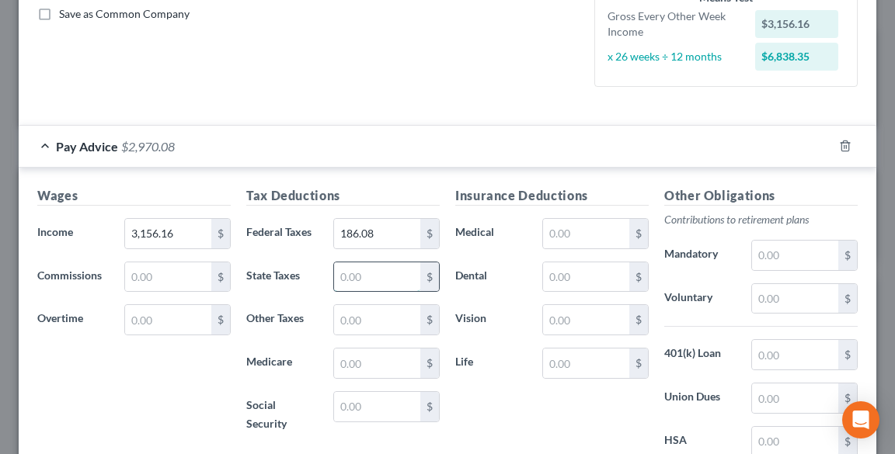
click at [363, 274] on input "text" at bounding box center [377, 278] width 86 height 30
drag, startPoint x: 757, startPoint y: 298, endPoint x: 741, endPoint y: 295, distance: 16.6
click at [757, 298] on input "text" at bounding box center [795, 299] width 86 height 30
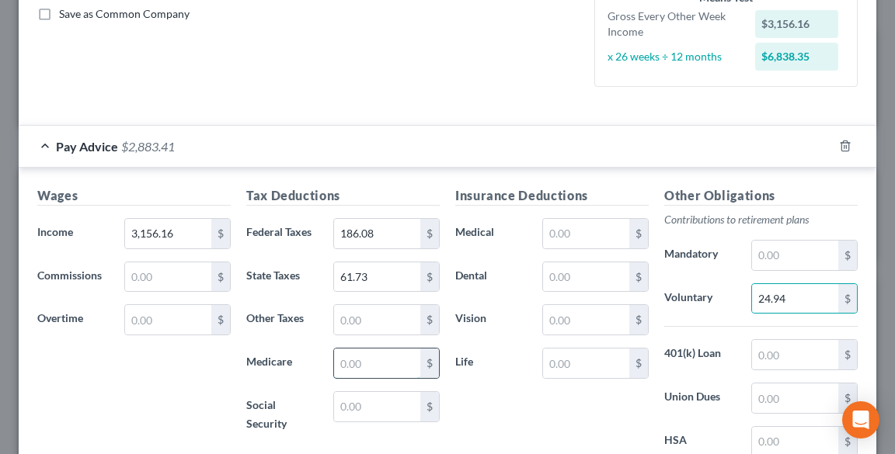
click at [389, 362] on input "text" at bounding box center [377, 364] width 86 height 30
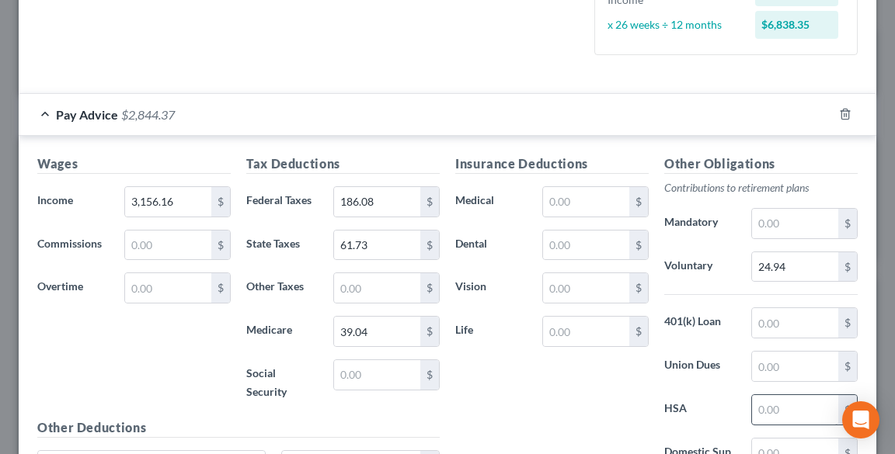
scroll to position [420, 0]
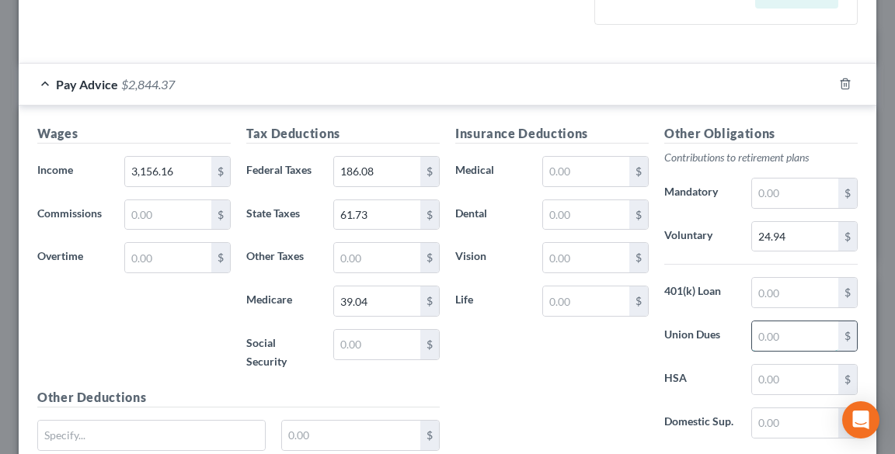
click at [767, 336] on input "text" at bounding box center [795, 337] width 86 height 30
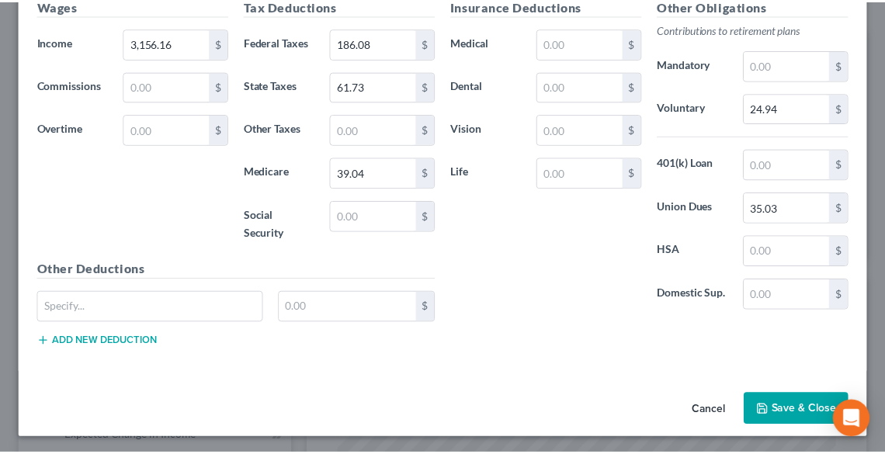
scroll to position [549, 0]
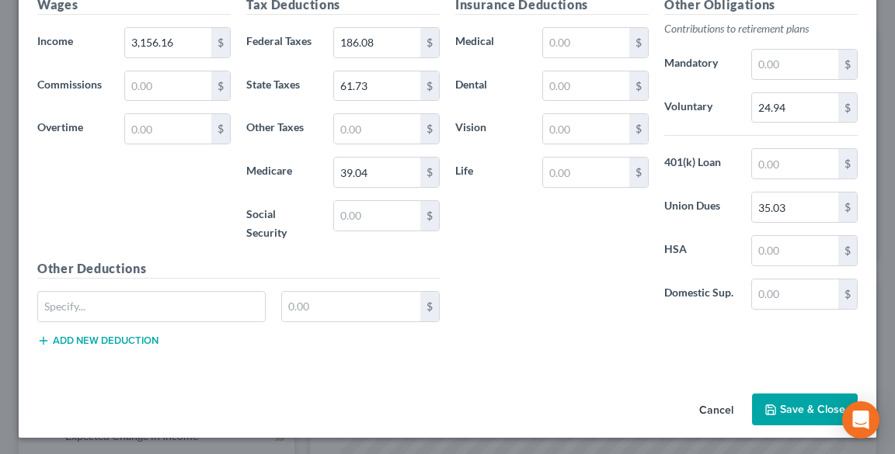
click at [781, 411] on button "Save & Close" at bounding box center [805, 410] width 106 height 33
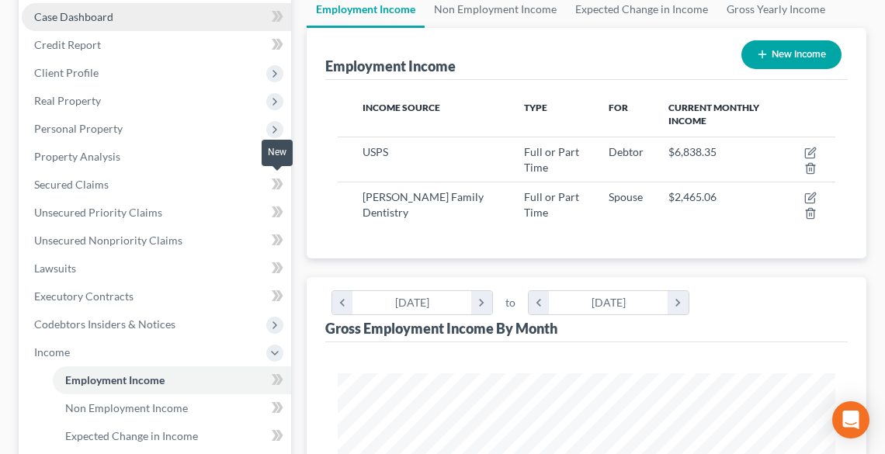
scroll to position [0, 0]
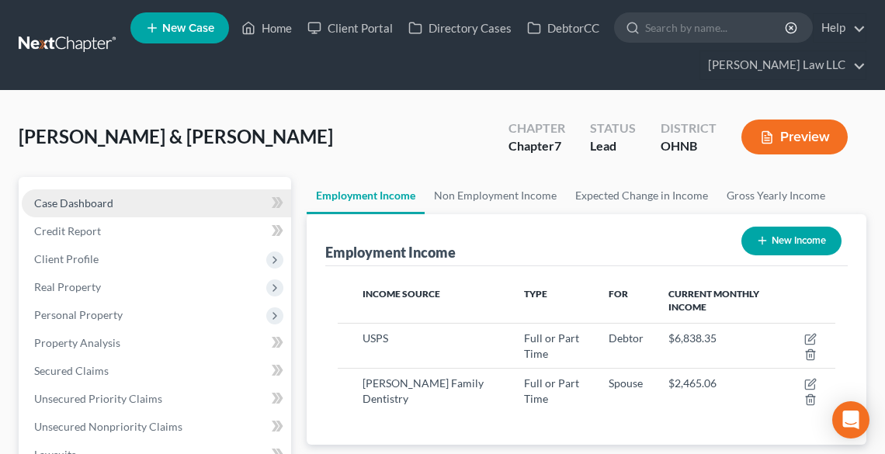
click at [85, 202] on span "Case Dashboard" at bounding box center [73, 203] width 79 height 13
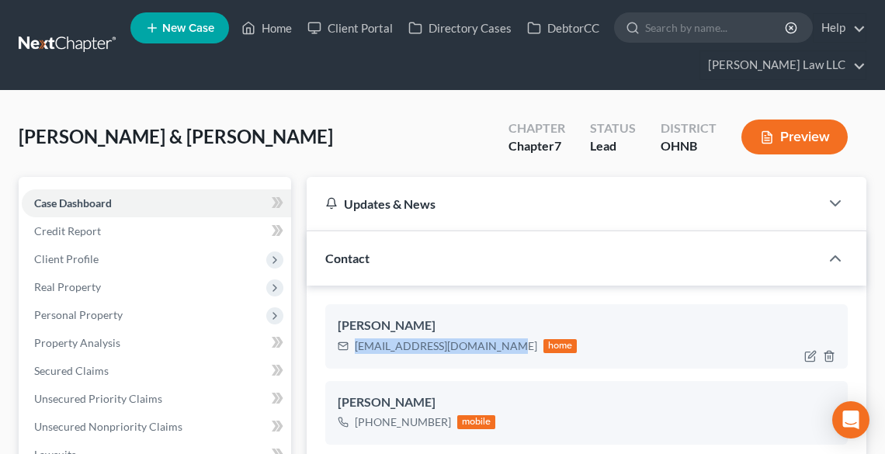
drag, startPoint x: 357, startPoint y: 345, endPoint x: 484, endPoint y: 346, distance: 127.4
click at [489, 345] on div "[EMAIL_ADDRESS][DOMAIN_NAME]" at bounding box center [446, 347] width 183 height 16
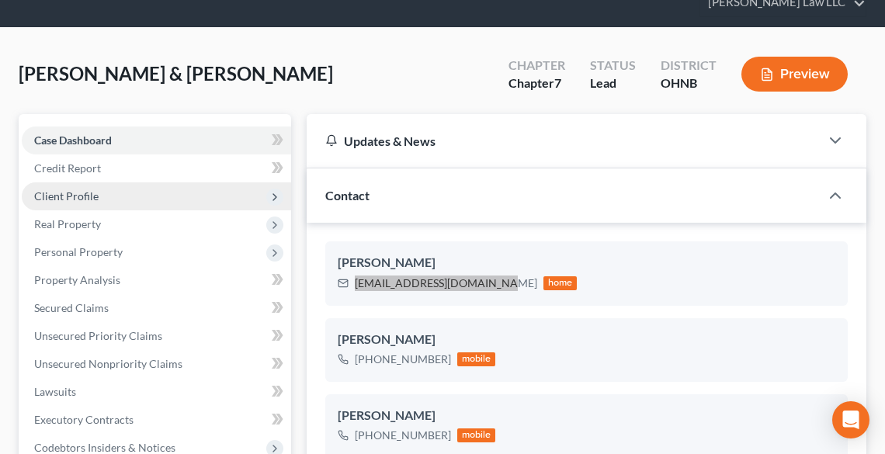
scroll to position [124, 0]
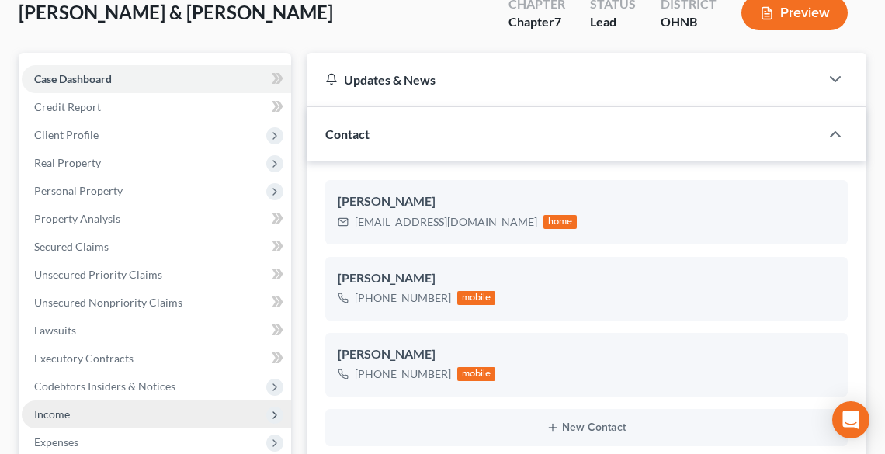
click at [75, 409] on span "Income" at bounding box center [157, 415] width 270 height 28
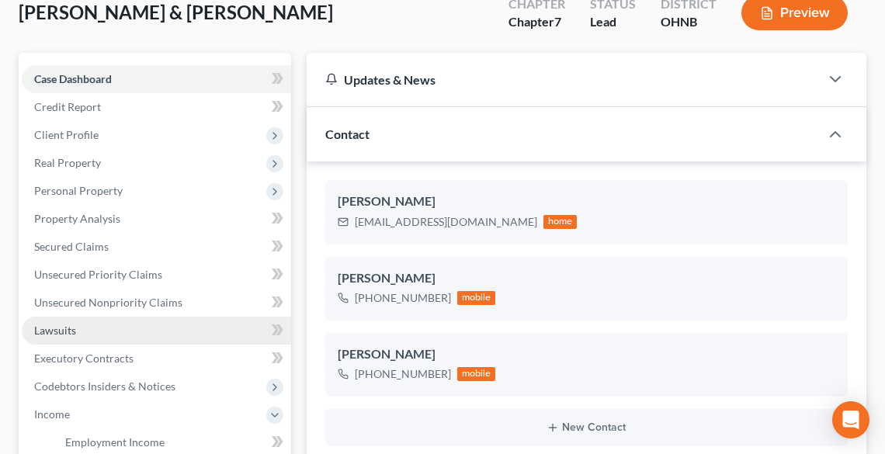
scroll to position [373, 0]
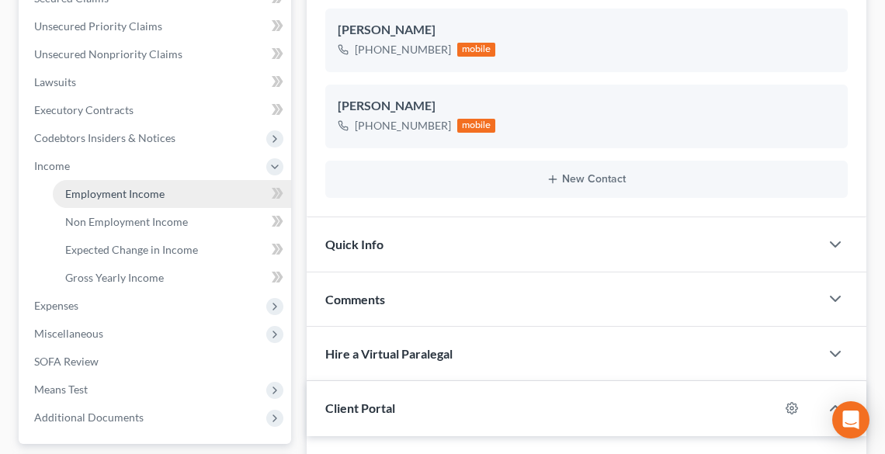
click at [127, 193] on span "Employment Income" at bounding box center [114, 193] width 99 height 13
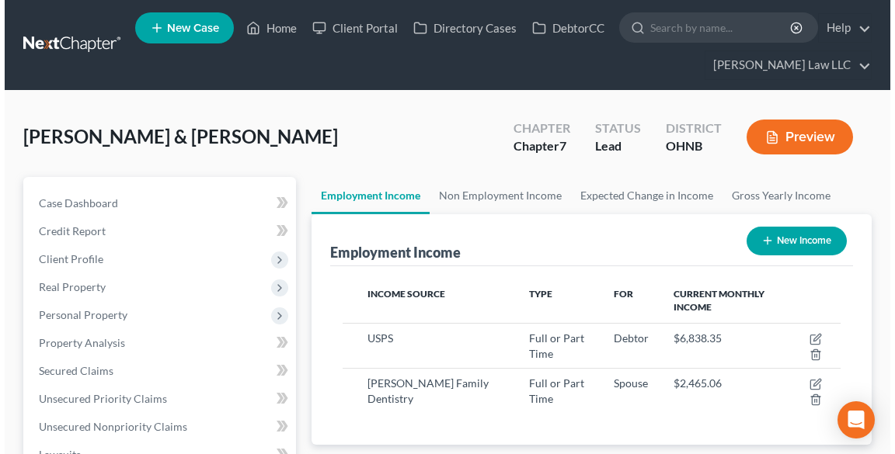
scroll to position [249, 0]
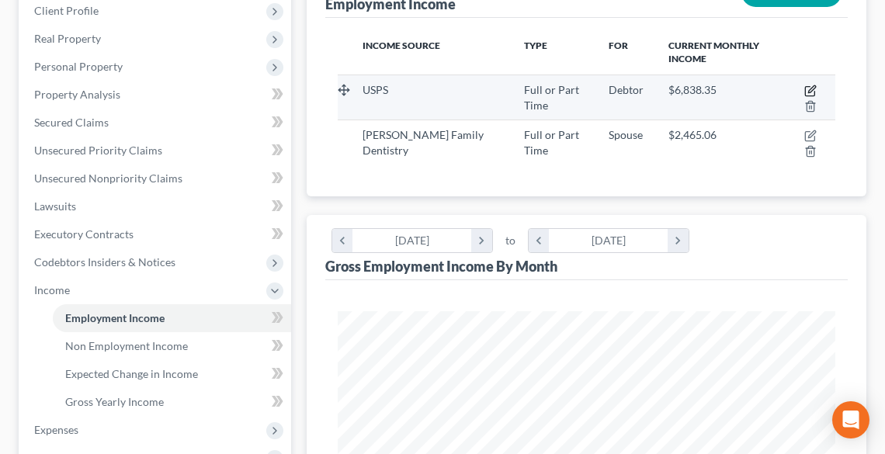
click at [805, 93] on icon "button" at bounding box center [809, 91] width 9 height 9
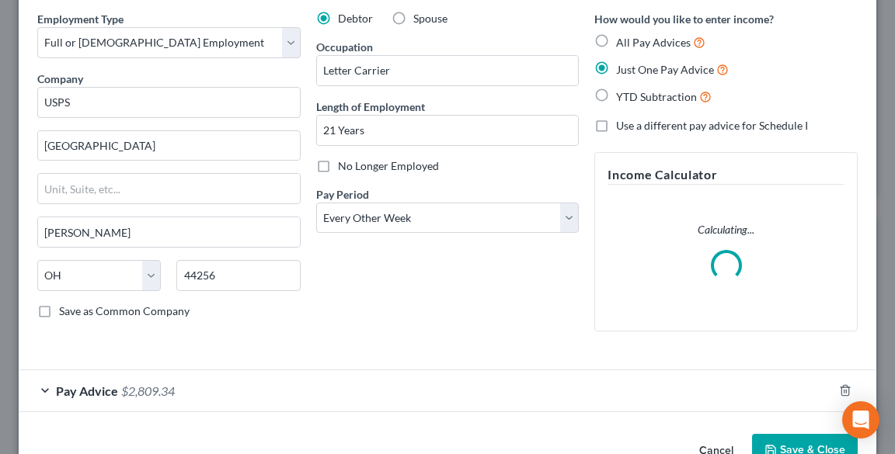
scroll to position [103, 0]
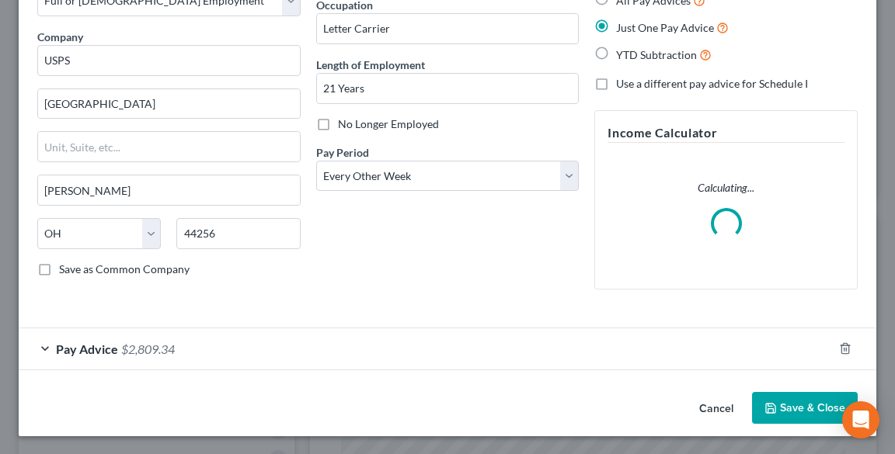
click at [134, 353] on span "$2,809.34" at bounding box center [148, 349] width 54 height 15
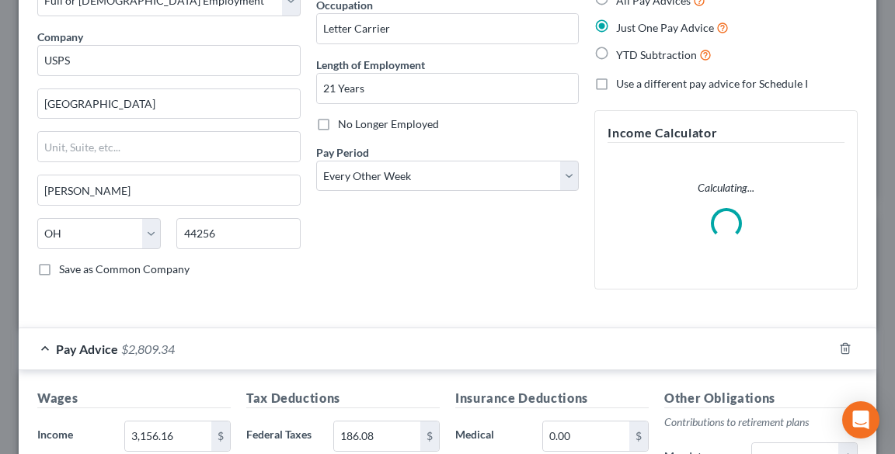
scroll to position [351, 0]
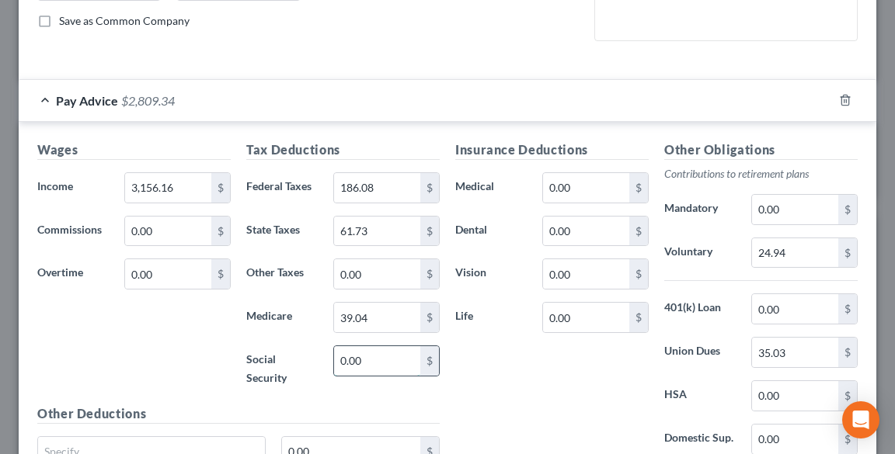
click at [382, 353] on input "0.00" at bounding box center [377, 361] width 86 height 30
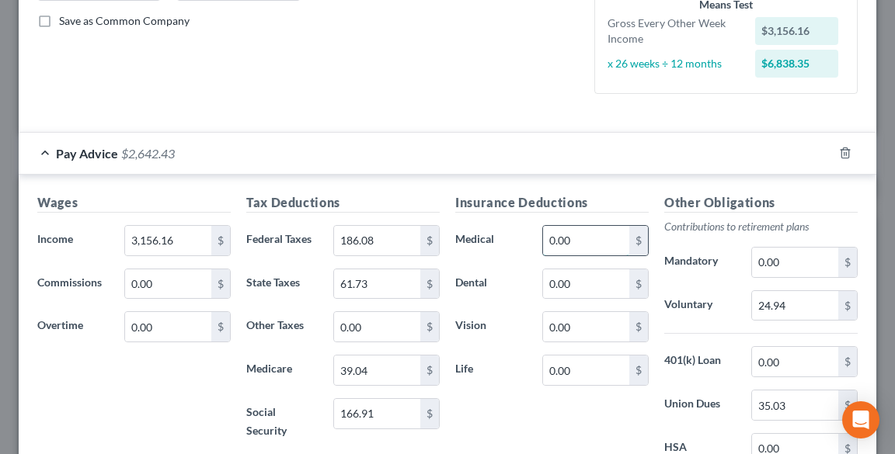
click at [562, 237] on input "0.00" at bounding box center [586, 241] width 86 height 30
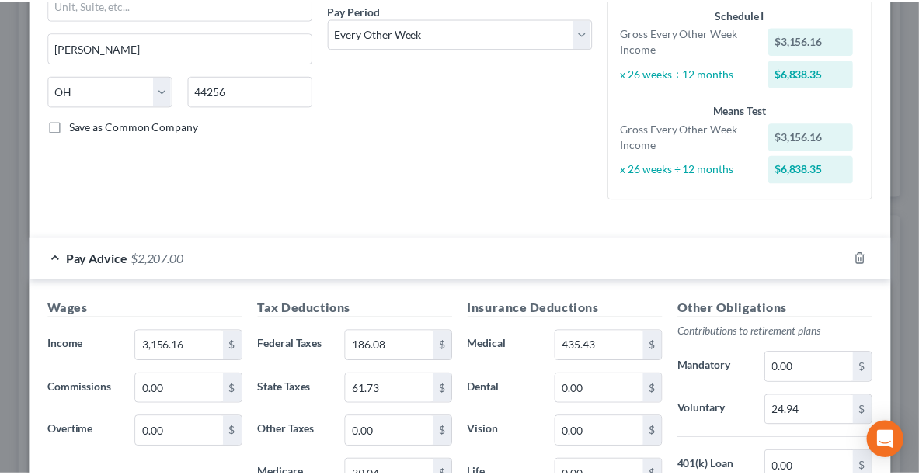
scroll to position [508, 0]
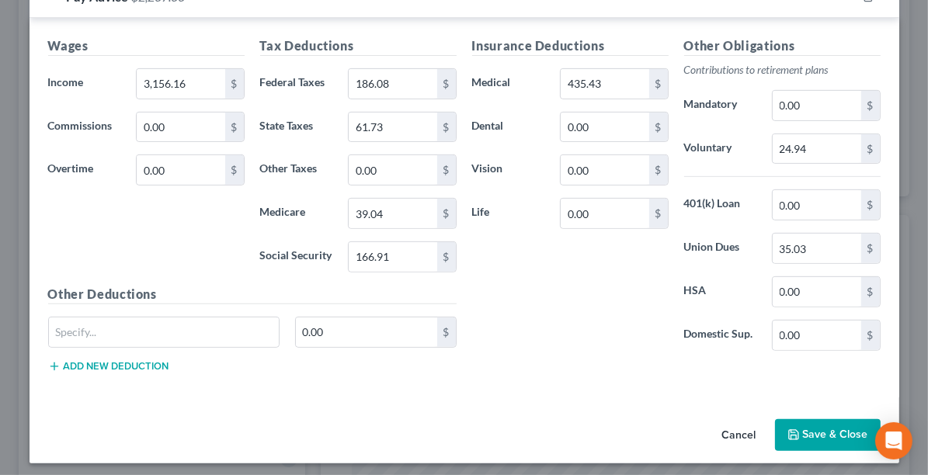
click at [804, 436] on button "Save & Close" at bounding box center [828, 435] width 106 height 33
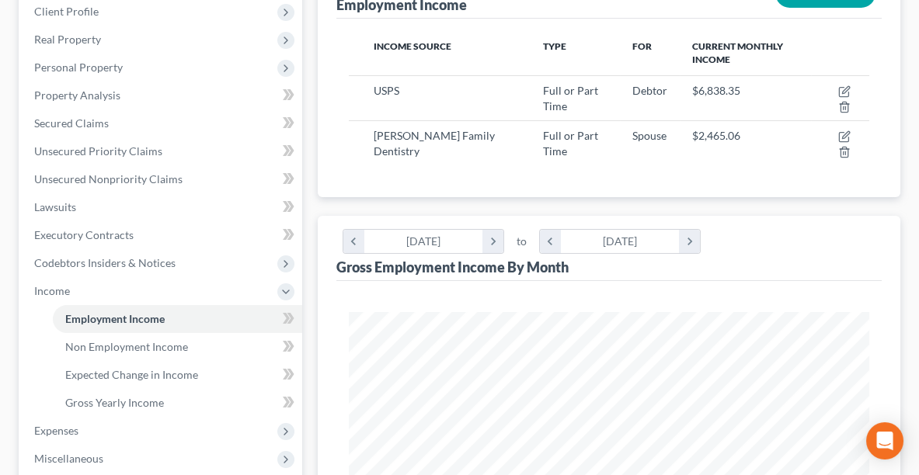
scroll to position [0, 0]
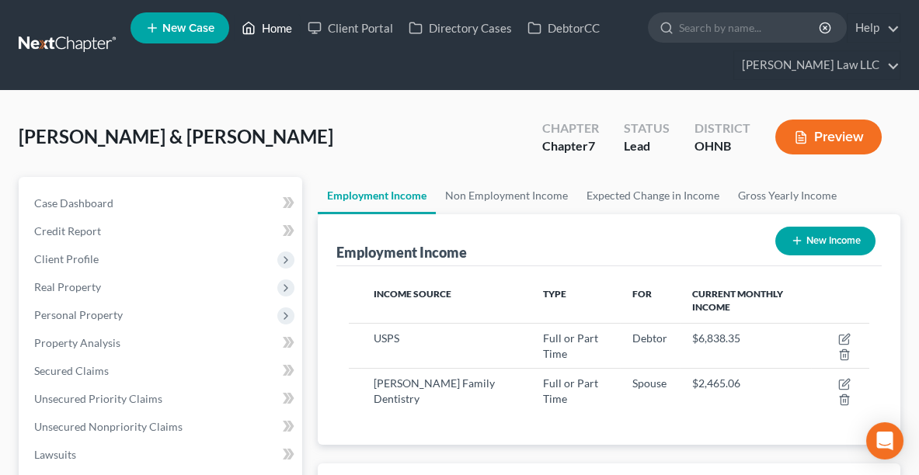
click at [250, 30] on icon at bounding box center [249, 28] width 14 height 19
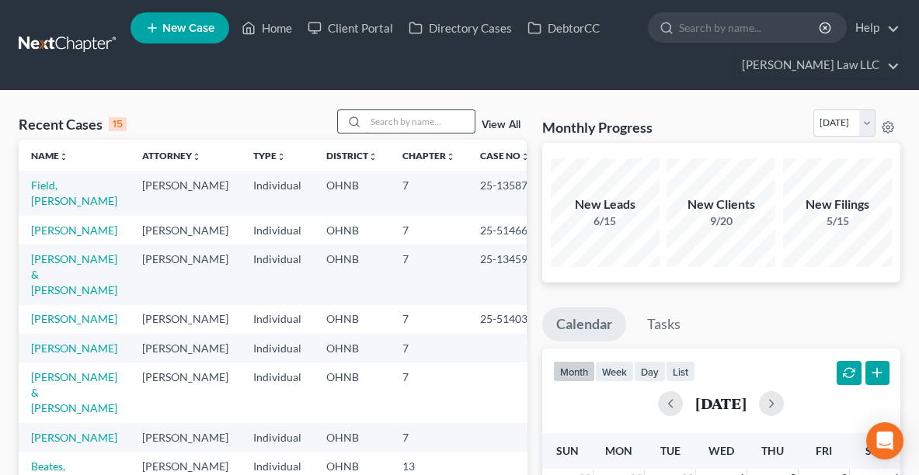
click at [401, 124] on input "search" at bounding box center [420, 121] width 109 height 23
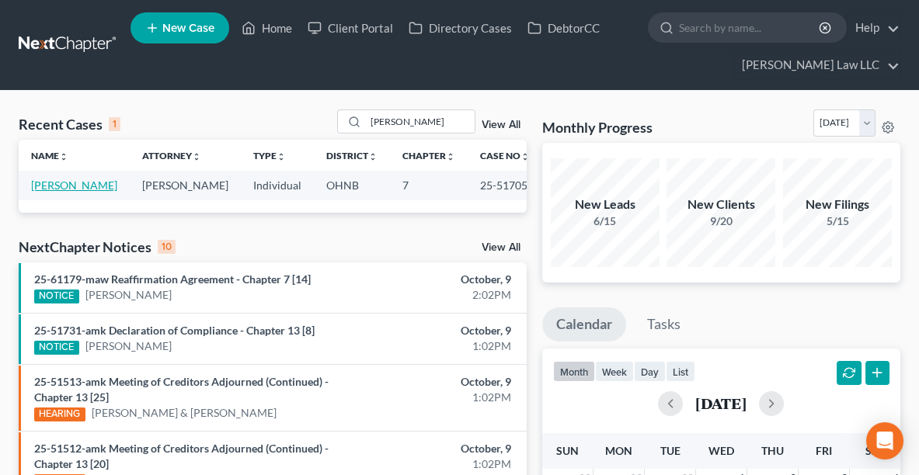
click at [68, 186] on link "[PERSON_NAME]" at bounding box center [74, 185] width 86 height 13
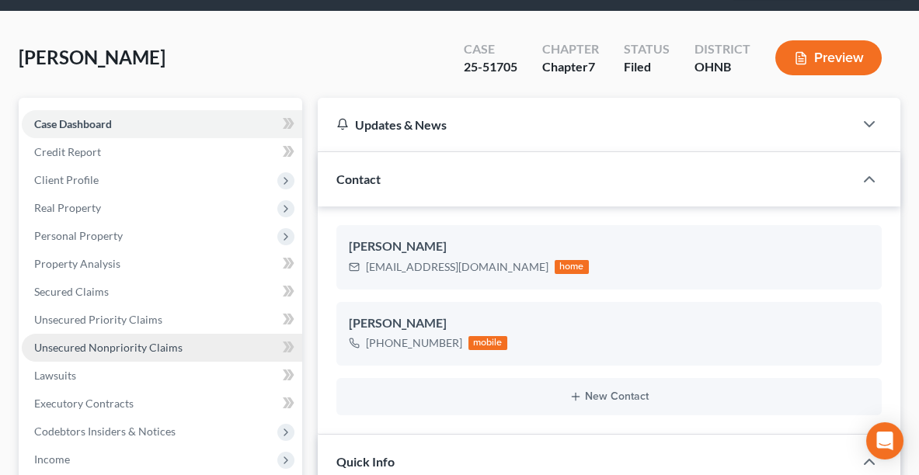
scroll to position [78, 0]
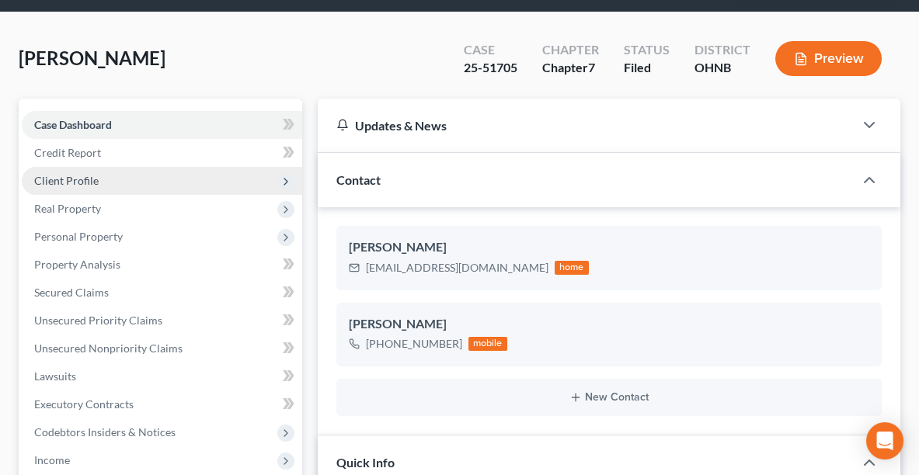
click at [68, 174] on span "Client Profile" at bounding box center [66, 180] width 64 height 13
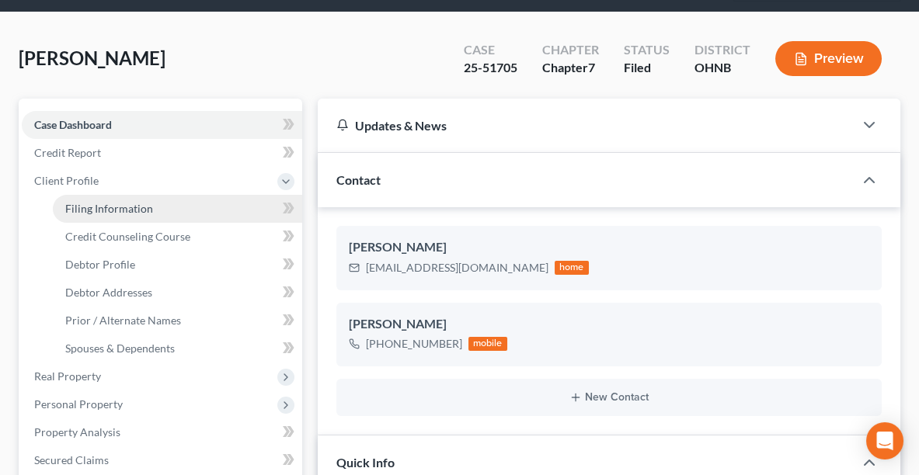
click at [115, 202] on span "Filing Information" at bounding box center [109, 208] width 88 height 13
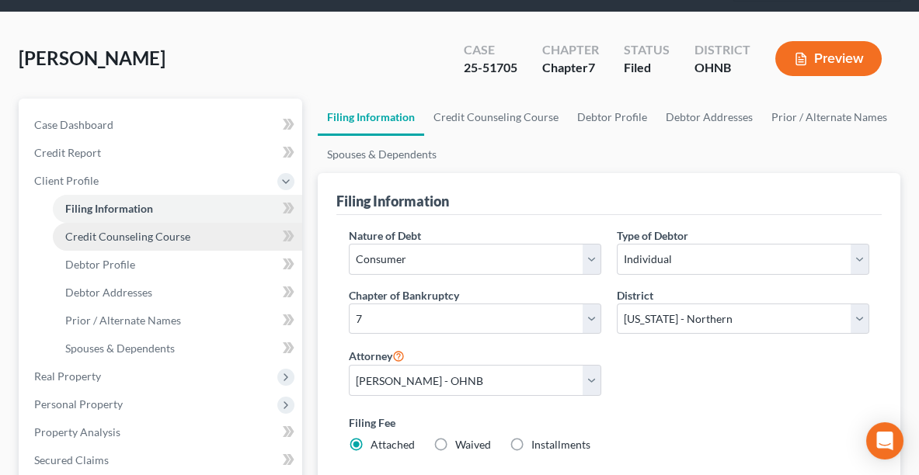
click at [130, 230] on span "Credit Counseling Course" at bounding box center [127, 236] width 125 height 13
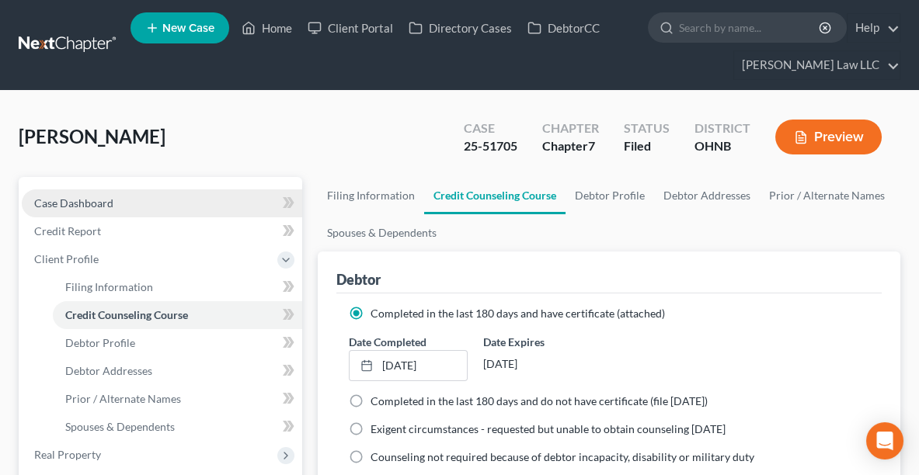
click at [67, 200] on span "Case Dashboard" at bounding box center [73, 203] width 79 height 13
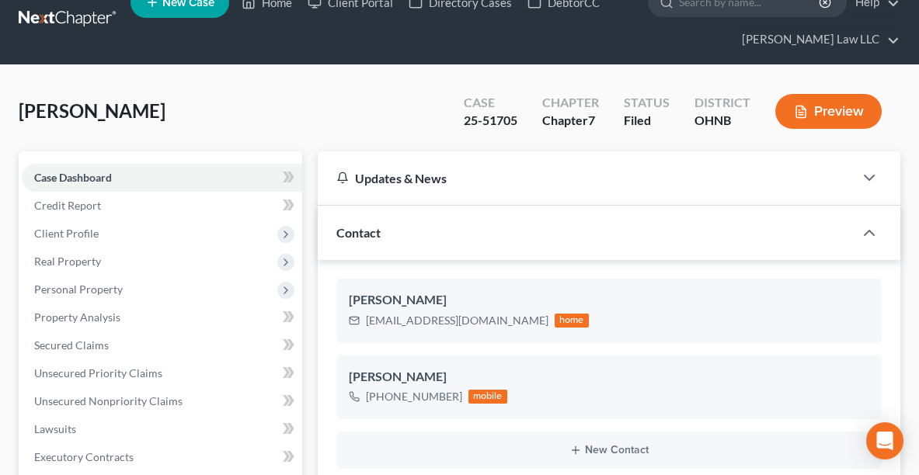
scroll to position [17, 0]
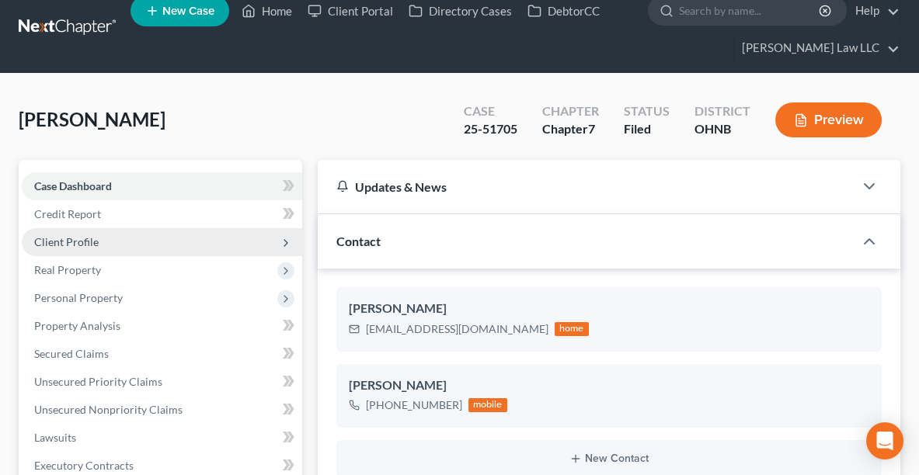
click at [53, 245] on span "Client Profile" at bounding box center [66, 241] width 64 height 13
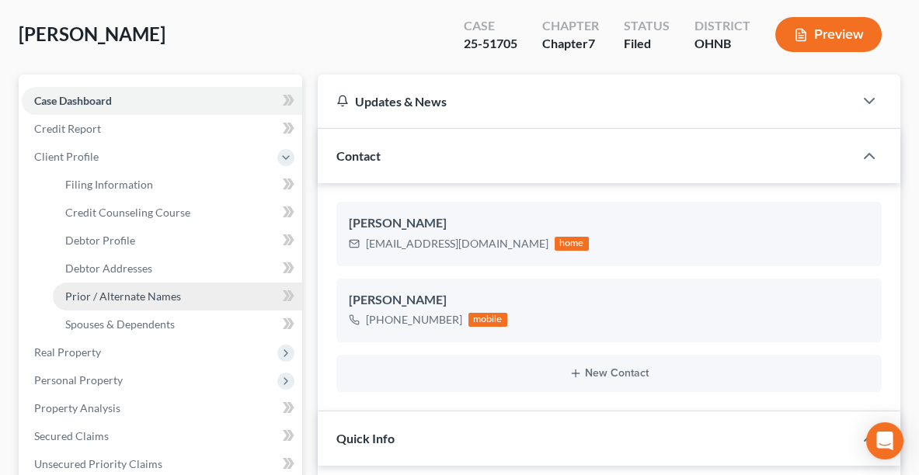
scroll to position [106, 0]
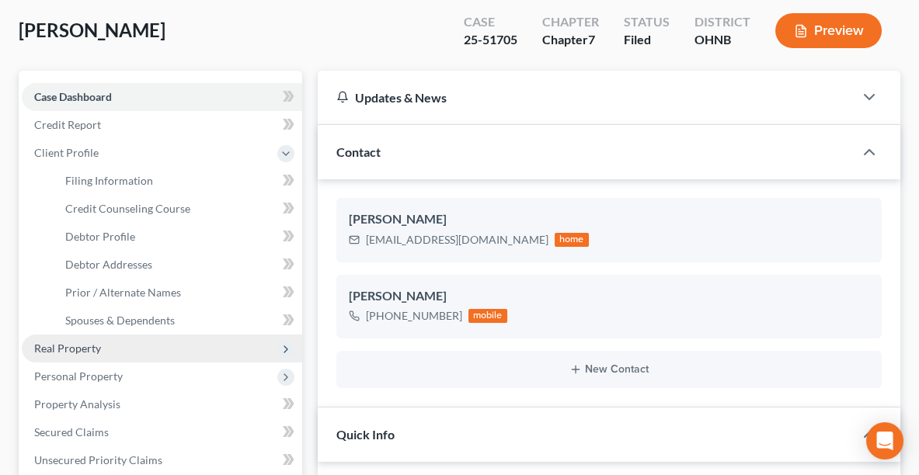
click at [54, 351] on span "Real Property" at bounding box center [67, 348] width 67 height 13
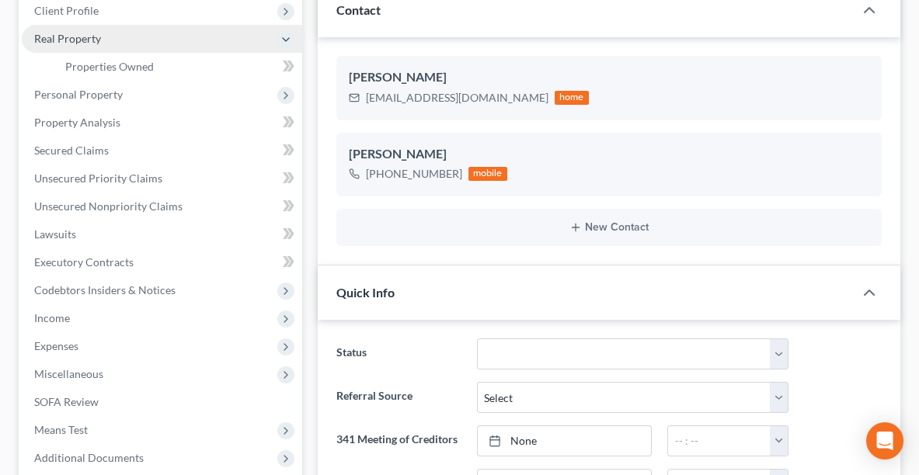
scroll to position [247, 0]
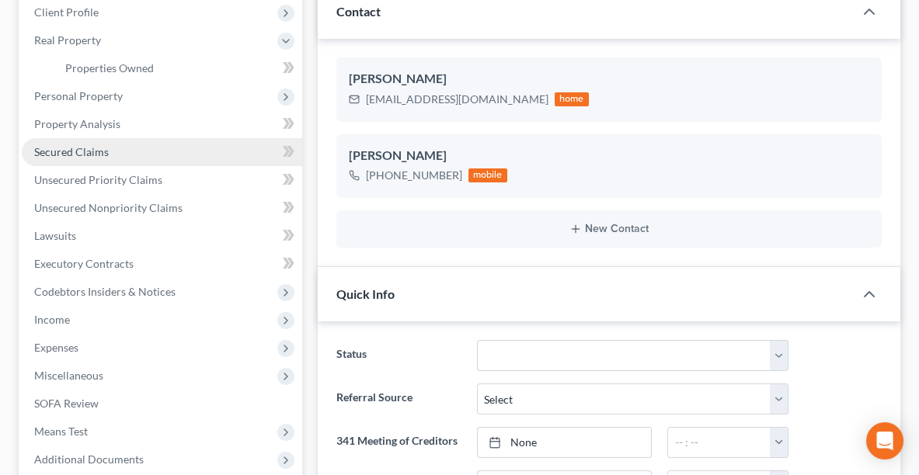
click at [54, 159] on link "Secured Claims" at bounding box center [162, 152] width 280 height 28
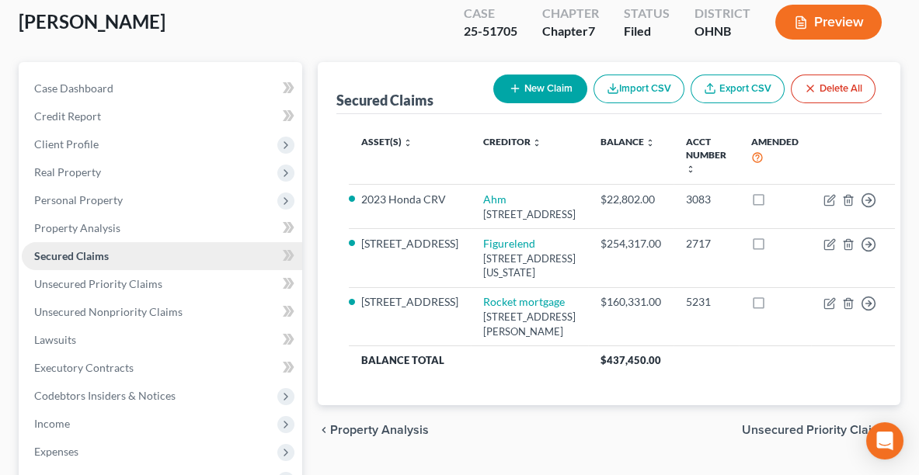
scroll to position [17, 0]
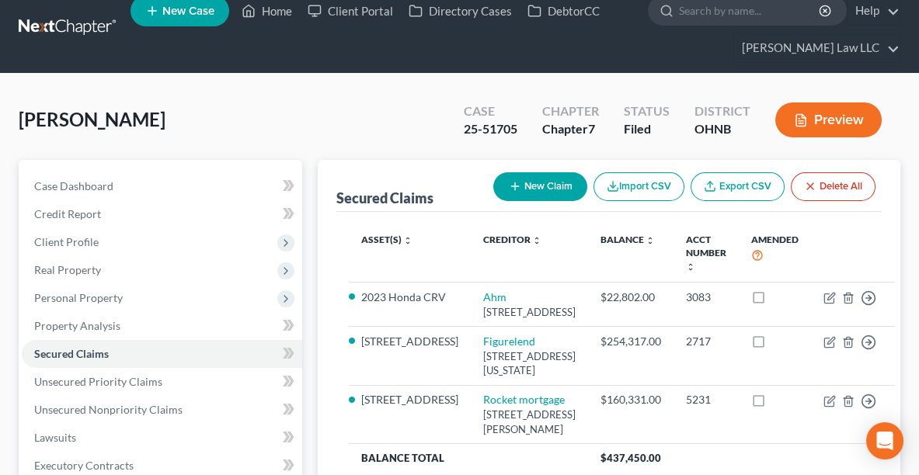
click at [89, 158] on div "[PERSON_NAME] Upgraded Case 25-51705 Chapter Chapter 7 Status [GEOGRAPHIC_DATA]…" at bounding box center [460, 126] width 882 height 68
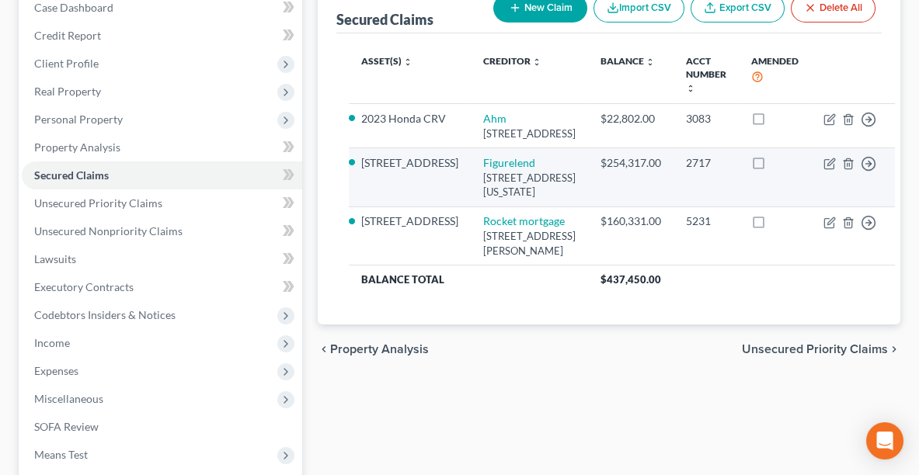
scroll to position [198, 0]
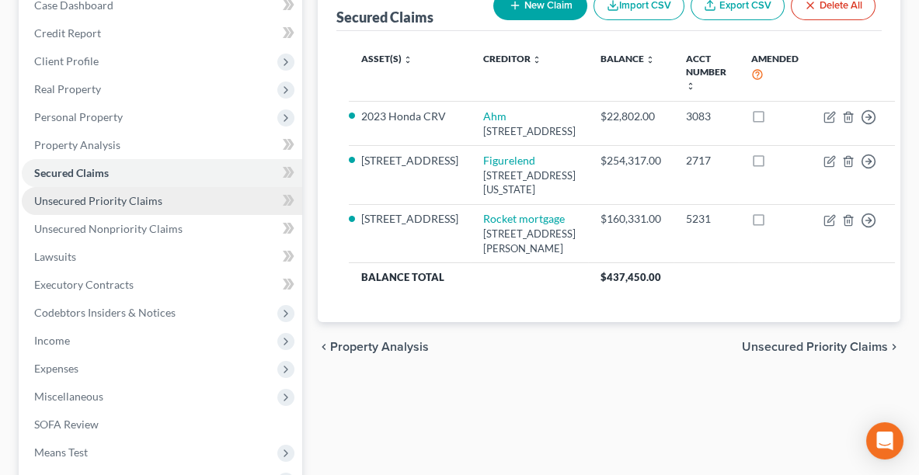
click at [56, 200] on span "Unsecured Priority Claims" at bounding box center [98, 200] width 128 height 13
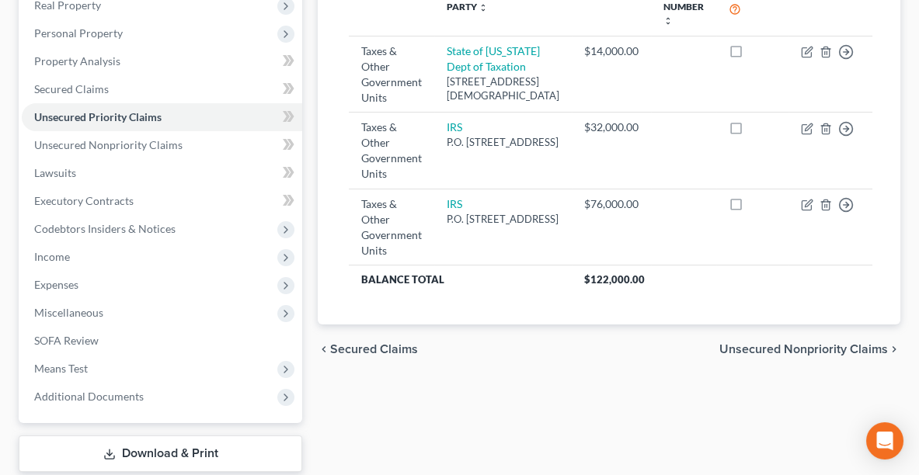
scroll to position [301, 0]
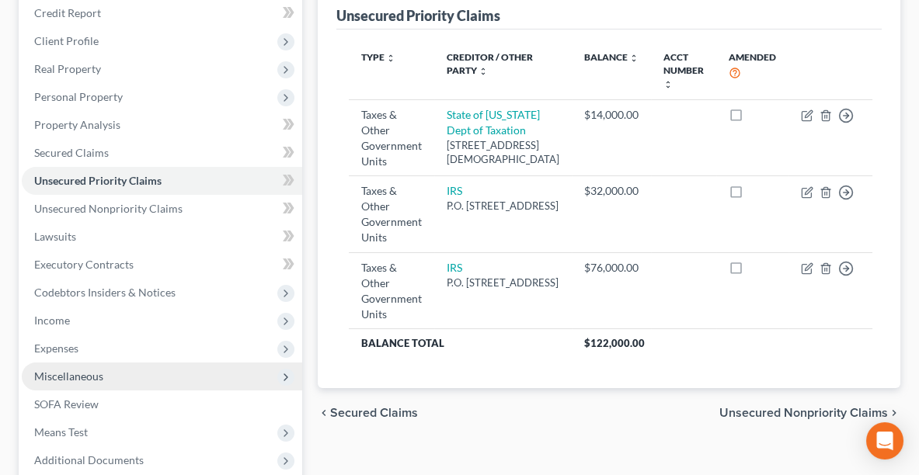
click at [57, 365] on span "Miscellaneous" at bounding box center [162, 377] width 280 height 28
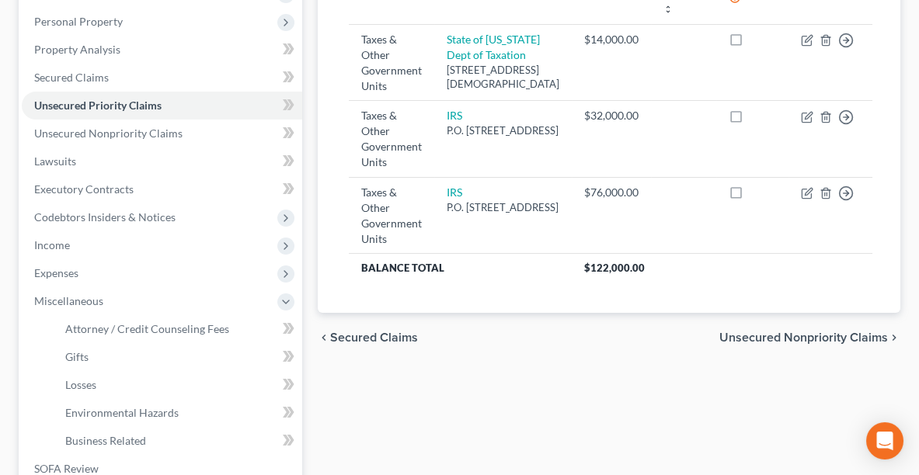
scroll to position [294, 0]
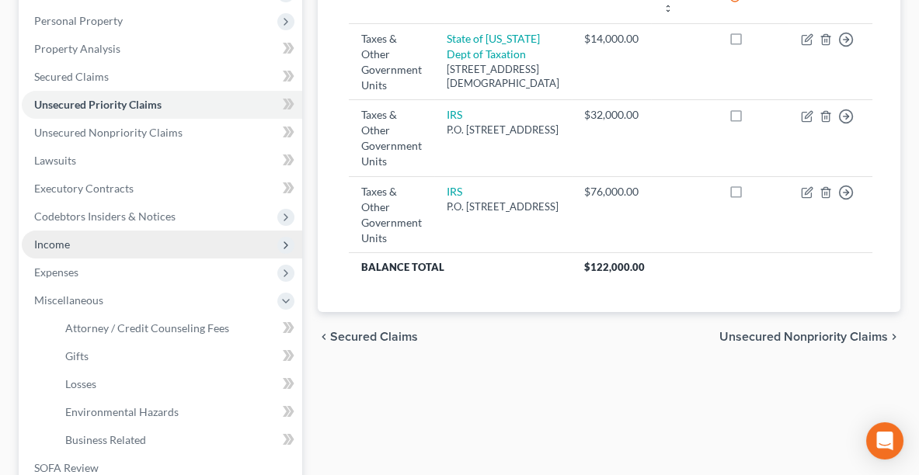
click at [49, 244] on span "Income" at bounding box center [52, 244] width 36 height 13
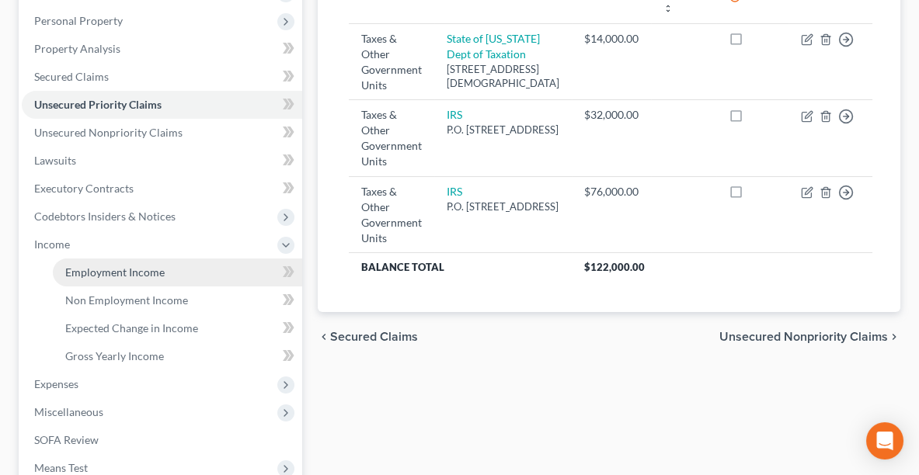
click at [85, 269] on span "Employment Income" at bounding box center [114, 272] width 99 height 13
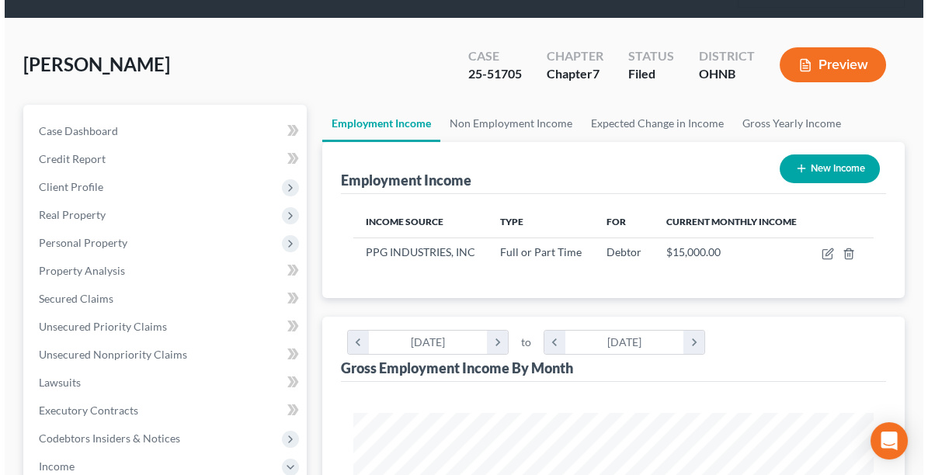
scroll to position [78, 0]
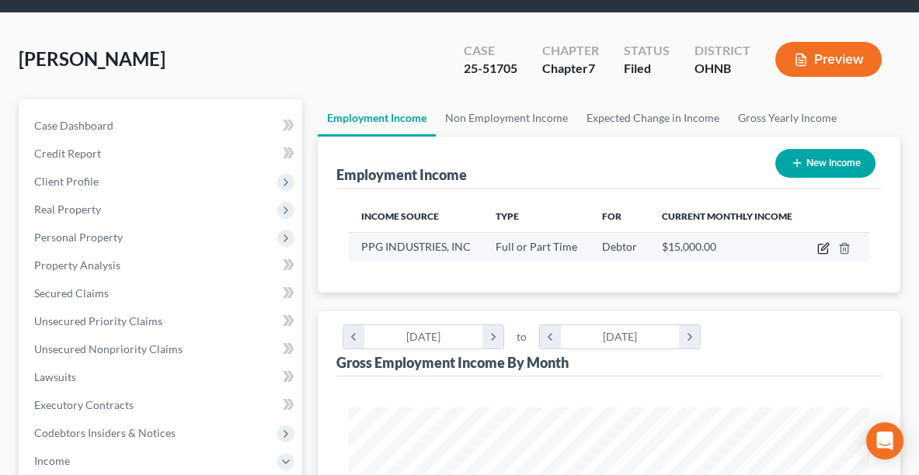
click at [818, 249] on icon "button" at bounding box center [822, 249] width 9 height 9
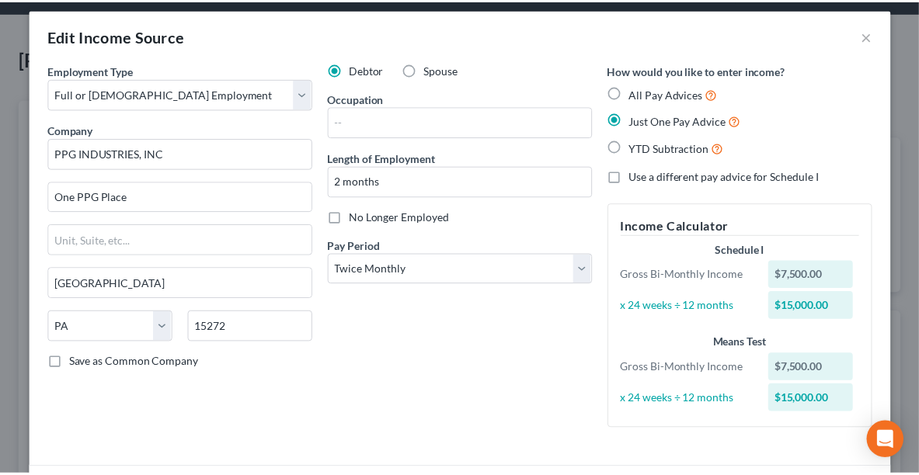
scroll to position [0, 0]
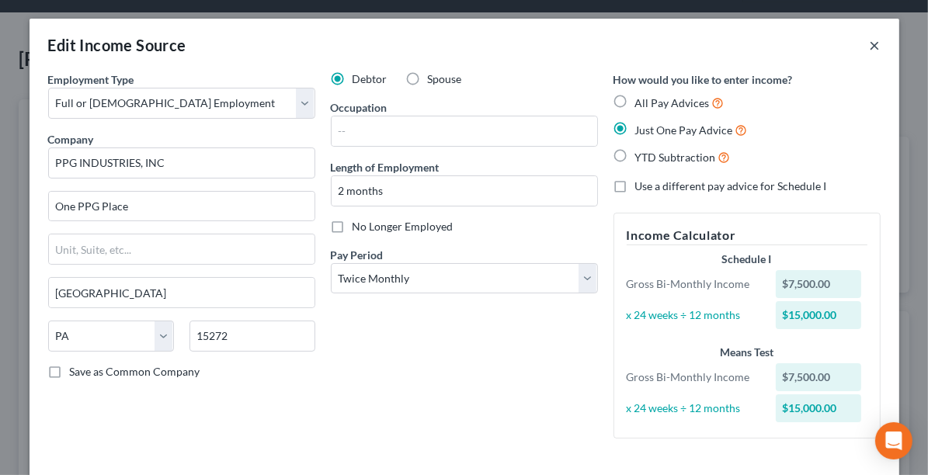
click at [873, 47] on button "×" at bounding box center [875, 45] width 11 height 19
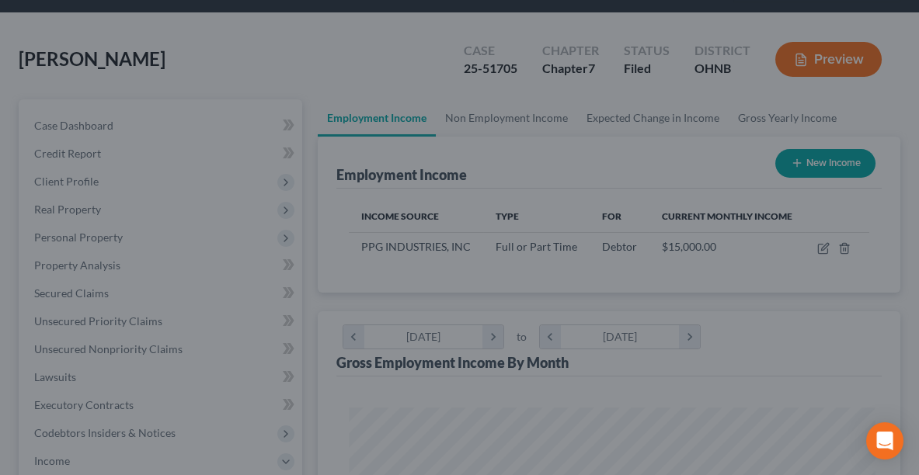
scroll to position [776430, 776139]
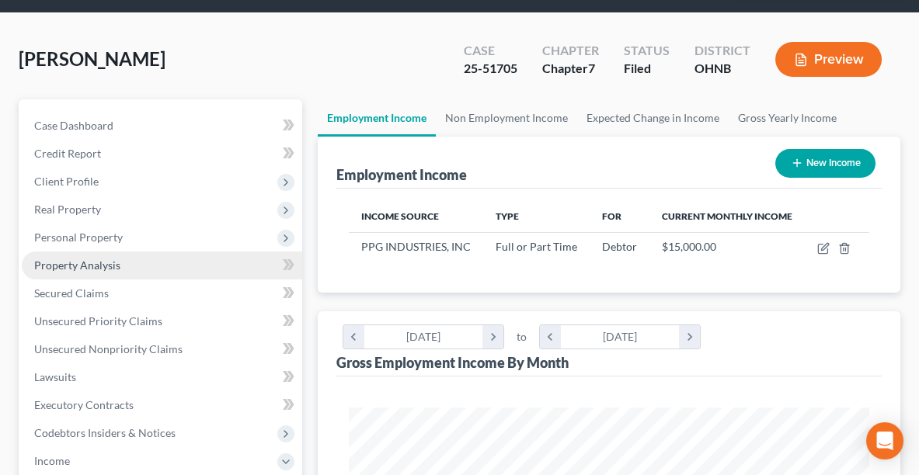
click at [70, 272] on link "Property Analysis" at bounding box center [162, 266] width 280 height 28
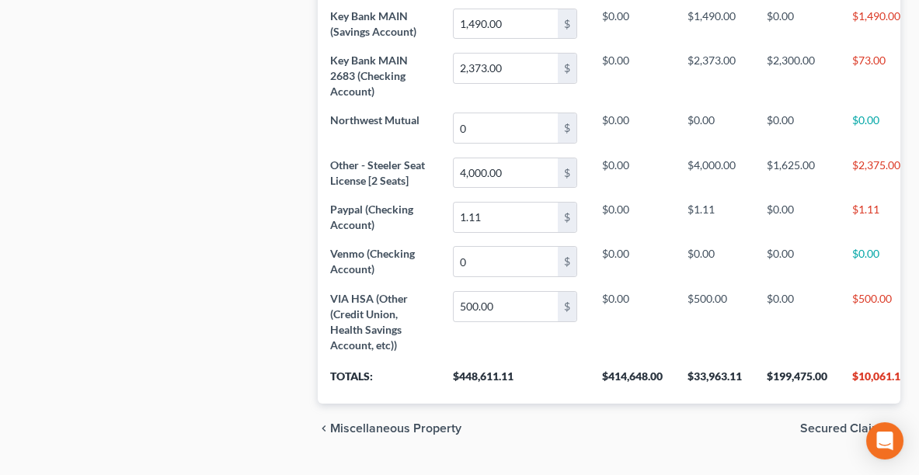
scroll to position [732, 0]
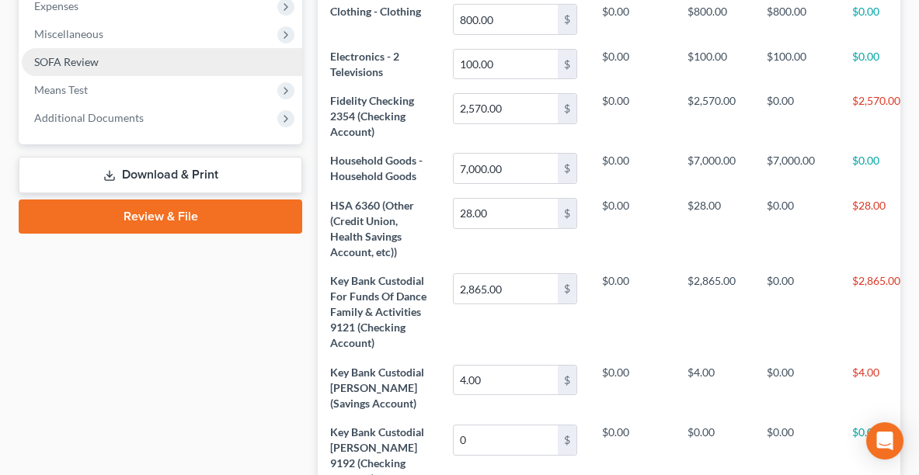
click at [75, 64] on span "SOFA Review" at bounding box center [66, 61] width 64 height 13
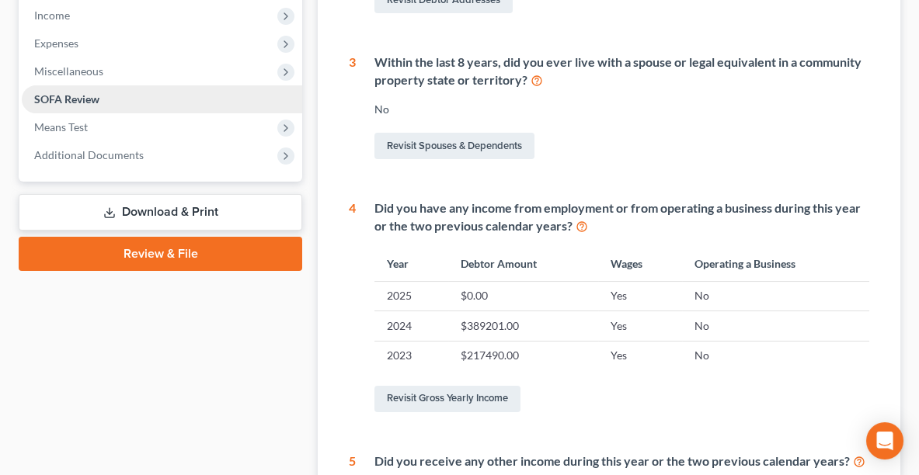
scroll to position [524, 0]
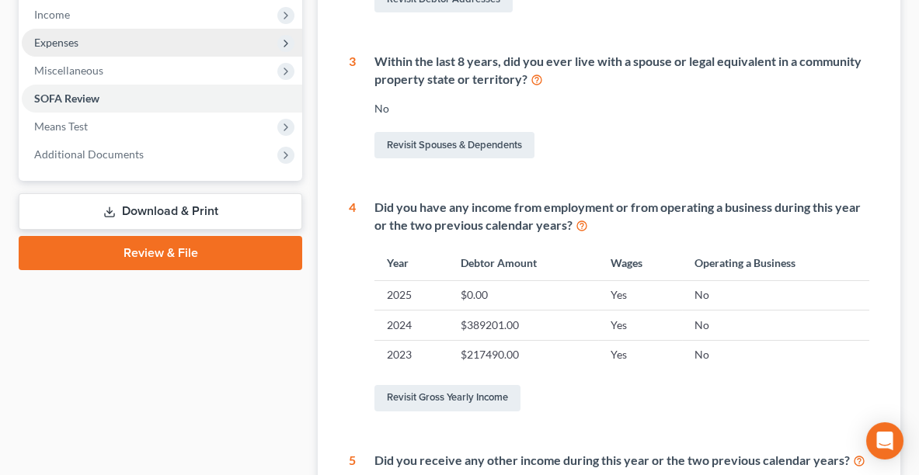
click at [47, 40] on span "Expenses" at bounding box center [56, 42] width 44 height 13
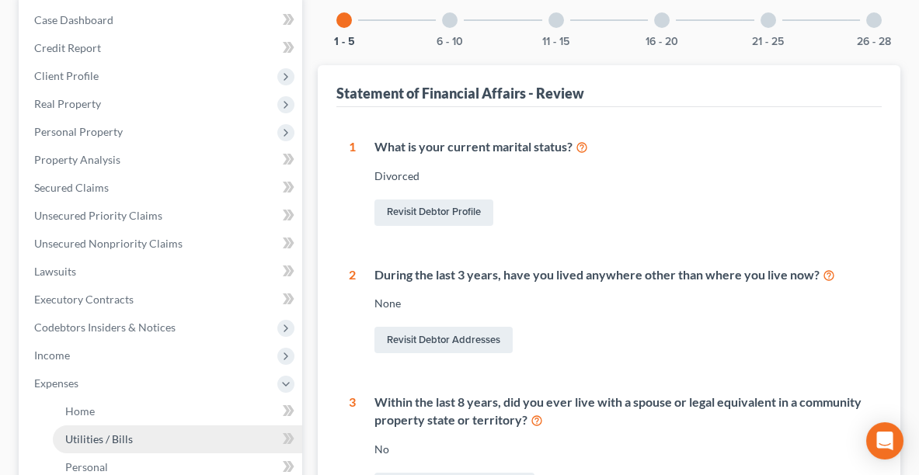
scroll to position [181, 0]
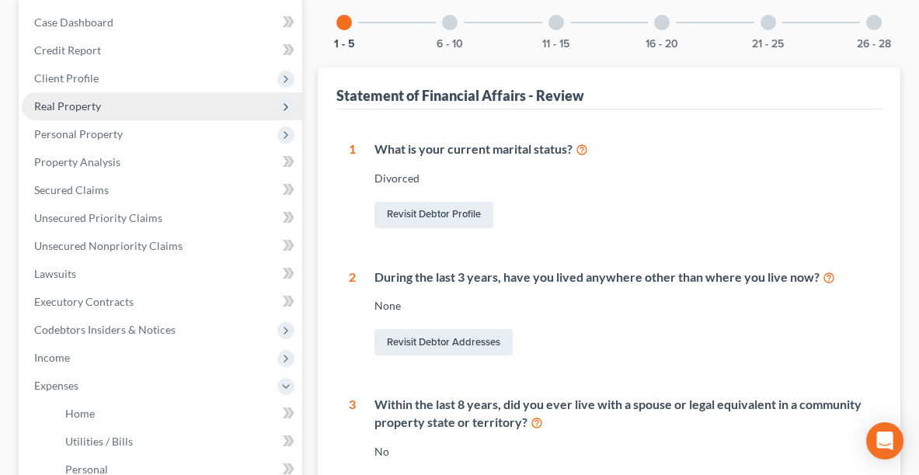
click at [89, 103] on span "Real Property" at bounding box center [67, 105] width 67 height 13
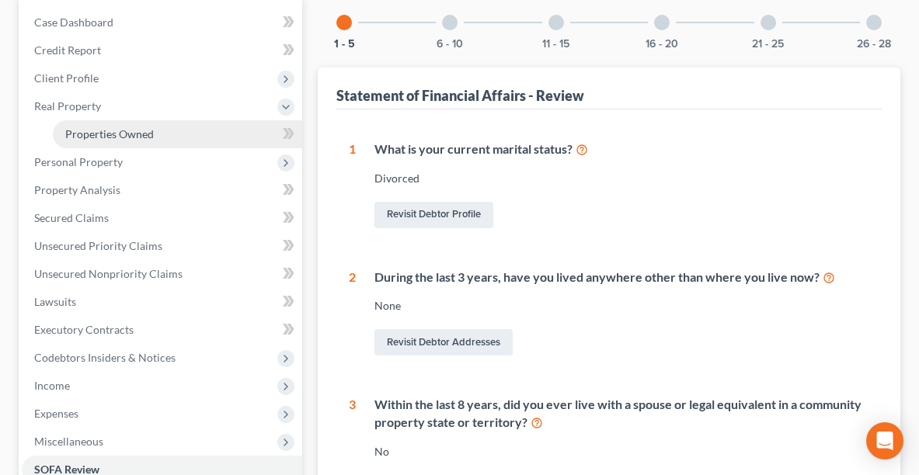
click at [94, 127] on span "Properties Owned" at bounding box center [109, 133] width 89 height 13
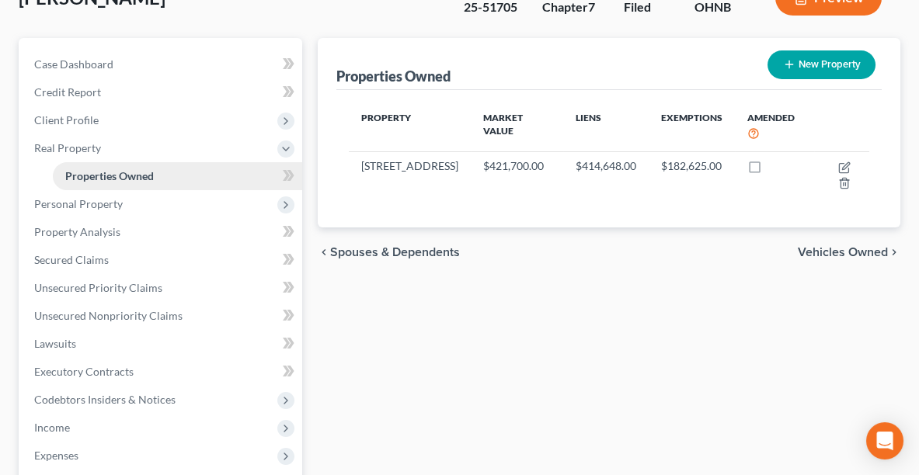
scroll to position [141, 0]
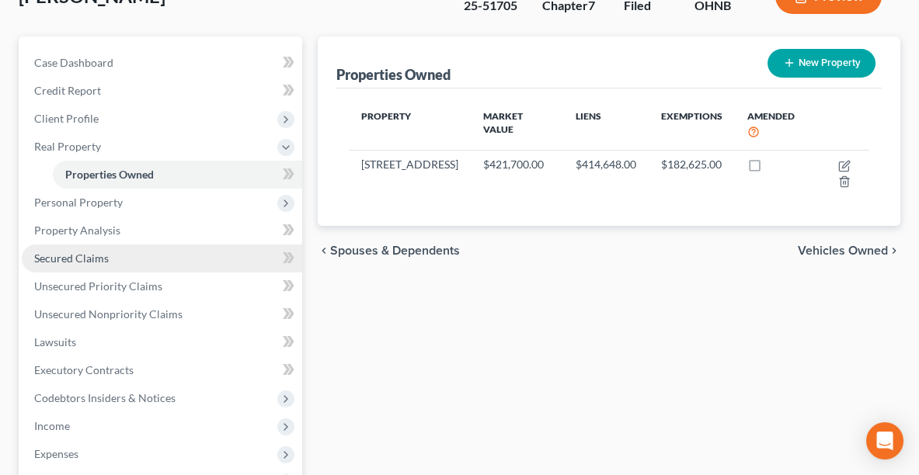
click at [50, 258] on span "Secured Claims" at bounding box center [71, 258] width 75 height 13
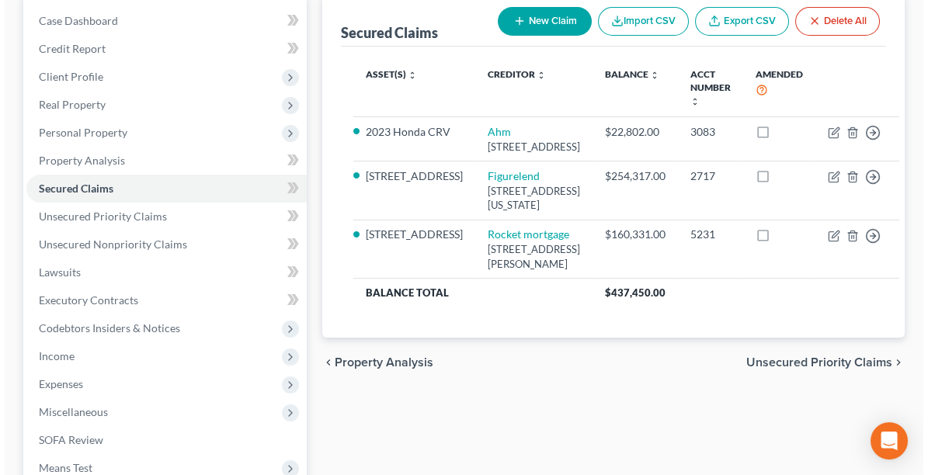
scroll to position [185, 0]
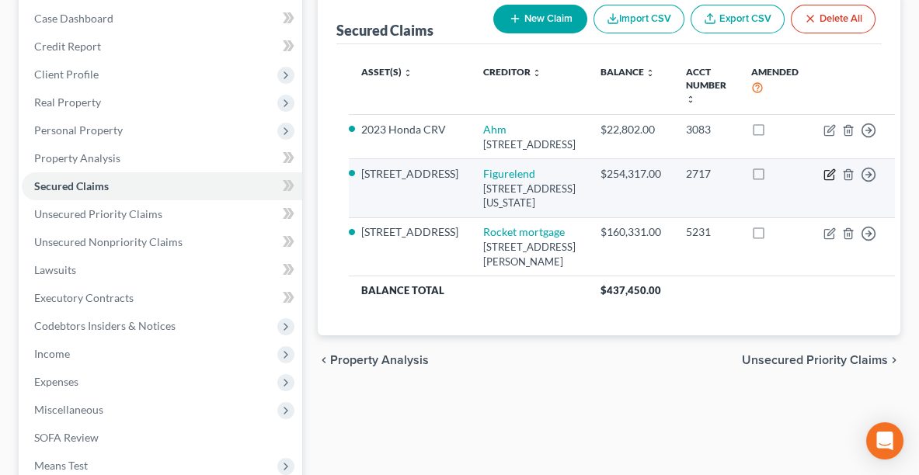
click at [827, 176] on icon "button" at bounding box center [830, 172] width 7 height 7
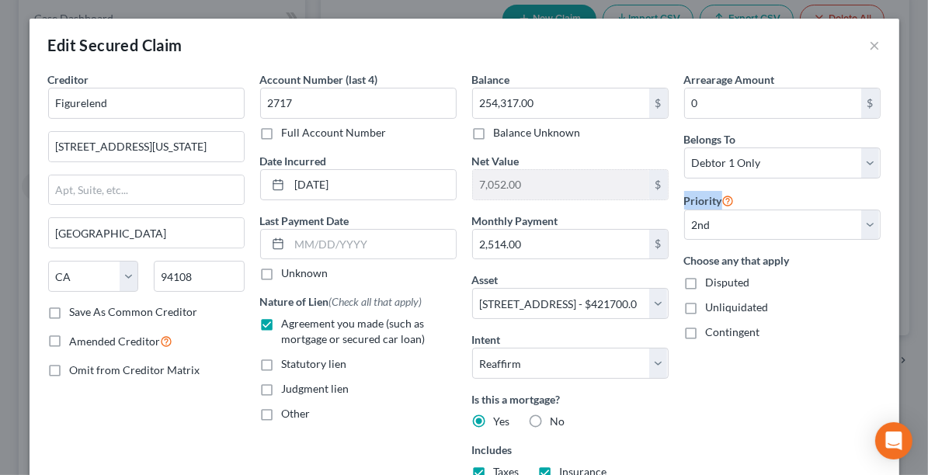
drag, startPoint x: 913, startPoint y: 193, endPoint x: 911, endPoint y: 208, distance: 15.7
click at [885, 208] on div "Edit Secured Claim × Creditor * Figurelend [STREET_ADDRESS][GEOGRAPHIC_DATA][US…" at bounding box center [464, 237] width 928 height 475
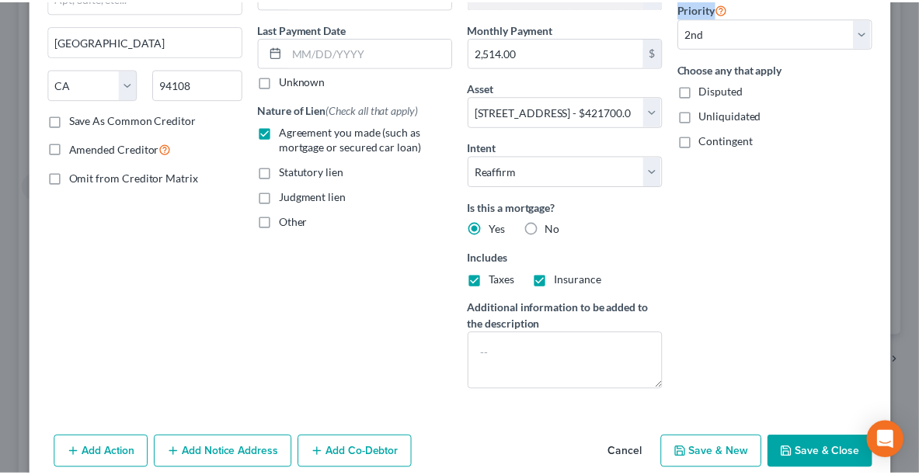
scroll to position [257, 0]
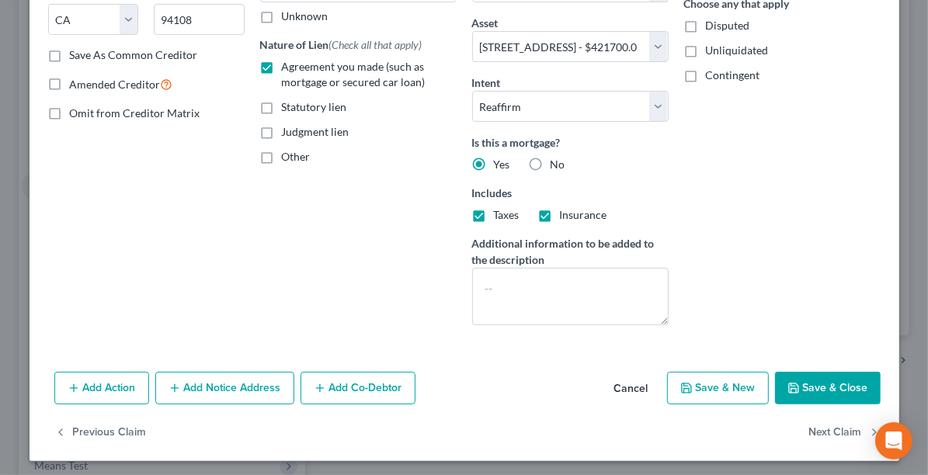
click at [839, 376] on button "Save & Close" at bounding box center [828, 388] width 106 height 33
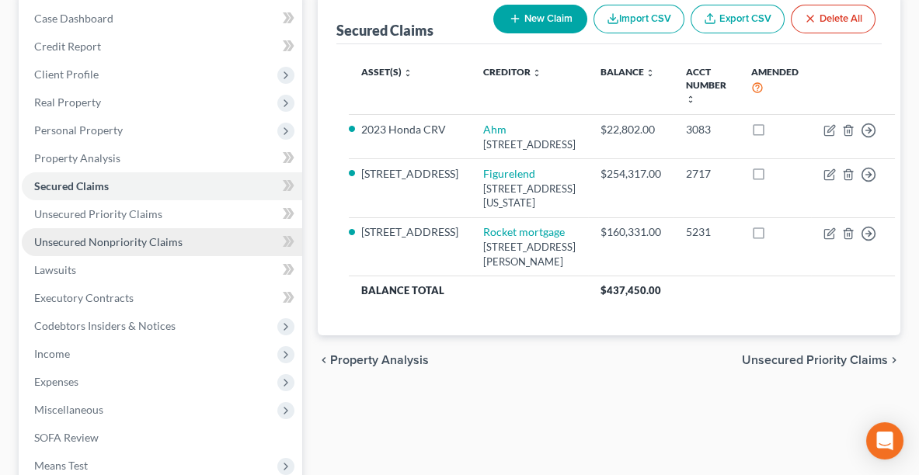
click at [85, 235] on span "Unsecured Nonpriority Claims" at bounding box center [108, 241] width 148 height 13
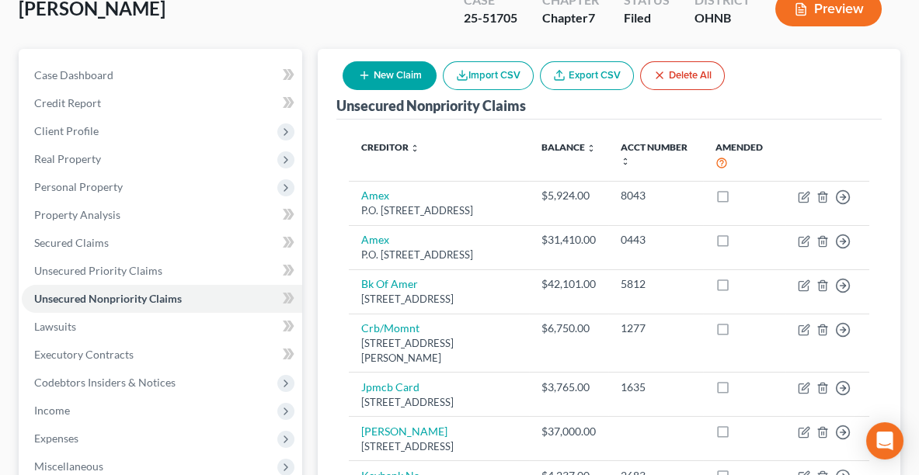
scroll to position [127, 0]
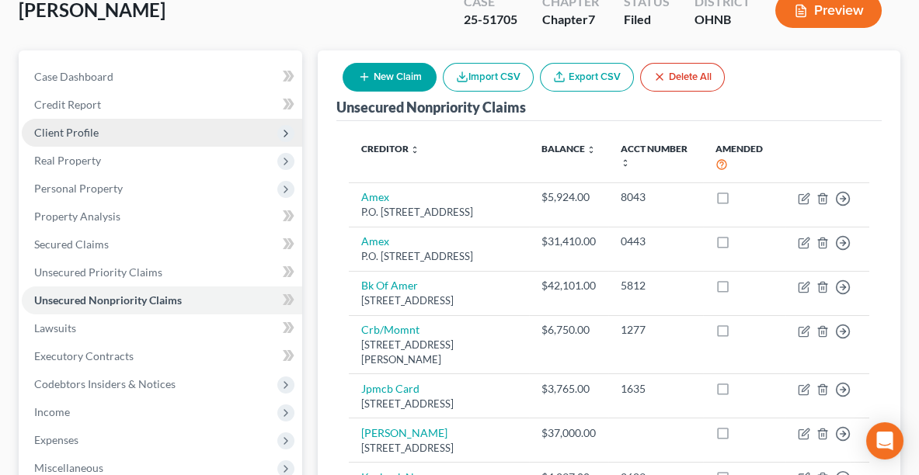
click at [57, 137] on span "Client Profile" at bounding box center [162, 133] width 280 height 28
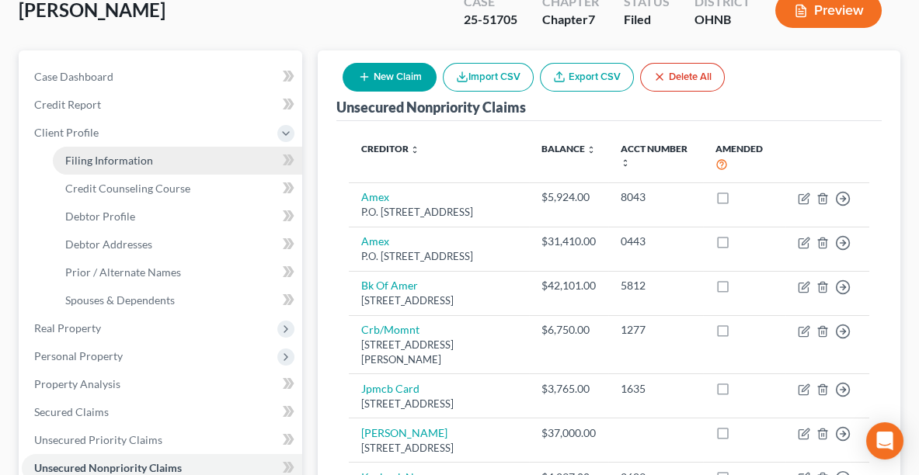
click at [81, 165] on link "Filing Information" at bounding box center [177, 161] width 249 height 28
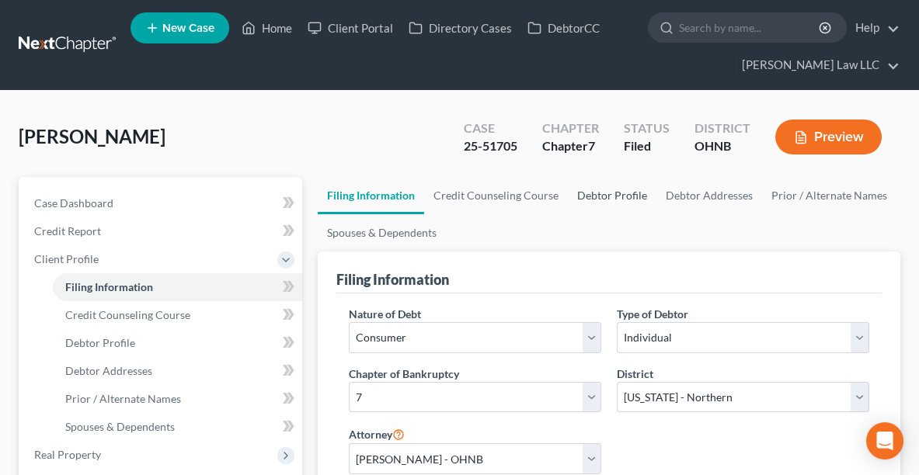
click at [628, 194] on link "Debtor Profile" at bounding box center [612, 195] width 89 height 37
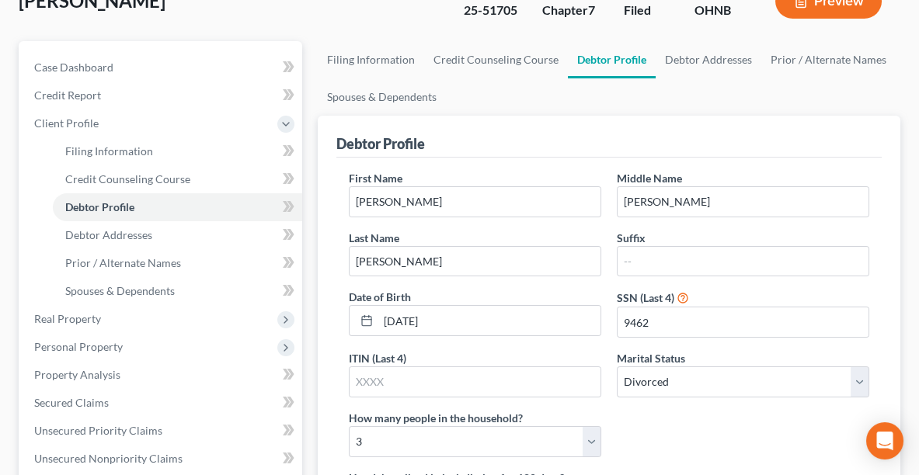
scroll to position [137, 0]
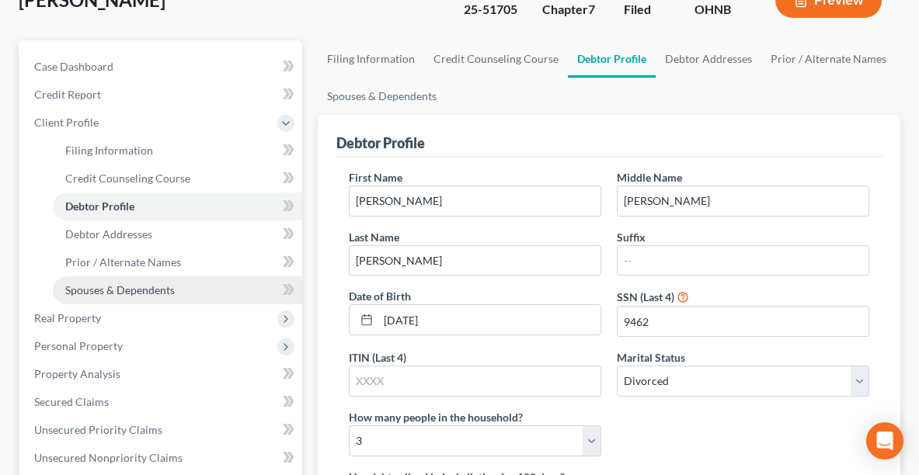
click at [96, 290] on span "Spouses & Dependents" at bounding box center [120, 289] width 110 height 13
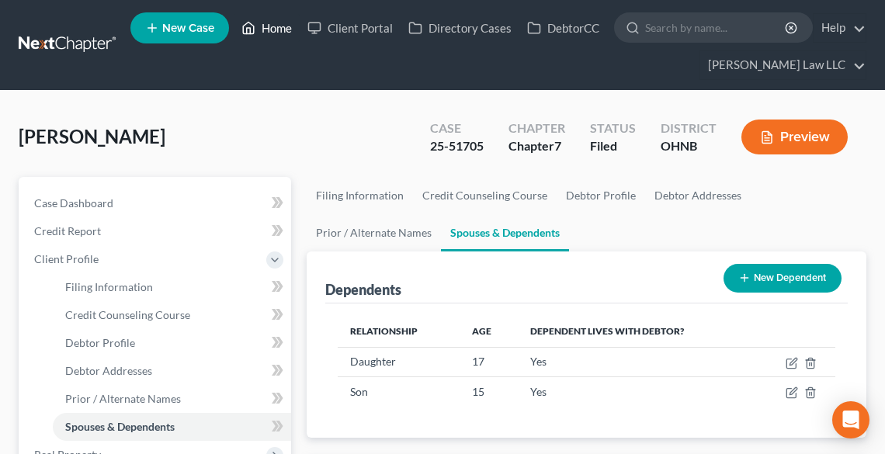
click at [283, 26] on link "Home" at bounding box center [267, 28] width 66 height 28
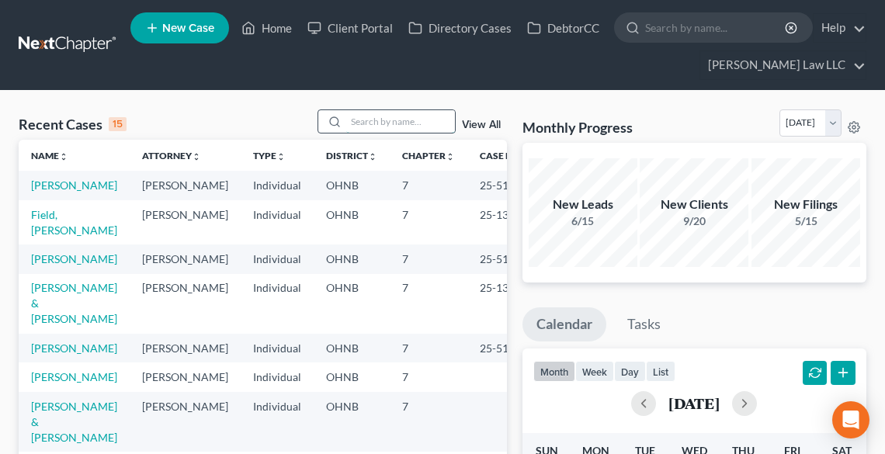
click at [367, 121] on input "search" at bounding box center [400, 121] width 109 height 23
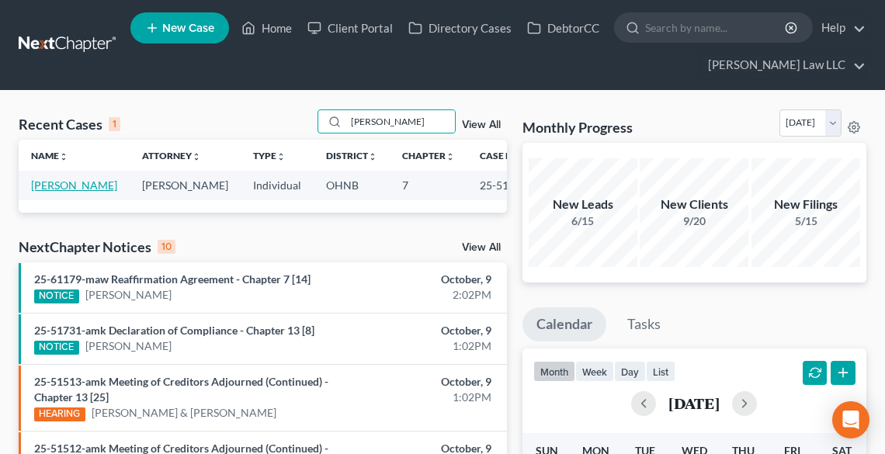
click at [50, 192] on link "[PERSON_NAME]" at bounding box center [74, 185] width 86 height 13
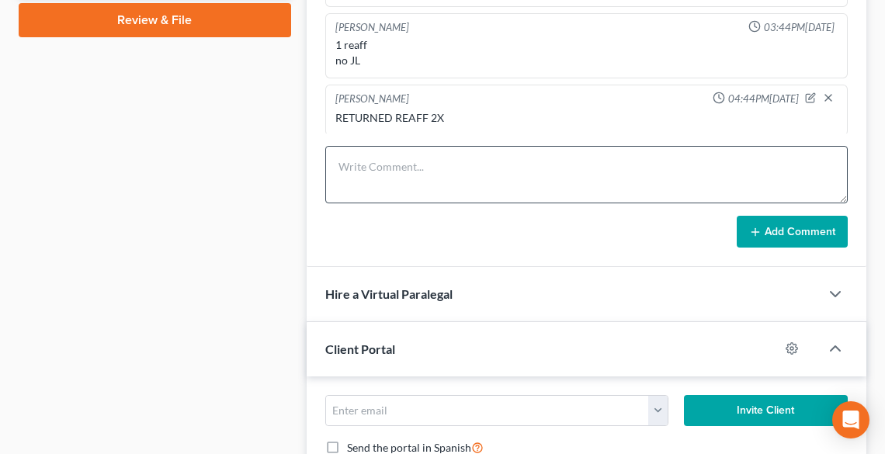
scroll to position [746, 0]
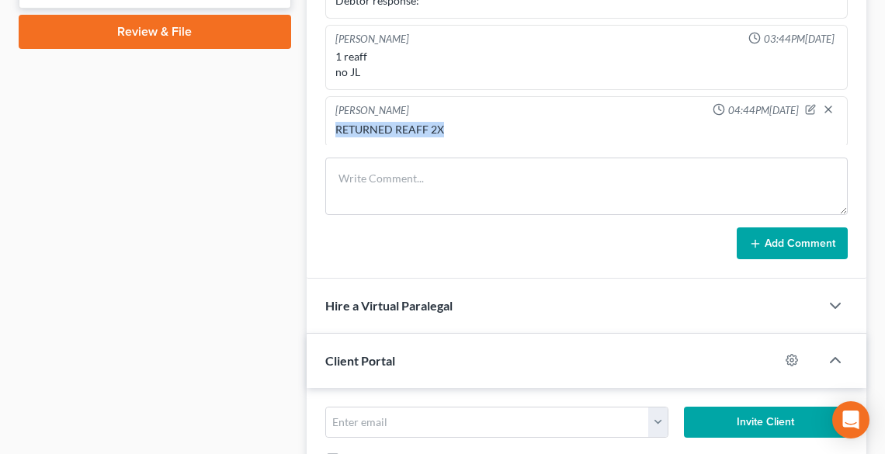
drag, startPoint x: 447, startPoint y: 120, endPoint x: 332, endPoint y: 136, distance: 116.0
click at [332, 136] on div "RETURNED REAFF 2X" at bounding box center [586, 130] width 509 height 22
copy div "RETURNED REAFF 2X"
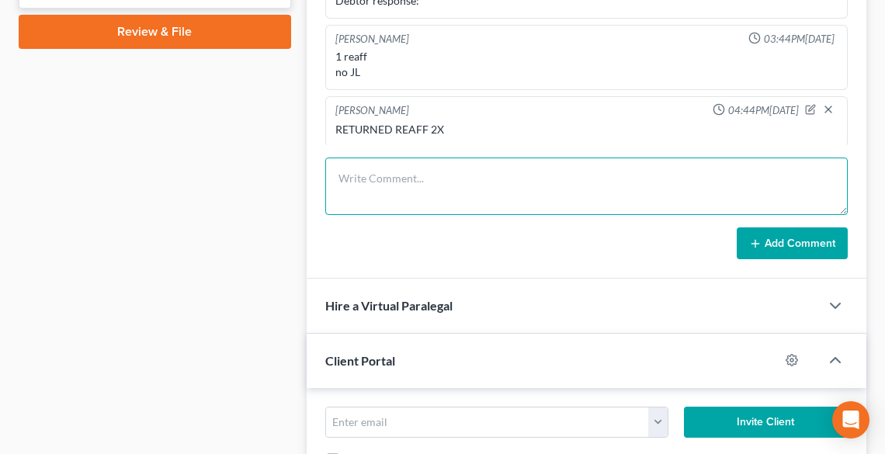
click at [383, 189] on textarea at bounding box center [586, 186] width 523 height 57
paste textarea "RETURNED REAFF 2X"
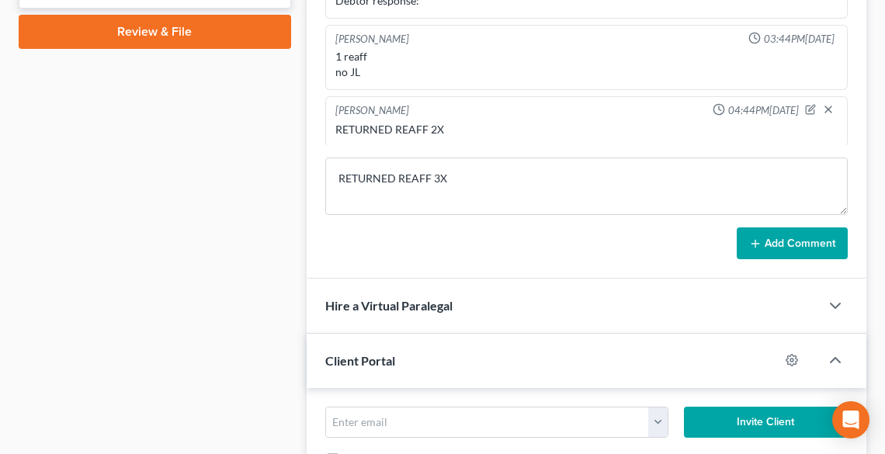
click at [792, 238] on button "Add Comment" at bounding box center [792, 244] width 111 height 33
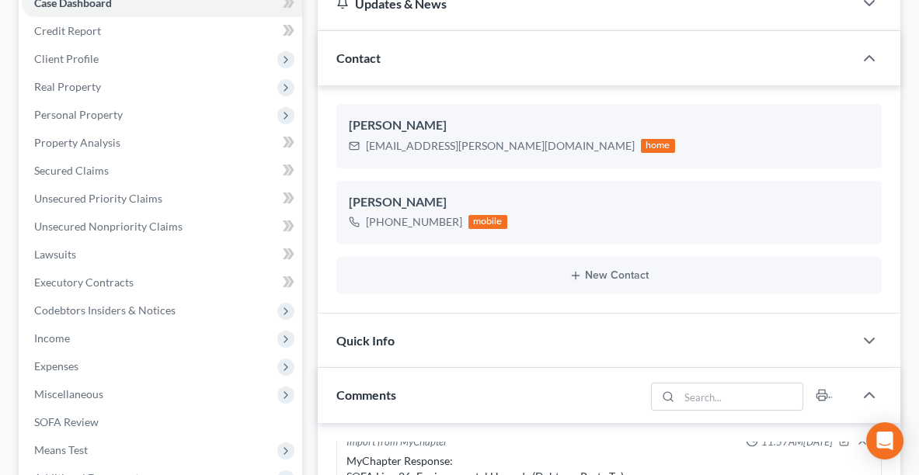
scroll to position [0, 0]
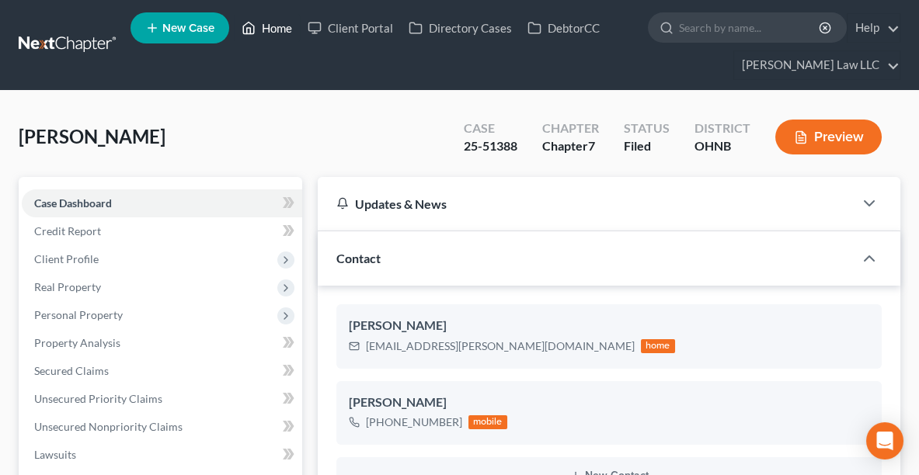
click at [274, 29] on link "Home" at bounding box center [267, 28] width 66 height 28
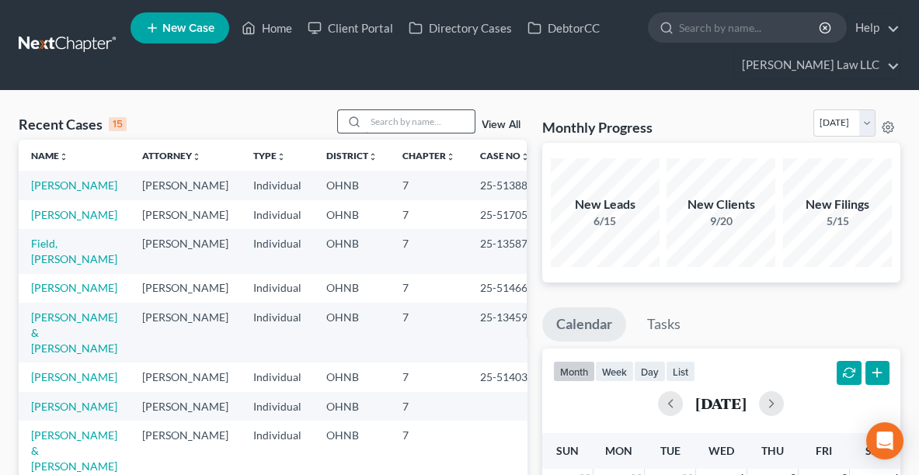
click at [400, 122] on input "search" at bounding box center [420, 121] width 109 height 23
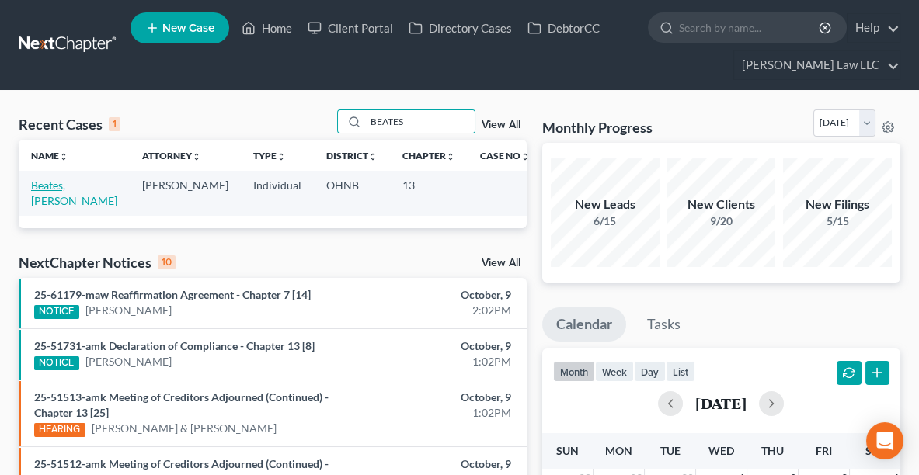
click at [68, 186] on link "Beates, [PERSON_NAME]" at bounding box center [74, 193] width 86 height 29
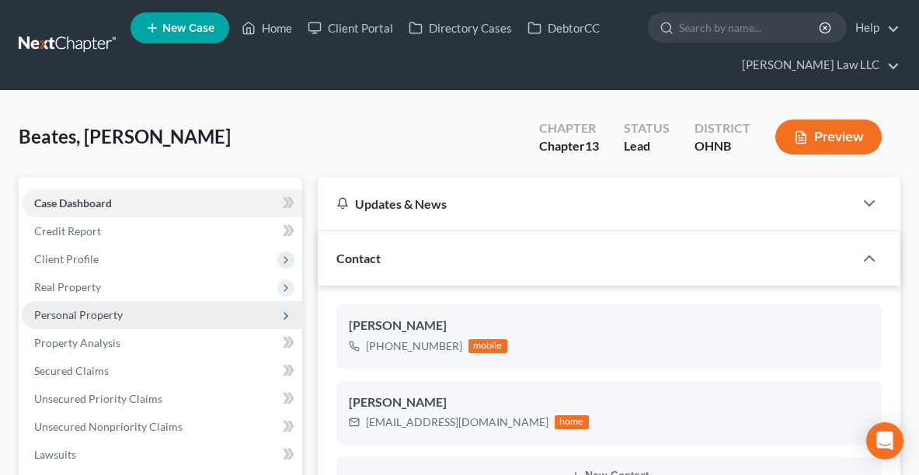
click at [69, 320] on span "Personal Property" at bounding box center [162, 315] width 280 height 28
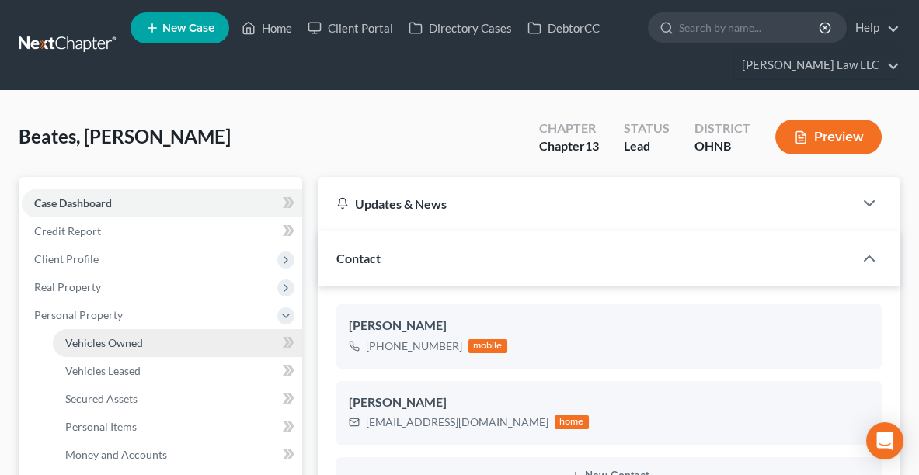
click at [91, 341] on span "Vehicles Owned" at bounding box center [104, 342] width 78 height 13
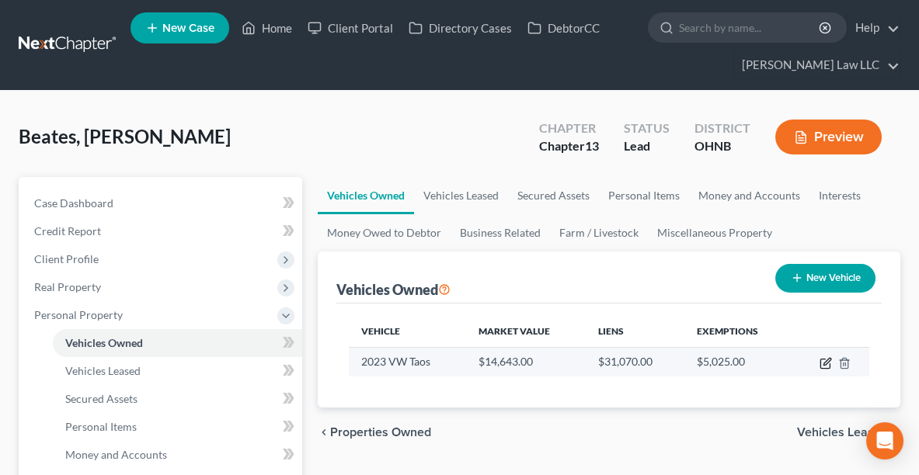
click at [828, 357] on icon "button" at bounding box center [825, 363] width 12 height 12
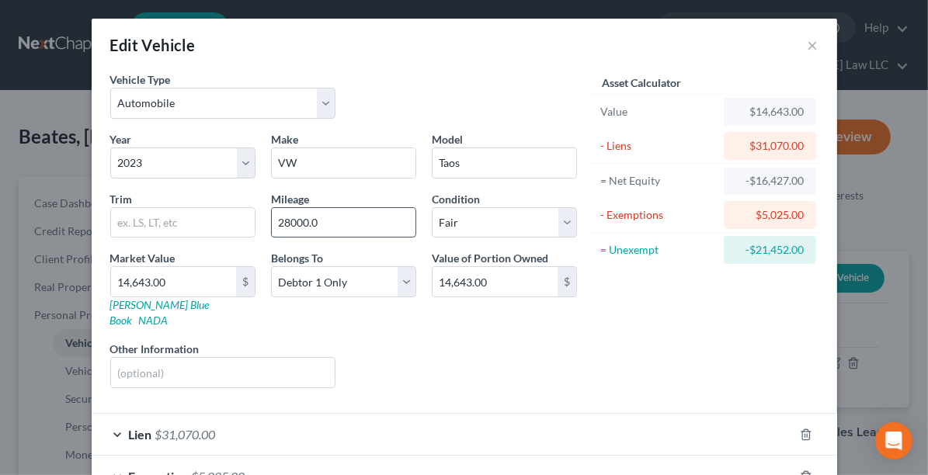
click at [350, 217] on input "28000.0" at bounding box center [344, 223] width 144 height 30
click at [811, 41] on button "×" at bounding box center [813, 45] width 11 height 19
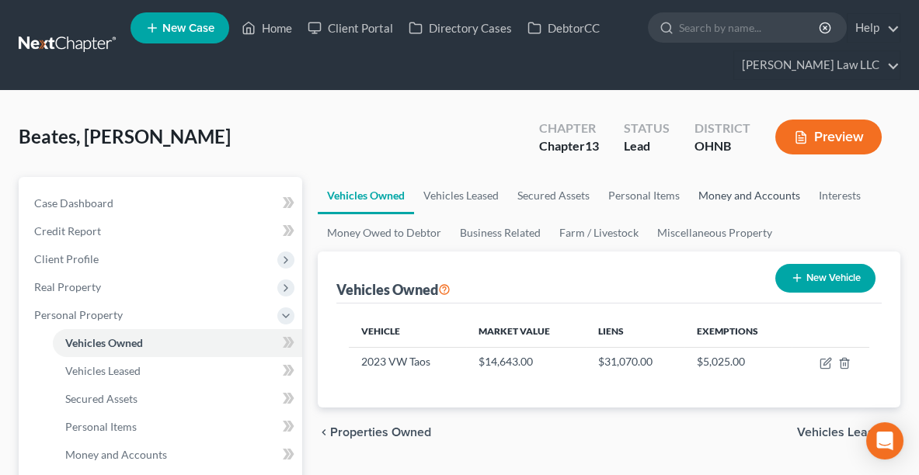
click at [750, 190] on link "Money and Accounts" at bounding box center [749, 195] width 120 height 37
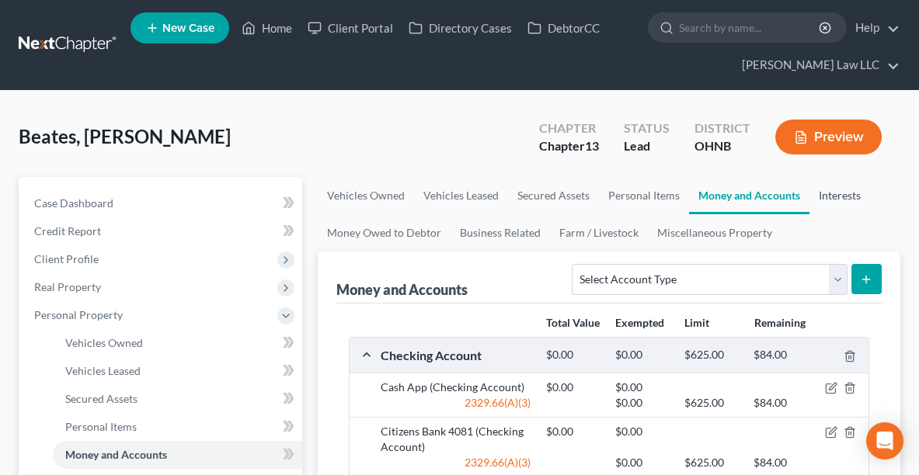
click at [830, 193] on link "Interests" at bounding box center [839, 195] width 61 height 37
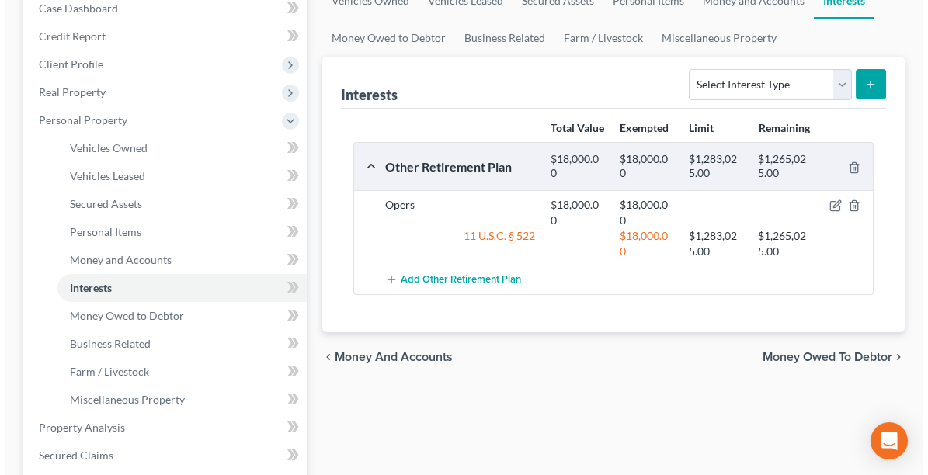
scroll to position [197, 0]
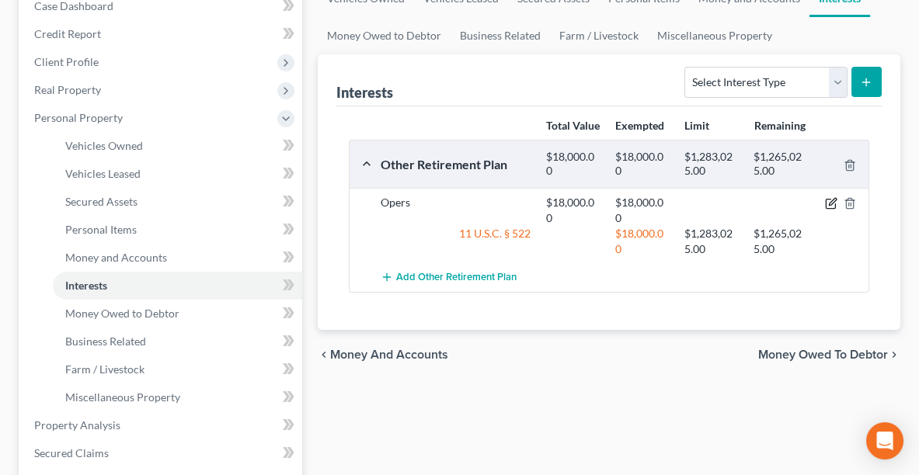
click at [833, 206] on icon "button" at bounding box center [832, 202] width 7 height 7
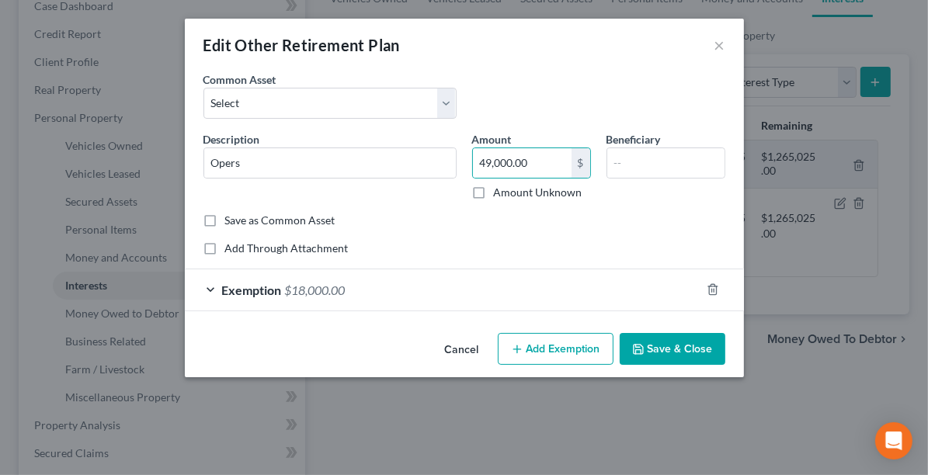
click at [719, 290] on div at bounding box center [722, 289] width 43 height 25
click at [709, 287] on icon "button" at bounding box center [712, 290] width 7 height 10
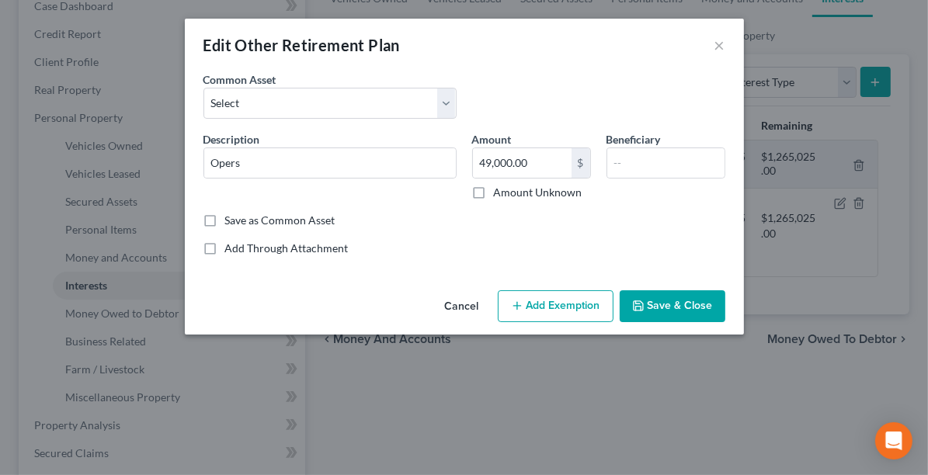
click at [544, 311] on button "Add Exemption" at bounding box center [556, 306] width 116 height 33
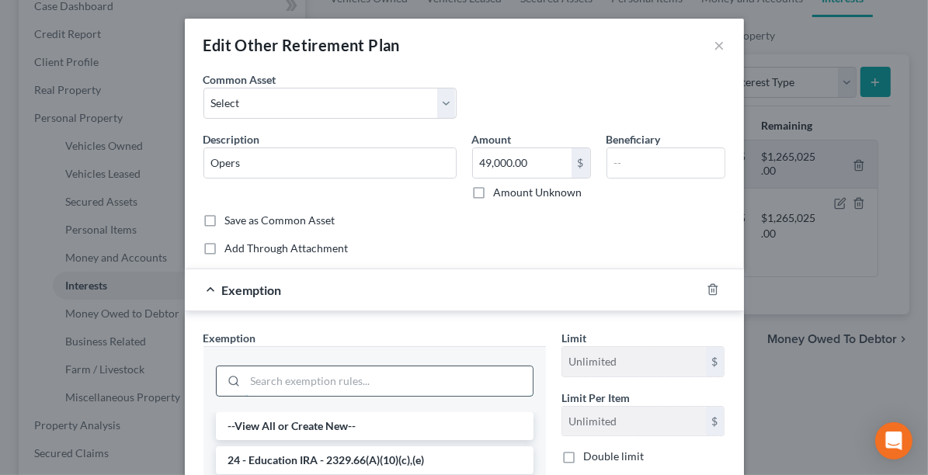
click at [390, 380] on input "search" at bounding box center [388, 382] width 287 height 30
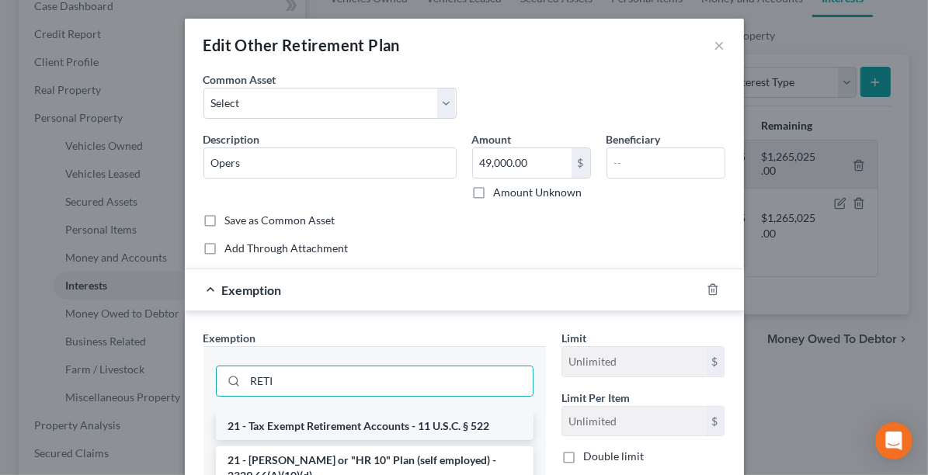
click at [396, 420] on li "21 - Tax Exempt Retirement Accounts - 11 U.S.C. § 522" at bounding box center [375, 426] width 318 height 28
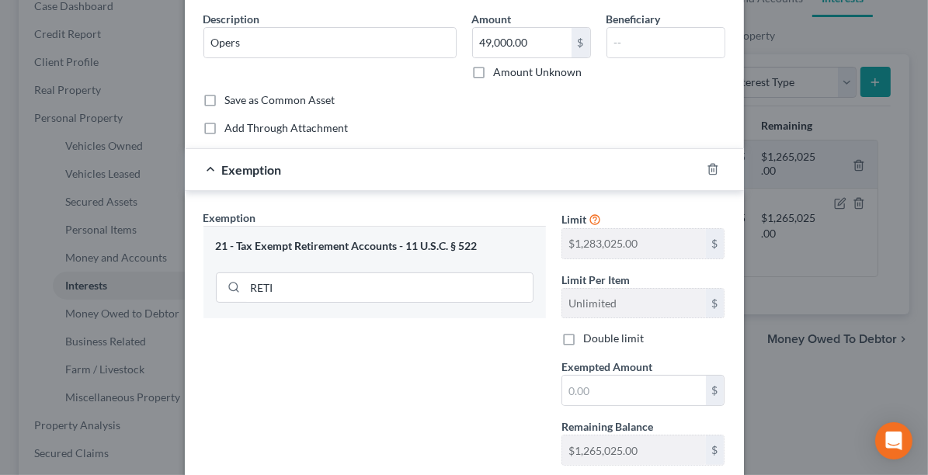
scroll to position [144, 0]
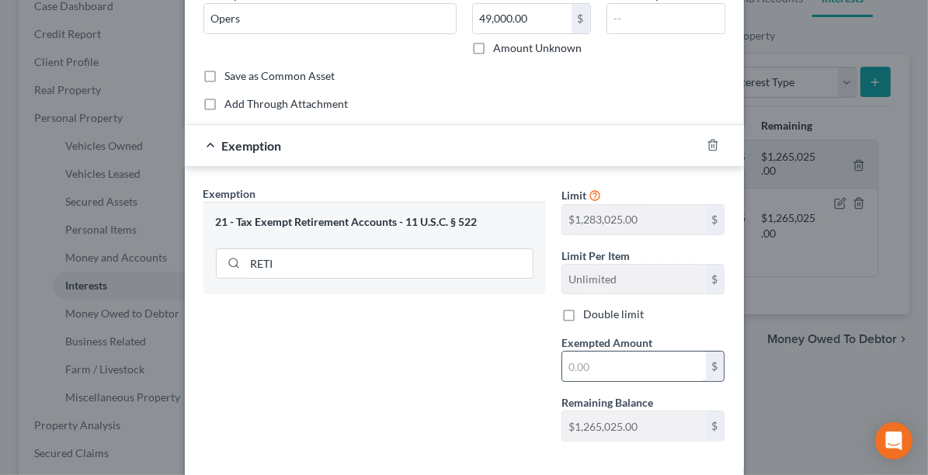
click at [628, 370] on input "text" at bounding box center [634, 367] width 144 height 30
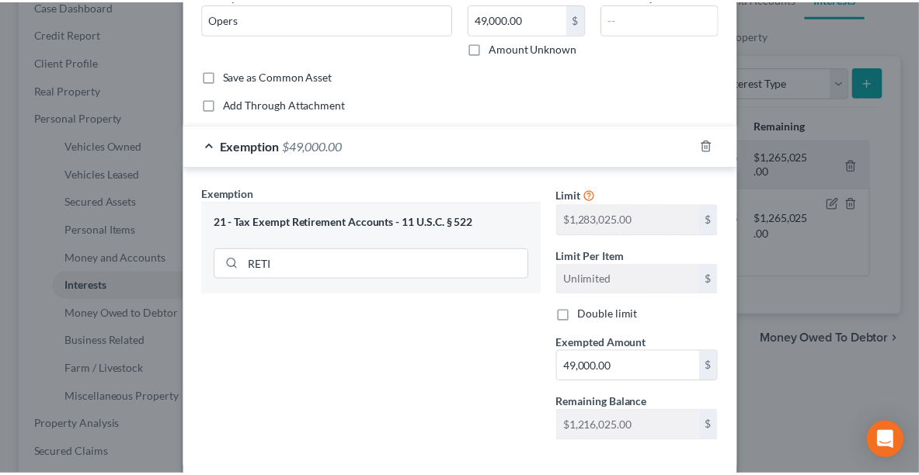
scroll to position [216, 0]
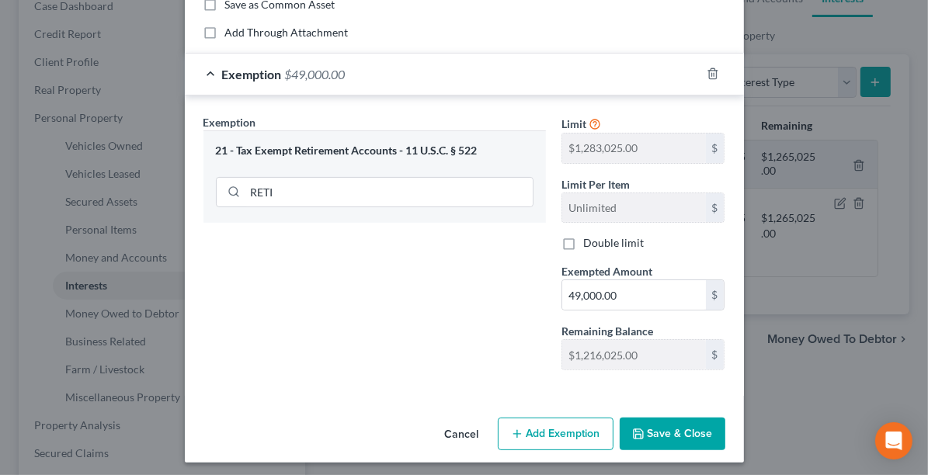
click at [645, 423] on button "Save & Close" at bounding box center [673, 434] width 106 height 33
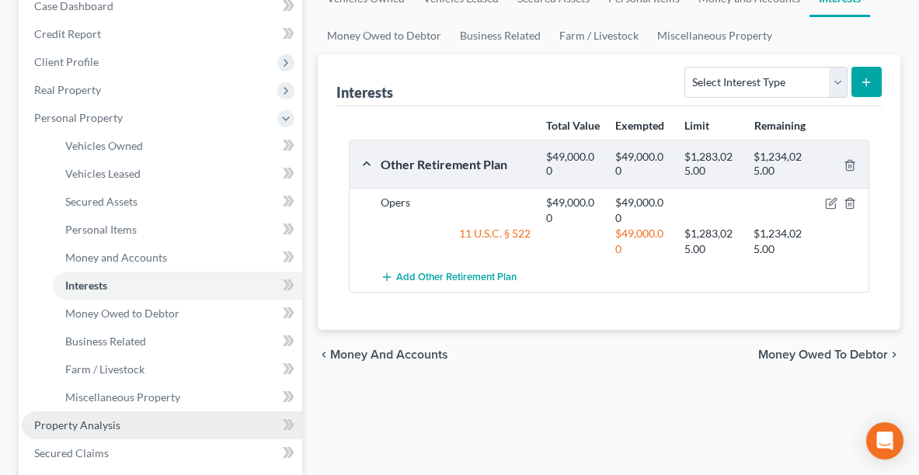
click at [82, 427] on span "Property Analysis" at bounding box center [77, 425] width 86 height 13
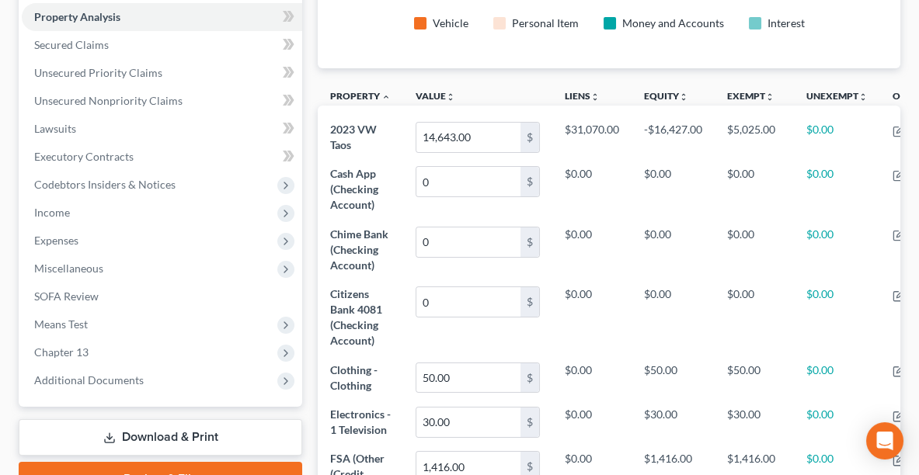
scroll to position [345, 0]
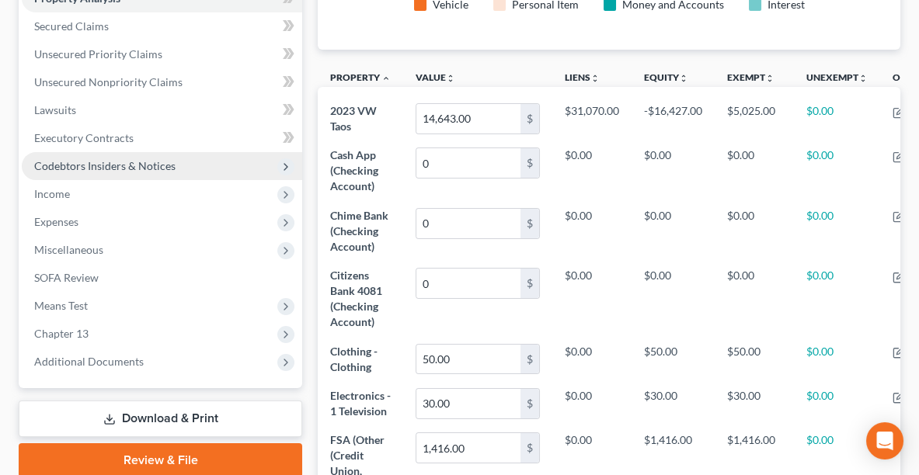
click at [126, 171] on span "Codebtors Insiders & Notices" at bounding box center [162, 166] width 280 height 28
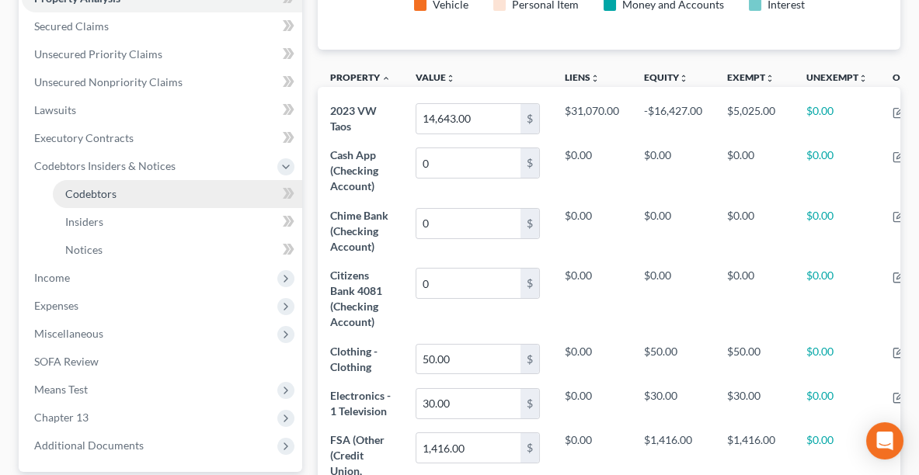
click at [110, 193] on span "Codebtors" at bounding box center [90, 193] width 51 height 13
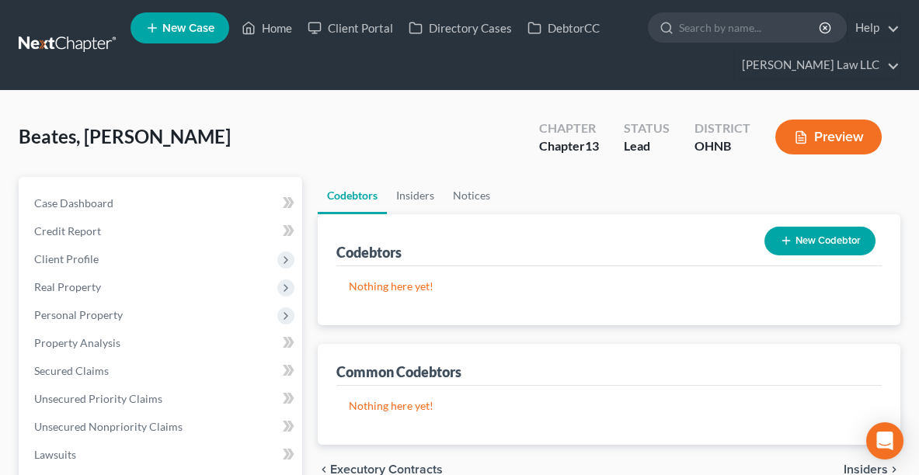
click at [812, 235] on button "New Codebtor" at bounding box center [819, 241] width 111 height 29
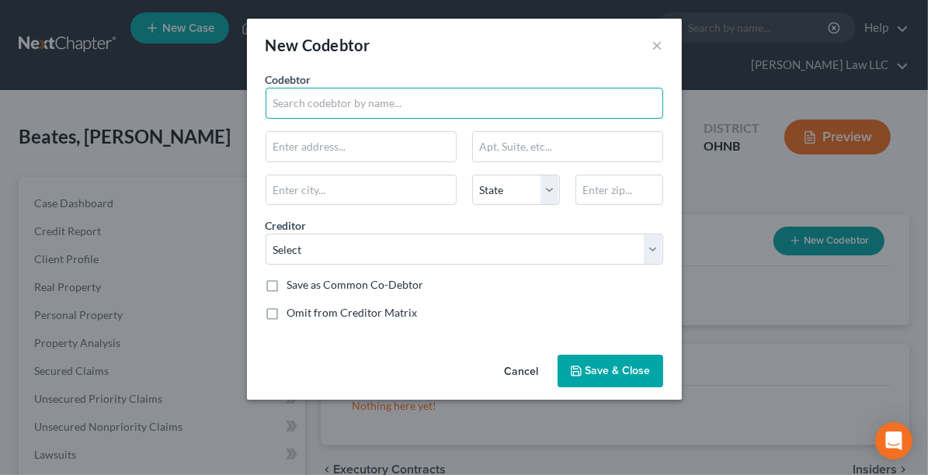
click at [371, 104] on input "text" at bounding box center [465, 103] width 398 height 31
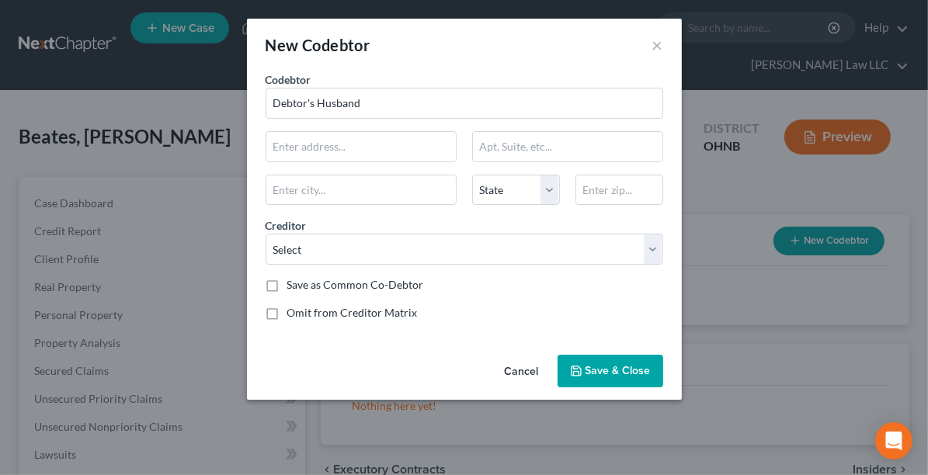
click at [603, 367] on span "Save & Close" at bounding box center [618, 370] width 65 height 13
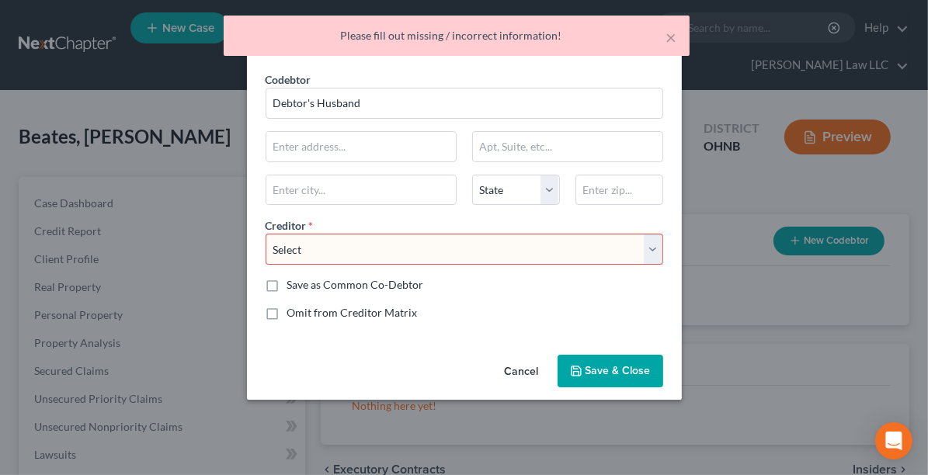
click at [334, 237] on select "Select Capital One Auto [PERSON_NAME] Central Research Inc/D Central Research I…" at bounding box center [465, 249] width 398 height 31
click at [266, 234] on select "Select Capital One Auto [PERSON_NAME] Central Research Inc/D Central Research I…" at bounding box center [465, 249] width 398 height 31
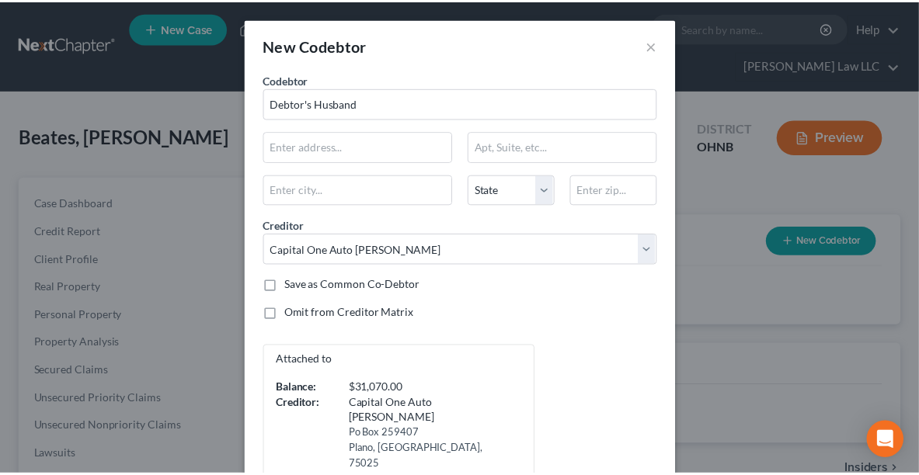
scroll to position [54, 0]
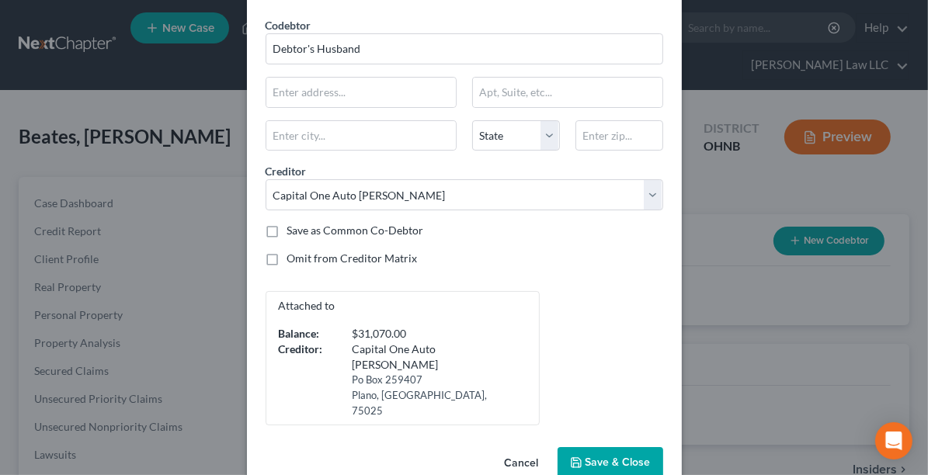
click at [586, 454] on span "Save & Close" at bounding box center [618, 463] width 65 height 13
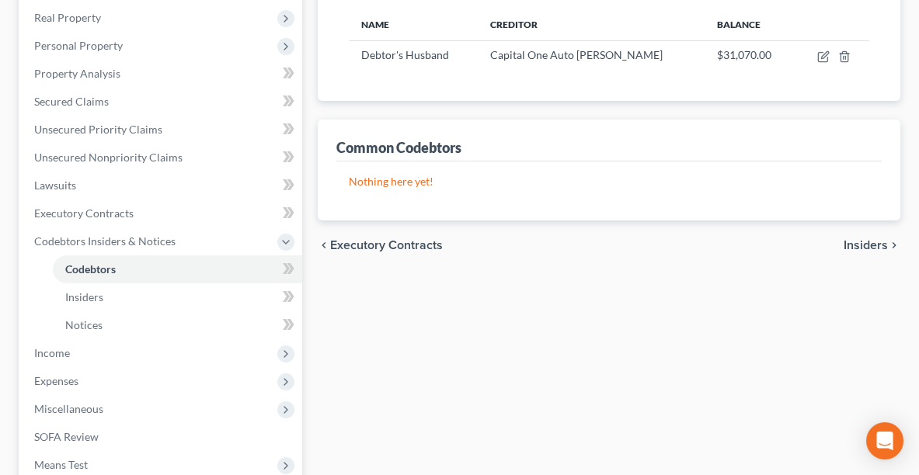
scroll to position [273, 0]
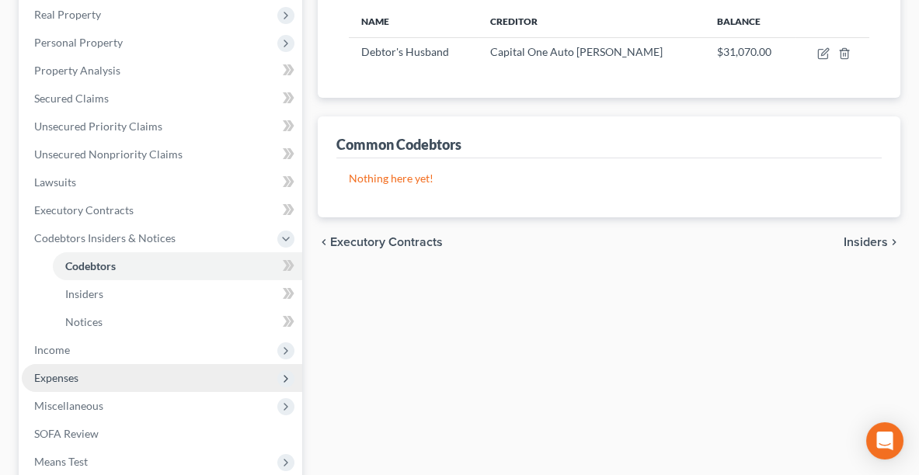
click at [70, 381] on span "Expenses" at bounding box center [56, 377] width 44 height 13
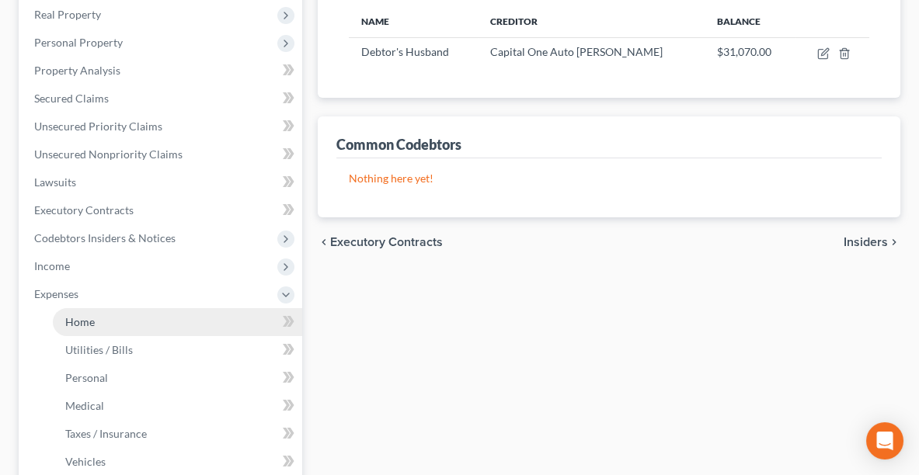
click at [172, 316] on link "Home" at bounding box center [177, 322] width 249 height 28
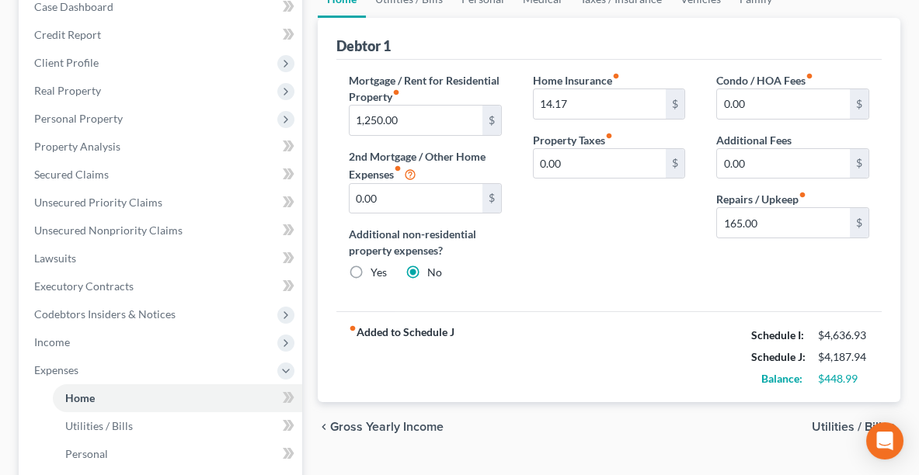
scroll to position [211, 0]
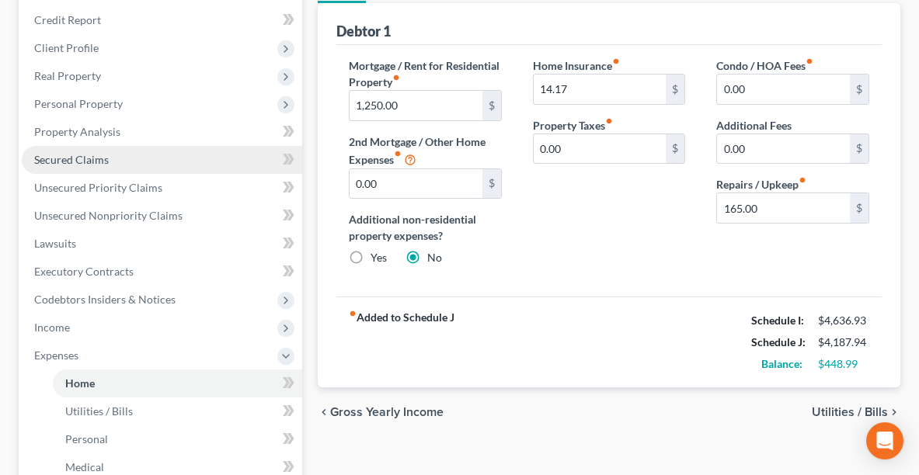
click at [73, 160] on span "Secured Claims" at bounding box center [71, 159] width 75 height 13
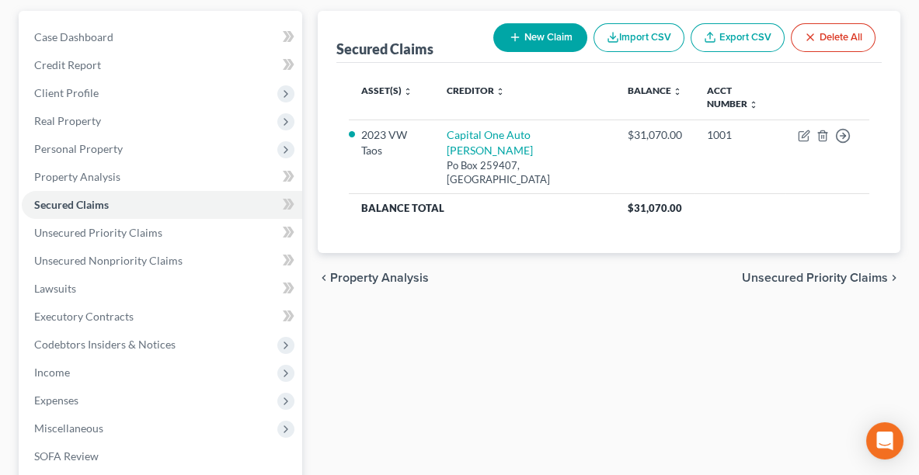
scroll to position [305, 0]
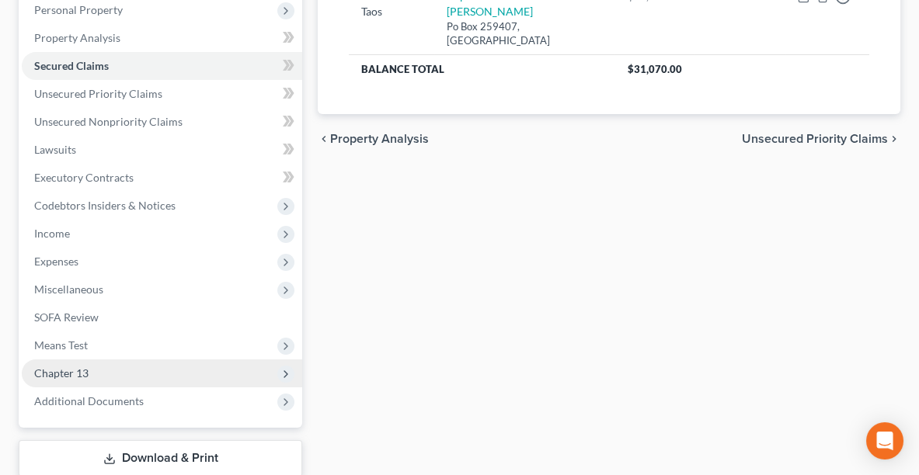
click at [133, 372] on span "Chapter 13" at bounding box center [162, 374] width 280 height 28
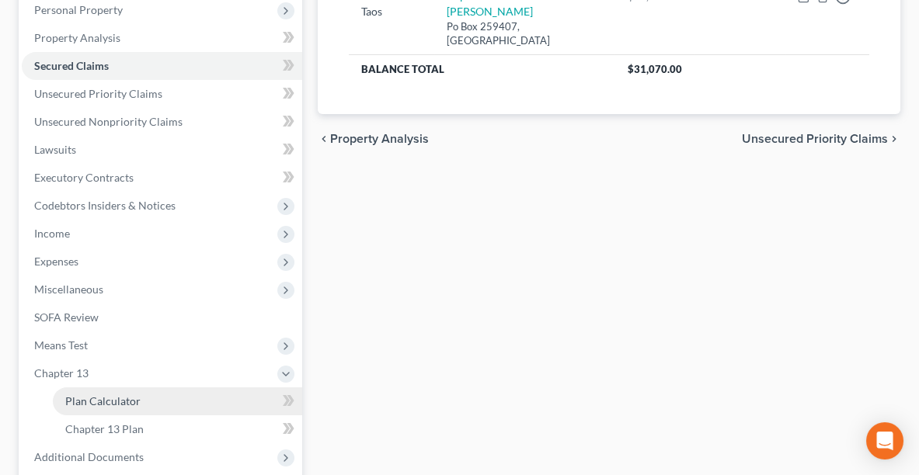
click at [132, 389] on link "Plan Calculator" at bounding box center [177, 402] width 249 height 28
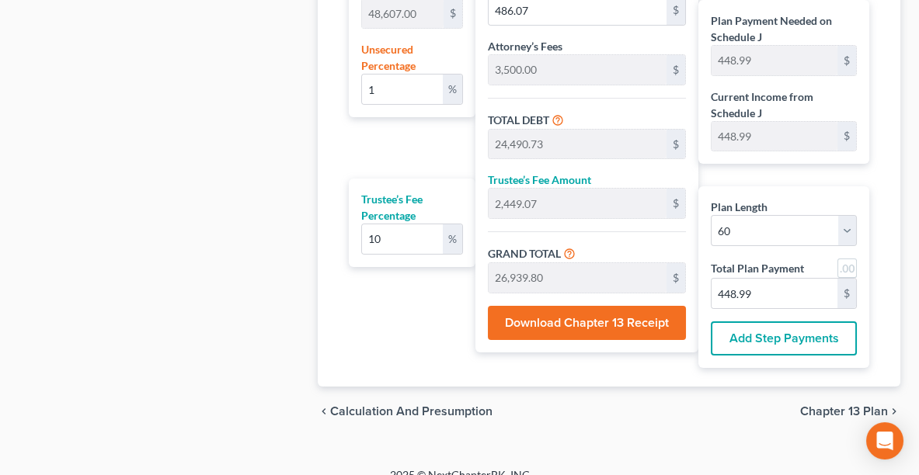
scroll to position [1092, 0]
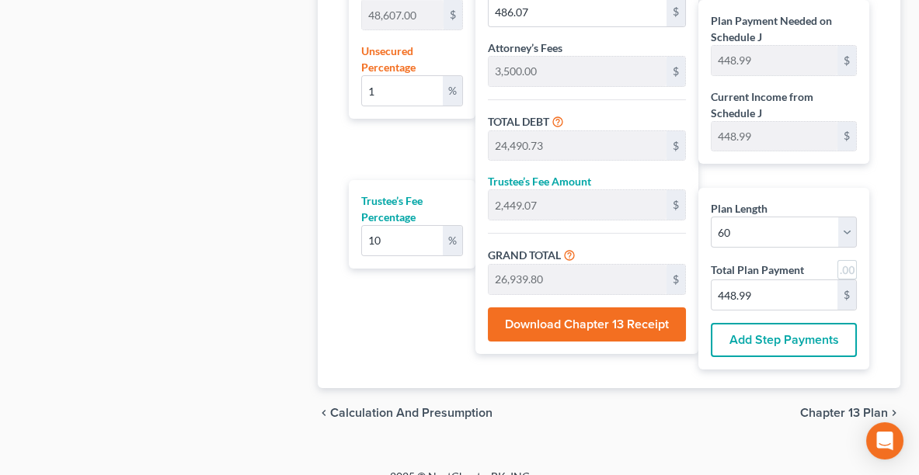
click at [570, 318] on button "Download Chapter 13 Receipt" at bounding box center [587, 325] width 199 height 34
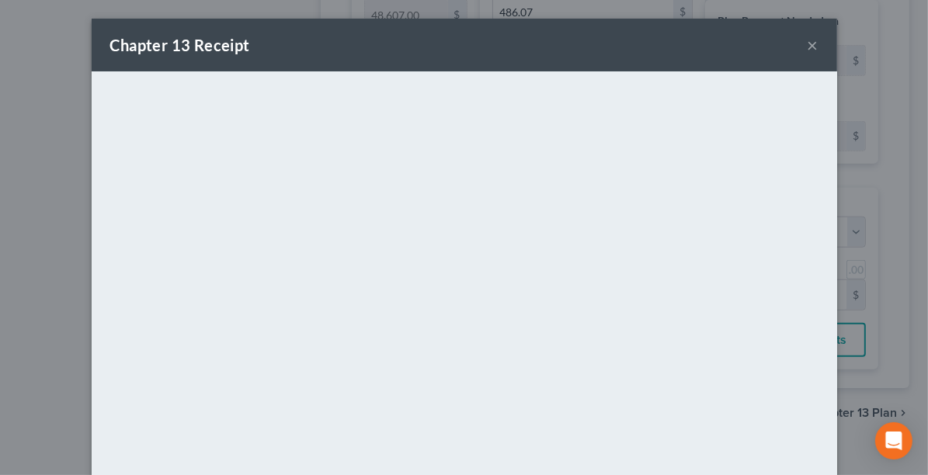
click at [808, 50] on button "×" at bounding box center [813, 45] width 11 height 19
